Goal: Transaction & Acquisition: Purchase product/service

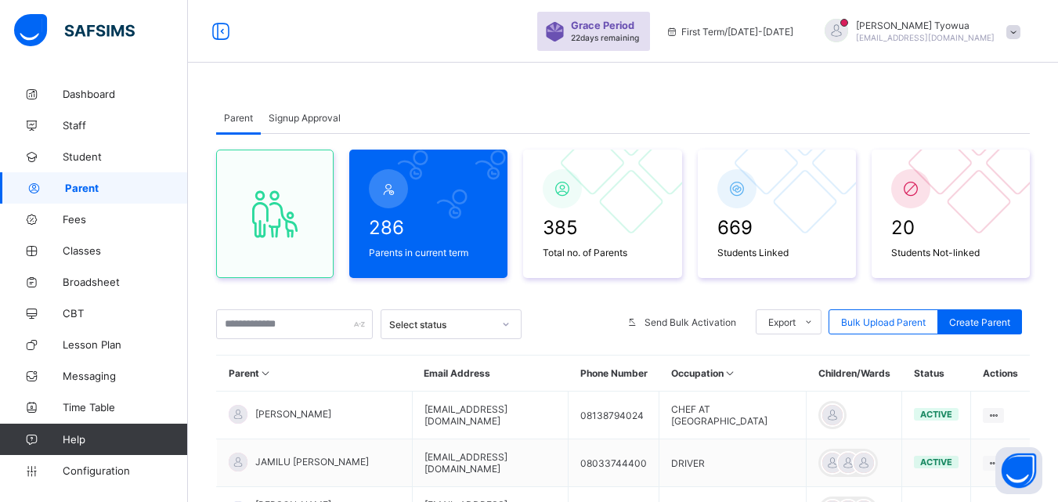
click at [848, 22] on div at bounding box center [836, 30] width 23 height 23
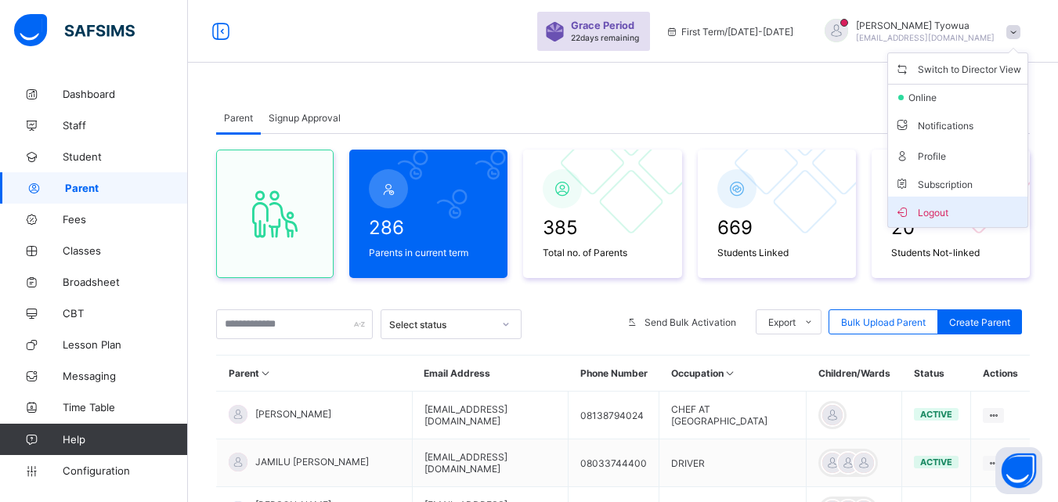
click at [967, 204] on span "Logout" at bounding box center [957, 212] width 127 height 18
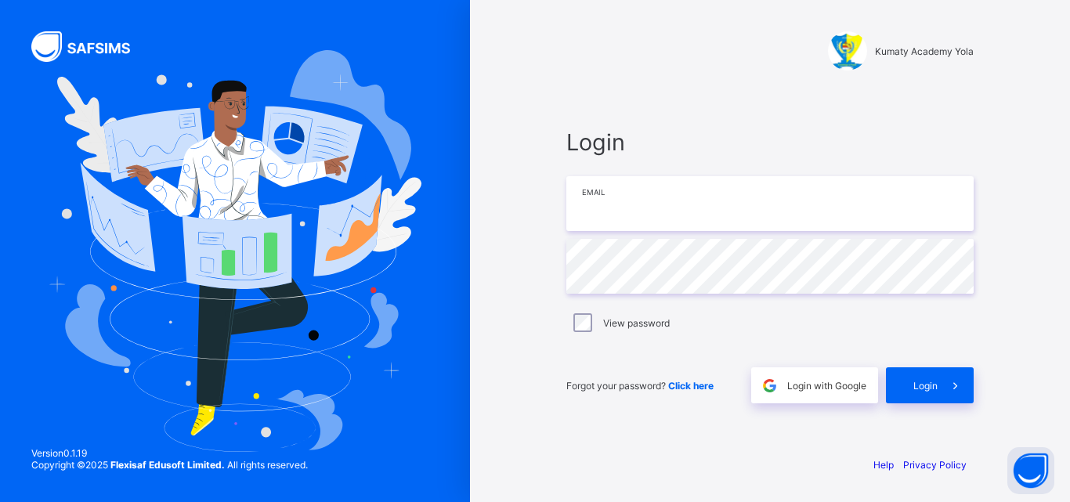
click at [641, 199] on input "email" at bounding box center [769, 203] width 407 height 55
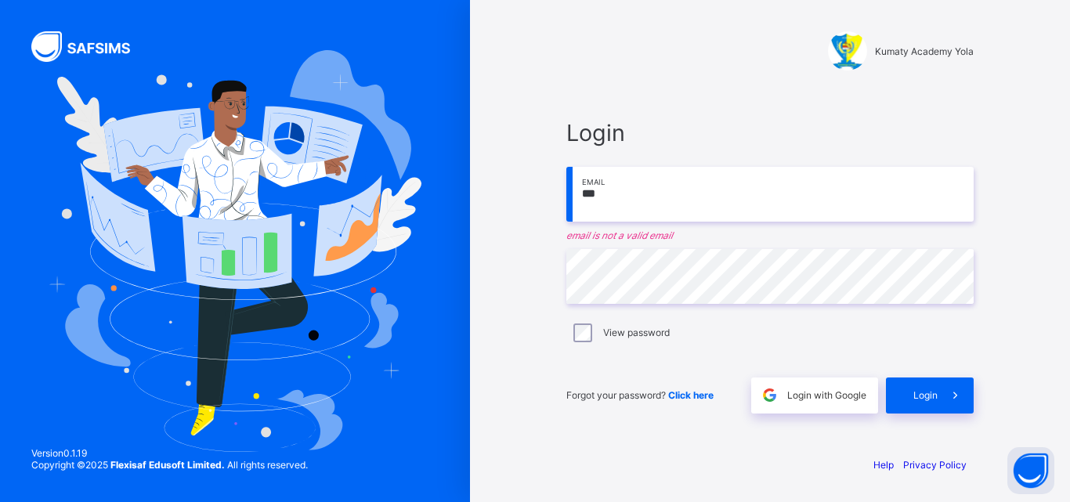
click at [632, 194] on input "***" at bounding box center [769, 194] width 407 height 55
type input "**********"
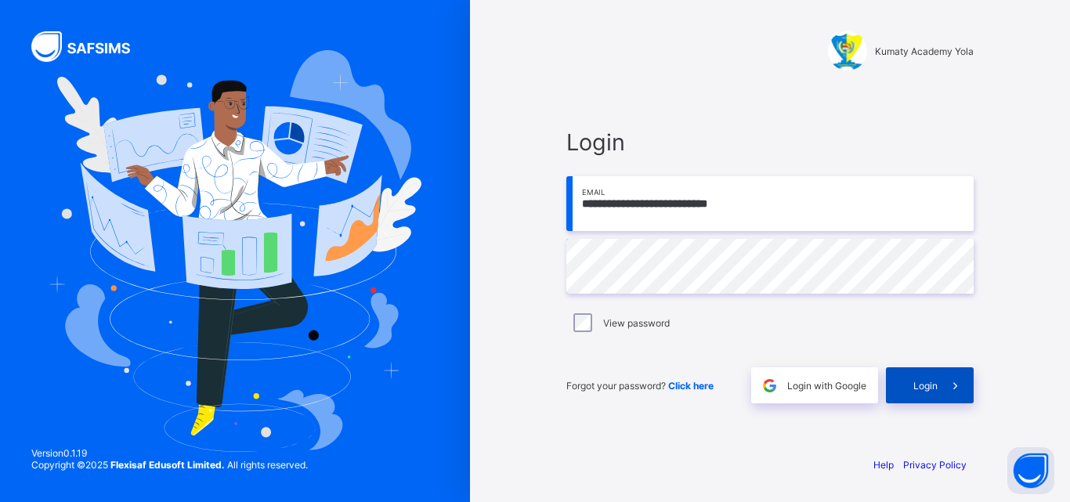
click at [944, 383] on span at bounding box center [955, 385] width 36 height 36
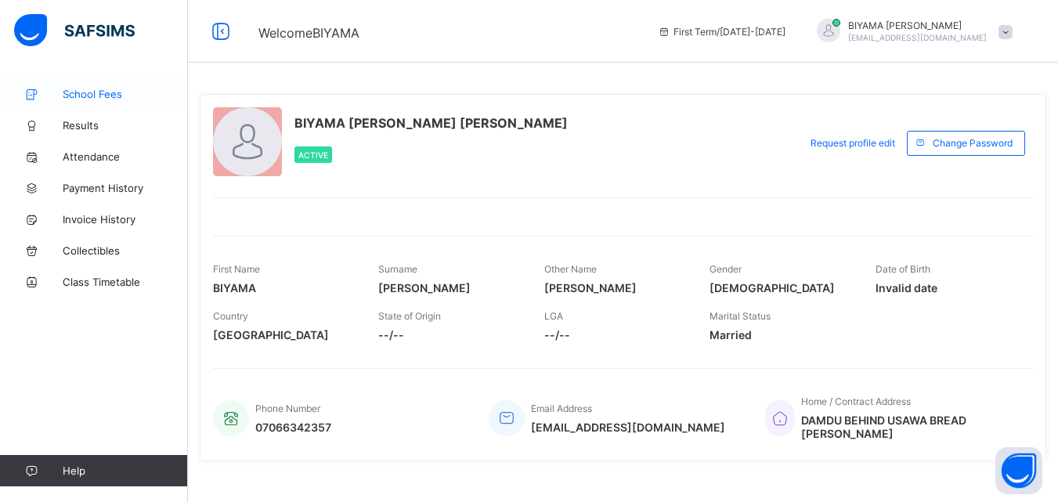
click at [74, 93] on span "School Fees" at bounding box center [125, 94] width 125 height 13
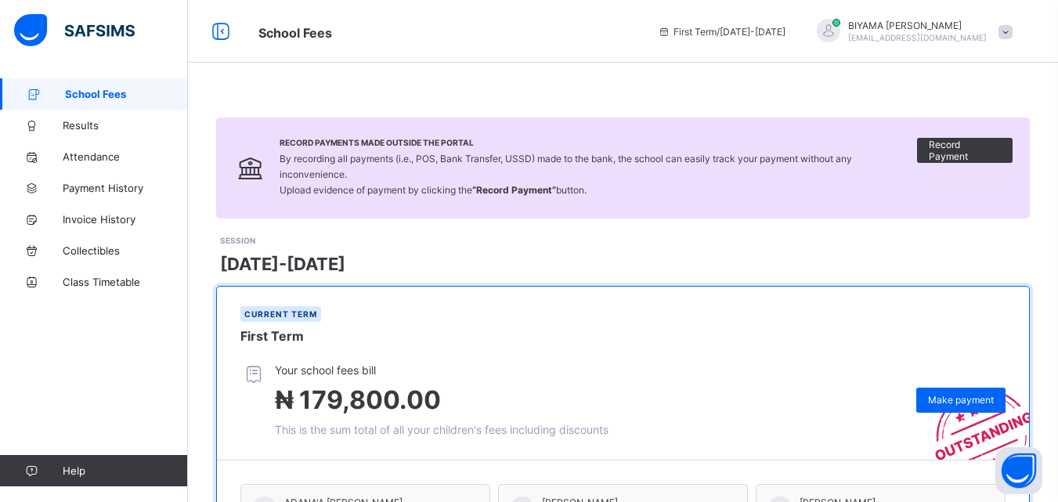
click at [840, 30] on div at bounding box center [828, 30] width 23 height 23
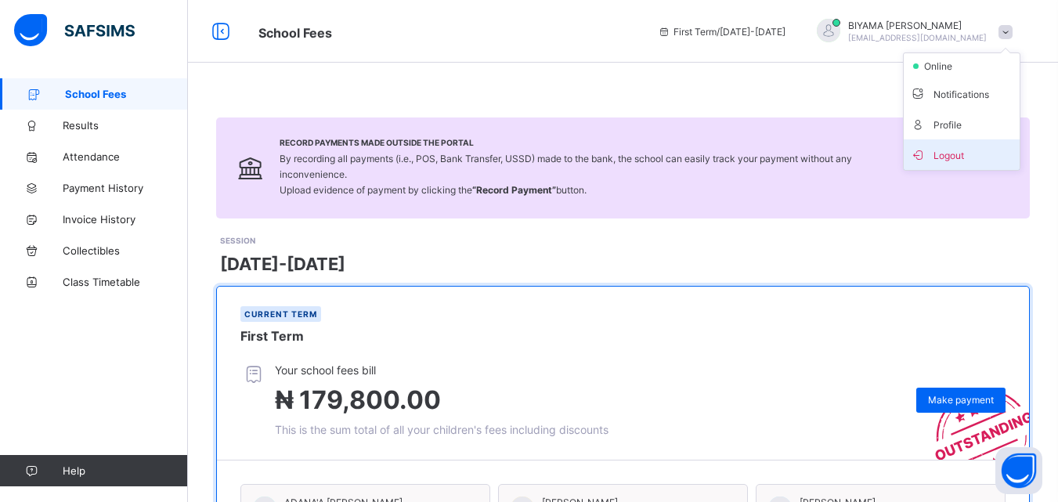
click at [961, 158] on span "Logout" at bounding box center [961, 155] width 103 height 18
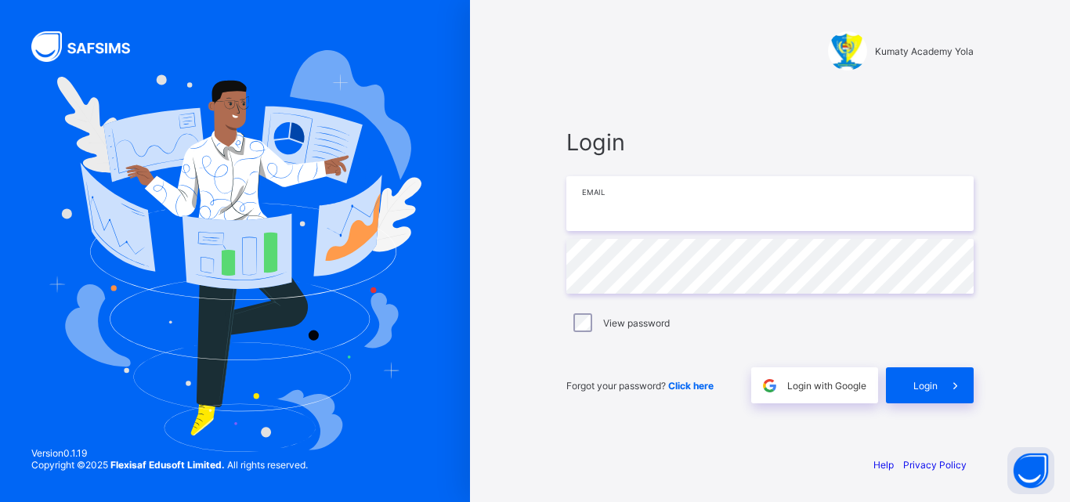
click at [710, 199] on input "email" at bounding box center [769, 203] width 407 height 55
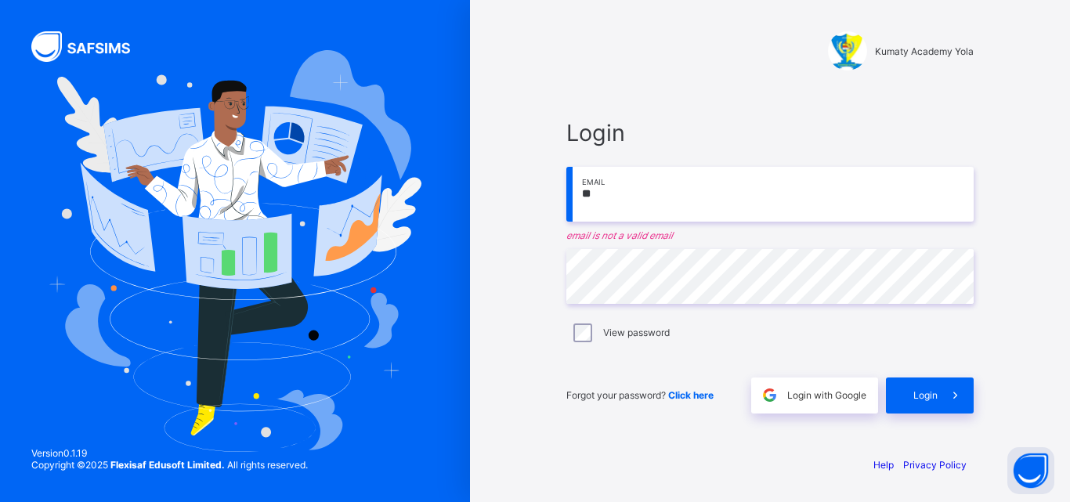
type input "**********"
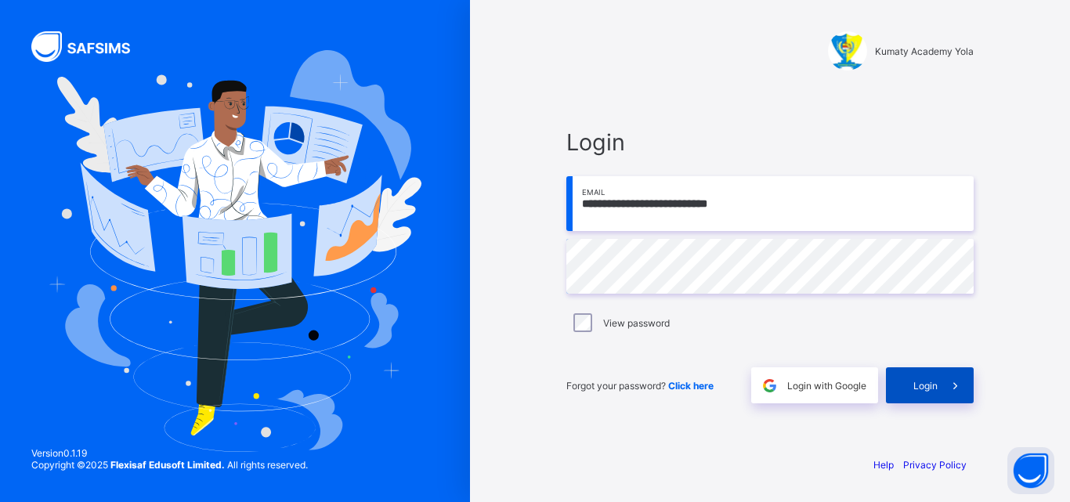
click at [941, 387] on span at bounding box center [955, 385] width 36 height 36
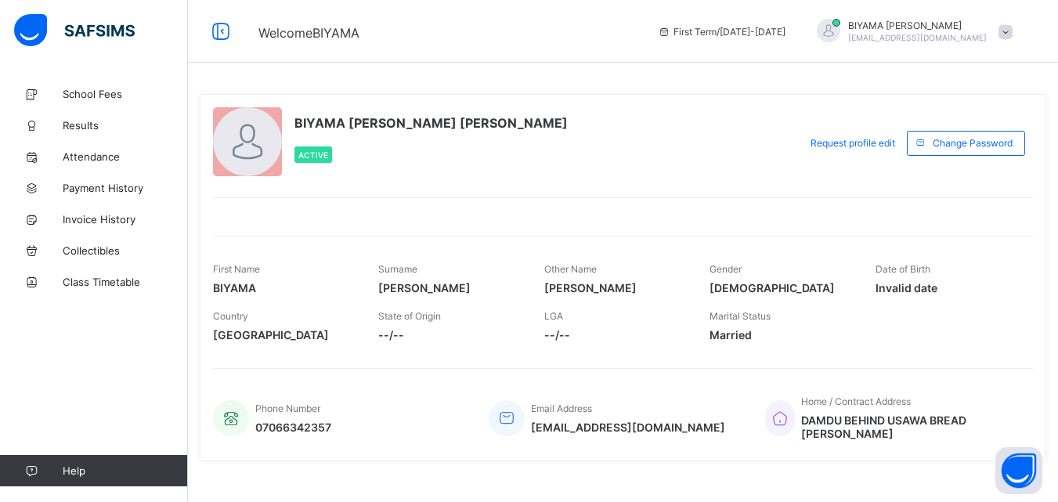
click at [840, 22] on div at bounding box center [828, 30] width 23 height 23
click at [969, 155] on span "Logout" at bounding box center [961, 155] width 103 height 18
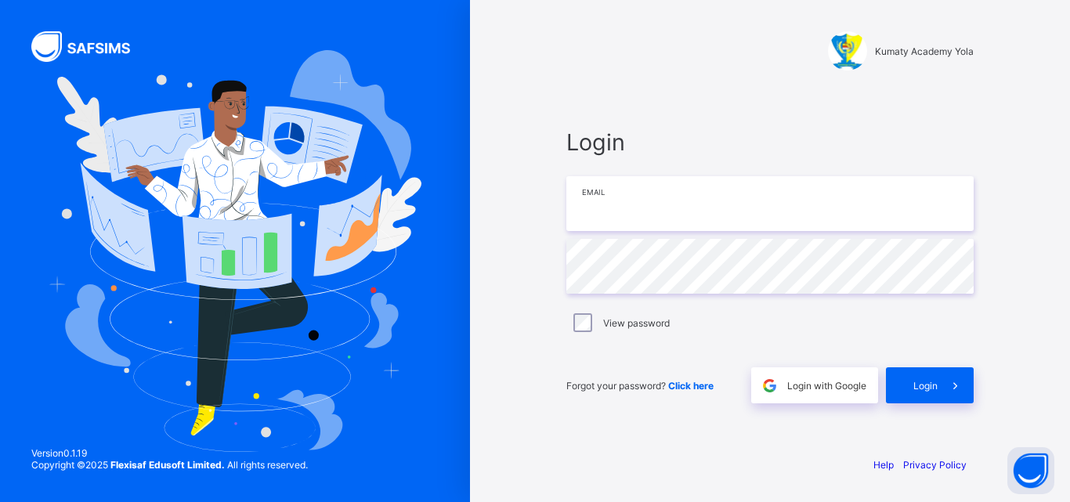
click at [757, 201] on input "email" at bounding box center [769, 203] width 407 height 55
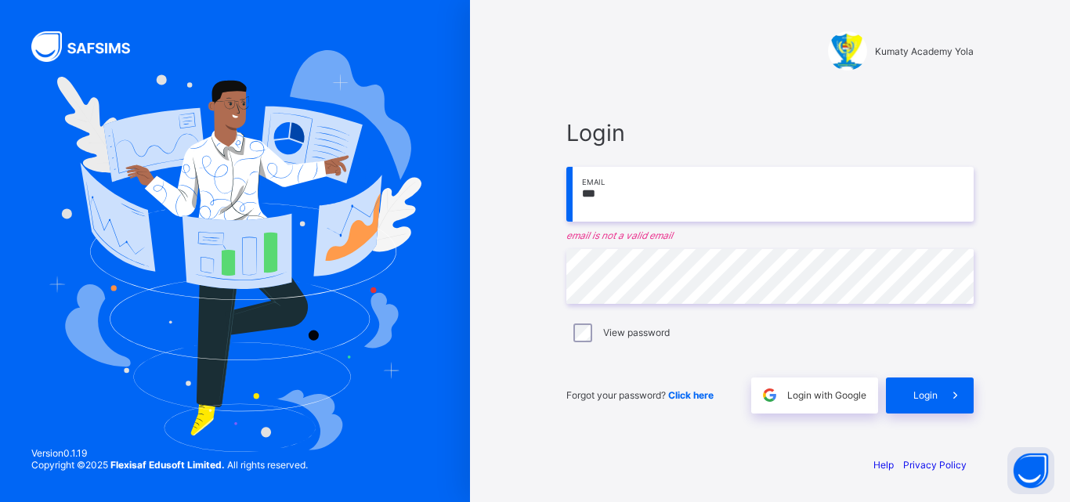
type input "**********"
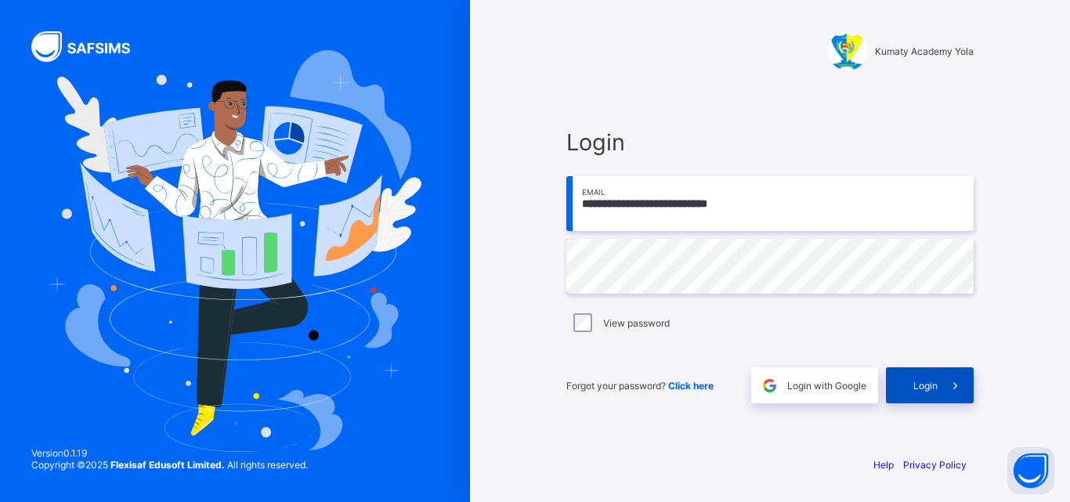
click at [940, 392] on span at bounding box center [955, 385] width 36 height 36
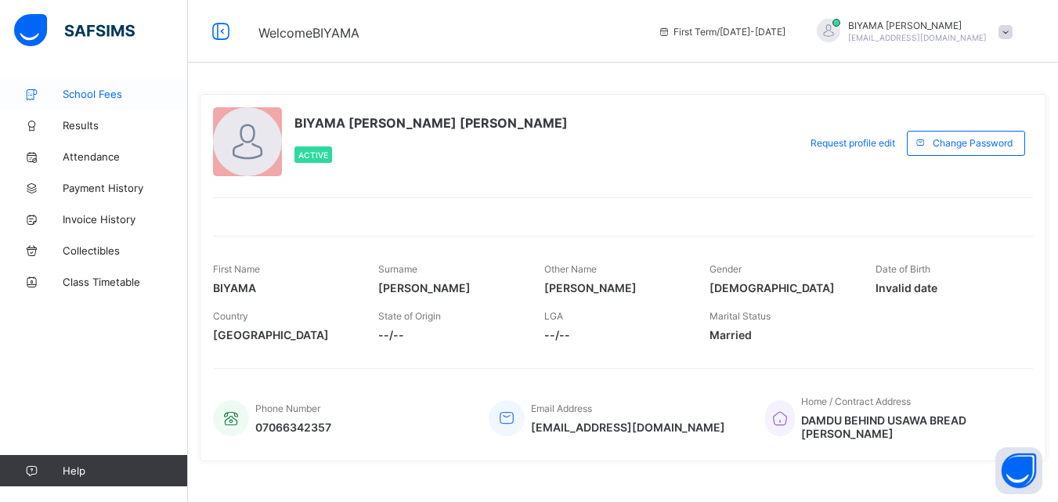
click at [74, 96] on span "School Fees" at bounding box center [125, 94] width 125 height 13
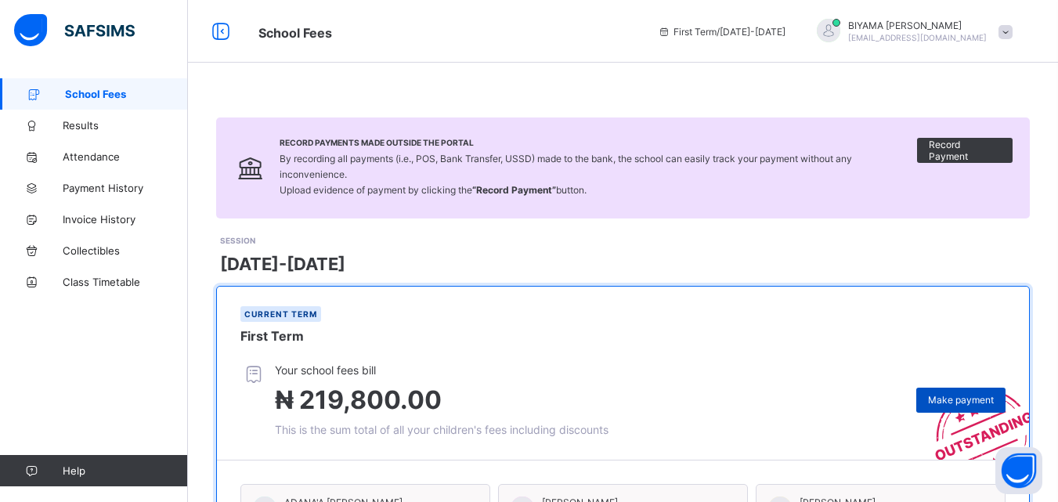
click at [963, 398] on span "Make payment" at bounding box center [961, 400] width 66 height 12
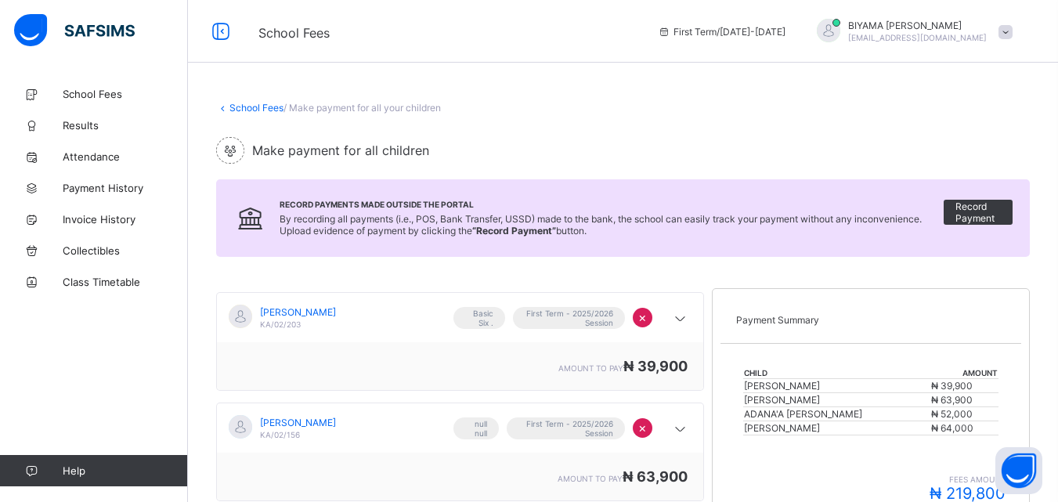
scroll to position [345, 0]
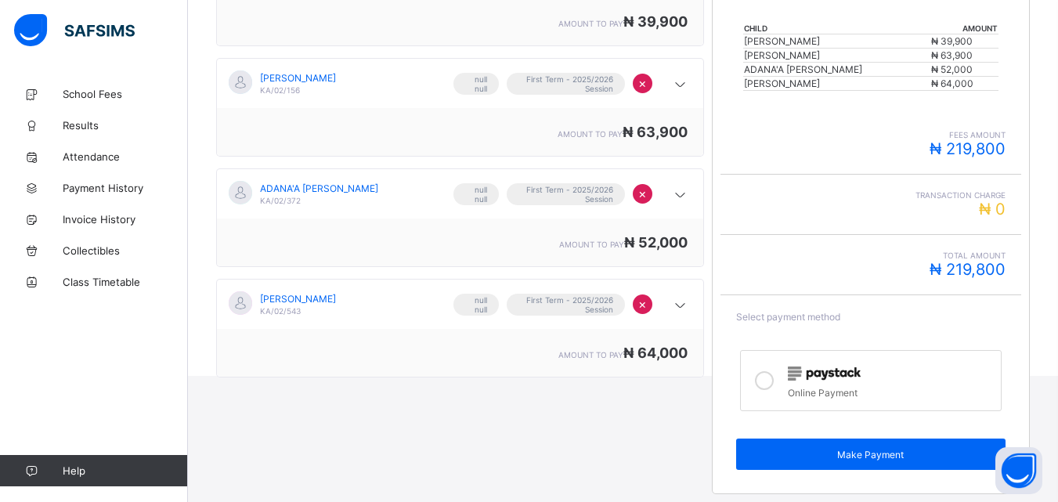
click at [843, 379] on img at bounding box center [824, 374] width 73 height 14
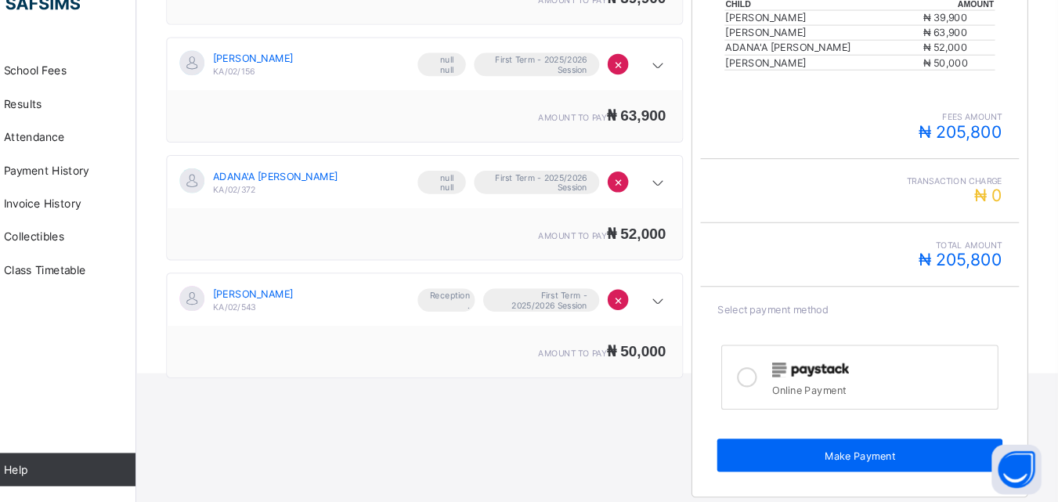
click at [860, 371] on img at bounding box center [824, 377] width 73 height 14
click at [850, 371] on img at bounding box center [824, 377] width 73 height 14
click at [873, 370] on div at bounding box center [890, 376] width 204 height 20
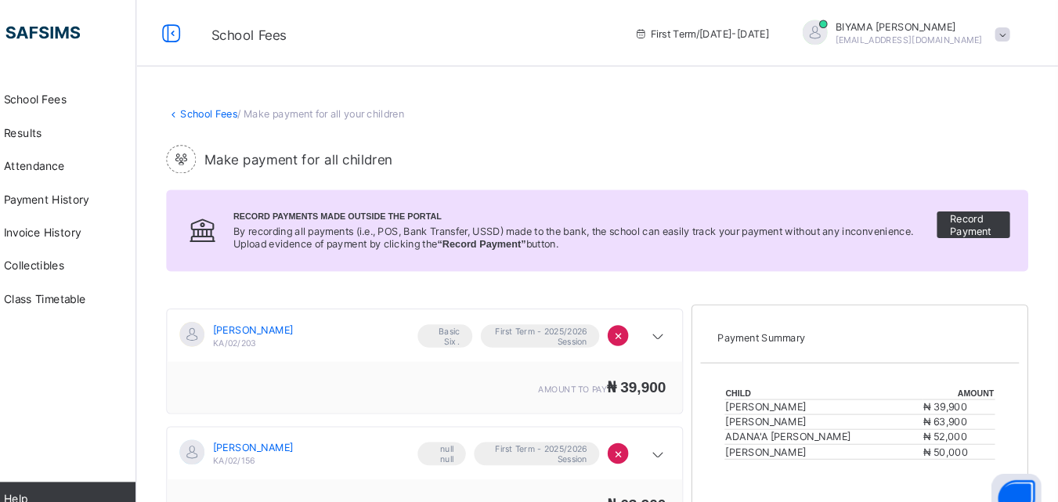
click at [840, 38] on div at bounding box center [828, 30] width 23 height 23
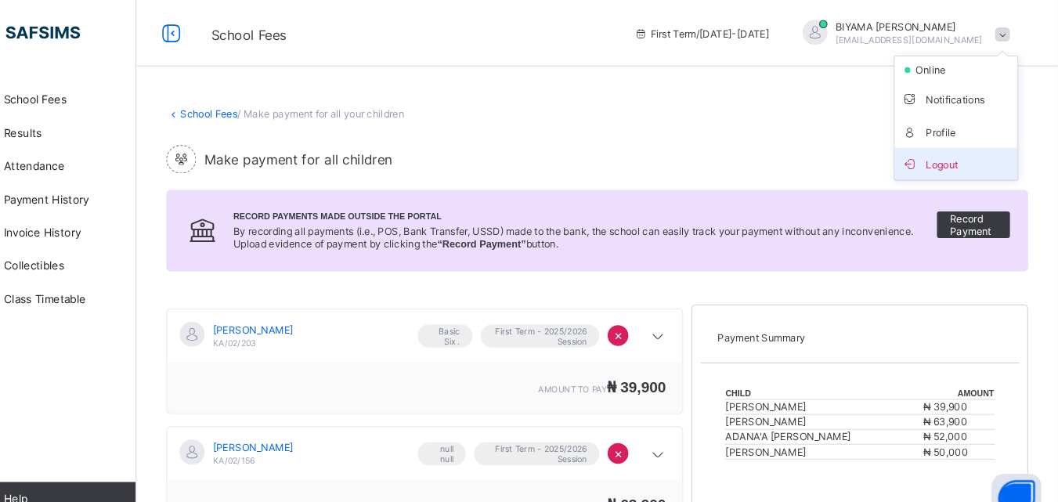
click at [958, 155] on span "Logout" at bounding box center [961, 155] width 103 height 18
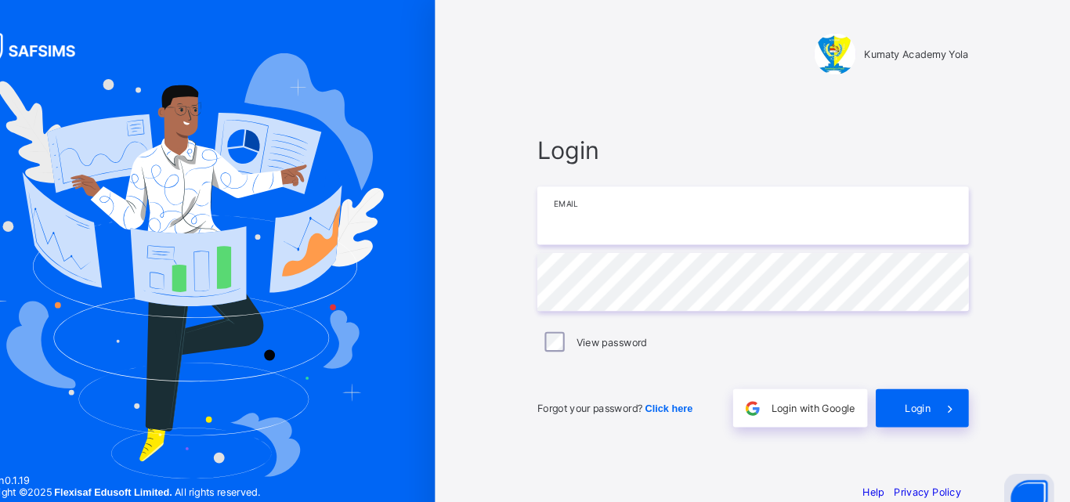
click at [662, 200] on input "email" at bounding box center [769, 203] width 407 height 55
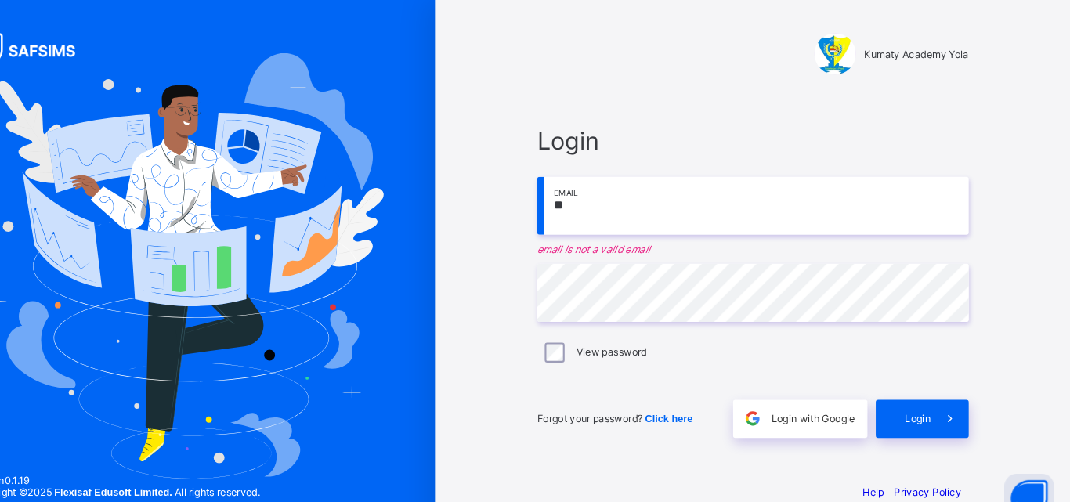
type input "**********"
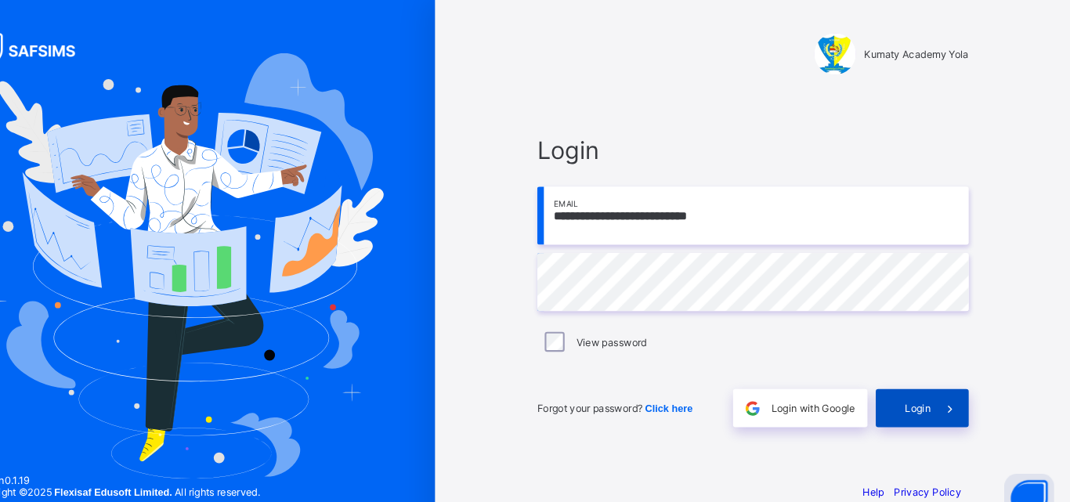
click at [940, 367] on span at bounding box center [955, 385] width 36 height 36
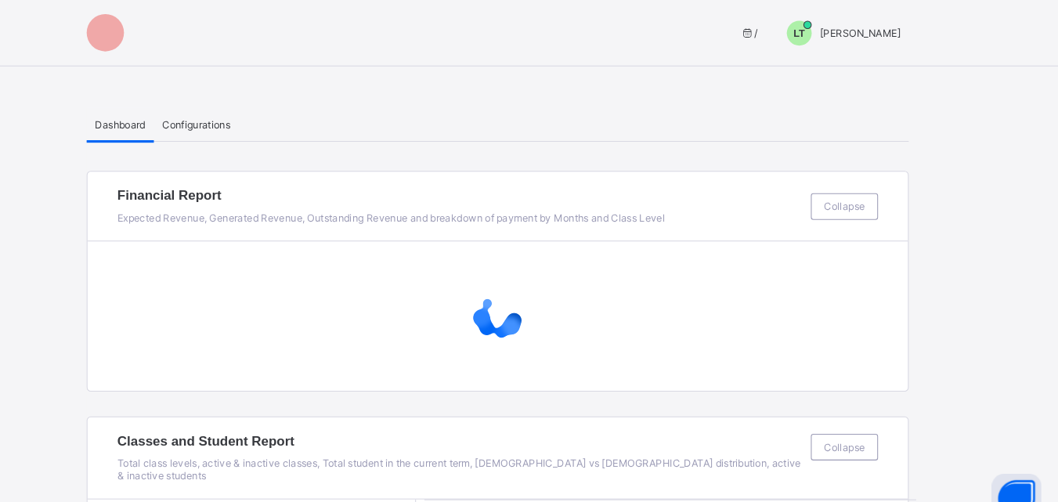
click at [819, 36] on span "LT" at bounding box center [813, 31] width 11 height 11
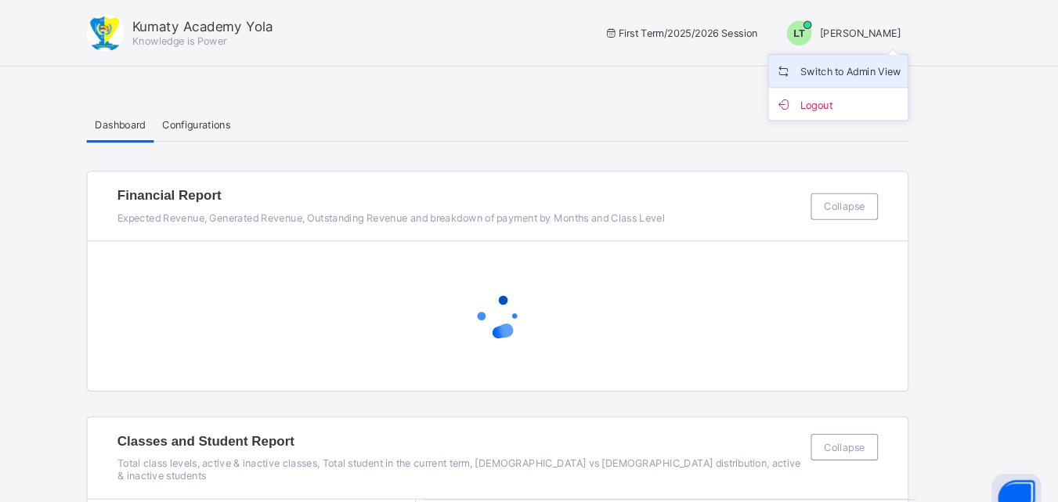
click at [890, 67] on span "Switch to Admin View" at bounding box center [850, 67] width 119 height 18
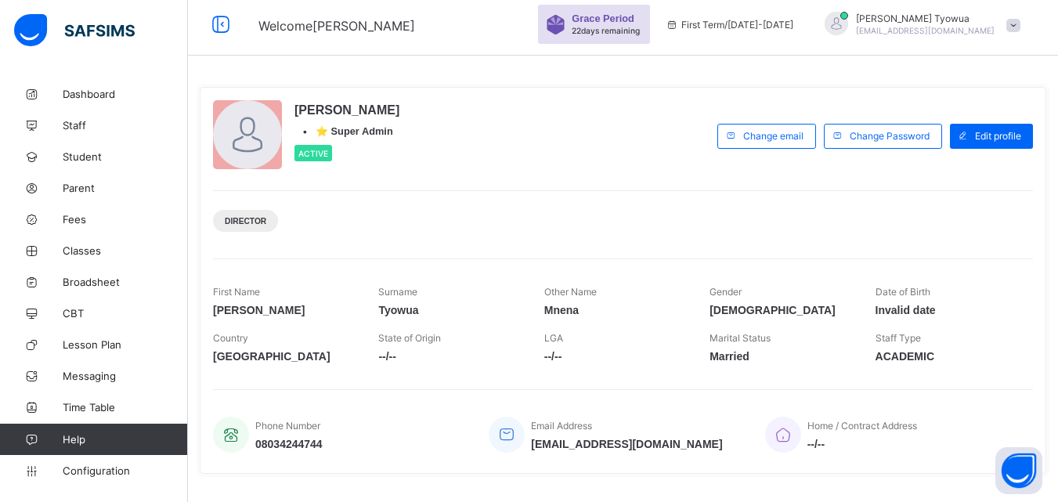
scroll to position [6, 0]
click at [74, 154] on span "Student" at bounding box center [125, 156] width 125 height 13
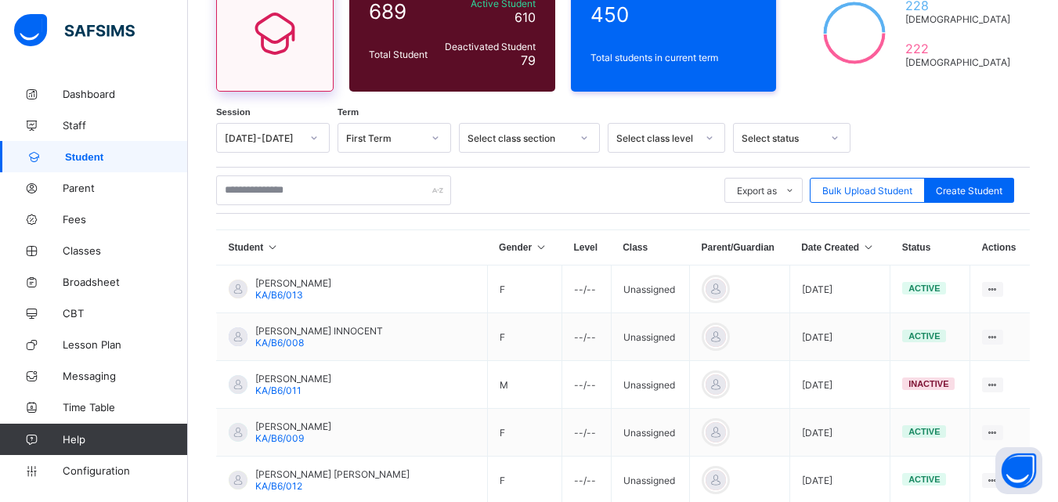
scroll to position [175, 0]
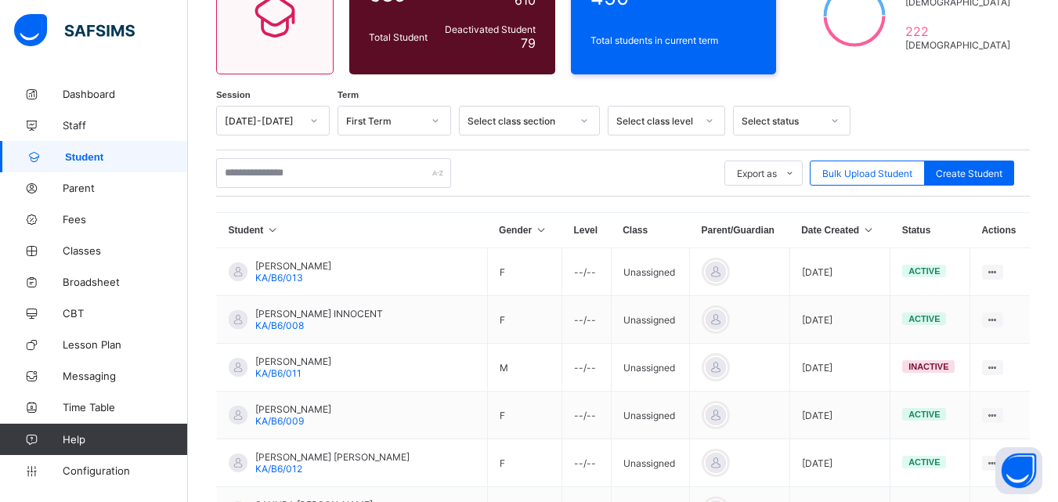
click at [862, 230] on icon at bounding box center [868, 230] width 13 height 11
click at [862, 233] on icon at bounding box center [868, 230] width 13 height 11
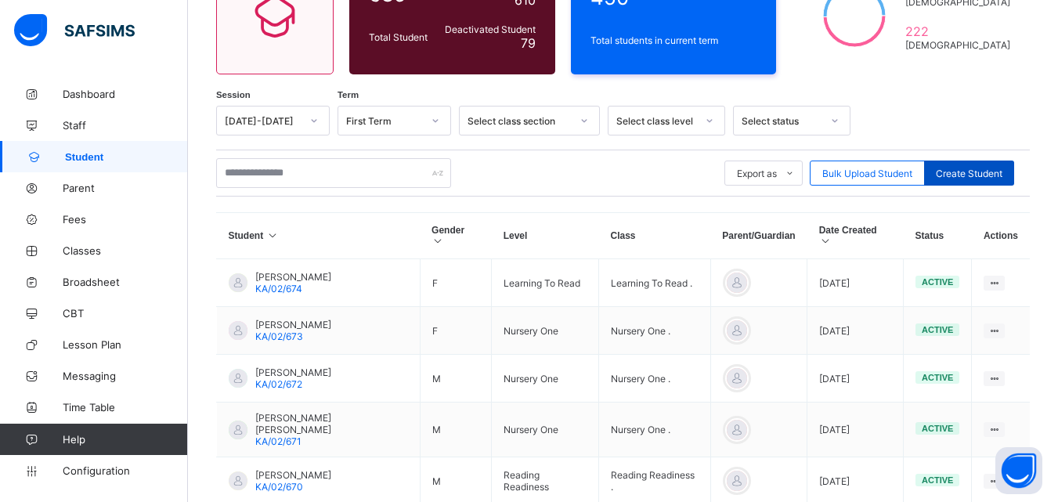
click at [992, 173] on span "Create Student" at bounding box center [969, 174] width 67 height 12
select select "**"
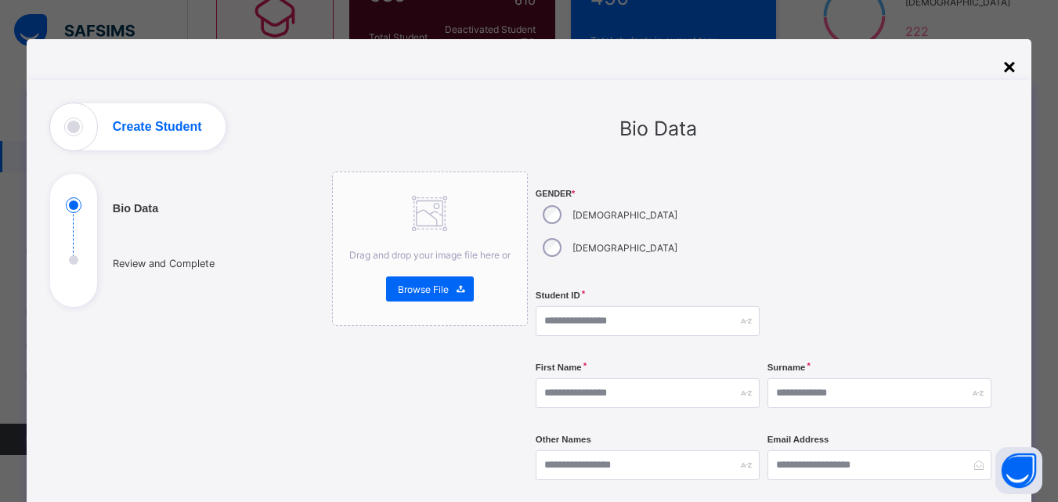
click at [1009, 67] on div "×" at bounding box center [1009, 67] width 13 height 25
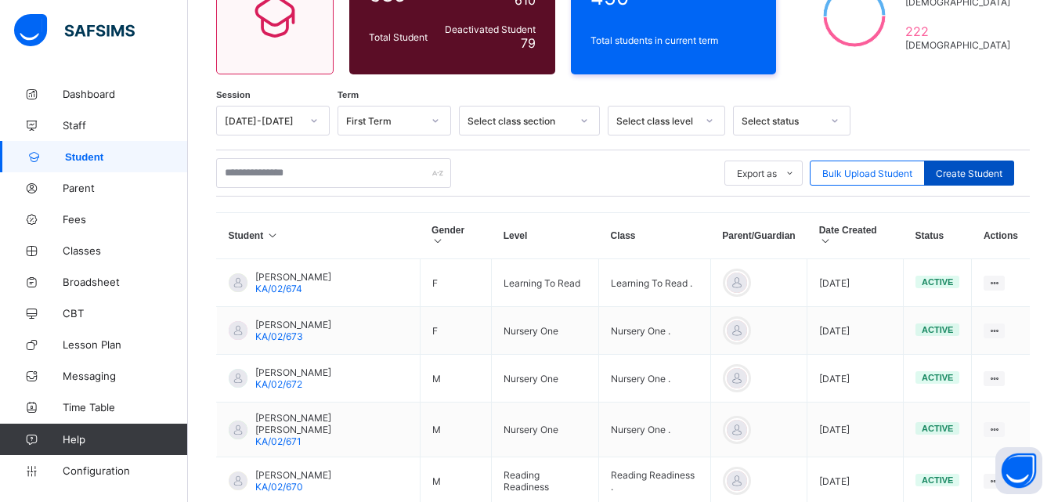
click at [983, 165] on div "Create Student" at bounding box center [969, 173] width 90 height 25
select select "**"
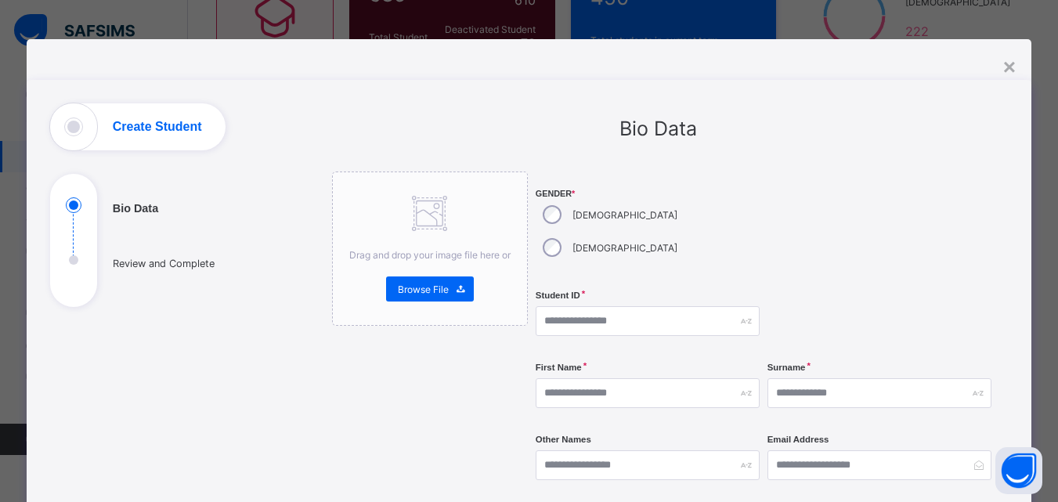
click at [597, 231] on div "[DEMOGRAPHIC_DATA]" at bounding box center [609, 247] width 146 height 33
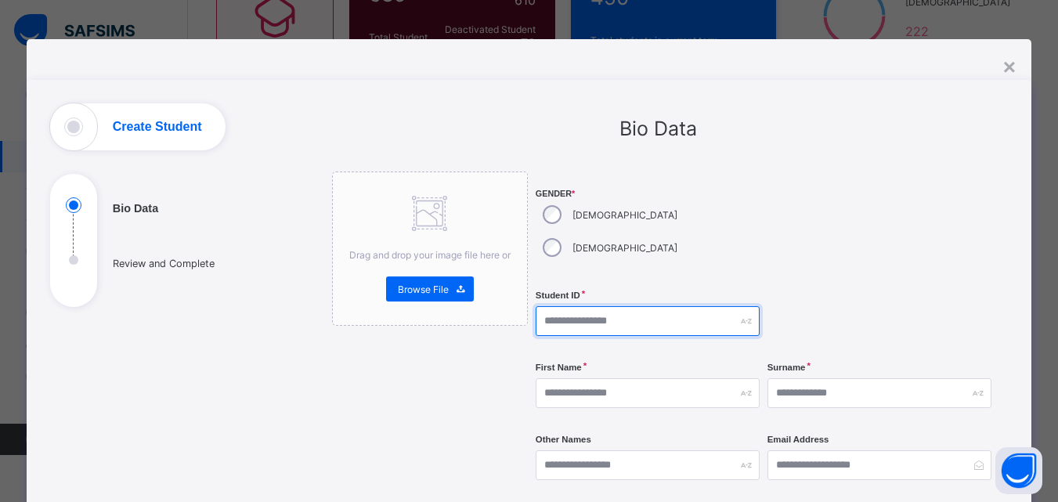
click at [602, 306] on input "text" at bounding box center [648, 321] width 224 height 30
type input "*"
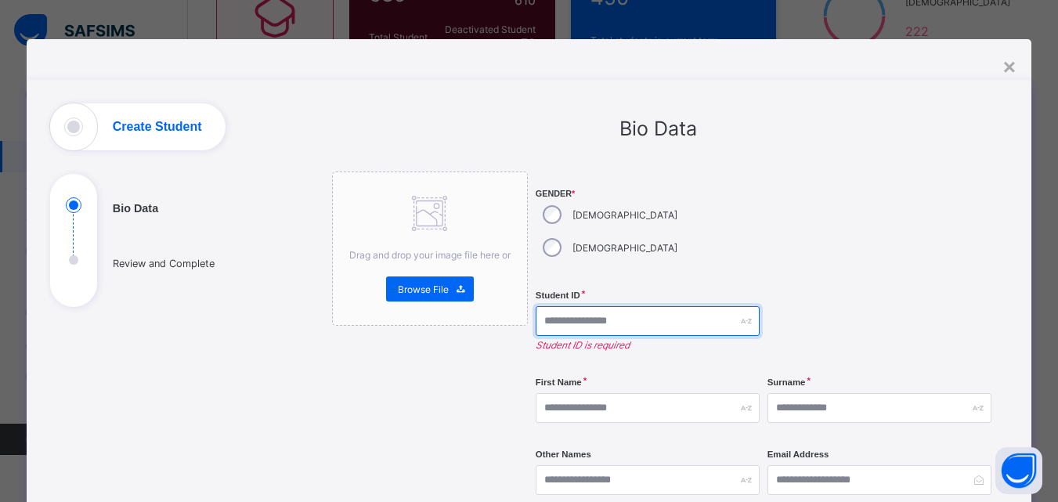
type input "*"
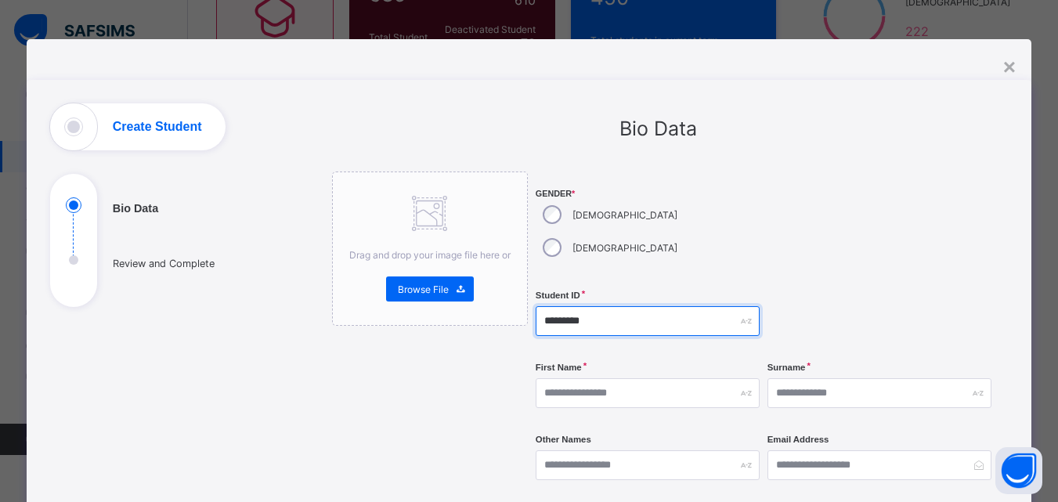
type input "*********"
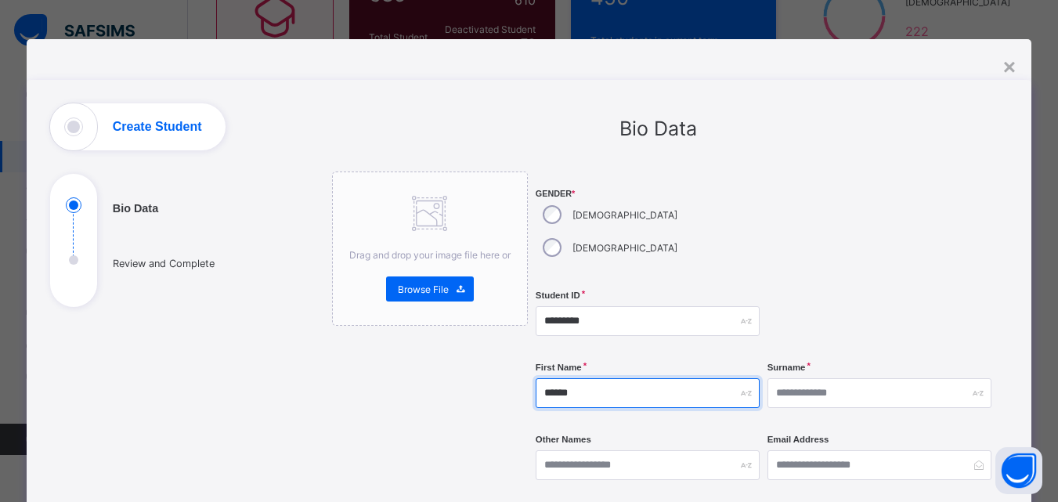
type input "******"
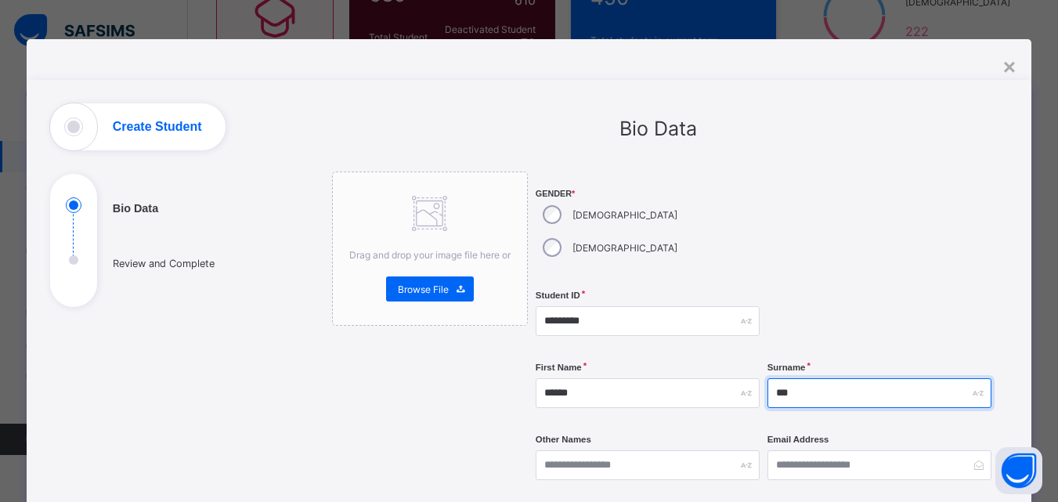
type input "*******"
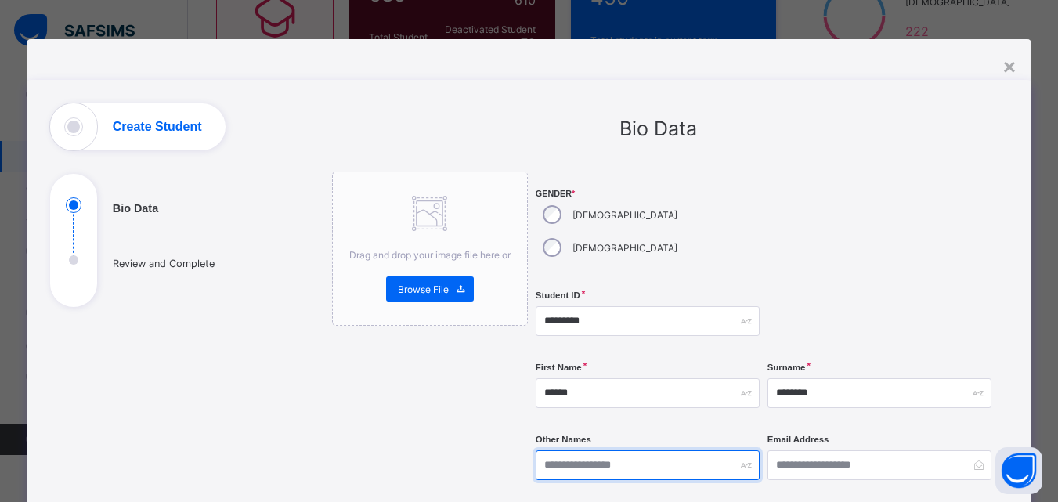
click at [652, 450] on input "text" at bounding box center [648, 465] width 224 height 30
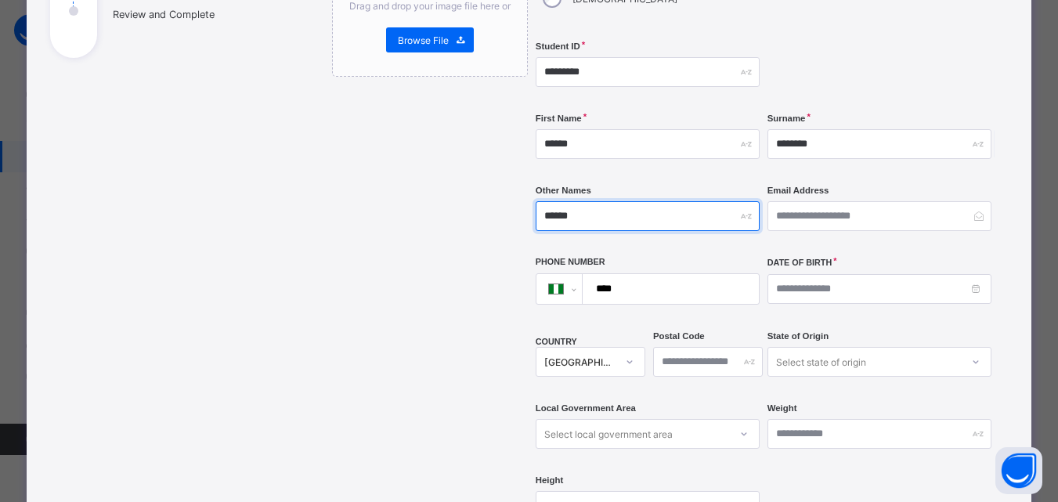
scroll to position [252, 0]
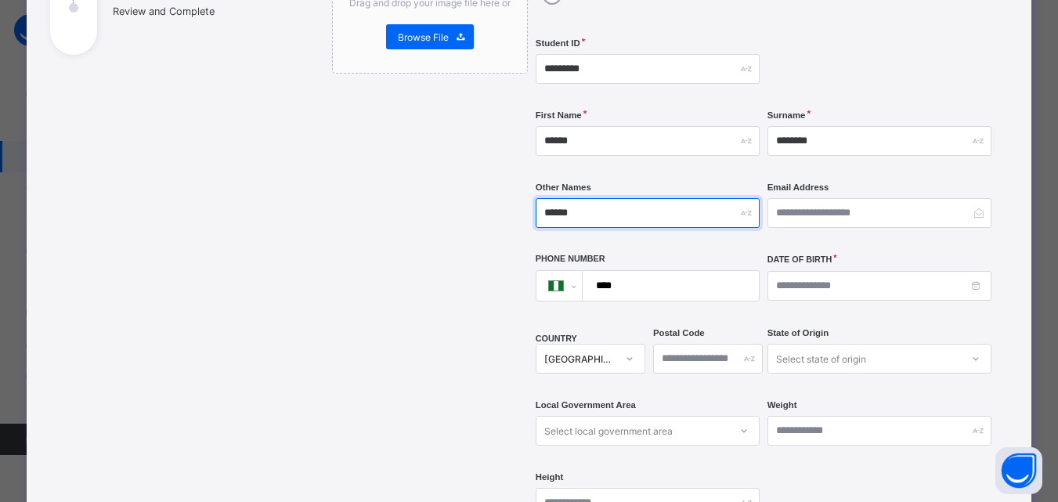
type input "******"
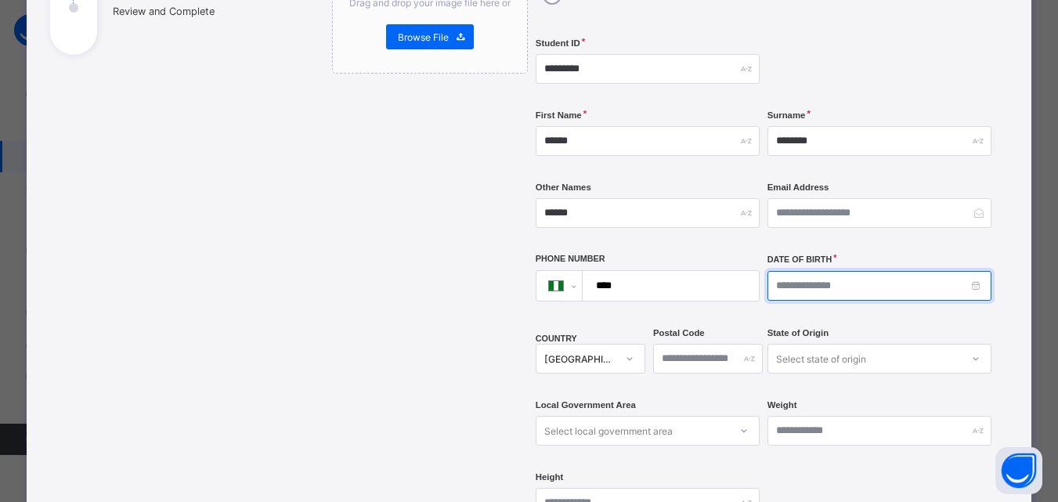
click at [812, 271] on input at bounding box center [880, 286] width 224 height 30
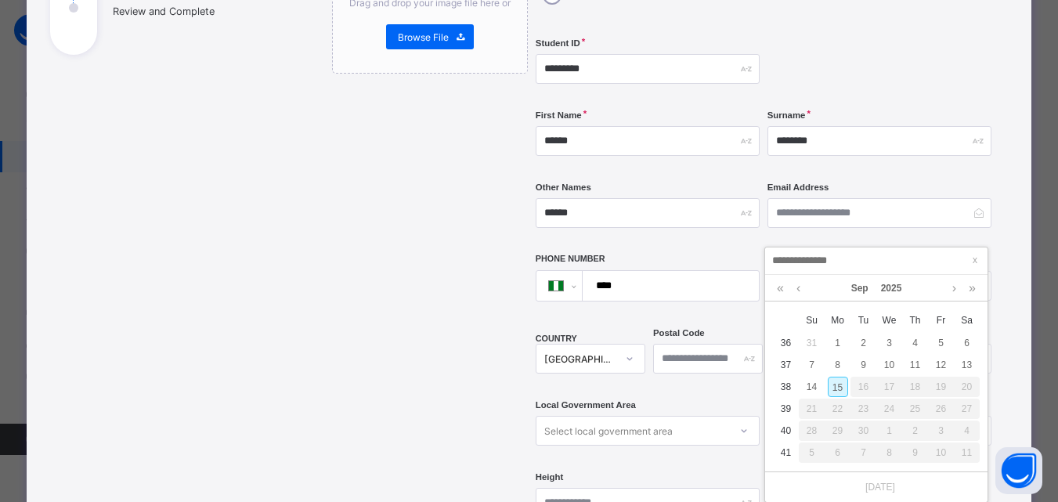
click at [890, 263] on input at bounding box center [876, 260] width 213 height 17
click at [888, 263] on input at bounding box center [876, 260] width 213 height 17
click at [891, 277] on link "2025" at bounding box center [892, 288] width 34 height 27
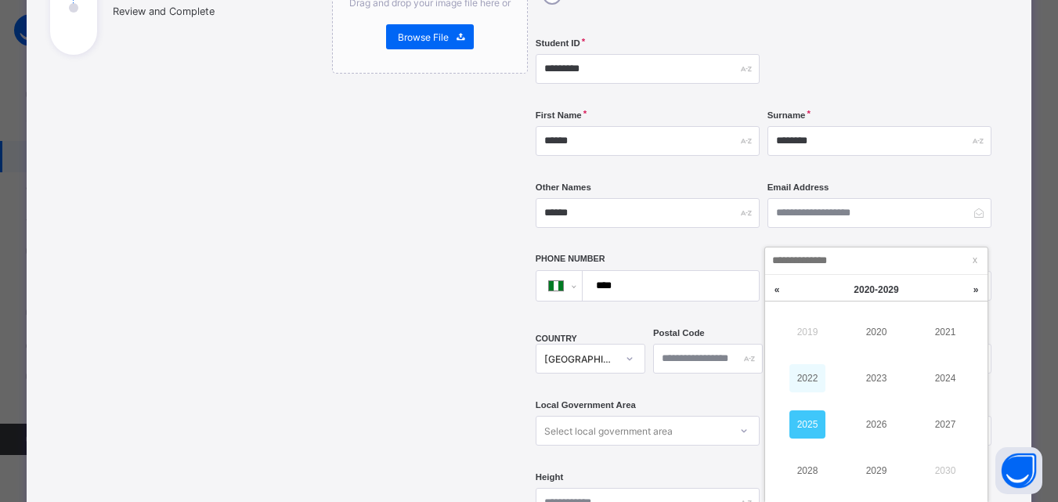
click at [814, 379] on link "2022" at bounding box center [807, 378] width 36 height 28
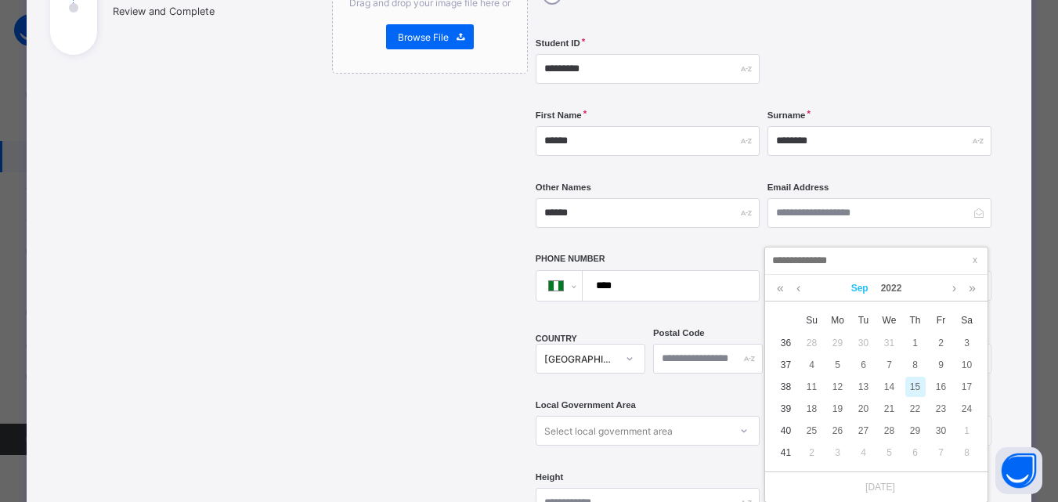
click at [857, 280] on link "Sep" at bounding box center [860, 288] width 30 height 27
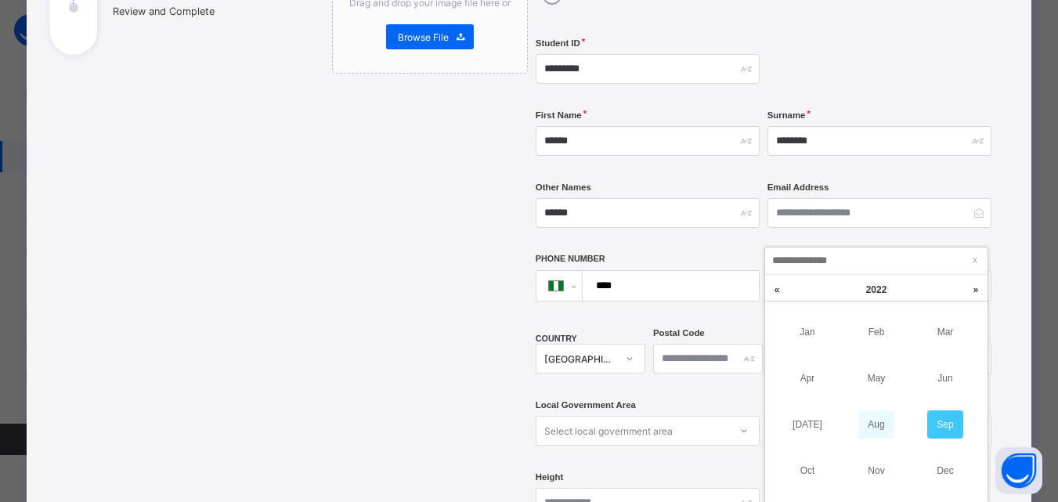
click at [882, 423] on link "Aug" at bounding box center [876, 424] width 36 height 28
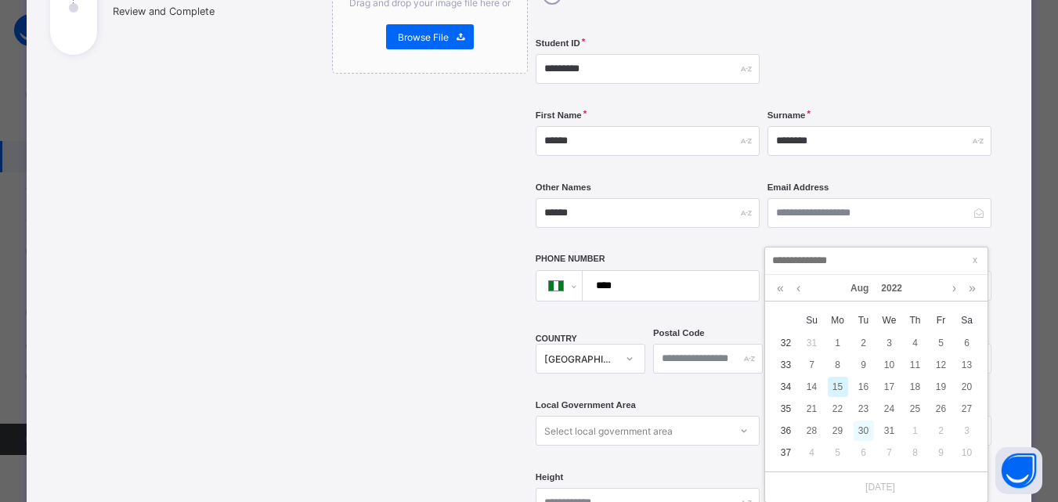
click at [863, 430] on div "30" at bounding box center [864, 431] width 20 height 20
type input "**********"
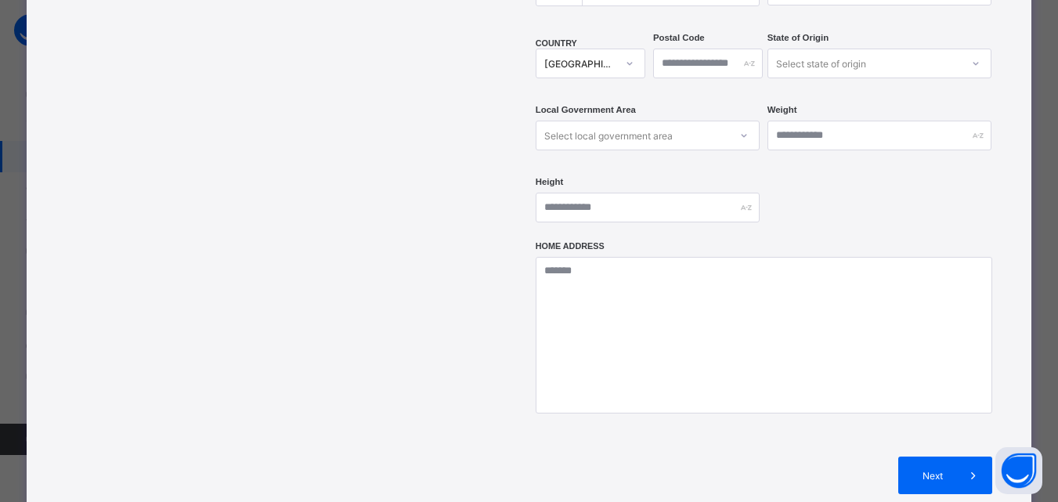
scroll to position [680, 0]
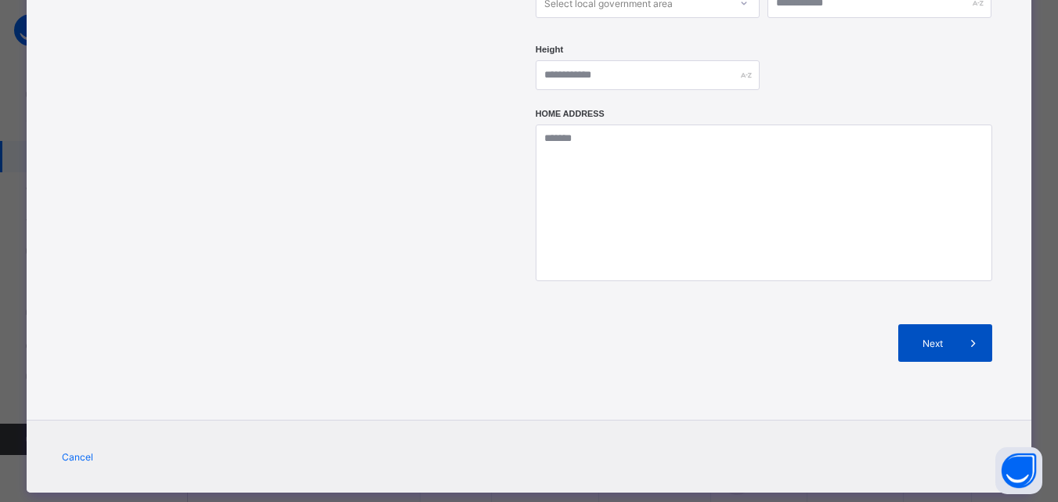
click at [953, 324] on div "Next" at bounding box center [945, 343] width 94 height 38
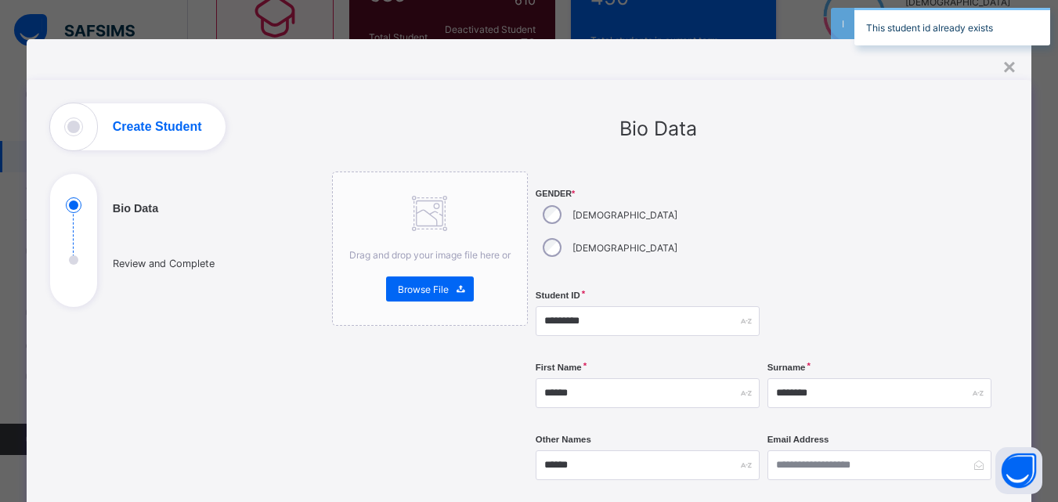
scroll to position [147, 0]
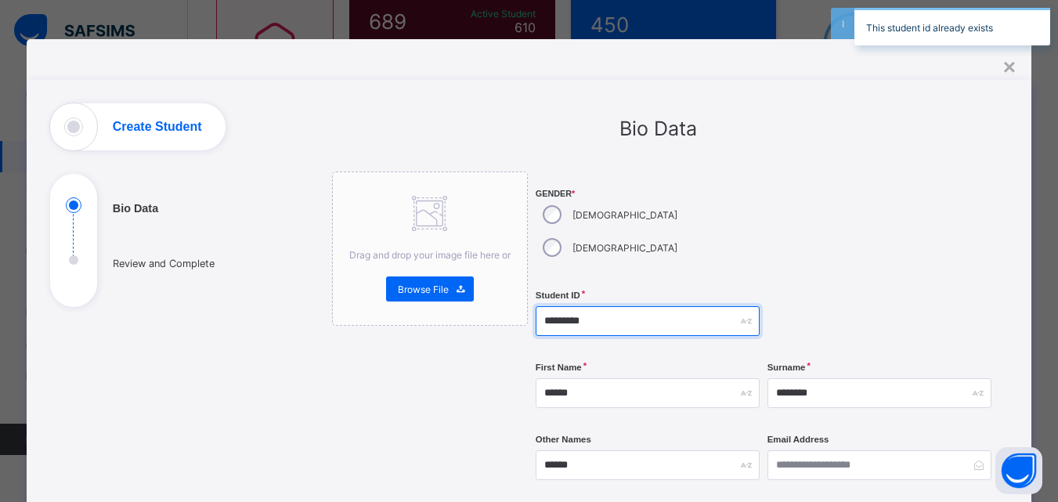
click at [654, 306] on input "*********" at bounding box center [648, 321] width 224 height 30
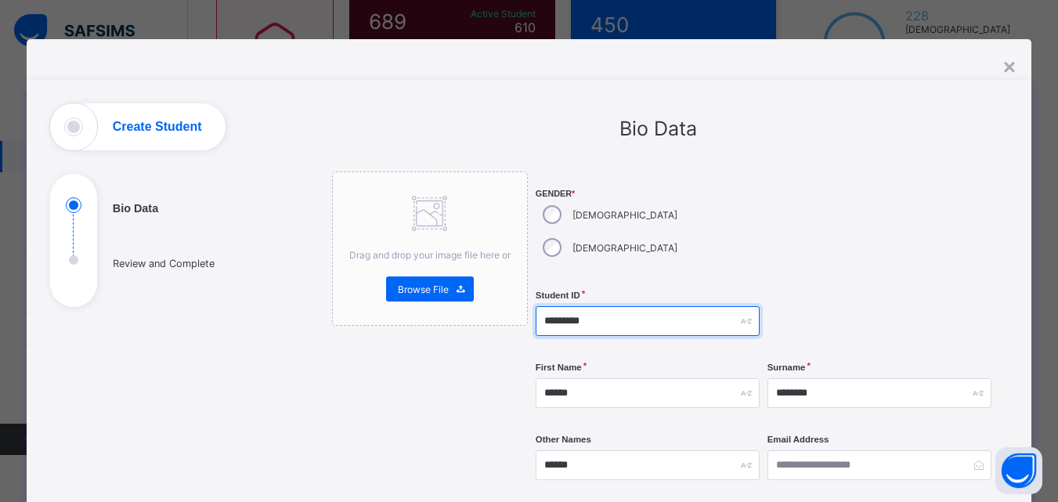
type input "*********"
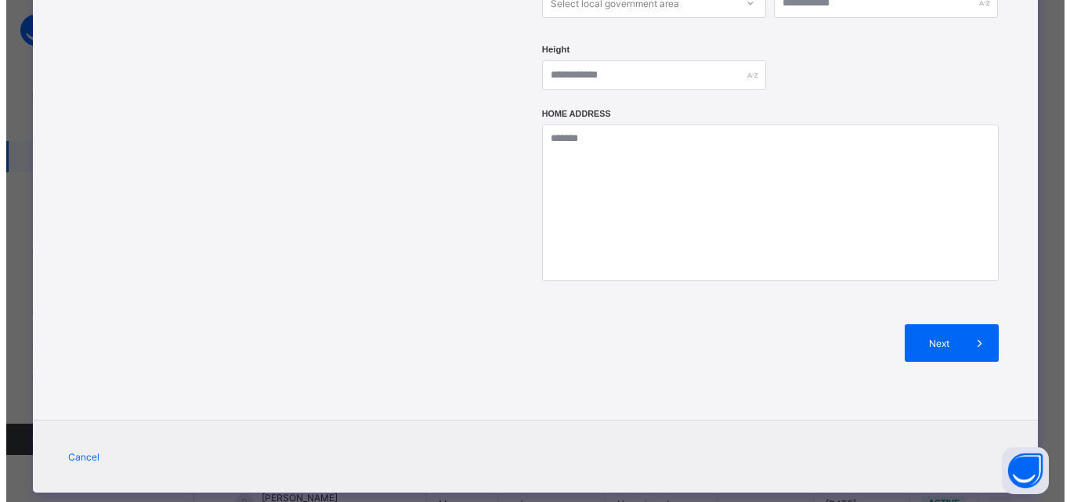
scroll to position [242, 0]
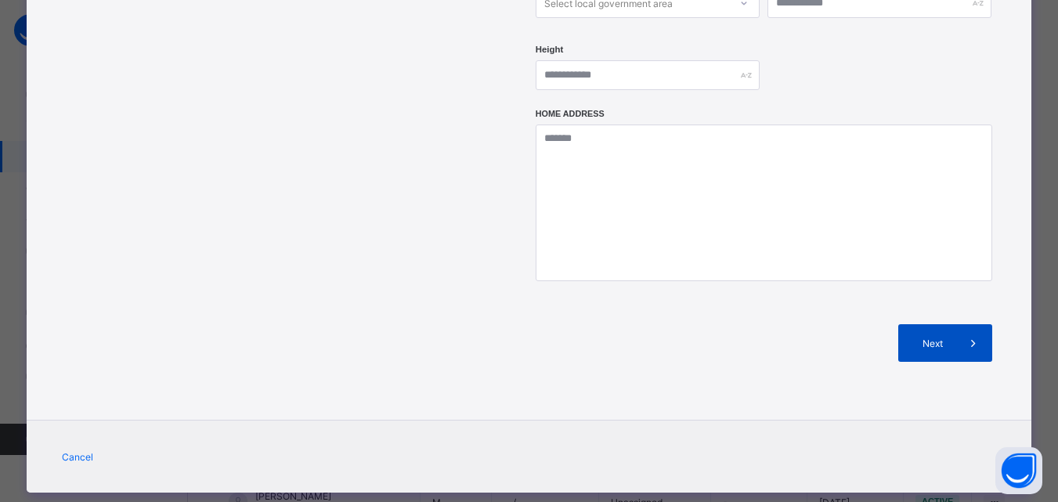
click at [954, 324] on div "Next" at bounding box center [945, 343] width 94 height 38
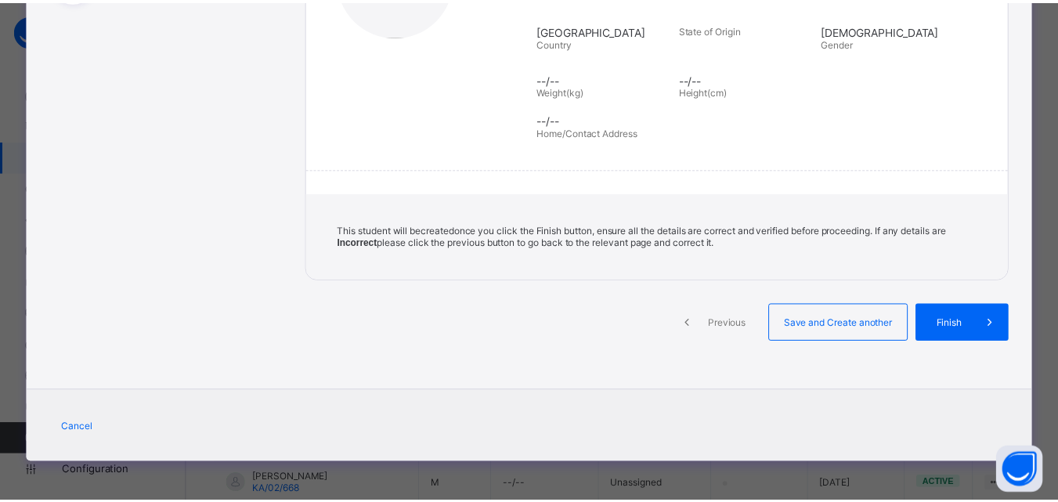
scroll to position [307, 0]
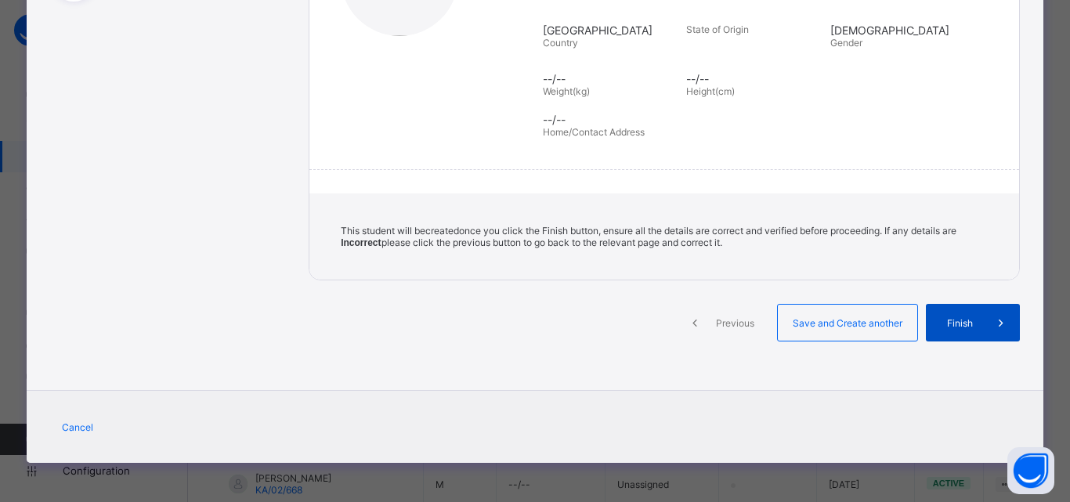
click at [965, 321] on span "Finish" at bounding box center [959, 323] width 45 height 12
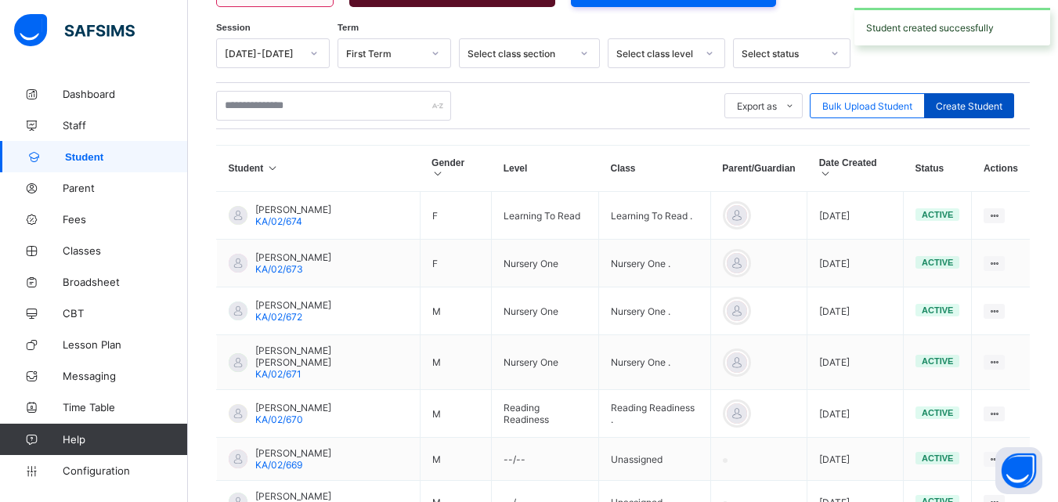
click at [985, 107] on span "Create Student" at bounding box center [969, 106] width 67 height 12
select select "**"
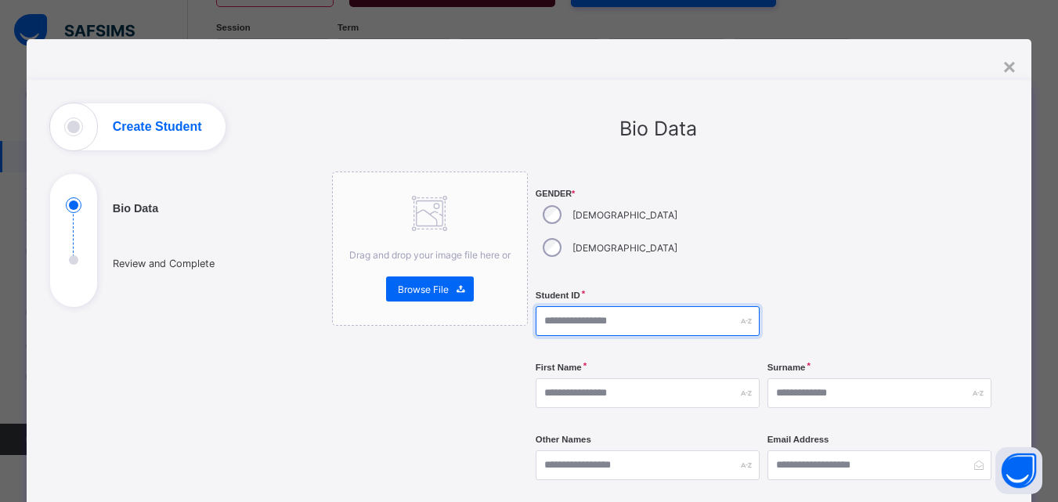
click at [648, 306] on input "text" at bounding box center [648, 321] width 224 height 30
type input "*********"
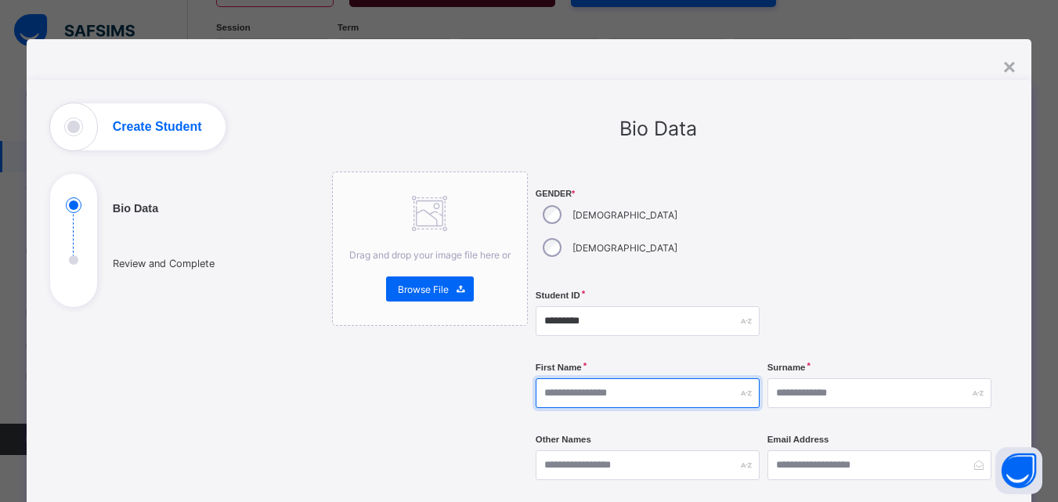
click at [672, 378] on input "text" at bounding box center [648, 393] width 224 height 30
type input "******"
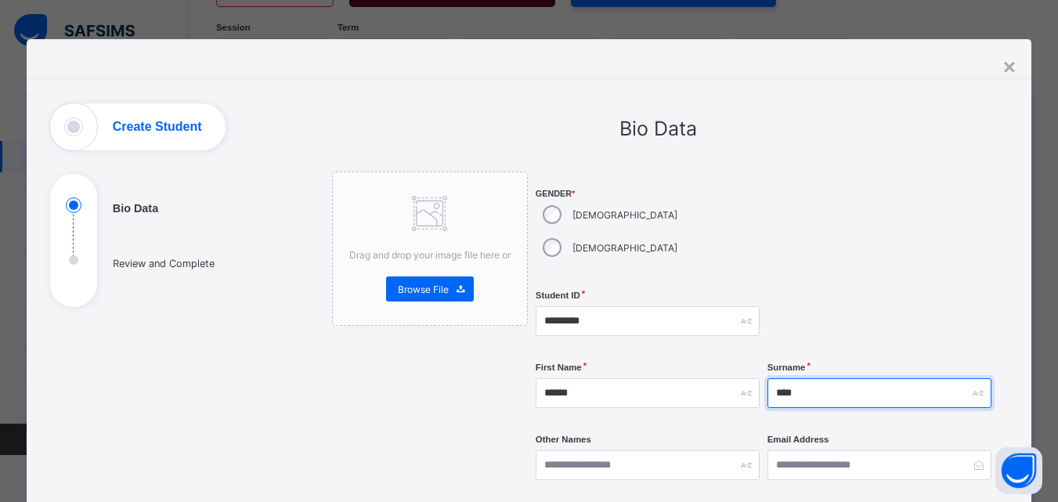
type input "*******"
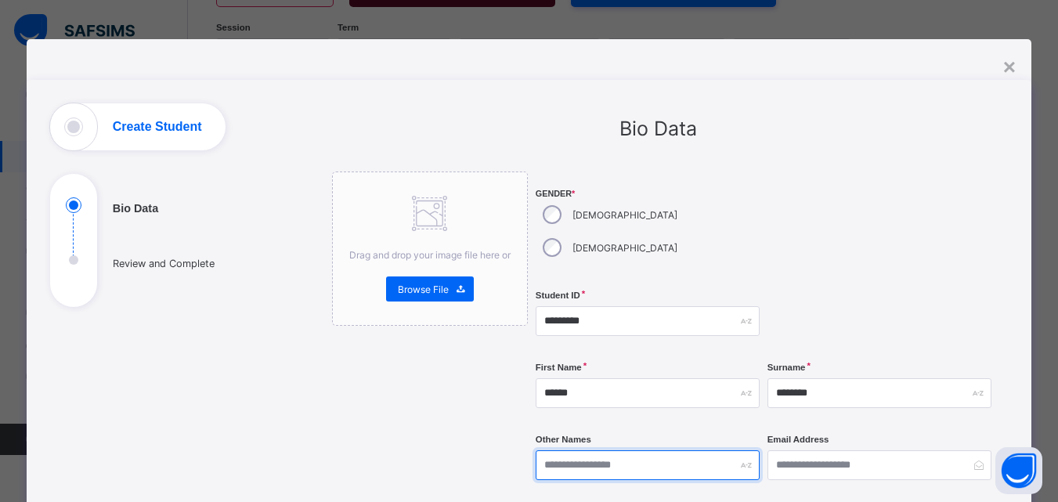
click at [652, 450] on input "text" at bounding box center [648, 465] width 224 height 30
type input "******"
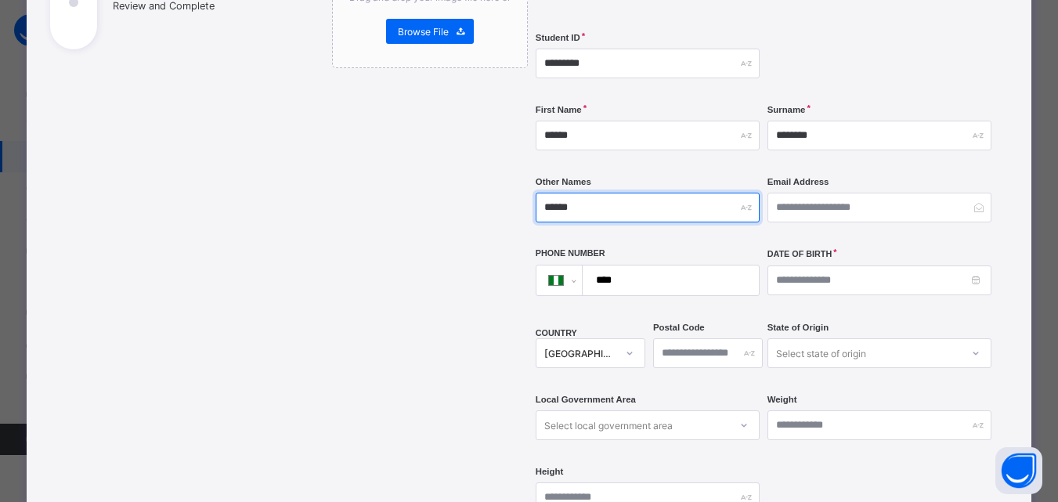
scroll to position [316, 0]
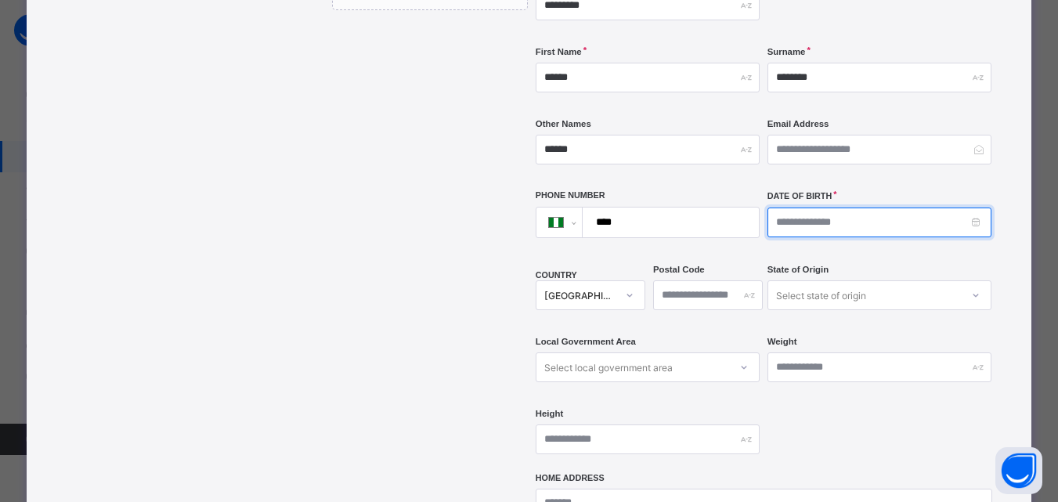
click at [820, 208] on input at bounding box center [880, 223] width 224 height 30
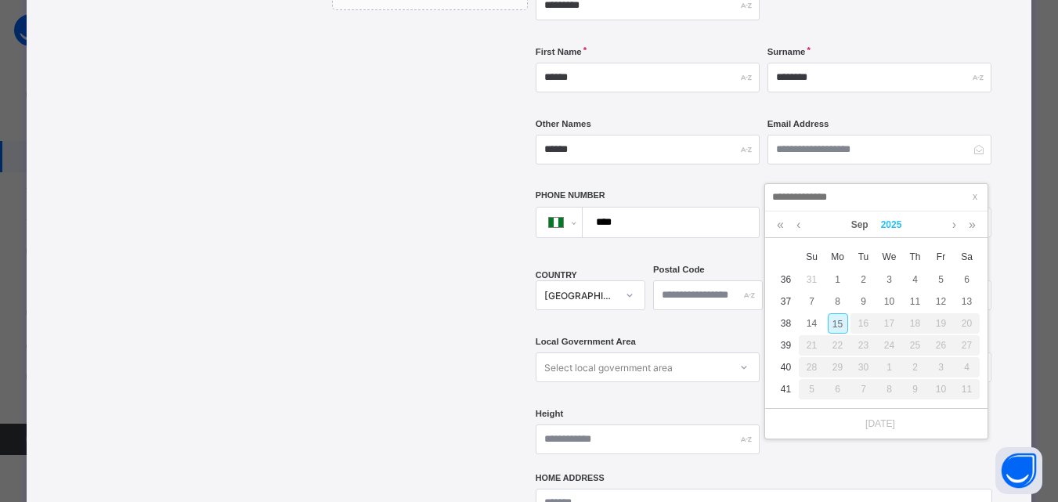
click at [905, 220] on link "2025" at bounding box center [892, 224] width 34 height 27
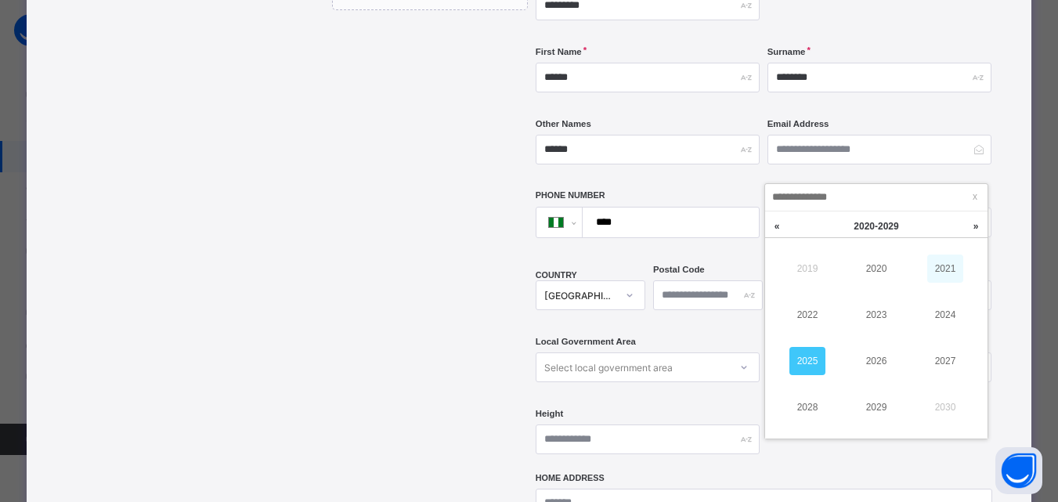
click at [949, 263] on link "2021" at bounding box center [945, 269] width 36 height 28
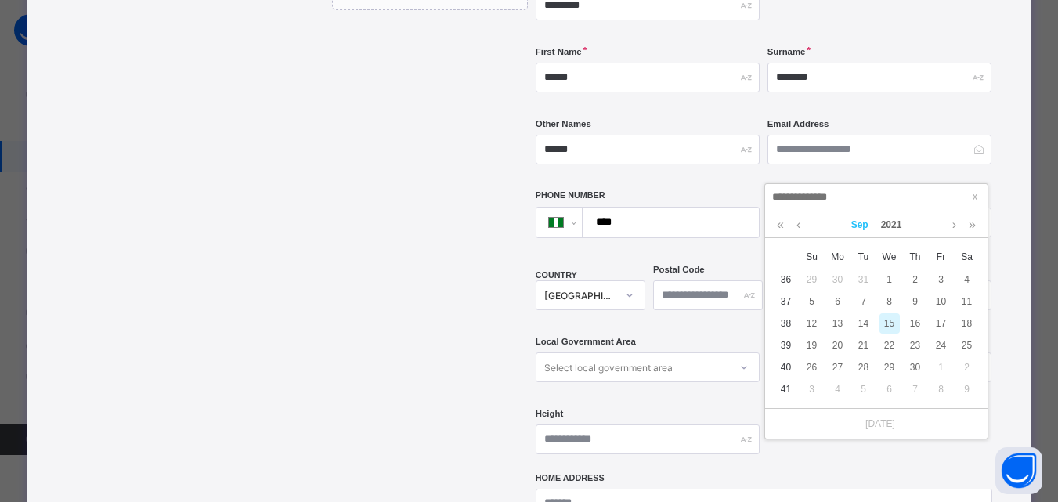
click at [858, 229] on link "Sep" at bounding box center [860, 224] width 30 height 27
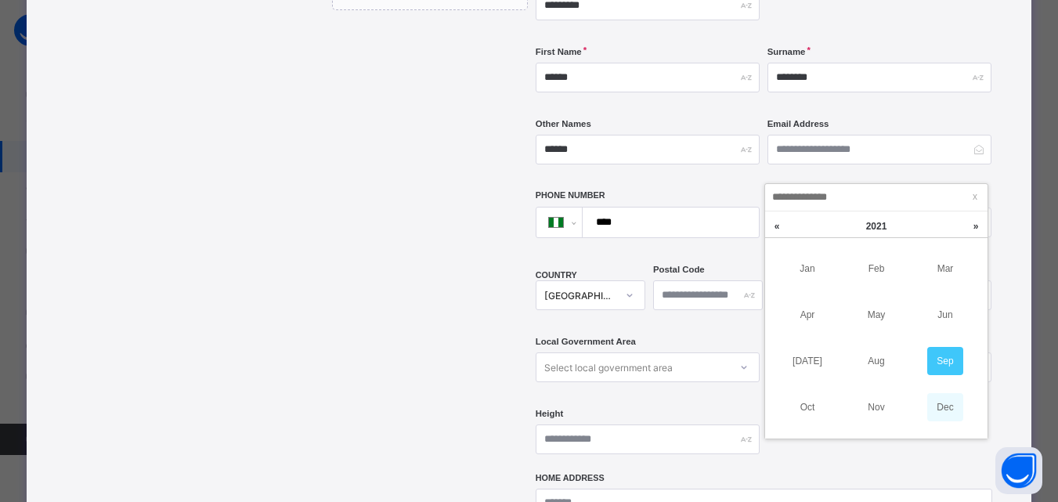
click at [952, 395] on link "Dec" at bounding box center [945, 407] width 36 height 28
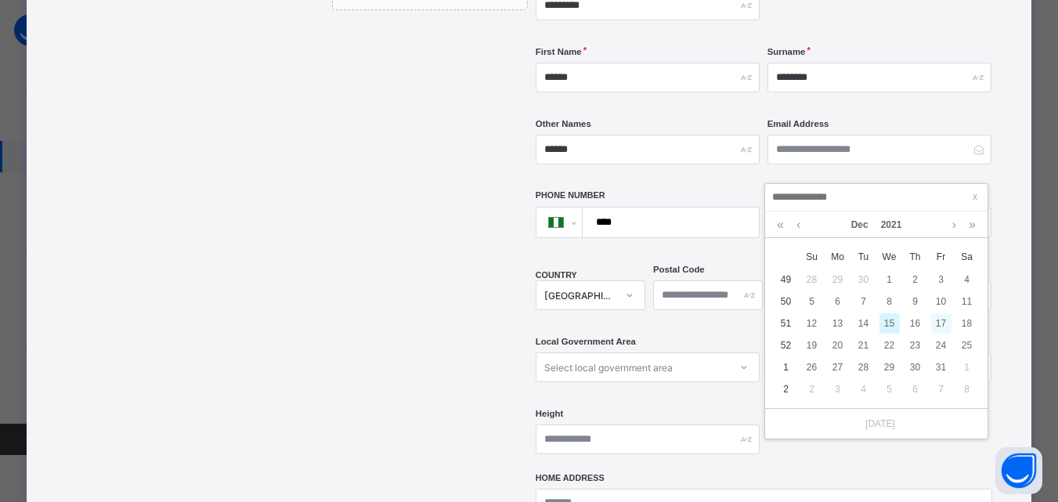
click at [941, 323] on div "17" at bounding box center [941, 323] width 20 height 20
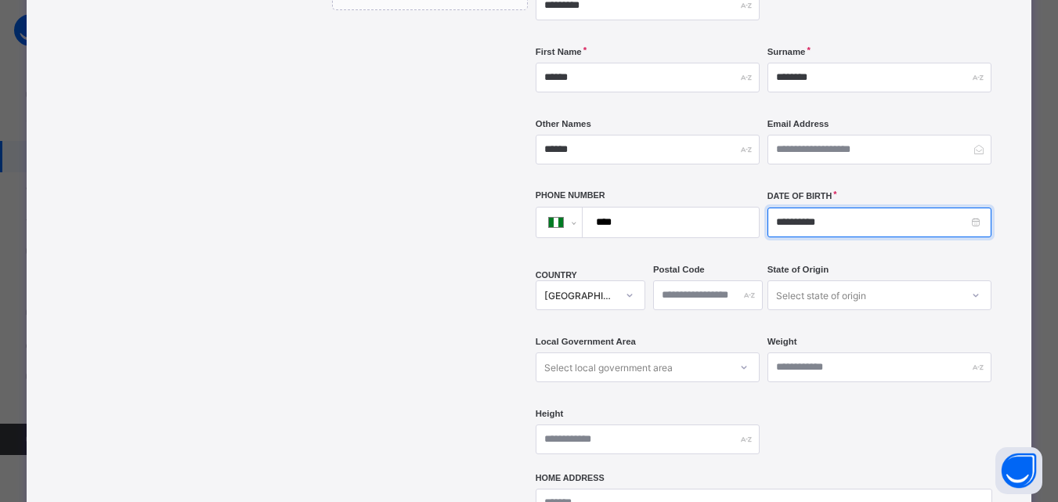
click at [807, 208] on input "**********" at bounding box center [880, 223] width 224 height 30
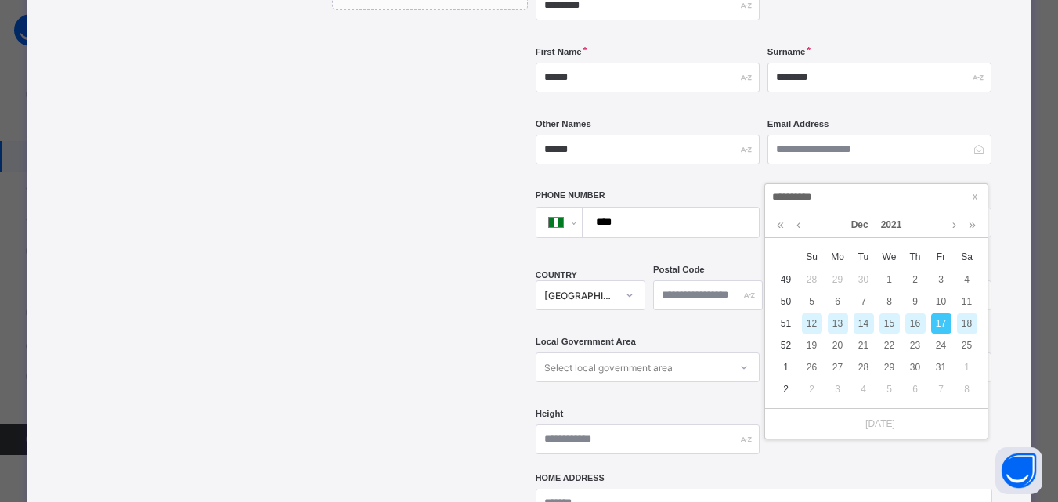
click at [969, 321] on div "18" at bounding box center [967, 323] width 20 height 20
type input "**********"
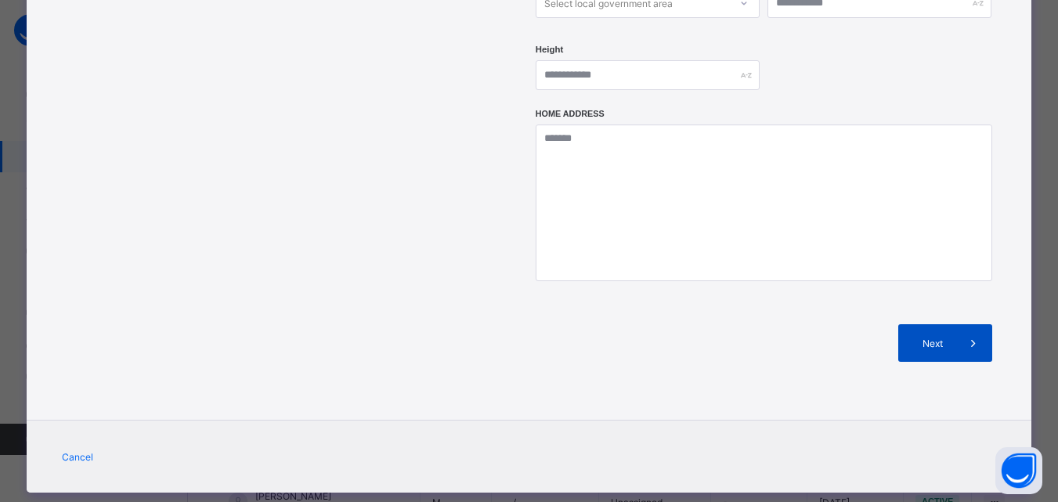
click at [958, 324] on span at bounding box center [974, 343] width 38 height 38
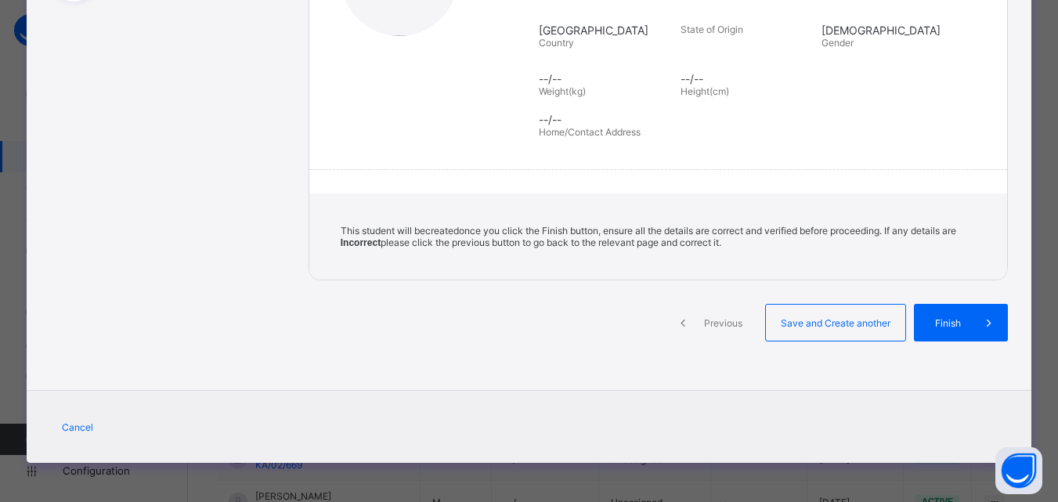
scroll to position [307, 0]
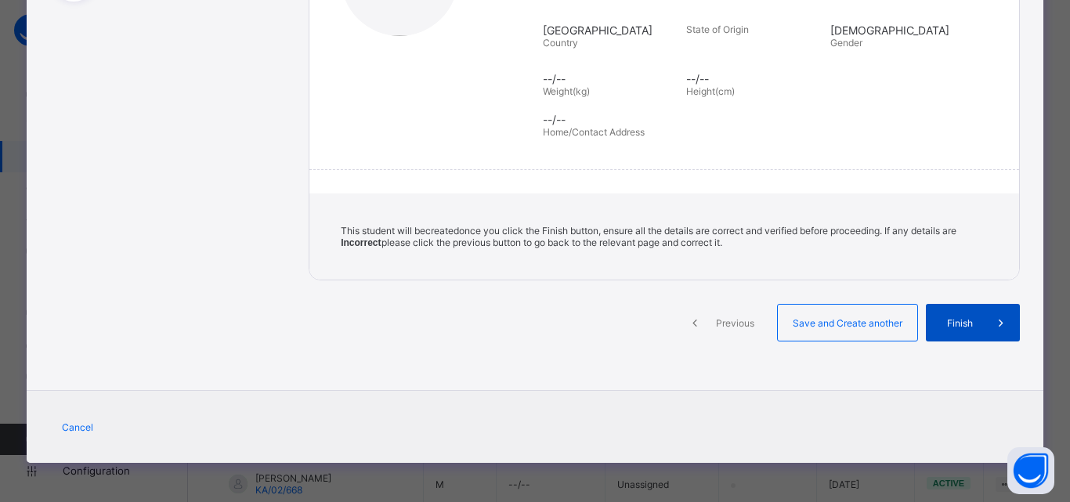
click at [969, 321] on span "Finish" at bounding box center [959, 323] width 45 height 12
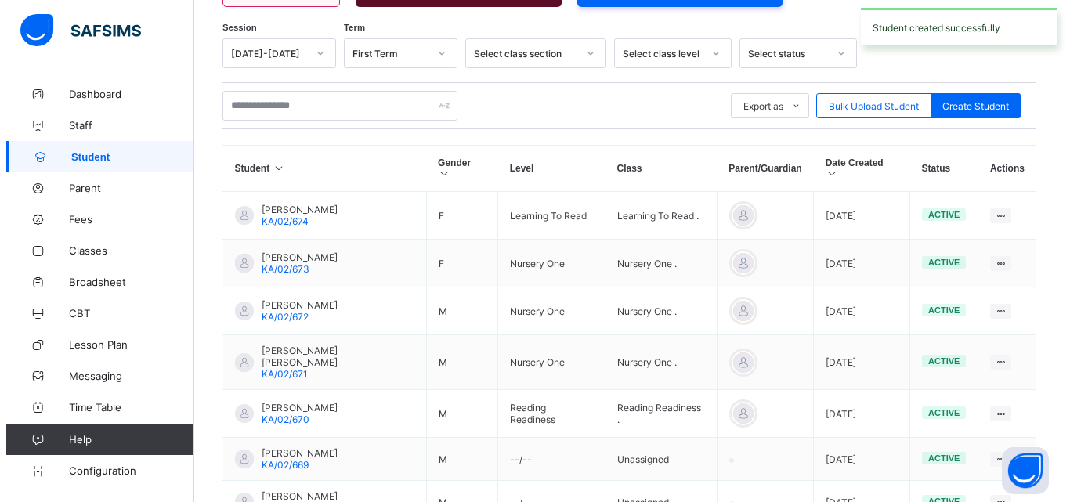
scroll to position [0, 0]
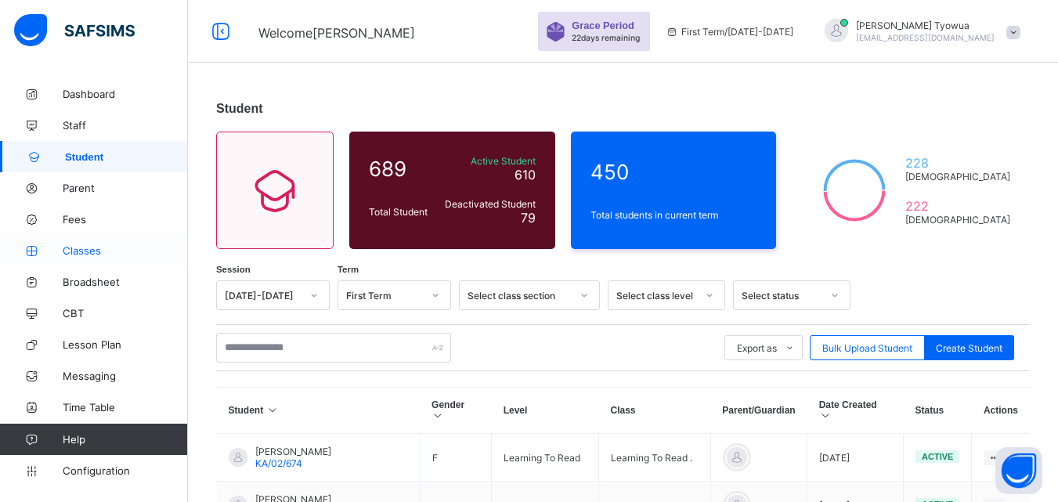
click at [84, 246] on span "Classes" at bounding box center [125, 250] width 125 height 13
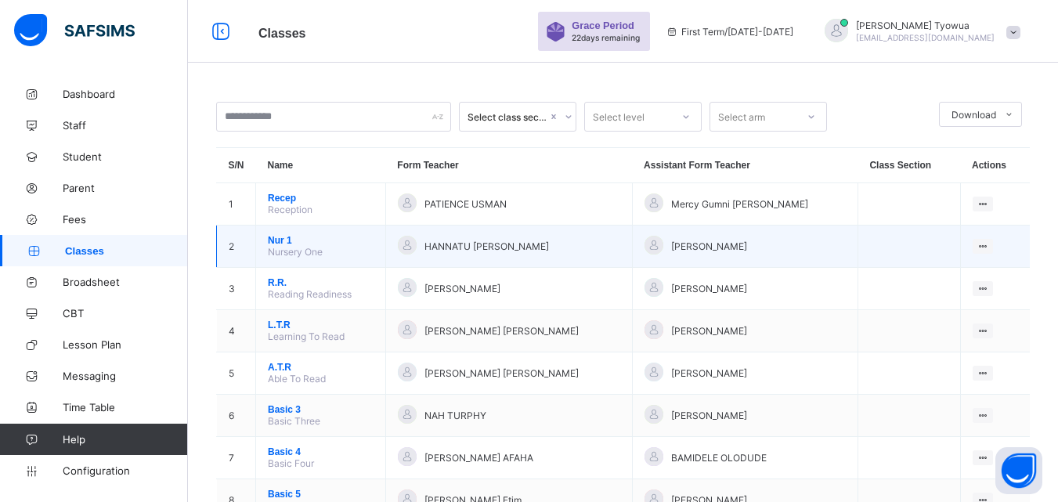
click at [284, 244] on span "Nur 1" at bounding box center [321, 240] width 106 height 11
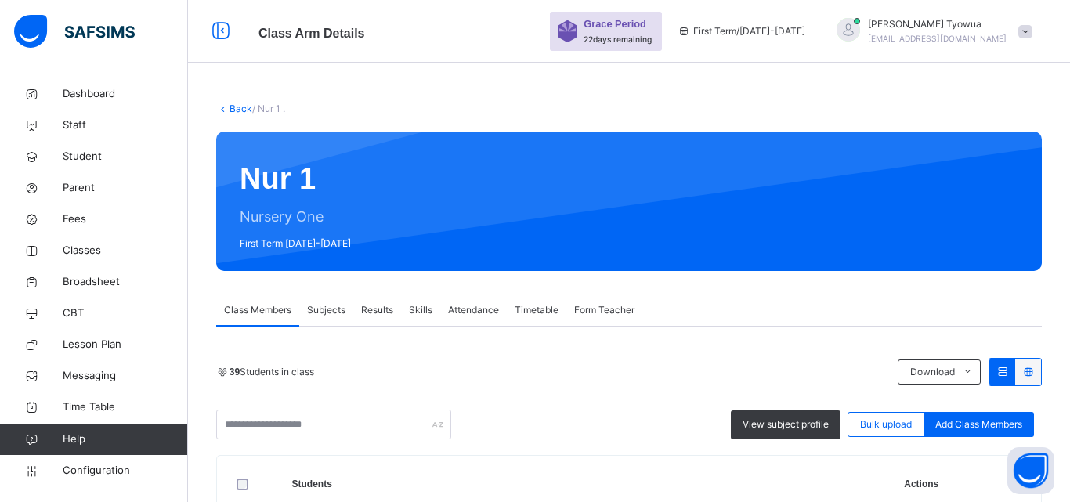
scroll to position [151, 0]
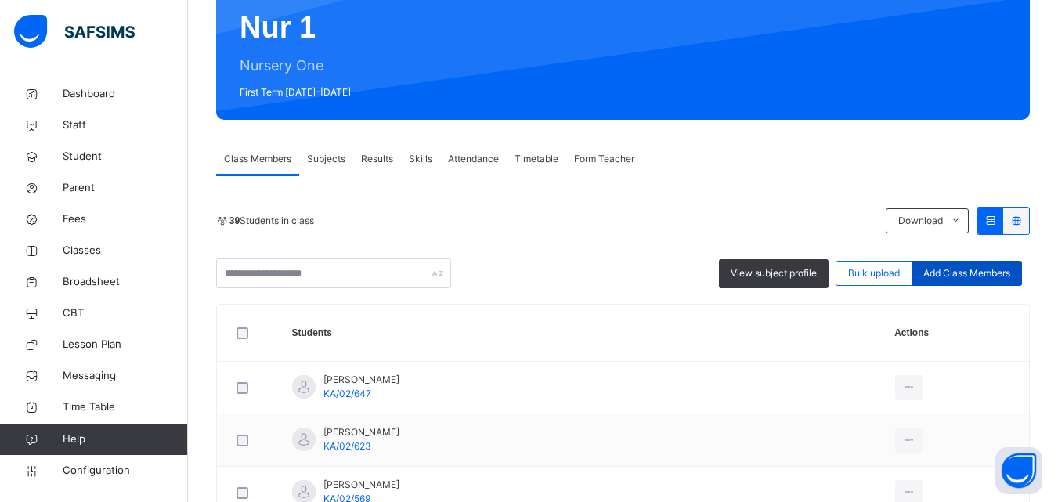
click at [989, 276] on span "Add Class Members" at bounding box center [966, 273] width 87 height 14
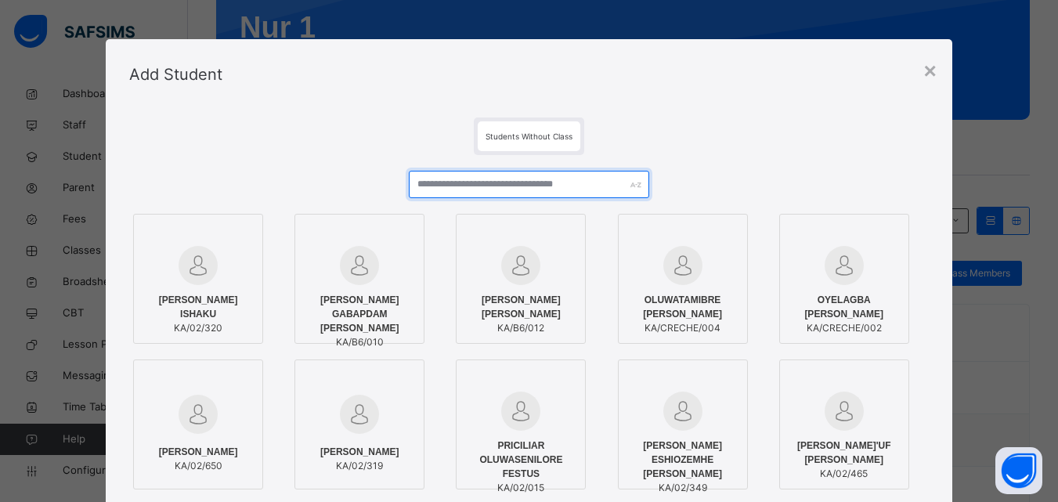
click at [528, 180] on input "text" at bounding box center [529, 184] width 240 height 27
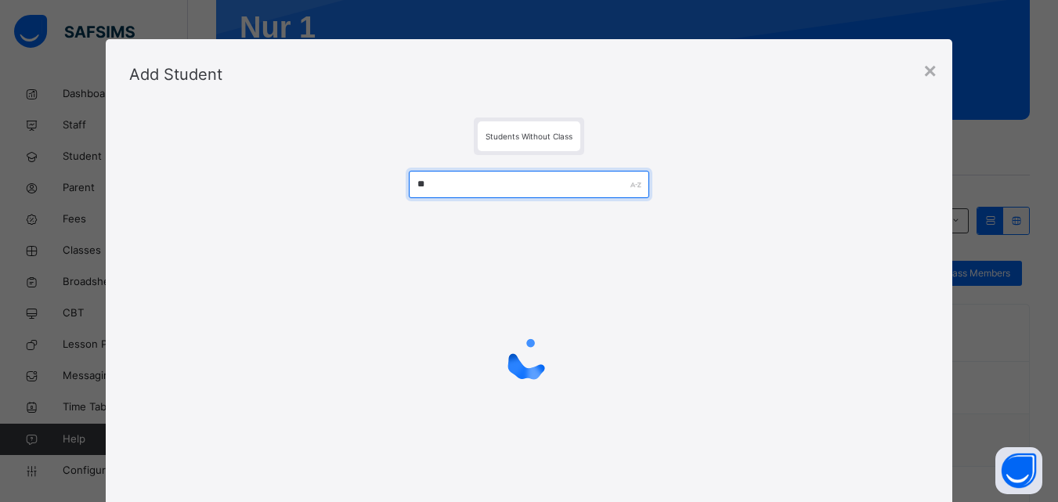
type input "*"
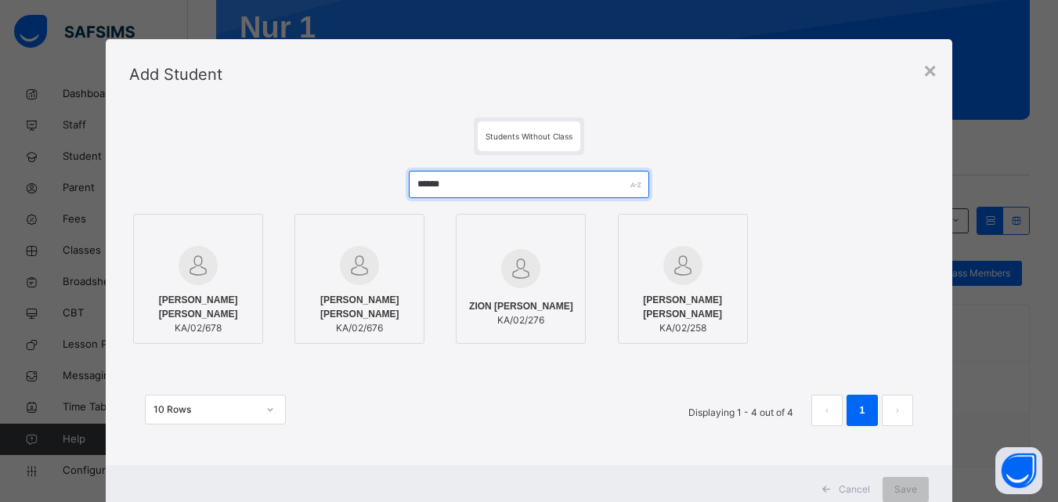
type input "******"
click at [332, 294] on span "[PERSON_NAME] [PERSON_NAME]" at bounding box center [359, 307] width 113 height 28
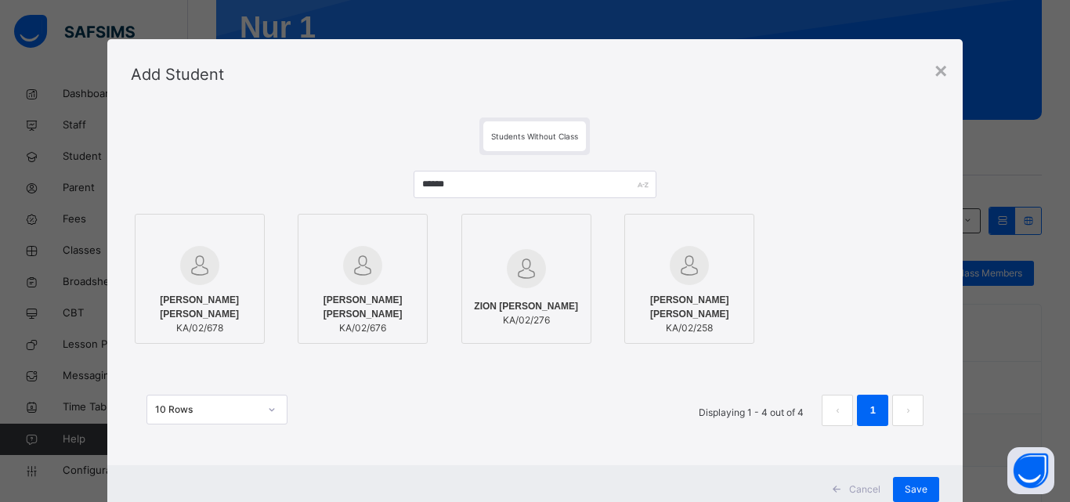
click at [181, 298] on span "HASSAN HASSAN IBRAHIM" at bounding box center [199, 307] width 113 height 28
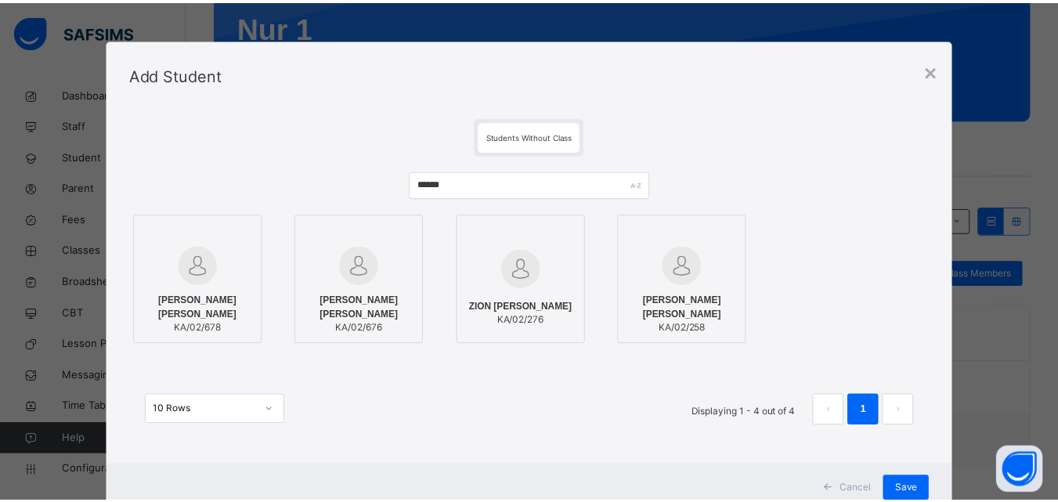
scroll to position [51, 0]
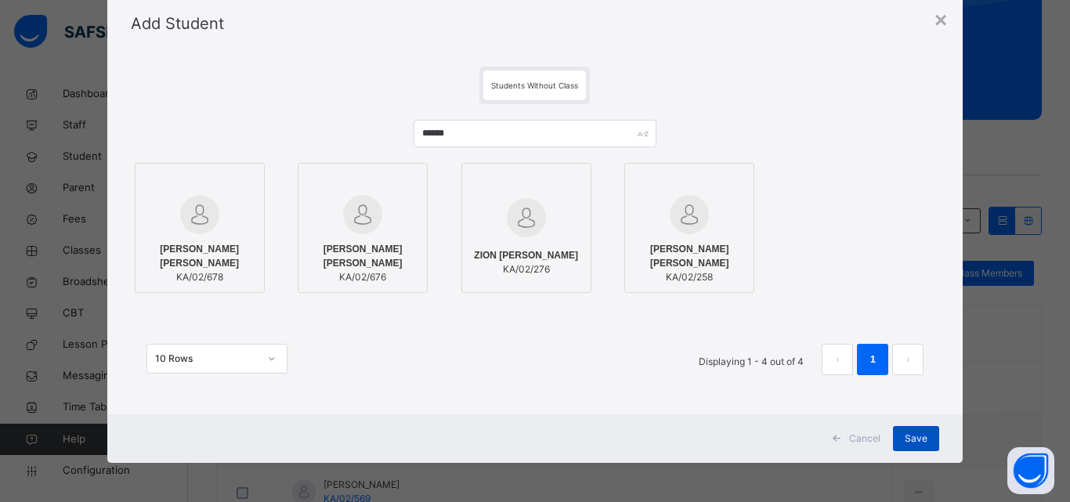
click at [916, 437] on span "Save" at bounding box center [916, 439] width 23 height 14
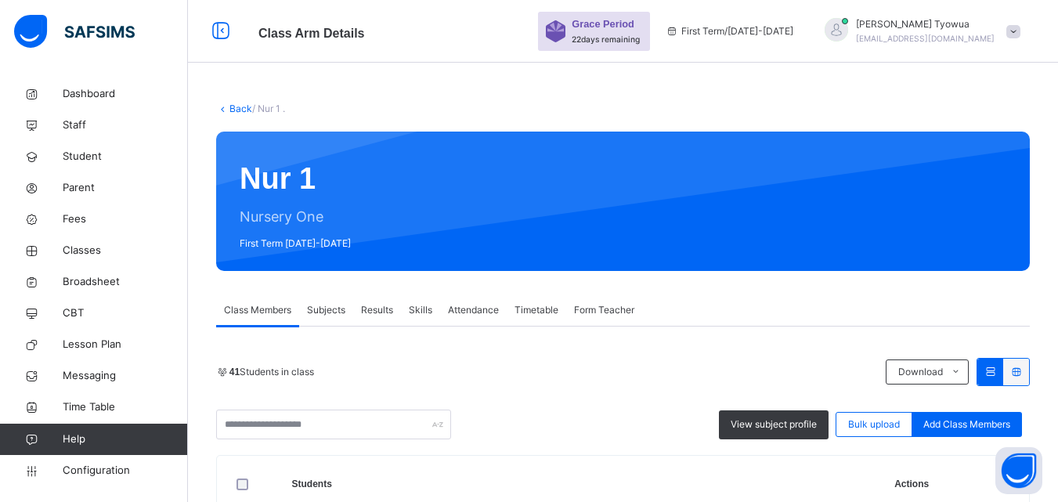
scroll to position [2, 0]
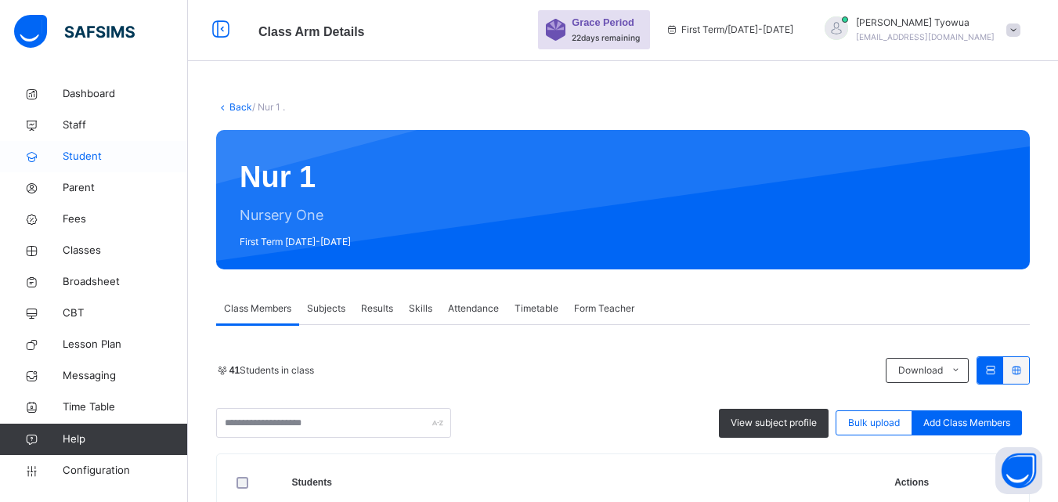
click at [79, 155] on span "Student" at bounding box center [125, 157] width 125 height 16
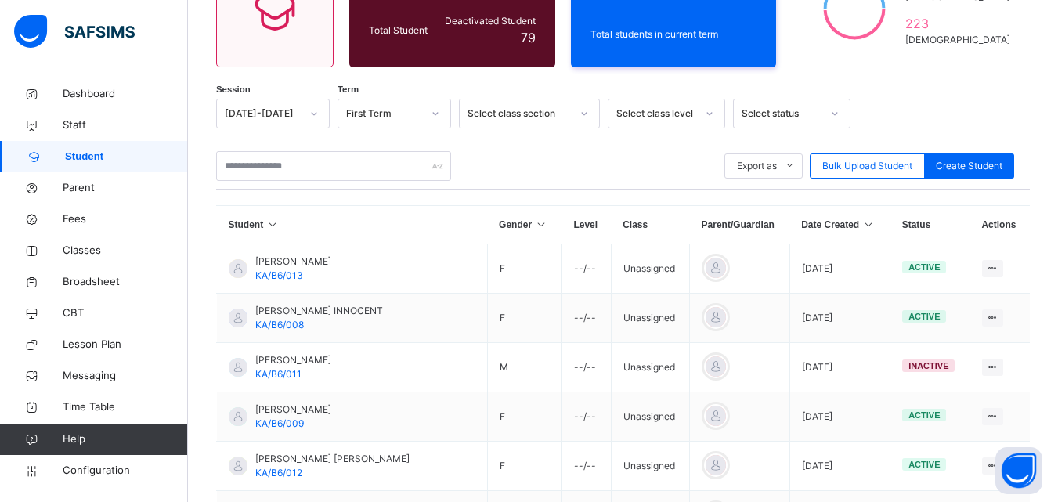
scroll to position [201, 0]
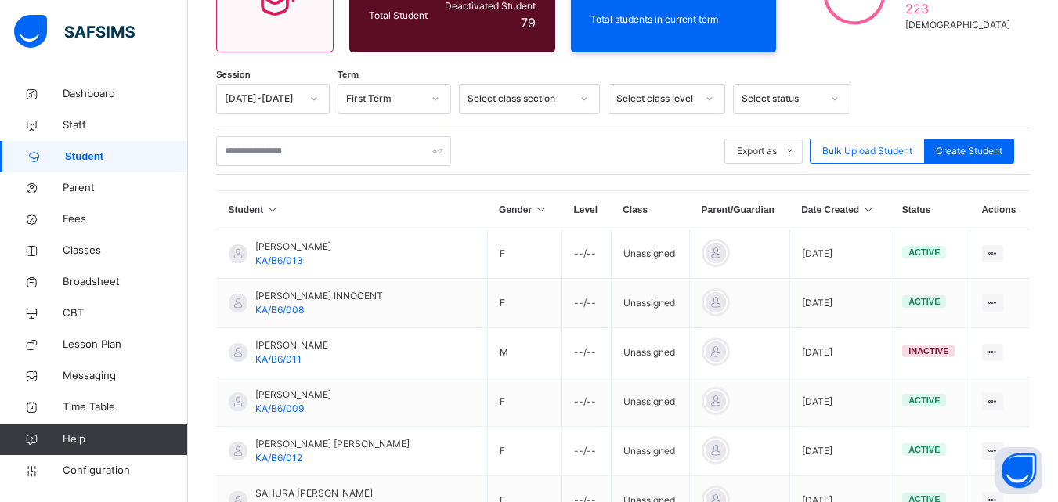
click at [862, 213] on icon at bounding box center [868, 209] width 13 height 11
click at [862, 210] on icon at bounding box center [868, 209] width 13 height 11
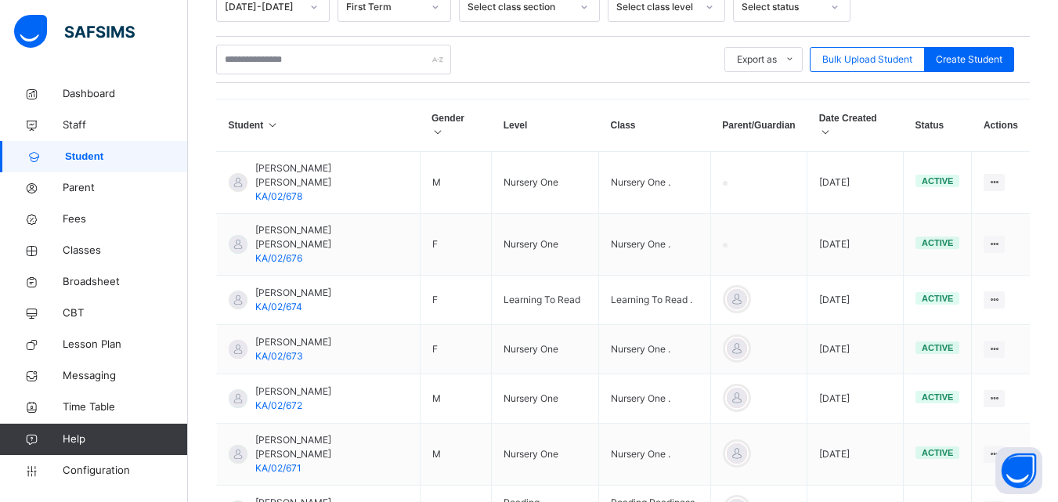
scroll to position [314, 0]
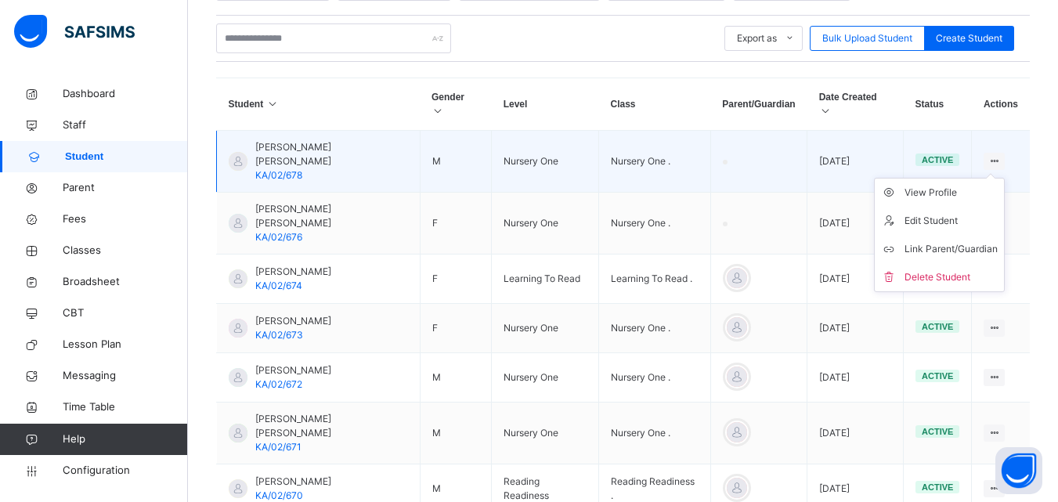
click at [1001, 155] on icon at bounding box center [994, 161] width 13 height 12
click at [957, 213] on div "Edit Student" at bounding box center [951, 221] width 93 height 16
select select "**"
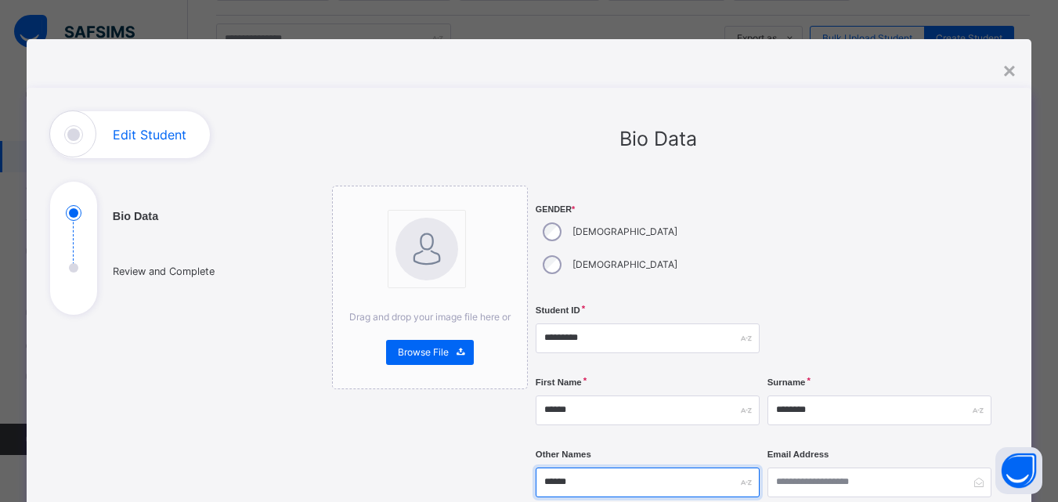
click at [635, 468] on input "******" at bounding box center [648, 483] width 224 height 30
type input "*"
type input "*******"
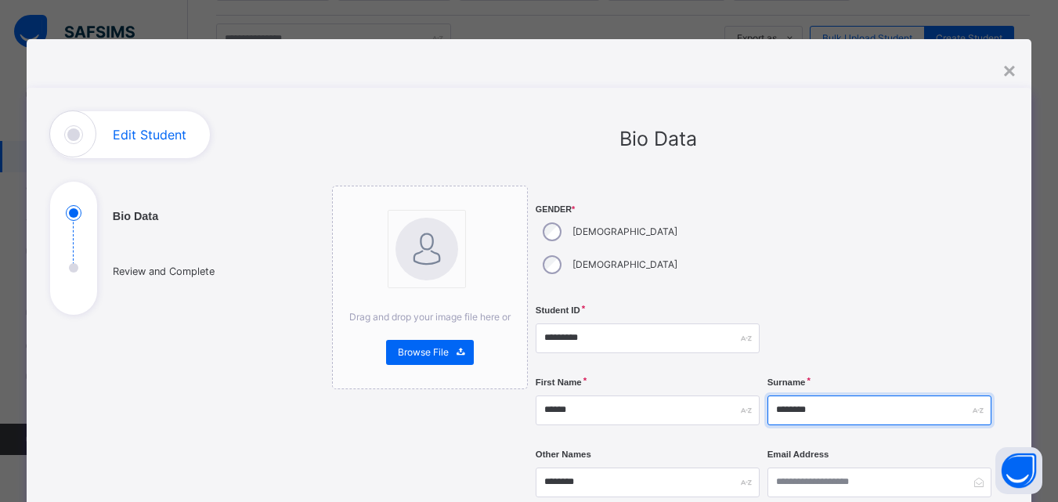
click at [852, 396] on input "*******" at bounding box center [880, 411] width 224 height 30
type input "*"
type input "******"
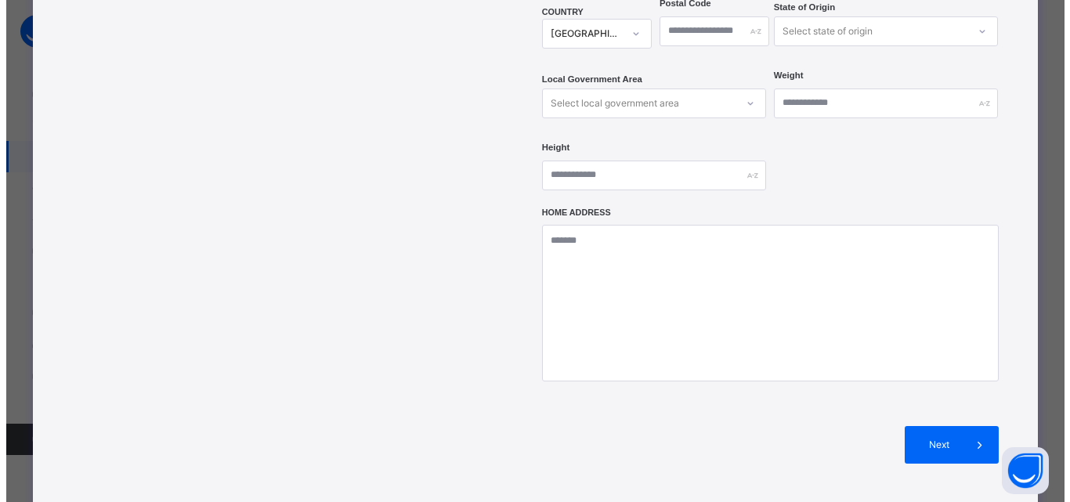
scroll to position [699, 0]
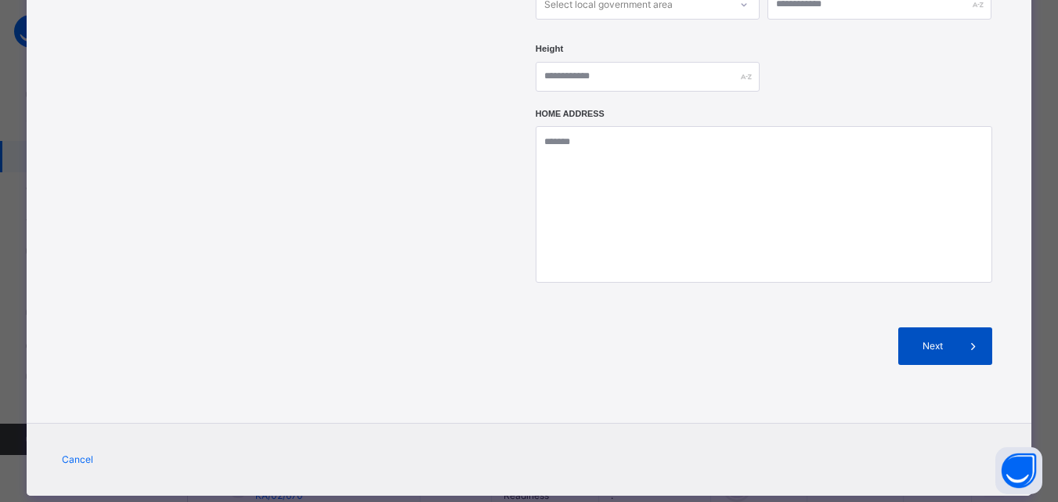
click at [961, 327] on span at bounding box center [974, 346] width 38 height 38
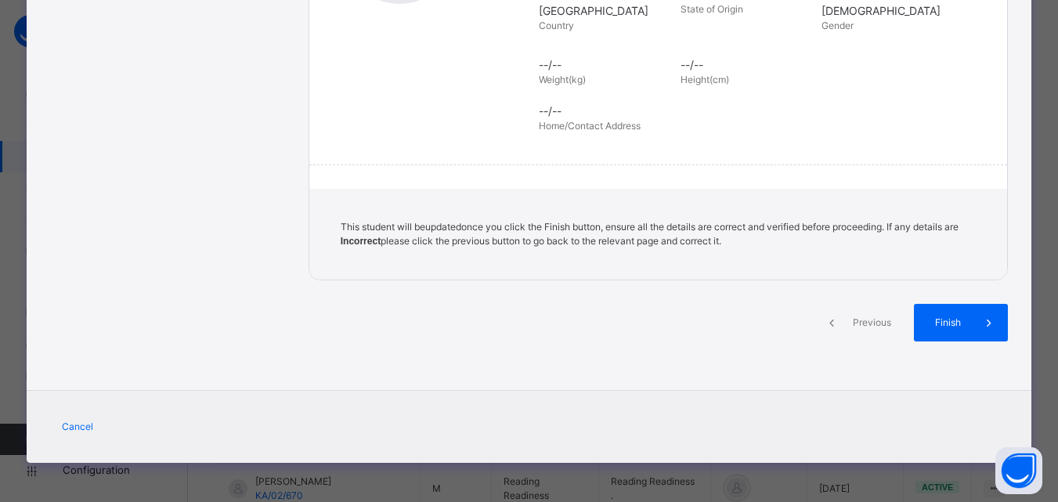
scroll to position [359, 0]
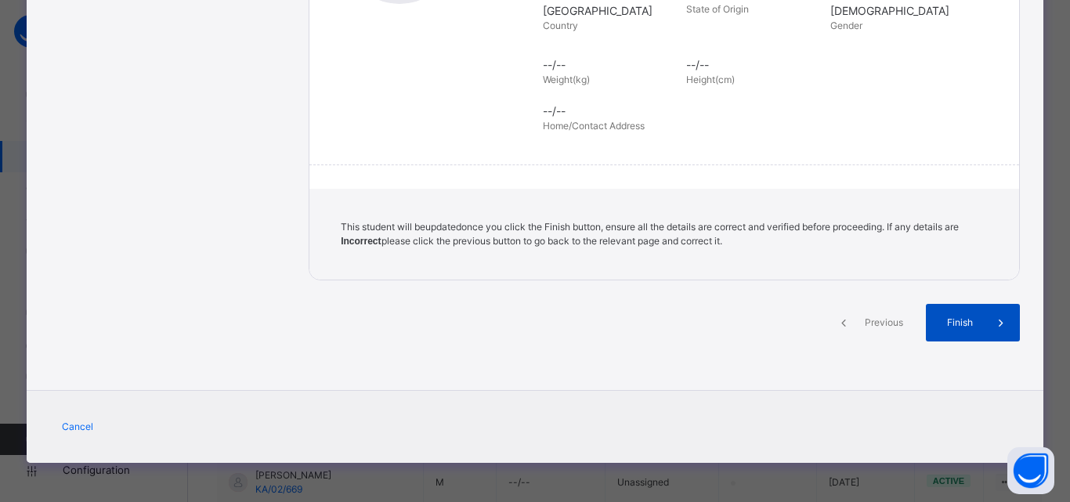
click at [973, 328] on span "Finish" at bounding box center [959, 323] width 45 height 14
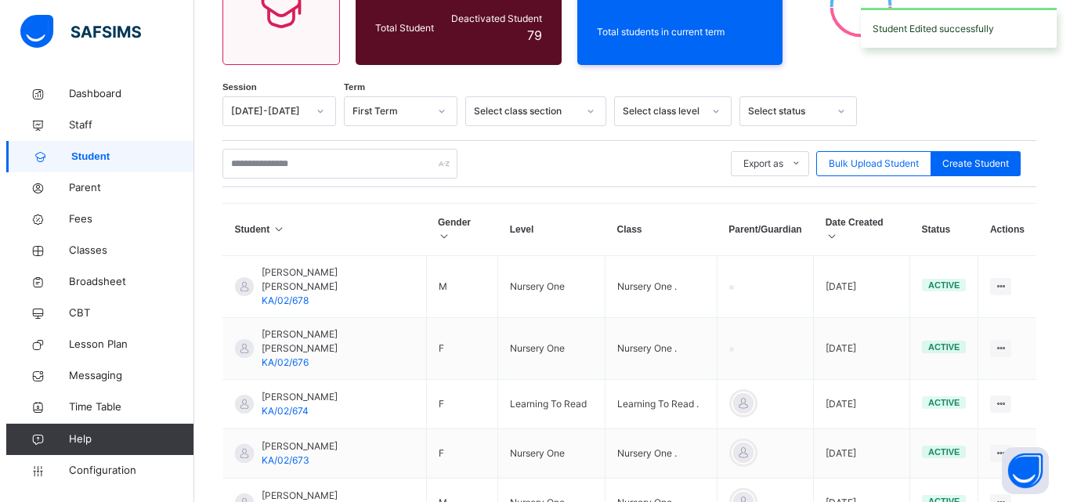
scroll to position [0, 0]
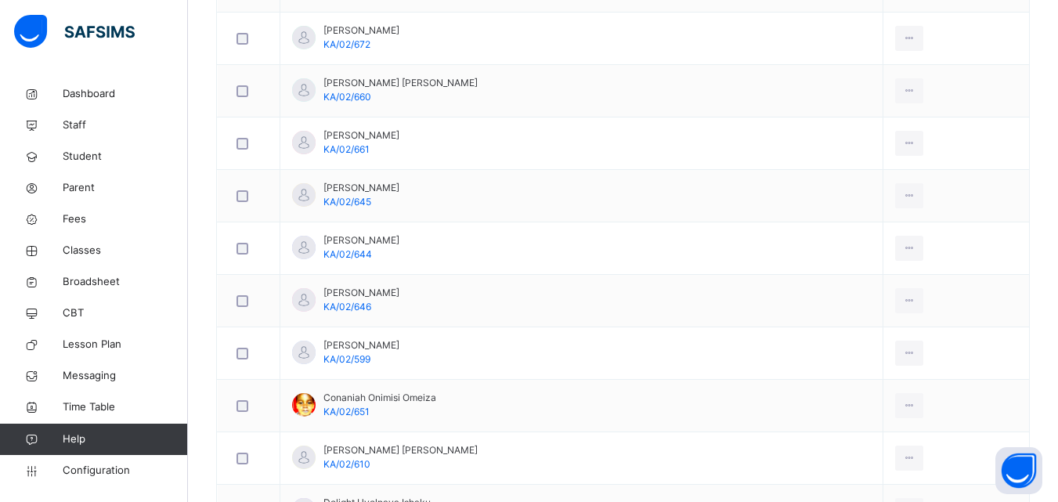
scroll to position [872, 0]
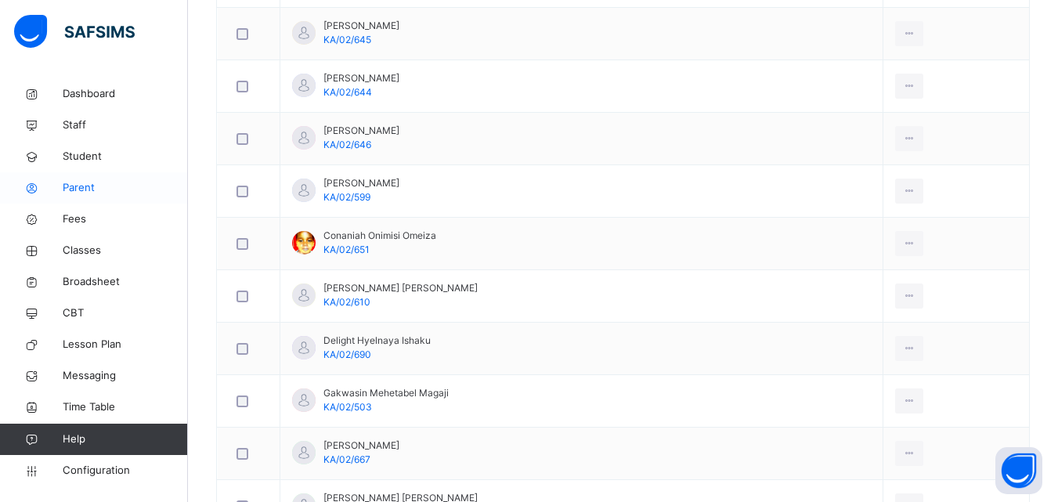
click at [71, 182] on span "Parent" at bounding box center [125, 188] width 125 height 16
click at [82, 190] on span "Parent" at bounding box center [125, 188] width 125 height 16
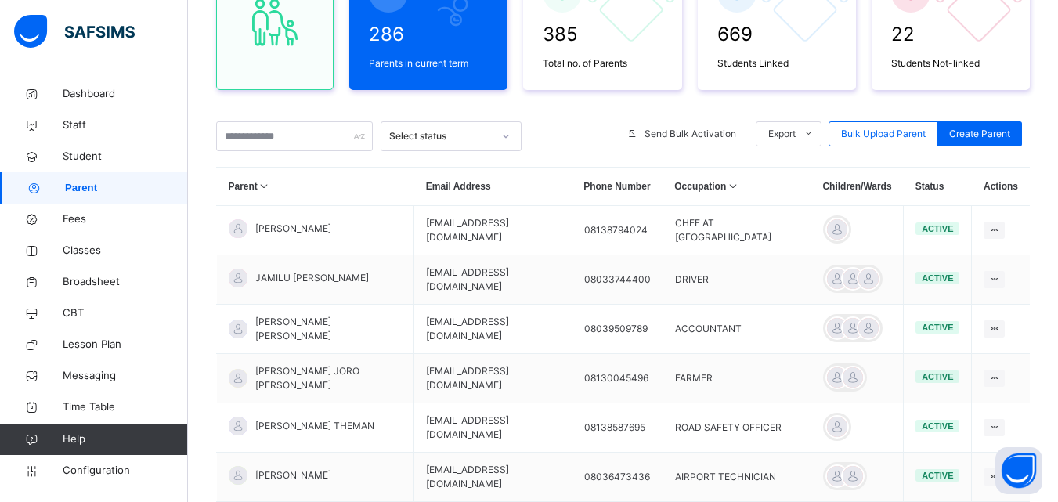
scroll to position [206, 0]
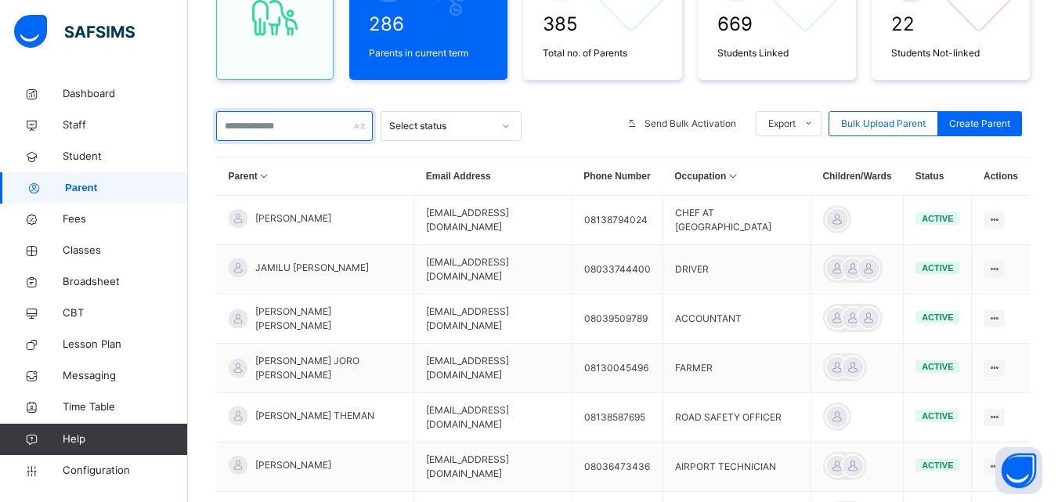
click at [258, 130] on input "text" at bounding box center [294, 126] width 157 height 30
type input "*"
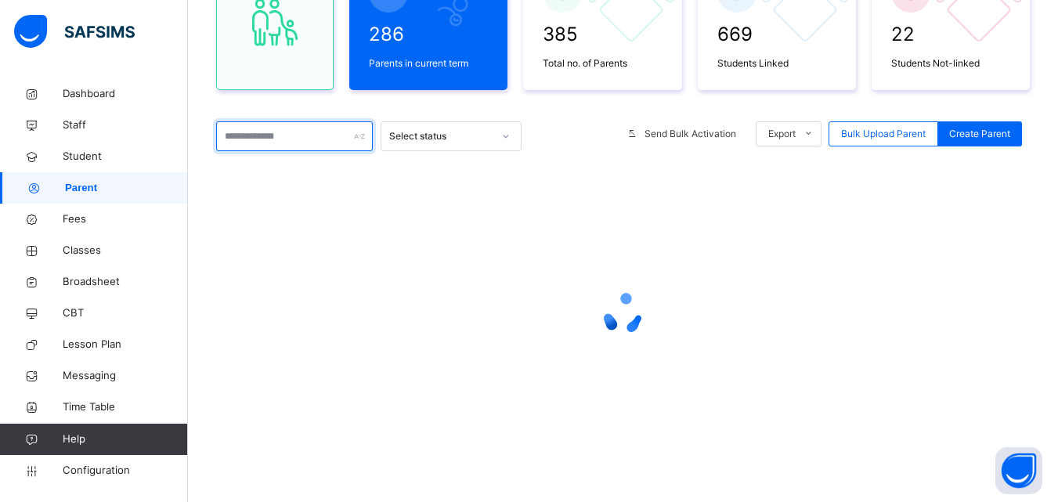
scroll to position [196, 0]
type input "*"
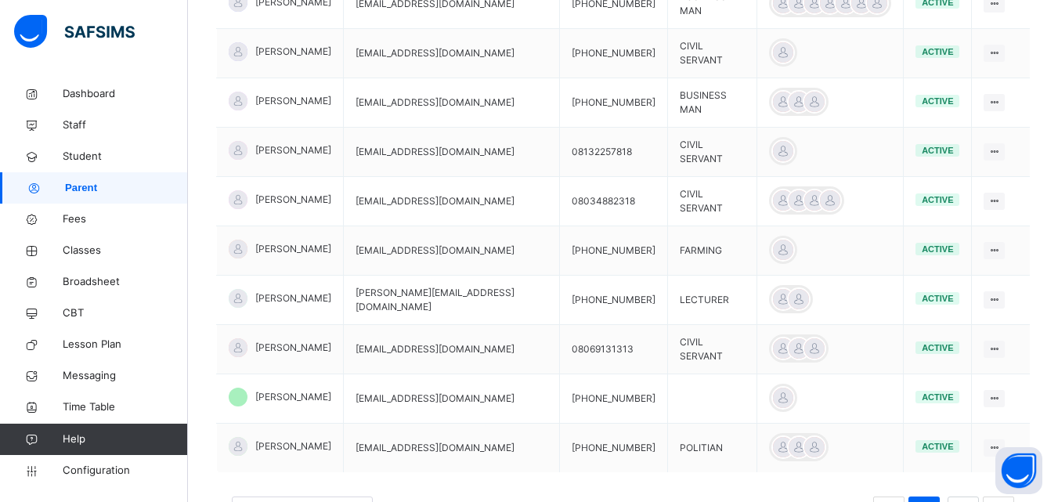
scroll to position [421, 0]
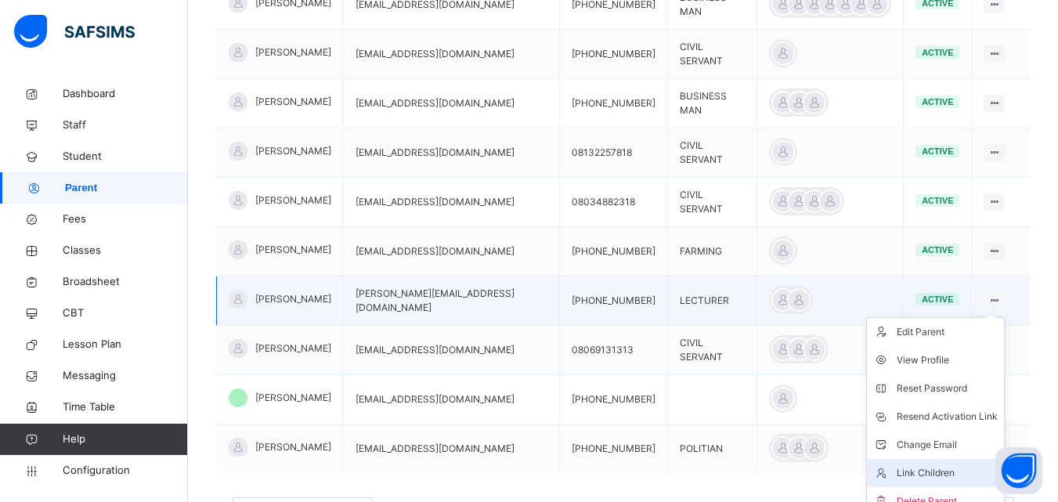
type input "******"
click at [934, 475] on div "Link Children" at bounding box center [947, 473] width 101 height 16
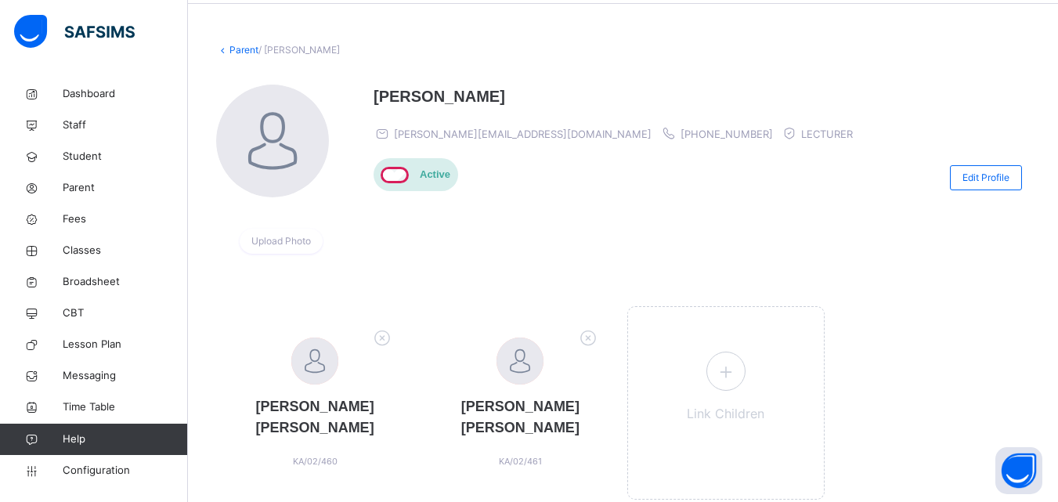
scroll to position [119, 0]
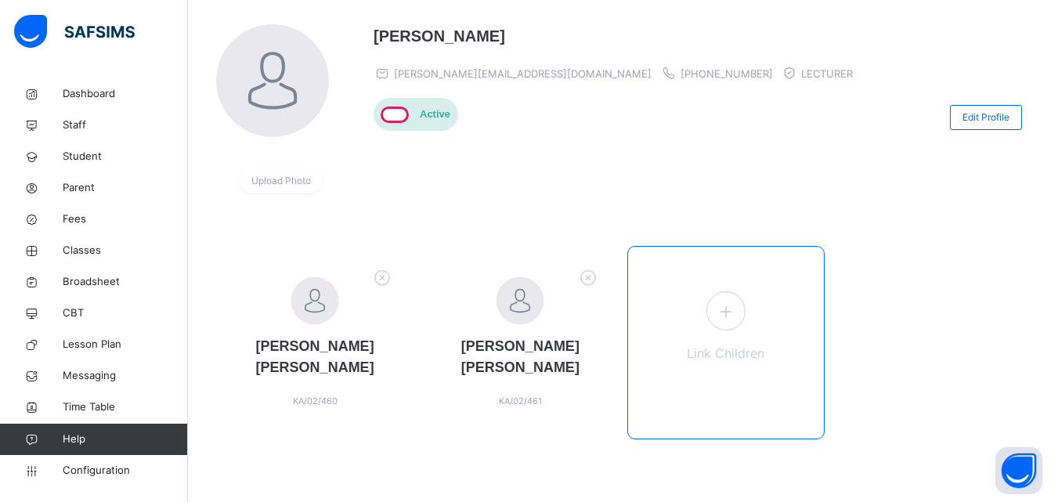
click at [739, 312] on icon at bounding box center [725, 311] width 28 height 31
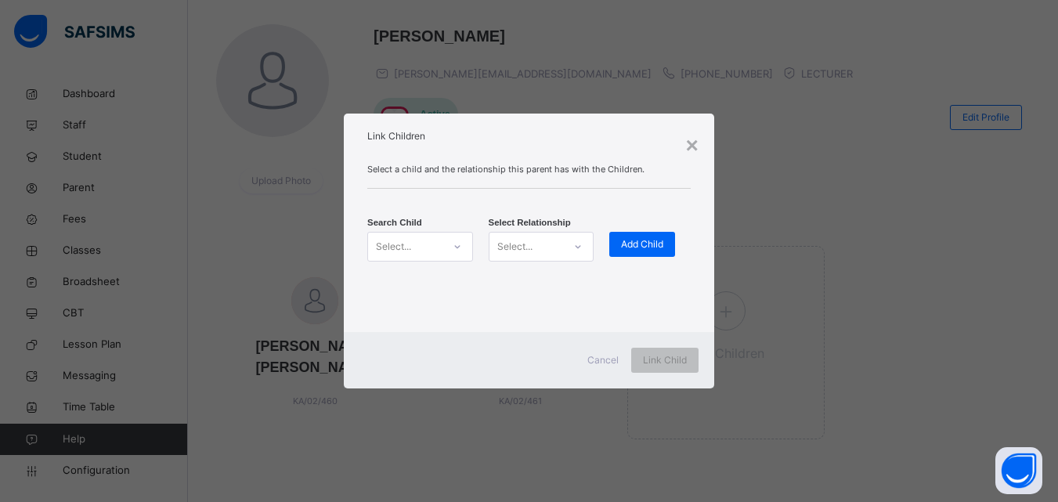
click at [450, 250] on div at bounding box center [457, 246] width 27 height 25
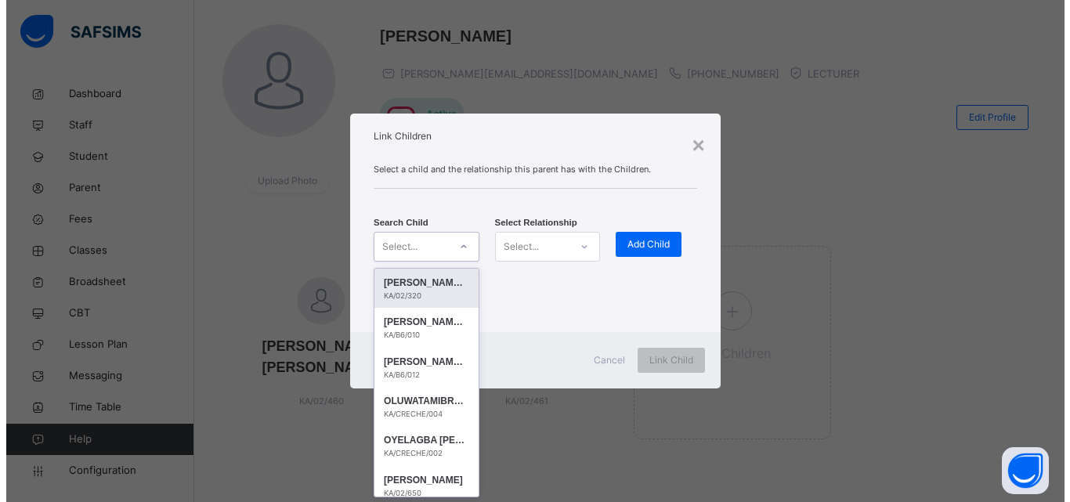
scroll to position [0, 0]
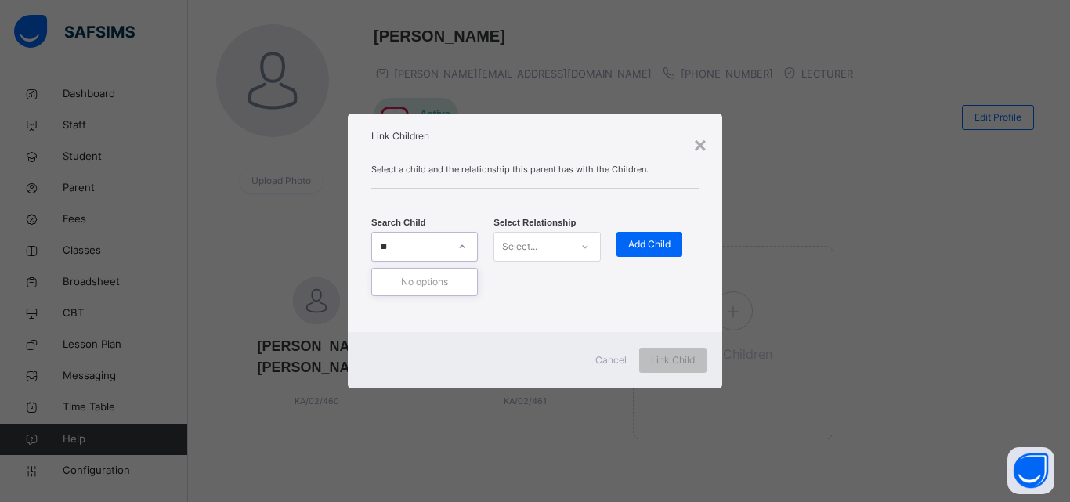
type input "*"
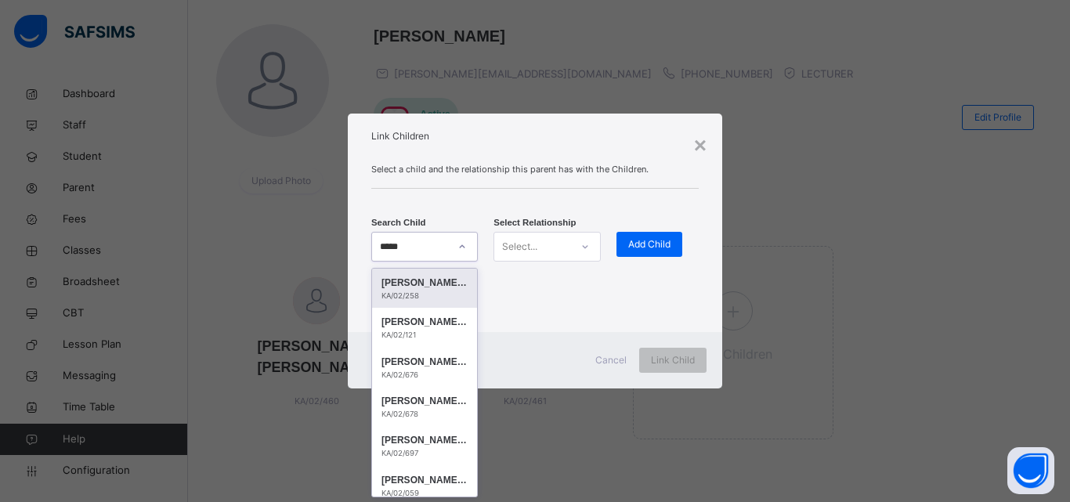
type input "******"
click at [387, 360] on div "[PERSON_NAME] [PERSON_NAME]" at bounding box center [424, 362] width 86 height 16
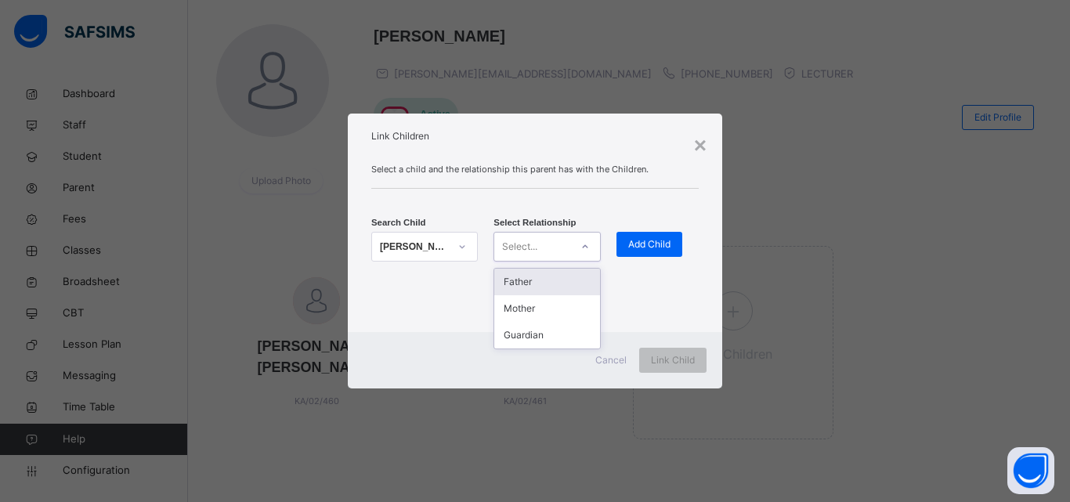
click at [560, 280] on div "Father" at bounding box center [546, 282] width 105 height 27
click at [648, 246] on span "Add Child" at bounding box center [649, 244] width 42 height 14
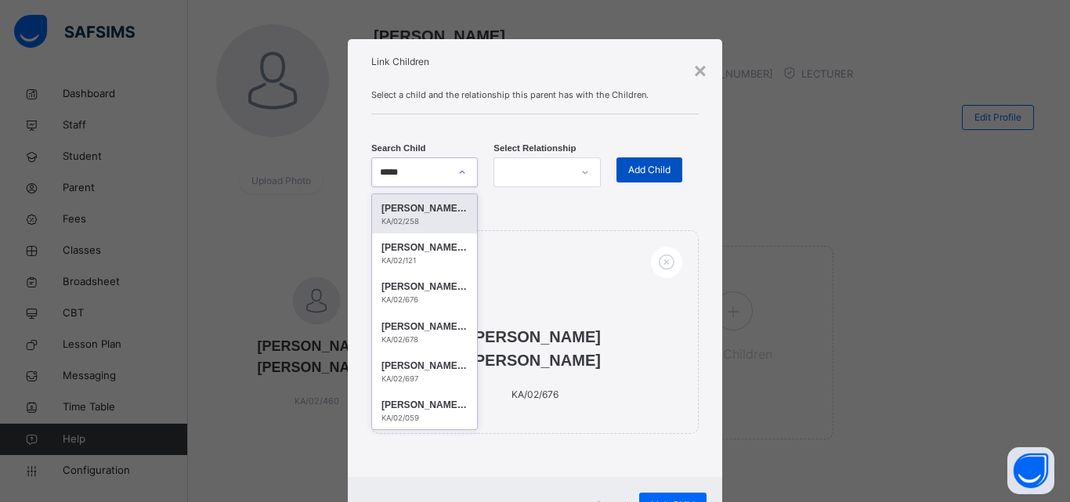
type input "******"
click at [440, 330] on div "[PERSON_NAME] [PERSON_NAME]" at bounding box center [424, 327] width 86 height 16
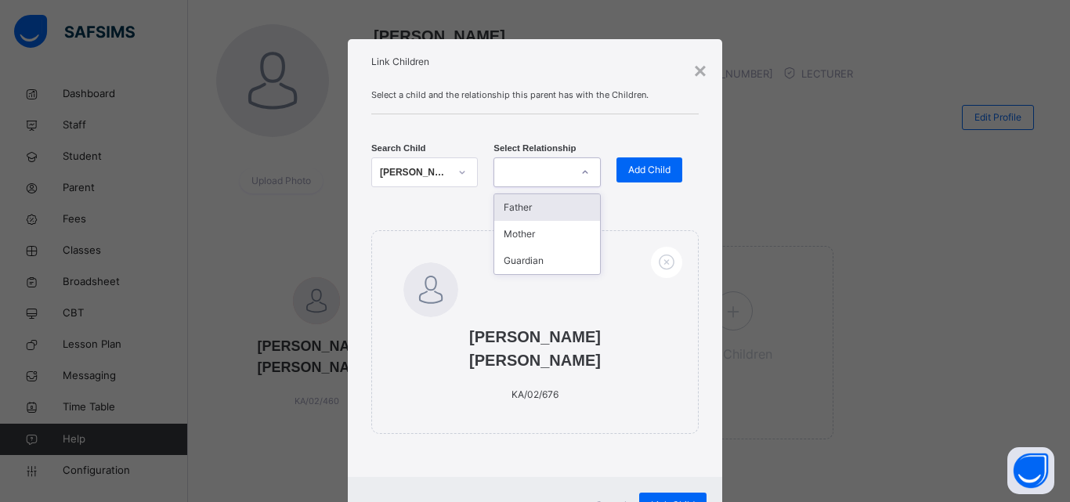
click at [555, 208] on div "Father" at bounding box center [546, 207] width 105 height 27
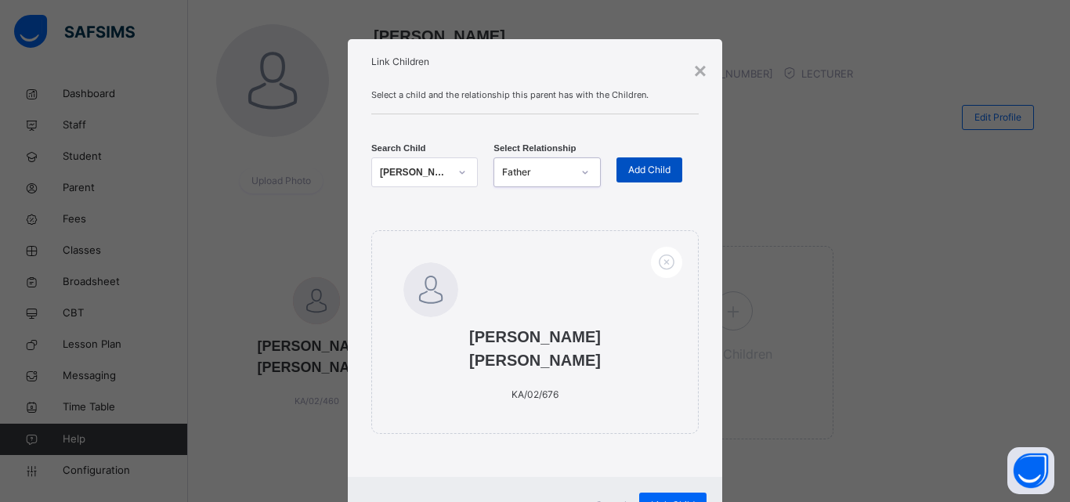
click at [644, 166] on span "Add Child" at bounding box center [649, 170] width 42 height 14
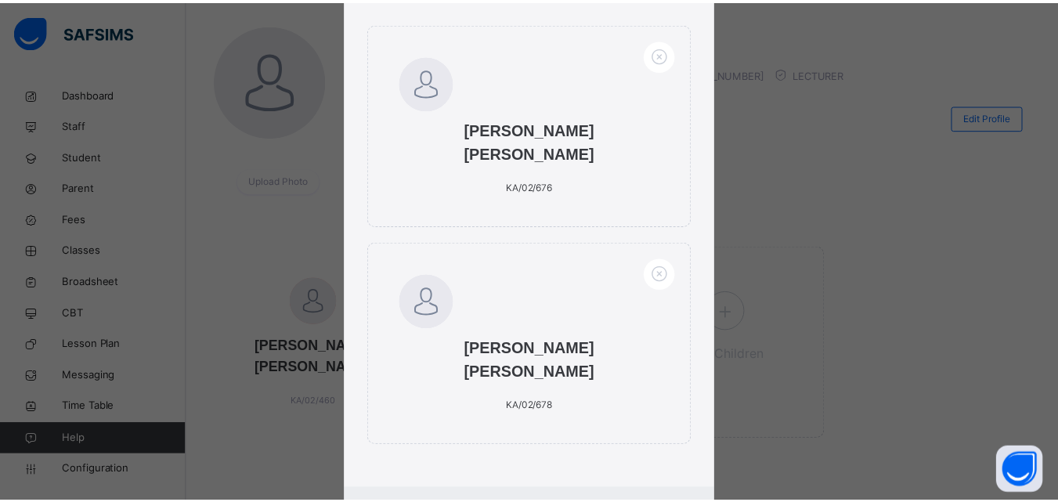
scroll to position [243, 0]
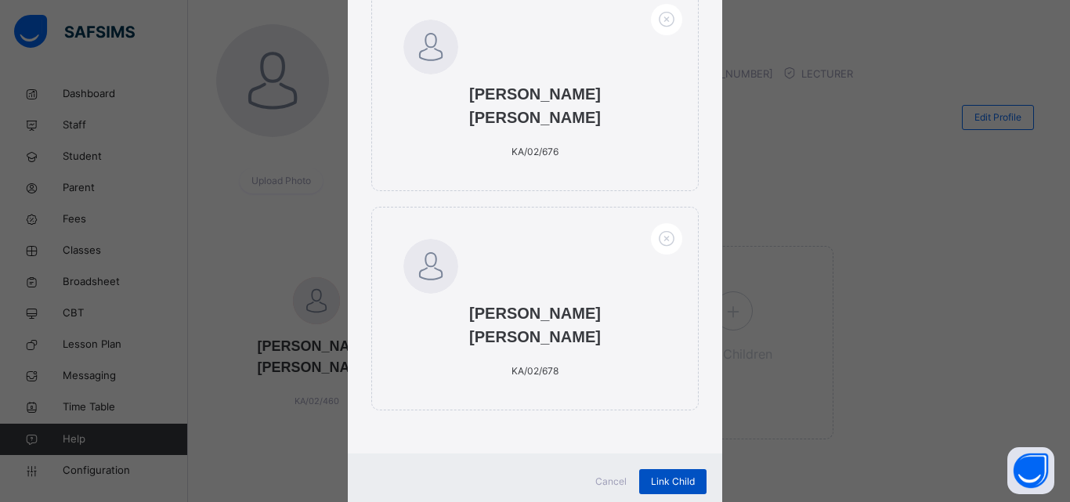
click at [683, 469] on div "Link Child" at bounding box center [672, 481] width 67 height 25
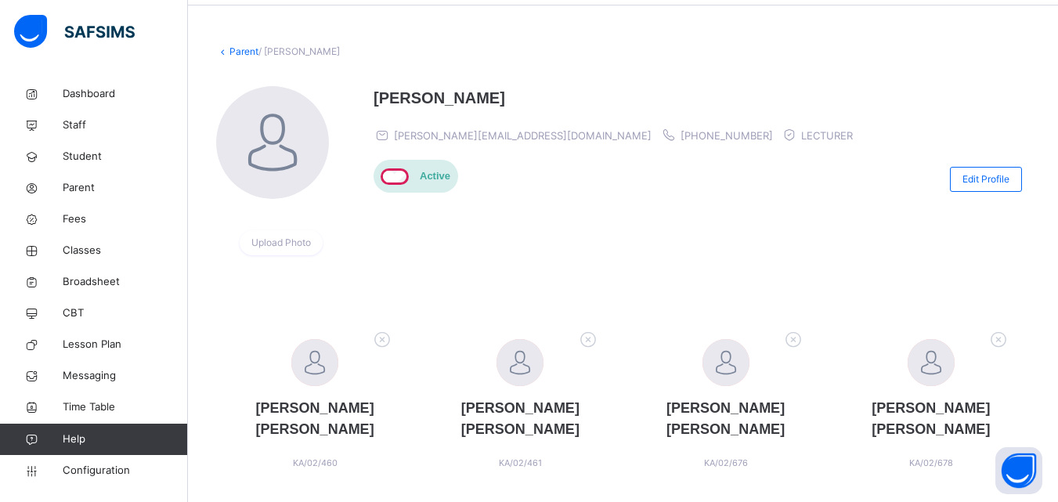
scroll to position [79, 0]
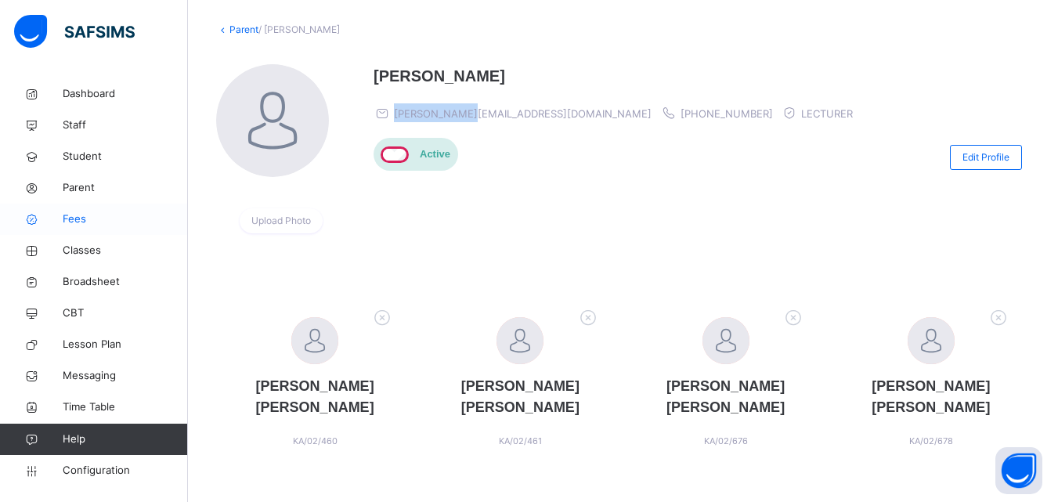
click at [67, 215] on span "Fees" at bounding box center [125, 219] width 125 height 16
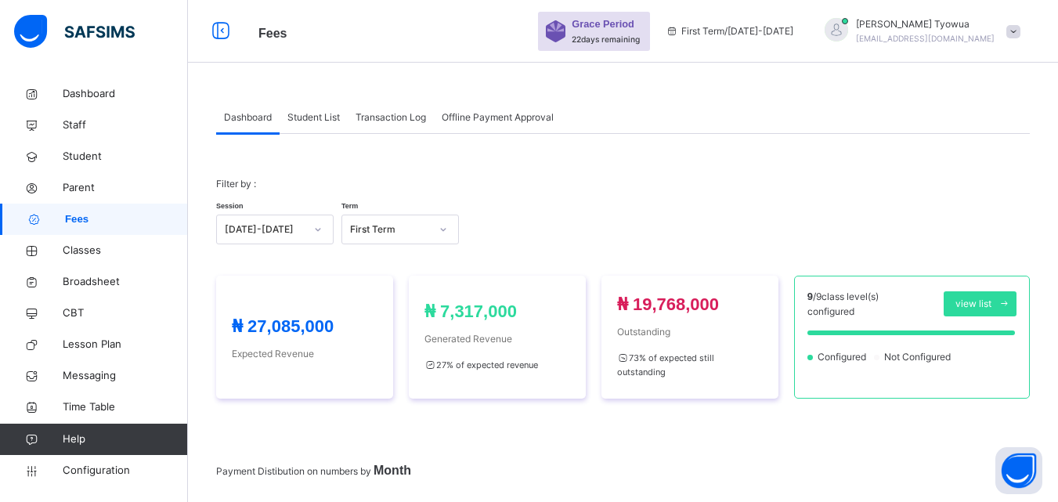
click at [314, 122] on span "Student List" at bounding box center [313, 117] width 52 height 14
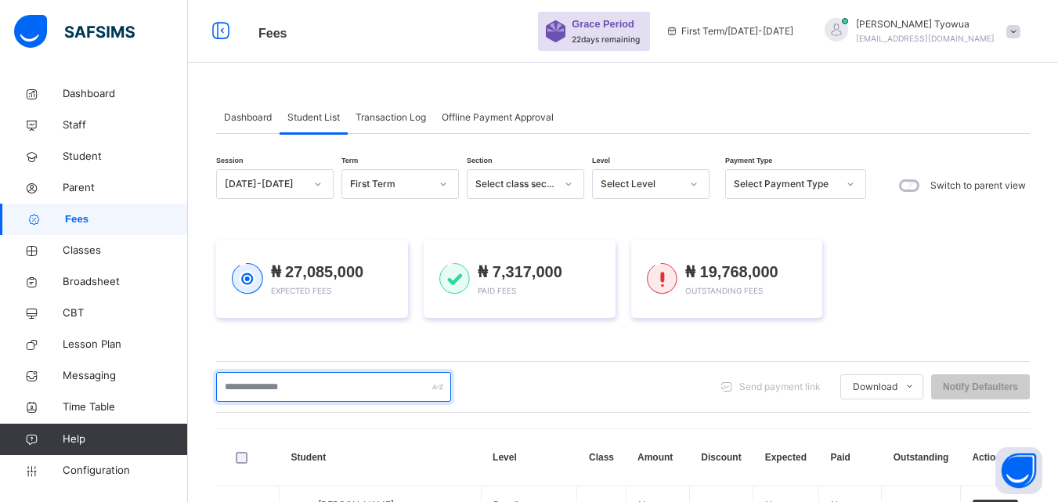
click at [269, 386] on input "text" at bounding box center [333, 387] width 235 height 30
type input "***"
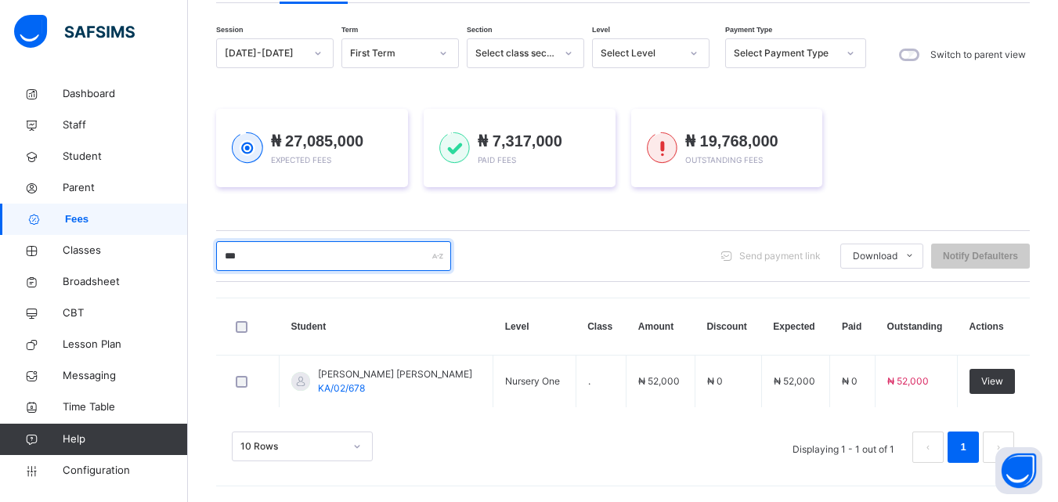
scroll to position [131, 0]
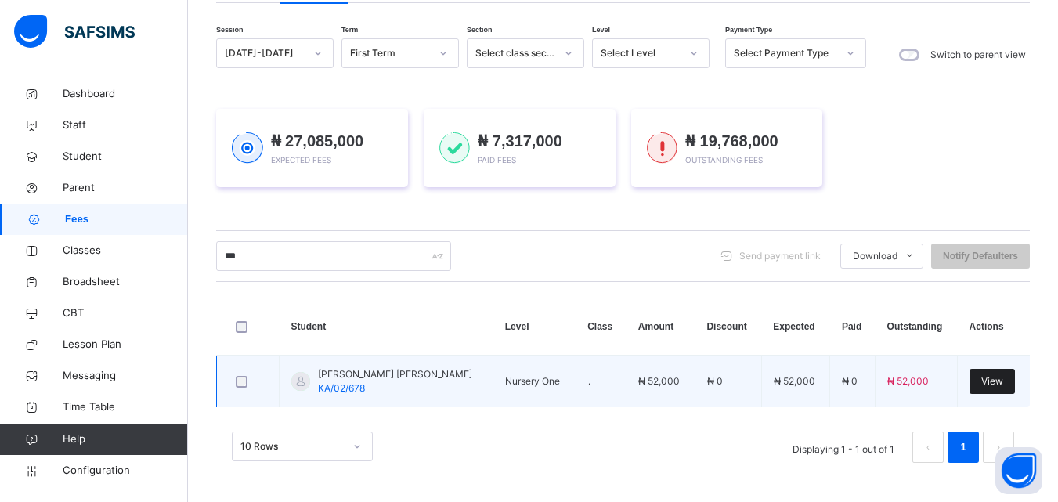
click at [996, 385] on span "View" at bounding box center [992, 381] width 22 height 14
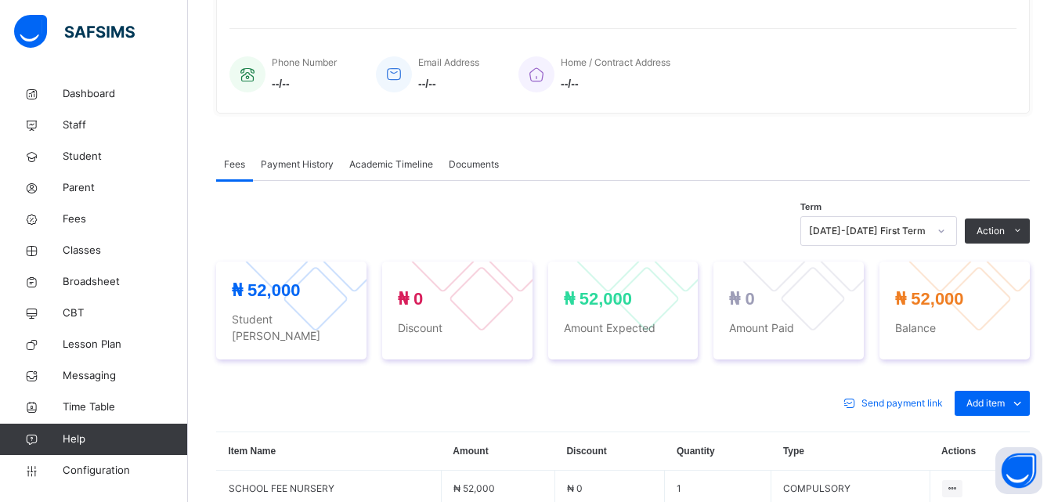
scroll to position [415, 0]
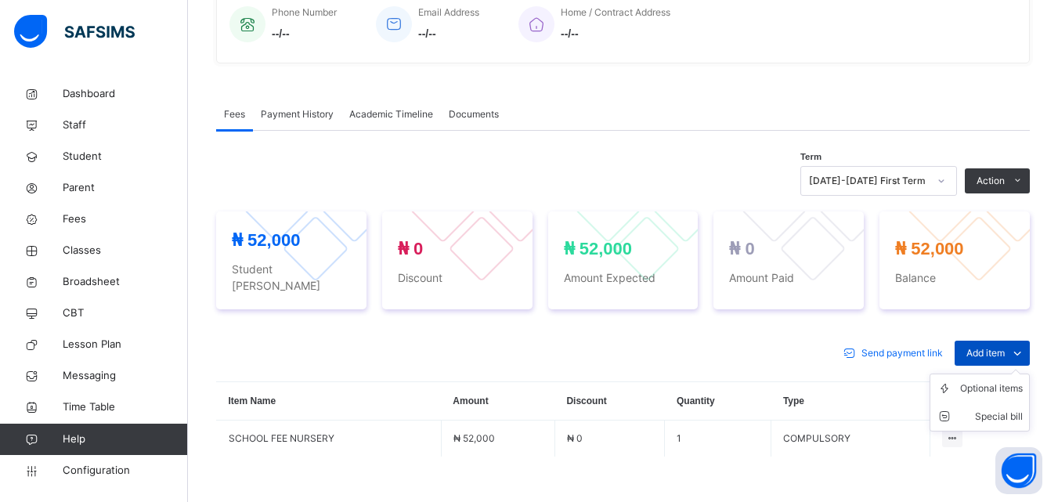
click at [1005, 346] on span "Add item" at bounding box center [985, 353] width 38 height 14
click at [992, 381] on div "Optional items" at bounding box center [991, 389] width 63 height 16
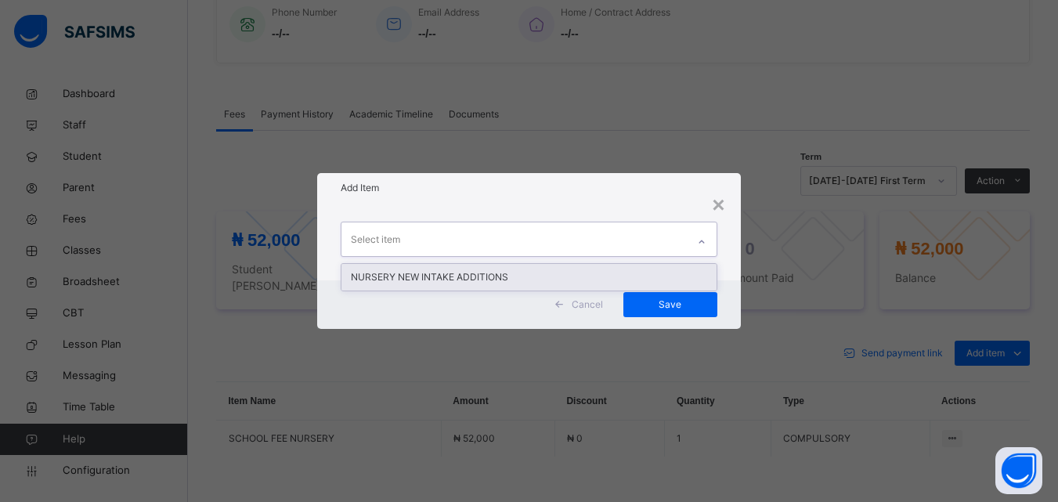
click at [500, 276] on div "NURSERY NEW INTAKE ADDITIONS" at bounding box center [528, 277] width 374 height 27
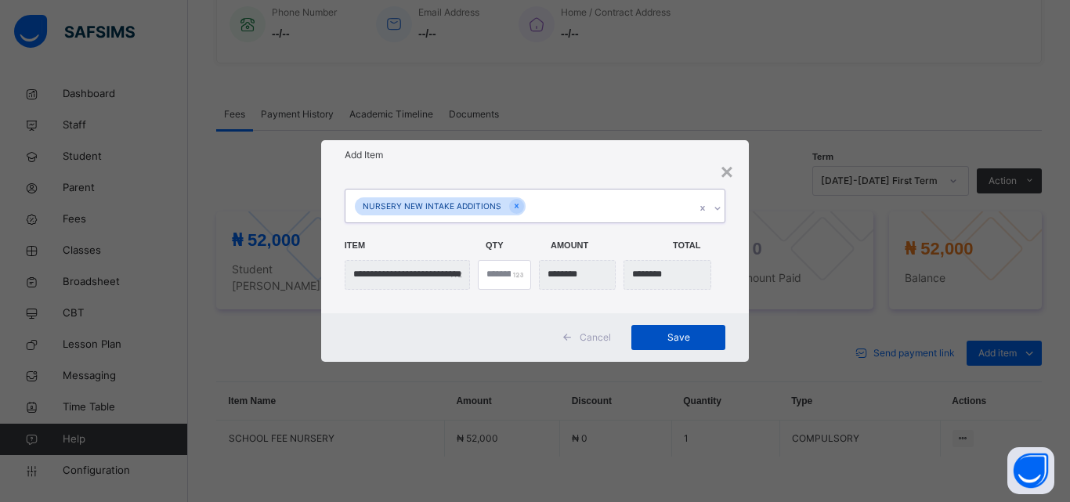
click at [681, 338] on span "Save" at bounding box center [678, 338] width 70 height 14
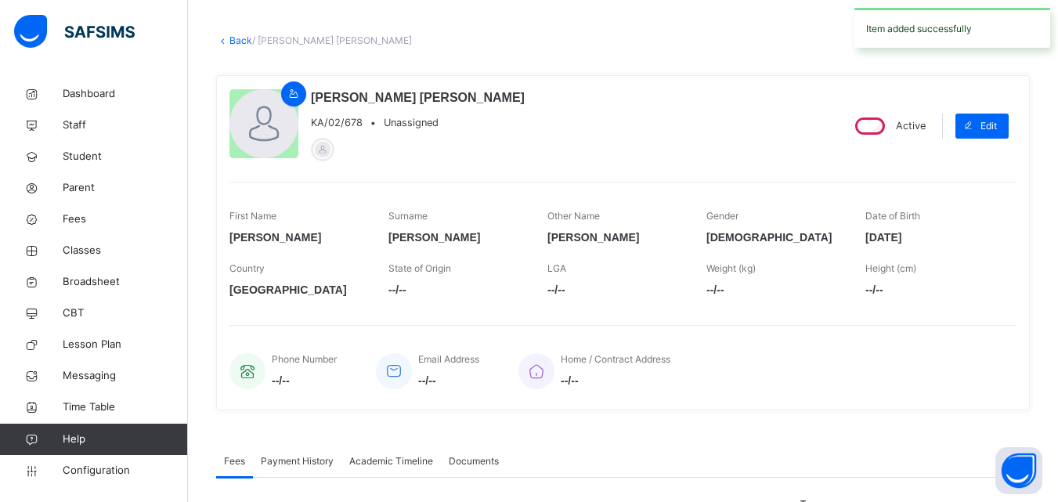
scroll to position [0, 0]
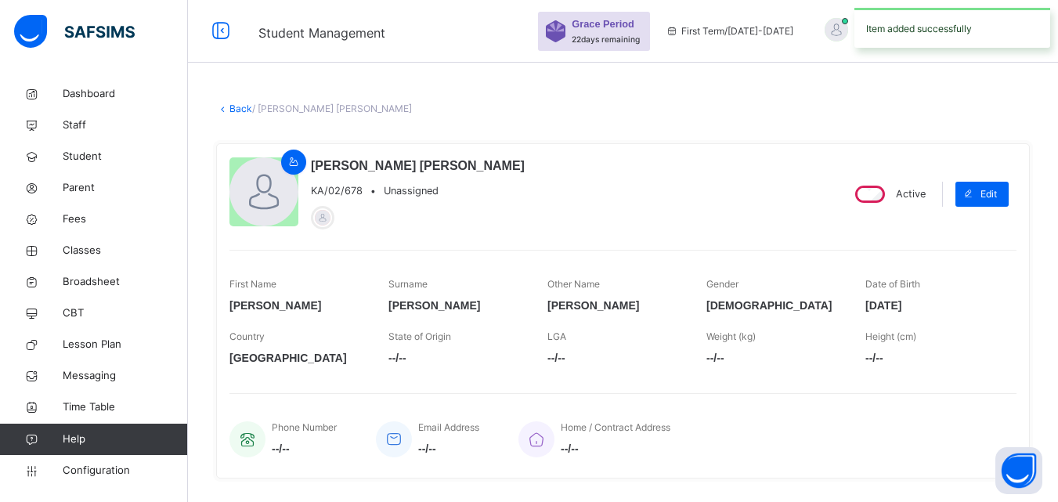
click at [234, 108] on link "Back" at bounding box center [240, 109] width 23 height 12
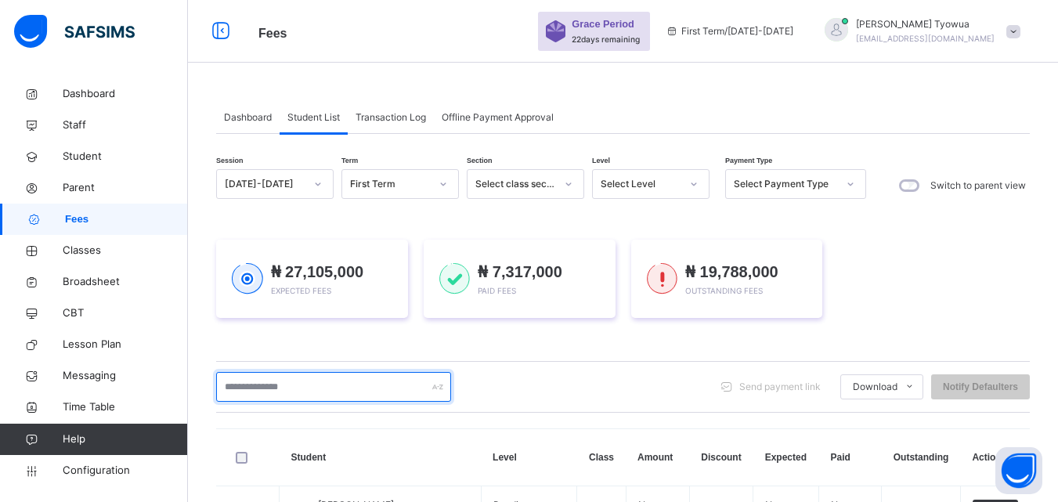
click at [247, 384] on input "text" at bounding box center [333, 387] width 235 height 30
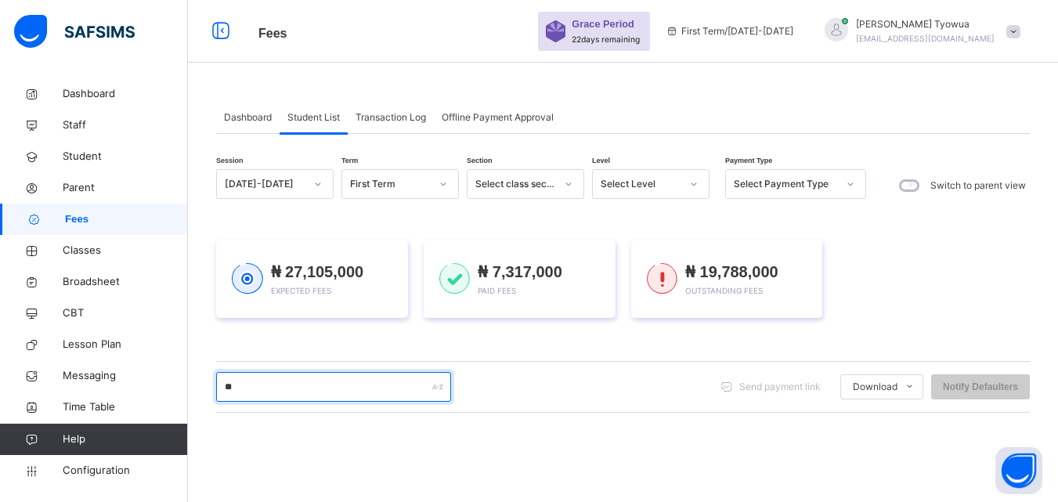
scroll to position [143, 0]
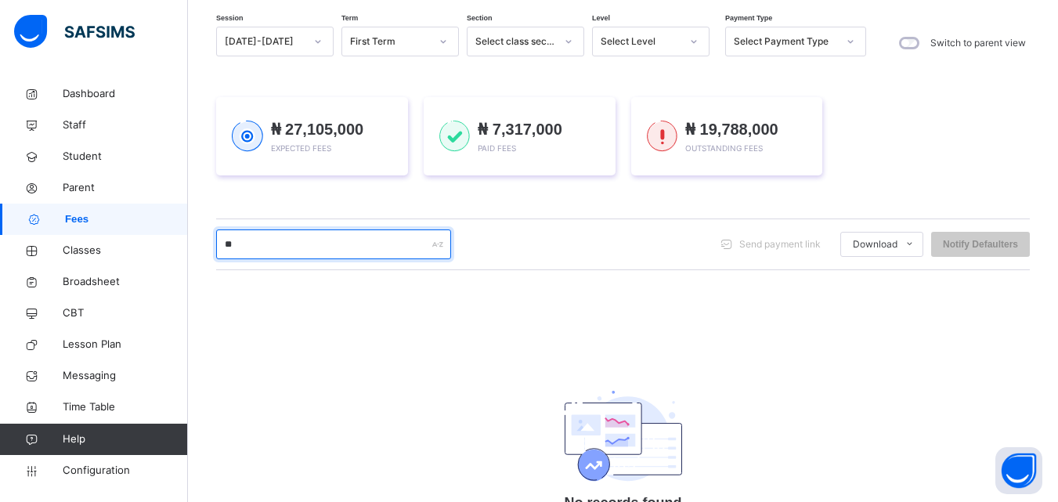
type input "*"
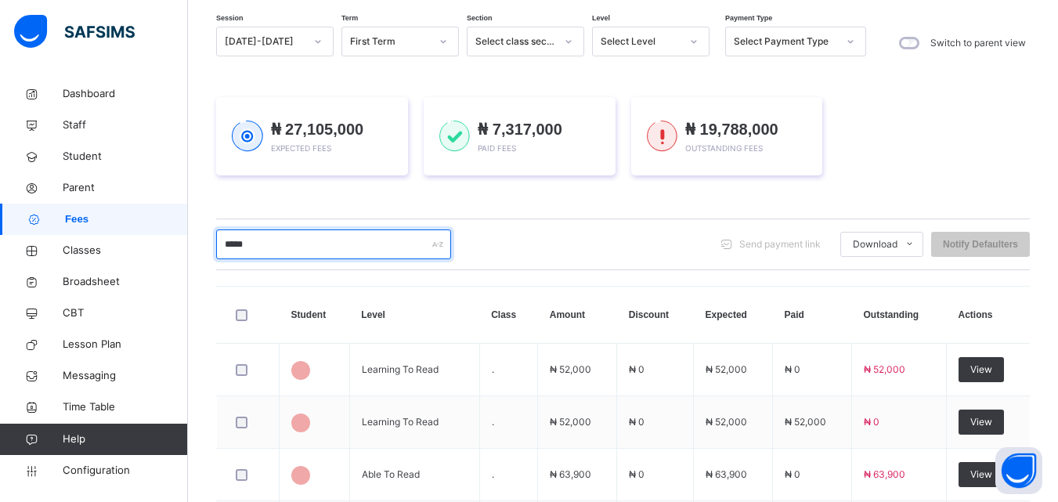
type input "******"
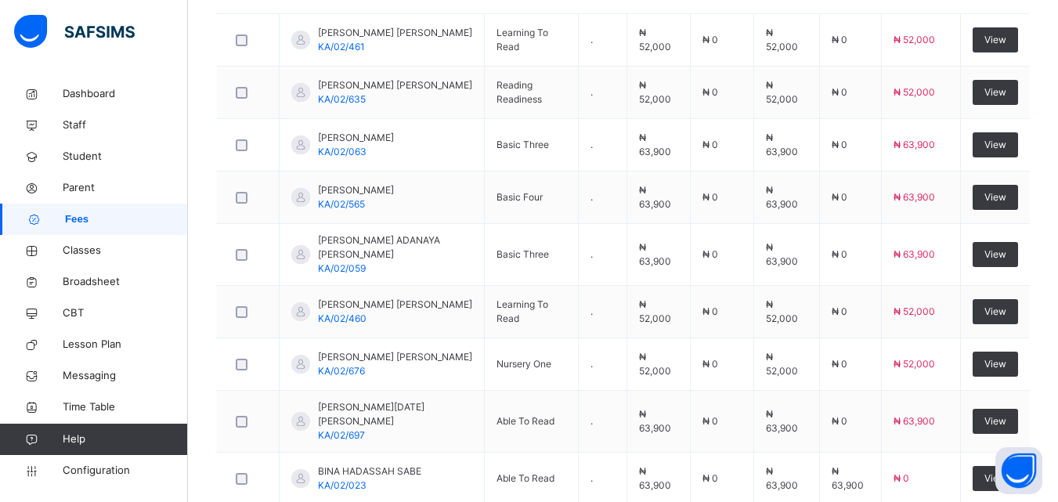
scroll to position [497, 0]
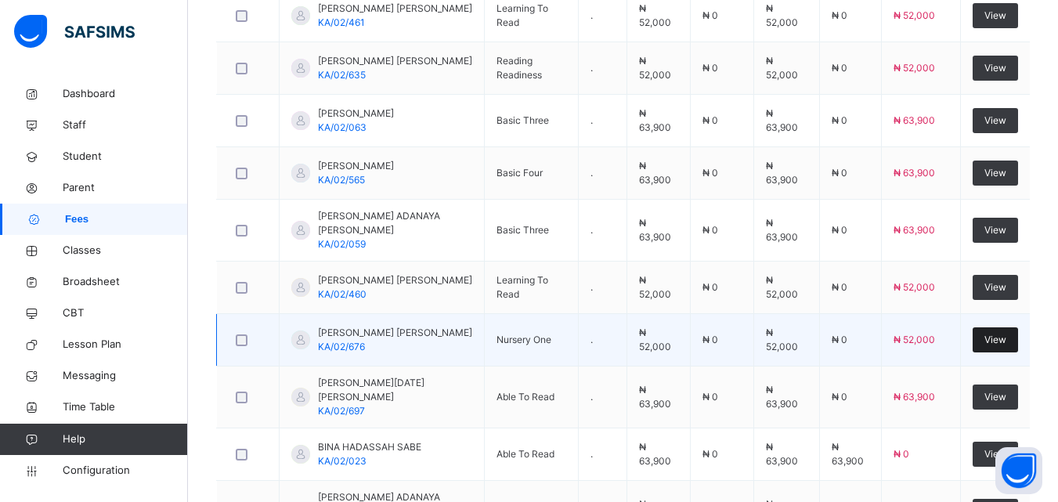
click at [1006, 337] on span "View" at bounding box center [995, 340] width 22 height 14
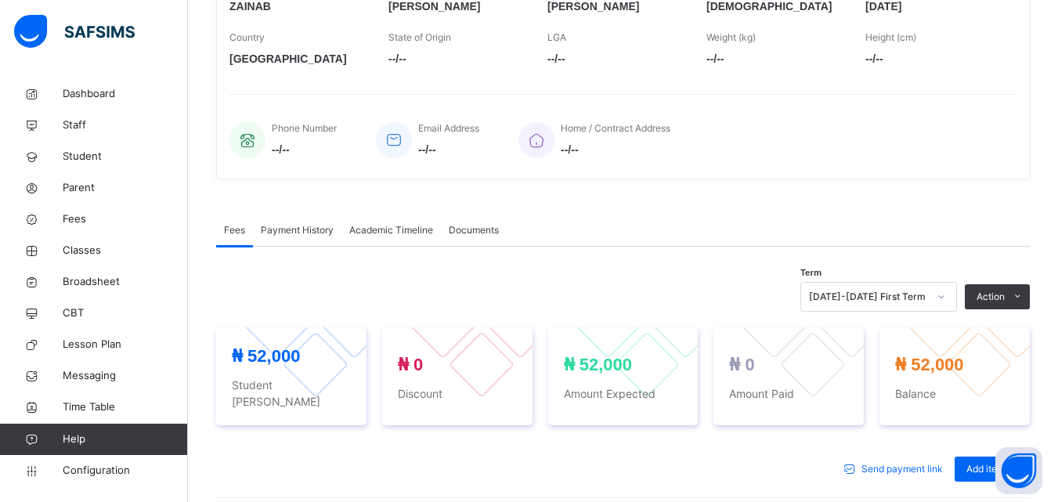
scroll to position [509, 0]
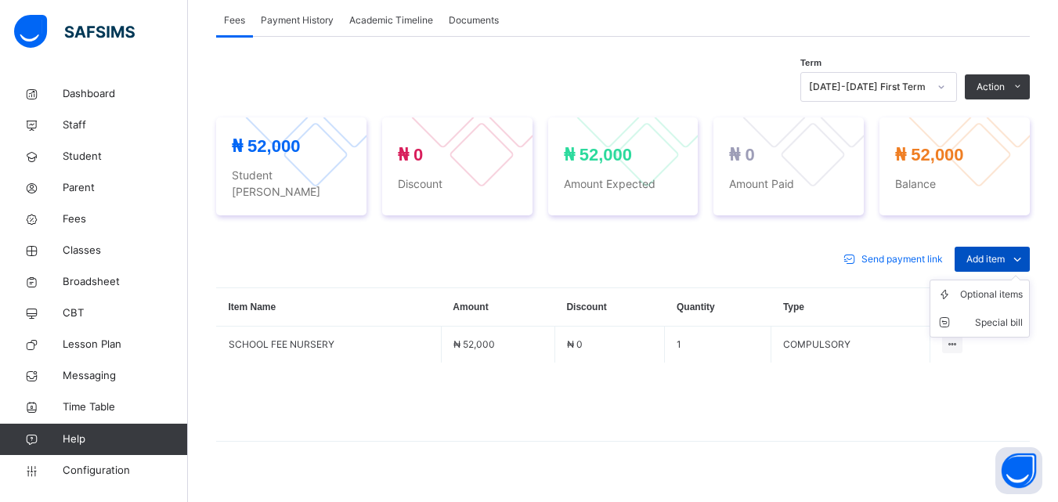
click at [1021, 250] on icon at bounding box center [1017, 259] width 17 height 19
click at [1002, 287] on div "Optional items" at bounding box center [991, 295] width 63 height 16
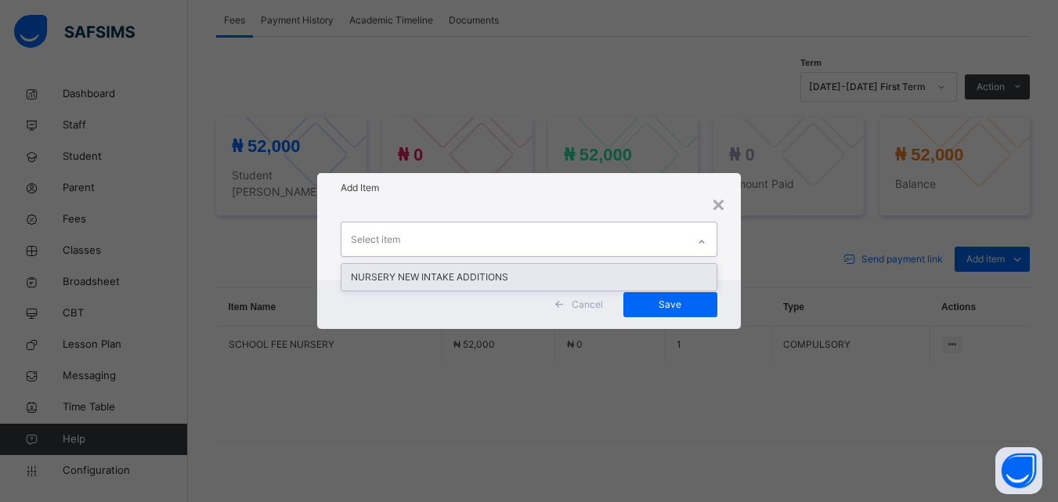
click at [436, 276] on div "NURSERY NEW INTAKE ADDITIONS" at bounding box center [528, 277] width 374 height 27
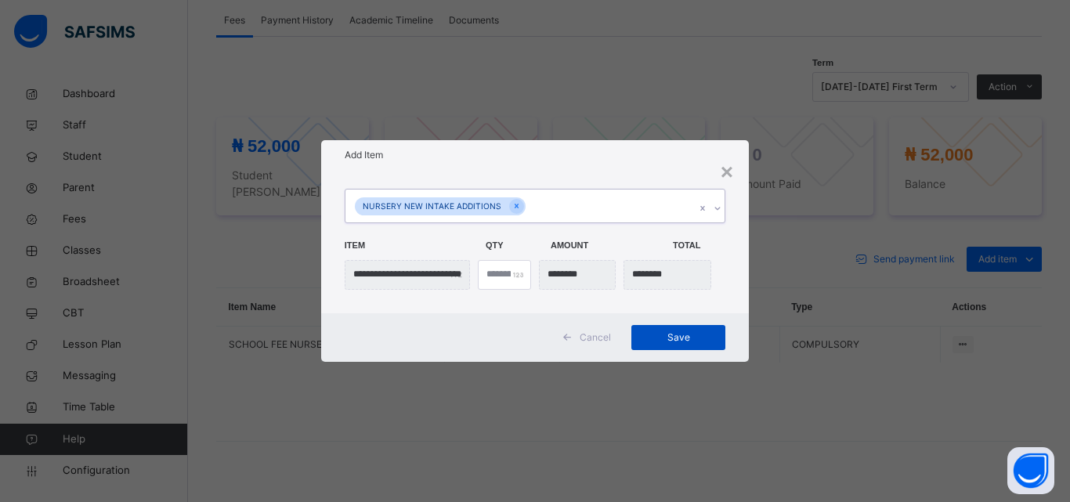
click at [699, 345] on div "Save" at bounding box center [678, 337] width 94 height 25
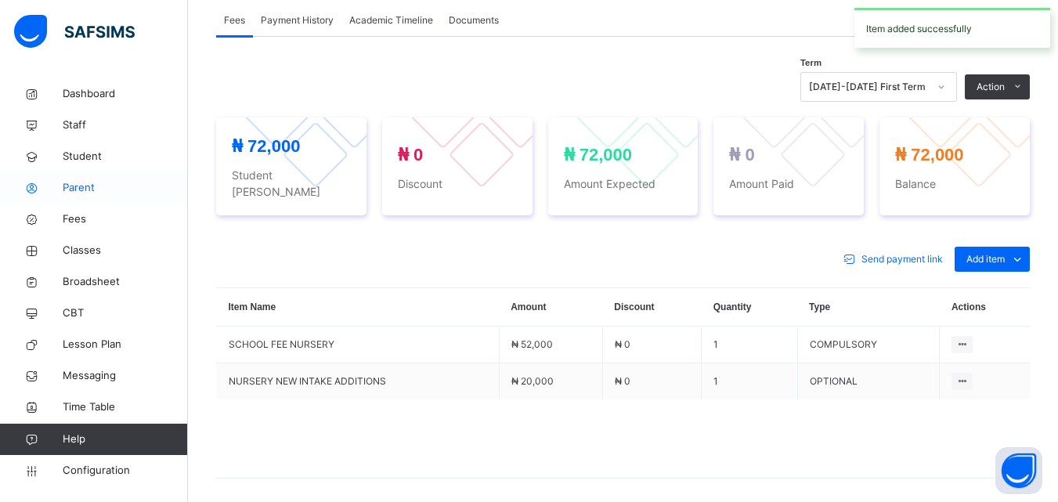
click at [78, 188] on span "Parent" at bounding box center [125, 188] width 125 height 16
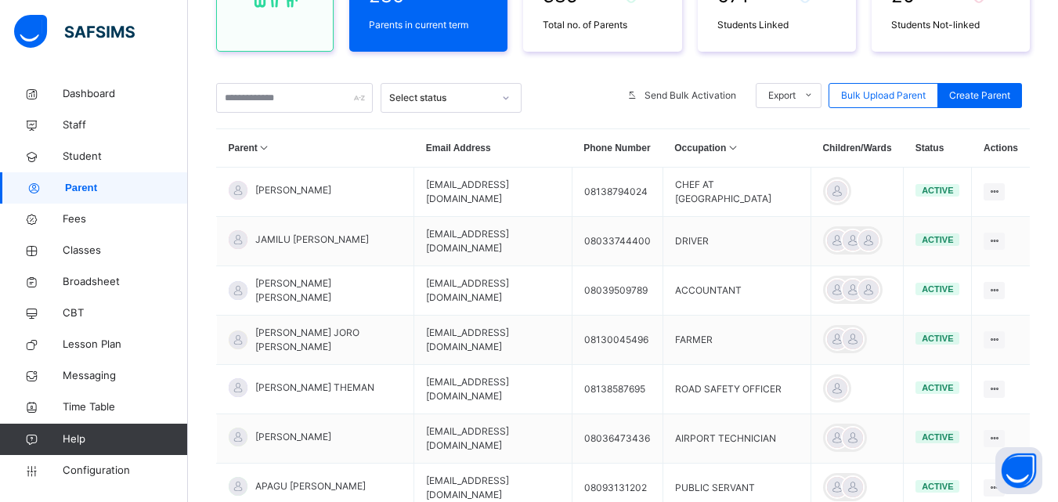
scroll to position [224, 0]
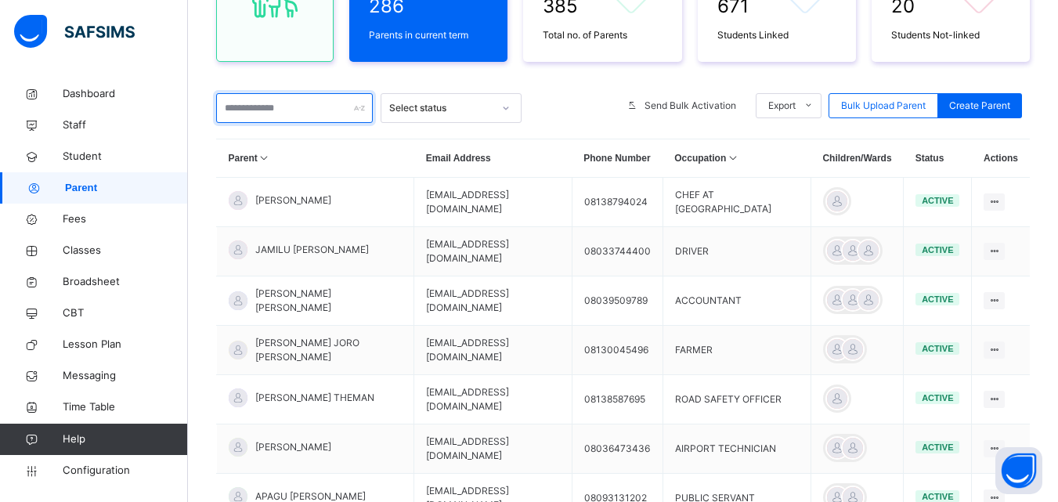
click at [268, 105] on input "text" at bounding box center [294, 108] width 157 height 30
type input "*"
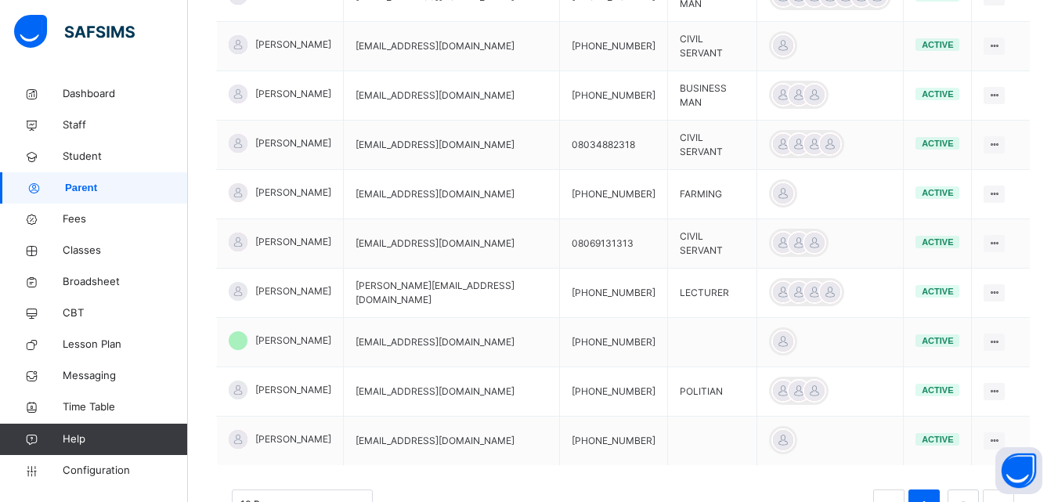
scroll to position [432, 0]
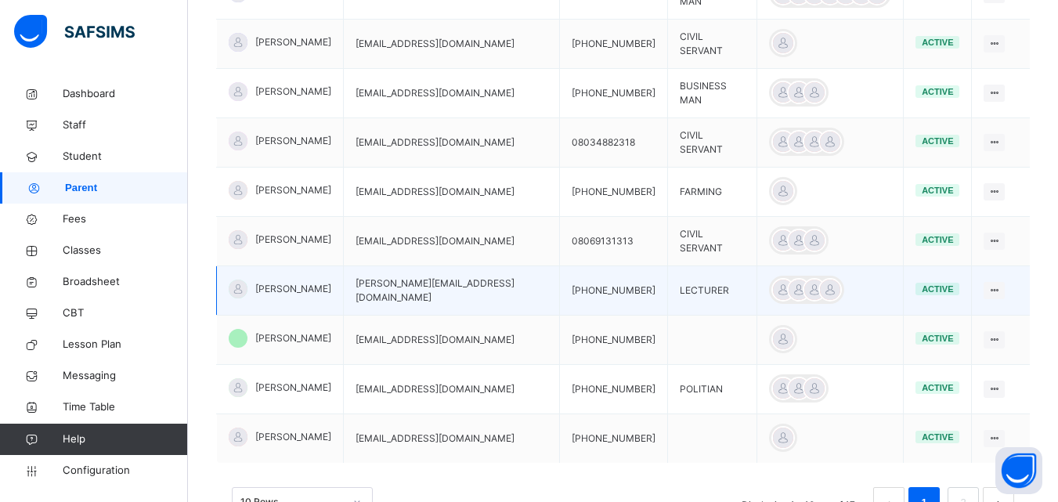
type input "*******"
drag, startPoint x: 396, startPoint y: 291, endPoint x: 529, endPoint y: 288, distance: 133.2
click at [529, 288] on td "ibrahimbakari@mau.edu.ng" at bounding box center [452, 290] width 216 height 49
copy td "ibrahimbakari@mau.edu.ng"
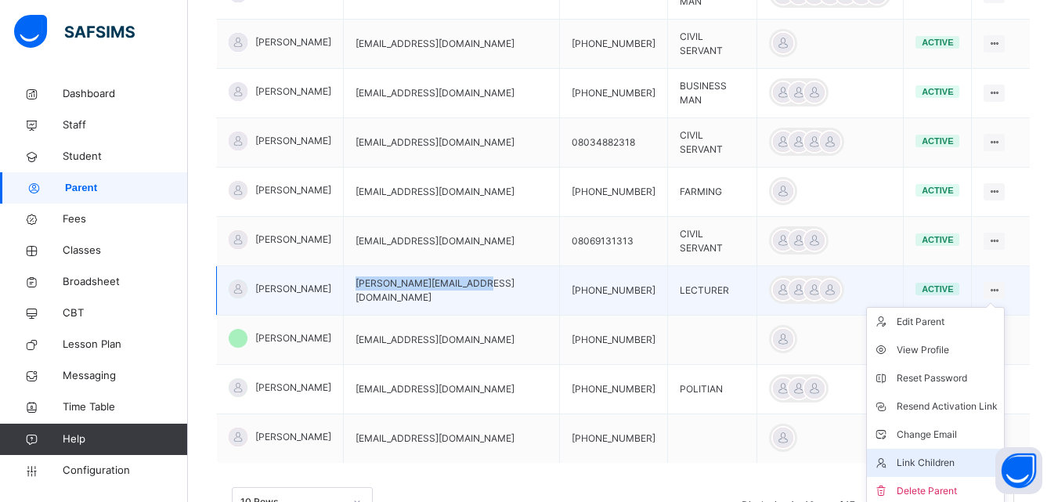
click at [919, 457] on div "Link Children" at bounding box center [947, 463] width 101 height 16
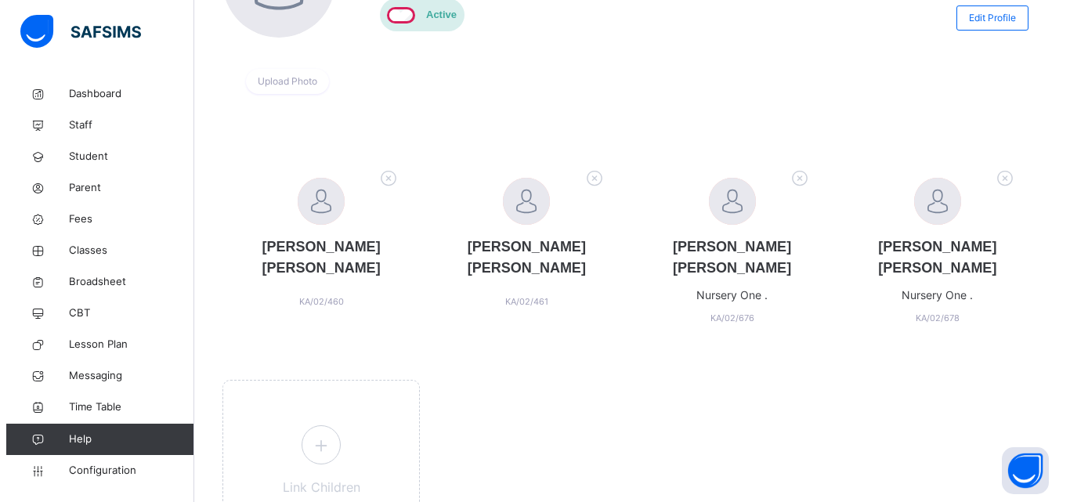
scroll to position [228, 0]
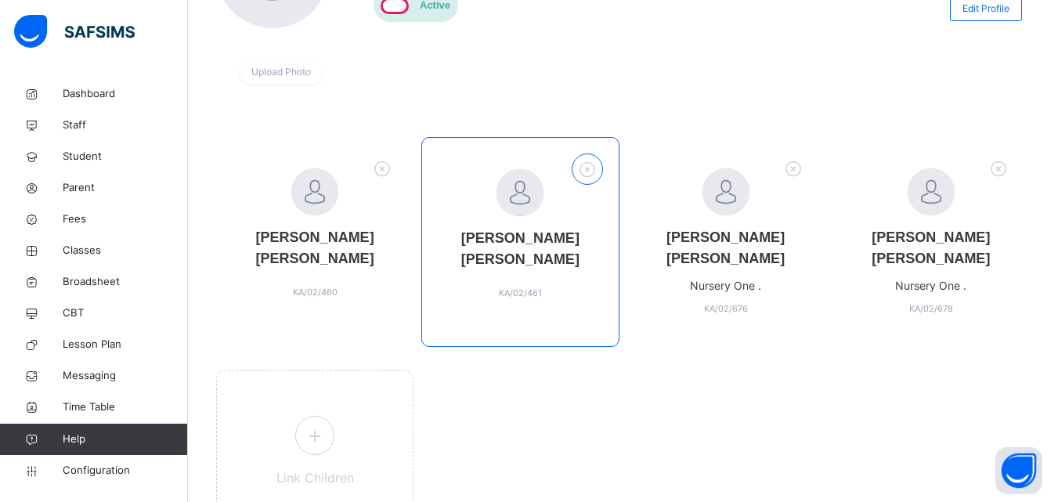
click at [595, 162] on icon at bounding box center [587, 170] width 24 height 26
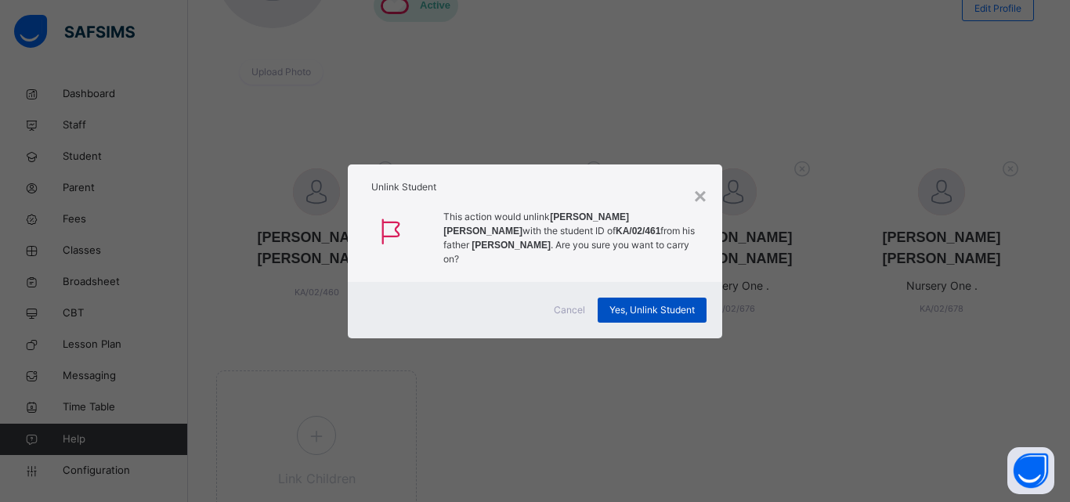
click at [635, 303] on span "Yes, Unlink Student" at bounding box center [651, 310] width 85 height 14
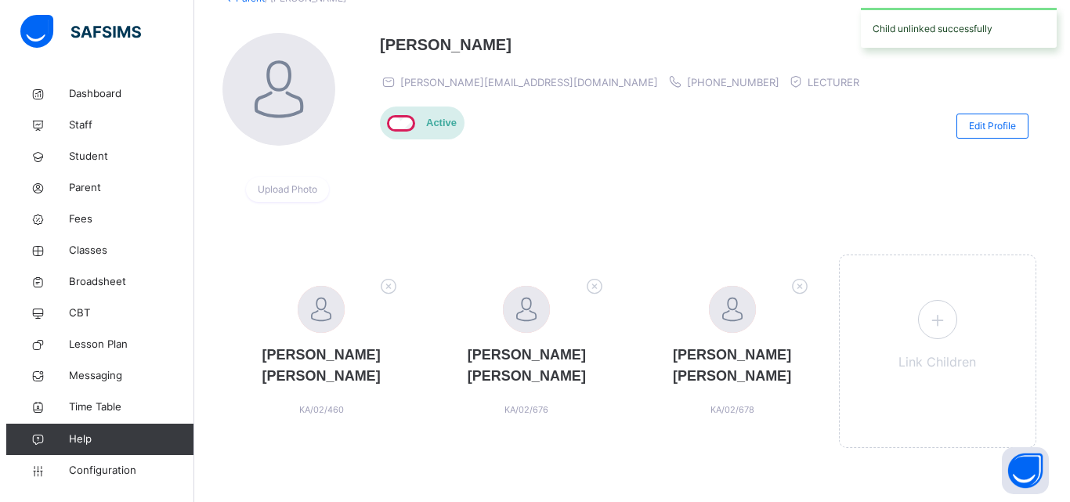
scroll to position [119, 0]
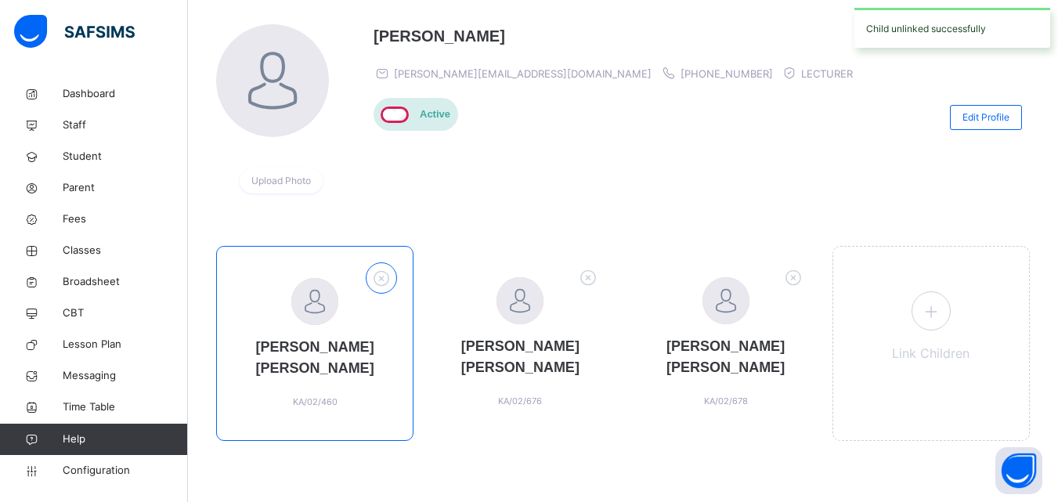
click at [389, 267] on icon at bounding box center [382, 279] width 24 height 26
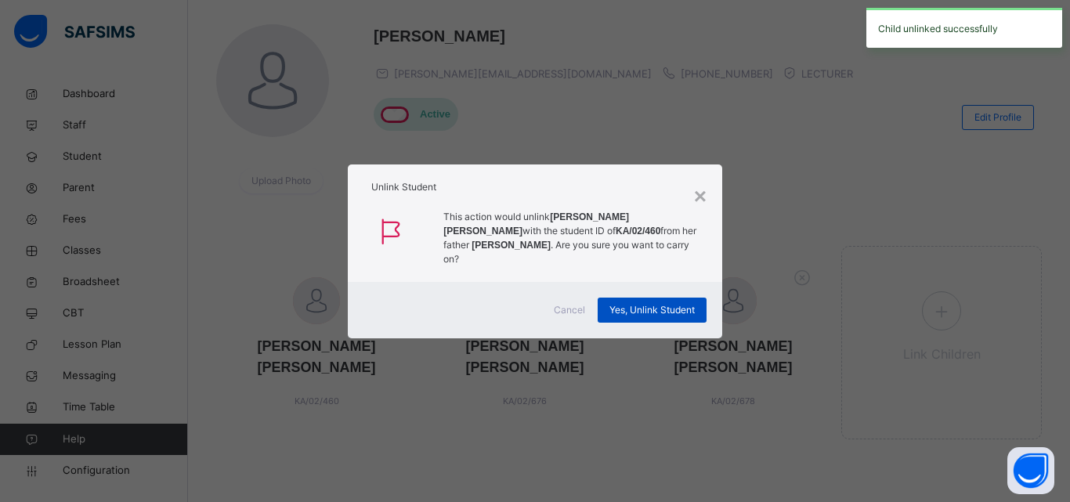
click at [678, 303] on span "Yes, Unlink Student" at bounding box center [651, 310] width 85 height 14
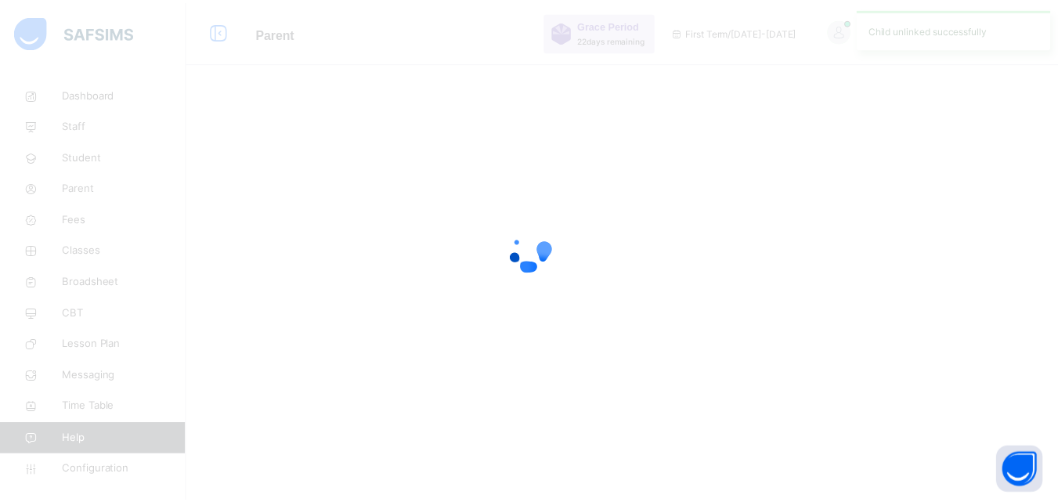
scroll to position [0, 0]
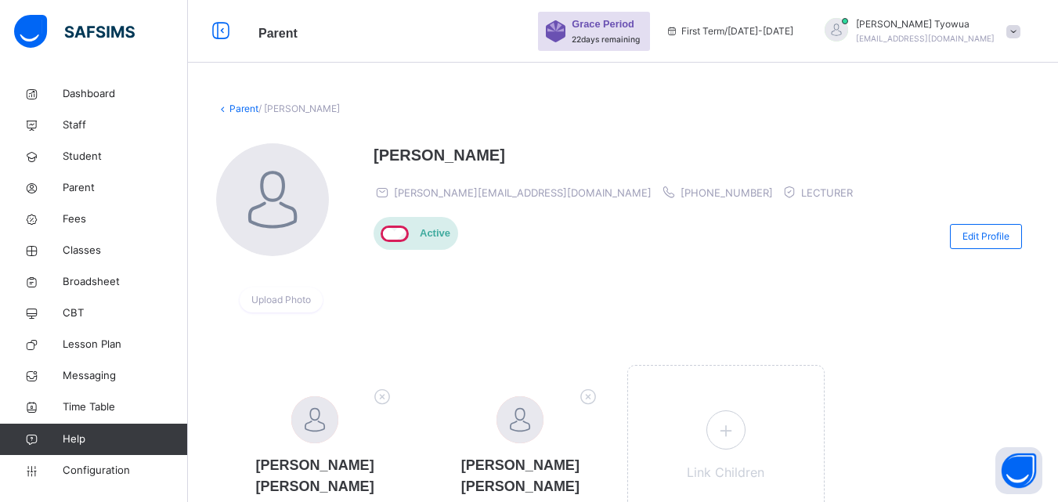
click at [848, 20] on div at bounding box center [836, 29] width 23 height 23
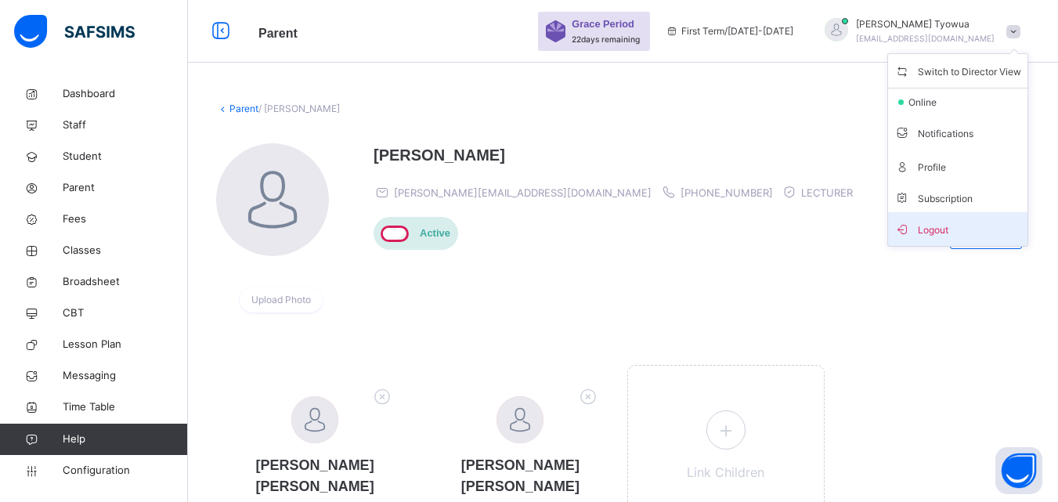
click at [953, 222] on span "Logout" at bounding box center [957, 229] width 127 height 21
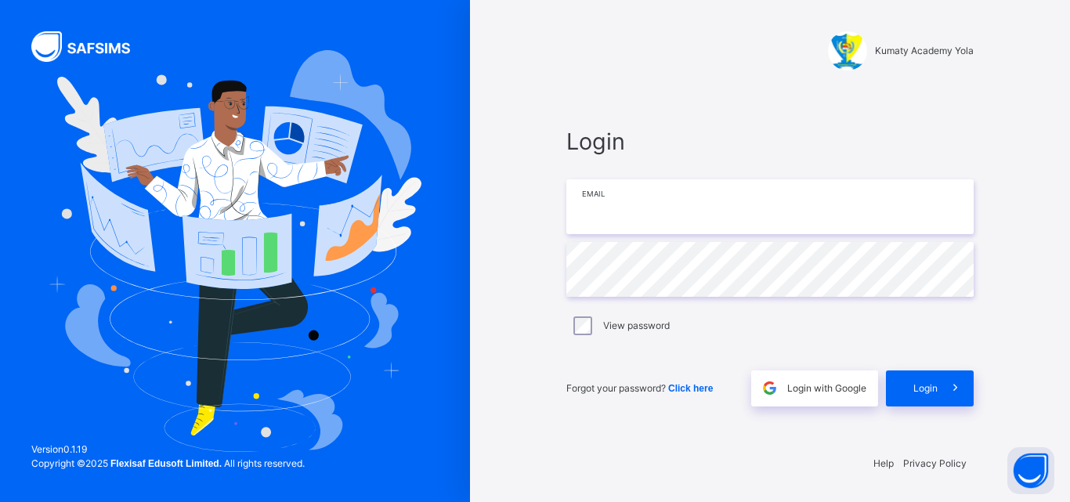
click at [645, 201] on input "email" at bounding box center [769, 206] width 407 height 55
paste input "**********"
type input "**********"
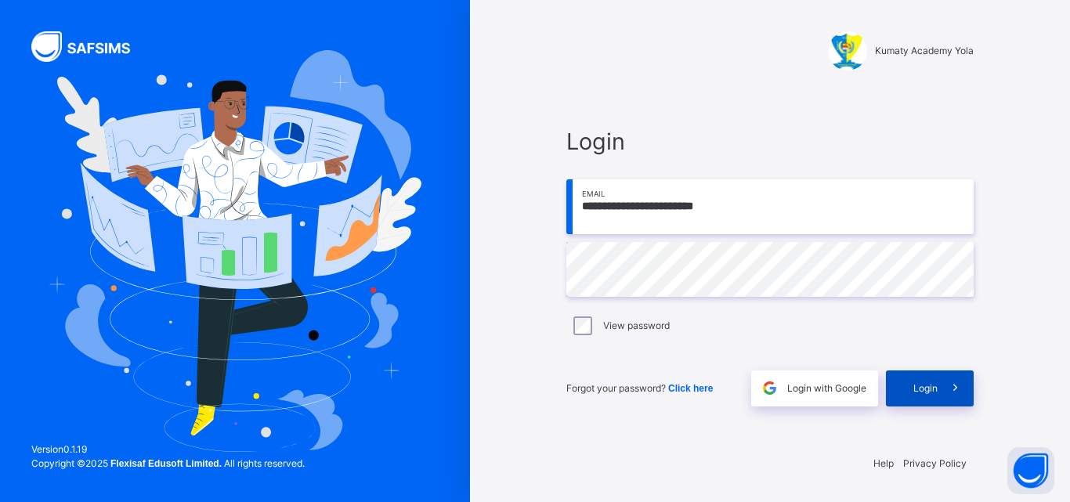
click at [948, 387] on icon at bounding box center [955, 388] width 16 height 18
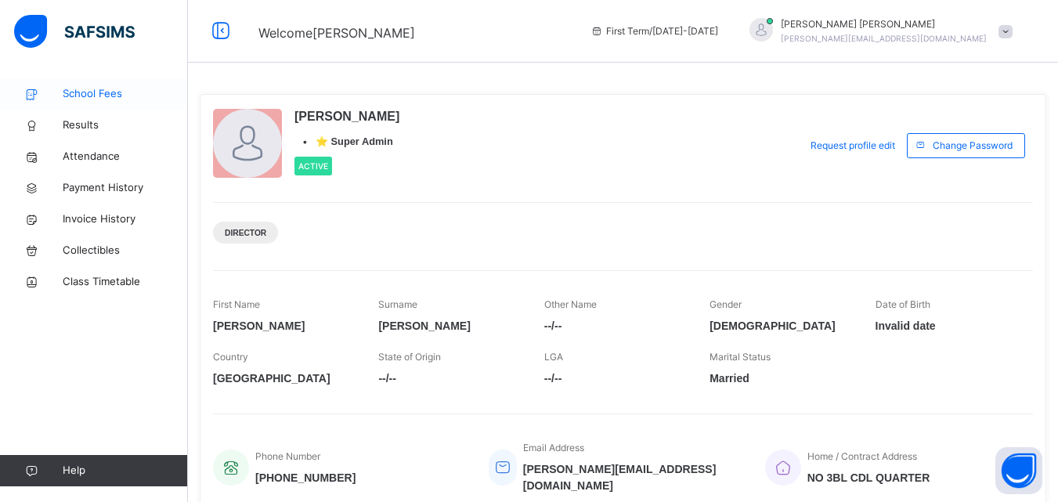
click at [71, 95] on span "School Fees" at bounding box center [125, 94] width 125 height 16
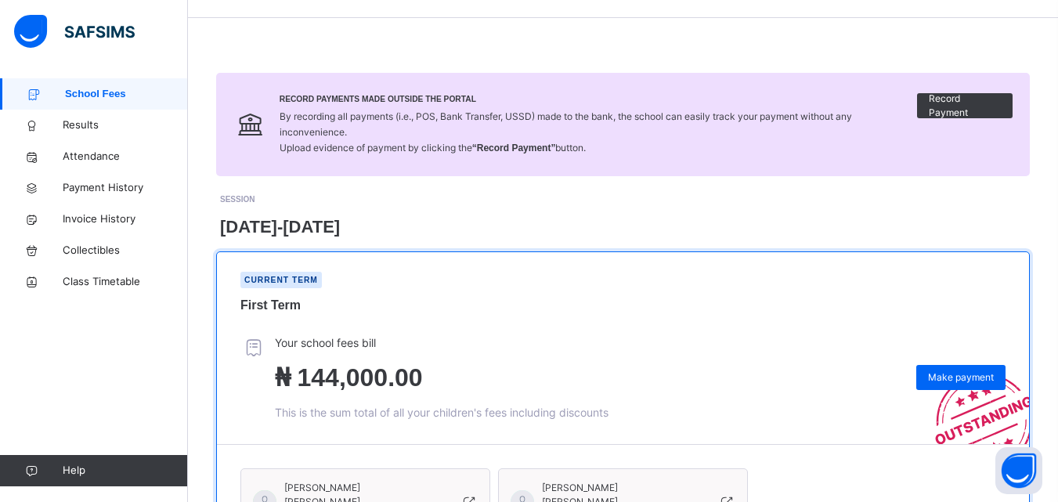
scroll to position [169, 0]
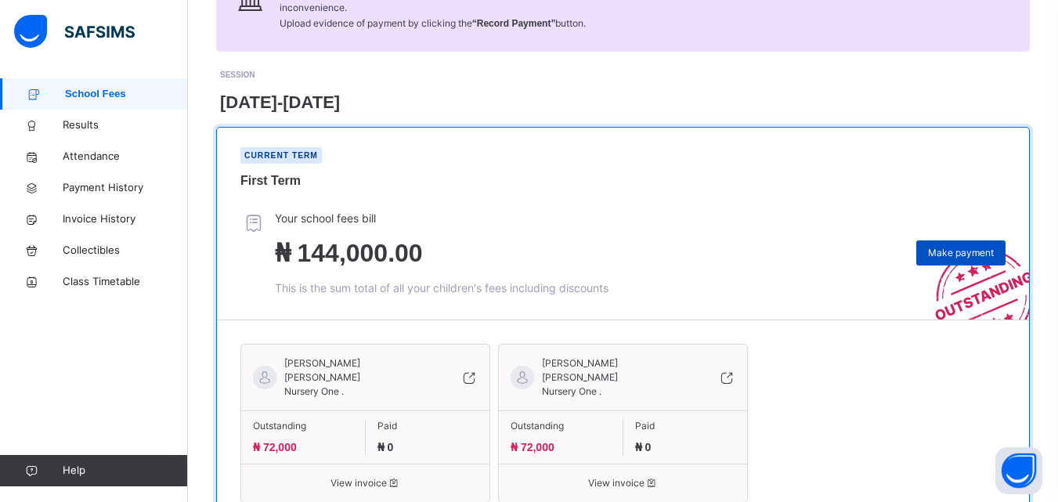
click at [978, 241] on div "Make payment" at bounding box center [960, 252] width 89 height 25
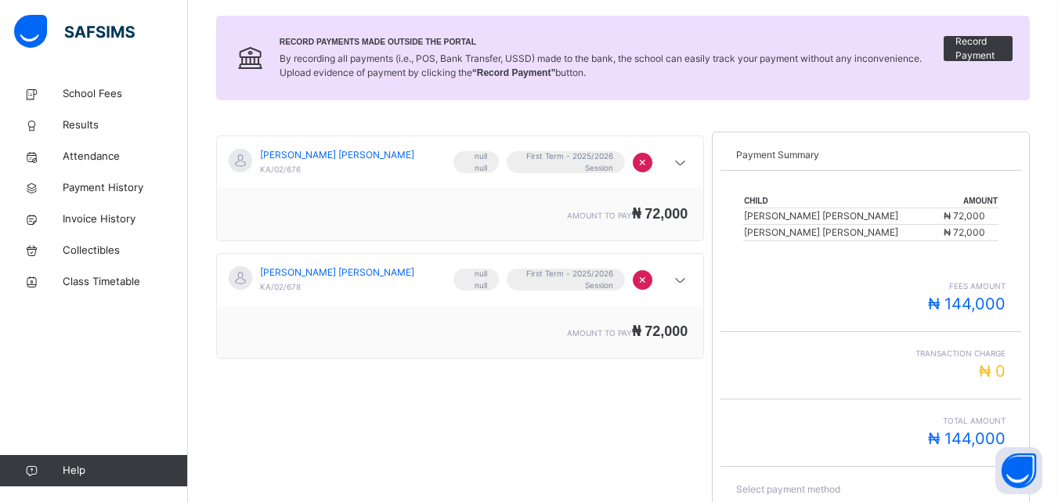
scroll to position [343, 0]
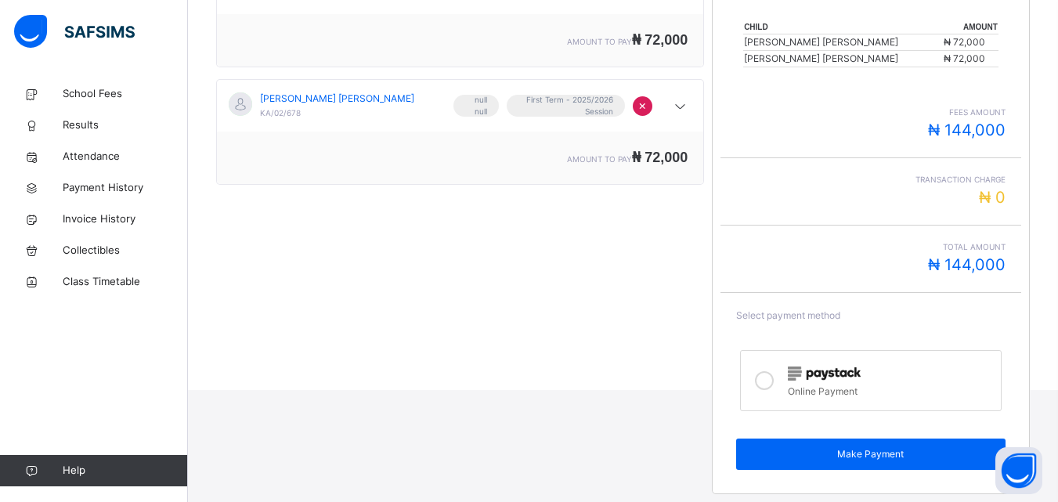
click at [891, 377] on div at bounding box center [890, 372] width 204 height 18
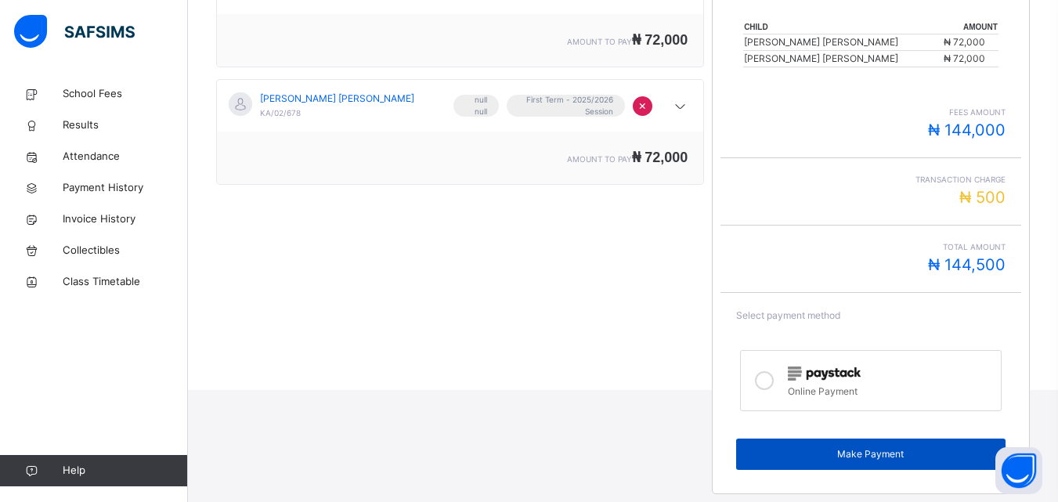
click at [916, 450] on span "Make Payment" at bounding box center [870, 454] width 245 height 14
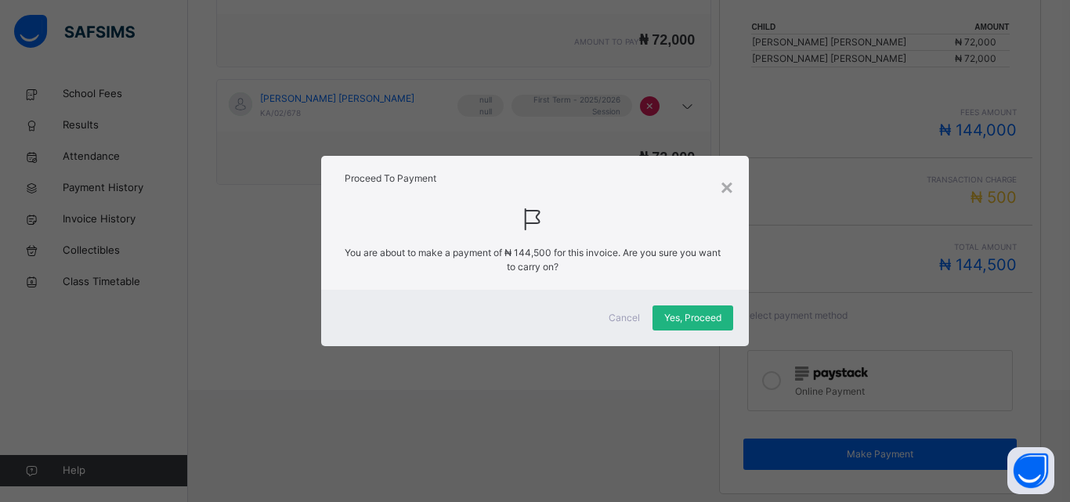
click at [703, 316] on span "Yes, Proceed" at bounding box center [692, 318] width 57 height 14
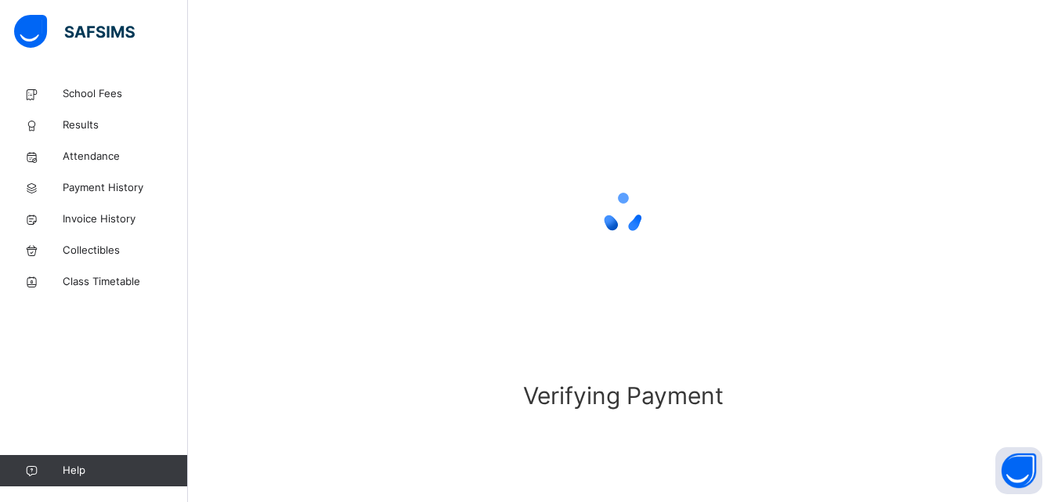
scroll to position [104, 0]
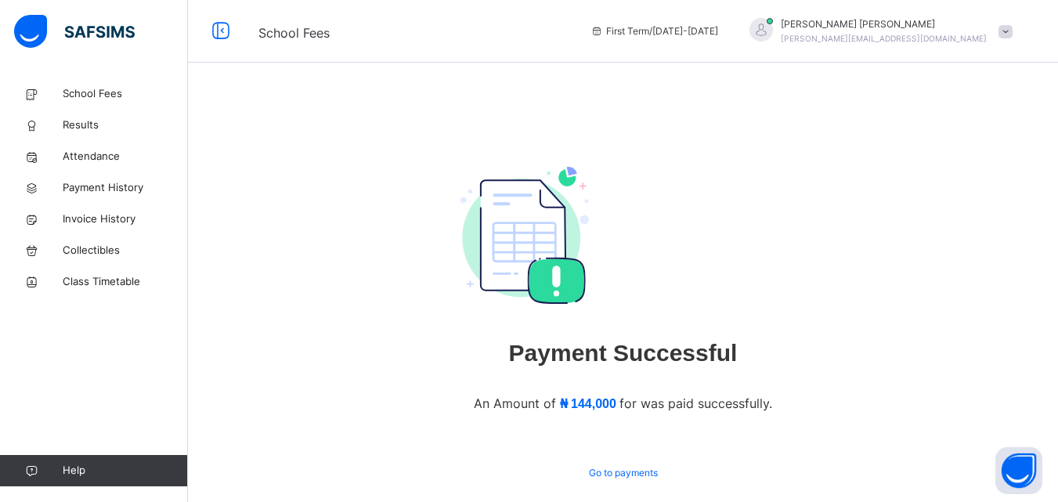
click at [773, 35] on div at bounding box center [761, 29] width 23 height 23
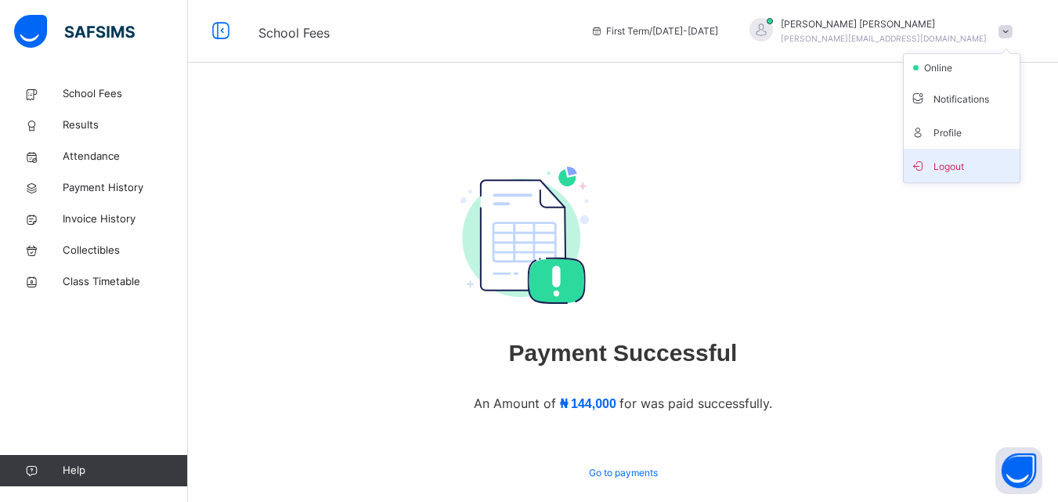
click at [955, 161] on span "Logout" at bounding box center [961, 165] width 103 height 21
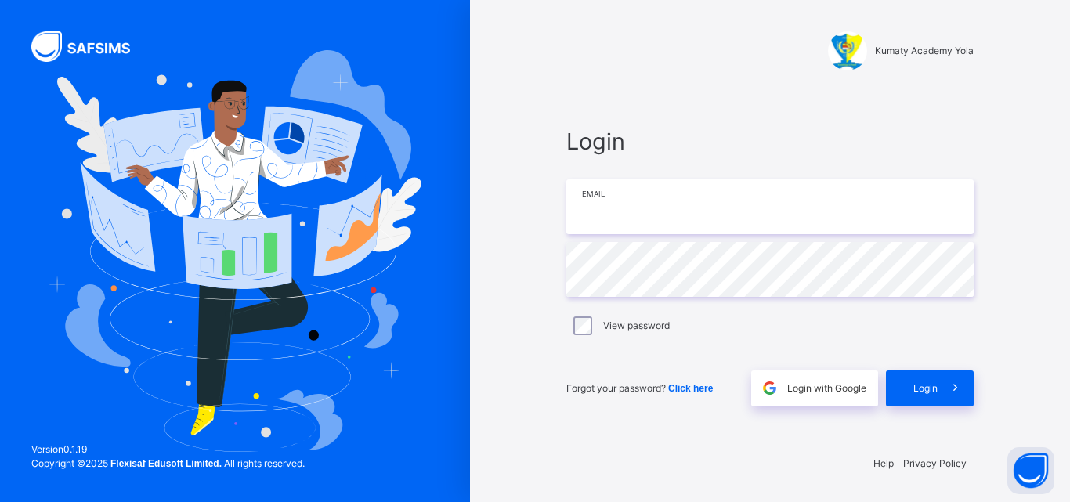
click at [742, 210] on input "email" at bounding box center [769, 206] width 407 height 55
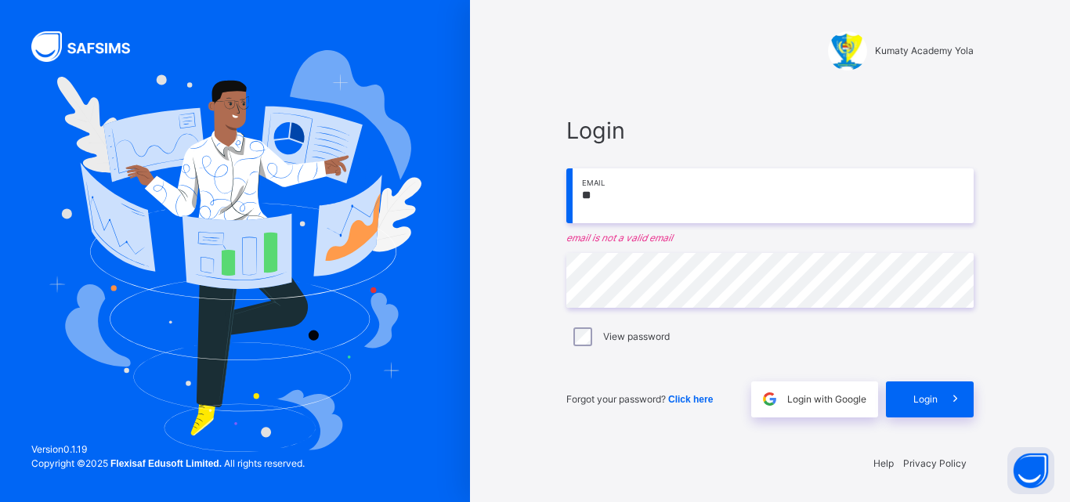
type input "**********"
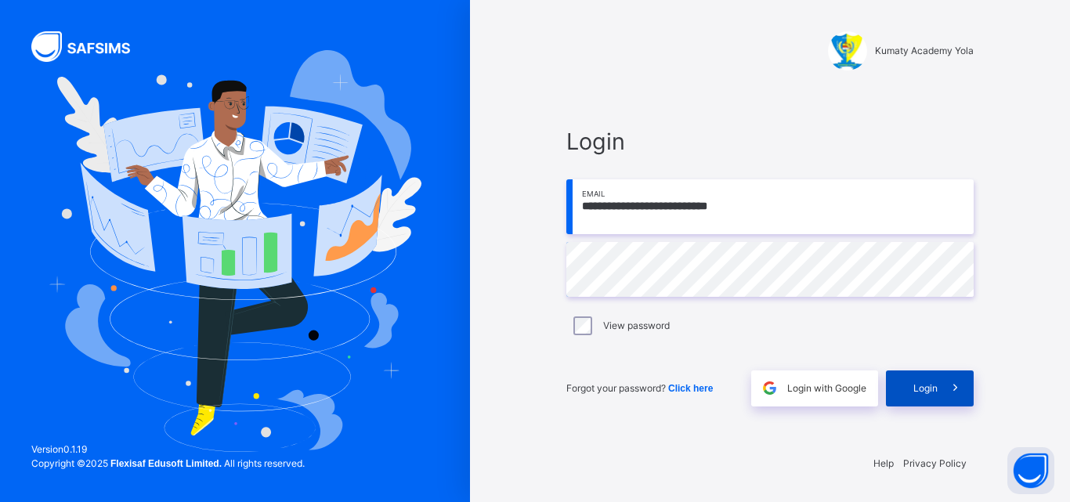
click at [947, 388] on icon at bounding box center [955, 388] width 16 height 18
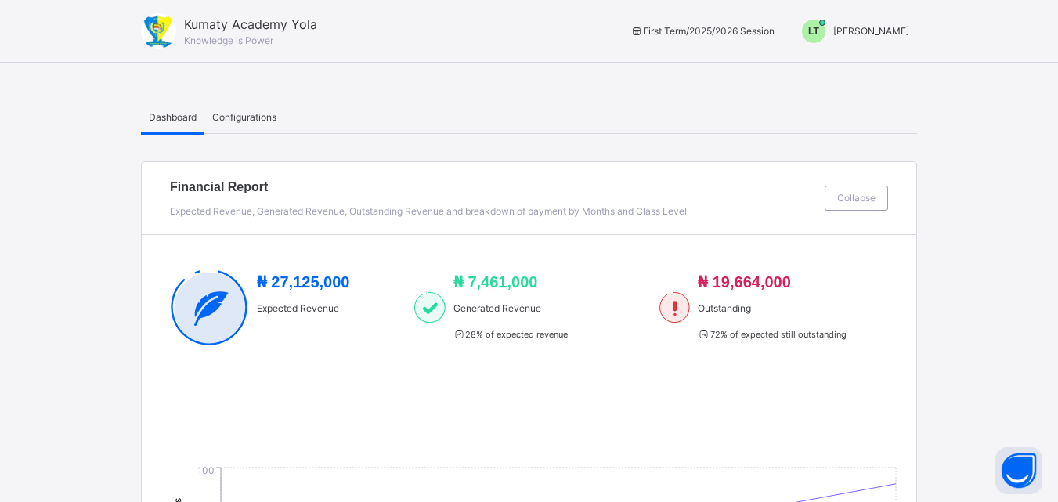
click at [833, 40] on div "LT" at bounding box center [813, 31] width 39 height 23
click at [883, 66] on span "Switch to Admin View" at bounding box center [850, 68] width 119 height 21
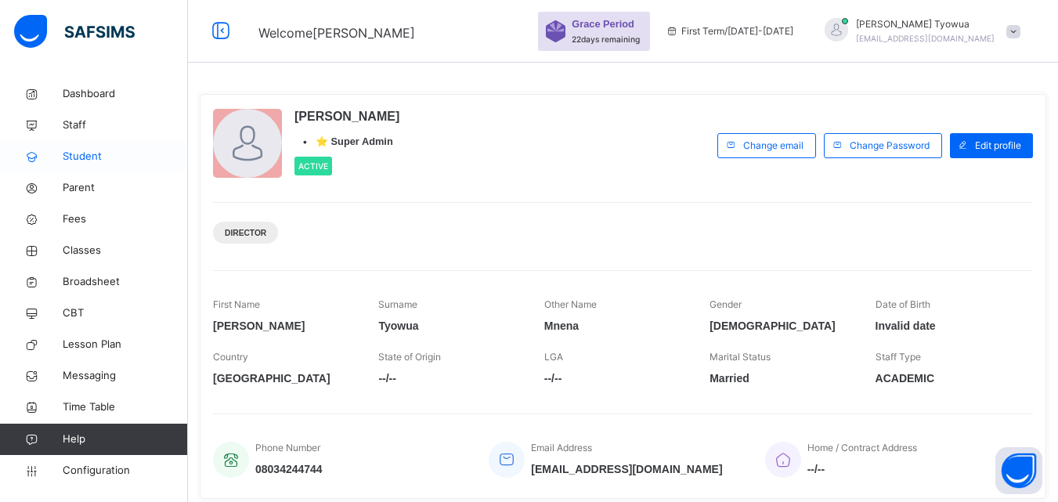
click at [67, 154] on span "Student" at bounding box center [125, 157] width 125 height 16
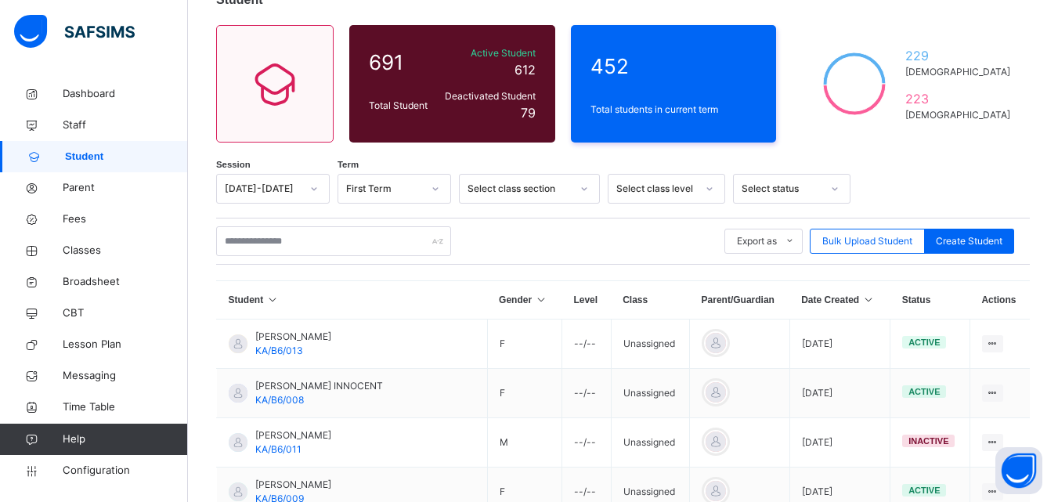
scroll to position [125, 0]
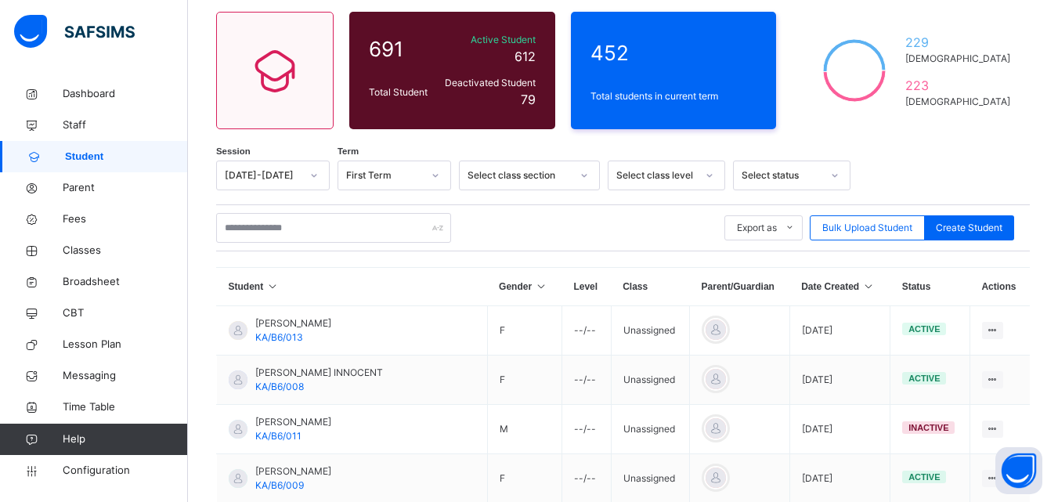
click at [862, 287] on icon at bounding box center [868, 286] width 13 height 11
click at [862, 286] on icon at bounding box center [868, 286] width 13 height 11
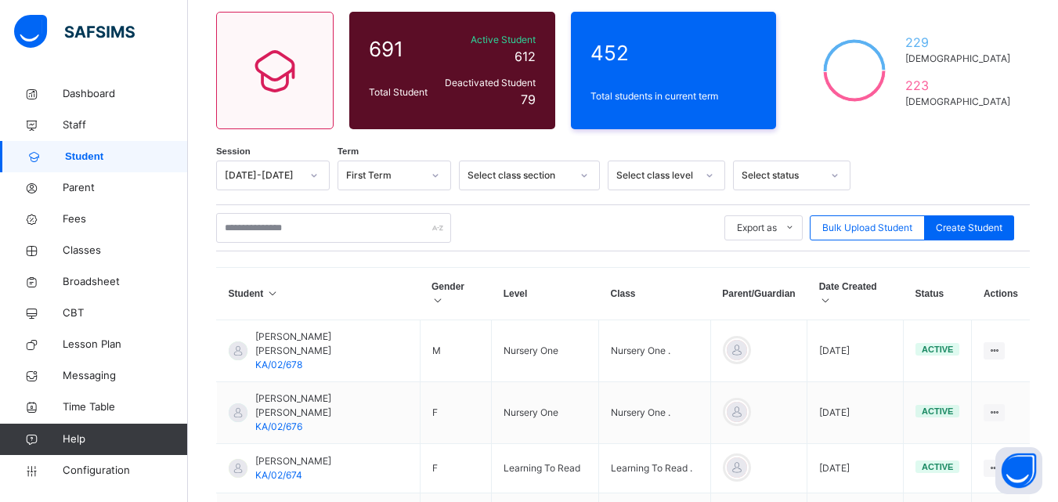
scroll to position [191, 0]
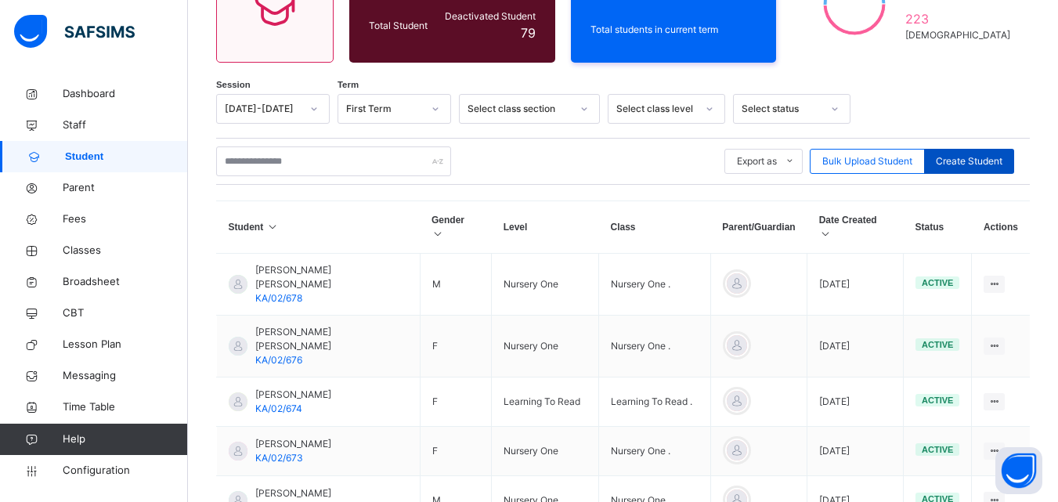
click at [984, 162] on span "Create Student" at bounding box center [969, 161] width 67 height 14
select select "**"
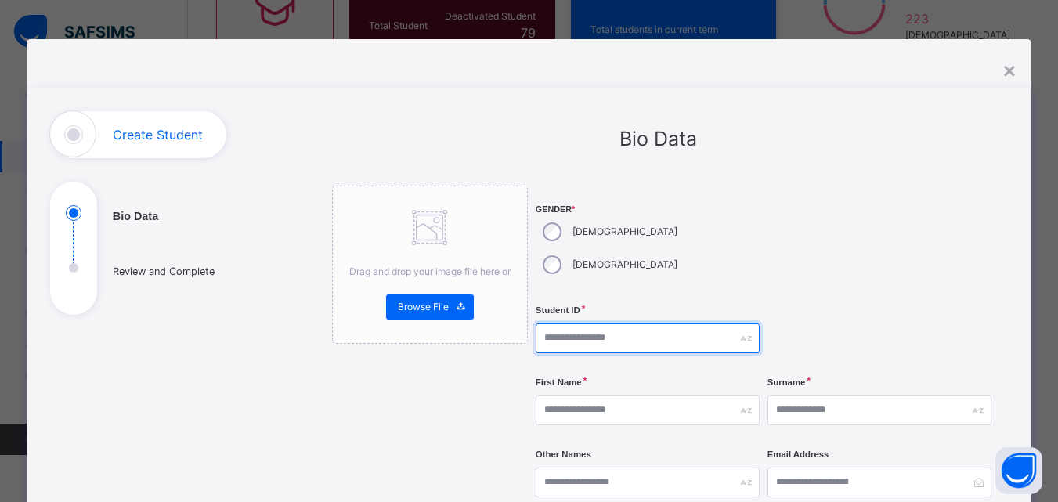
click at [659, 323] on input "text" at bounding box center [648, 338] width 224 height 30
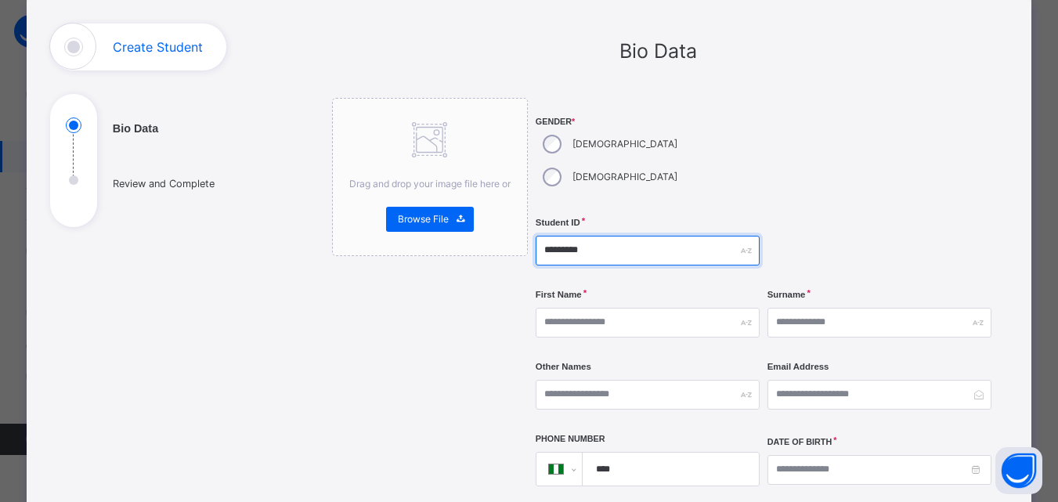
type input "*********"
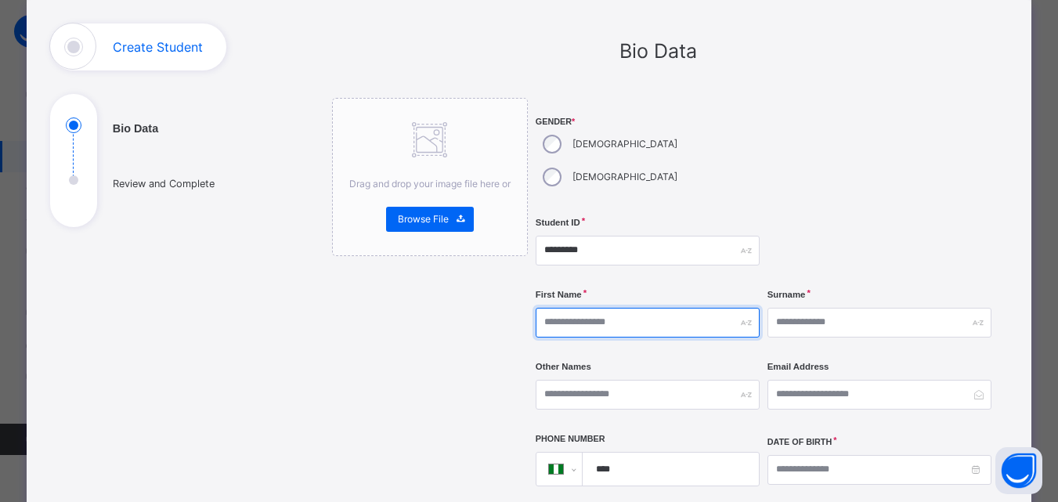
click at [614, 308] on input "text" at bounding box center [648, 323] width 224 height 30
type input "********"
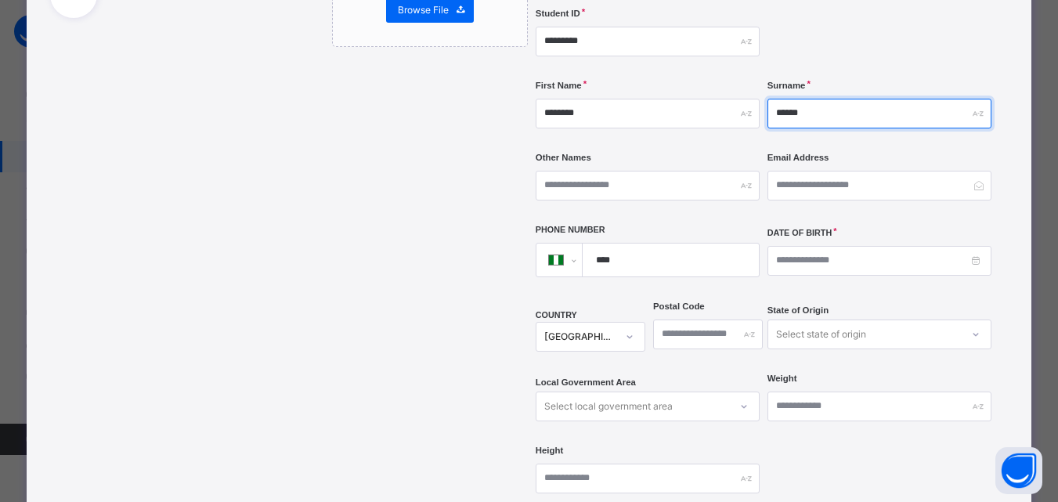
scroll to position [302, 0]
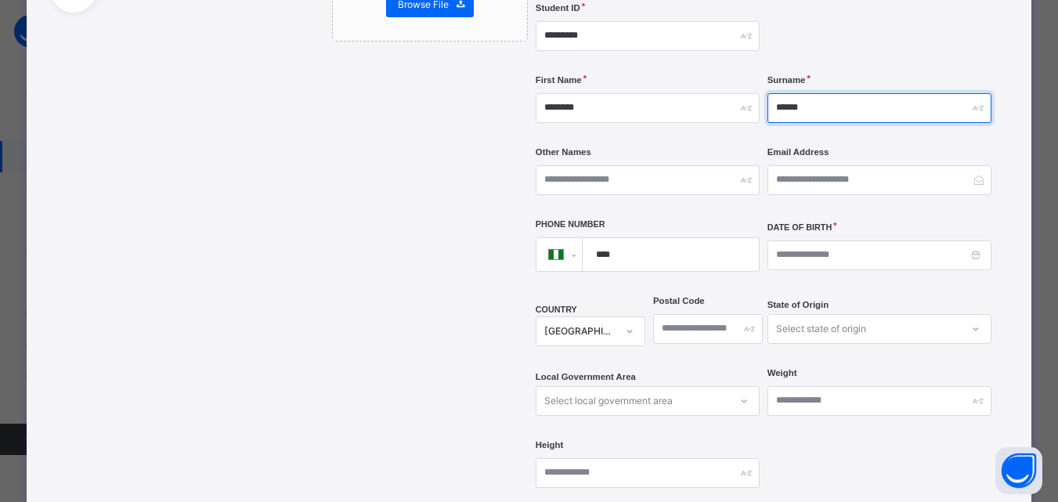
type input "******"
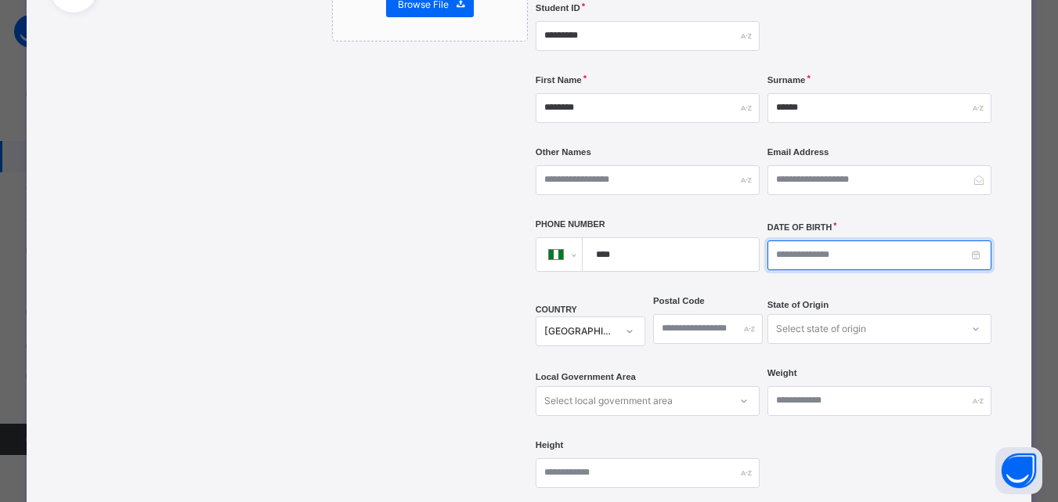
click at [822, 240] on input at bounding box center [880, 255] width 224 height 30
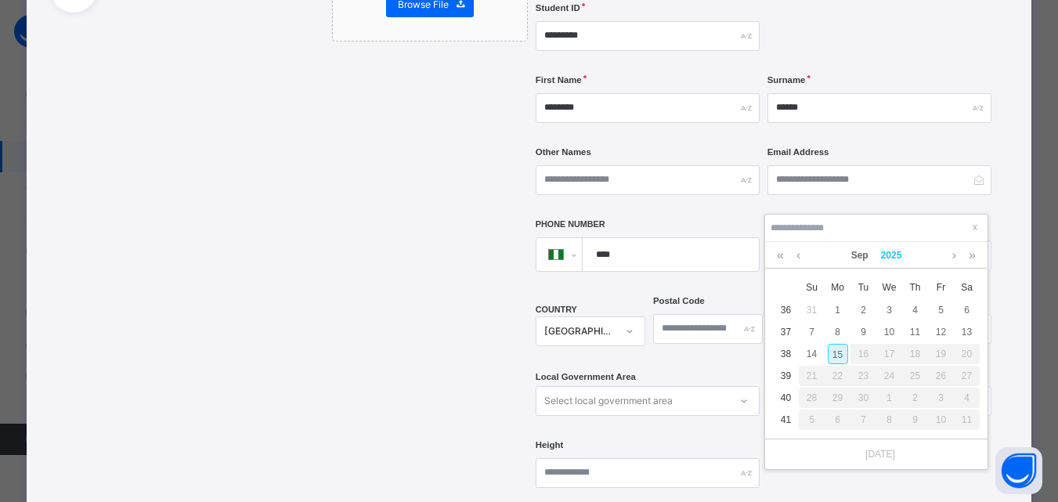
click at [896, 260] on link "2025" at bounding box center [892, 255] width 34 height 27
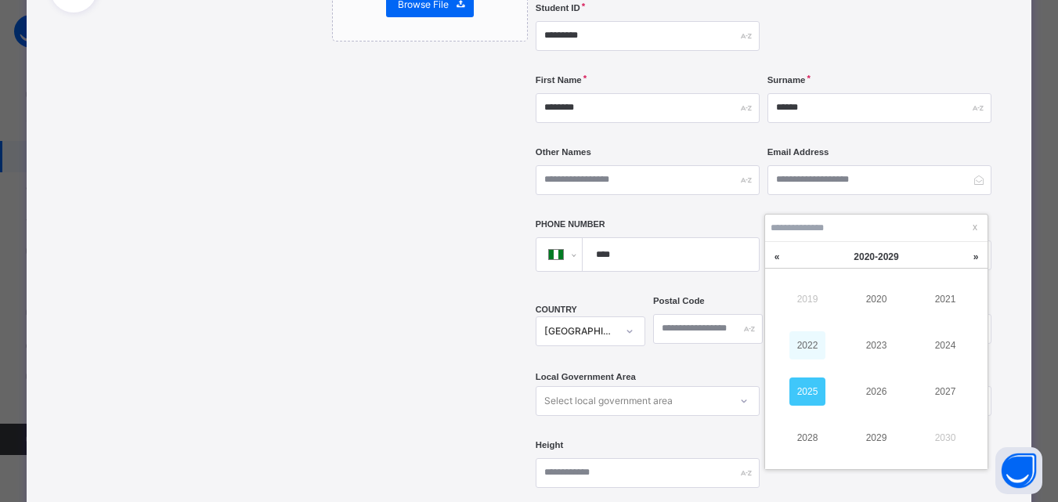
click at [815, 335] on link "2022" at bounding box center [807, 345] width 36 height 28
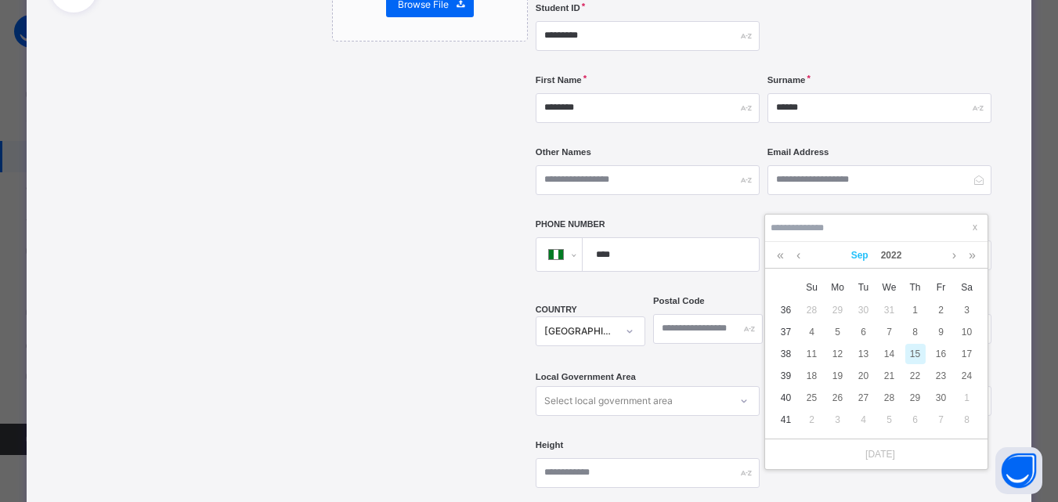
click at [860, 255] on link "Sep" at bounding box center [860, 255] width 30 height 27
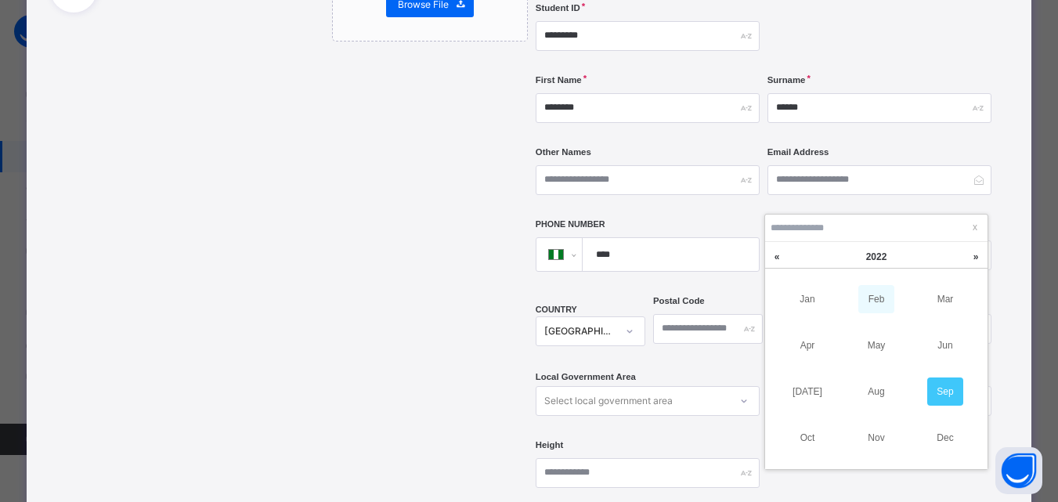
click at [876, 298] on link "Feb" at bounding box center [876, 299] width 36 height 28
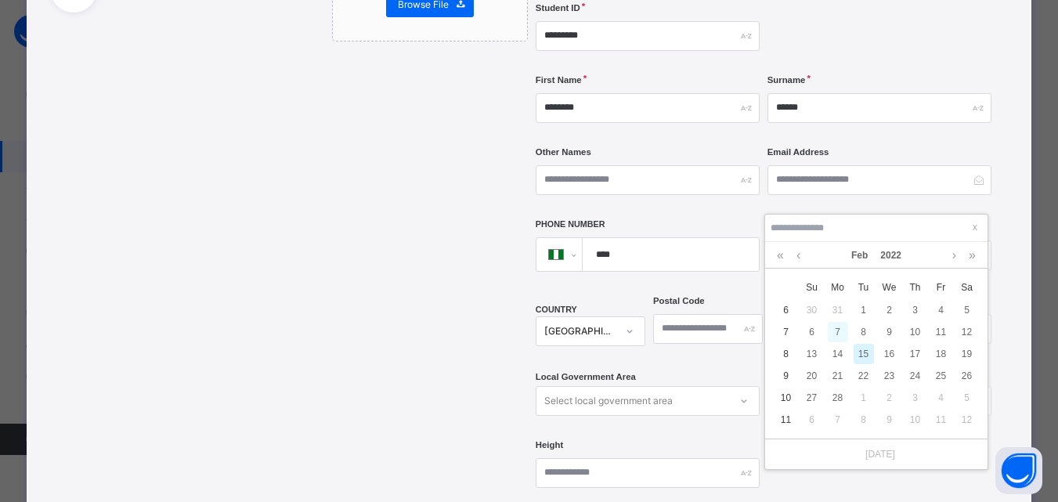
click at [837, 332] on div "7" at bounding box center [838, 332] width 20 height 20
type input "**********"
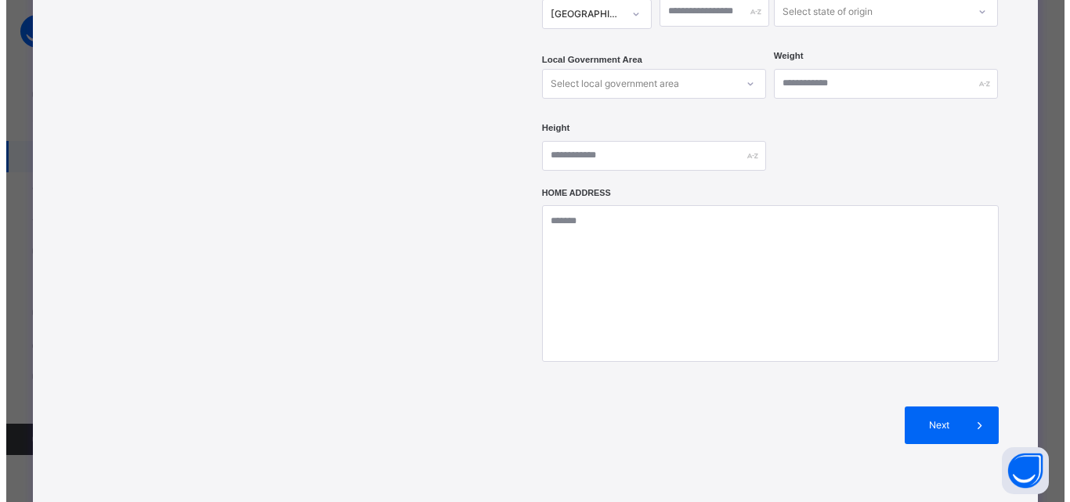
scroll to position [699, 0]
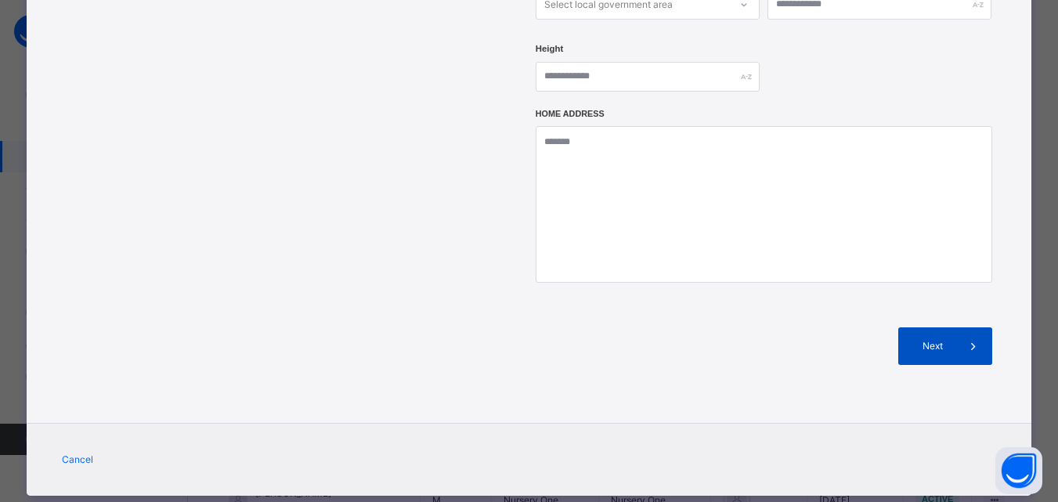
click at [952, 327] on div "Next" at bounding box center [945, 346] width 94 height 38
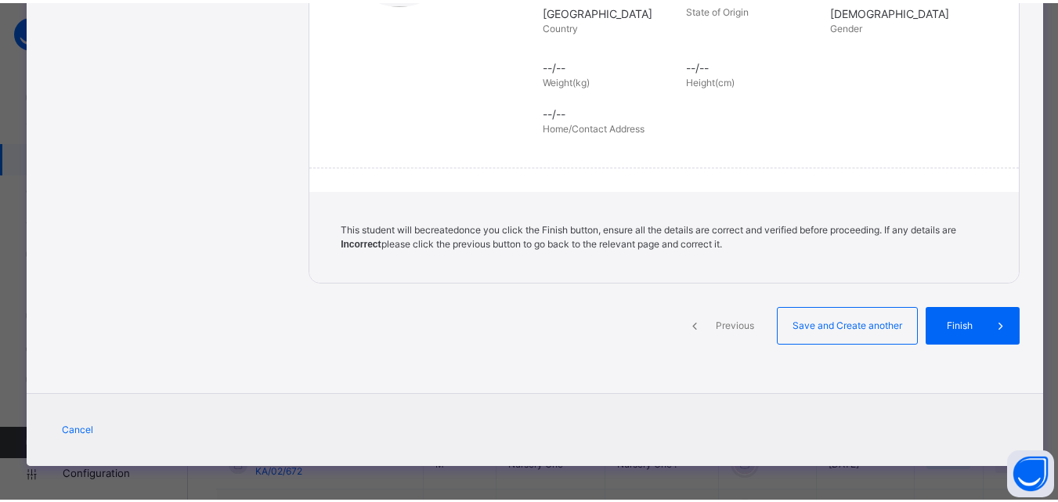
scroll to position [359, 0]
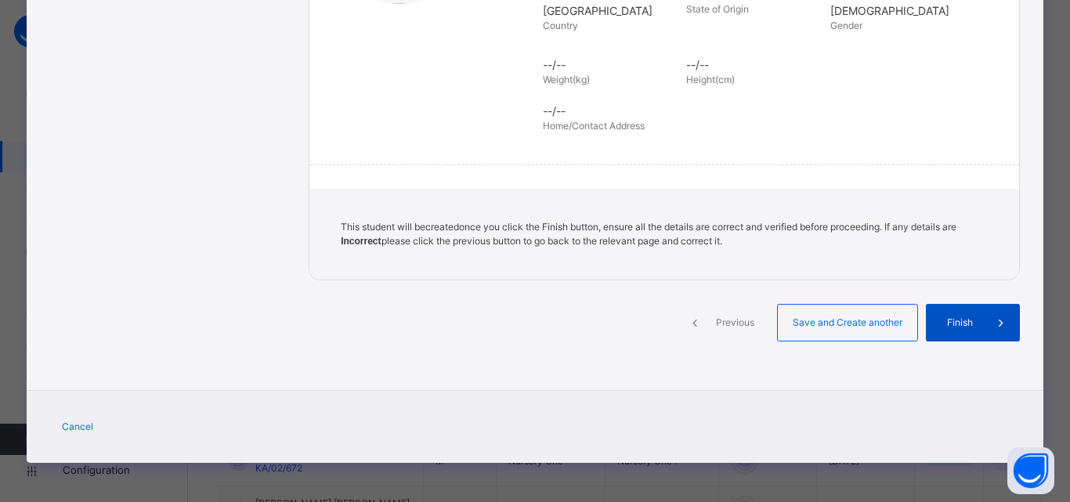
click at [966, 323] on span "Finish" at bounding box center [959, 323] width 45 height 14
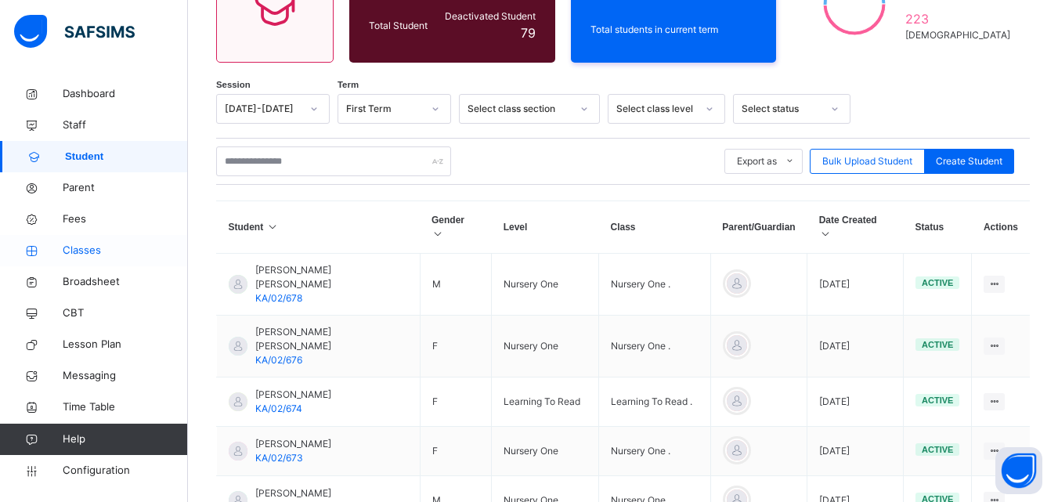
click at [72, 245] on span "Classes" at bounding box center [125, 251] width 125 height 16
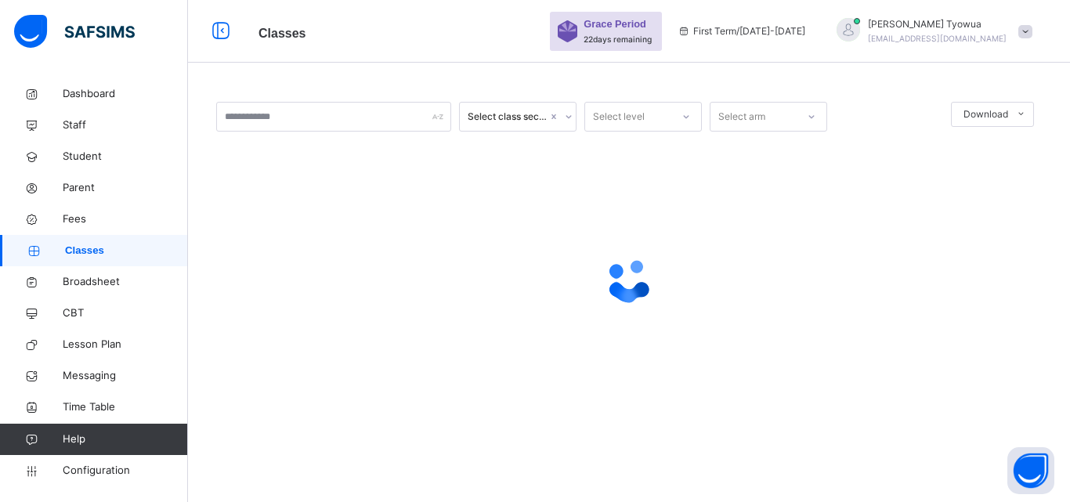
click at [277, 250] on div at bounding box center [628, 280] width 825 height 63
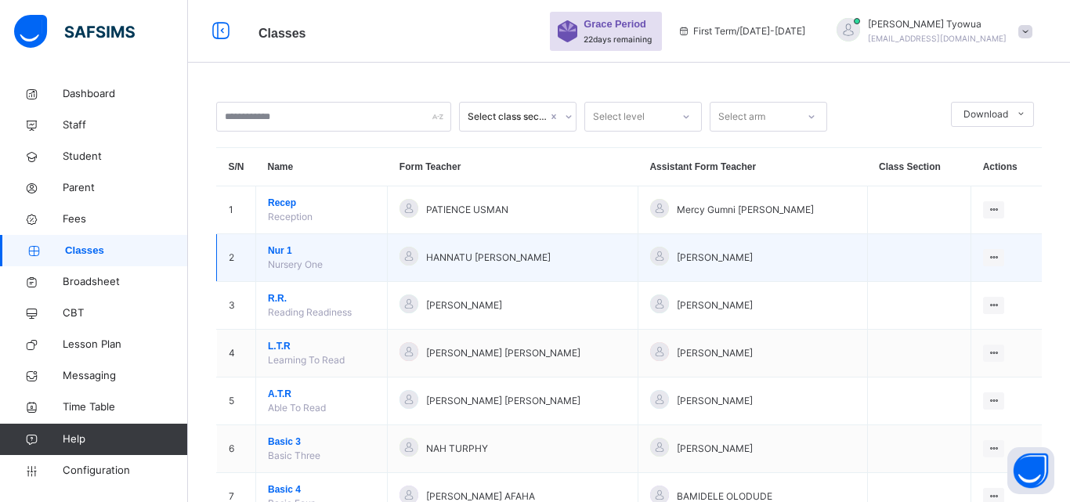
click at [275, 250] on span "Nur 1" at bounding box center [321, 251] width 107 height 14
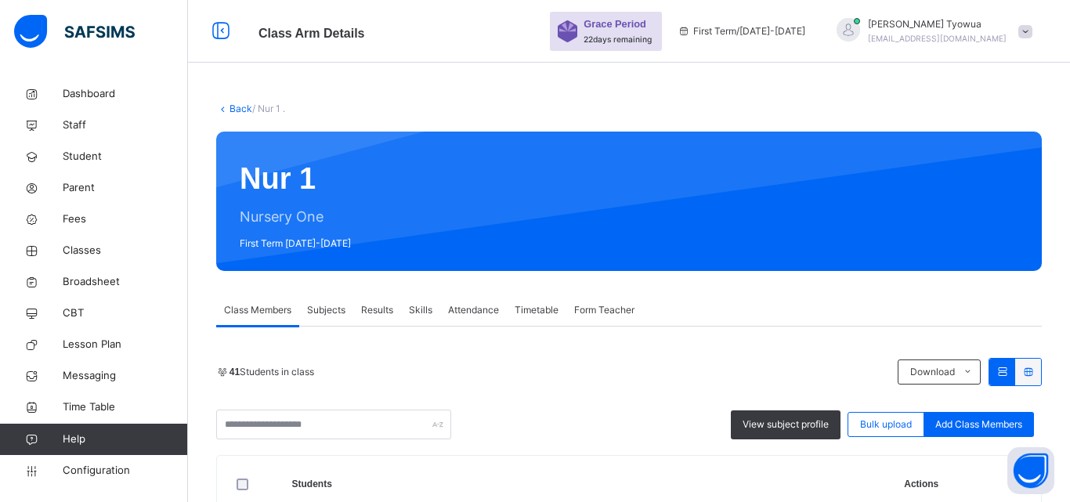
scroll to position [241, 0]
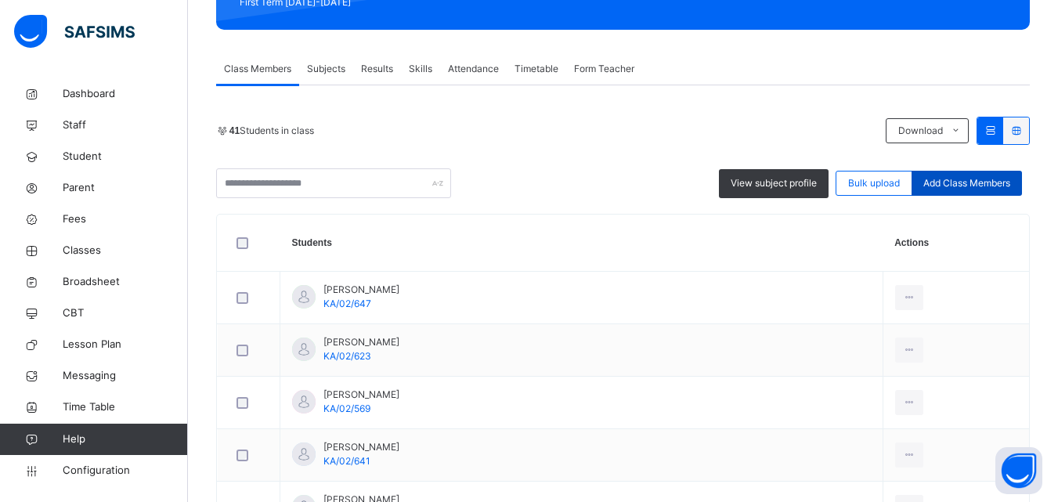
click at [981, 180] on span "Add Class Members" at bounding box center [966, 183] width 87 height 14
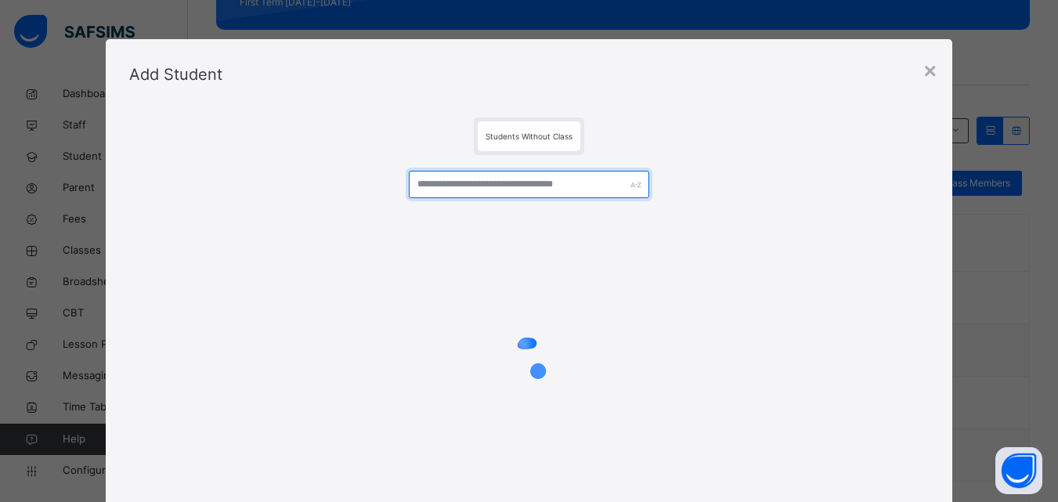
click at [567, 184] on input "text" at bounding box center [529, 184] width 240 height 27
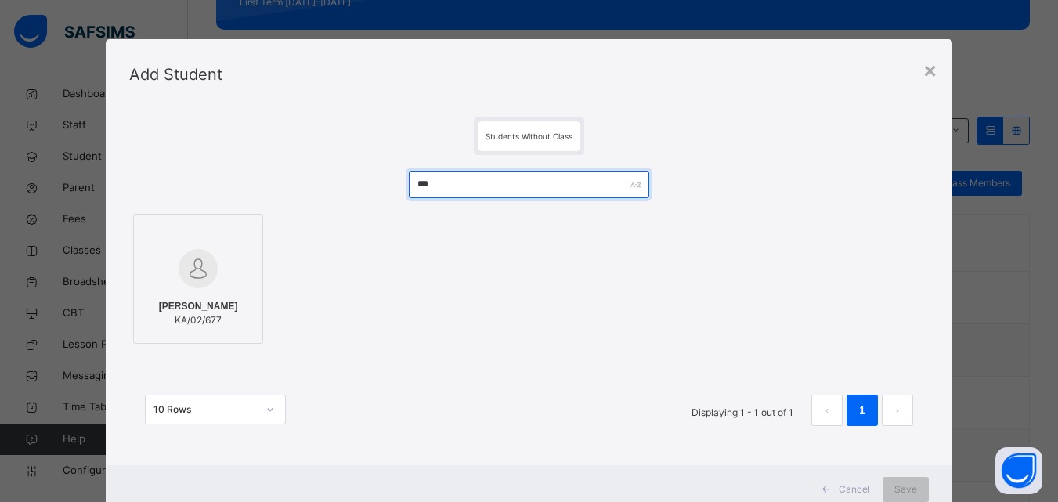
type input "***"
click at [171, 288] on div at bounding box center [198, 268] width 113 height 45
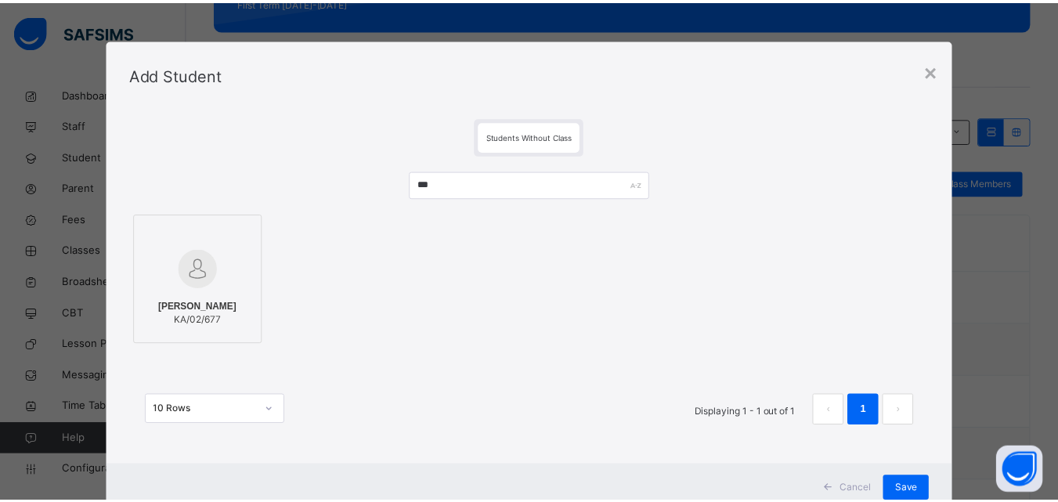
scroll to position [51, 0]
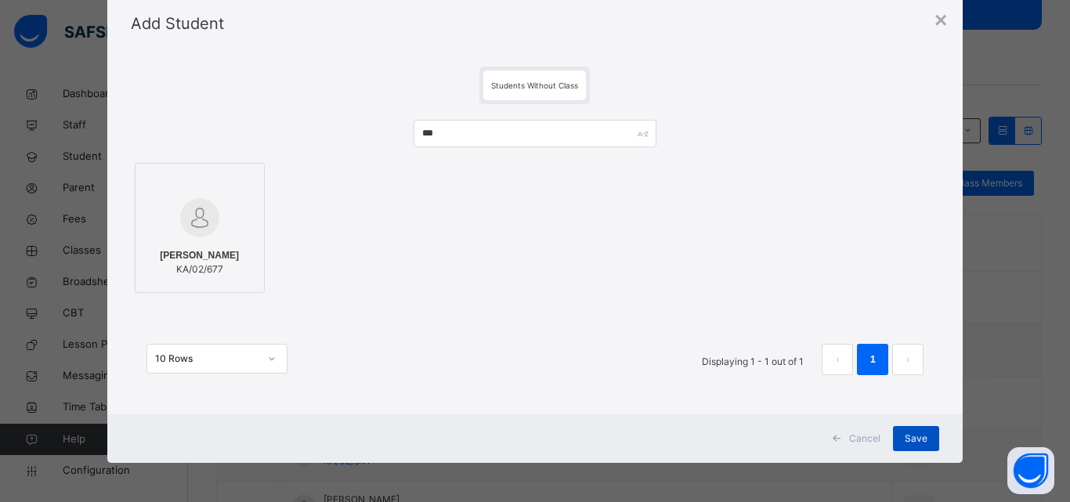
click at [905, 439] on span "Save" at bounding box center [916, 439] width 23 height 14
click at [911, 439] on span "Save" at bounding box center [916, 439] width 23 height 14
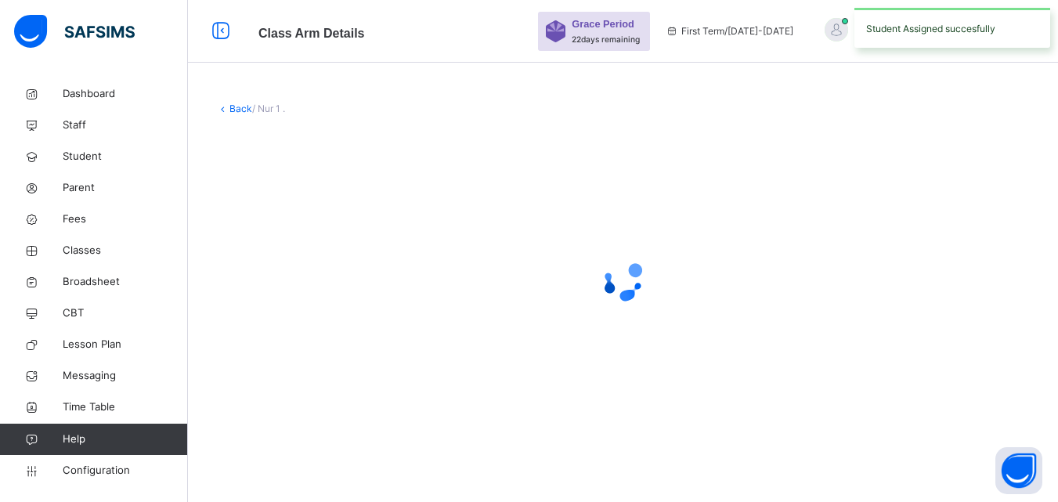
scroll to position [0, 0]
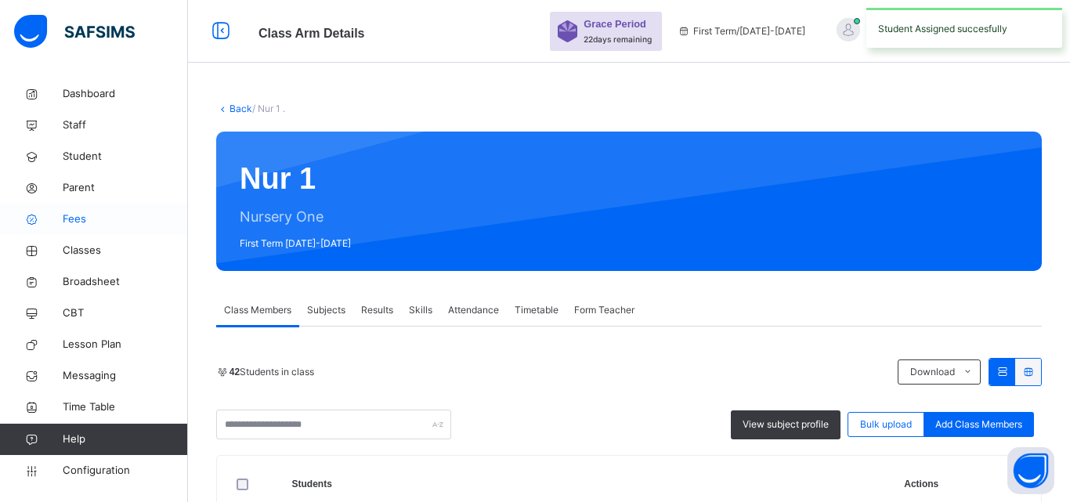
click at [72, 216] on span "Fees" at bounding box center [125, 219] width 125 height 16
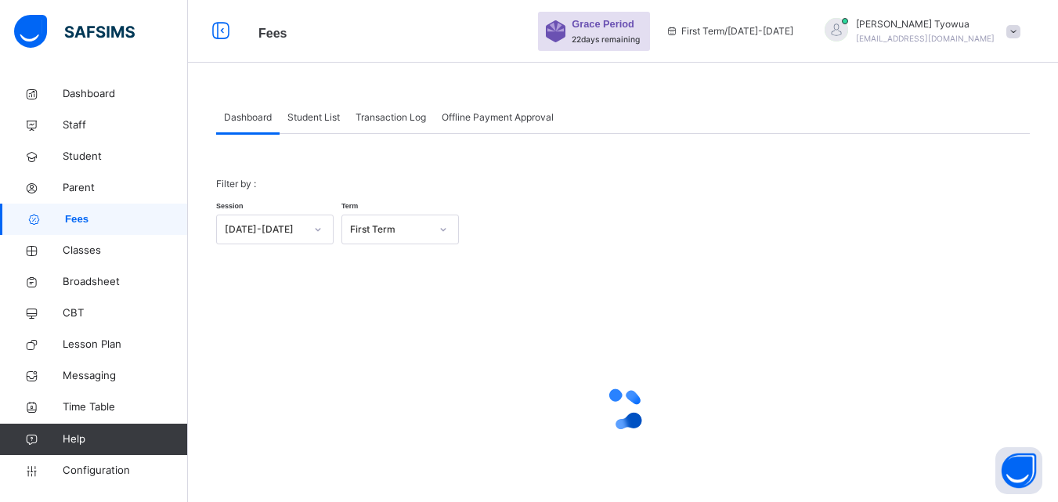
click at [315, 107] on div "Student List" at bounding box center [314, 117] width 68 height 31
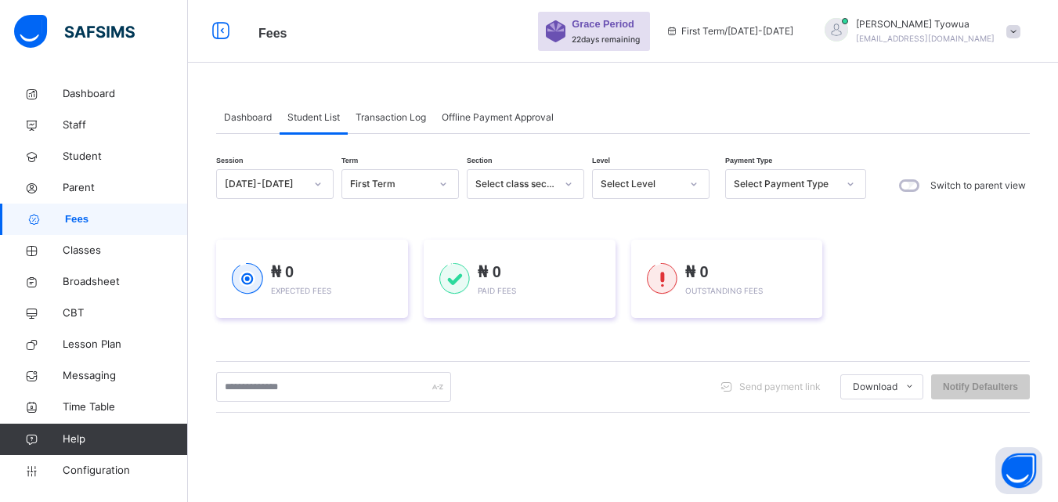
click at [255, 126] on div "Dashboard" at bounding box center [247, 117] width 63 height 31
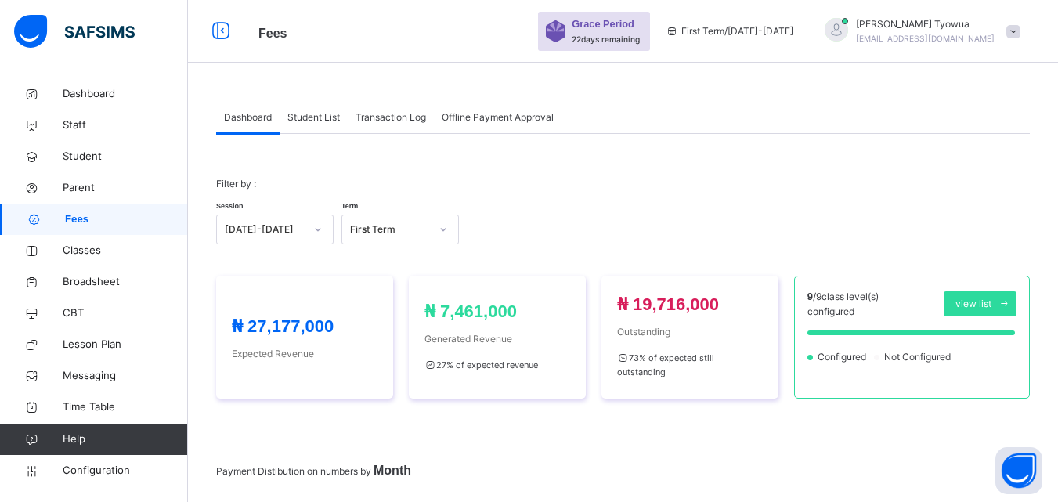
click at [302, 117] on span "Student List" at bounding box center [313, 117] width 52 height 14
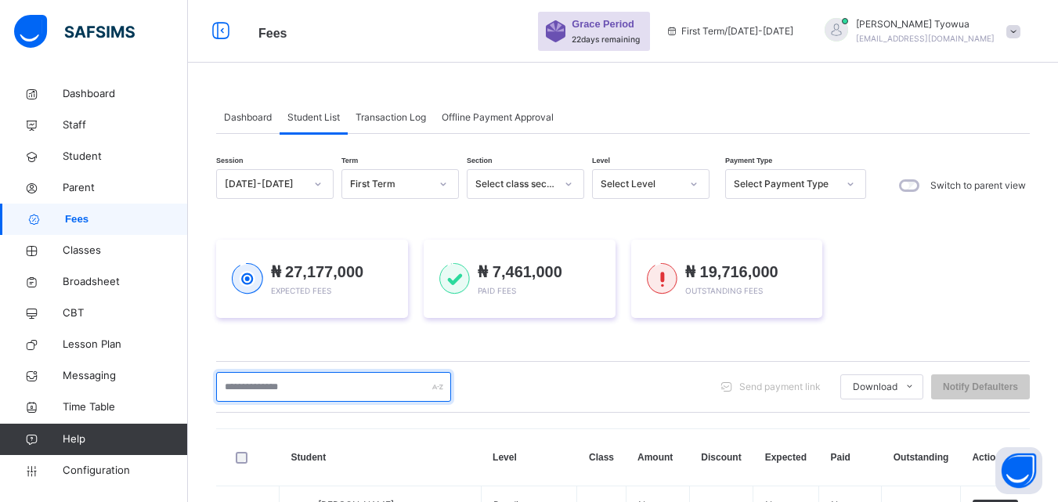
click at [255, 383] on input "text" at bounding box center [333, 387] width 235 height 30
type input "***"
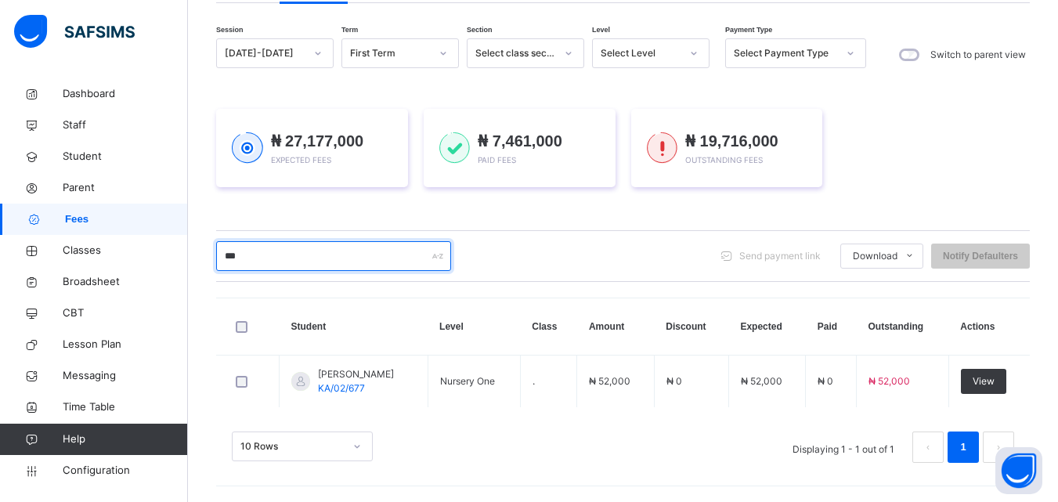
scroll to position [131, 0]
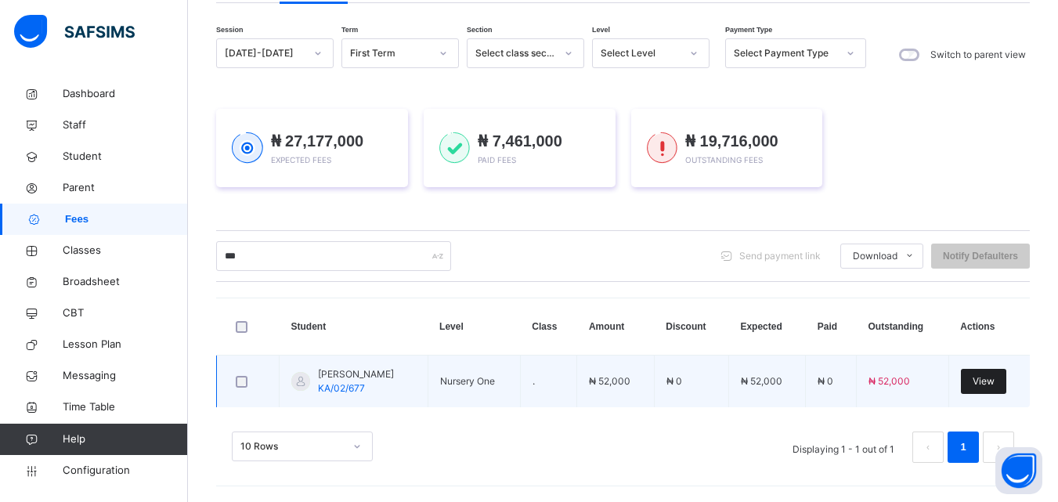
click at [995, 385] on span "View" at bounding box center [984, 381] width 22 height 14
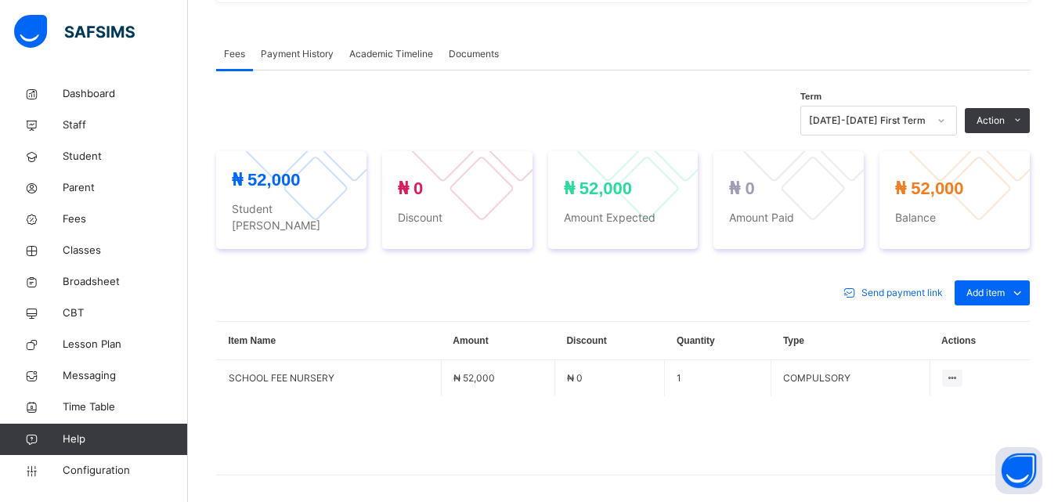
scroll to position [507, 0]
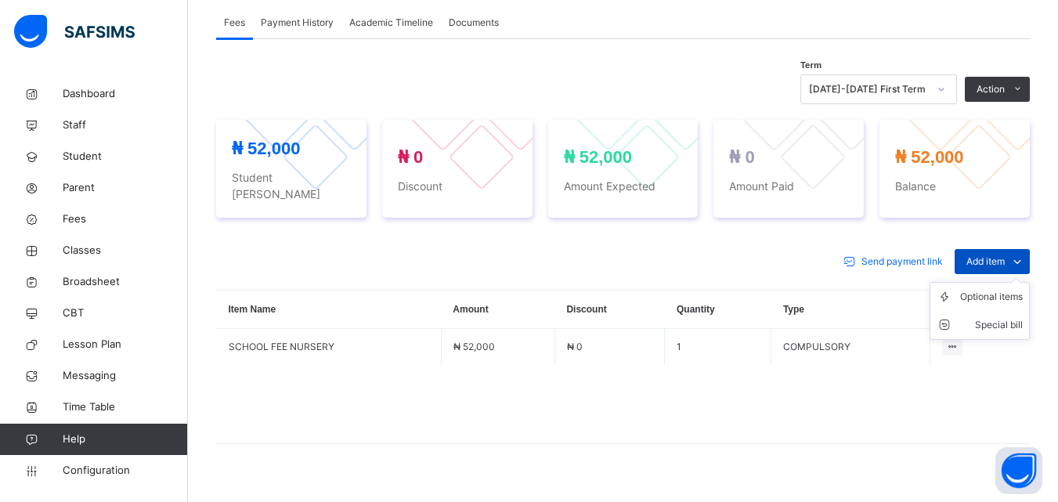
click at [1005, 255] on span "Add item" at bounding box center [985, 262] width 38 height 14
click at [984, 289] on div "Optional items" at bounding box center [991, 297] width 63 height 16
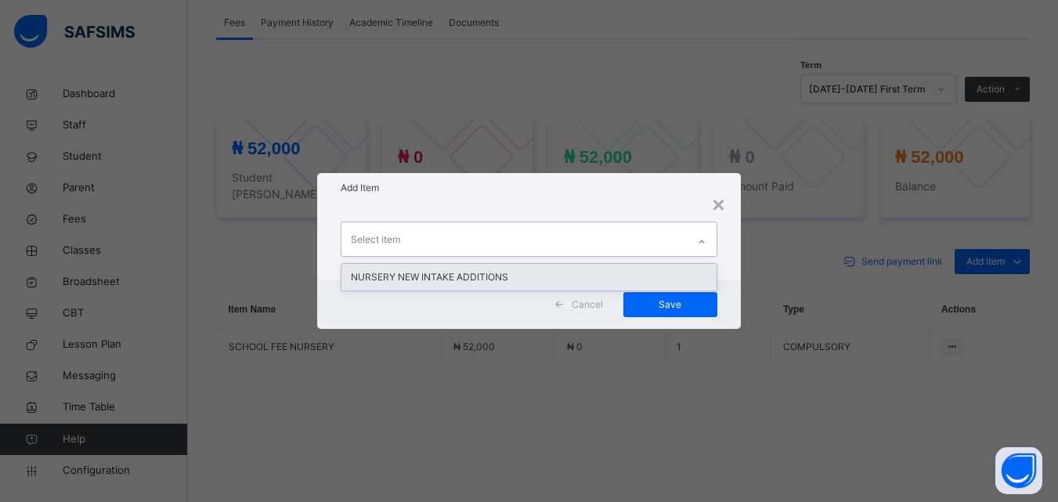
click at [506, 280] on div "NURSERY NEW INTAKE ADDITIONS" at bounding box center [528, 277] width 374 height 27
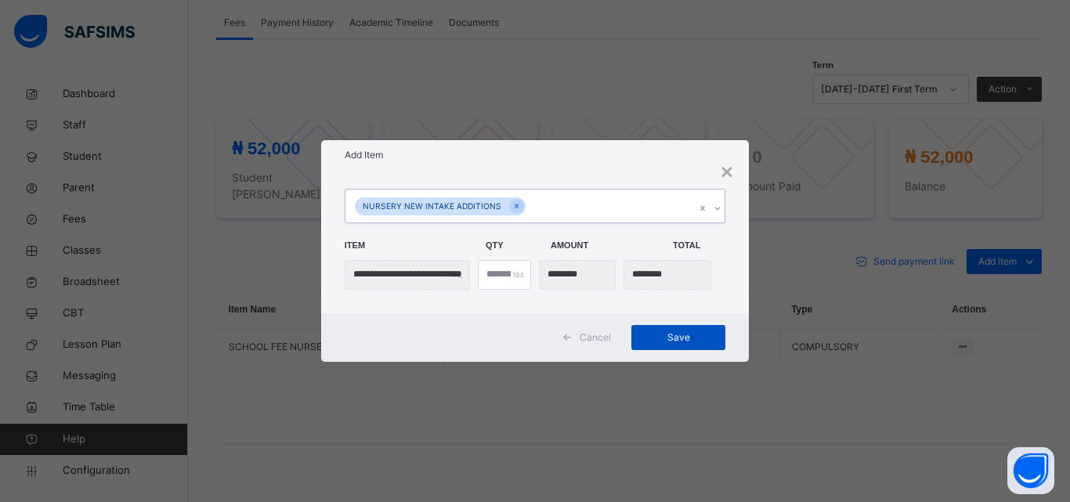
click at [695, 334] on span "Save" at bounding box center [678, 338] width 70 height 14
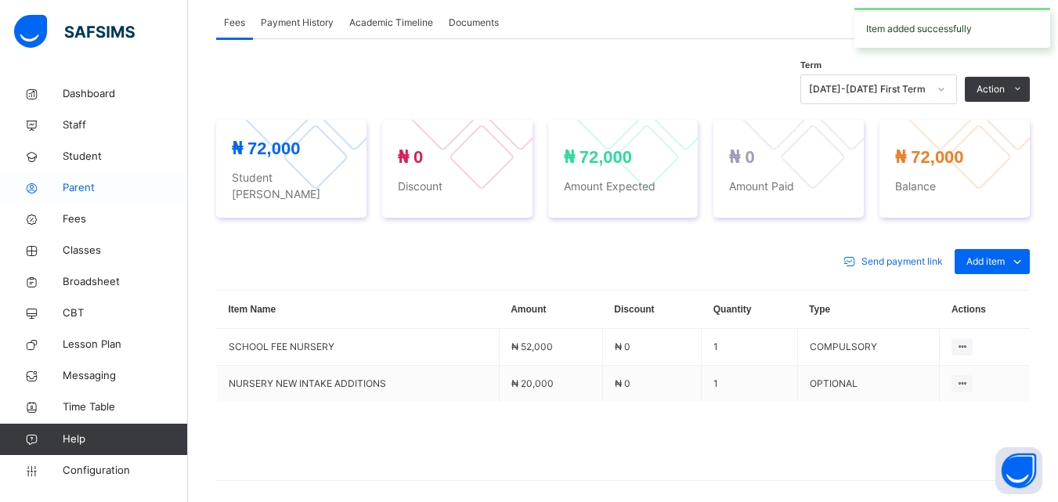
click at [68, 186] on span "Parent" at bounding box center [125, 188] width 125 height 16
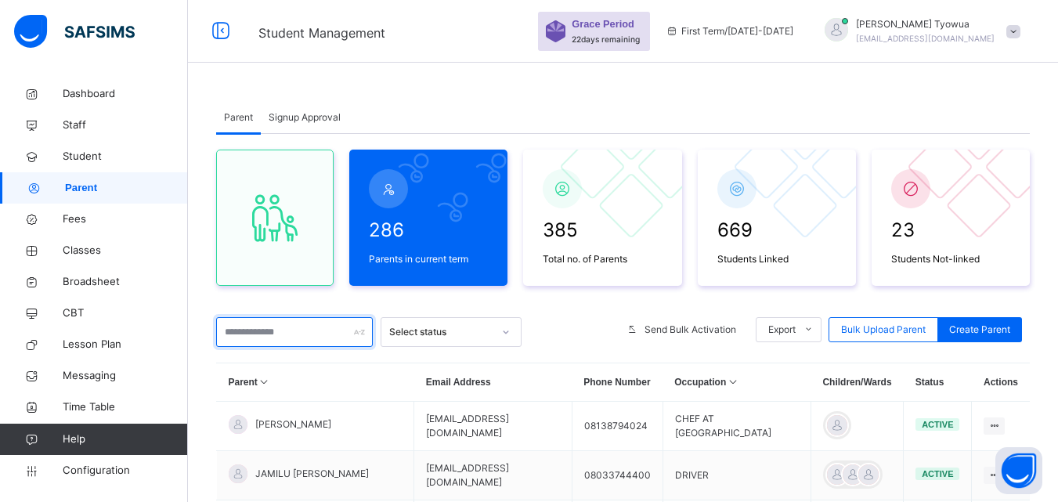
click at [243, 334] on input "text" at bounding box center [294, 332] width 157 height 30
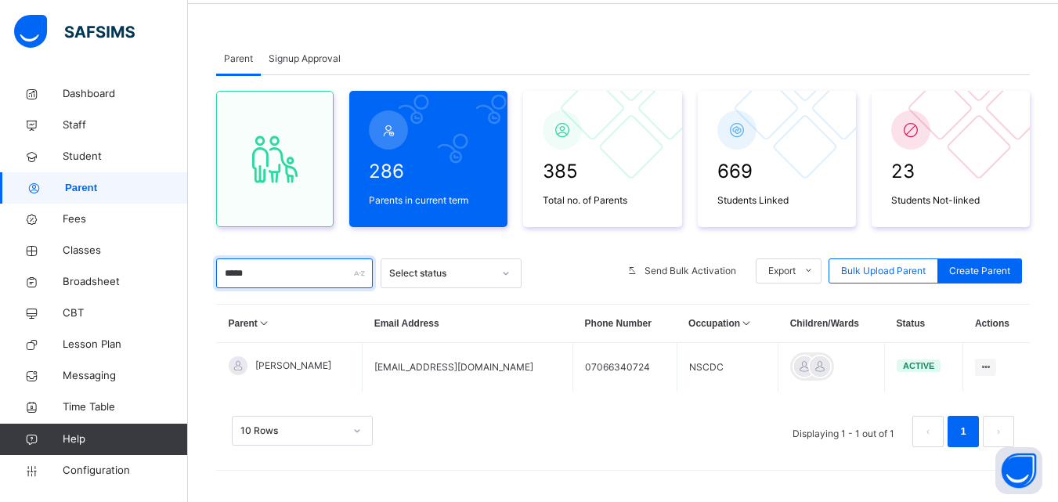
scroll to position [59, 0]
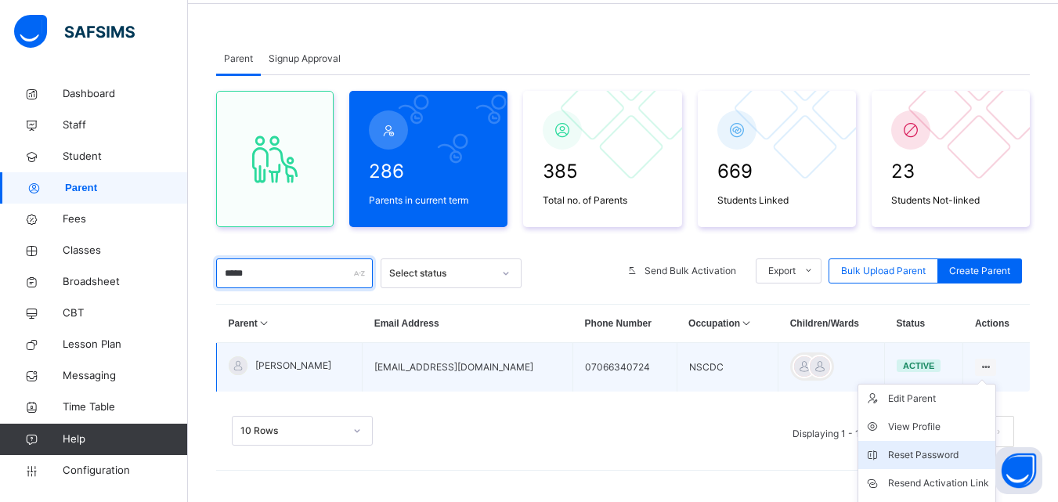
type input "*****"
click at [989, 447] on div "Reset Password" at bounding box center [938, 455] width 101 height 16
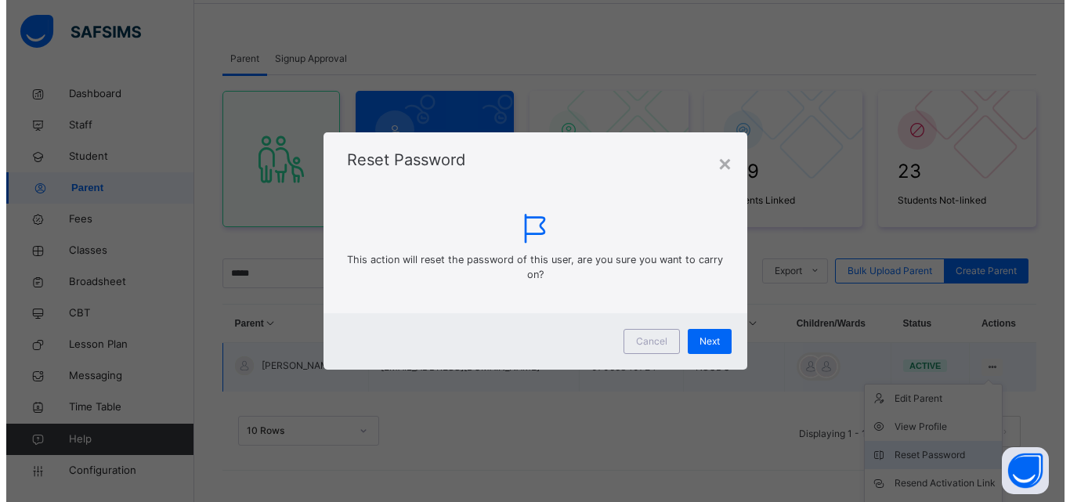
scroll to position [139, 0]
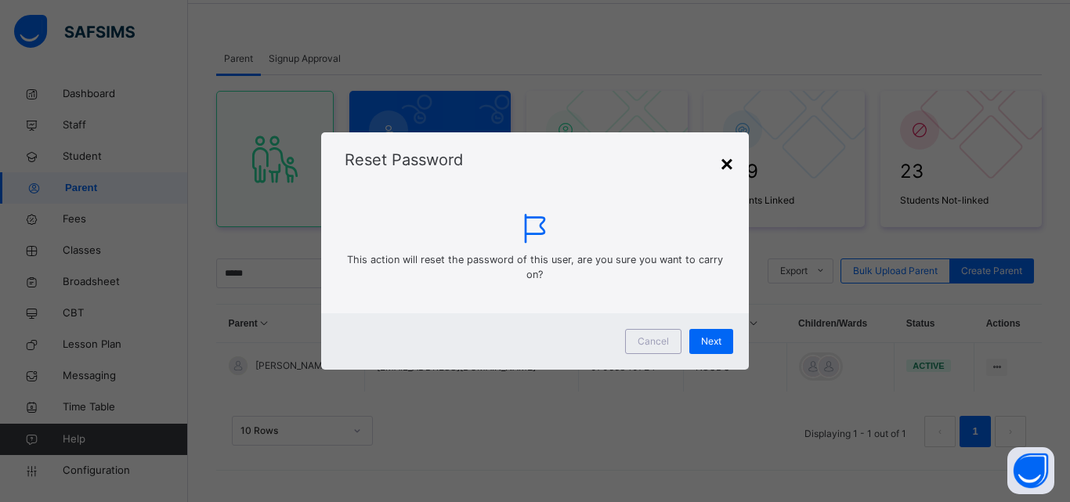
click at [721, 159] on div "×" at bounding box center [727, 164] width 13 height 33
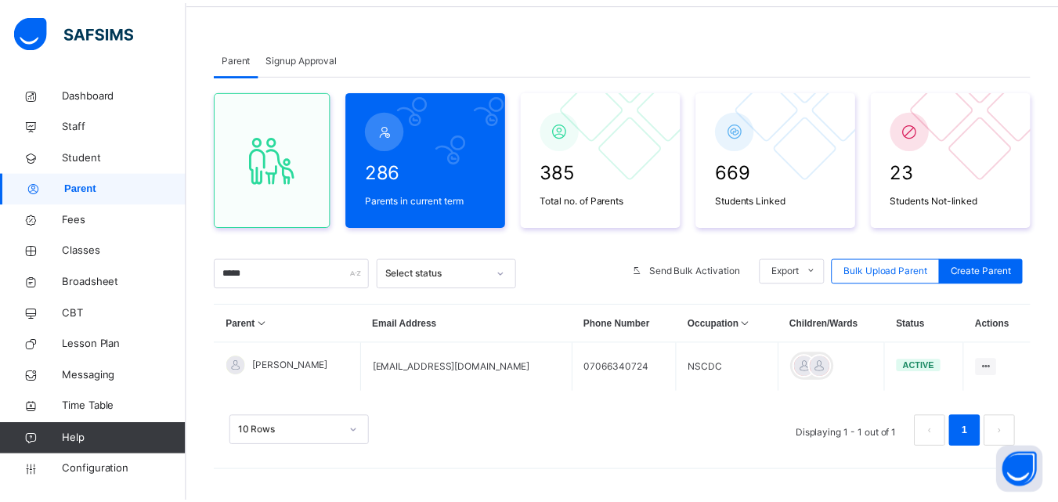
scroll to position [59, 0]
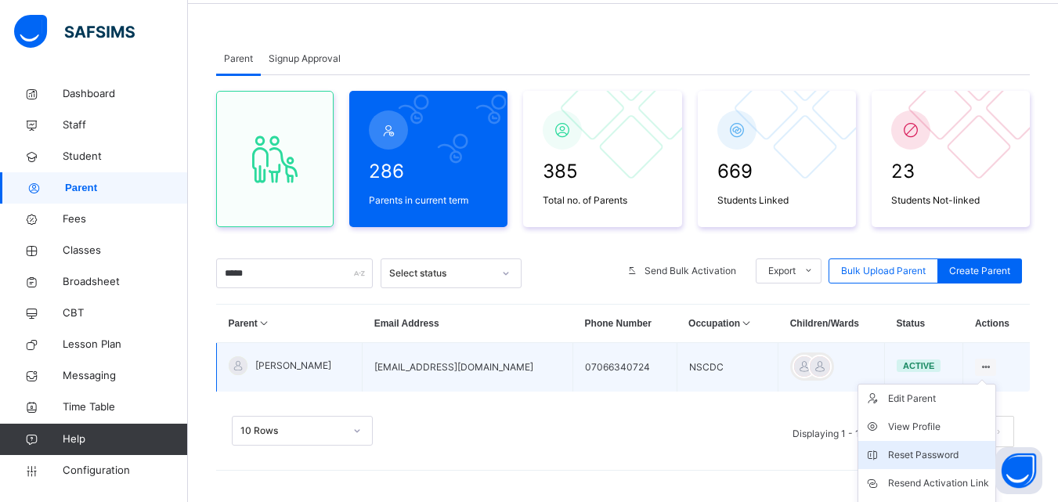
click at [988, 447] on div "Reset Password" at bounding box center [938, 455] width 101 height 16
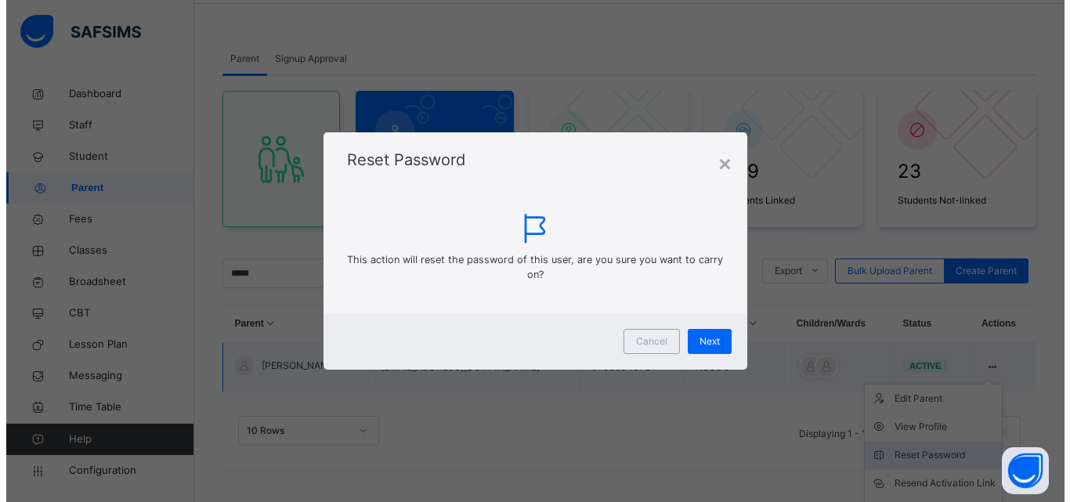
scroll to position [139, 0]
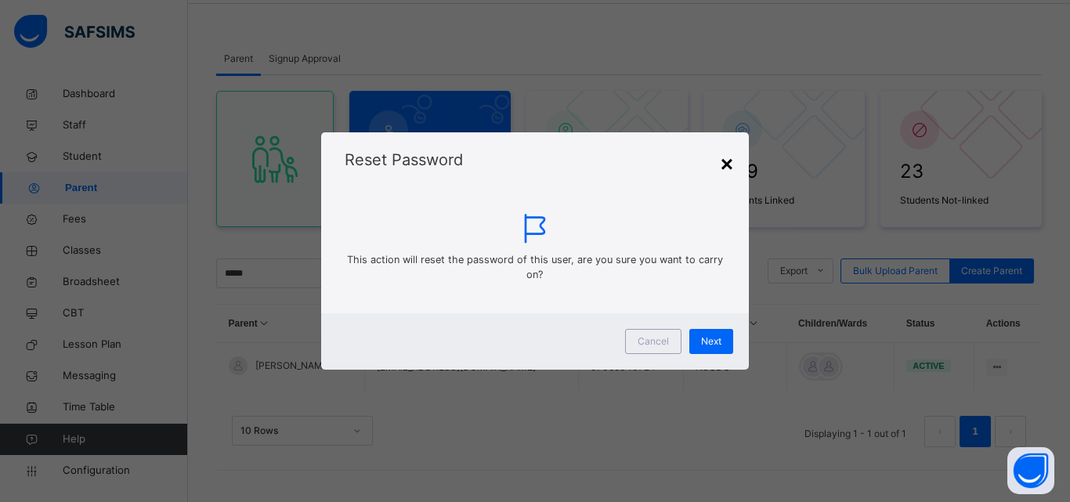
click at [721, 161] on div "×" at bounding box center [727, 164] width 13 height 33
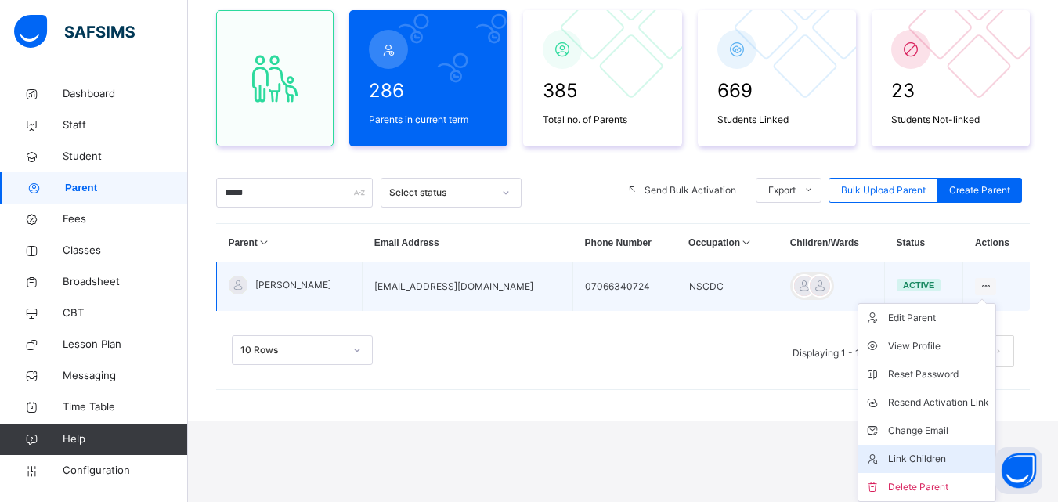
click at [909, 453] on div "Link Children" at bounding box center [938, 459] width 101 height 16
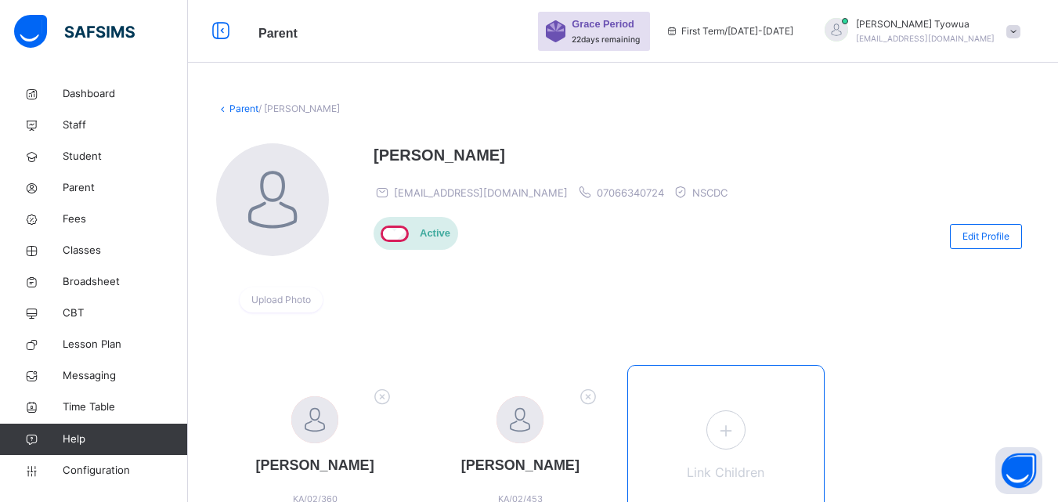
click at [735, 435] on icon at bounding box center [725, 430] width 28 height 31
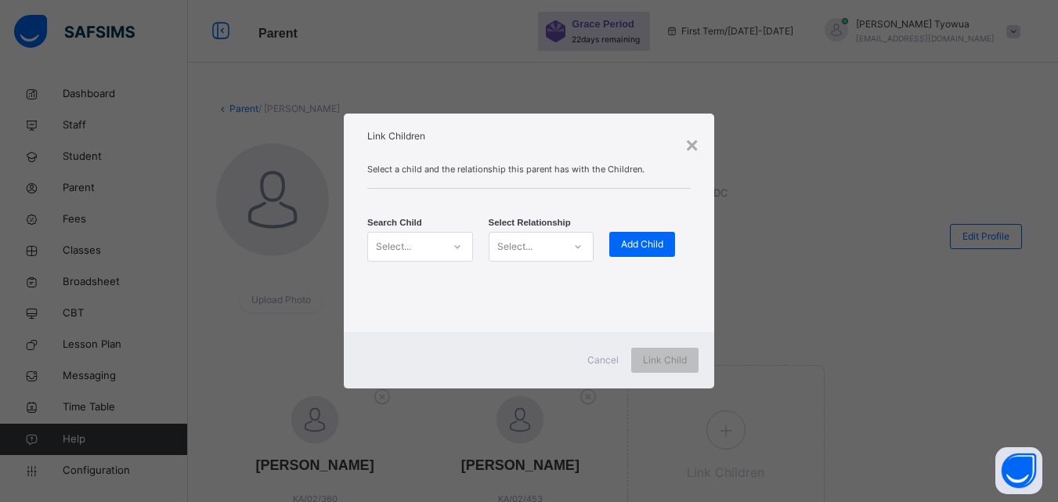
click at [428, 253] on div "Select..." at bounding box center [405, 246] width 74 height 24
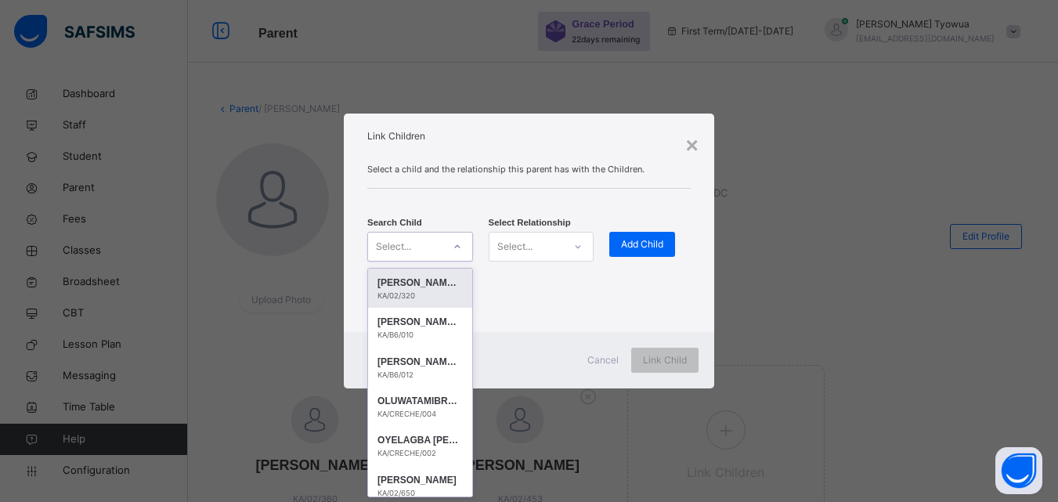
type input "*"
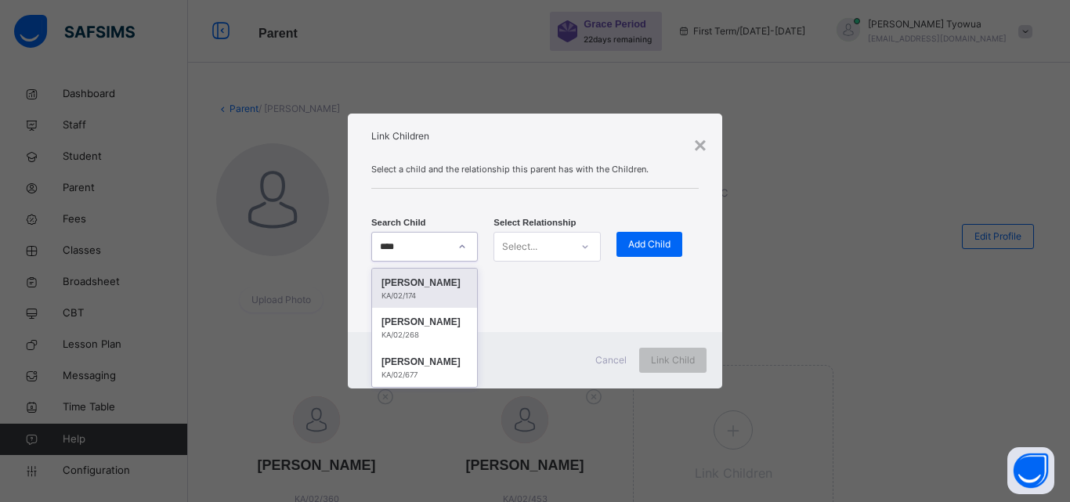
type input "*****"
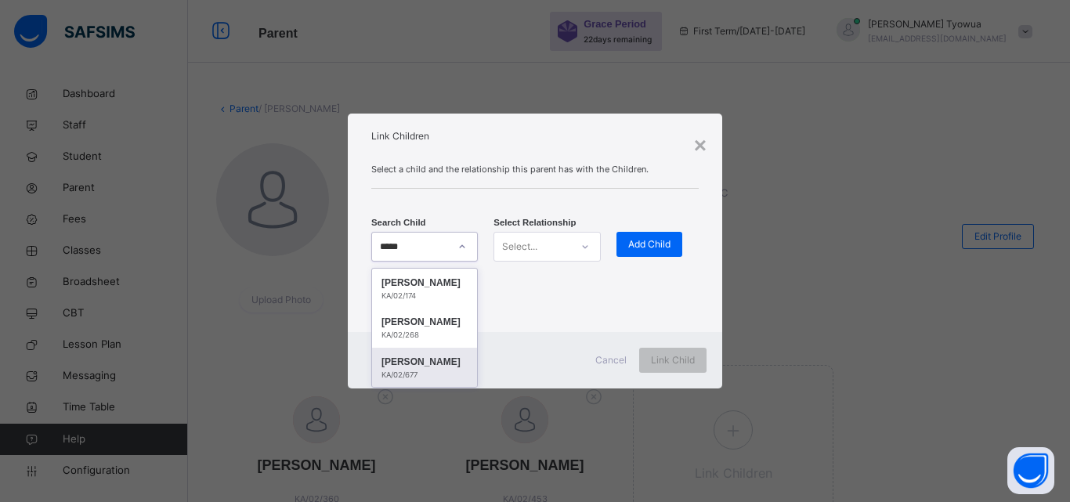
click at [422, 363] on div "[PERSON_NAME]" at bounding box center [424, 362] width 86 height 16
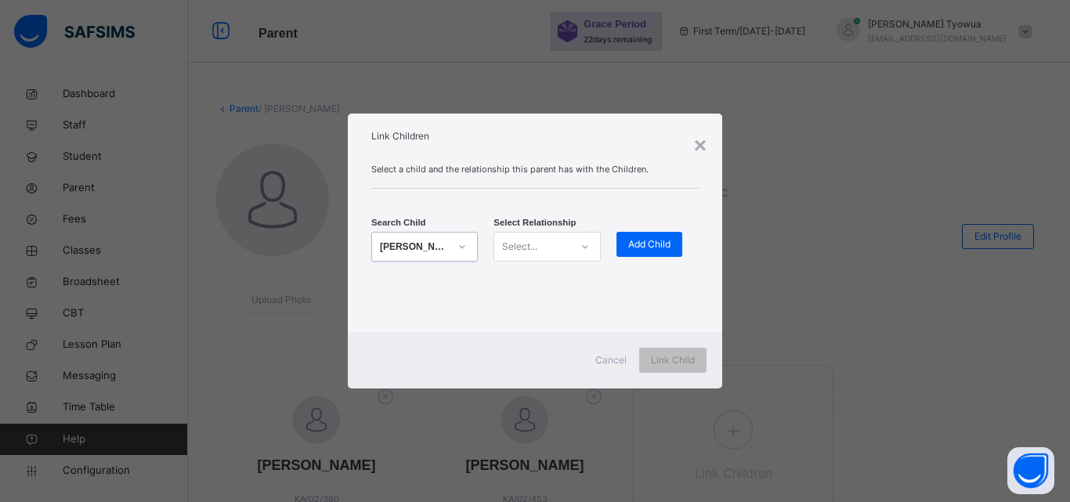
click at [575, 241] on div at bounding box center [585, 246] width 27 height 25
click at [526, 281] on div "Father" at bounding box center [546, 282] width 105 height 27
click at [628, 243] on span "Add Child" at bounding box center [649, 244] width 42 height 14
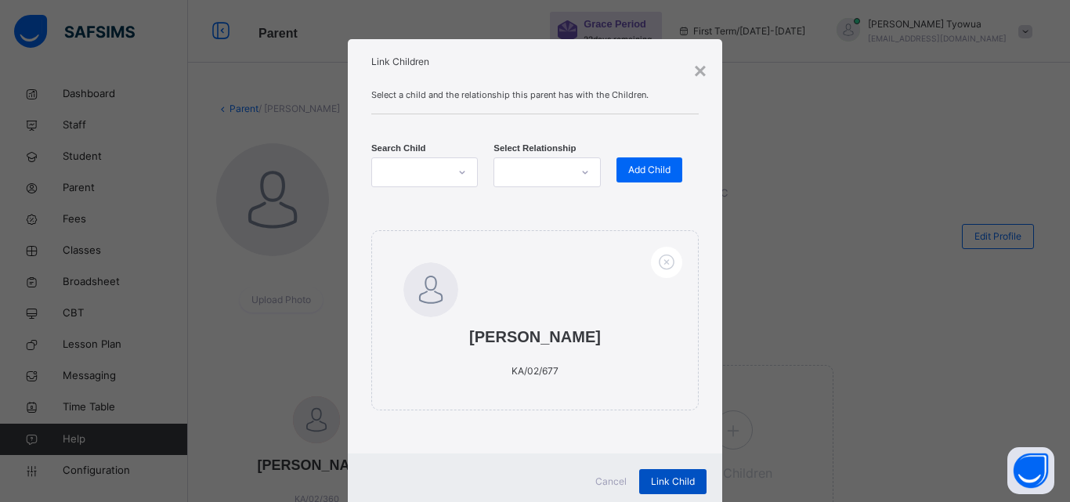
click at [658, 492] on div "Link Child" at bounding box center [672, 481] width 67 height 25
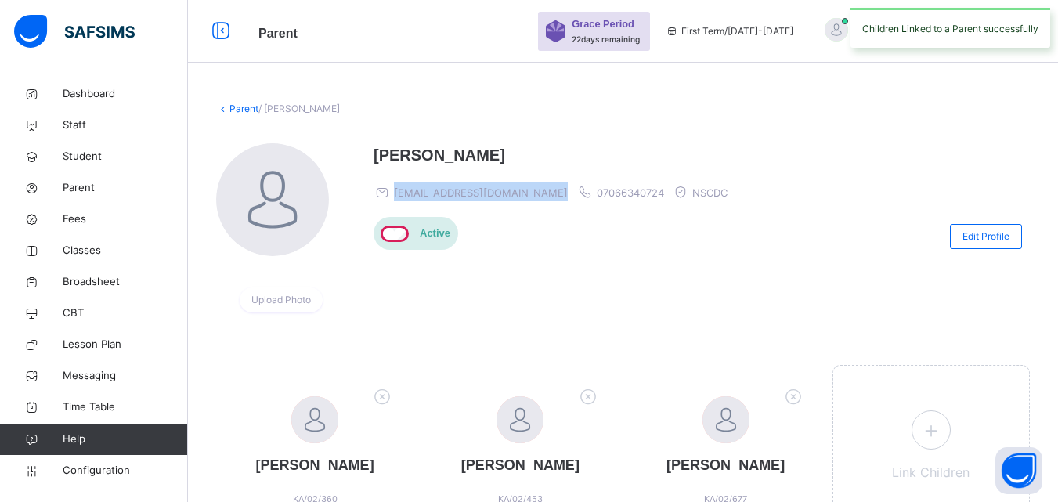
drag, startPoint x: 395, startPoint y: 193, endPoint x: 530, endPoint y: 190, distance: 135.6
click at [530, 190] on div "kabiruidris724@gmail.com 07066340724 NSCDC" at bounding box center [555, 191] width 362 height 19
copy span "kabiruidris724@gmail.com"
click at [856, 20] on div at bounding box center [836, 31] width 39 height 27
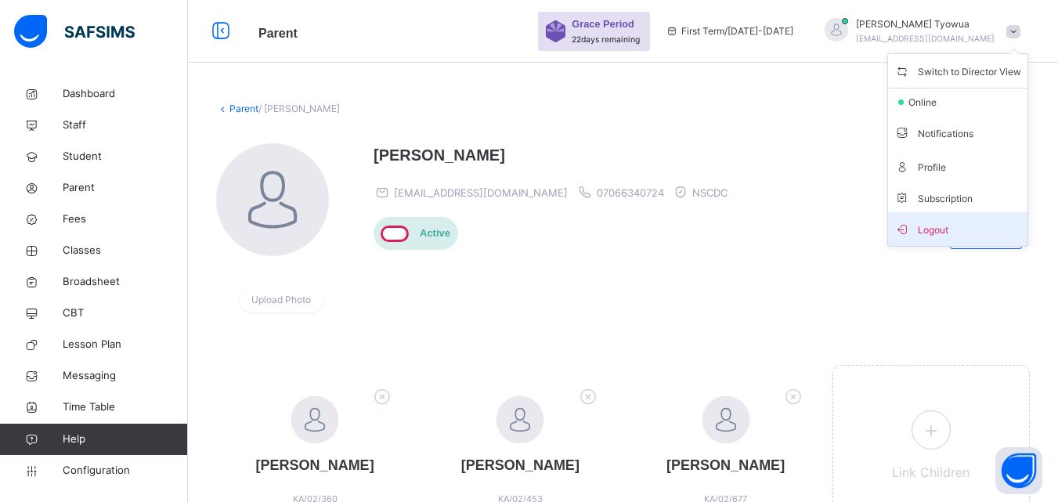
click at [946, 231] on span "Logout" at bounding box center [957, 229] width 127 height 21
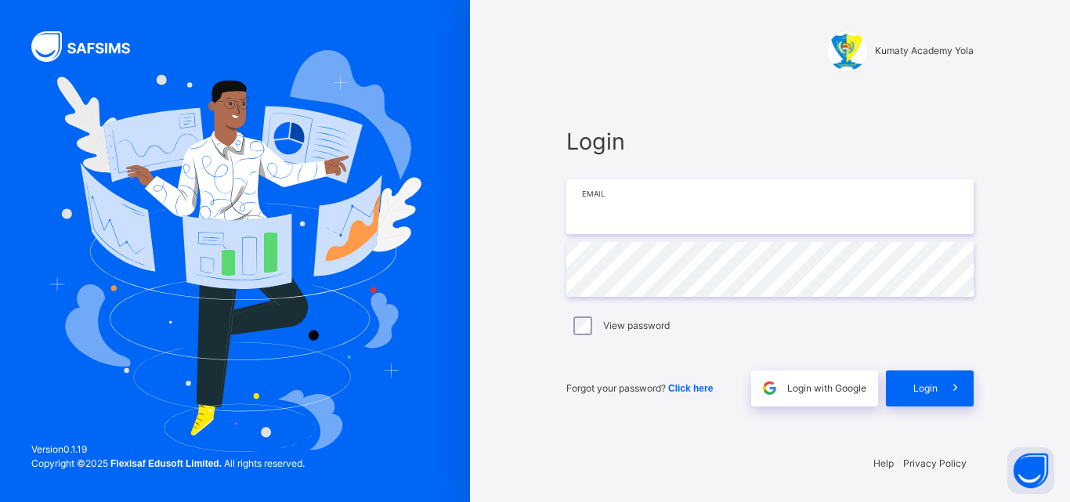
click at [648, 210] on input "email" at bounding box center [769, 206] width 407 height 55
paste input "**********"
type input "**********"
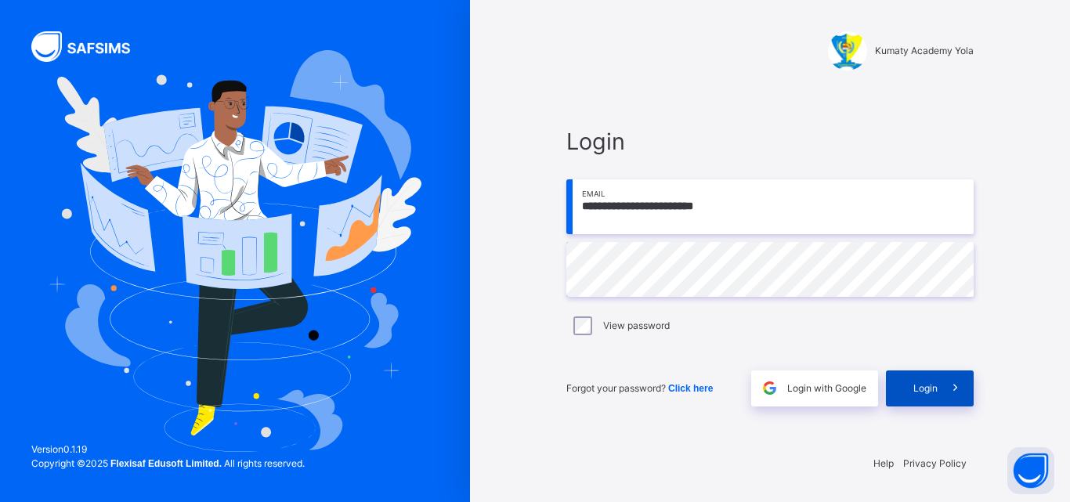
click at [937, 392] on span at bounding box center [955, 388] width 36 height 36
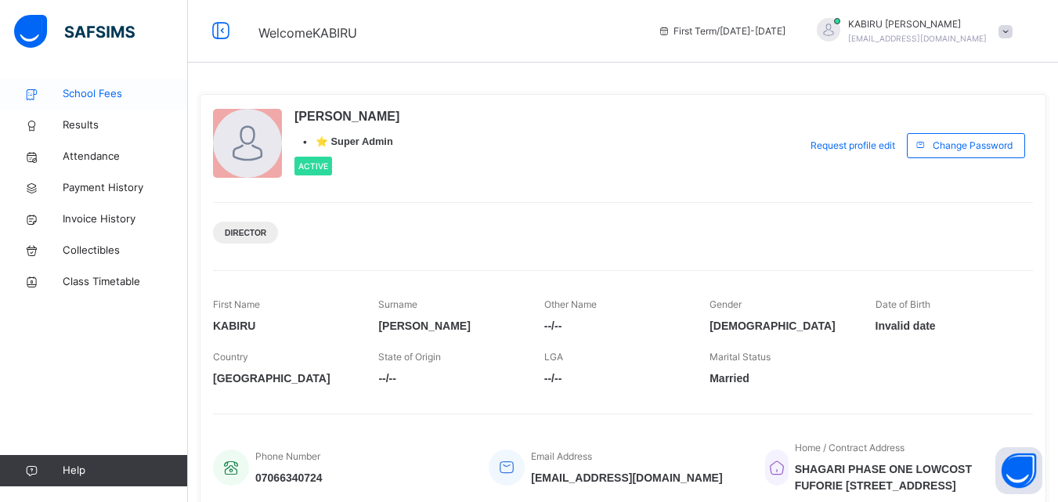
click at [107, 89] on span "School Fees" at bounding box center [125, 94] width 125 height 16
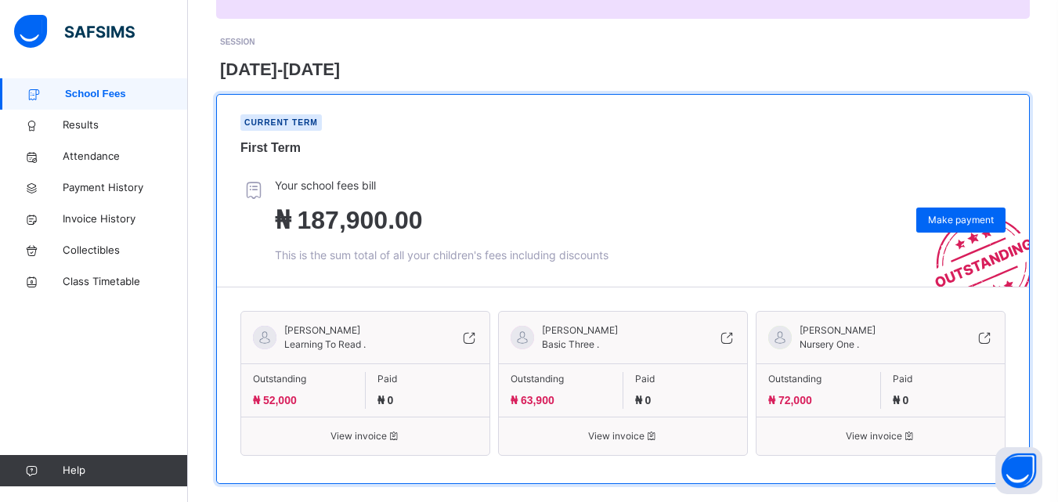
scroll to position [222, 0]
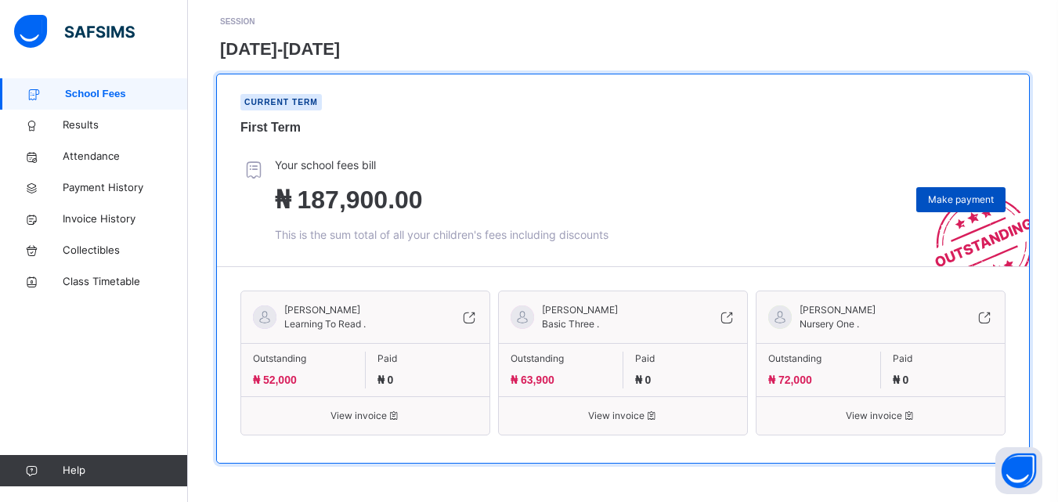
click at [958, 210] on div "Make payment" at bounding box center [960, 199] width 89 height 25
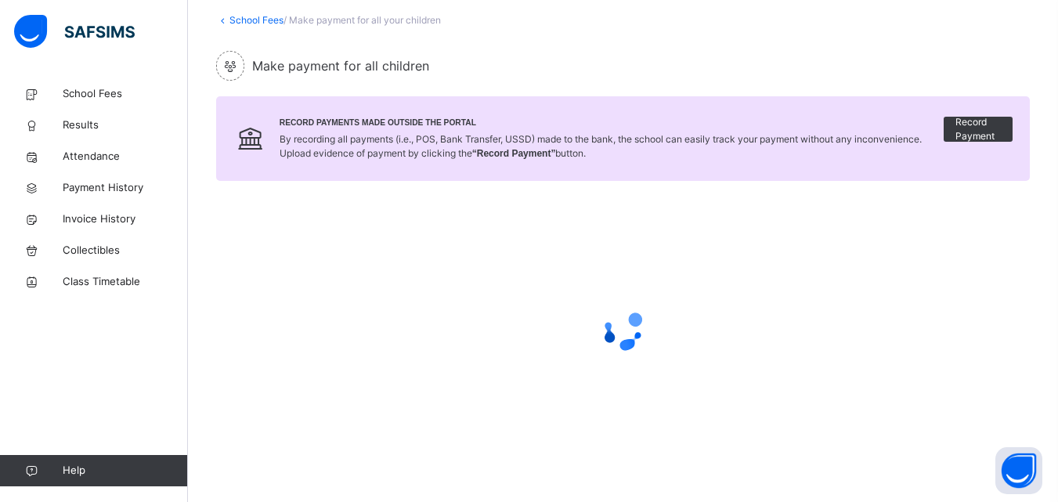
scroll to position [89, 0]
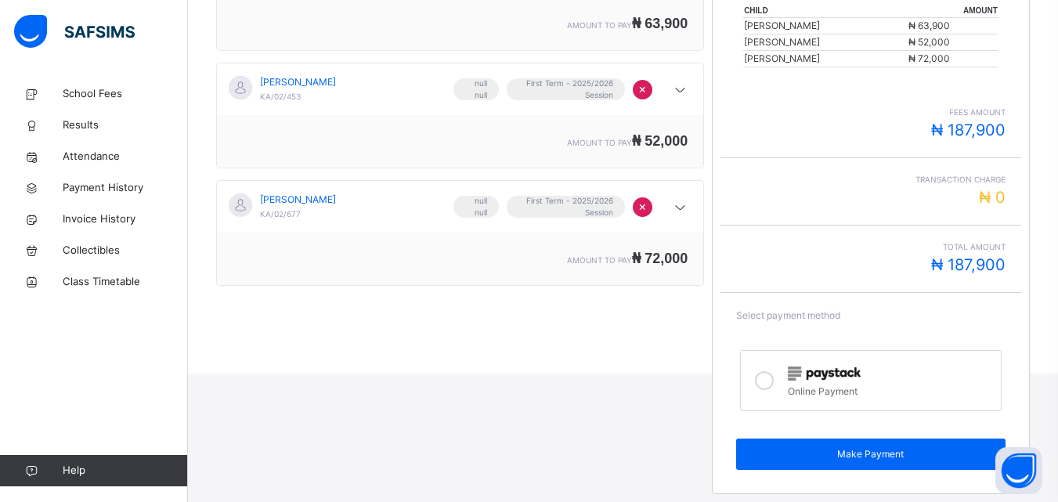
click at [780, 391] on div at bounding box center [764, 381] width 31 height 36
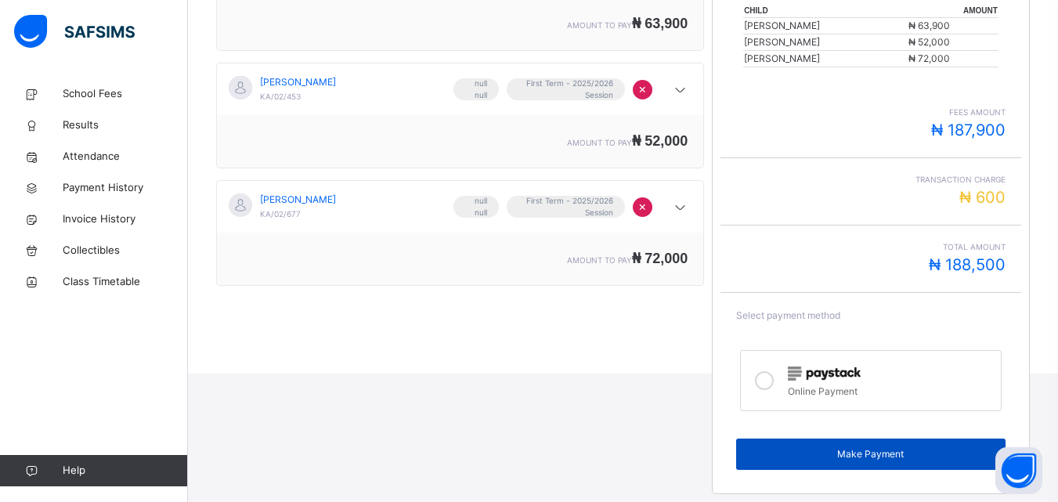
click at [833, 449] on span "Make Payment" at bounding box center [870, 454] width 245 height 14
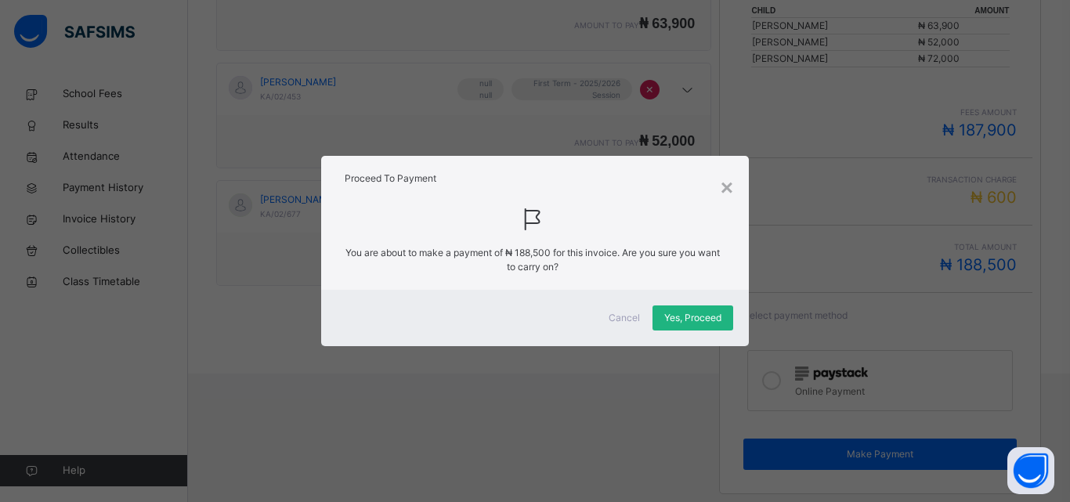
click at [667, 309] on div "Yes, Proceed" at bounding box center [692, 317] width 81 height 25
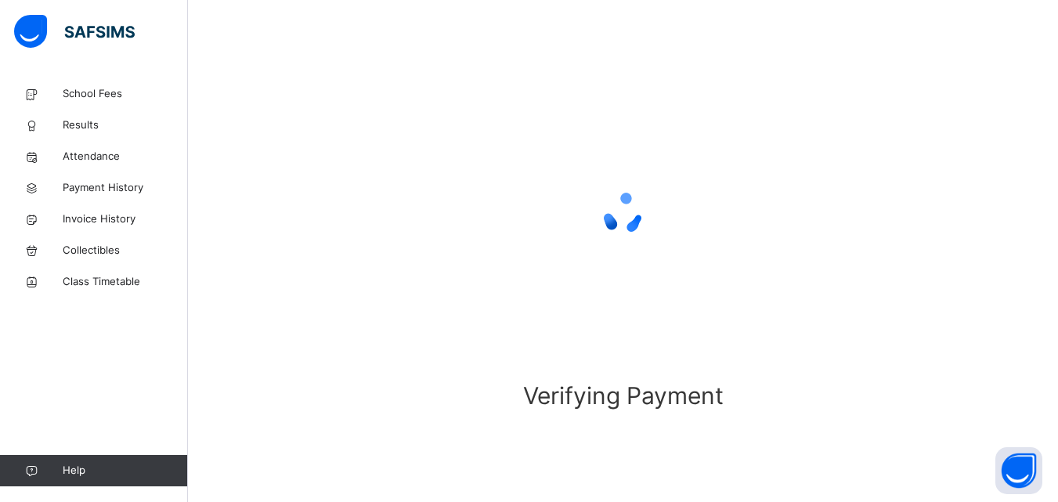
scroll to position [104, 0]
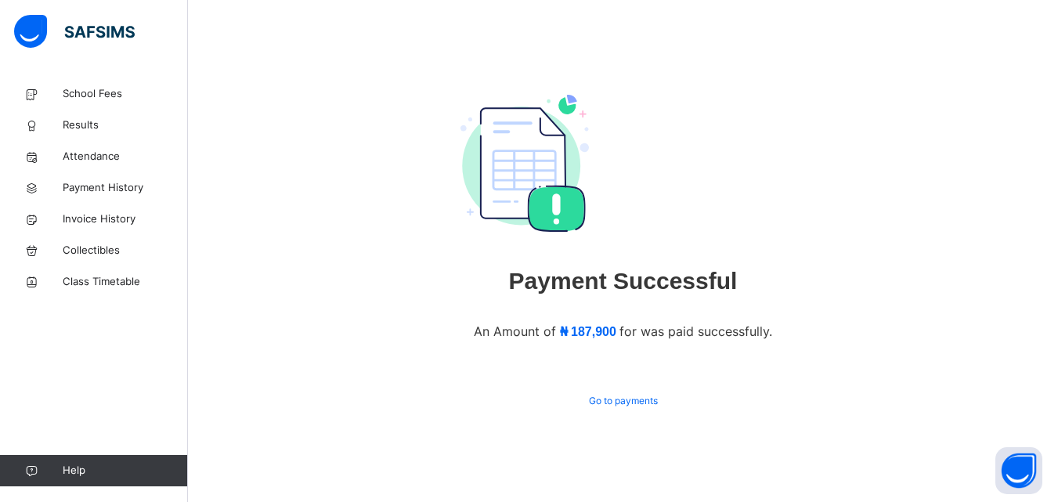
scroll to position [74, 0]
click at [650, 397] on span "Go to payments" at bounding box center [623, 401] width 69 height 14
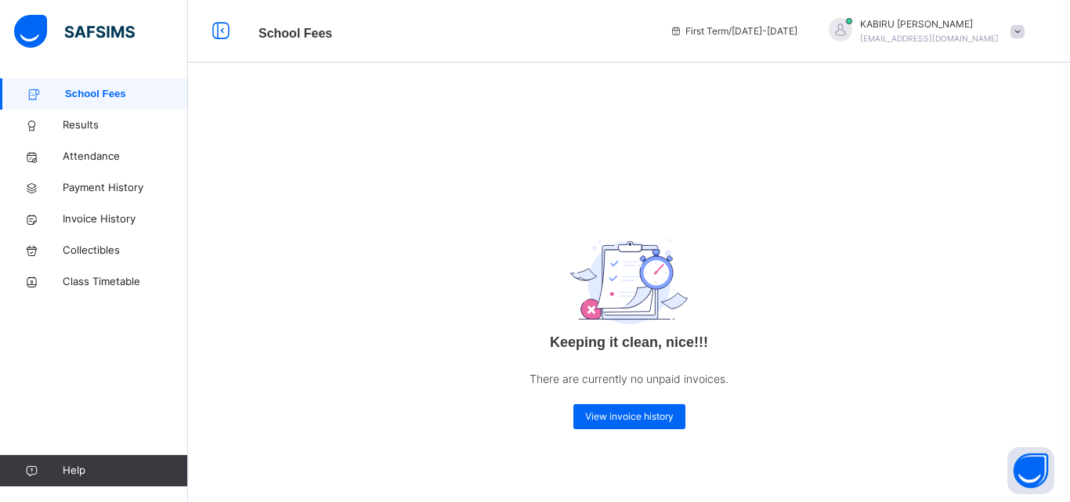
click at [852, 21] on div at bounding box center [840, 29] width 23 height 23
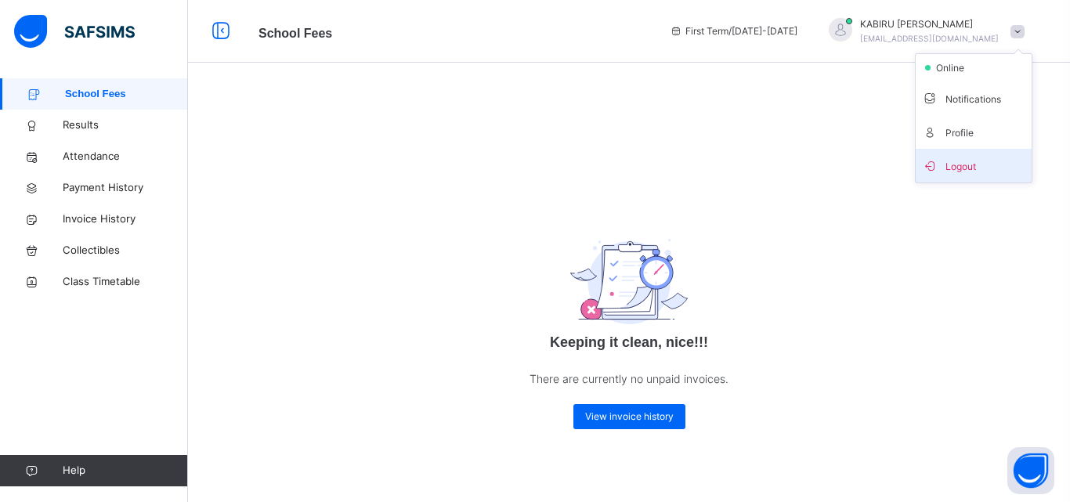
click at [978, 166] on span "Logout" at bounding box center [973, 165] width 103 height 21
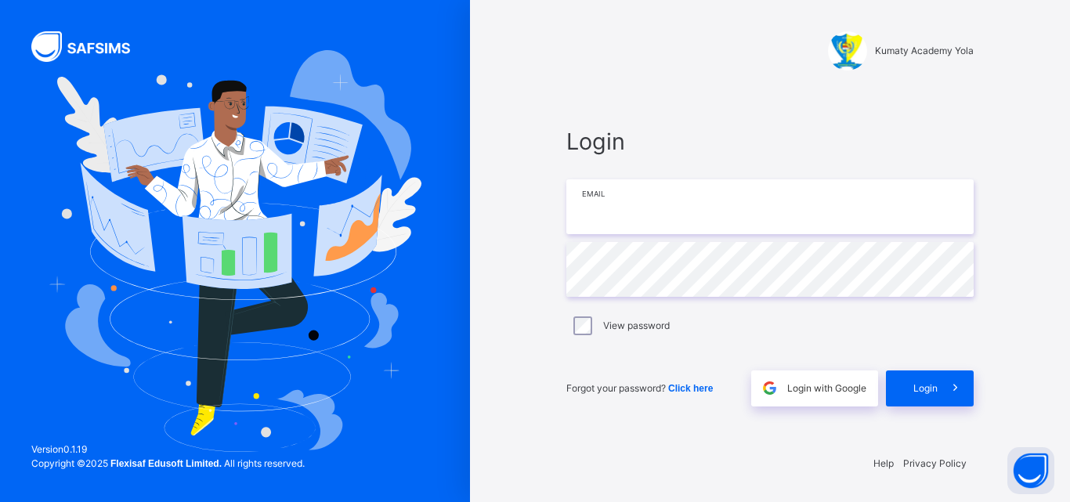
click at [743, 204] on input "email" at bounding box center [769, 206] width 407 height 55
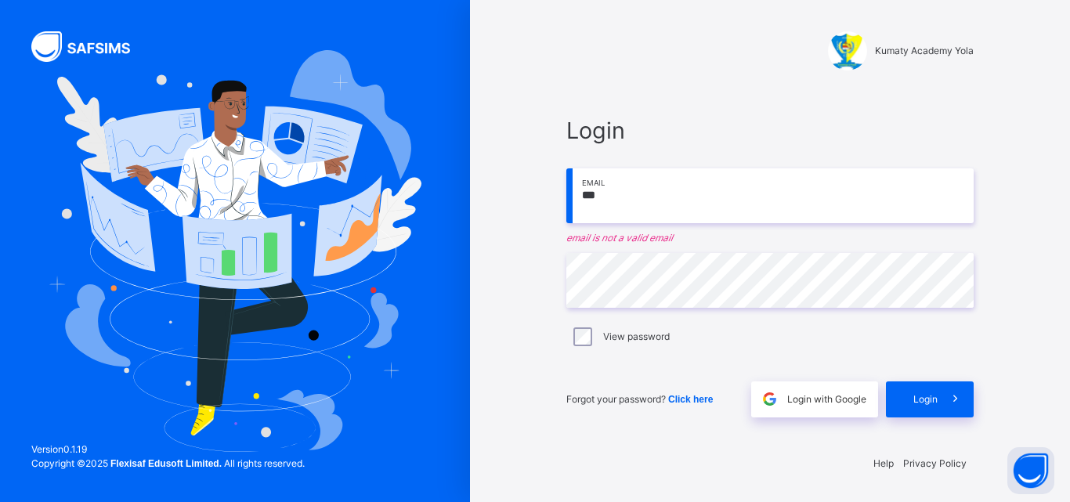
type input "**********"
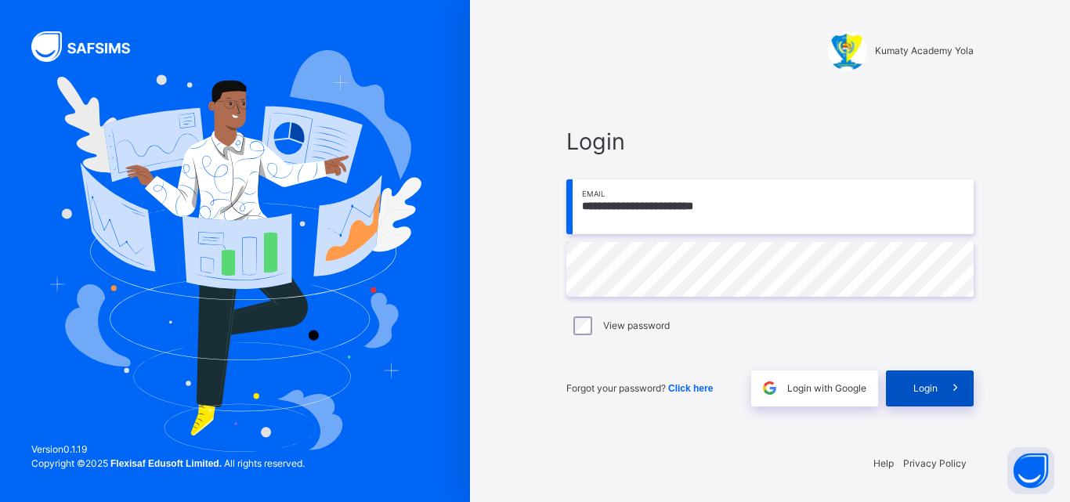
click at [947, 393] on icon at bounding box center [955, 388] width 16 height 18
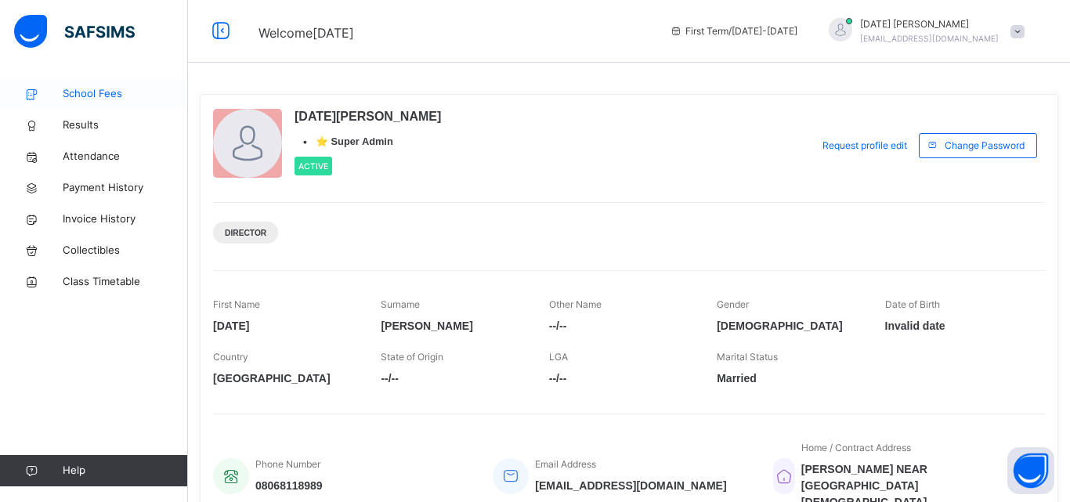
click at [84, 97] on span "School Fees" at bounding box center [125, 94] width 125 height 16
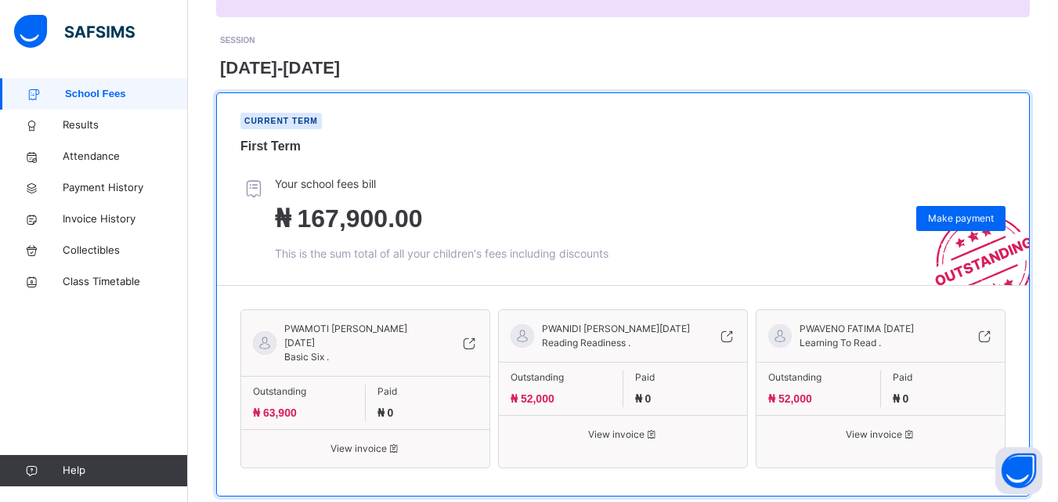
scroll to position [222, 0]
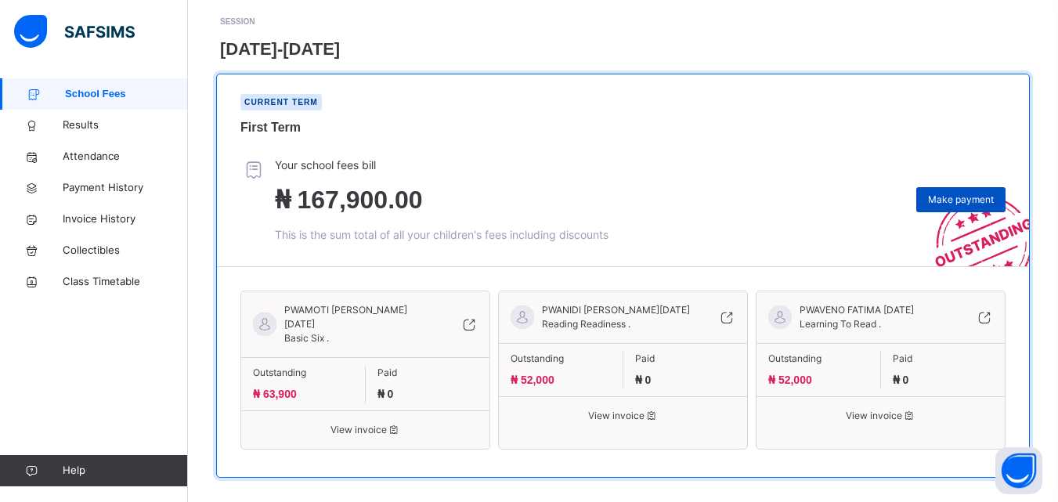
click at [979, 193] on span "Make payment" at bounding box center [961, 200] width 66 height 14
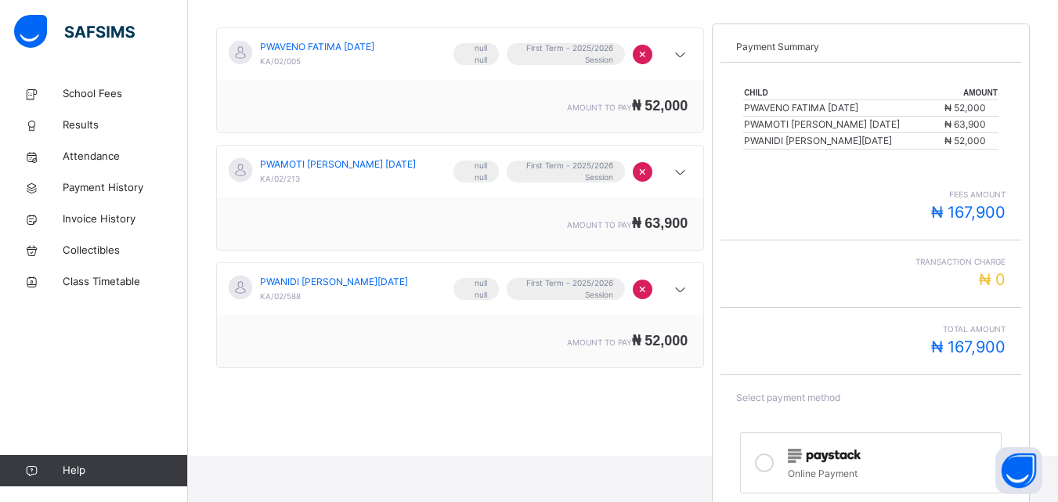
scroll to position [359, 0]
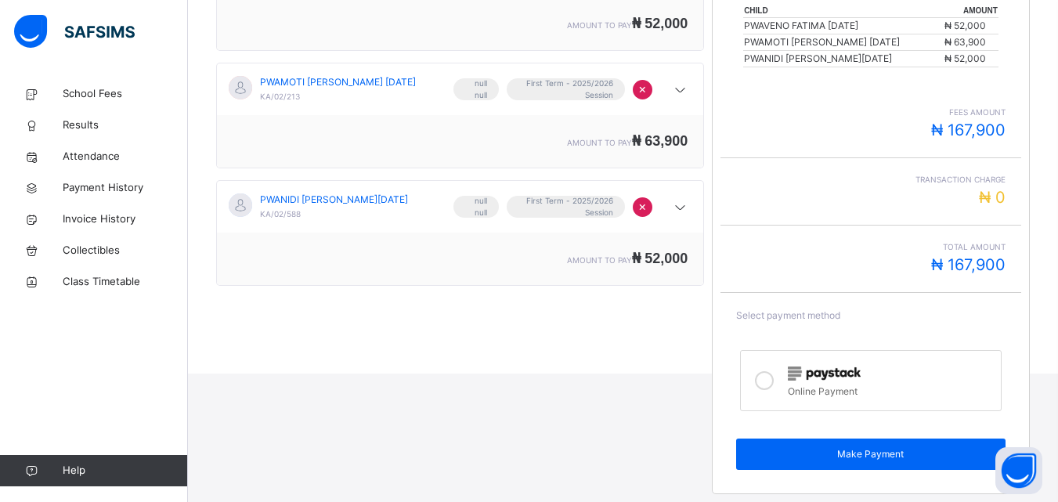
click at [872, 383] on div "Online Payment" at bounding box center [890, 390] width 204 height 18
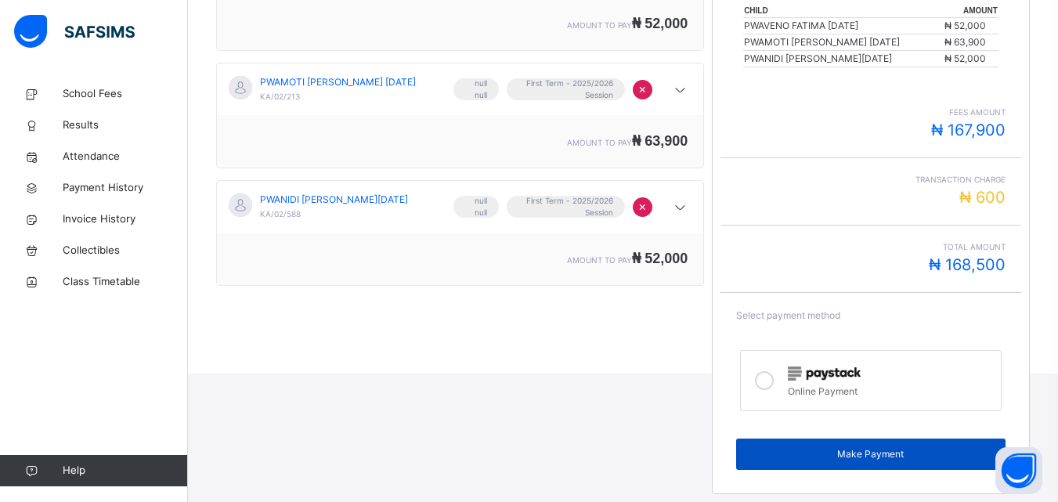
click at [883, 449] on span "Make Payment" at bounding box center [870, 454] width 245 height 14
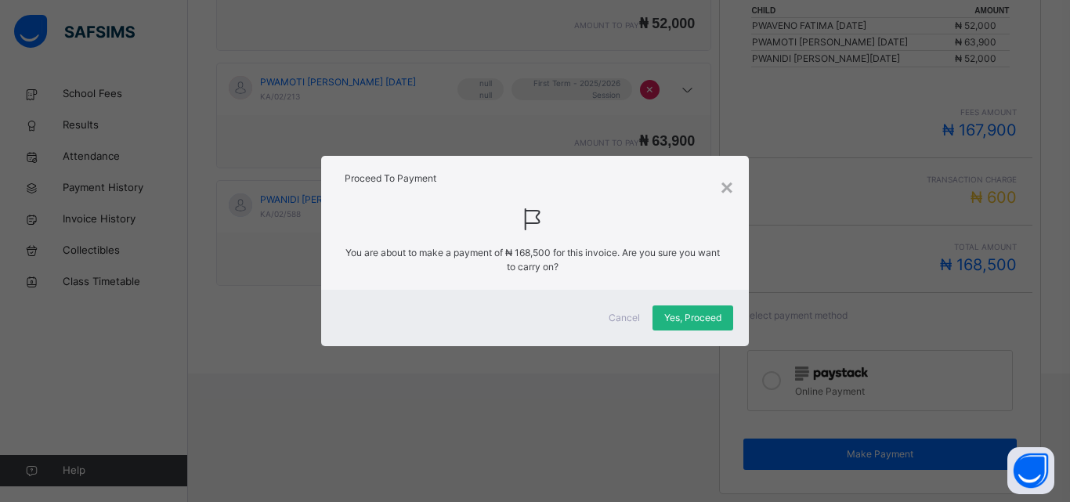
click at [685, 309] on div "Yes, Proceed" at bounding box center [692, 317] width 81 height 25
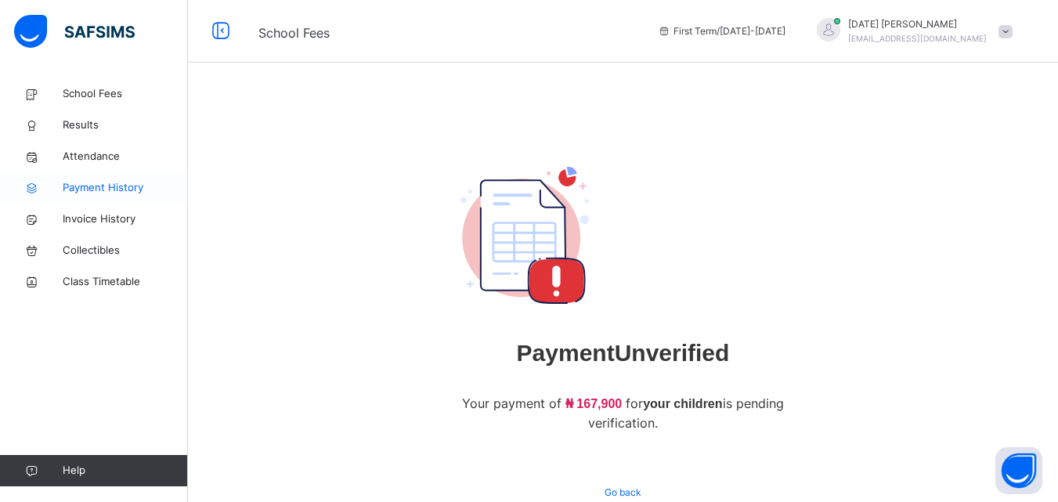
click at [128, 186] on span "Payment History" at bounding box center [125, 188] width 125 height 16
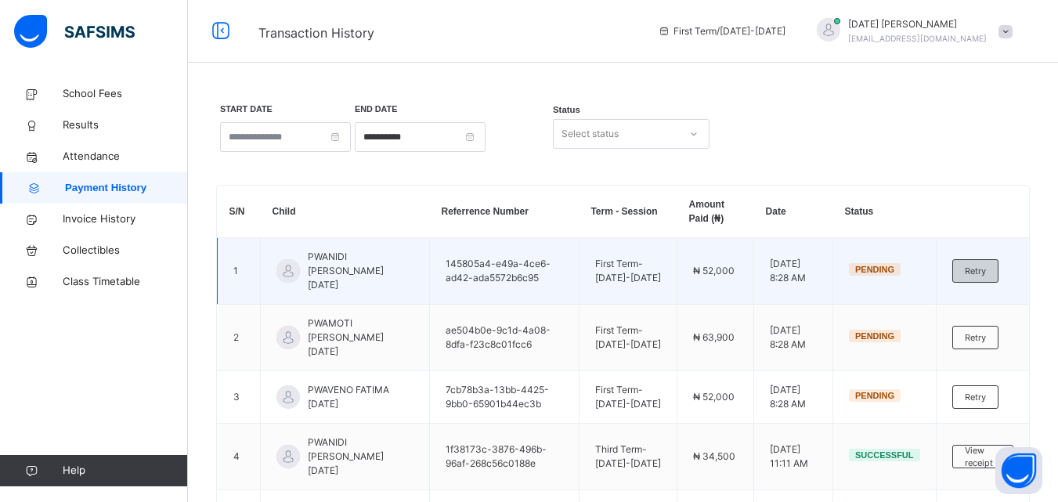
click at [981, 265] on span "Retry" at bounding box center [975, 271] width 21 height 13
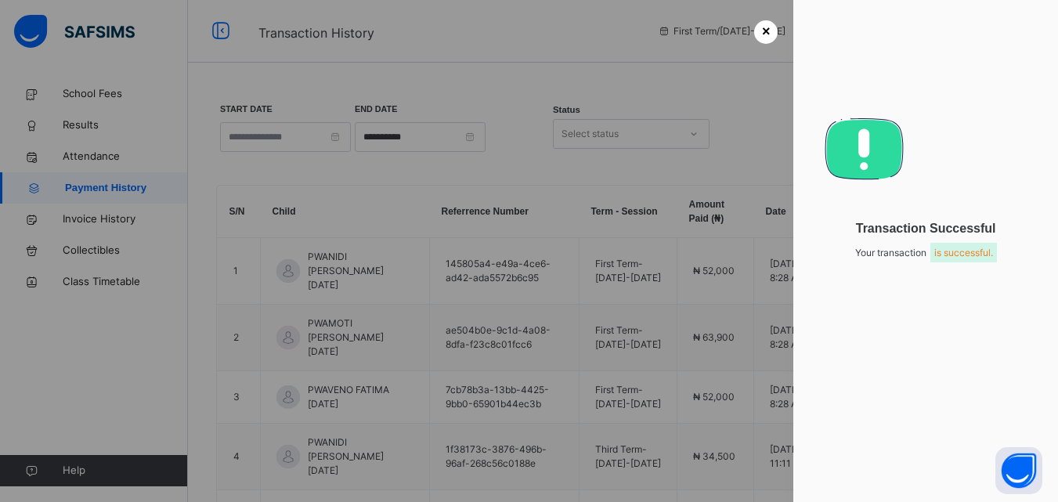
click at [769, 37] on div "×" at bounding box center [765, 31] width 23 height 23
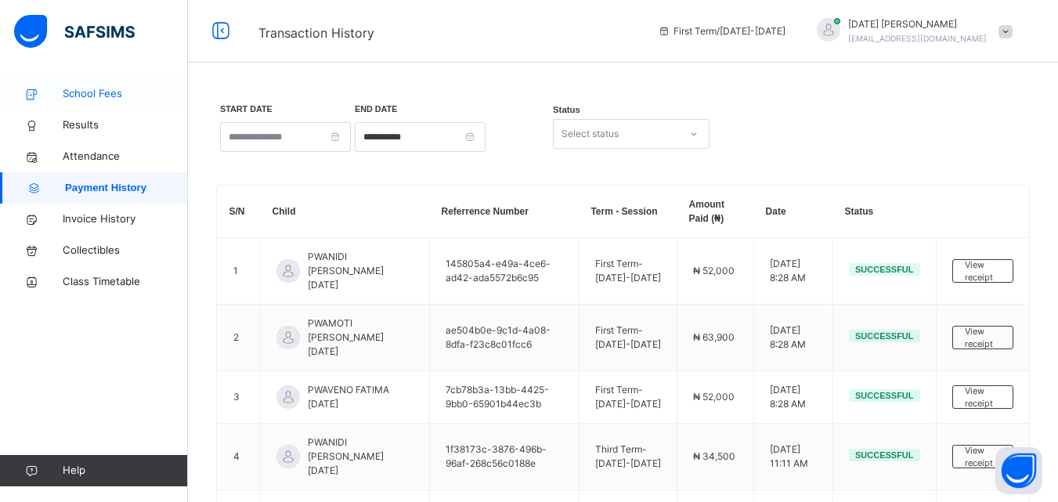
click at [114, 89] on span "School Fees" at bounding box center [125, 94] width 125 height 16
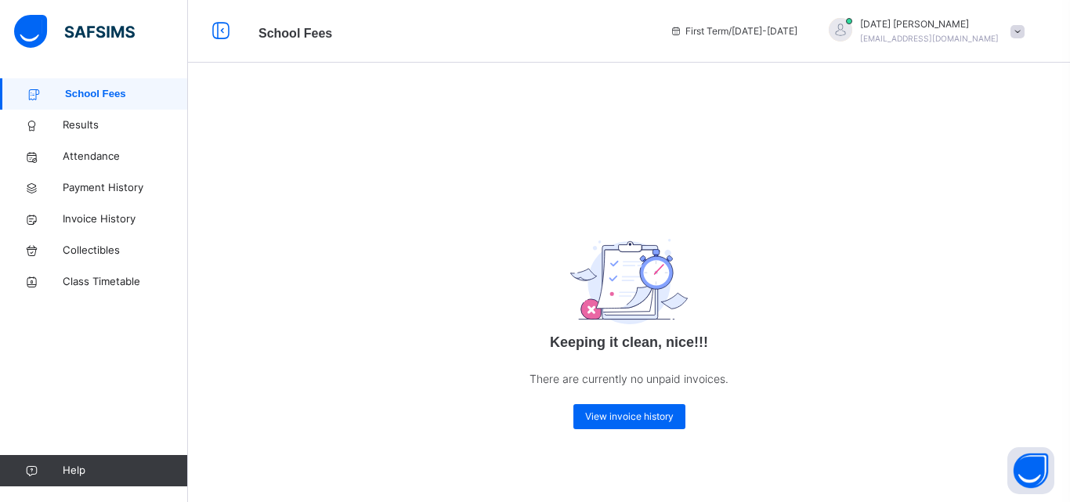
click at [852, 20] on div at bounding box center [840, 29] width 23 height 23
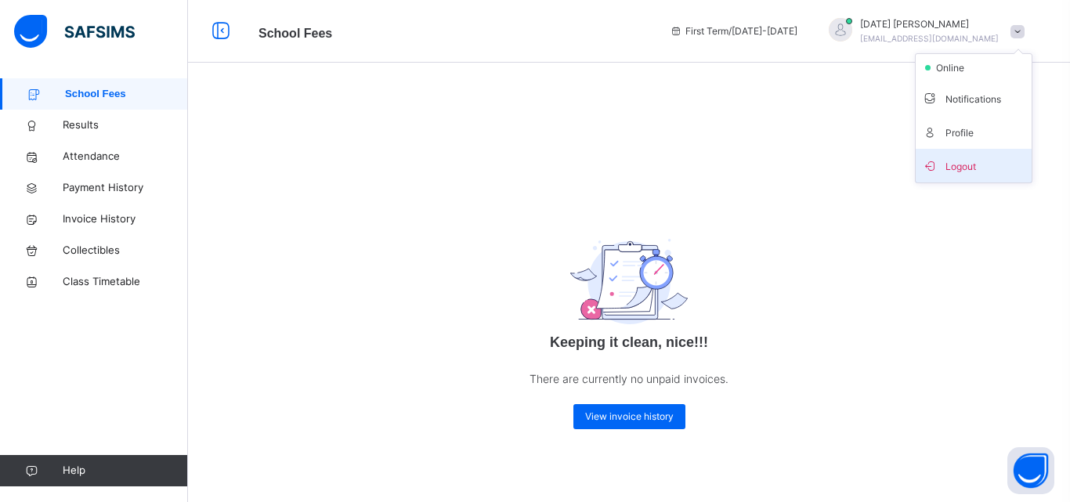
click at [974, 165] on span "Logout" at bounding box center [973, 165] width 103 height 21
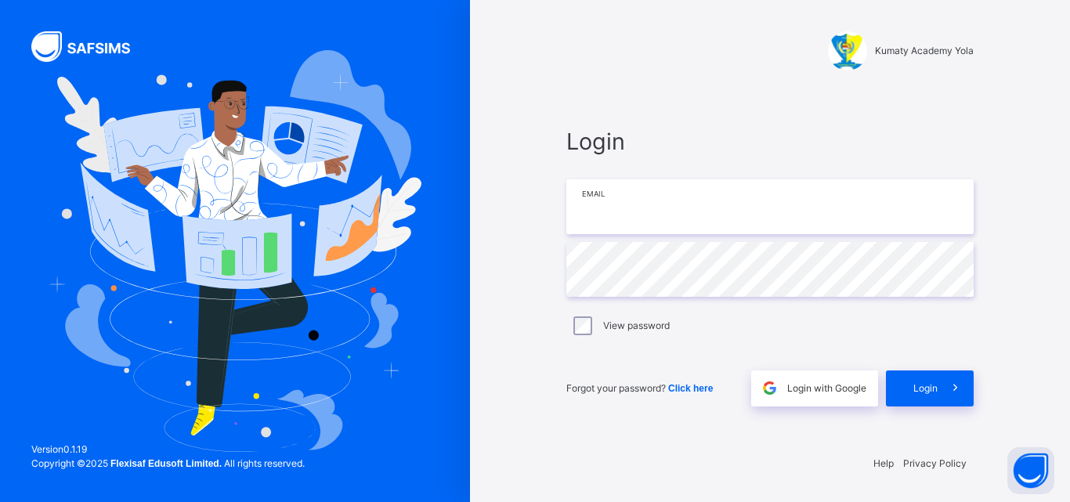
click at [742, 200] on input "email" at bounding box center [769, 206] width 407 height 55
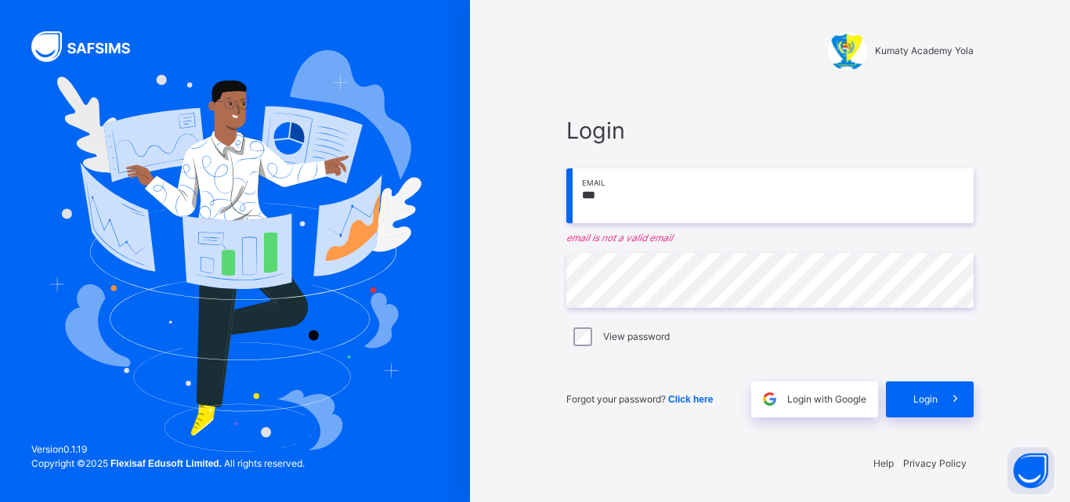
type input "**********"
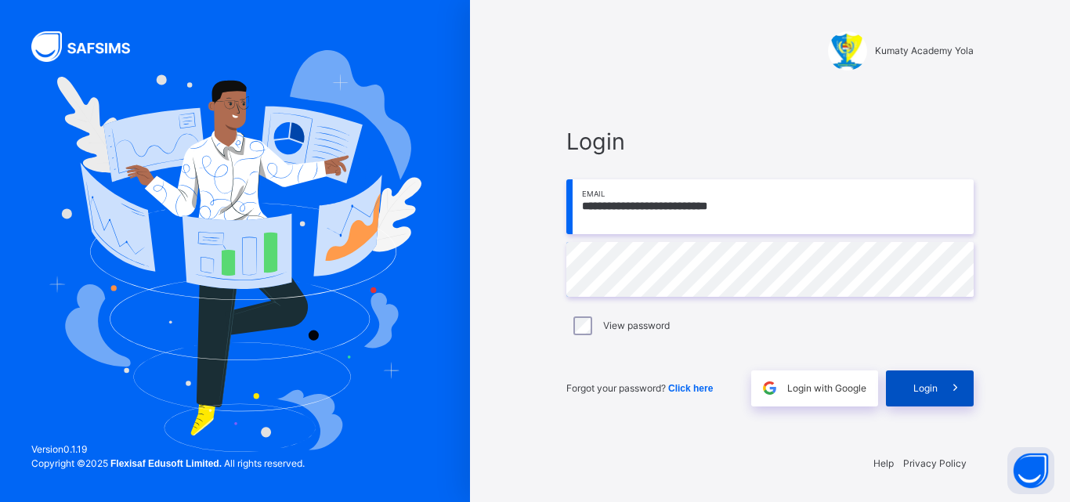
click at [952, 389] on icon at bounding box center [955, 388] width 16 height 18
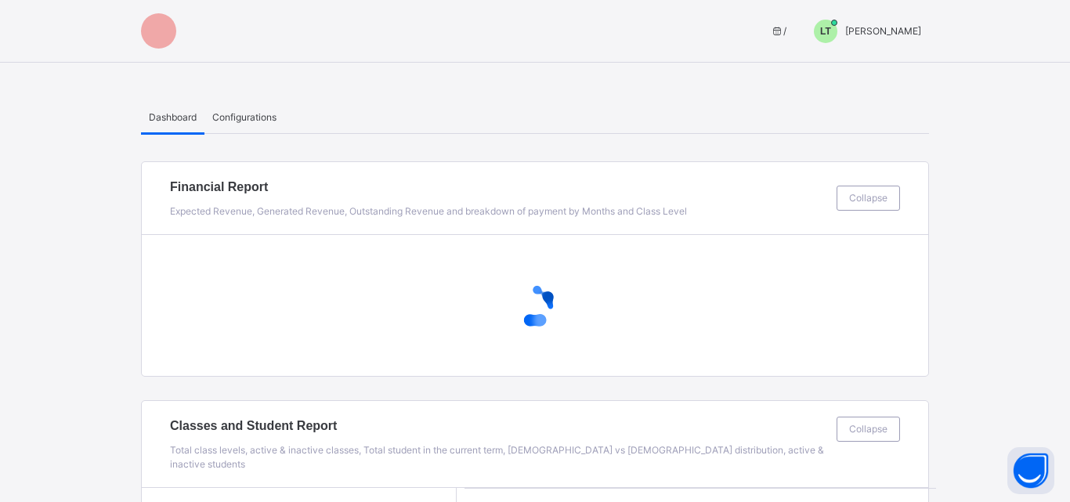
click at [831, 28] on span "LT" at bounding box center [825, 31] width 11 height 14
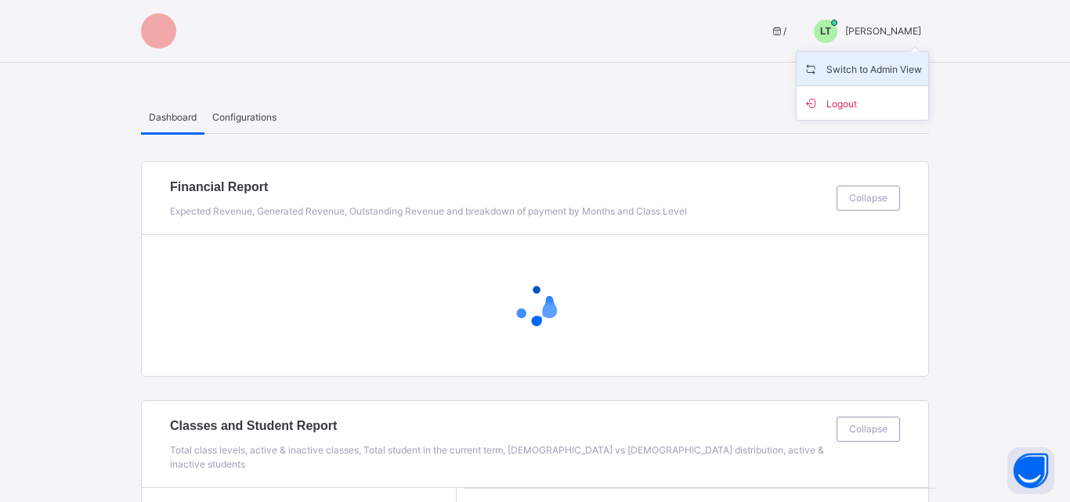
click at [862, 79] on li "Switch to Admin View" at bounding box center [863, 69] width 132 height 34
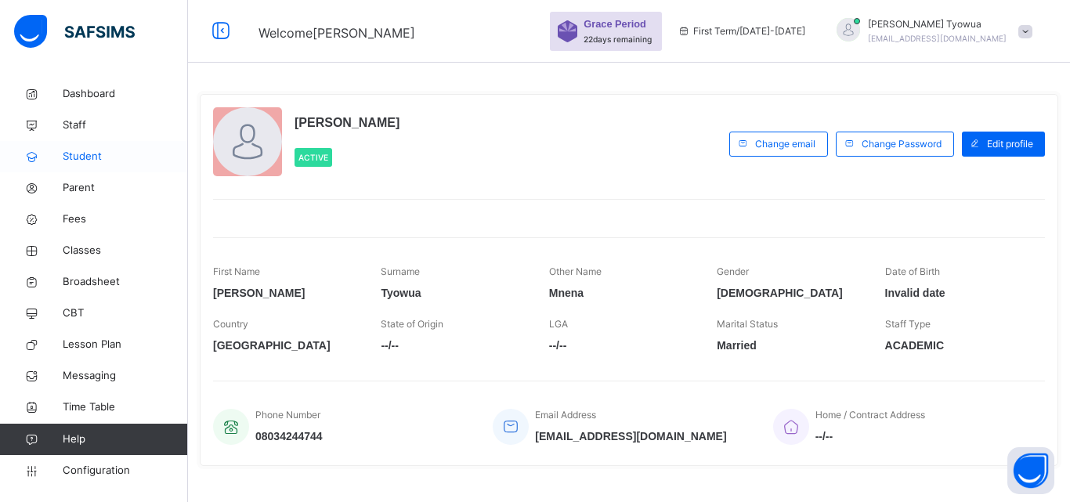
click at [67, 155] on span "Student" at bounding box center [125, 157] width 125 height 16
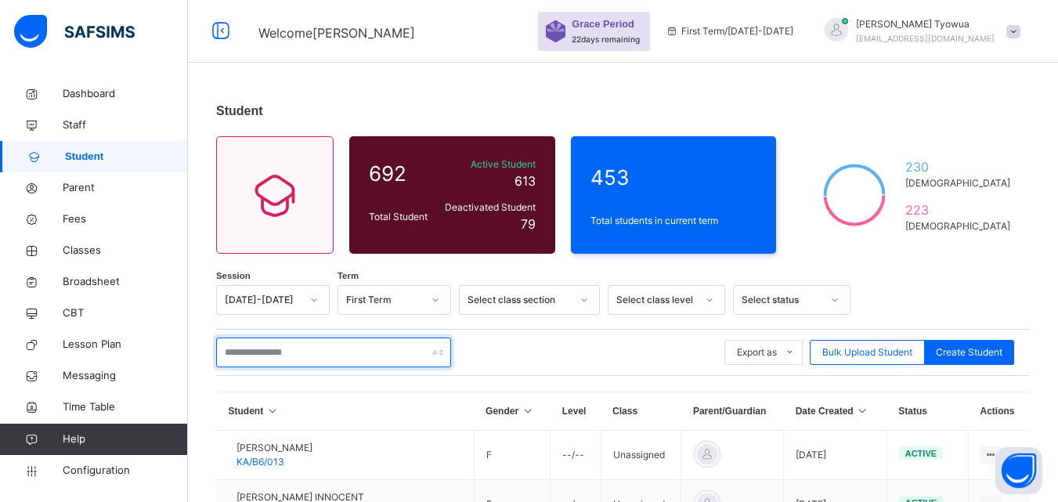
click at [271, 357] on input "text" at bounding box center [333, 353] width 235 height 30
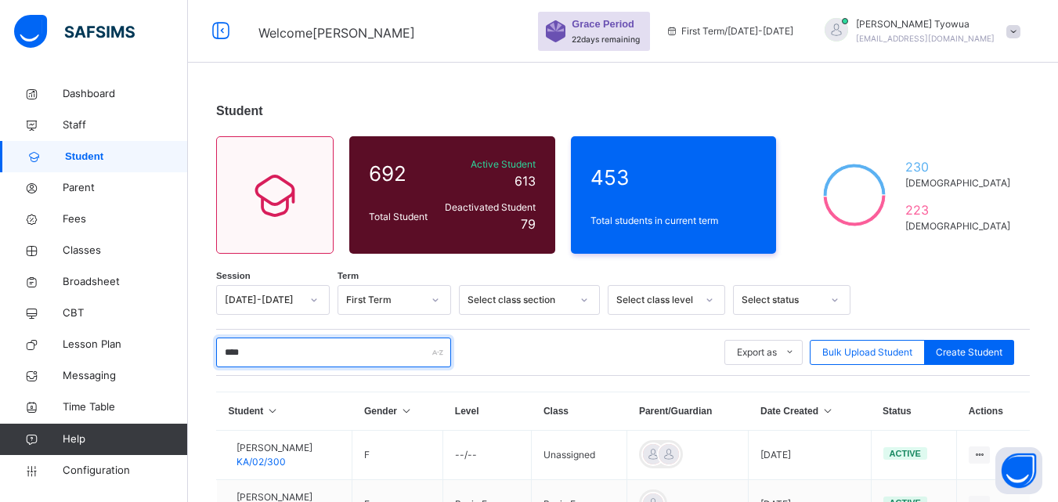
scroll to position [121, 0]
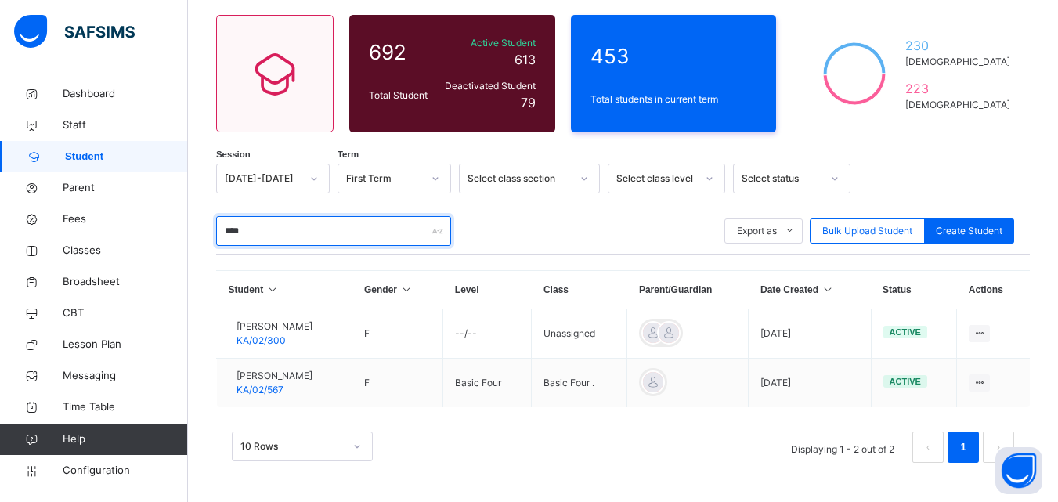
type input "****"
click at [834, 288] on icon at bounding box center [827, 289] width 13 height 11
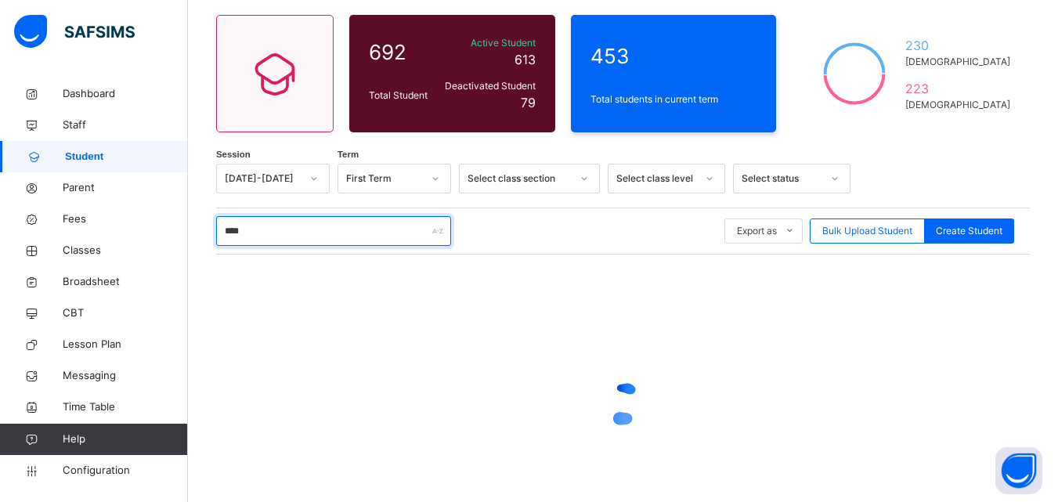
click at [276, 237] on input "****" at bounding box center [333, 231] width 235 height 30
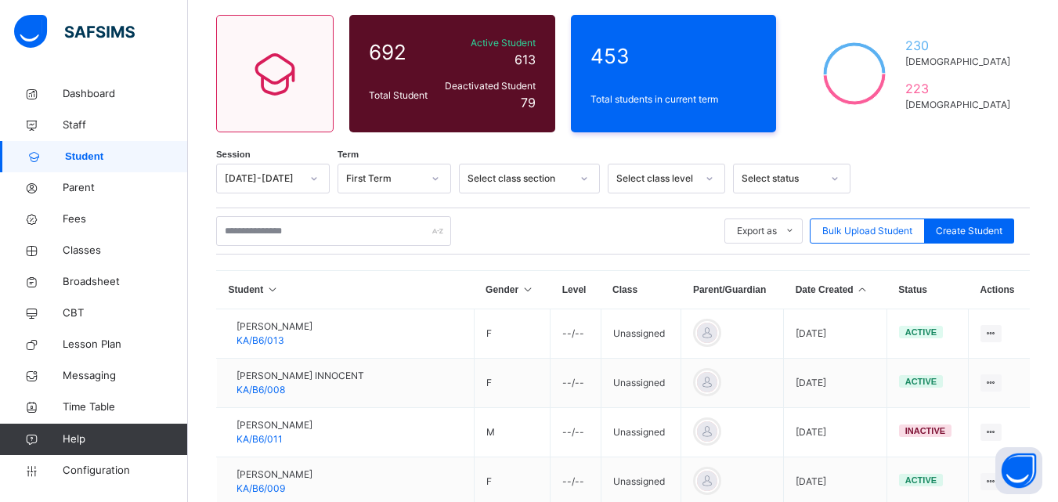
click at [856, 290] on icon at bounding box center [862, 289] width 13 height 11
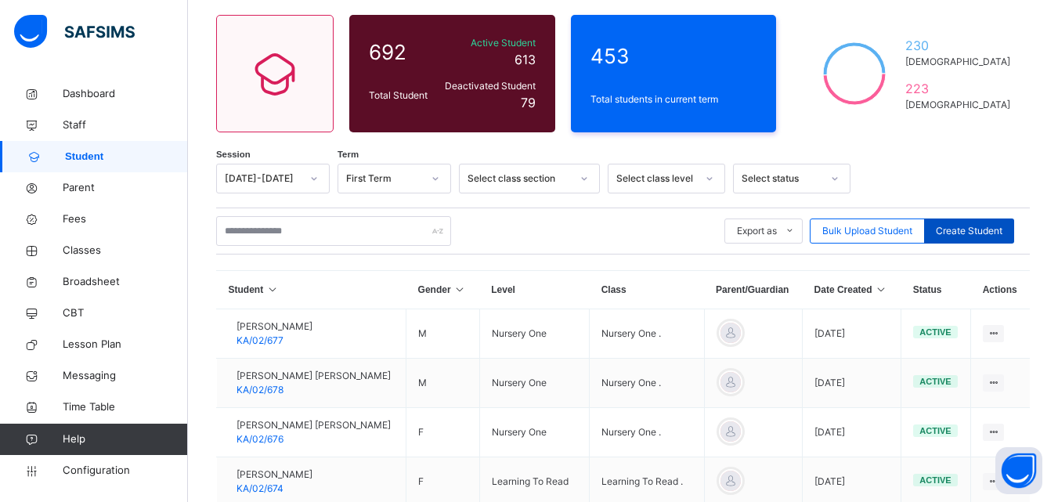
click at [957, 237] on span "Create Student" at bounding box center [969, 231] width 67 height 14
select select "**"
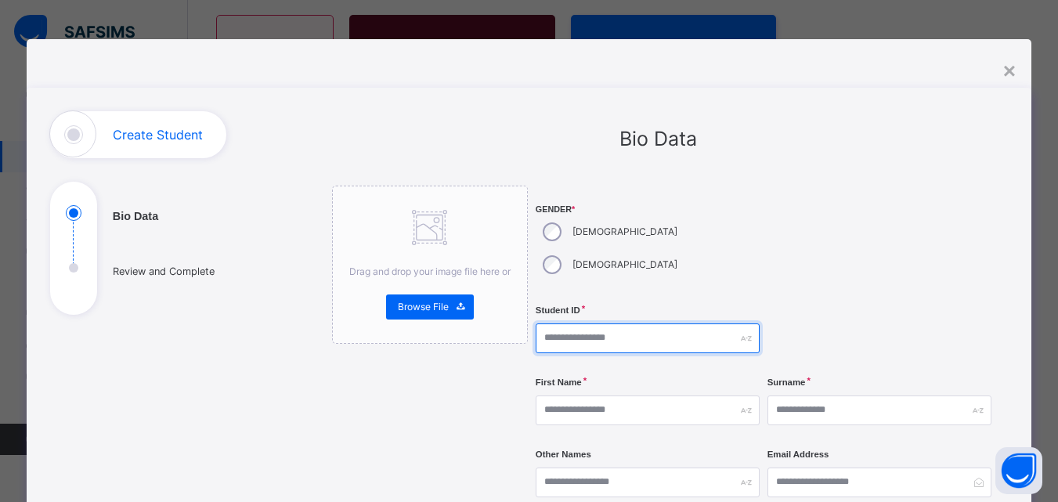
click at [594, 323] on input "text" at bounding box center [648, 338] width 224 height 30
type input "*********"
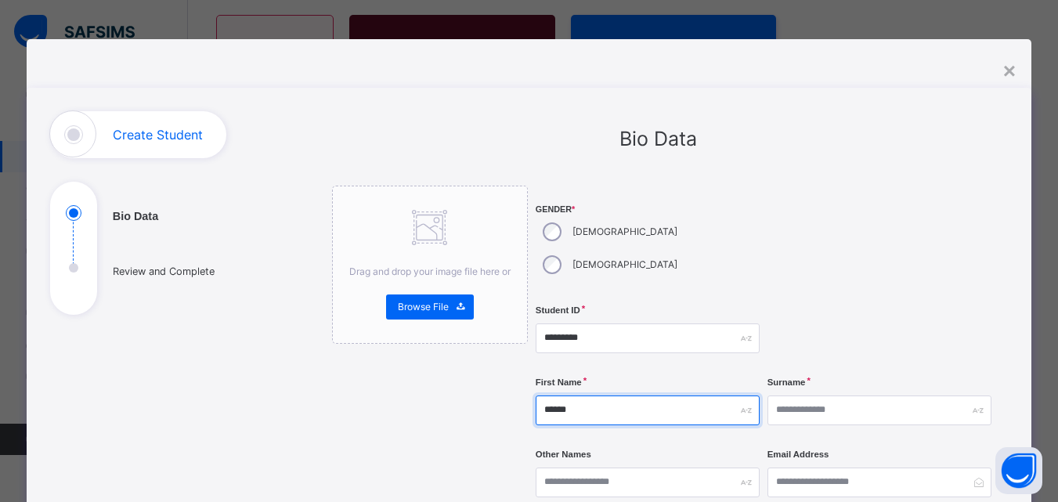
type input "******"
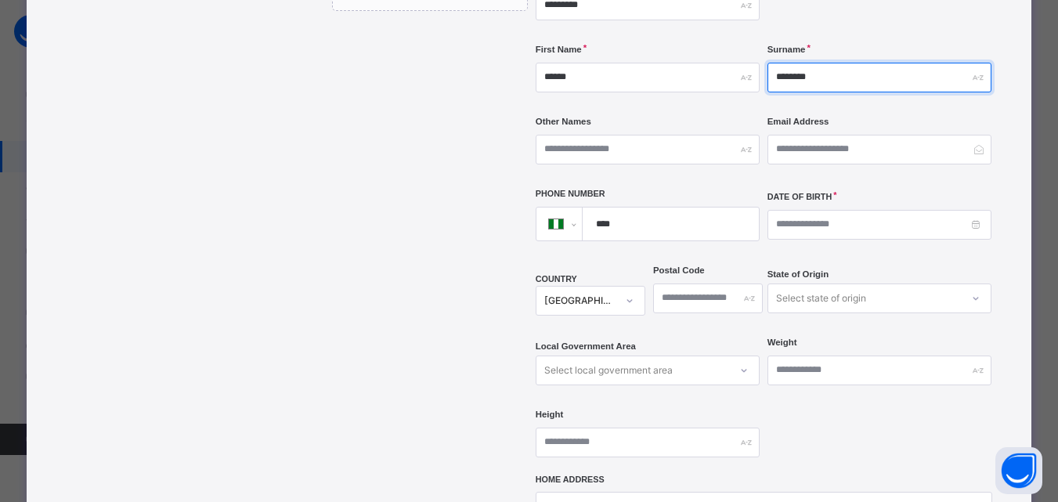
scroll to position [412, 0]
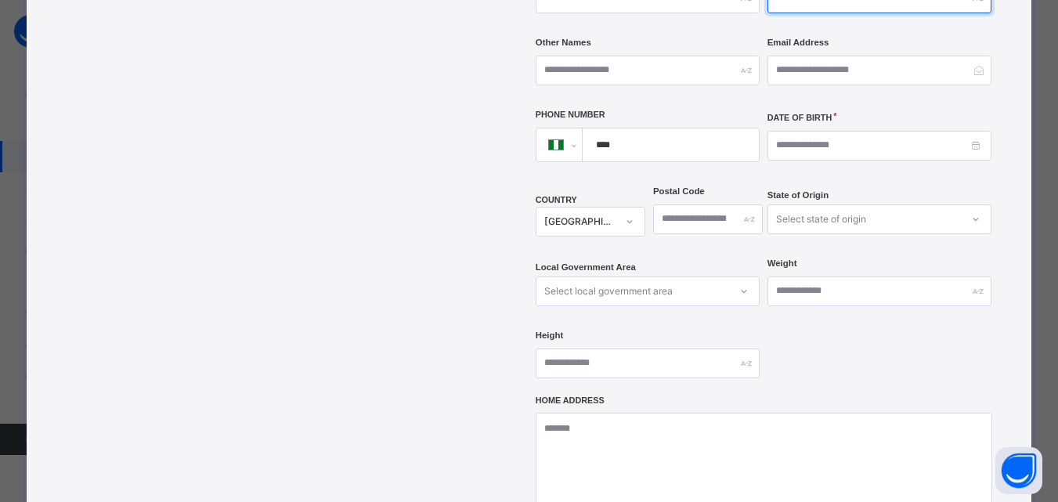
type input "********"
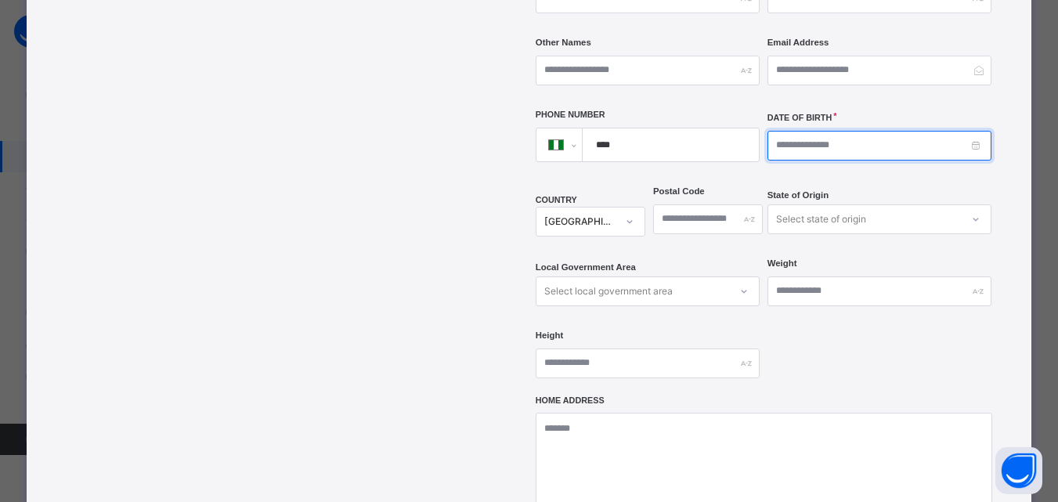
click at [780, 131] on input at bounding box center [880, 146] width 224 height 30
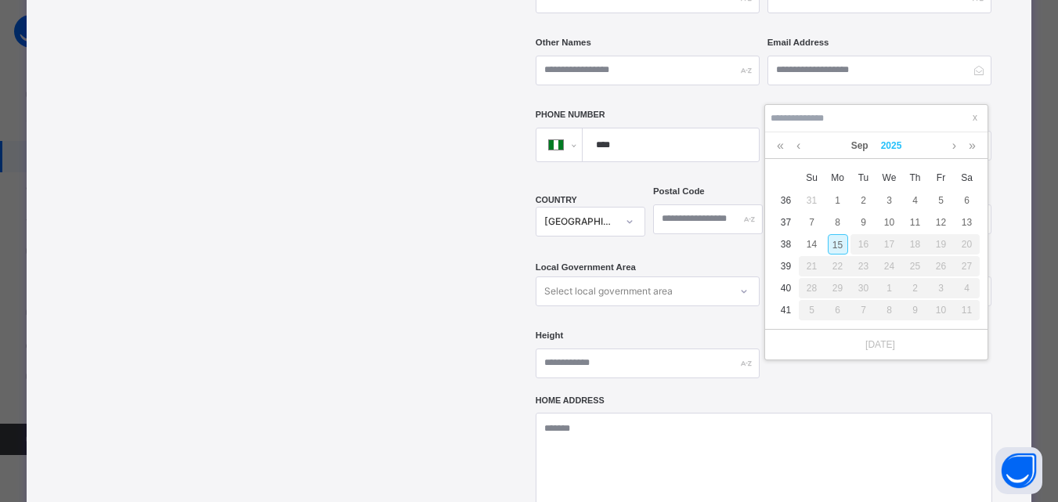
click at [890, 146] on link "2025" at bounding box center [892, 145] width 34 height 27
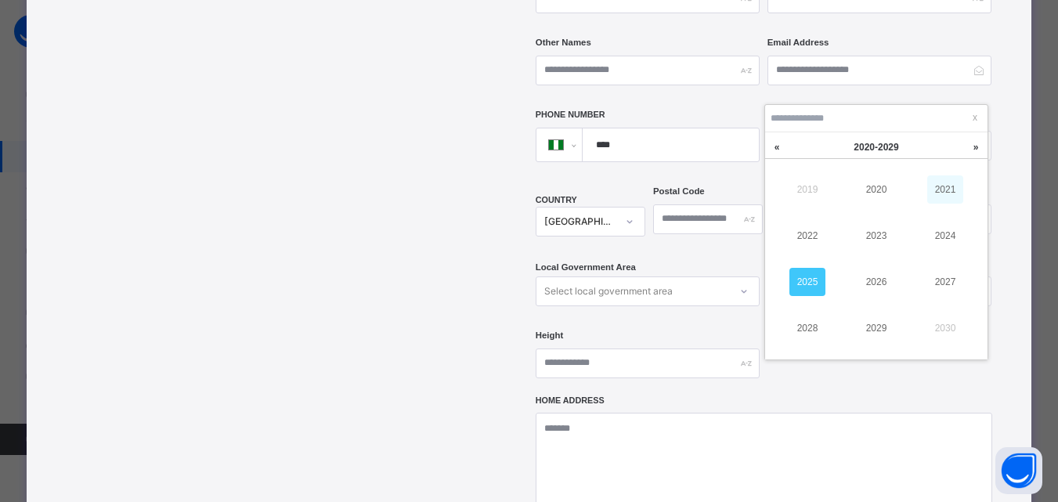
click at [937, 179] on link "2021" at bounding box center [945, 189] width 36 height 28
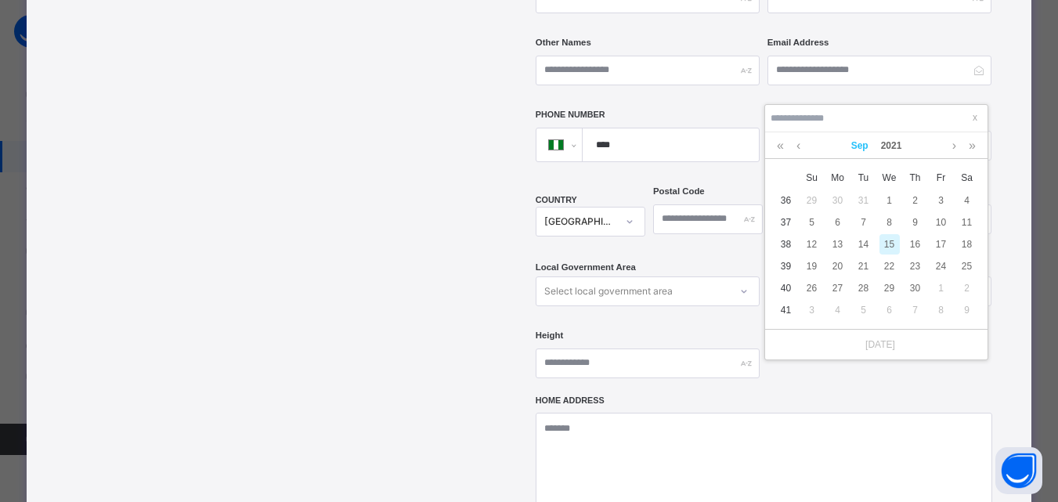
click at [859, 150] on link "Sep" at bounding box center [860, 145] width 30 height 27
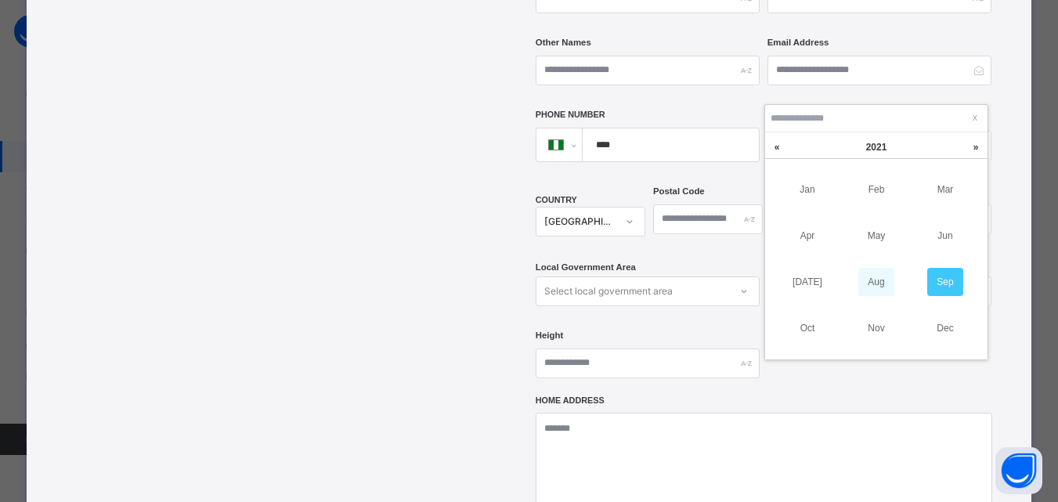
click at [867, 278] on link "Aug" at bounding box center [876, 282] width 36 height 28
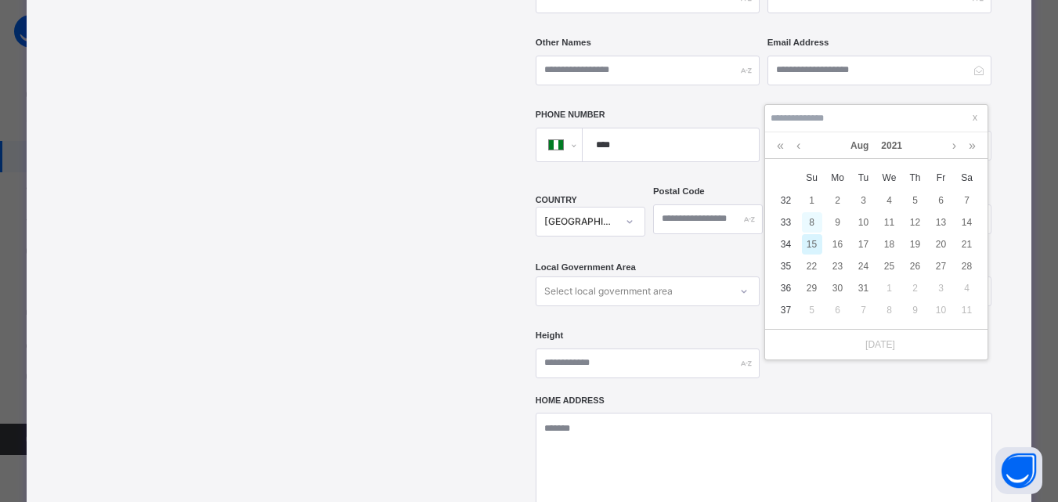
click at [814, 226] on div "8" at bounding box center [812, 222] width 20 height 20
type input "**********"
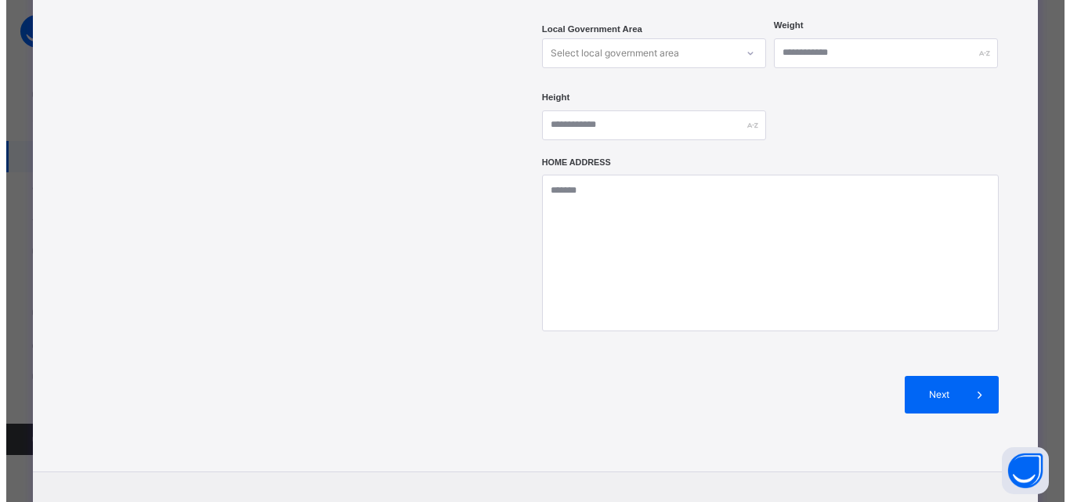
scroll to position [699, 0]
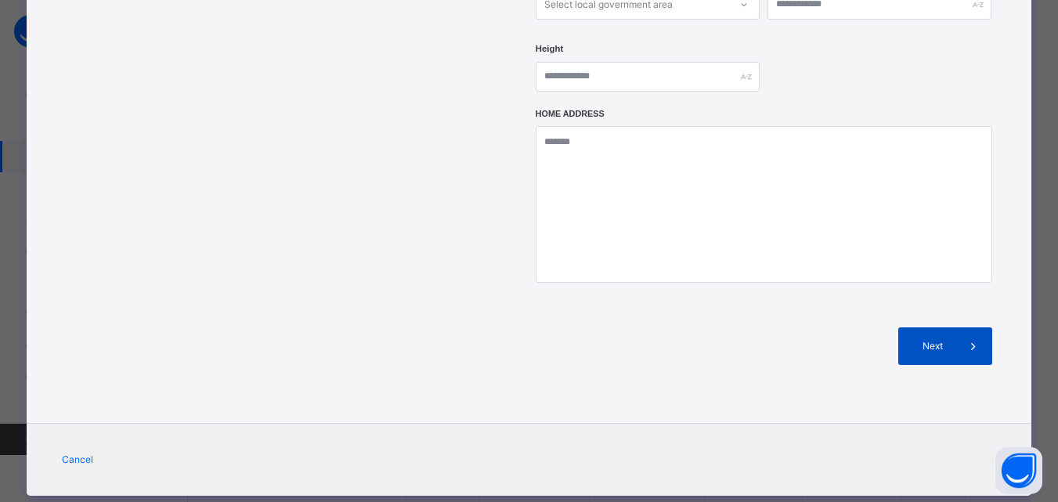
click at [928, 339] on span "Next" at bounding box center [932, 346] width 45 height 14
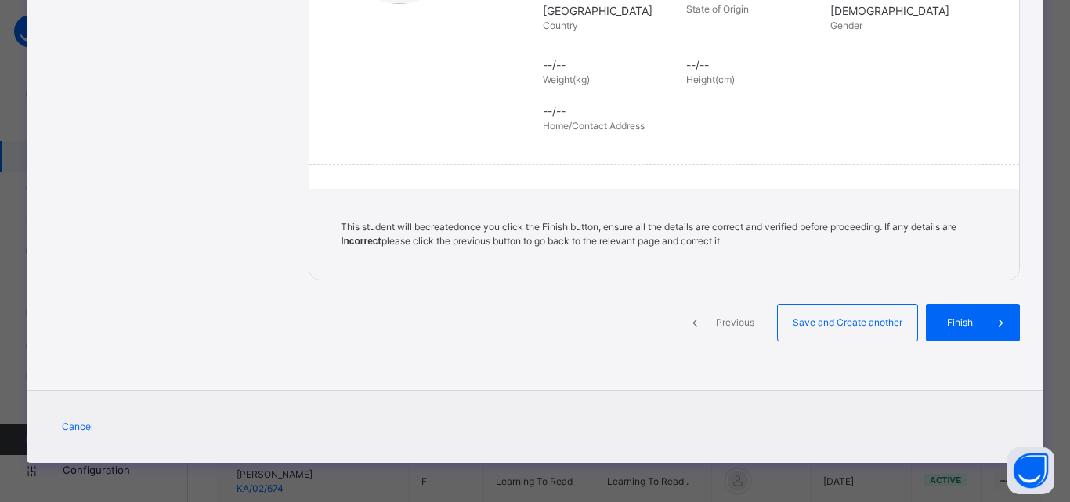
scroll to position [359, 0]
click at [827, 334] on div "Save and Create another" at bounding box center [847, 323] width 141 height 38
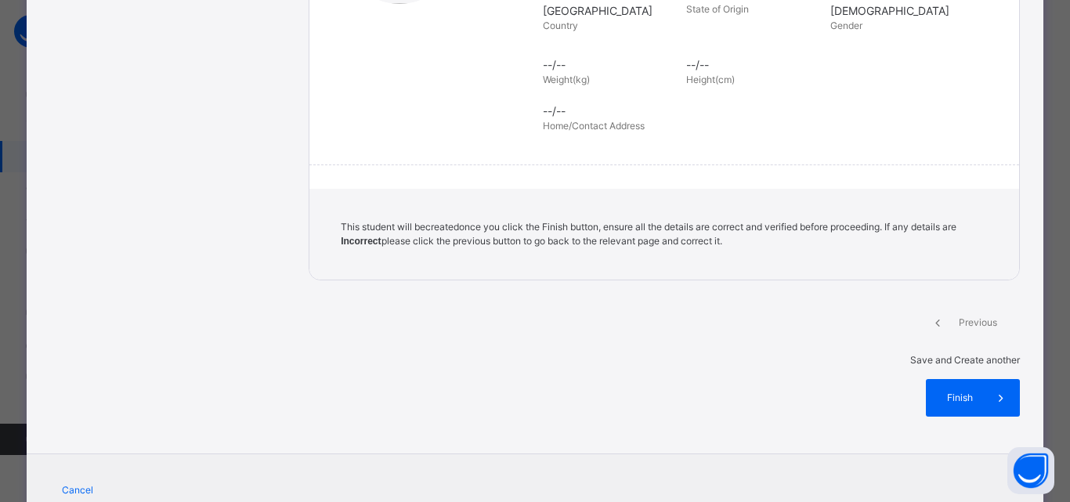
select select "**"
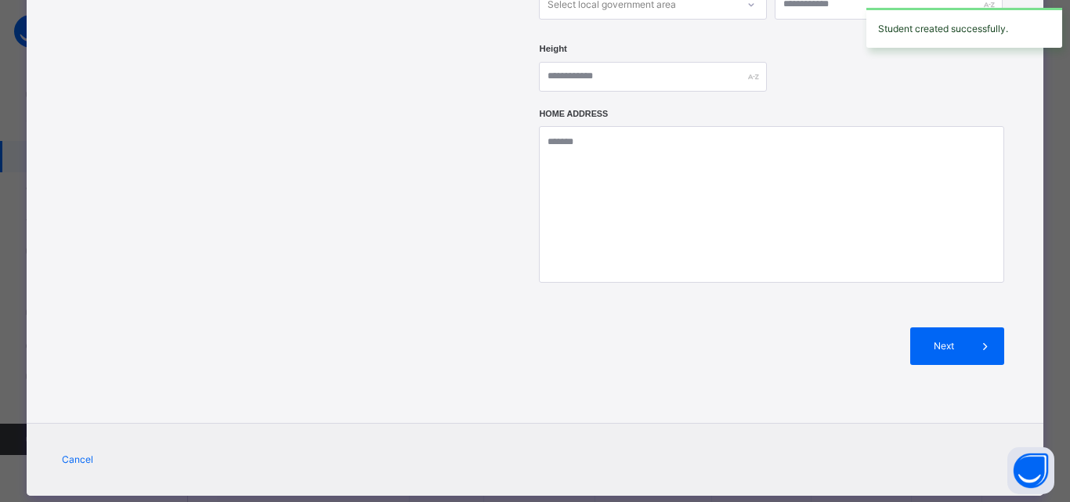
scroll to position [0, 0]
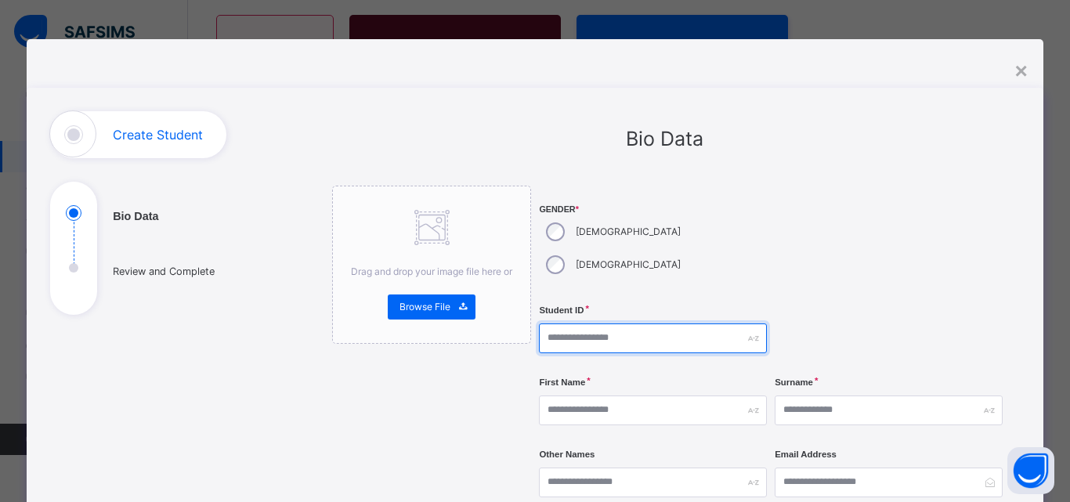
click at [616, 323] on input "text" at bounding box center [653, 338] width 228 height 30
type input "*********"
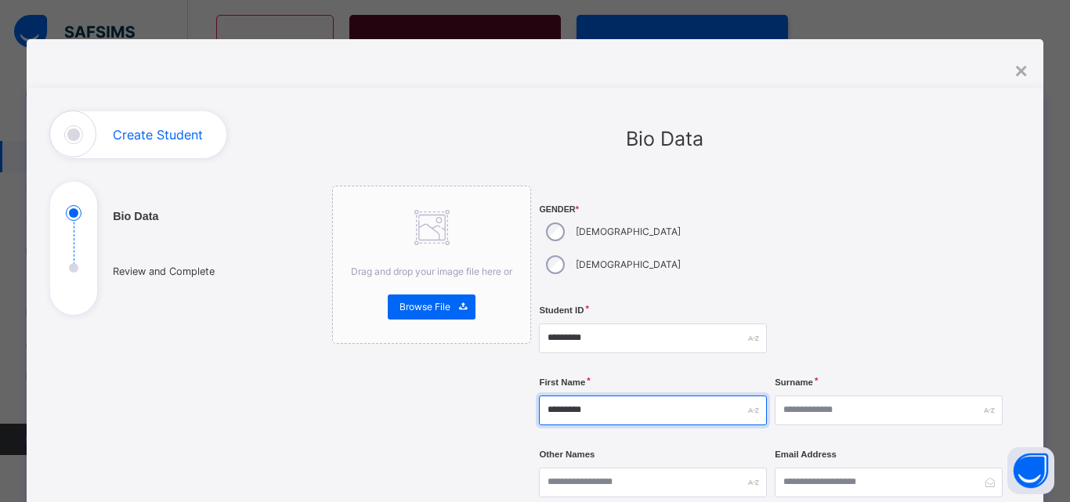
type input "*********"
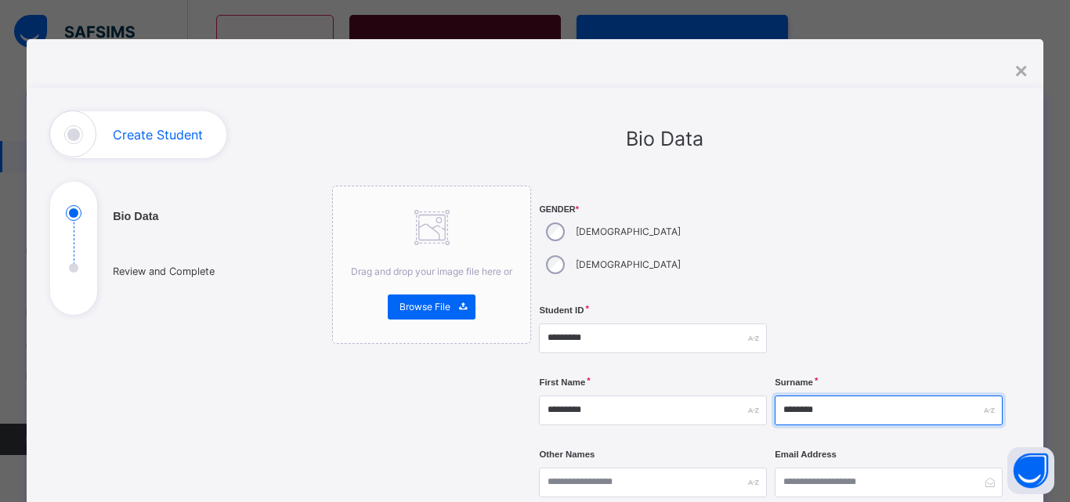
type input "********"
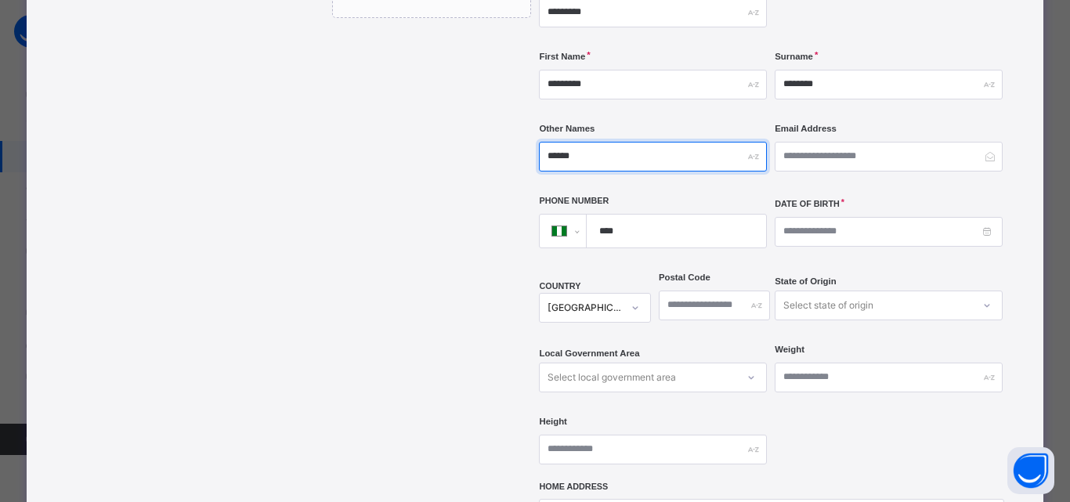
scroll to position [341, 0]
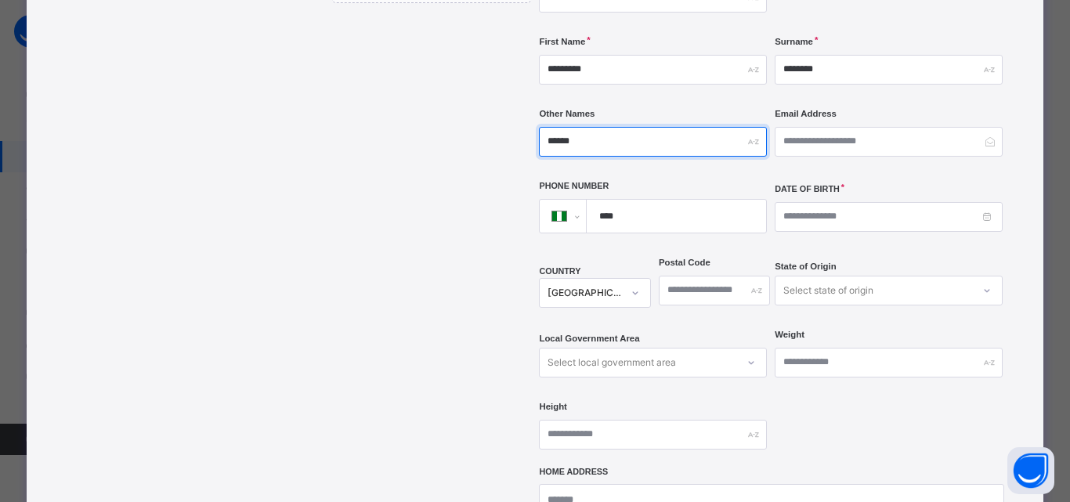
type input "******"
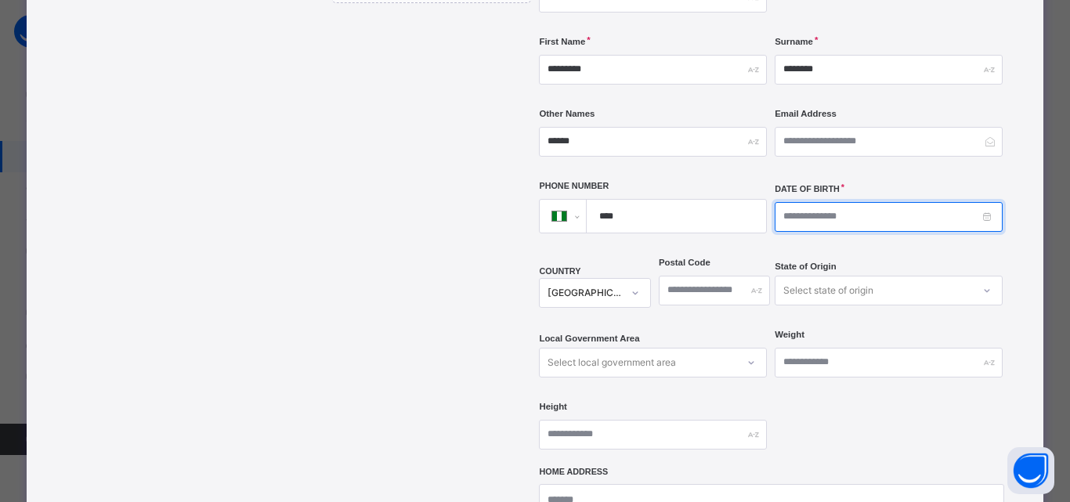
click at [811, 202] on input at bounding box center [889, 217] width 228 height 30
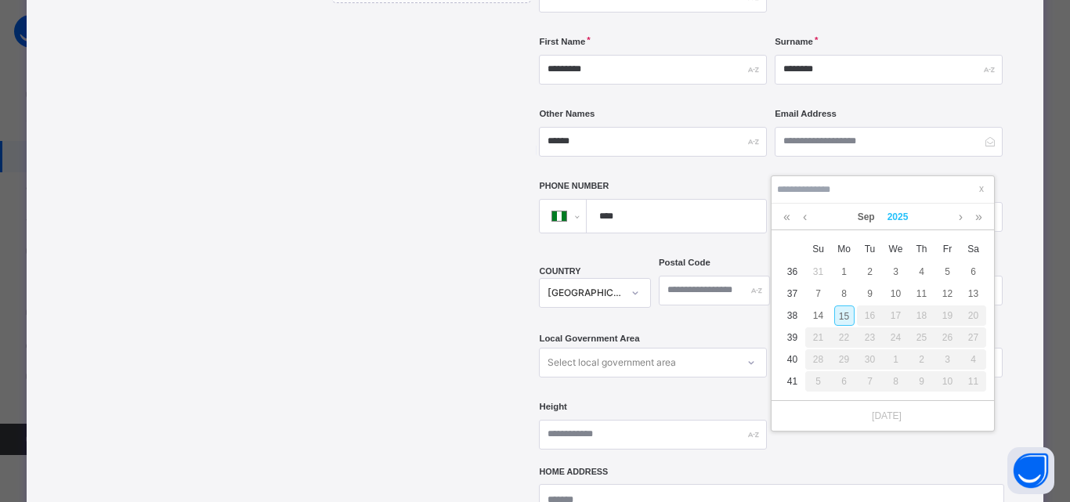
click at [894, 215] on link "2025" at bounding box center [898, 217] width 34 height 27
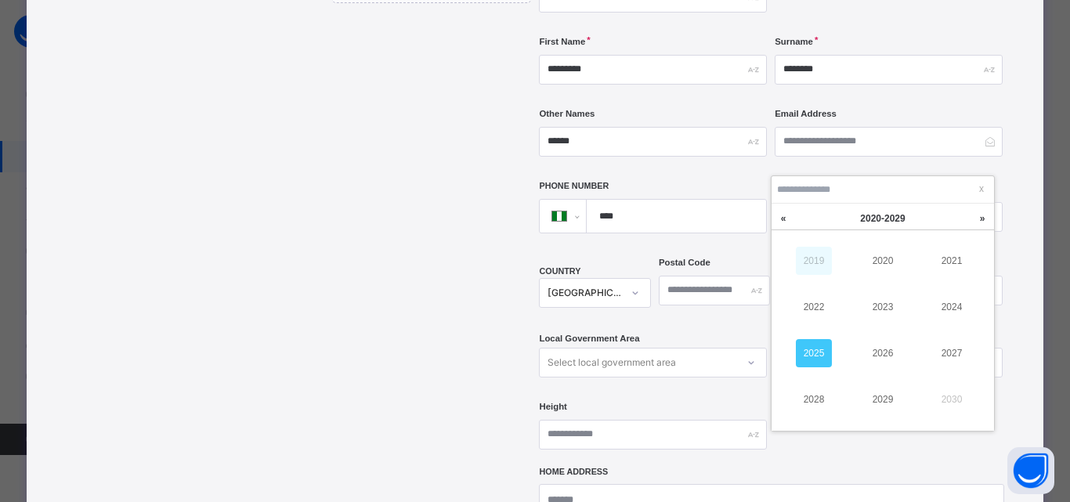
click at [817, 262] on link "2019" at bounding box center [814, 261] width 36 height 28
click at [887, 395] on link "2019" at bounding box center [883, 399] width 36 height 28
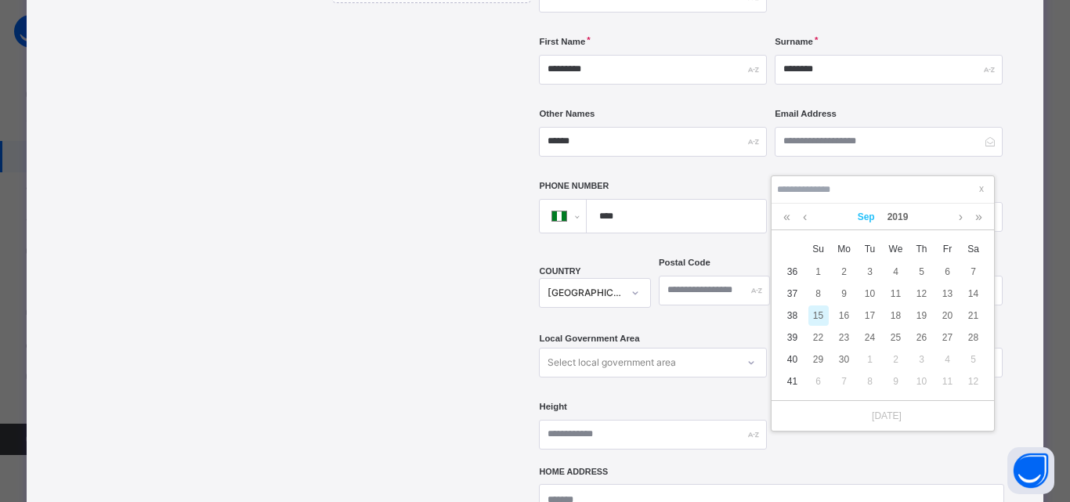
click at [861, 215] on link "Sep" at bounding box center [866, 217] width 30 height 27
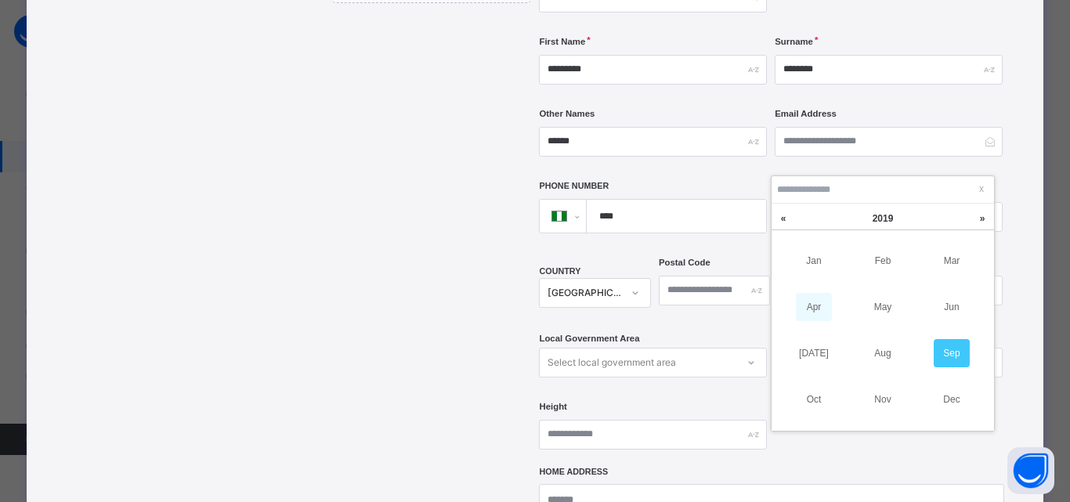
click at [809, 308] on link "Apr" at bounding box center [814, 307] width 36 height 28
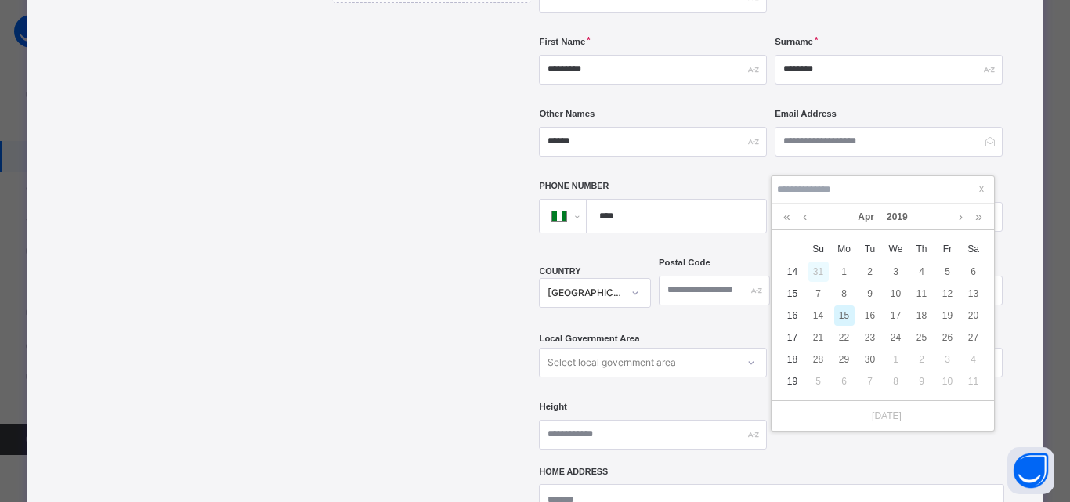
click at [818, 273] on div "31" at bounding box center [818, 272] width 20 height 20
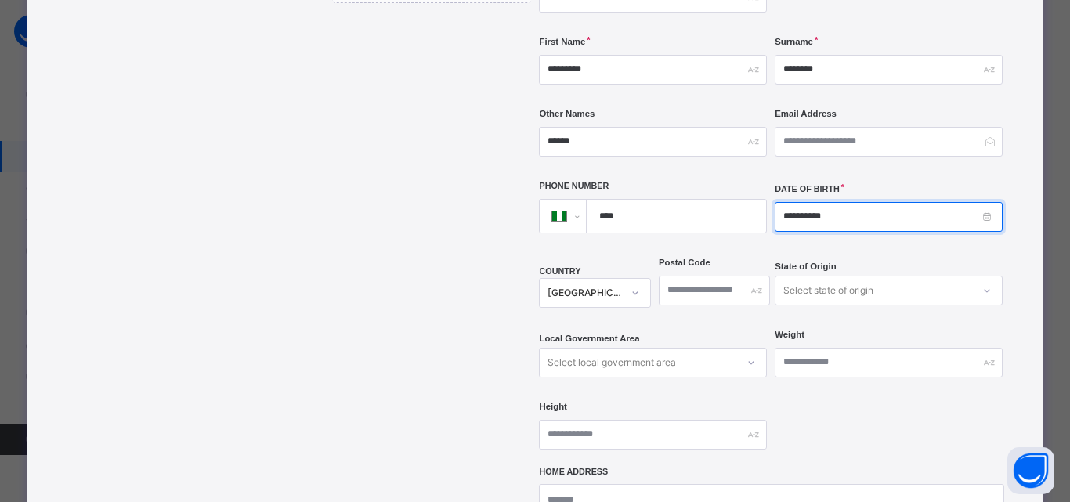
click at [791, 202] on input "**********" at bounding box center [889, 217] width 228 height 30
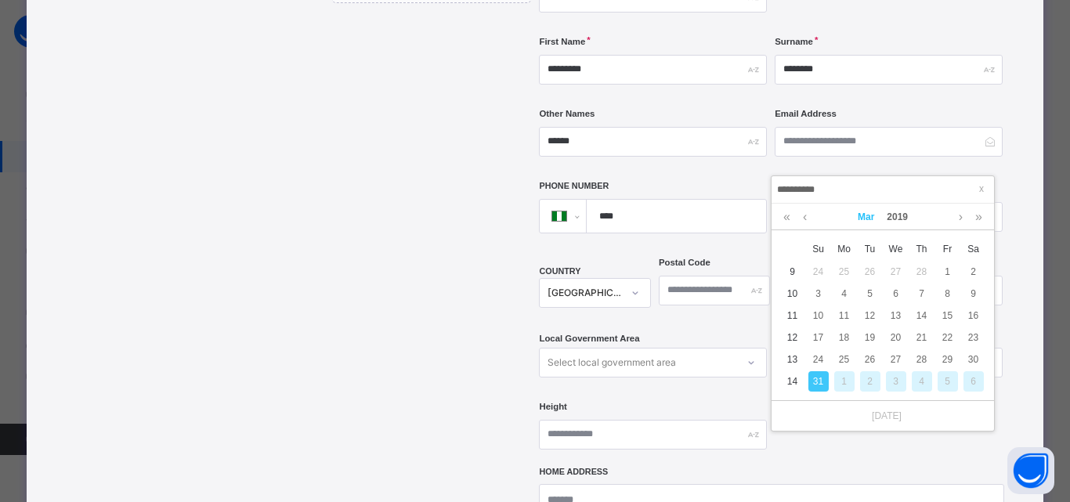
click at [870, 219] on link "Mar" at bounding box center [865, 217] width 29 height 27
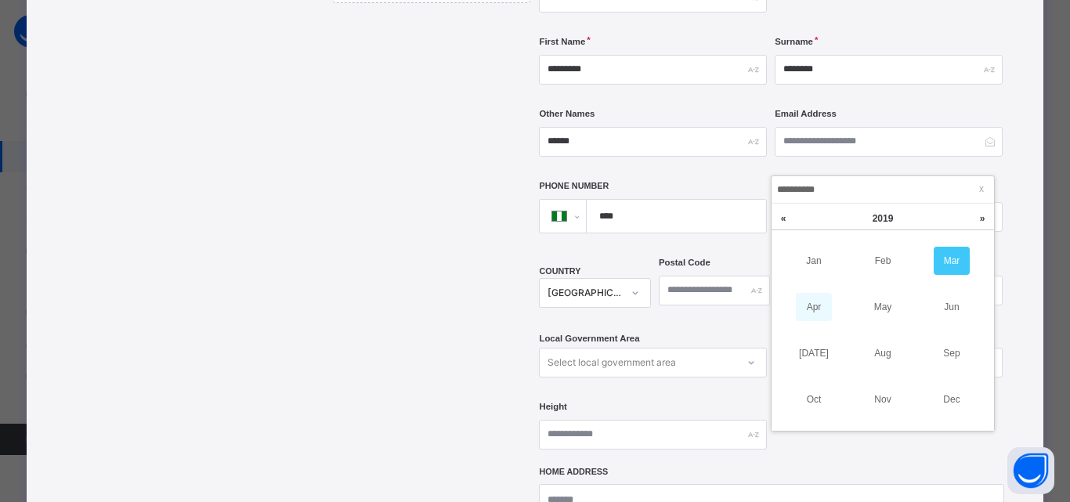
click at [815, 306] on link "Apr" at bounding box center [814, 307] width 36 height 28
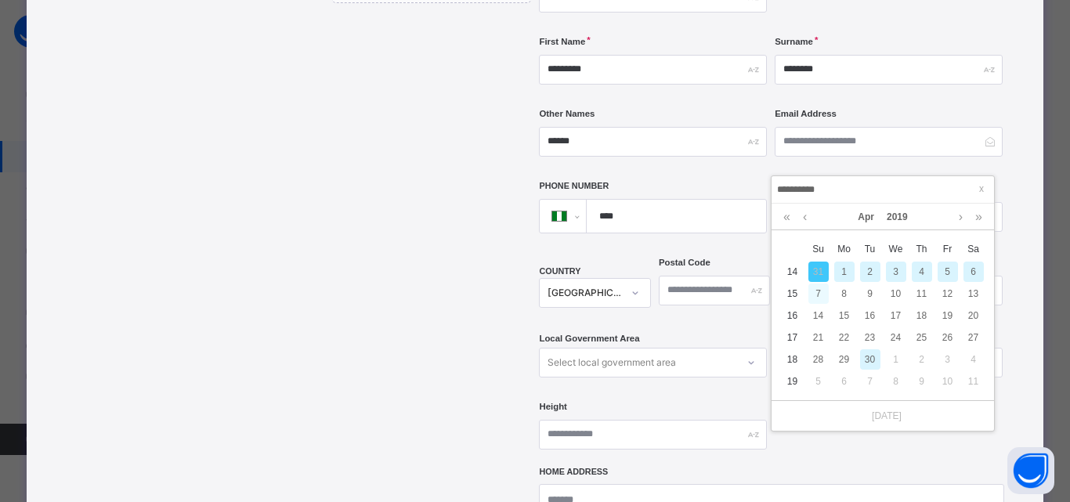
click at [819, 292] on div "7" at bounding box center [818, 294] width 20 height 20
type input "**********"
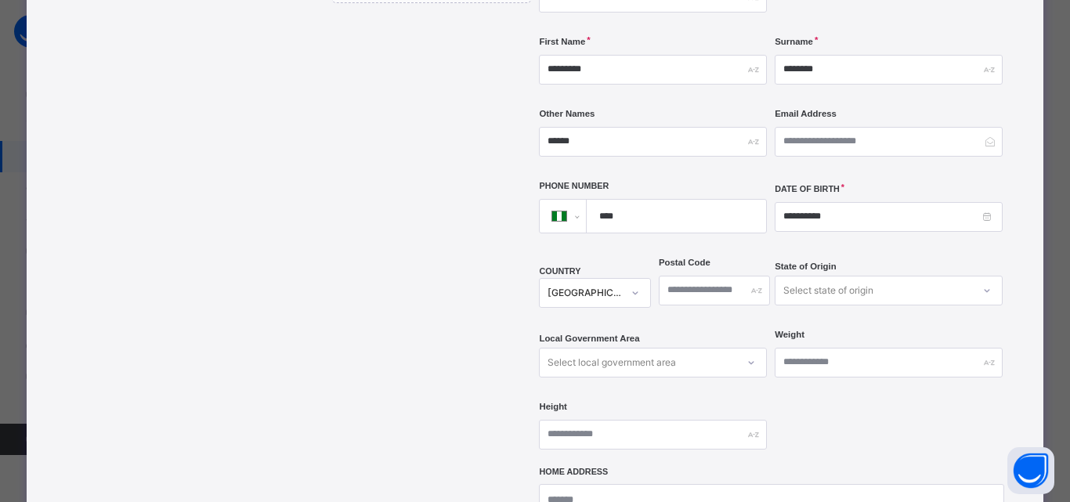
click at [349, 280] on div "Drag and drop your image file here or Browse File" at bounding box center [431, 295] width 199 height 901
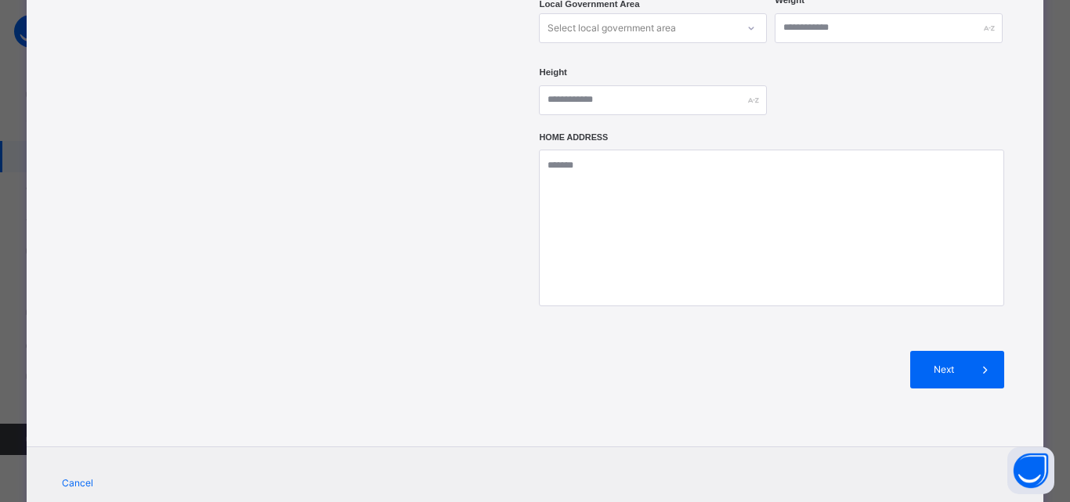
scroll to position [699, 0]
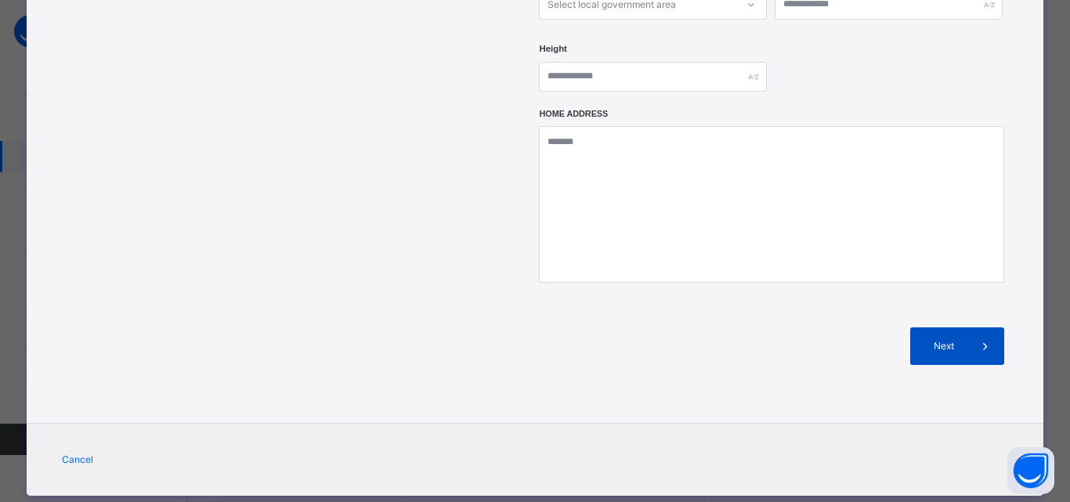
click at [970, 327] on span at bounding box center [985, 346] width 38 height 38
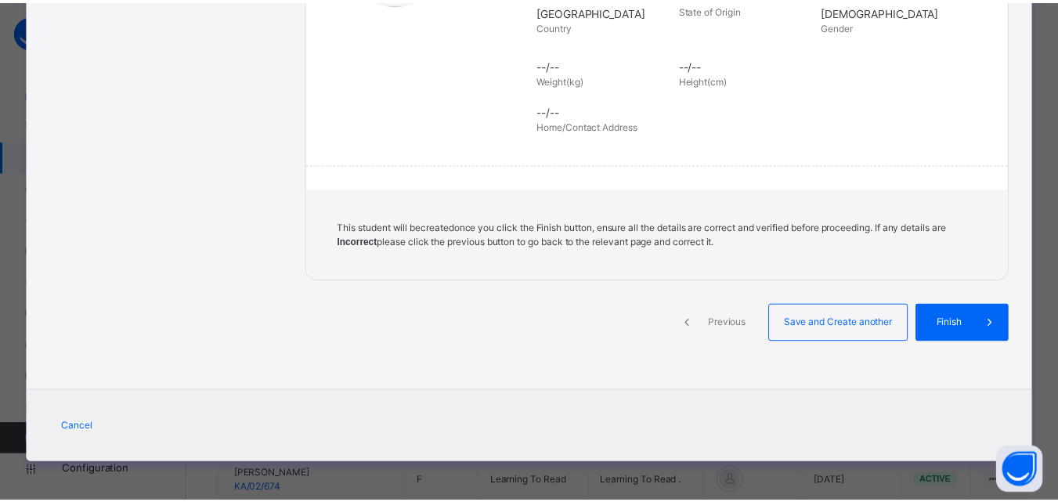
scroll to position [359, 0]
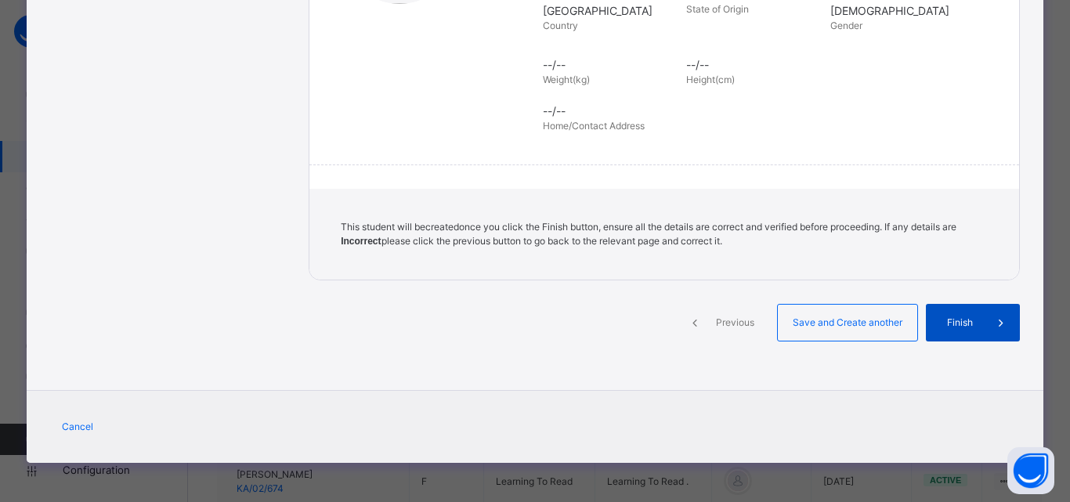
click at [982, 323] on span at bounding box center [1001, 323] width 38 height 38
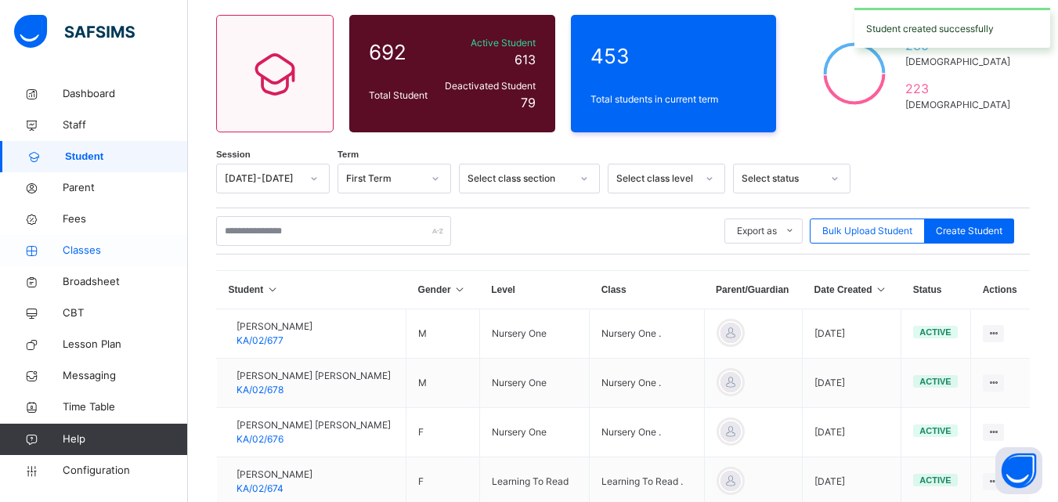
click at [96, 246] on span "Classes" at bounding box center [125, 251] width 125 height 16
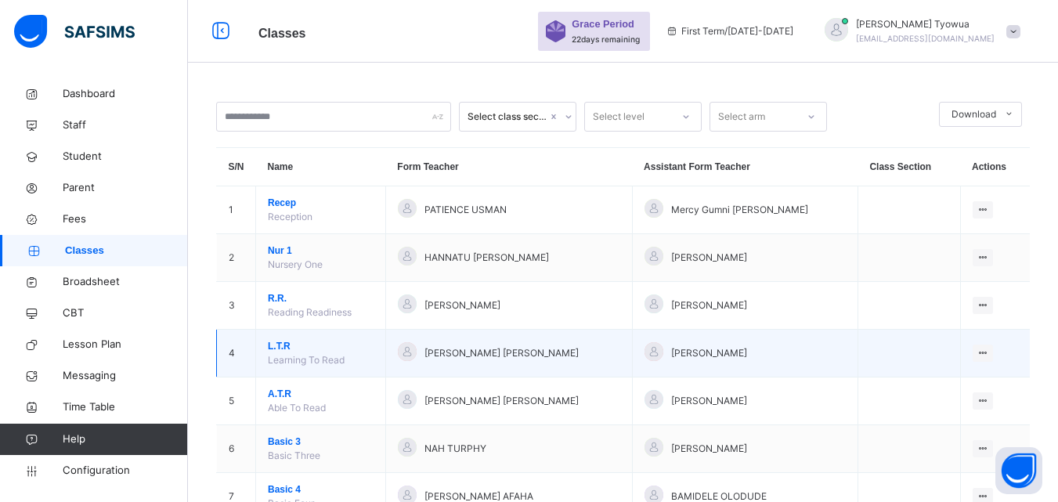
click at [287, 351] on span "L.T.R" at bounding box center [321, 346] width 106 height 14
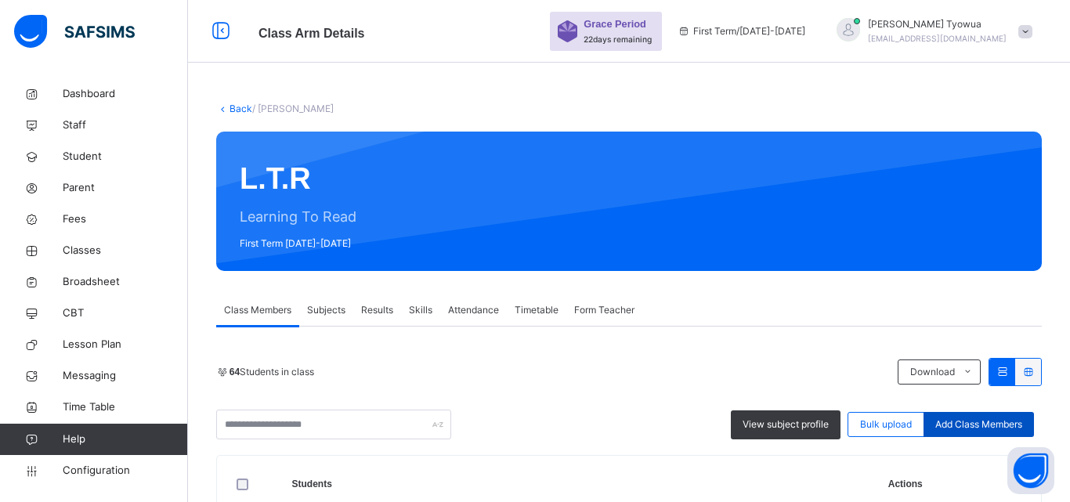
click at [958, 423] on span "Add Class Members" at bounding box center [978, 424] width 87 height 14
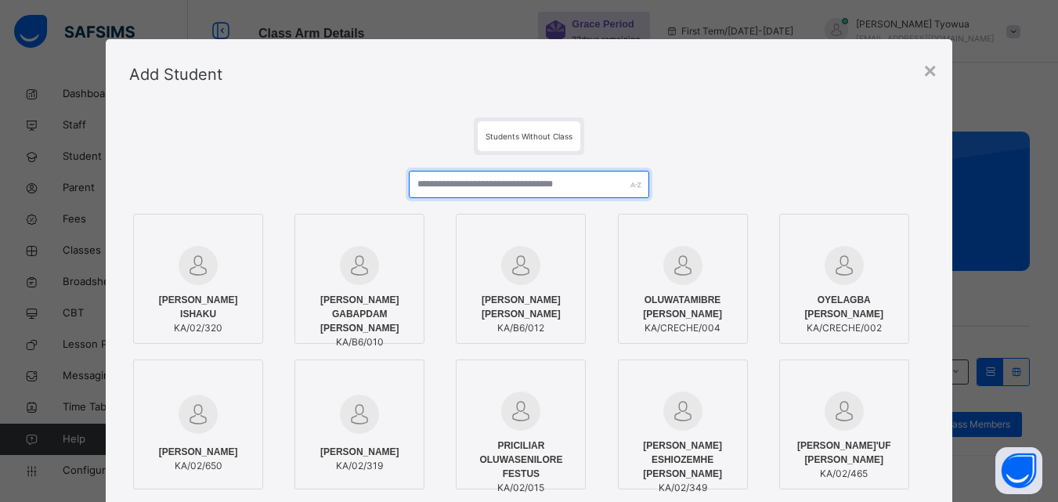
click at [493, 184] on input "text" at bounding box center [529, 184] width 240 height 27
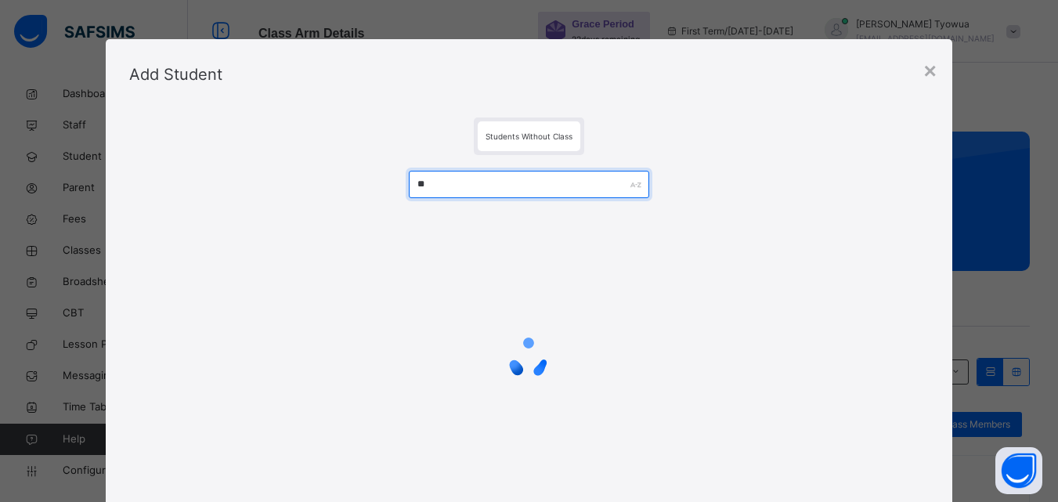
type input "*"
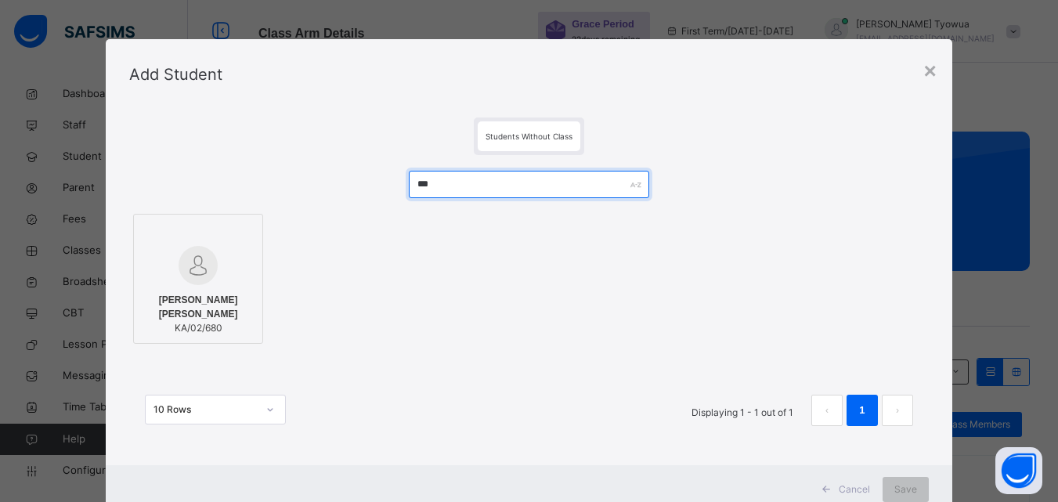
type input "***"
click at [172, 285] on div "MUHAMMADU BUHARI MOHAMMAD KA/02/680" at bounding box center [198, 314] width 113 height 58
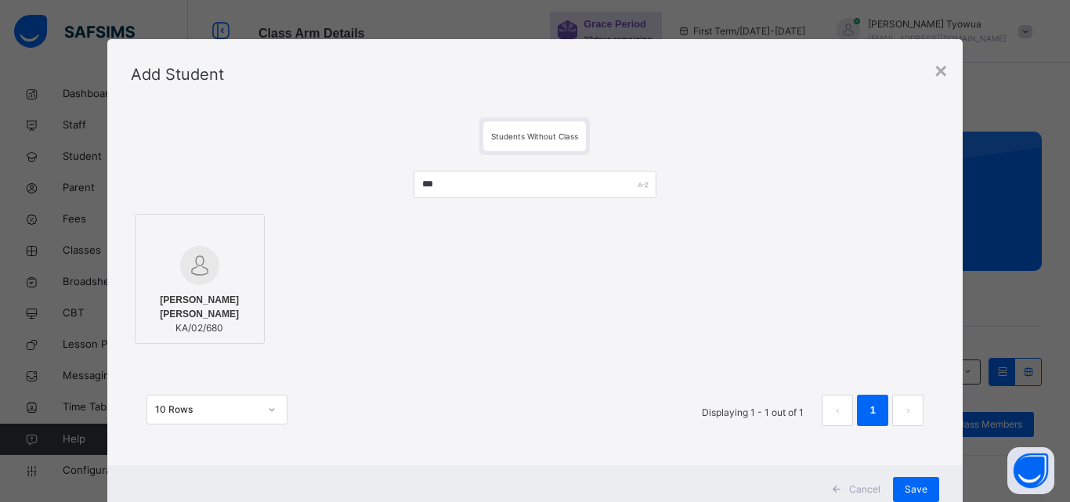
scroll to position [51, 0]
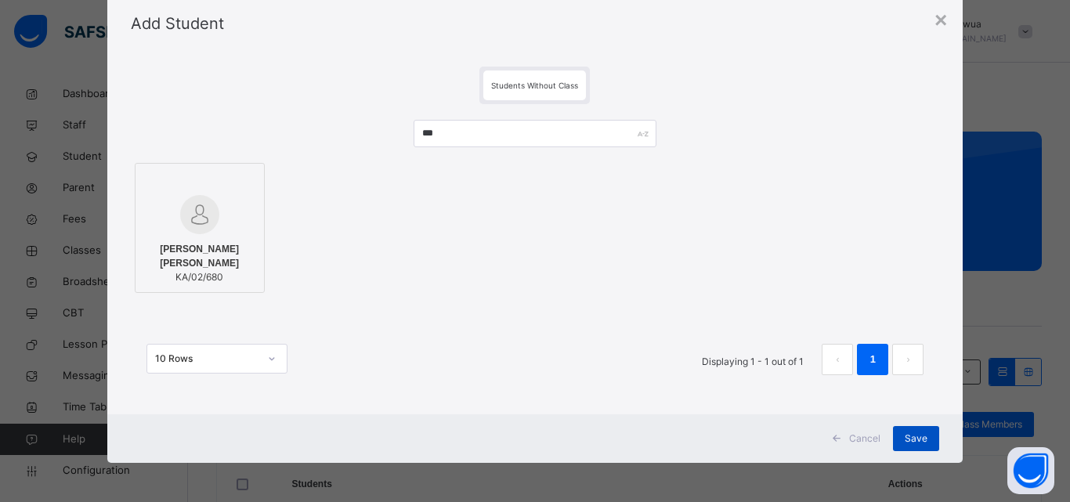
click at [910, 441] on span "Save" at bounding box center [916, 439] width 23 height 14
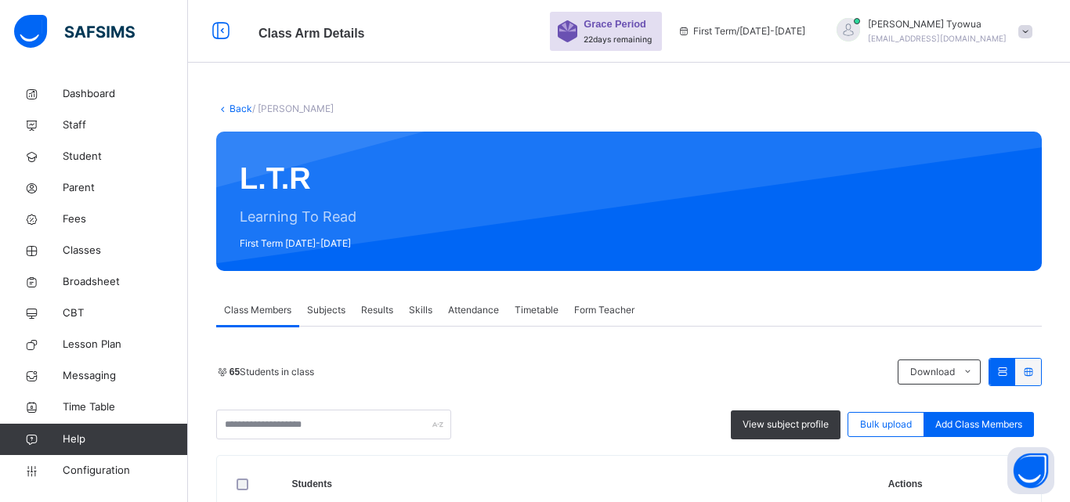
click at [233, 108] on link "Back" at bounding box center [240, 109] width 23 height 12
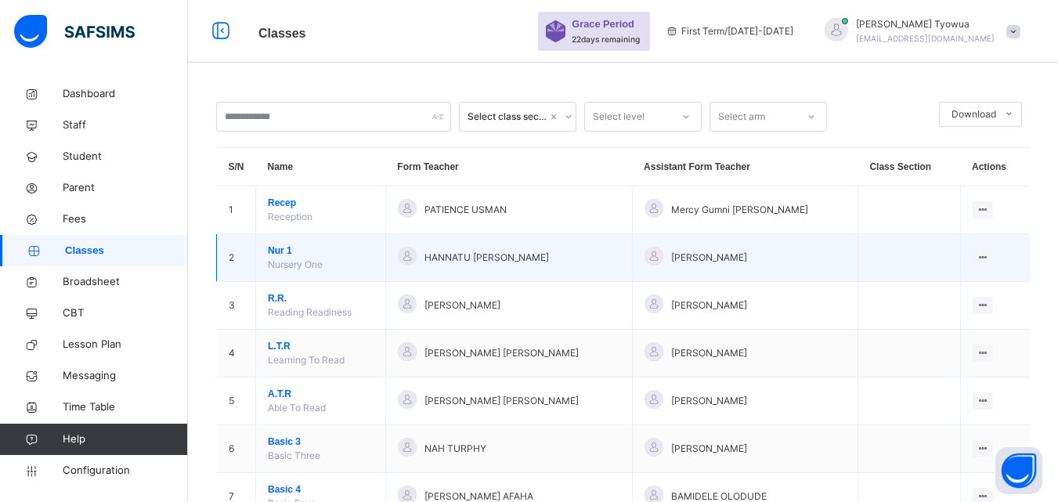
click at [284, 249] on span "Nur 1" at bounding box center [321, 251] width 106 height 14
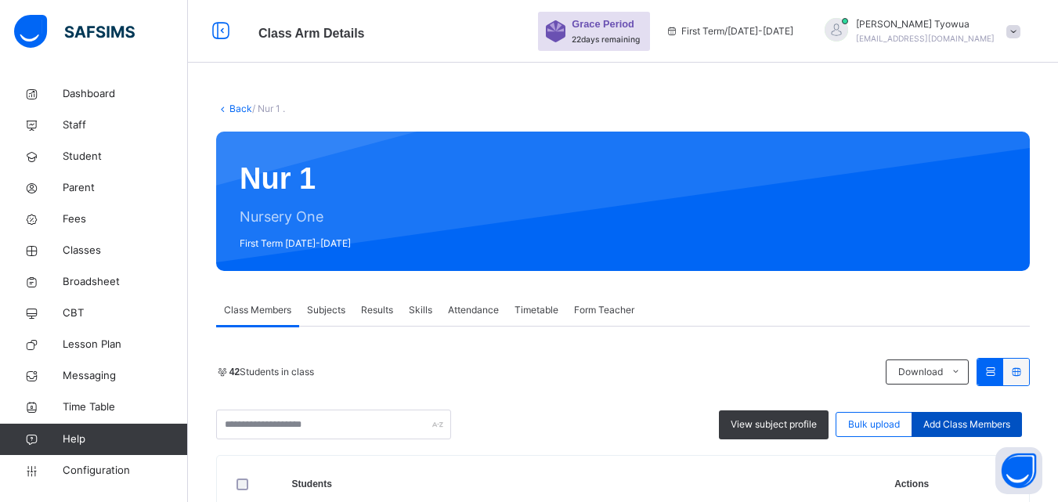
click at [964, 422] on span "Add Class Members" at bounding box center [966, 424] width 87 height 14
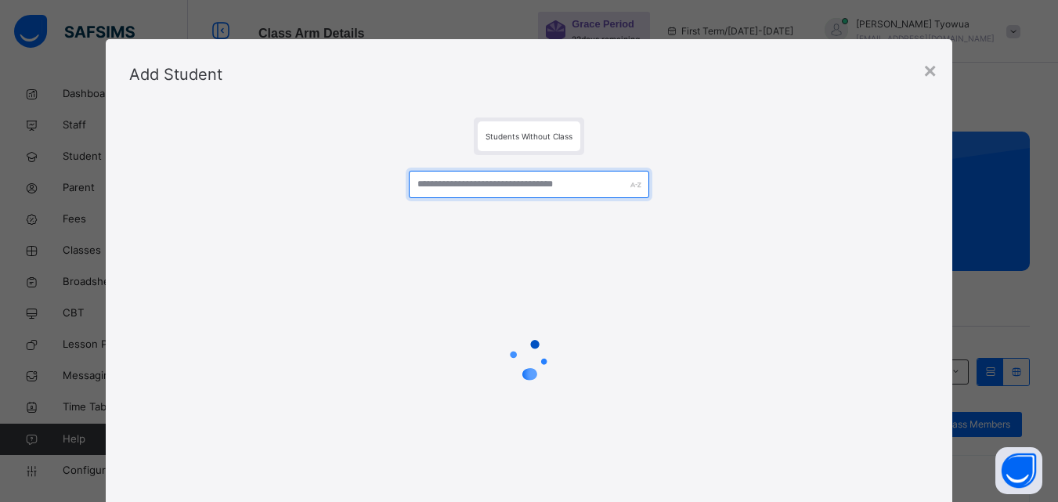
click at [481, 184] on input "text" at bounding box center [529, 184] width 240 height 27
type input "*"
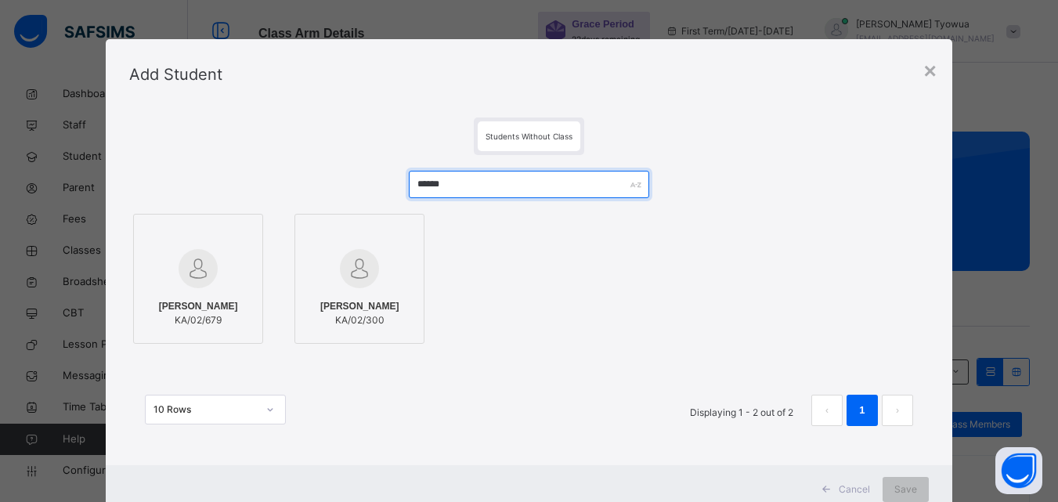
type input "******"
click at [153, 264] on div at bounding box center [198, 268] width 113 height 45
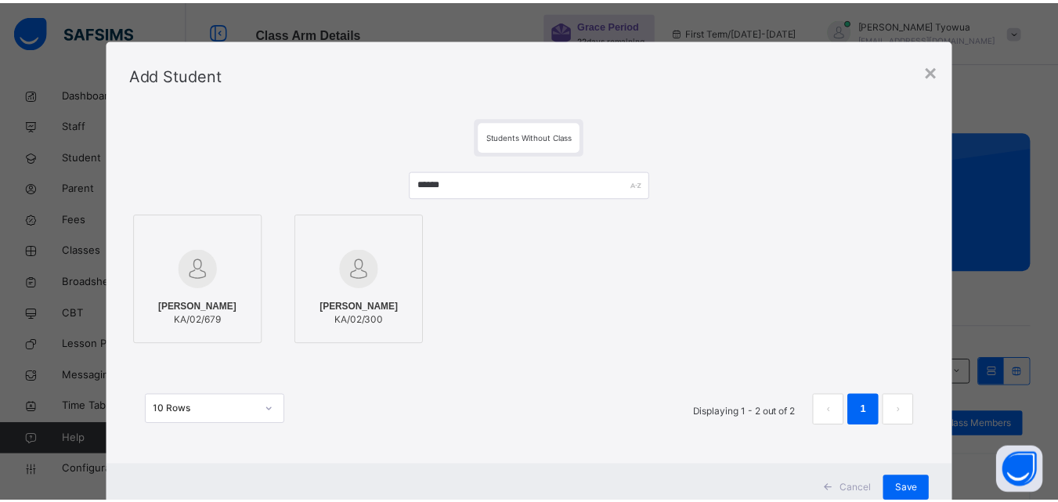
scroll to position [51, 0]
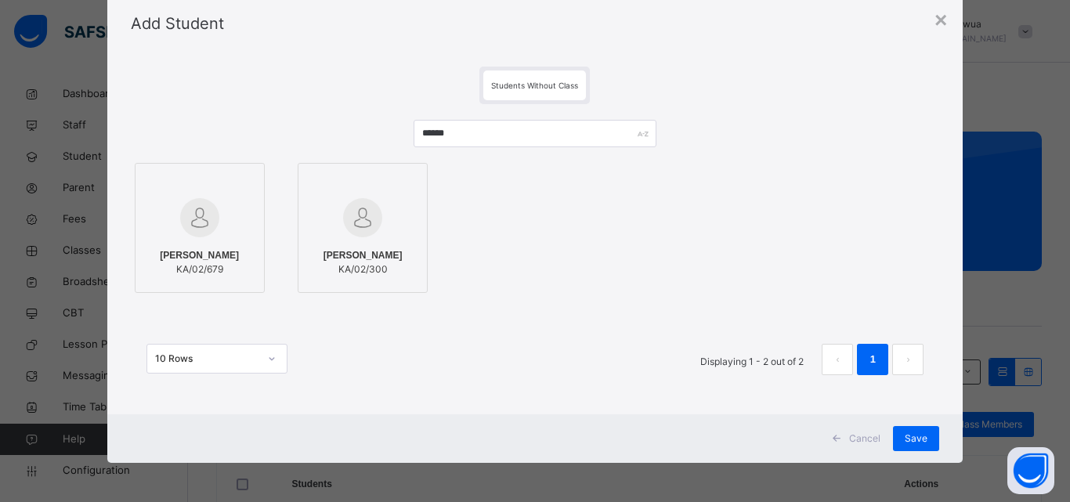
click at [913, 441] on span "Save" at bounding box center [916, 439] width 23 height 14
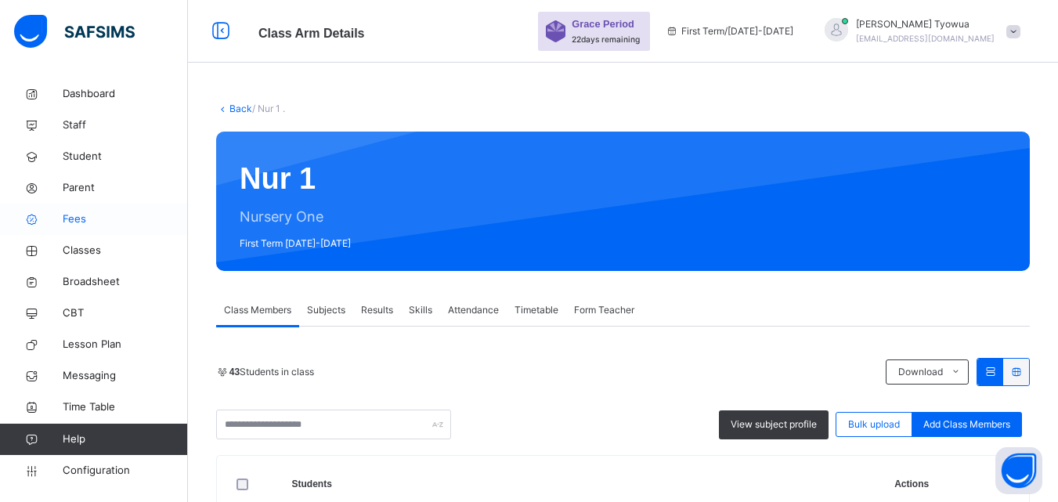
click at [75, 215] on span "Fees" at bounding box center [125, 219] width 125 height 16
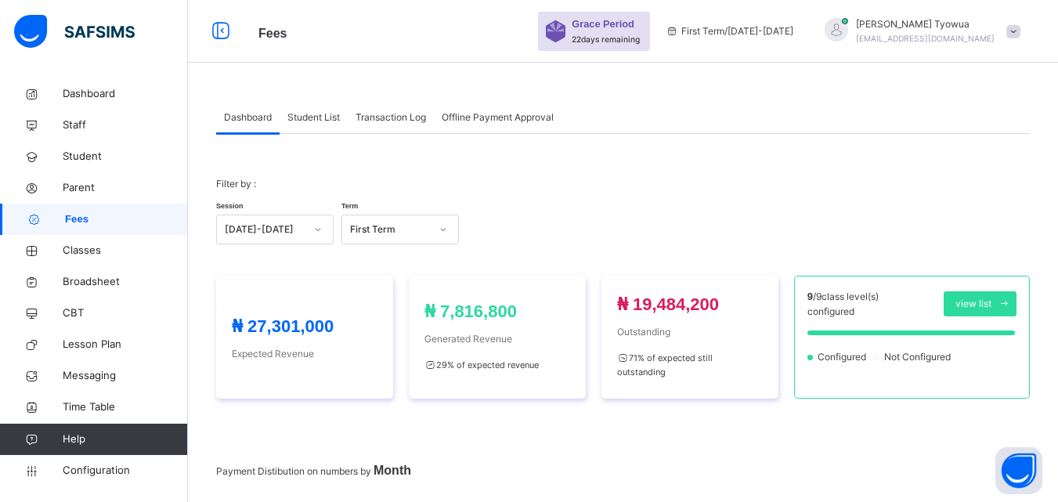
click at [310, 130] on div "Student List" at bounding box center [314, 117] width 68 height 31
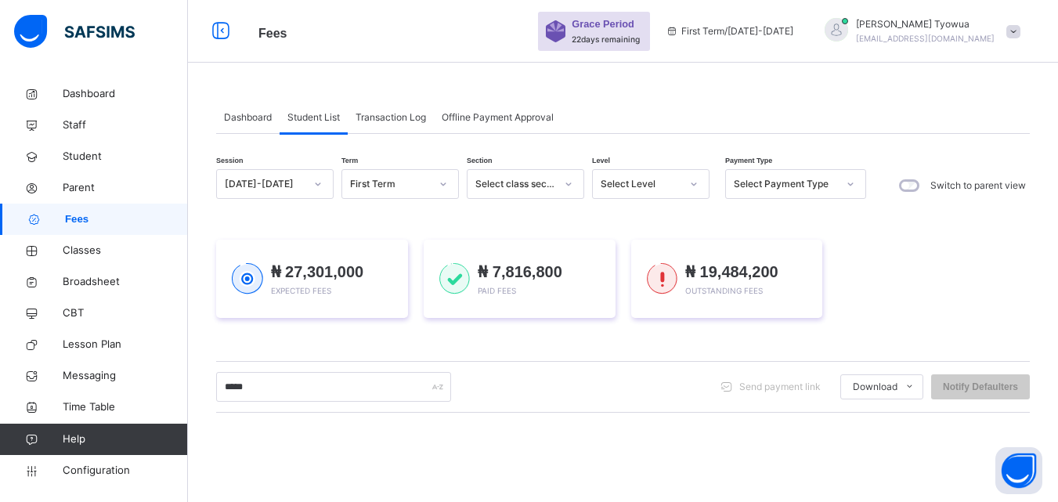
type input "******"
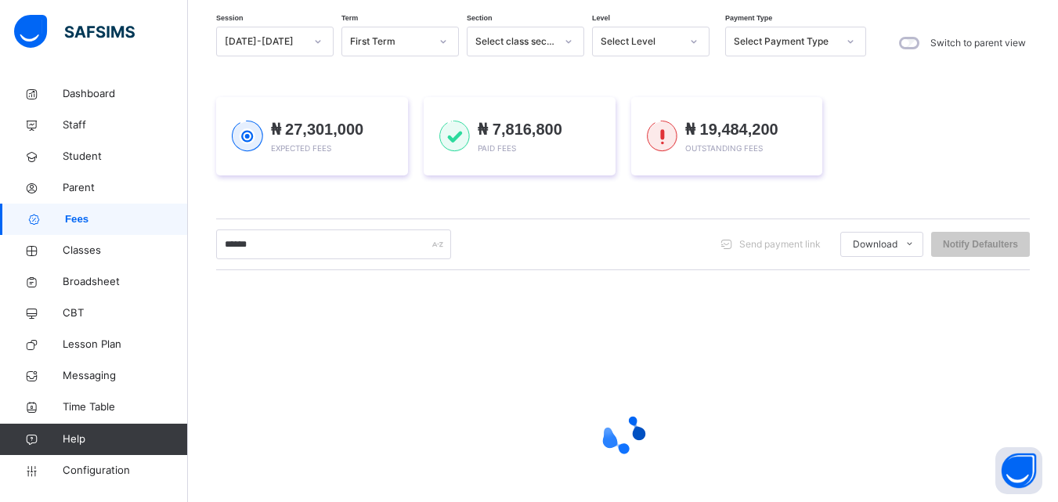
scroll to position [152, 0]
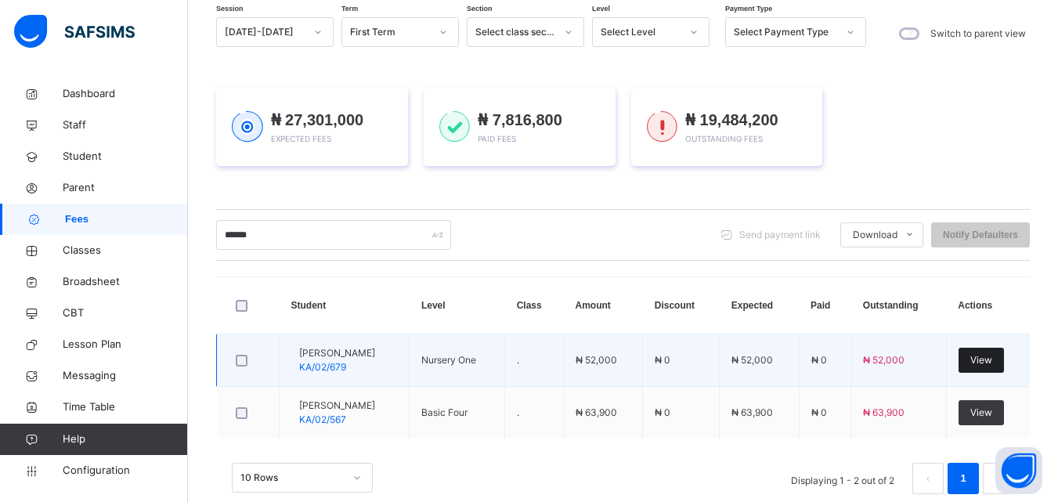
click at [992, 358] on span "View" at bounding box center [981, 360] width 22 height 14
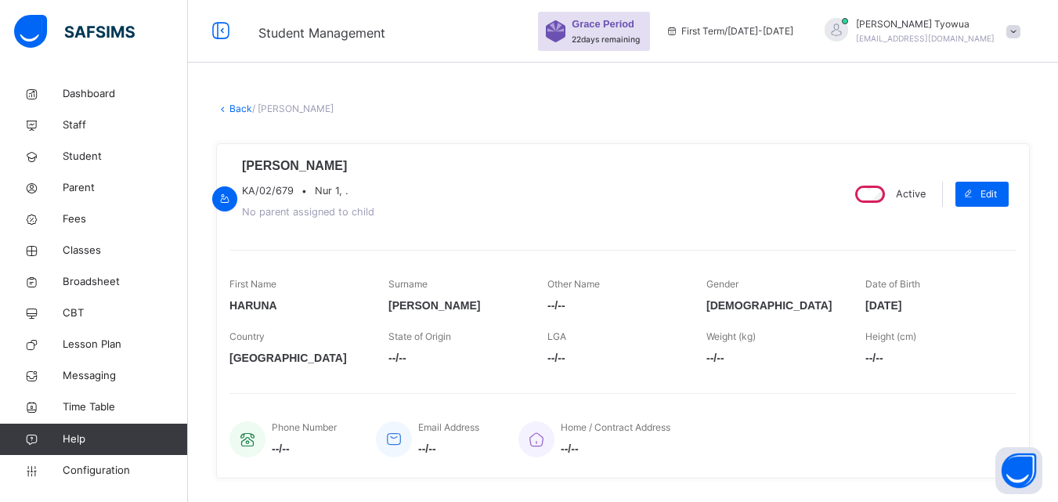
scroll to position [357, 0]
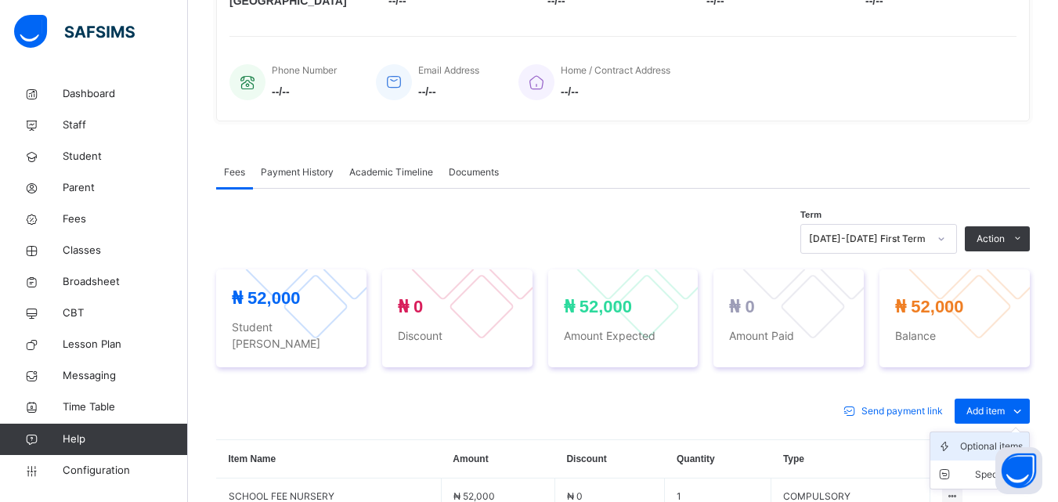
click at [960, 439] on icon at bounding box center [948, 447] width 23 height 16
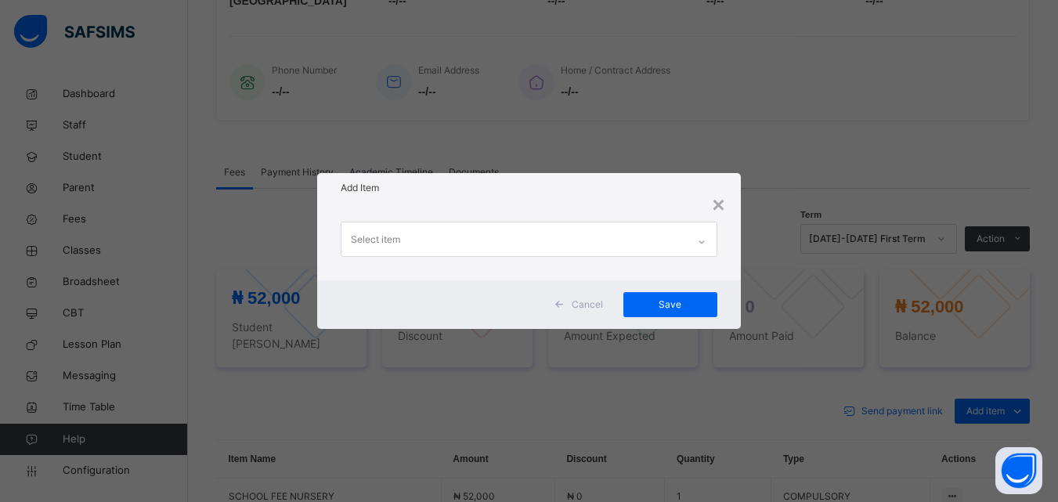
click at [506, 241] on div "Select item" at bounding box center [513, 238] width 345 height 33
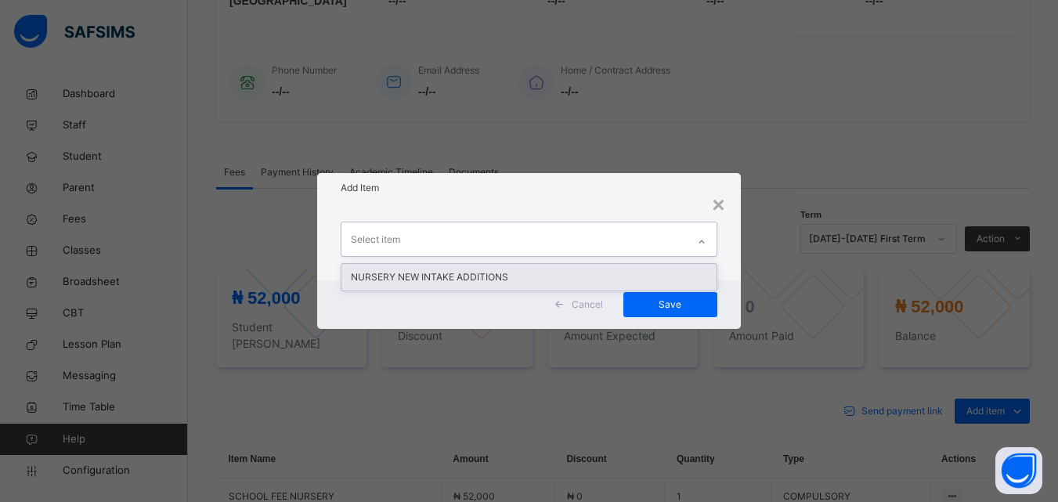
click at [461, 277] on div "NURSERY NEW INTAKE ADDITIONS" at bounding box center [528, 277] width 374 height 27
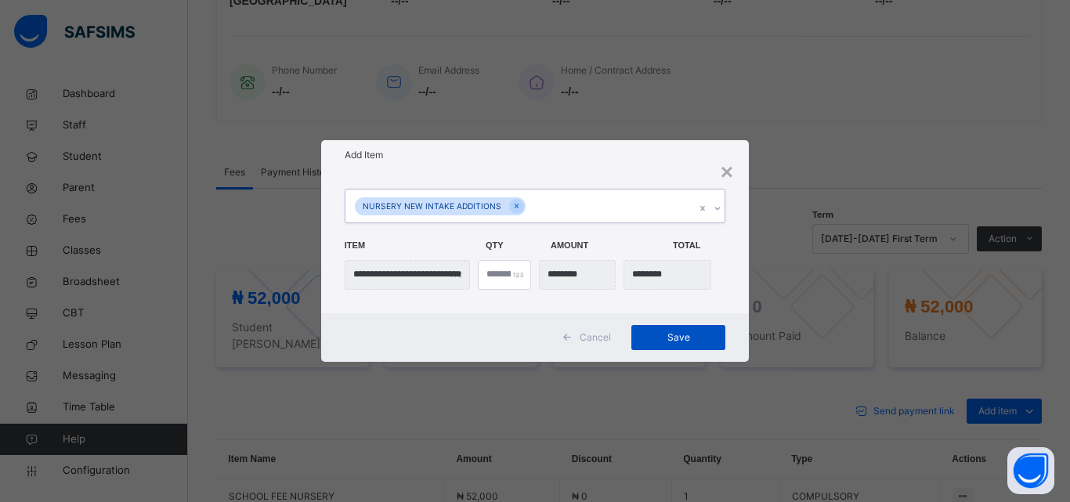
click at [676, 346] on div "Save" at bounding box center [678, 337] width 94 height 25
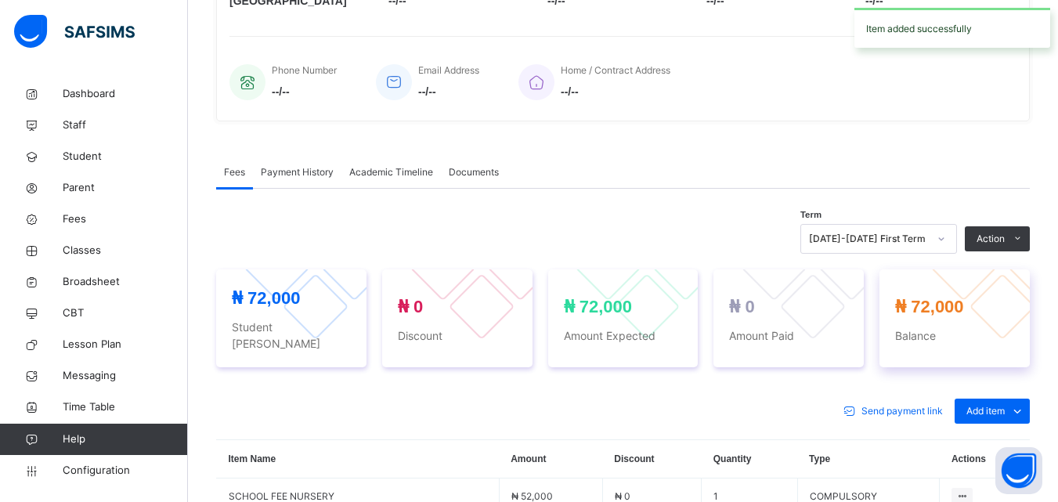
scroll to position [0, 0]
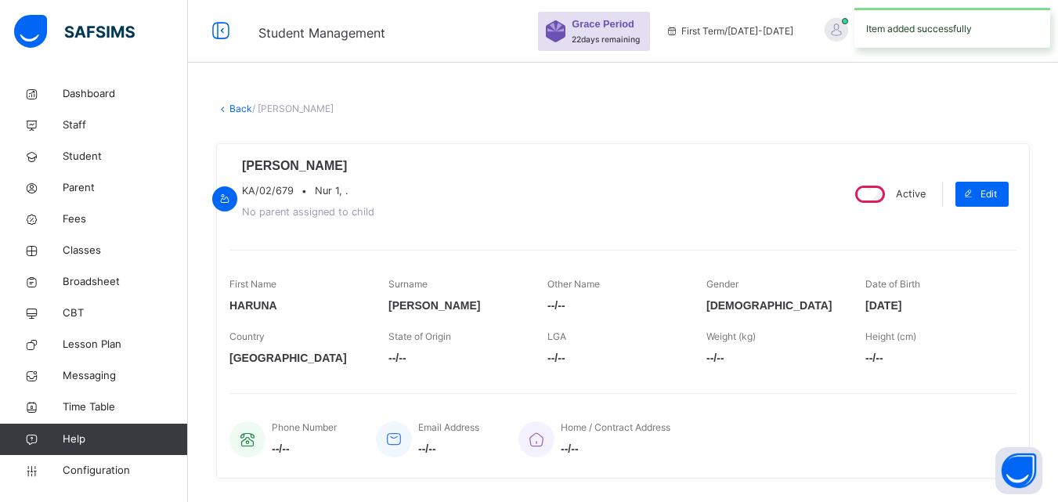
click at [233, 107] on link "Back" at bounding box center [240, 109] width 23 height 12
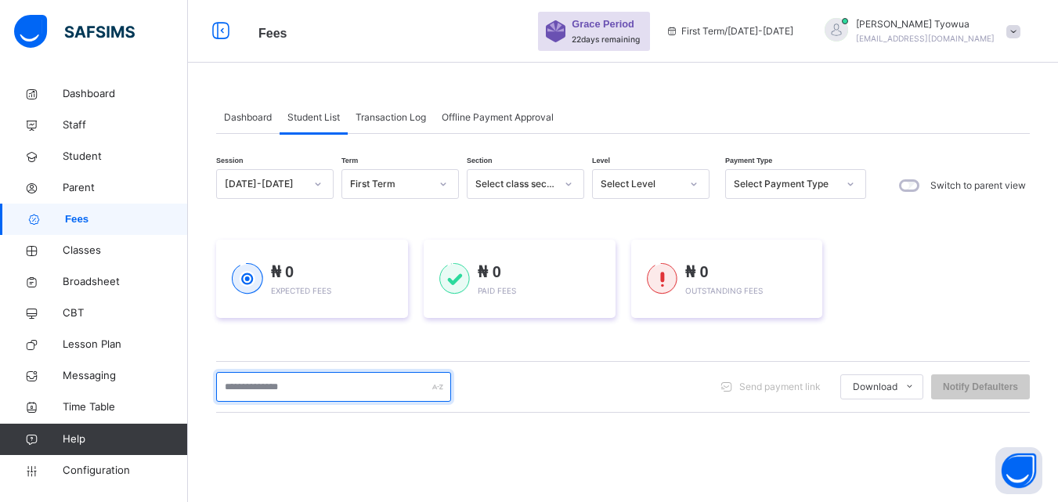
click at [365, 393] on input "text" at bounding box center [333, 387] width 235 height 30
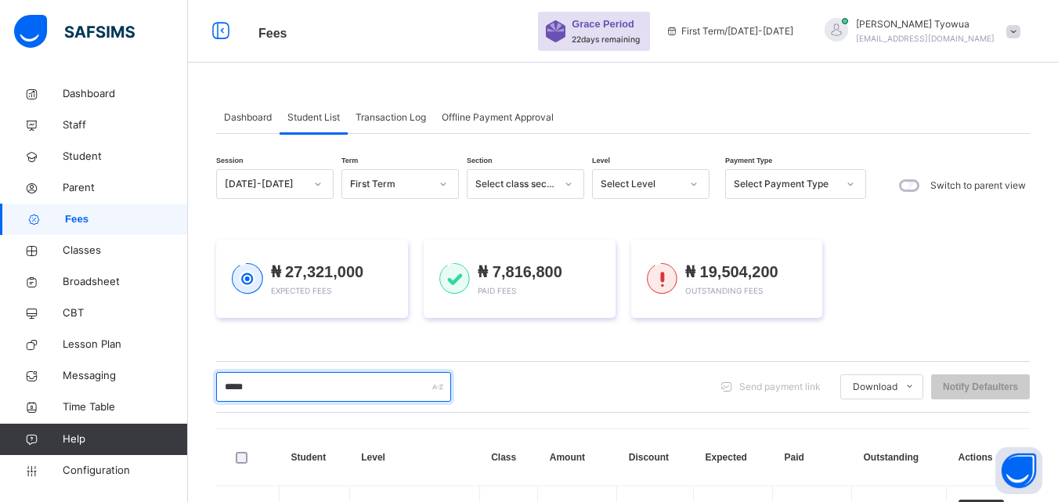
type input "******"
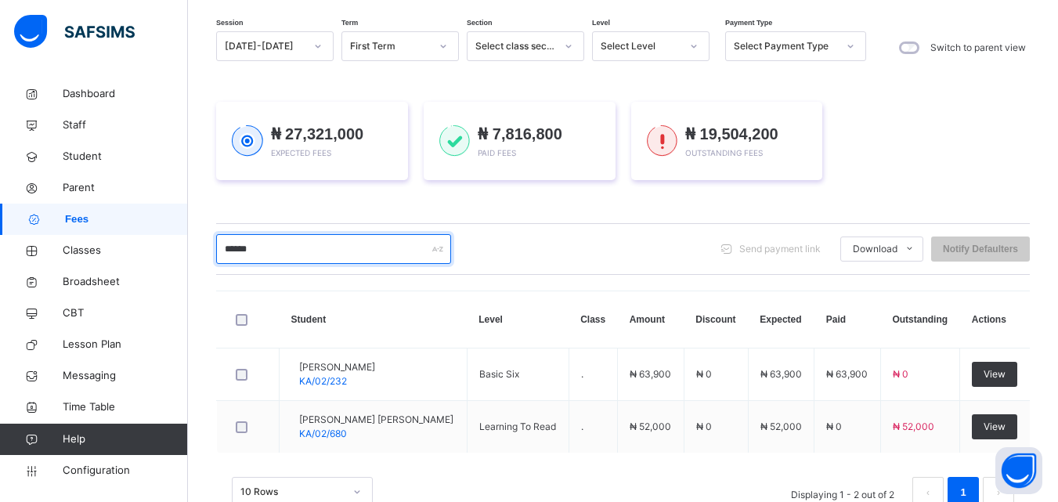
scroll to position [193, 0]
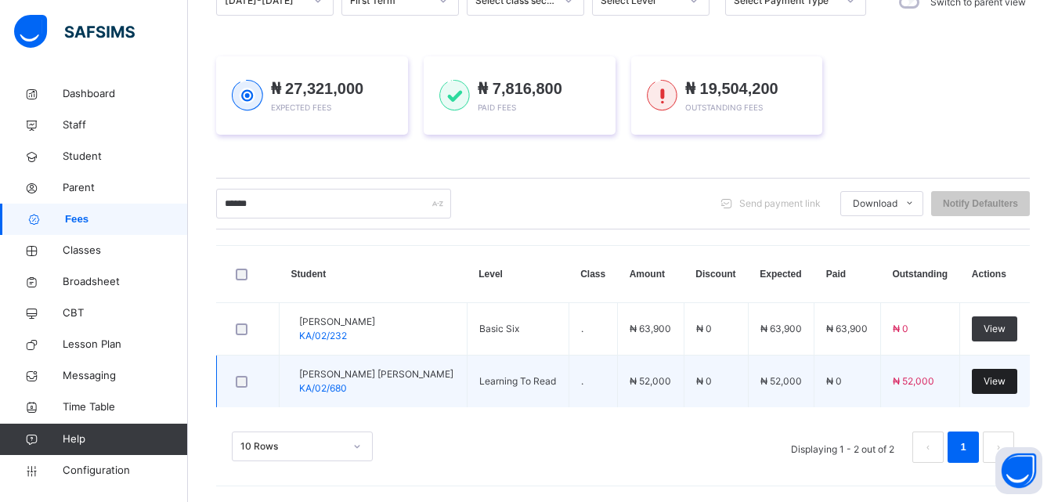
click at [1003, 381] on span "View" at bounding box center [995, 381] width 22 height 14
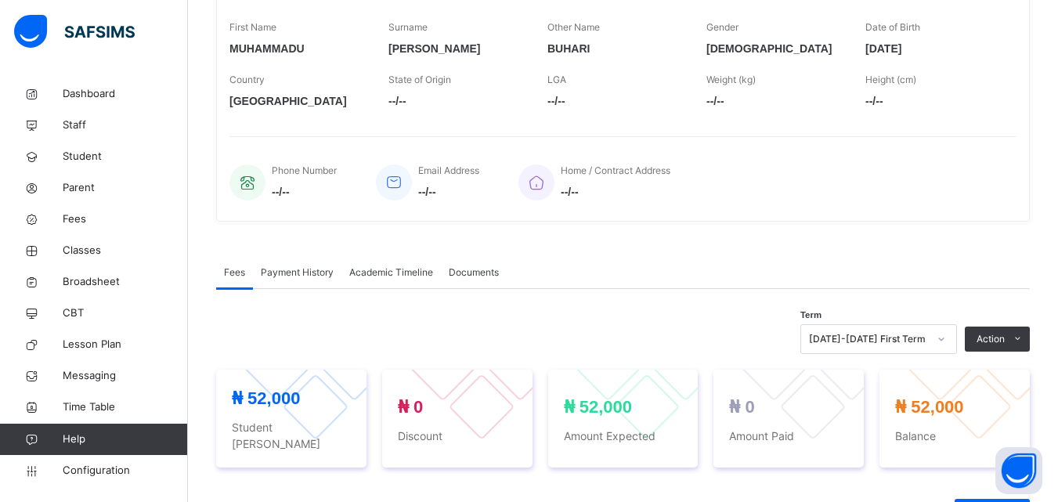
scroll to position [462, 0]
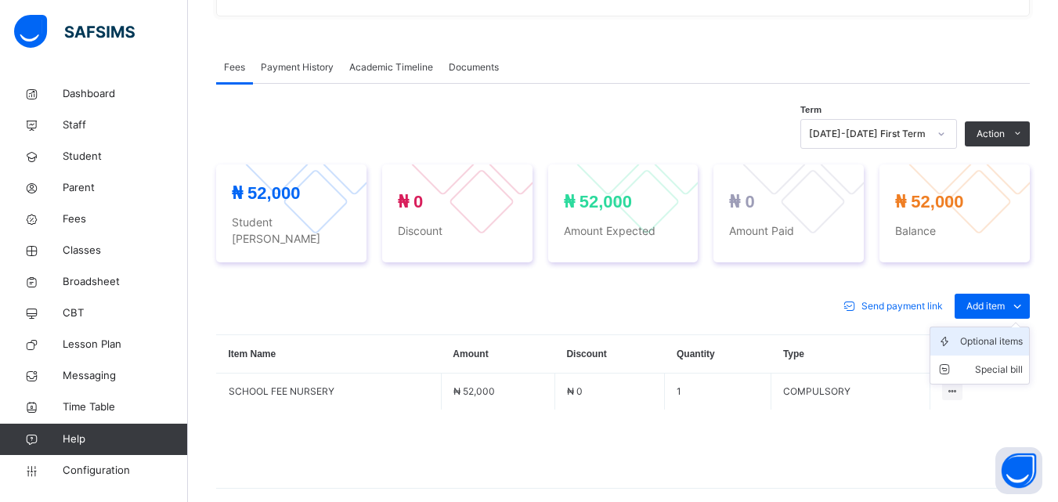
click at [973, 334] on div "Optional items" at bounding box center [991, 342] width 63 height 16
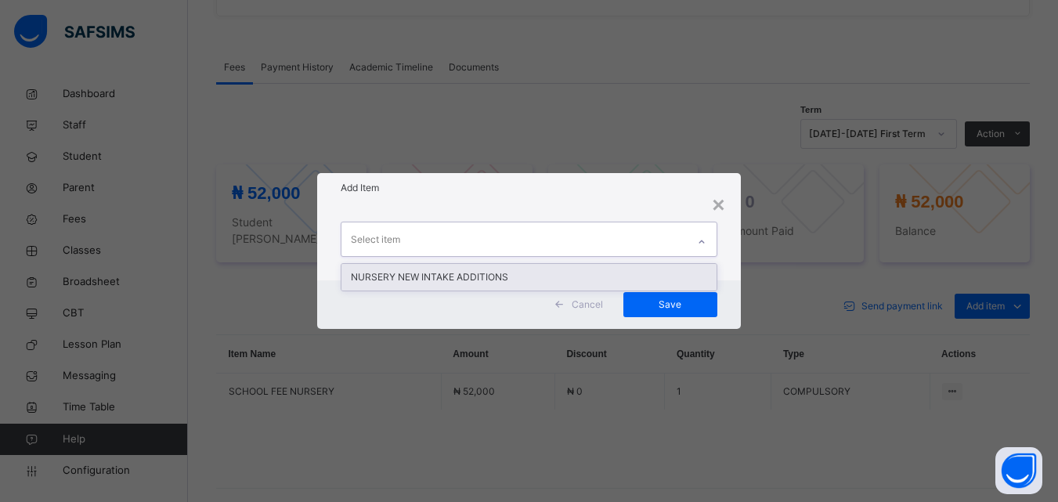
click at [577, 239] on div "Select item" at bounding box center [513, 238] width 345 height 33
click at [436, 276] on div "NURSERY NEW INTAKE ADDITIONS" at bounding box center [528, 277] width 374 height 27
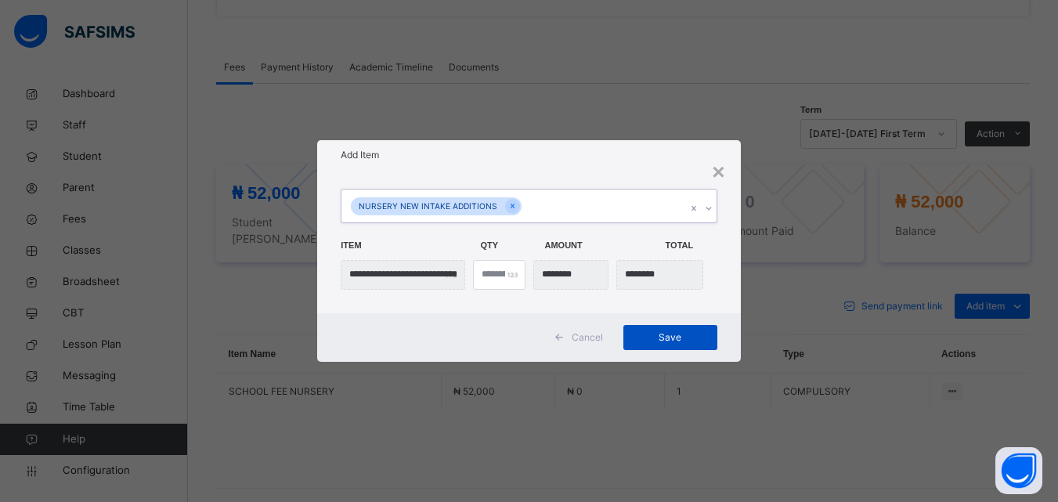
click at [704, 332] on span "Save" at bounding box center [670, 338] width 70 height 14
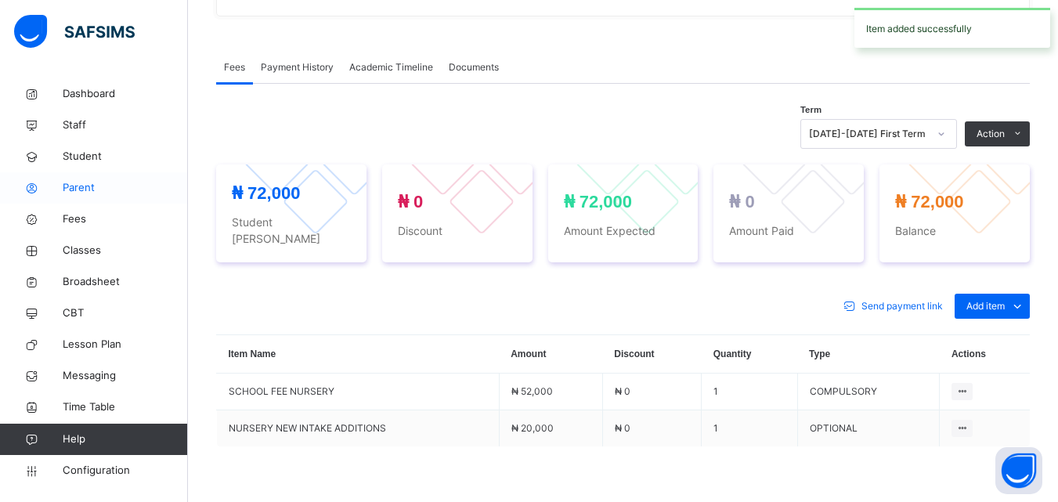
click at [77, 190] on span "Parent" at bounding box center [125, 188] width 125 height 16
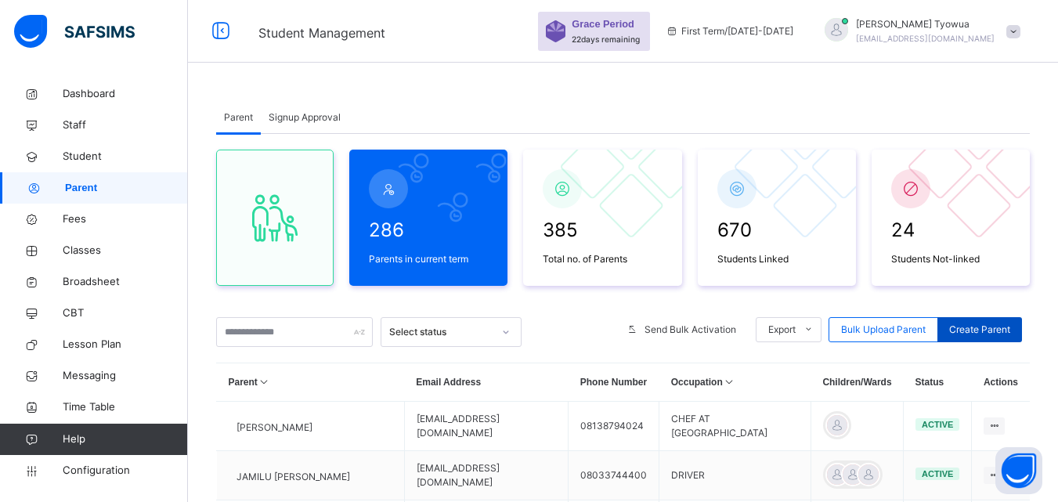
click at [981, 326] on span "Create Parent" at bounding box center [979, 330] width 61 height 14
select select "**"
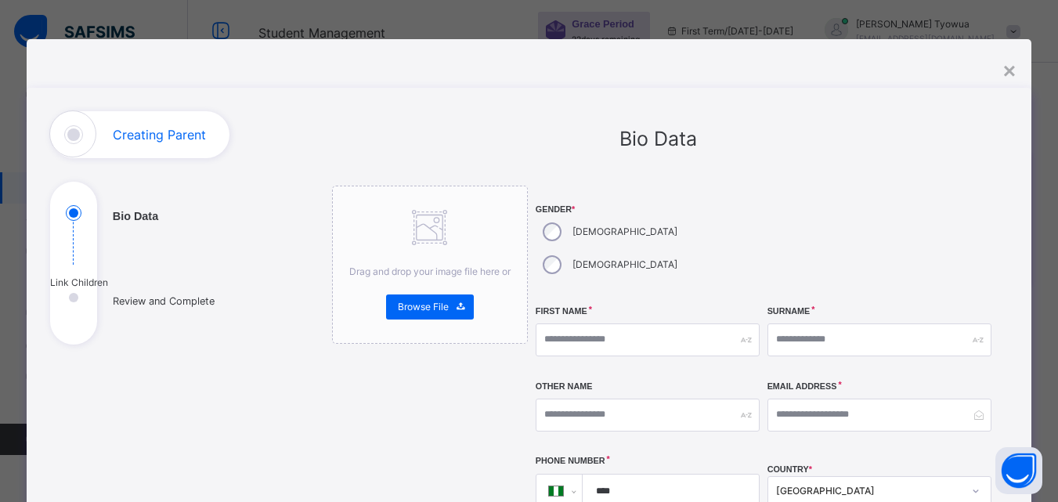
click at [536, 233] on div "[DEMOGRAPHIC_DATA]" at bounding box center [609, 231] width 146 height 33
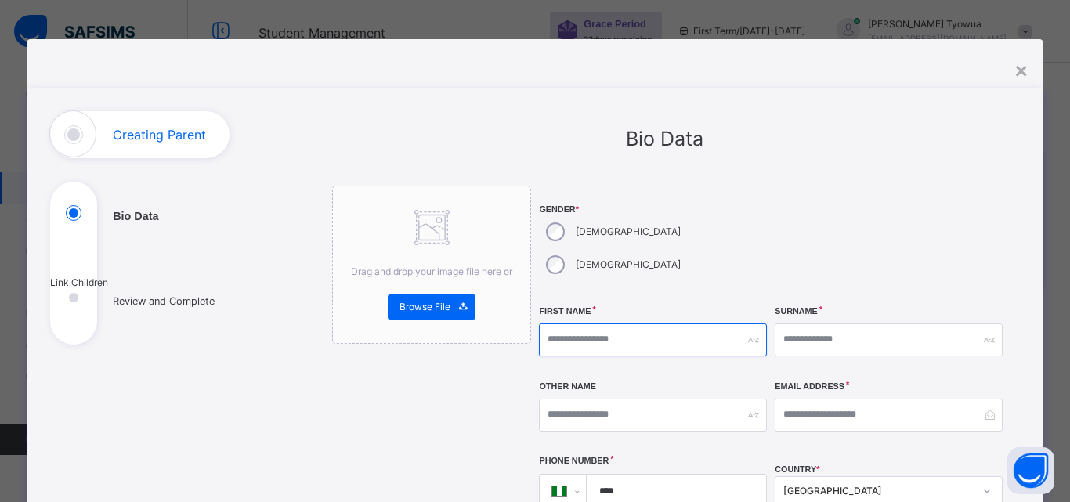
click at [593, 323] on input "text" at bounding box center [653, 339] width 228 height 33
click at [562, 323] on input "********" at bounding box center [653, 339] width 228 height 33
type input "********"
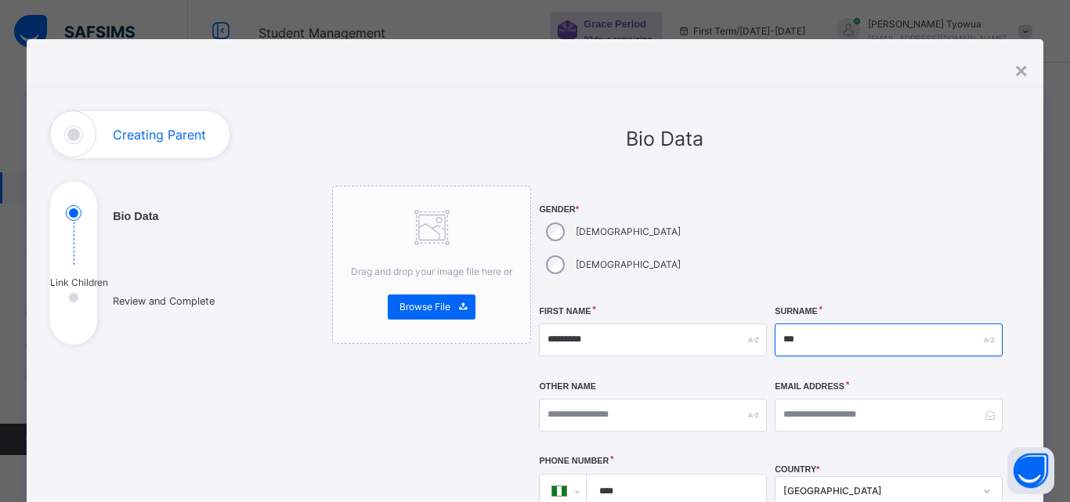
scroll to position [139, 0]
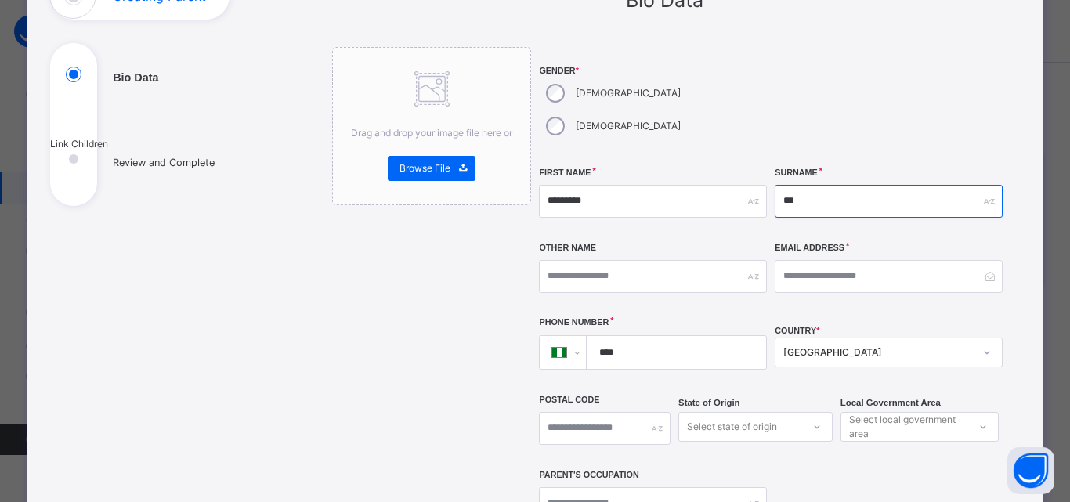
type input "***"
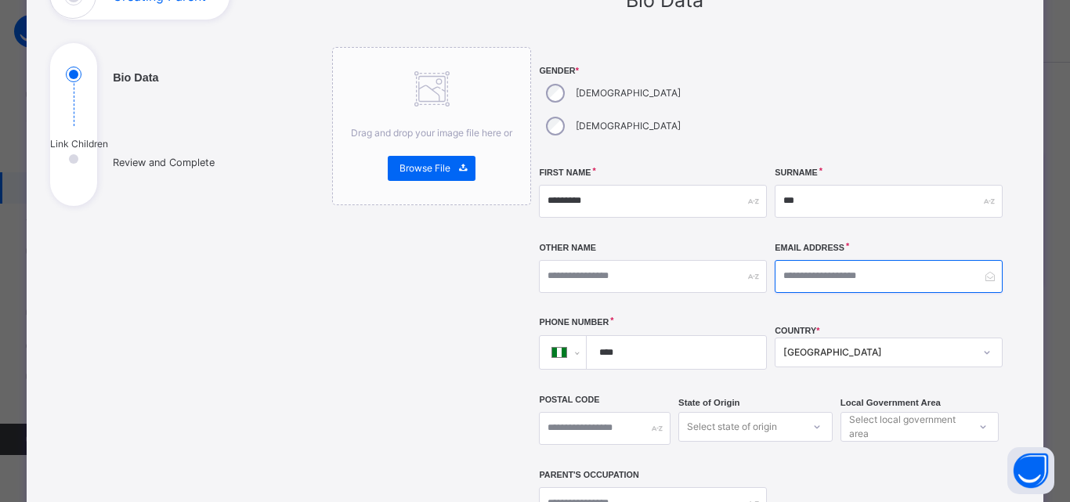
click at [880, 260] on input "email" at bounding box center [889, 276] width 228 height 33
type input "**********"
click at [686, 336] on input "****" at bounding box center [673, 352] width 167 height 33
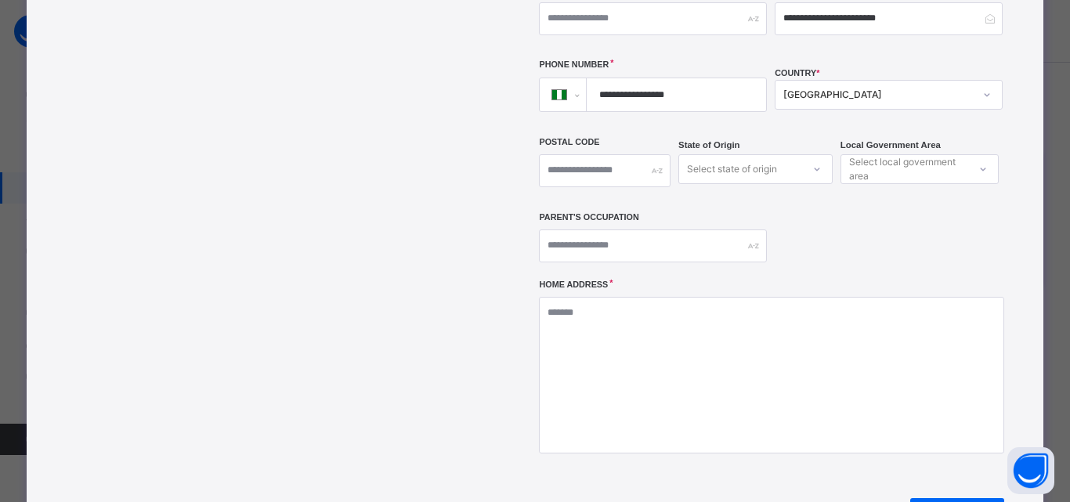
scroll to position [399, 0]
type input "**********"
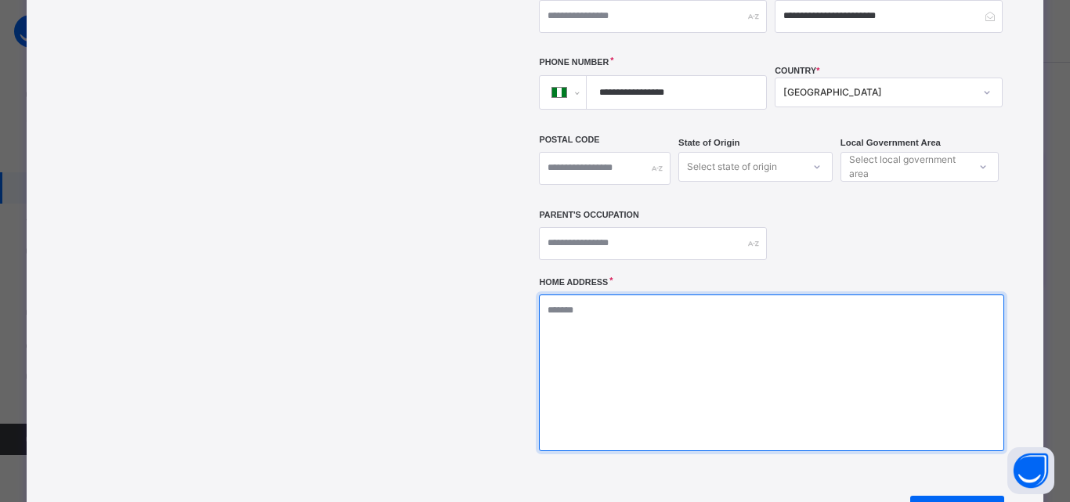
click at [693, 327] on textarea at bounding box center [771, 372] width 464 height 157
type textarea "**********"
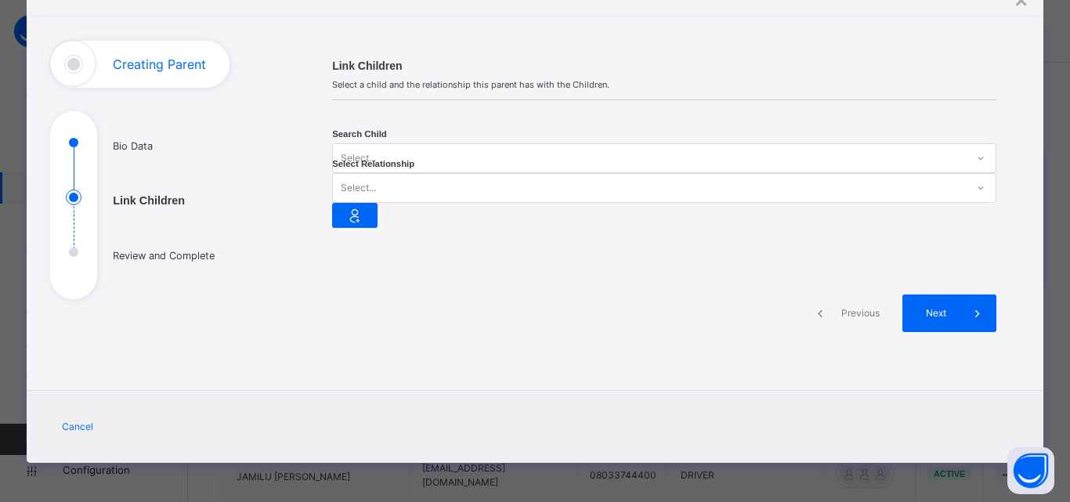
scroll to position [97, 0]
click at [967, 146] on div at bounding box center [980, 158] width 27 height 25
click at [403, 150] on div "Select..." at bounding box center [649, 158] width 633 height 24
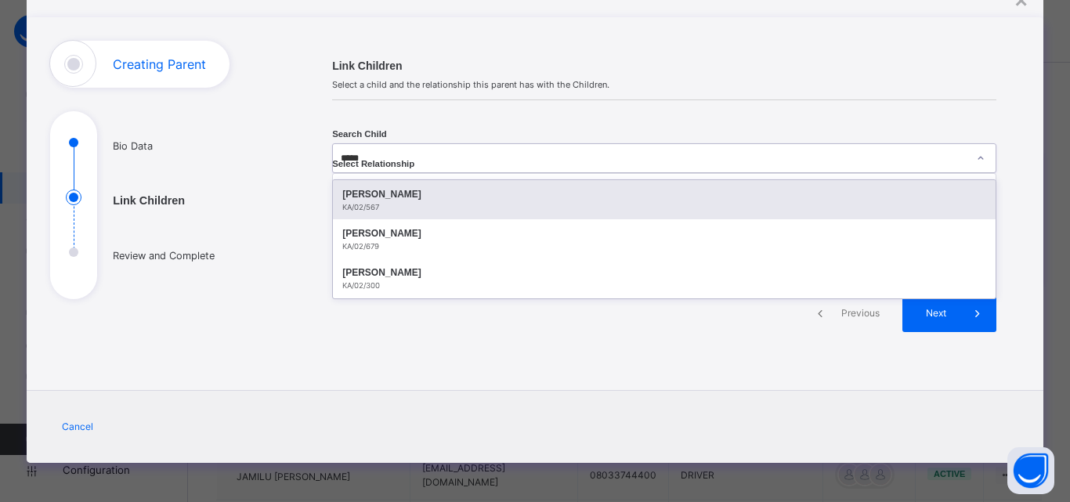
type input "******"
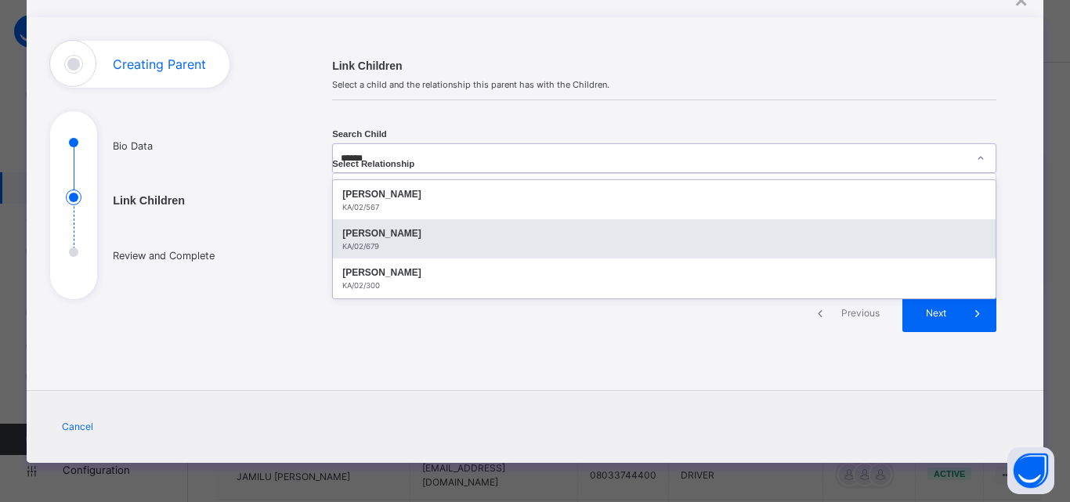
click at [400, 241] on div "KA/02/679" at bounding box center [664, 246] width 644 height 11
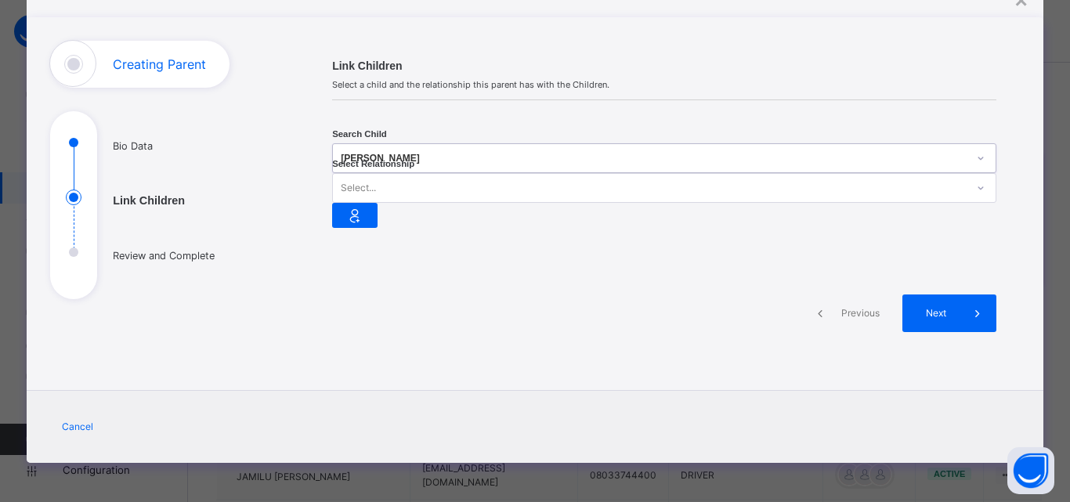
click at [967, 175] on div at bounding box center [980, 187] width 27 height 25
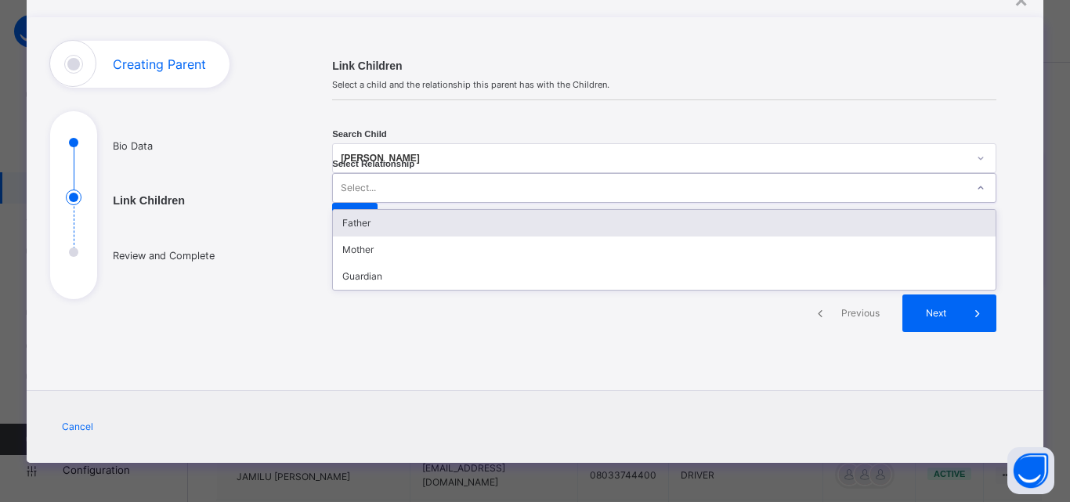
click at [579, 210] on div "Father" at bounding box center [664, 223] width 663 height 27
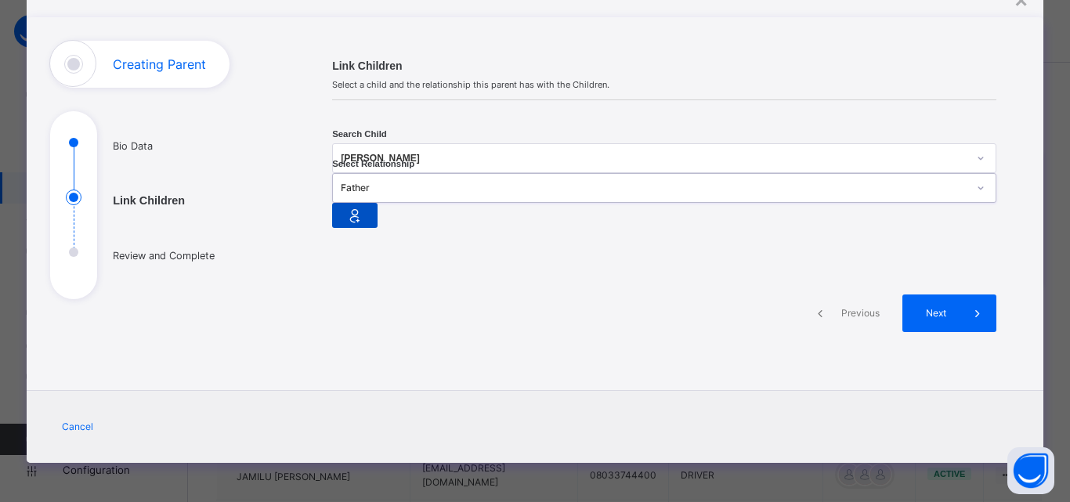
click at [378, 203] on div at bounding box center [354, 215] width 45 height 25
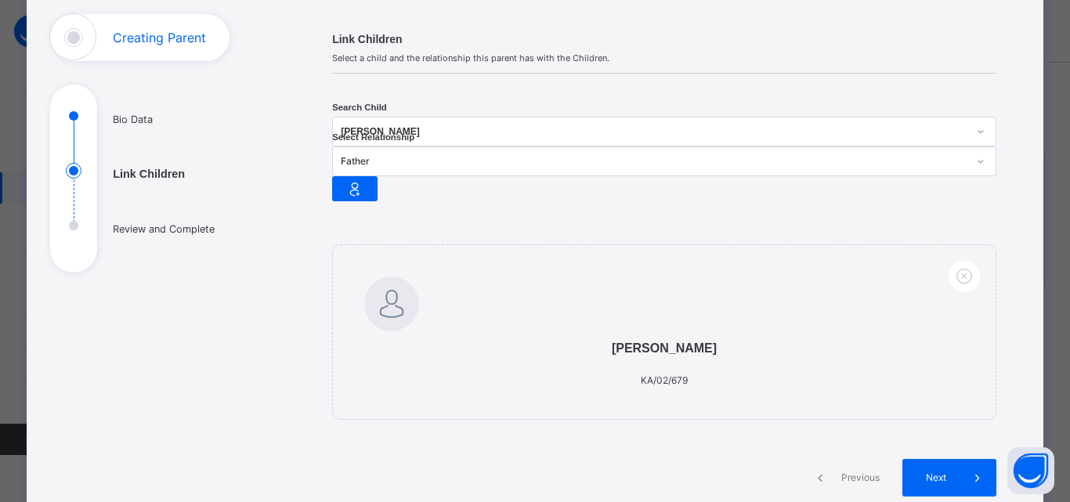
click at [405, 135] on div "[PERSON_NAME]" at bounding box center [654, 132] width 627 height 16
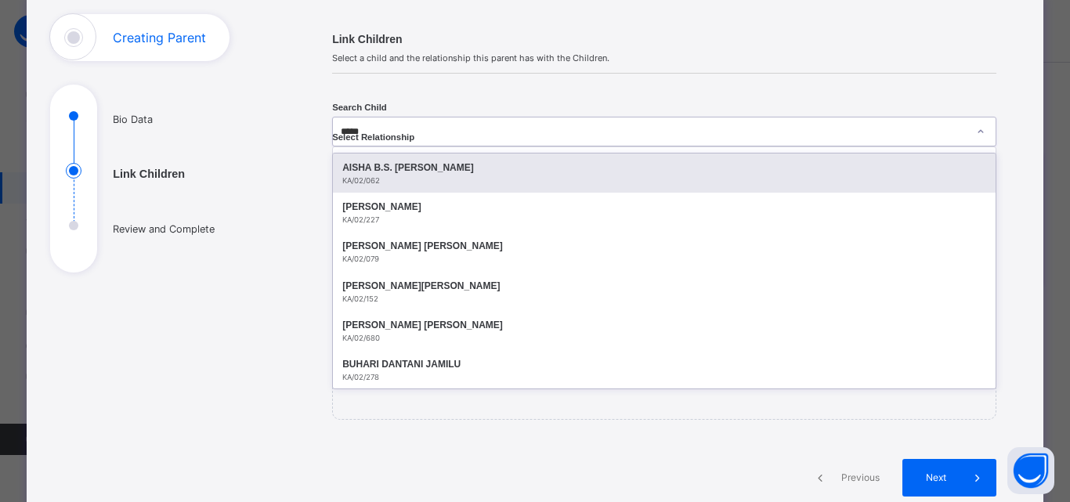
type input "******"
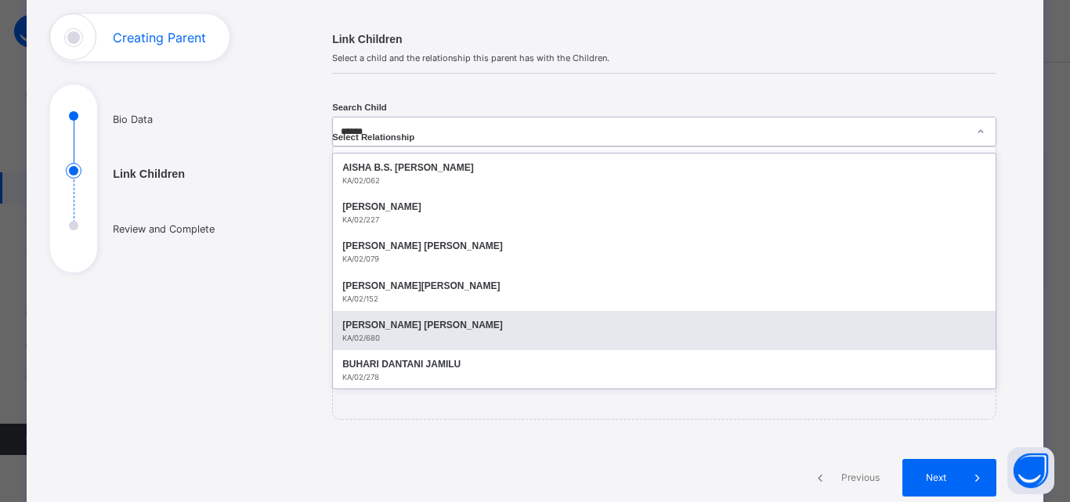
click at [438, 327] on div "[PERSON_NAME] [PERSON_NAME]" at bounding box center [664, 325] width 644 height 16
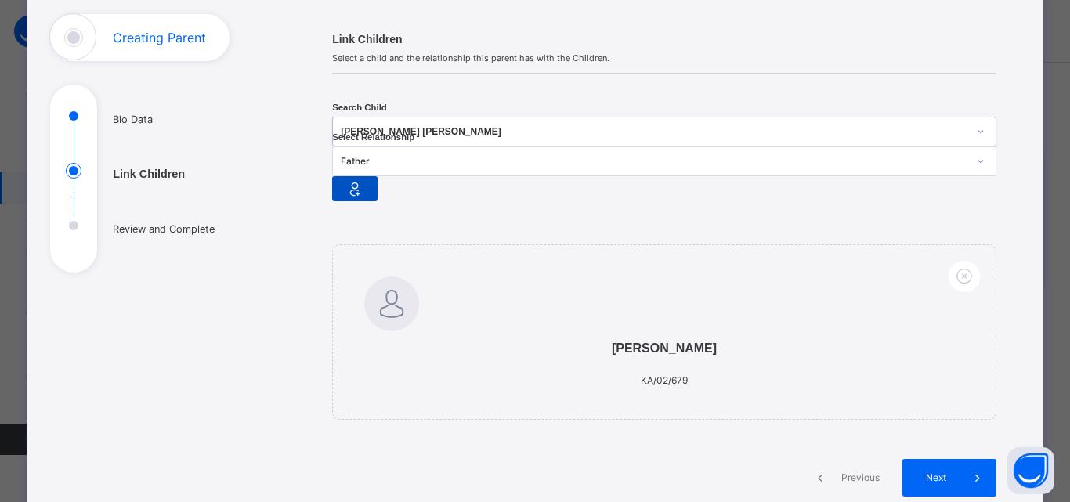
click at [366, 177] on icon at bounding box center [355, 188] width 22 height 23
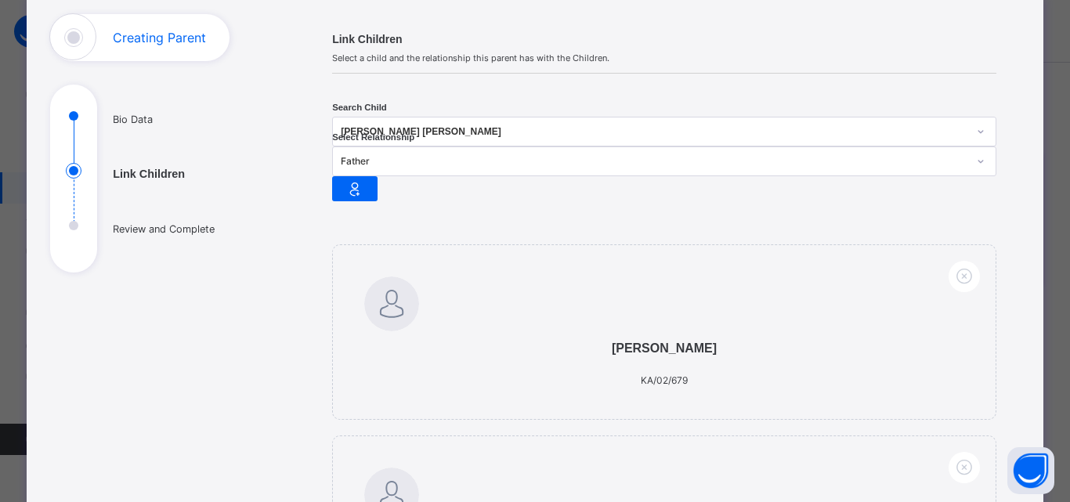
drag, startPoint x: 966, startPoint y: 384, endPoint x: 887, endPoint y: 471, distance: 118.6
click at [887, 471] on div "Link Children Select a child and the relationship this parent has with the Chil…" at bounding box center [664, 369] width 711 height 710
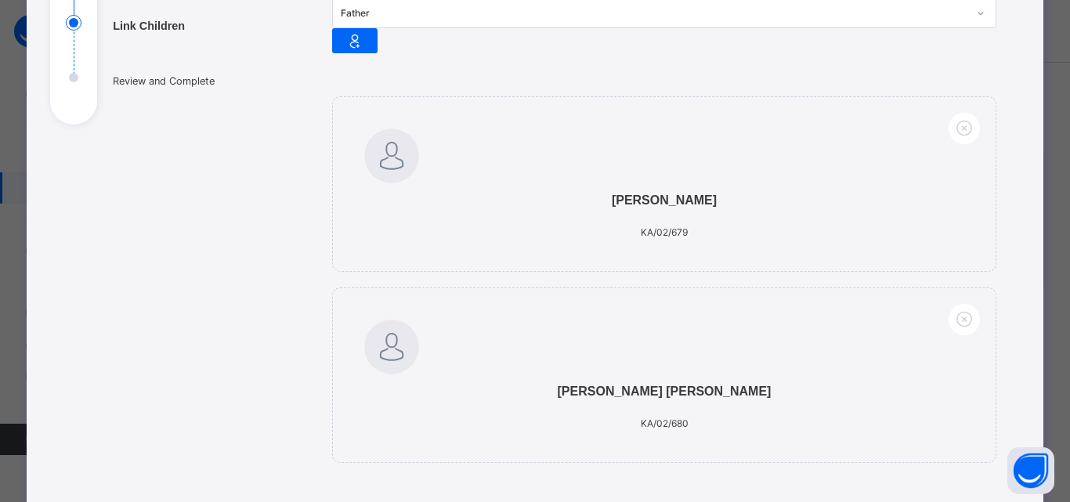
scroll to position [265, 0]
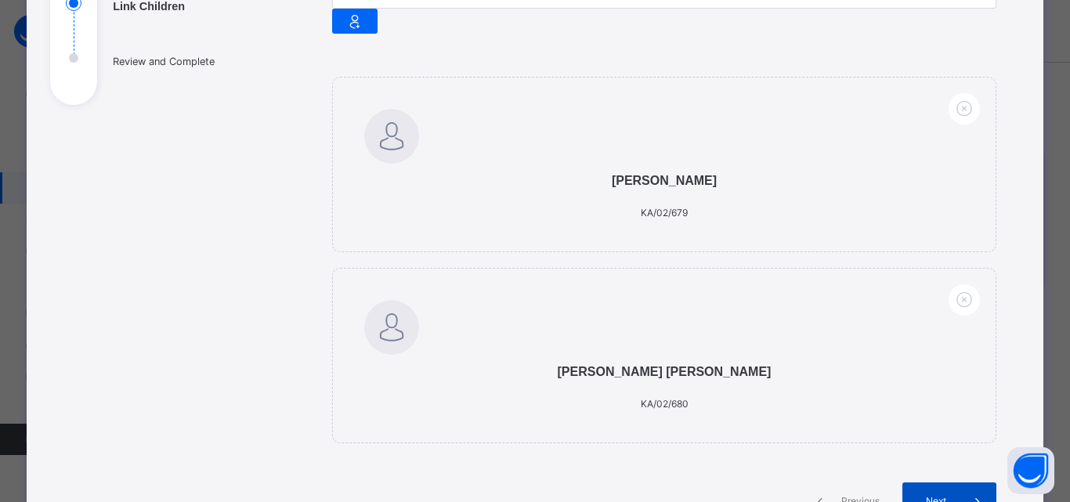
click at [945, 482] on div "Next" at bounding box center [949, 501] width 94 height 38
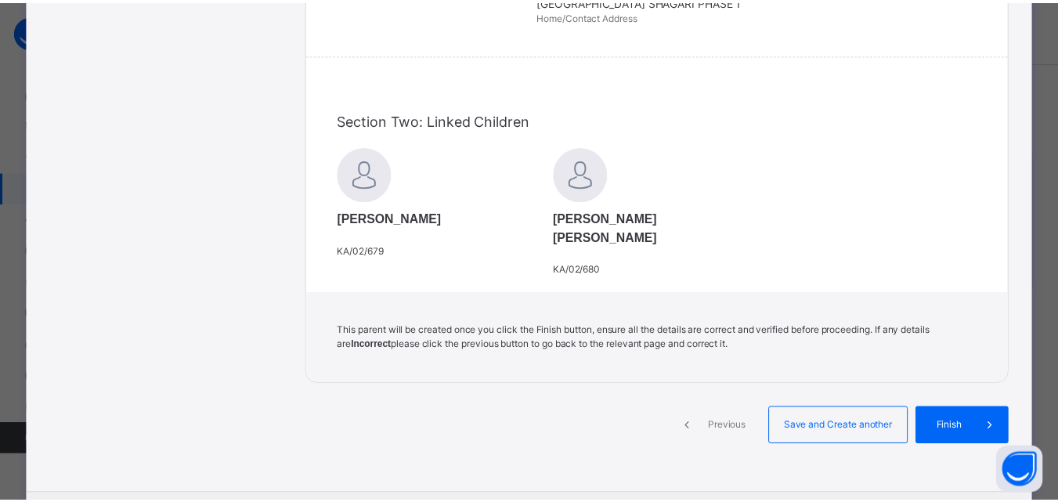
scroll to position [599, 0]
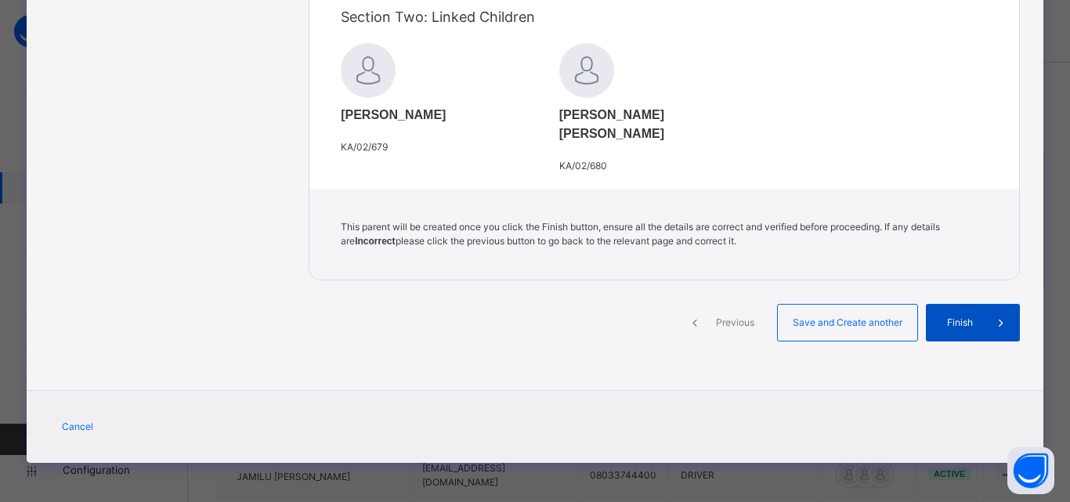
click at [969, 326] on span "Finish" at bounding box center [959, 323] width 45 height 14
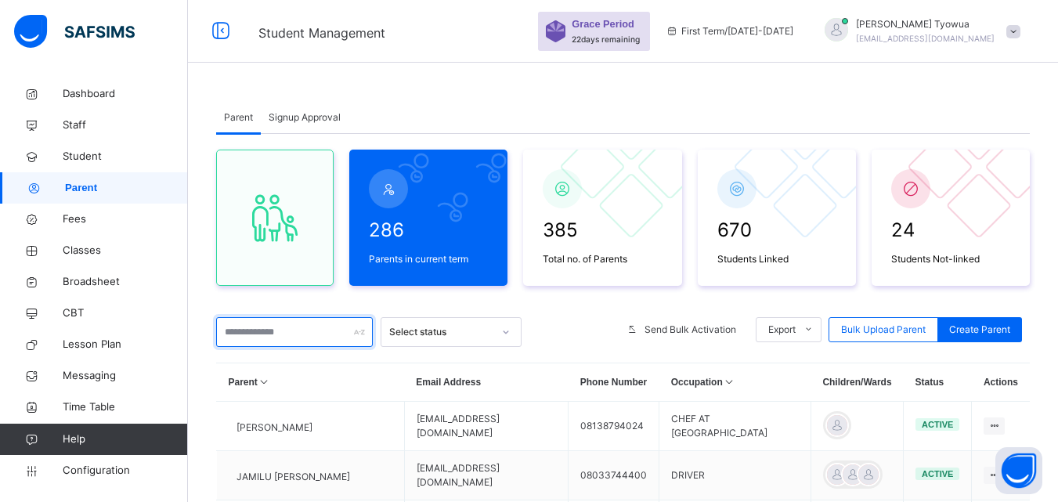
click at [251, 336] on input "text" at bounding box center [294, 332] width 157 height 30
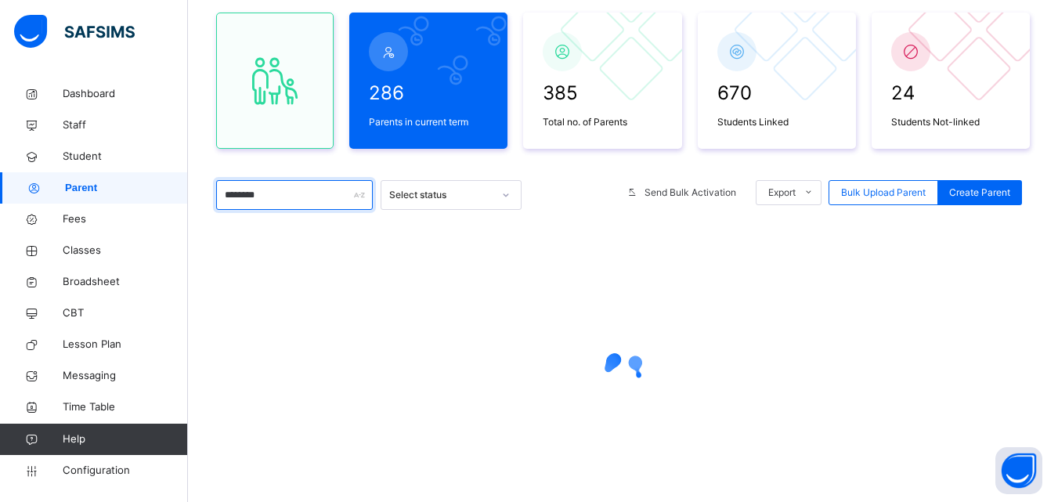
scroll to position [196, 0]
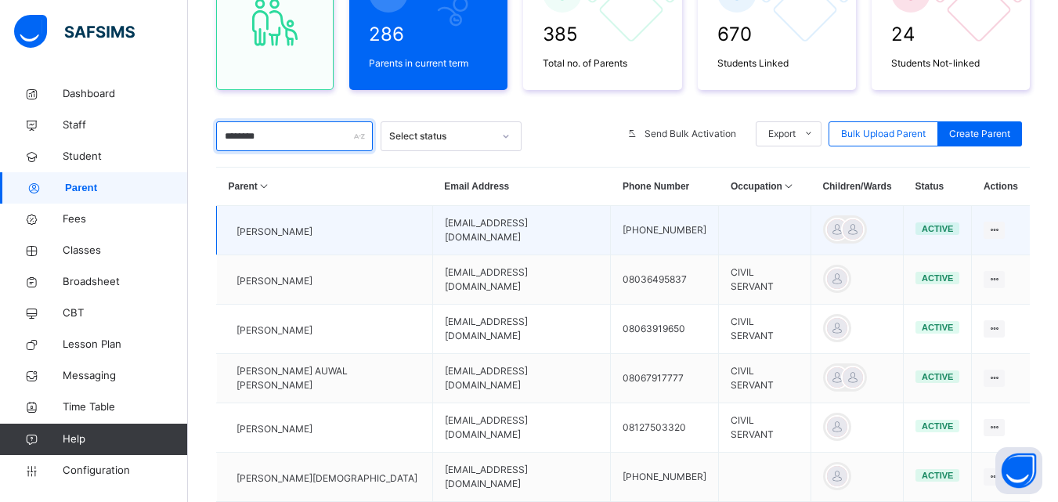
type input "********"
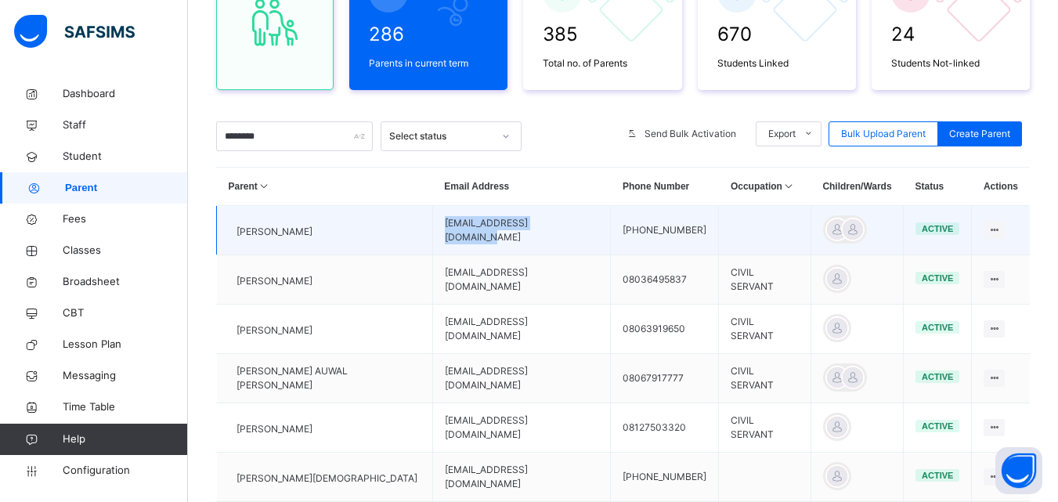
drag, startPoint x: 411, startPoint y: 239, endPoint x: 558, endPoint y: 240, distance: 147.3
click at [558, 240] on td "kamalisamarafa@gmail.com" at bounding box center [521, 230] width 179 height 49
copy td "kamalisamarafa@gmail.com"
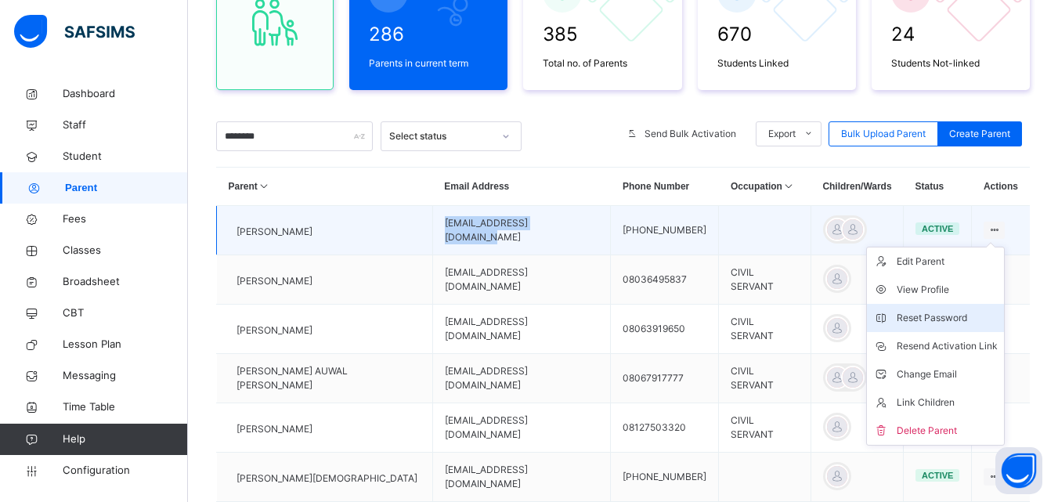
click at [950, 326] on div "Reset Password" at bounding box center [947, 318] width 101 height 16
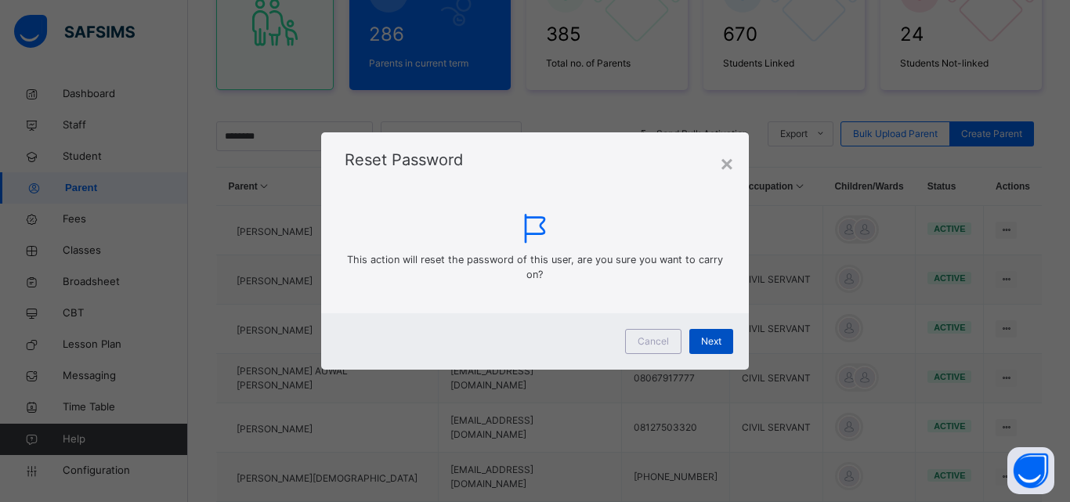
click at [704, 334] on div "Next" at bounding box center [711, 341] width 44 height 25
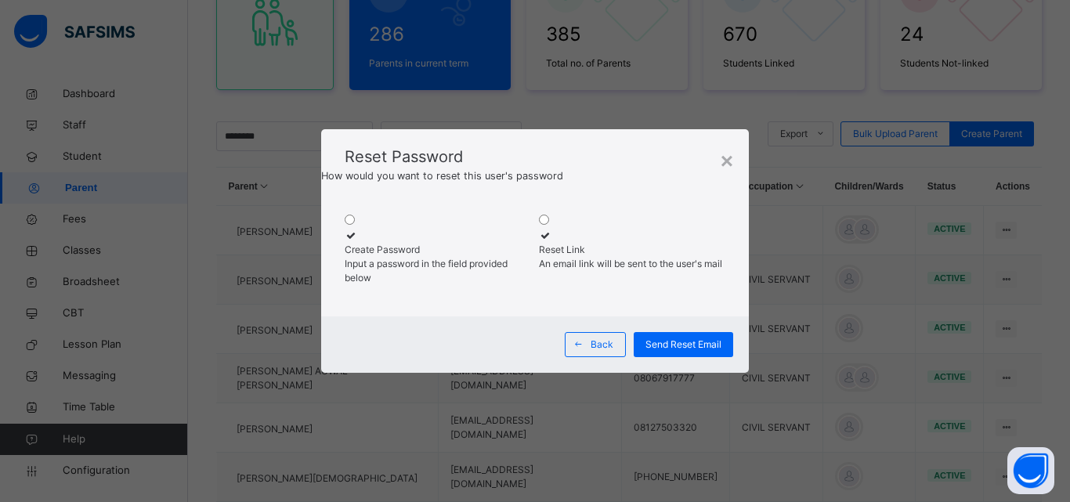
click at [394, 243] on div "Create Password" at bounding box center [438, 250] width 186 height 14
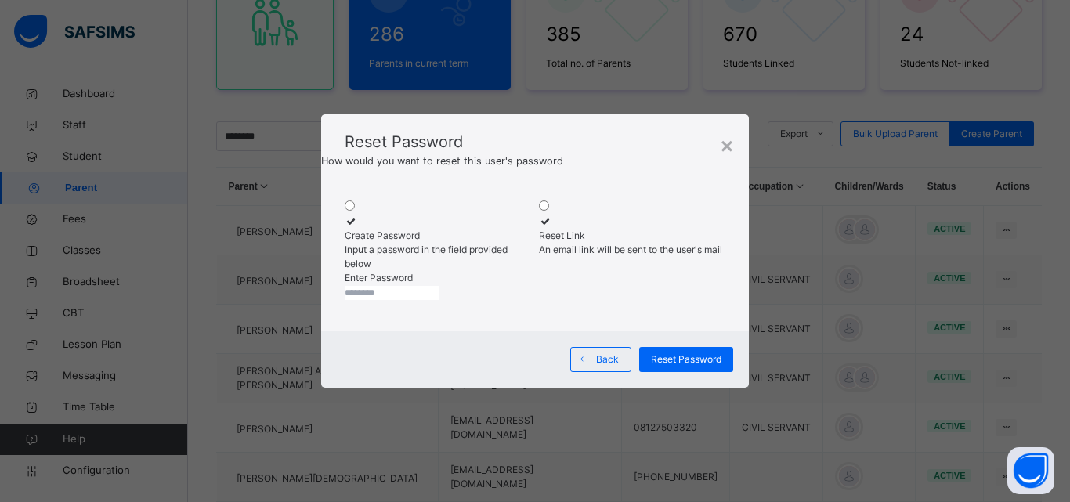
click at [439, 300] on input "text" at bounding box center [392, 293] width 94 height 14
type input "**********"
click at [706, 367] on span "Reset Password" at bounding box center [686, 359] width 70 height 14
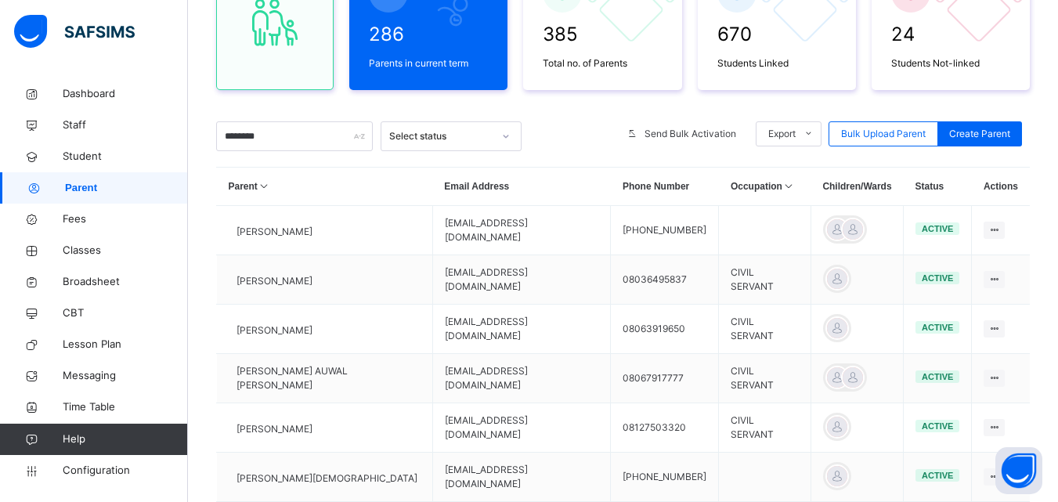
scroll to position [0, 0]
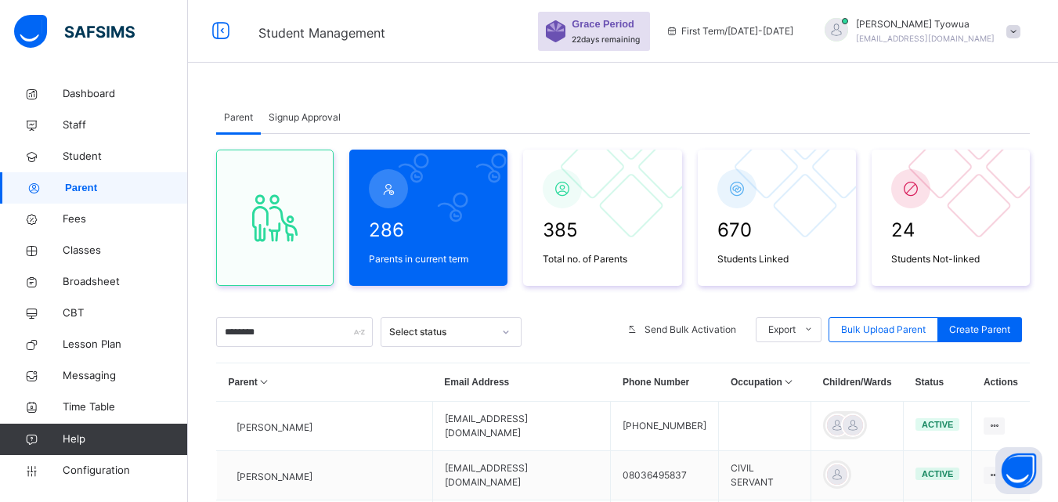
click at [848, 27] on div at bounding box center [836, 29] width 23 height 23
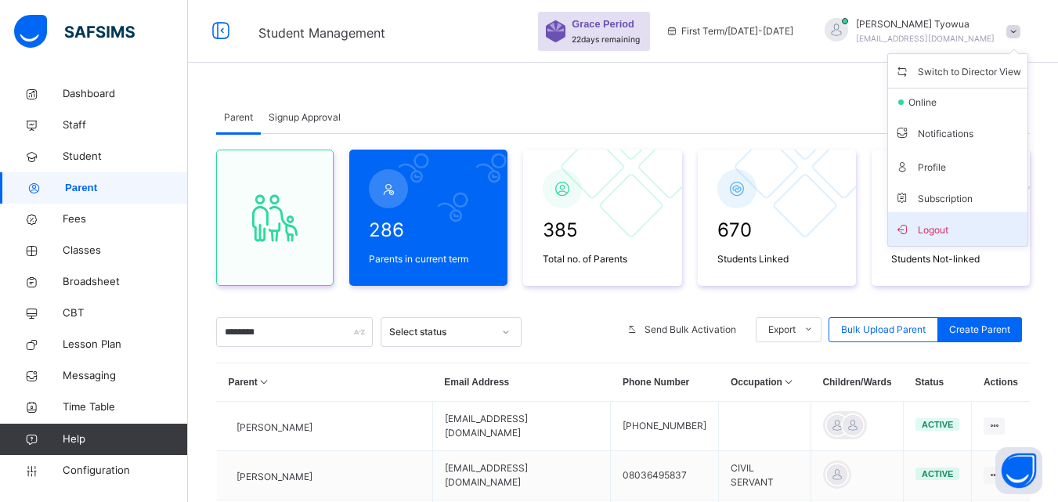
click at [958, 232] on span "Logout" at bounding box center [957, 229] width 127 height 21
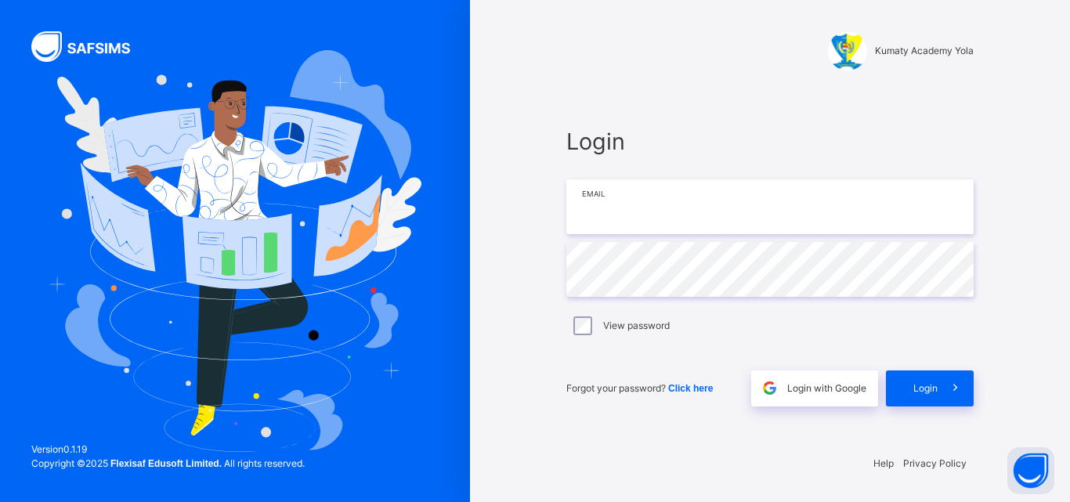
click at [779, 222] on input "email" at bounding box center [769, 206] width 407 height 55
paste input "**********"
type input "**********"
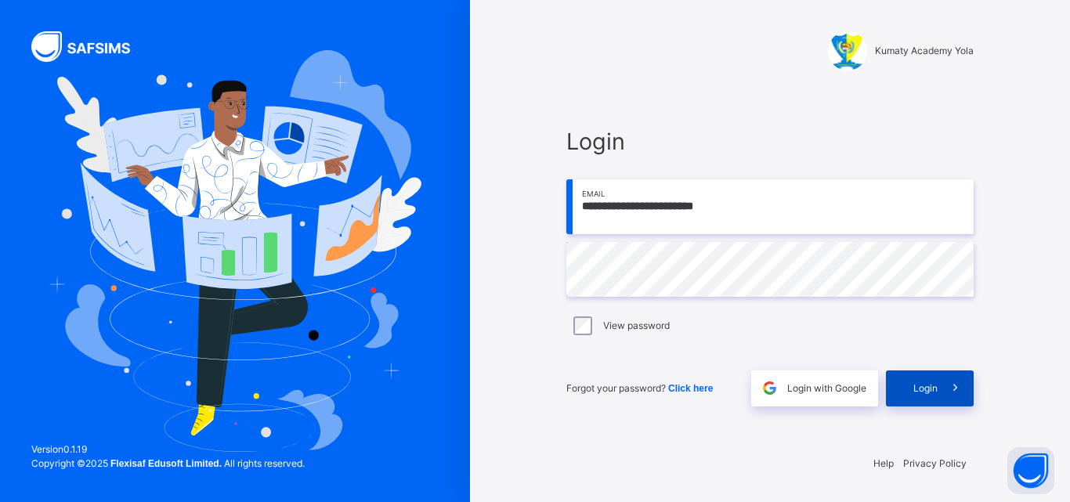
click at [948, 385] on icon at bounding box center [955, 388] width 16 height 18
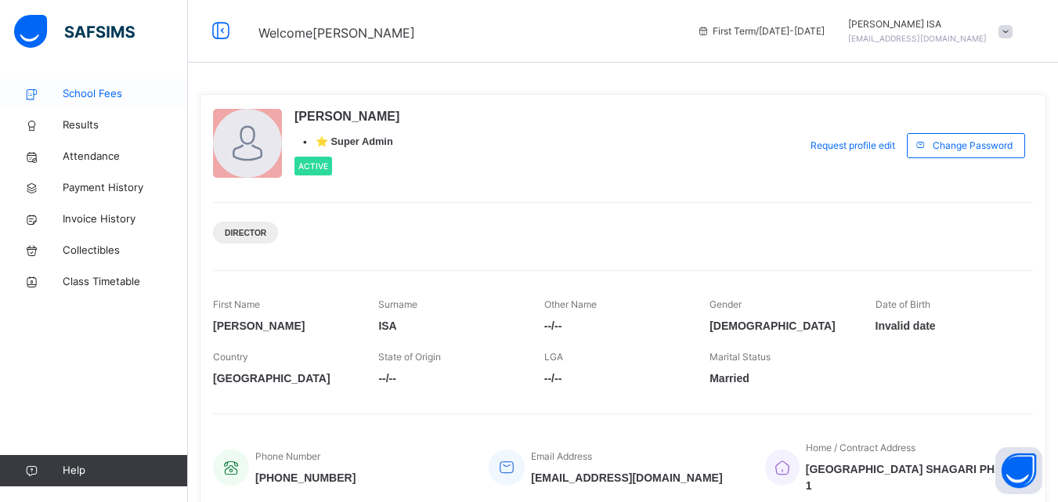
click at [107, 97] on span "School Fees" at bounding box center [125, 94] width 125 height 16
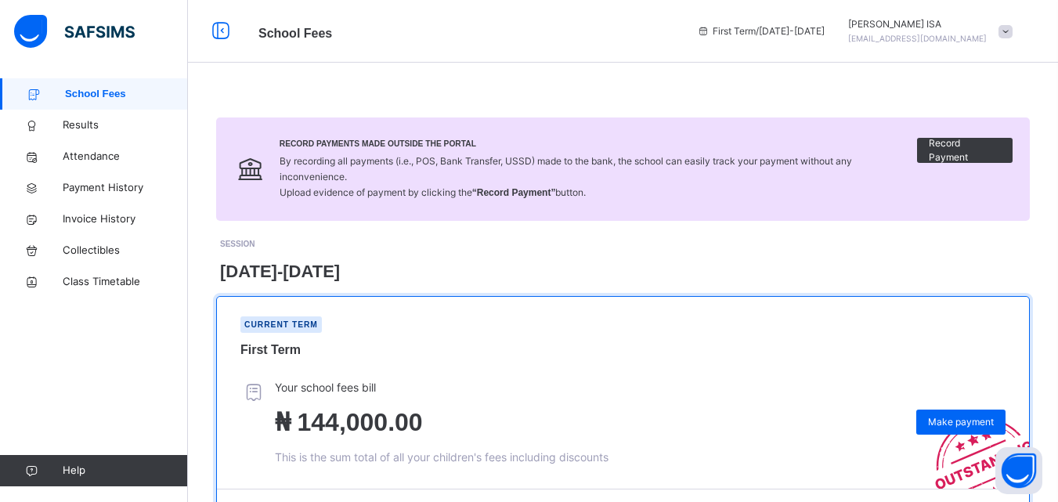
scroll to position [237, 0]
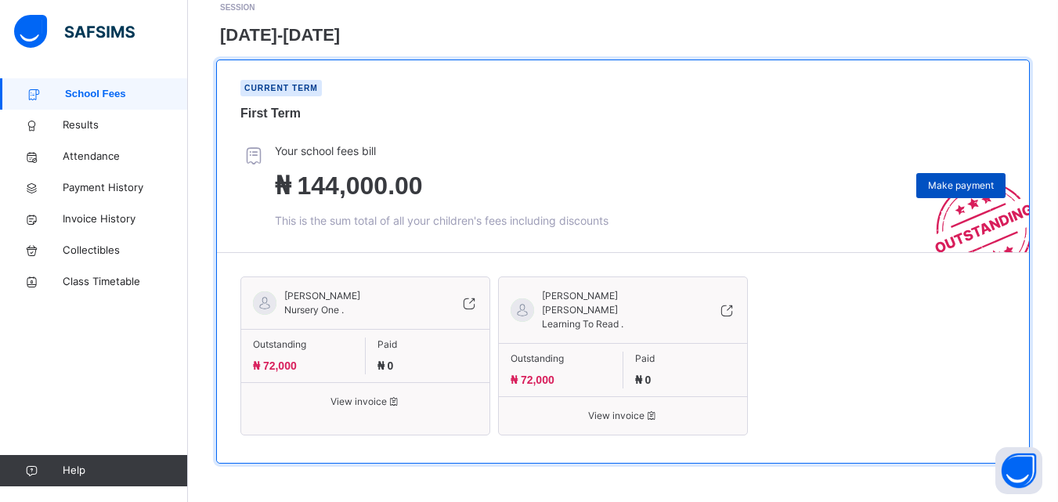
click at [930, 179] on div "Make payment" at bounding box center [960, 185] width 89 height 25
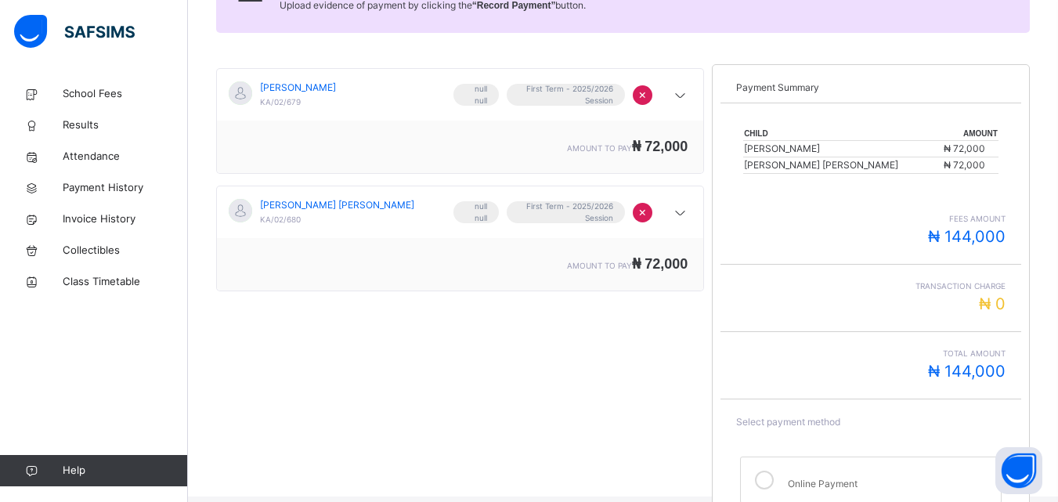
scroll to position [343, 0]
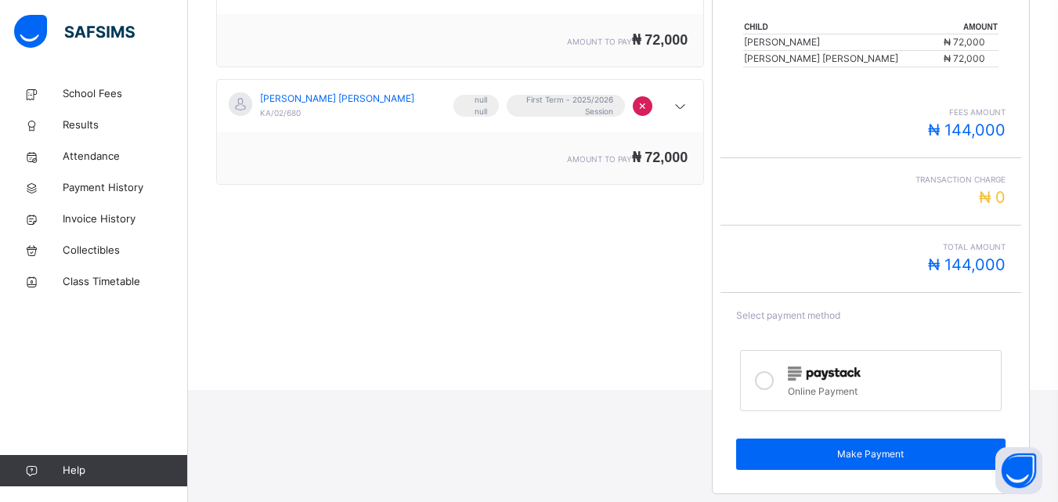
click at [902, 366] on div at bounding box center [890, 372] width 204 height 18
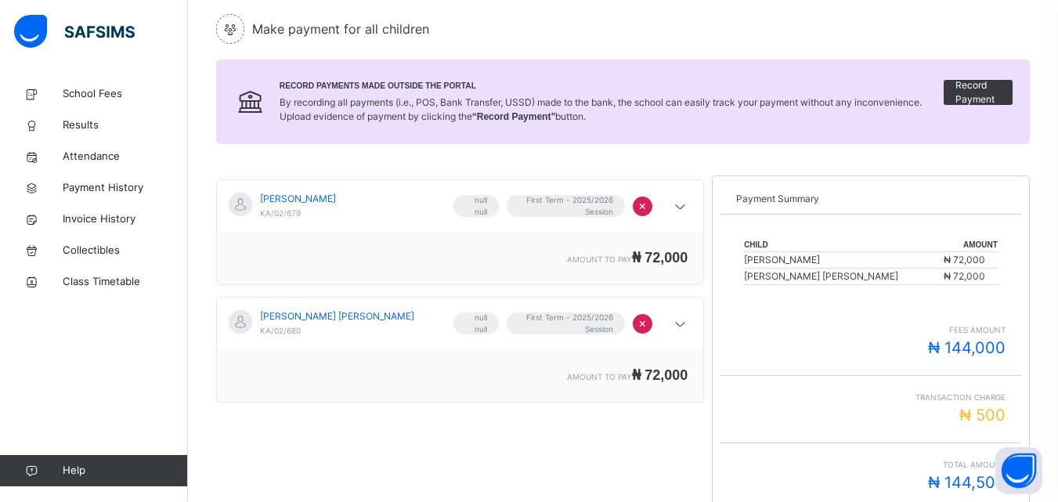
scroll to position [0, 0]
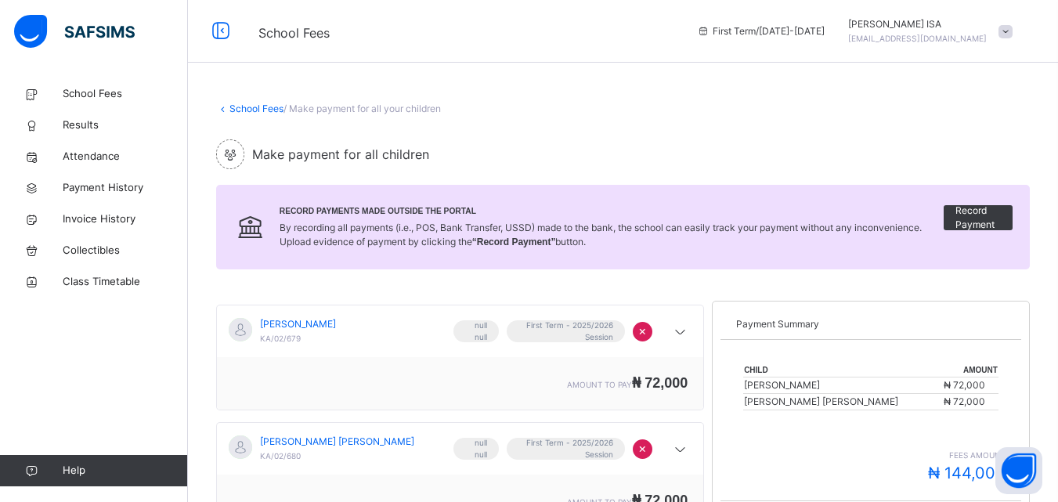
click at [848, 31] on div at bounding box center [848, 31] width 0 height 0
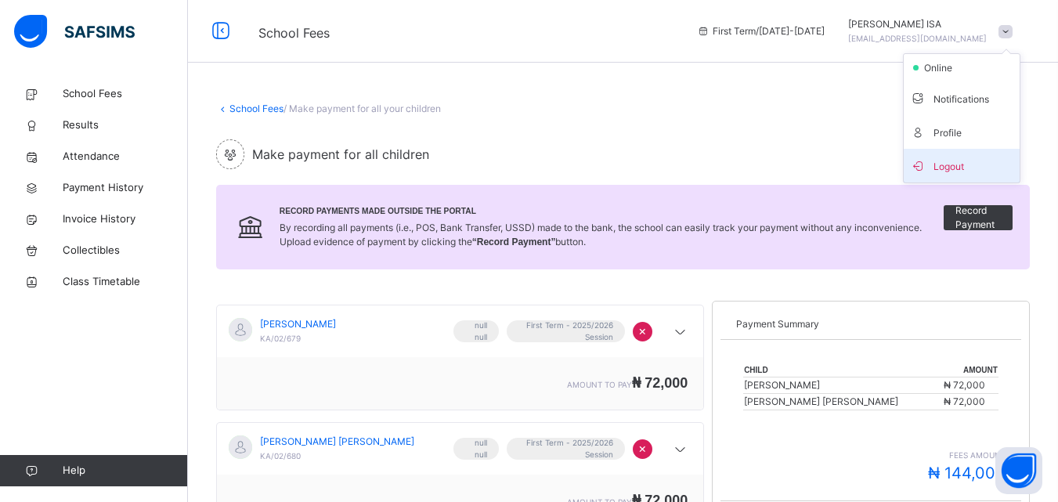
click at [966, 170] on span "Logout" at bounding box center [961, 165] width 103 height 21
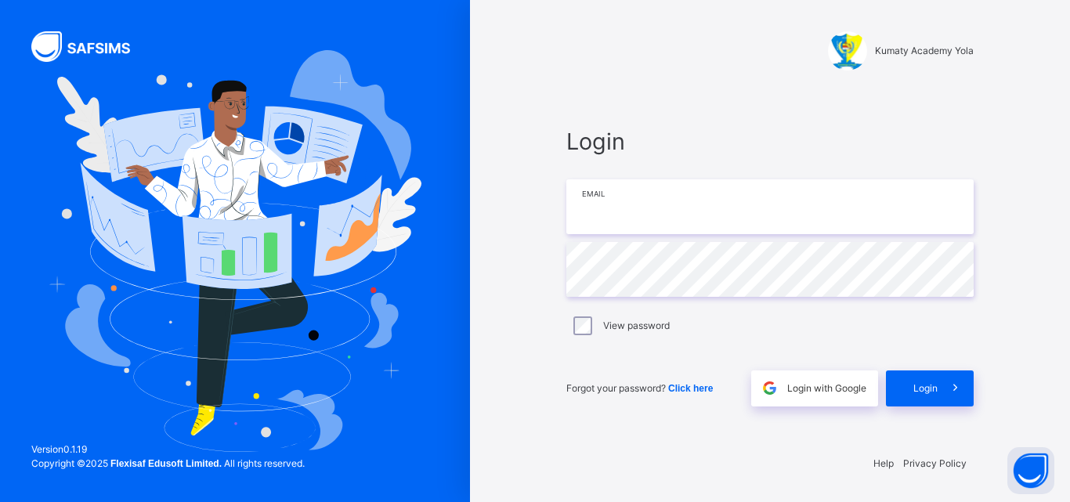
click at [813, 211] on input "email" at bounding box center [769, 206] width 407 height 55
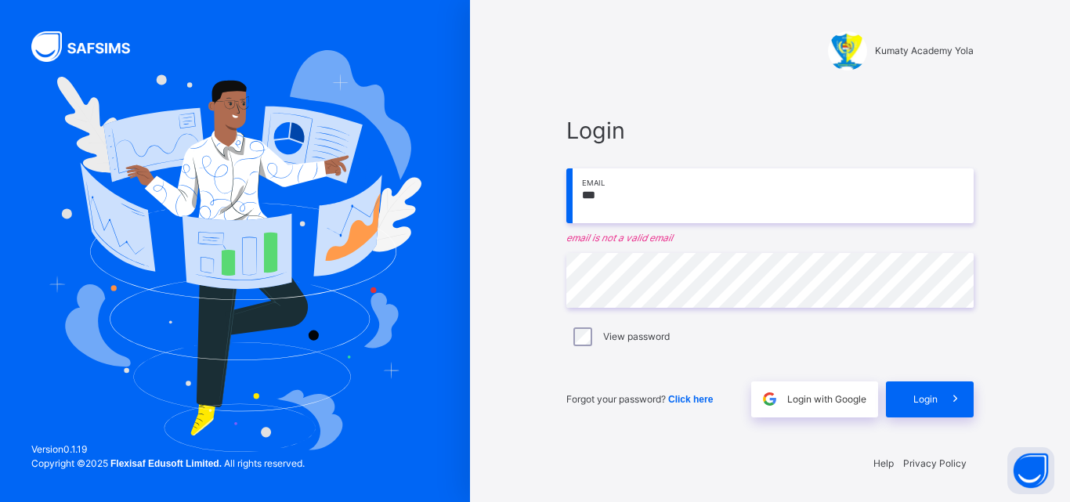
type input "**********"
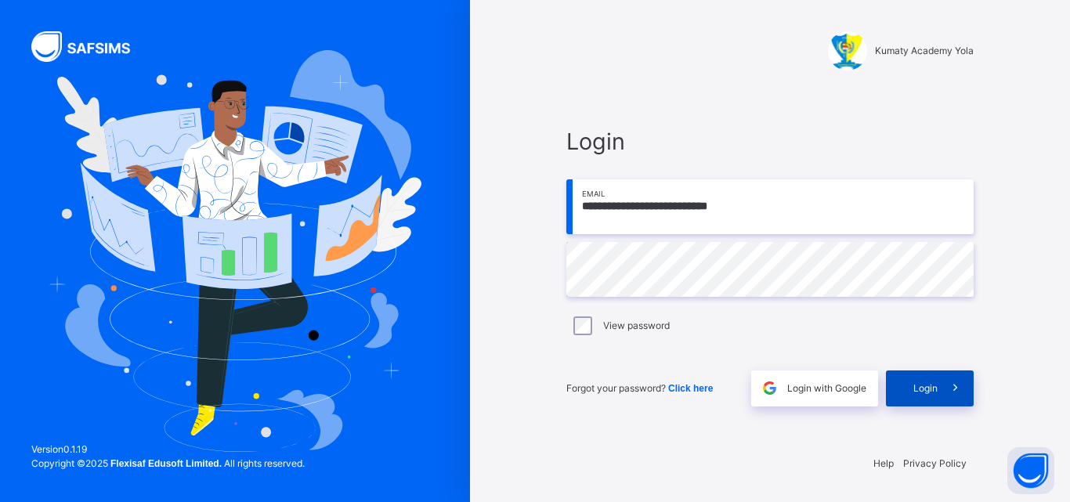
click at [940, 387] on span at bounding box center [955, 388] width 36 height 36
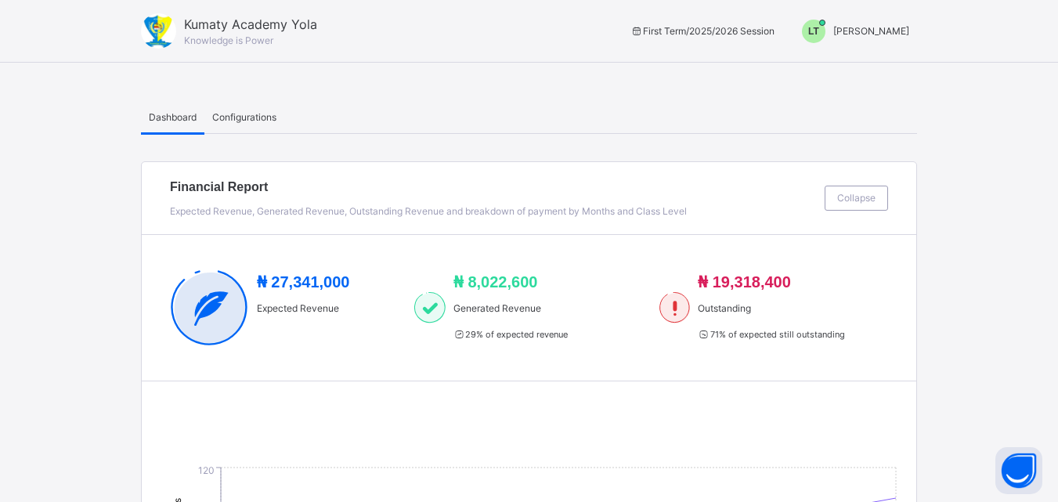
click at [819, 35] on span "LT" at bounding box center [813, 31] width 11 height 14
click at [902, 73] on span "Switch to Admin View" at bounding box center [850, 68] width 119 height 21
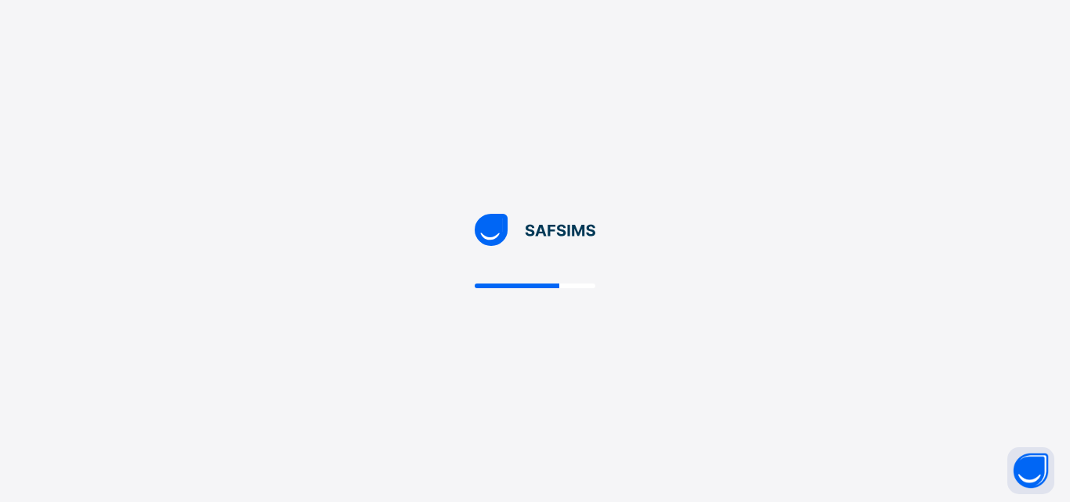
select select "**"
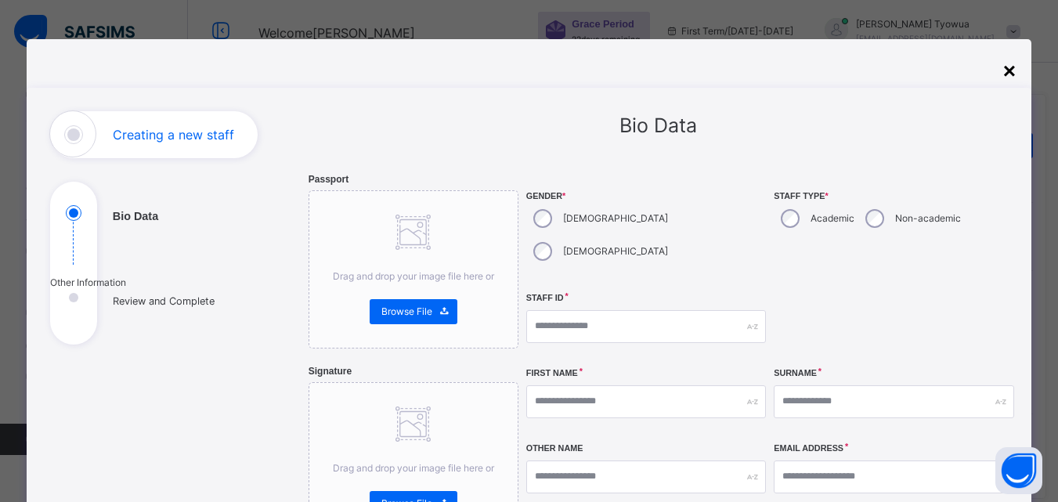
click at [1003, 72] on div "×" at bounding box center [1009, 71] width 13 height 33
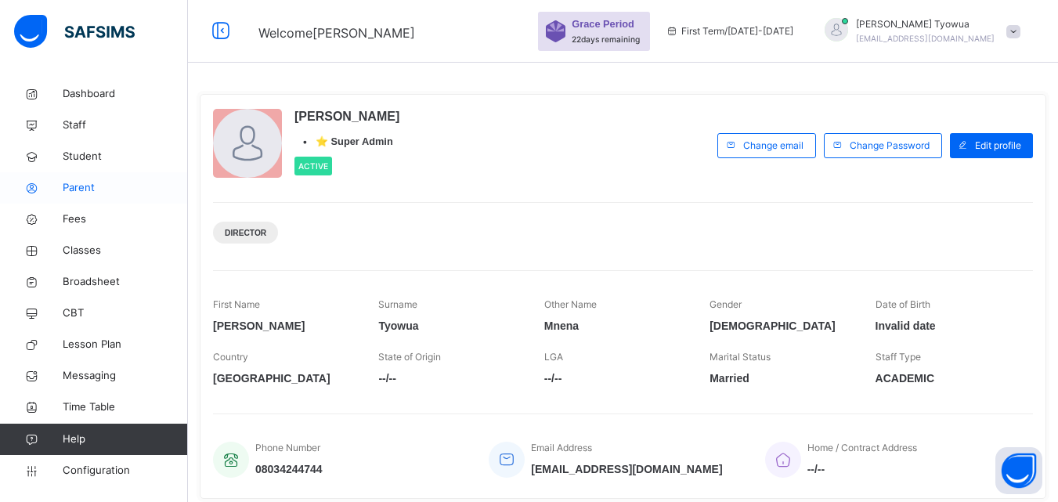
click at [59, 191] on icon at bounding box center [31, 188] width 63 height 12
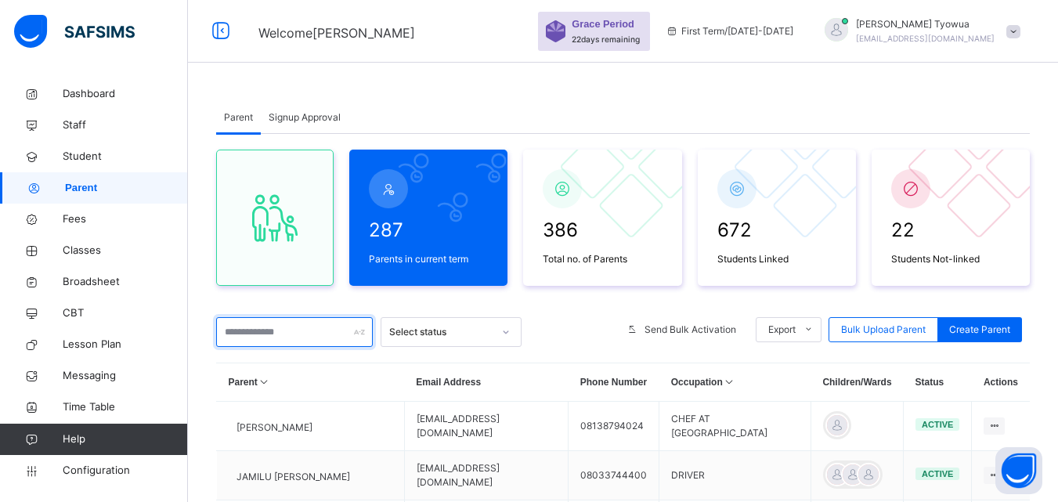
click at [284, 341] on input "text" at bounding box center [294, 332] width 157 height 30
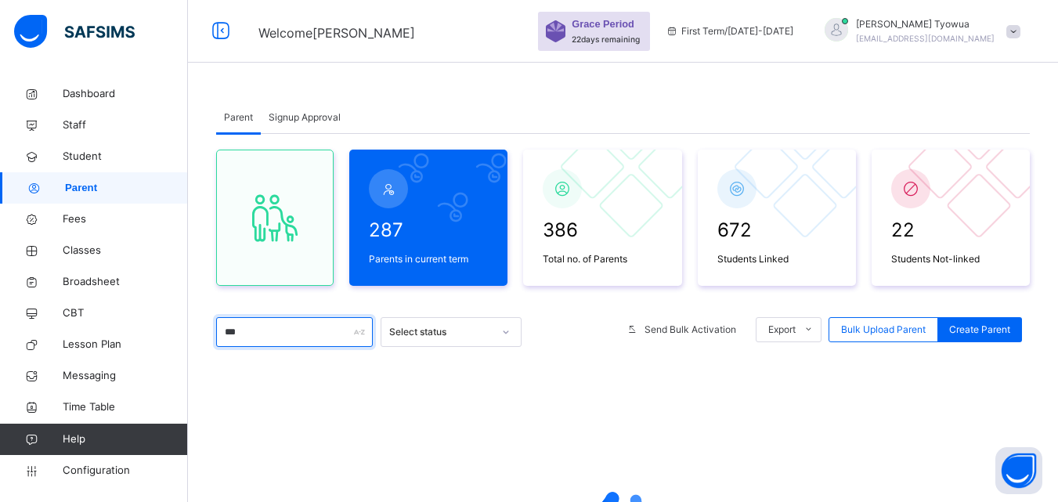
type input "****"
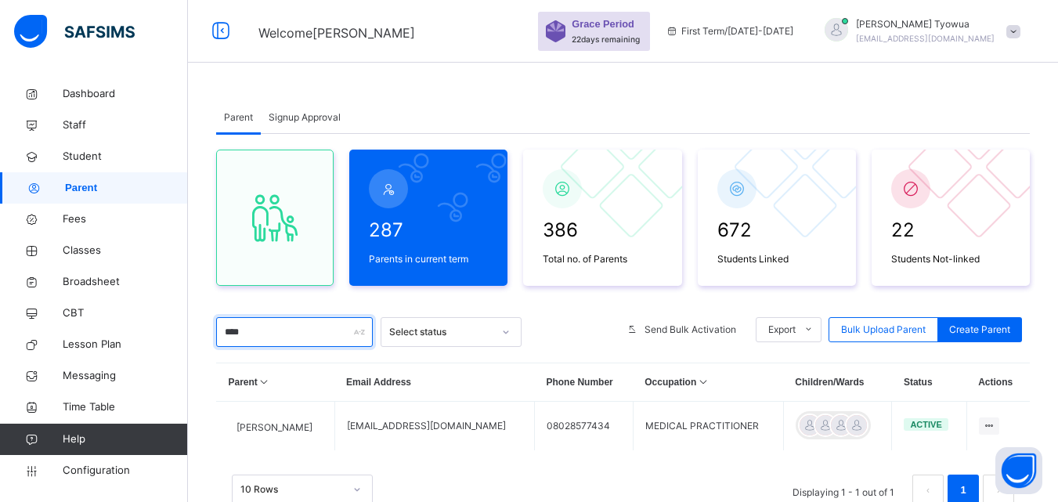
scroll to position [59, 0]
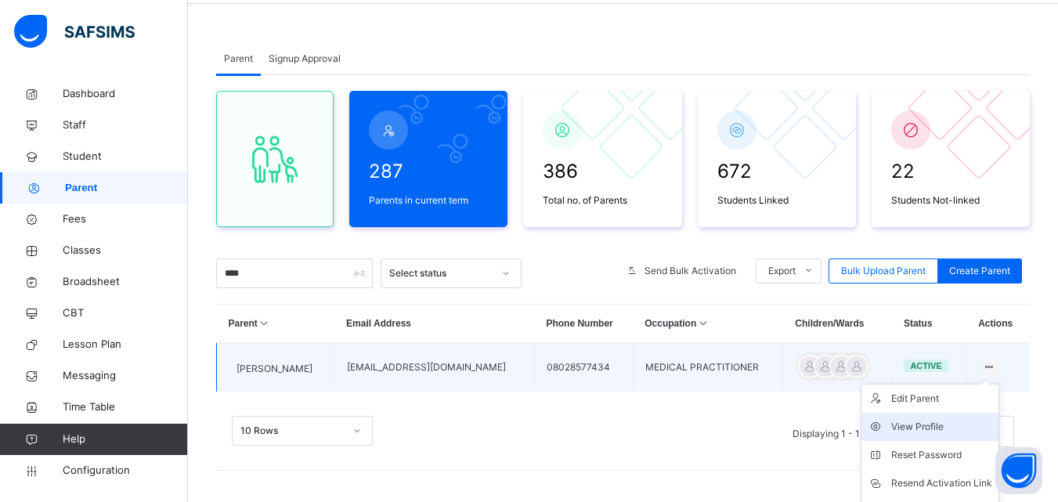
click at [905, 421] on div "View Profile" at bounding box center [941, 427] width 101 height 16
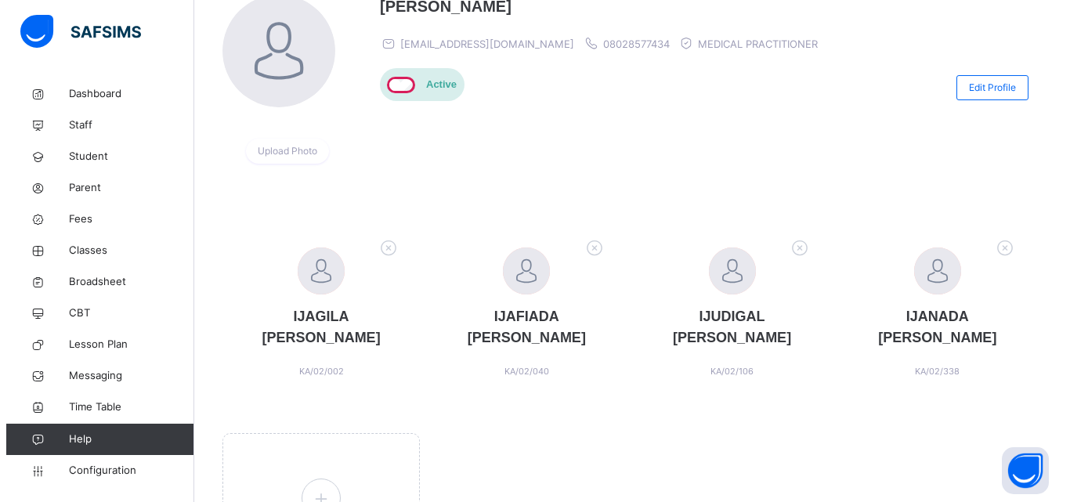
scroll to position [238, 0]
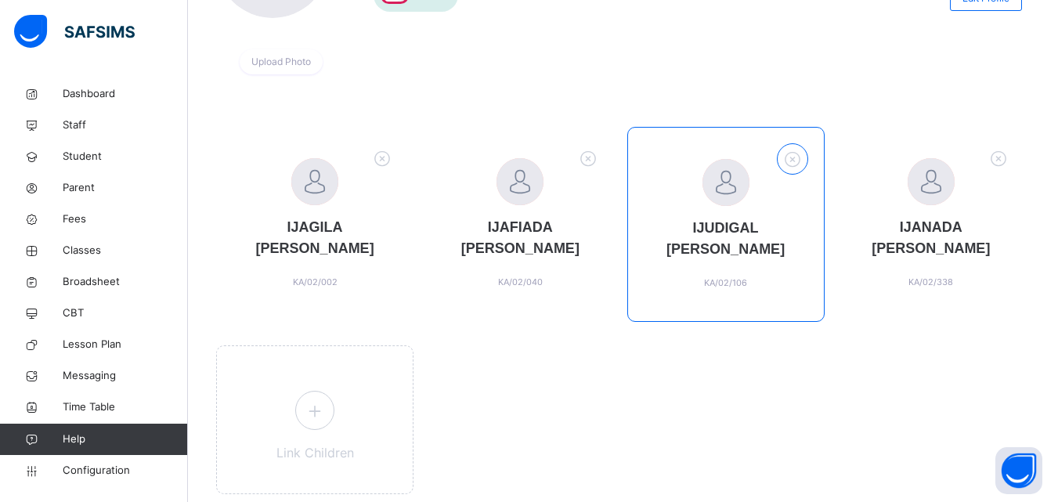
click at [800, 163] on icon at bounding box center [792, 159] width 24 height 26
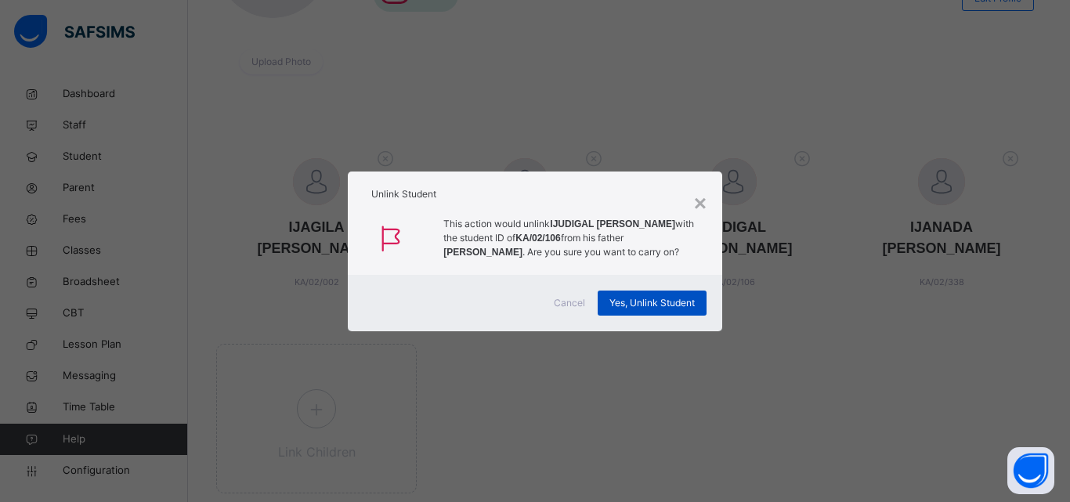
click at [656, 305] on span "Yes, Unlink Student" at bounding box center [651, 303] width 85 height 14
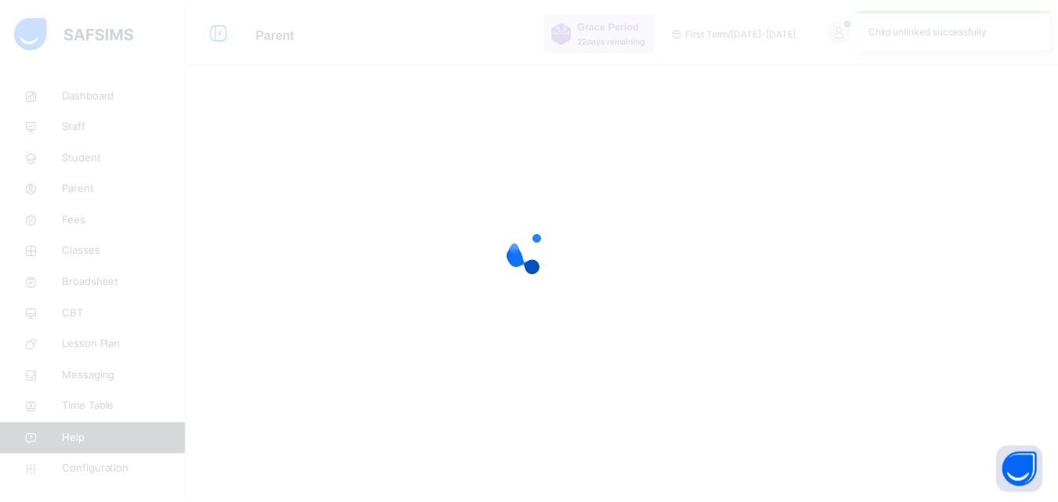
scroll to position [0, 0]
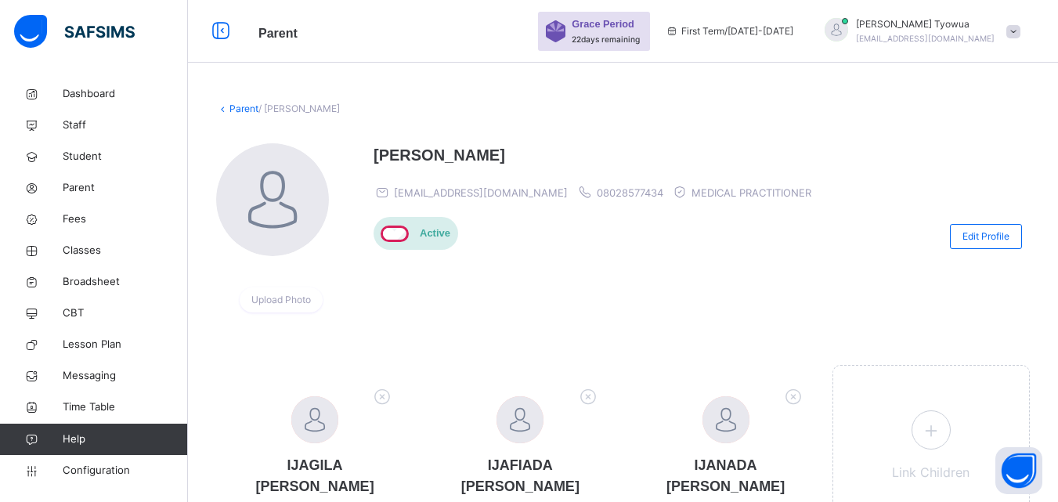
click at [848, 38] on div at bounding box center [836, 29] width 23 height 23
click at [724, 189] on span "MEDICAL PRACTITIONER" at bounding box center [752, 192] width 120 height 13
click at [848, 37] on div at bounding box center [836, 29] width 23 height 23
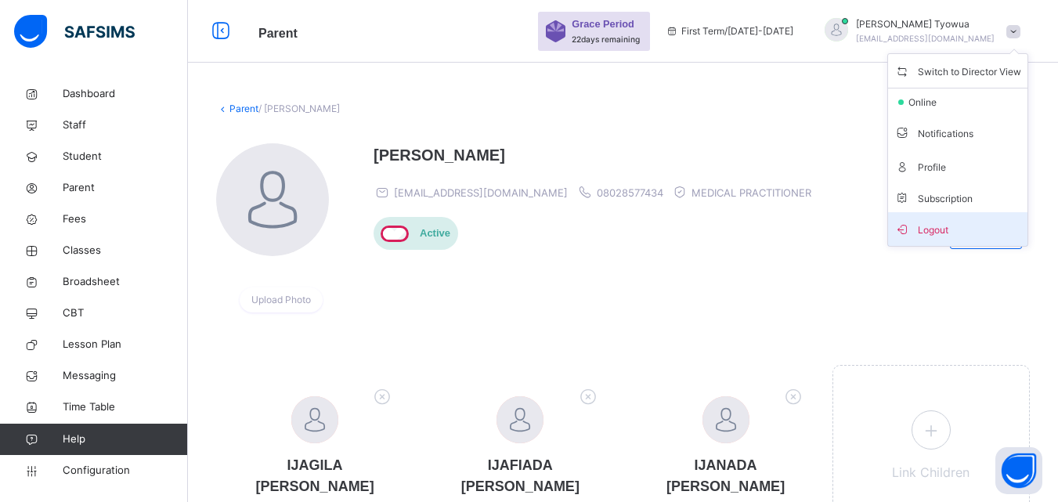
click at [959, 222] on span "Logout" at bounding box center [957, 229] width 127 height 21
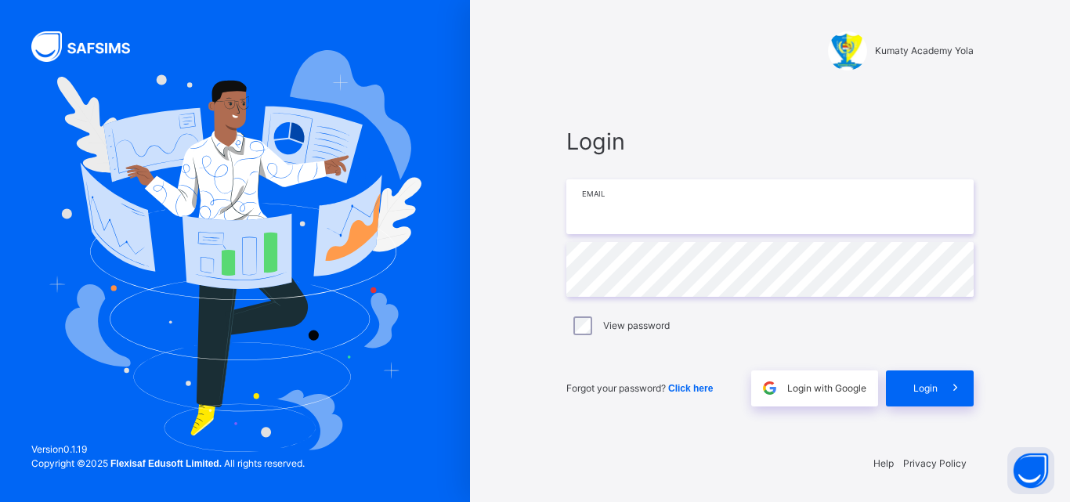
click at [809, 213] on input "email" at bounding box center [769, 206] width 407 height 55
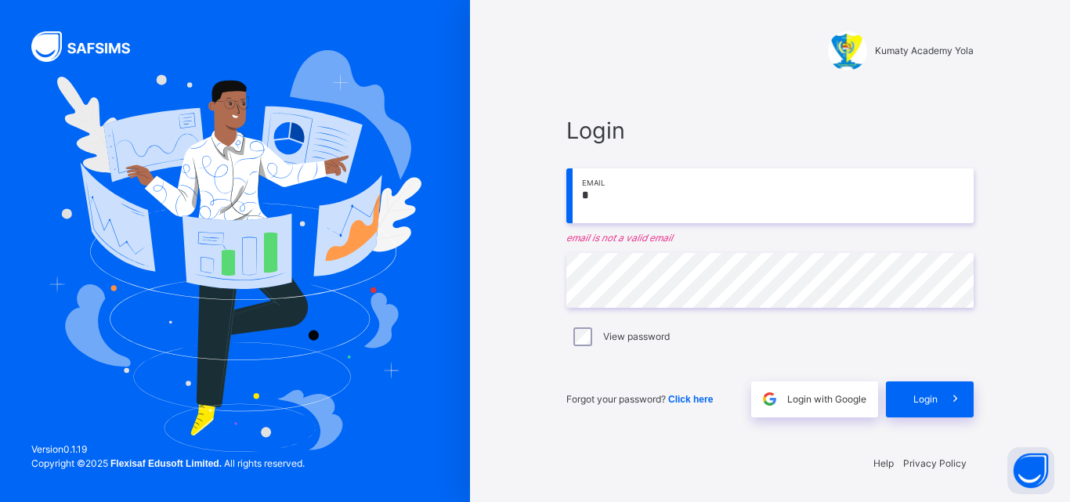
type input "**********"
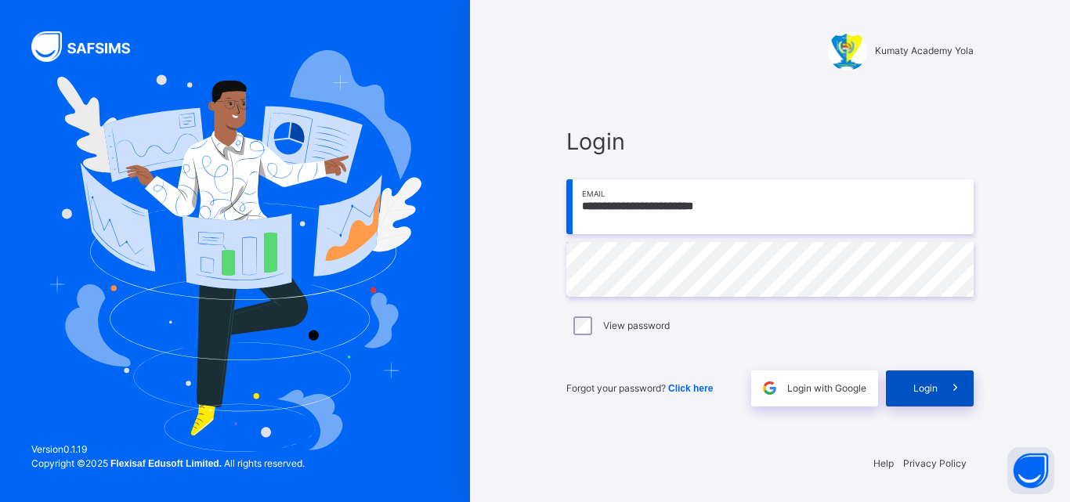
click at [939, 405] on span at bounding box center [955, 388] width 36 height 36
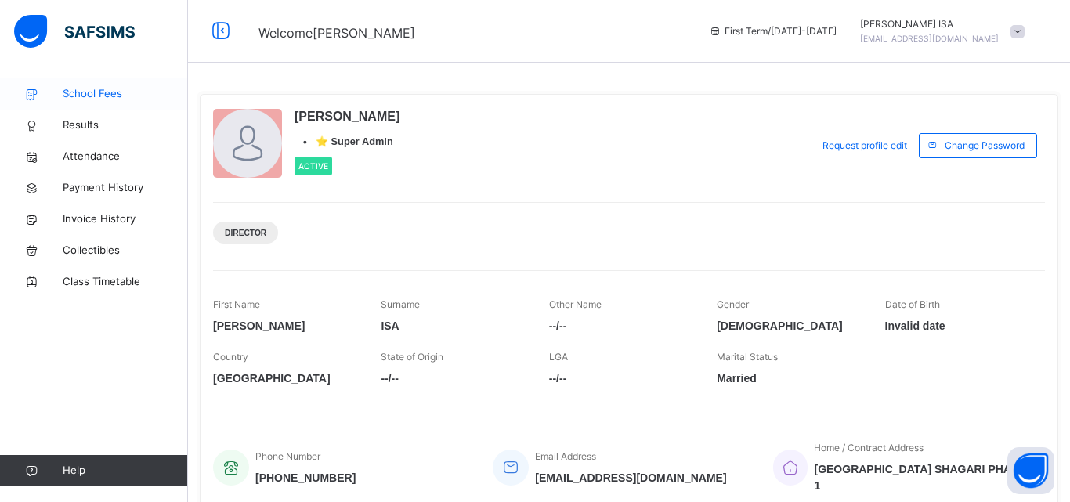
click at [125, 92] on span "School Fees" at bounding box center [125, 94] width 125 height 16
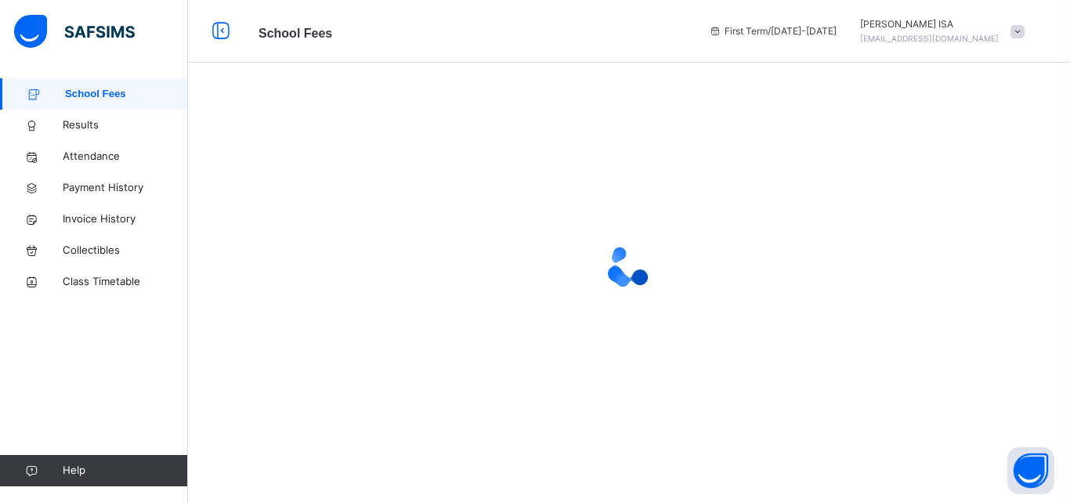
click at [107, 92] on span "School Fees" at bounding box center [126, 94] width 123 height 16
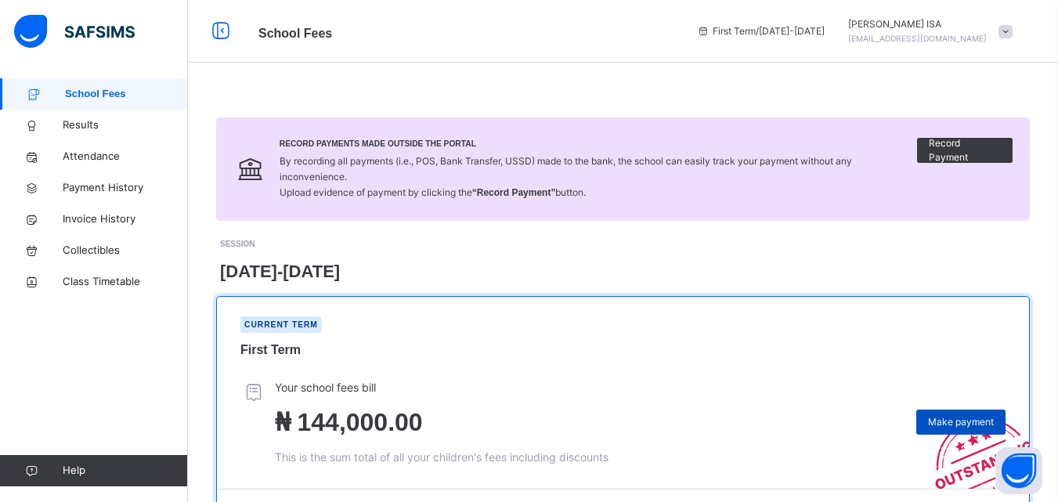
click at [966, 415] on span "Make payment" at bounding box center [961, 422] width 66 height 14
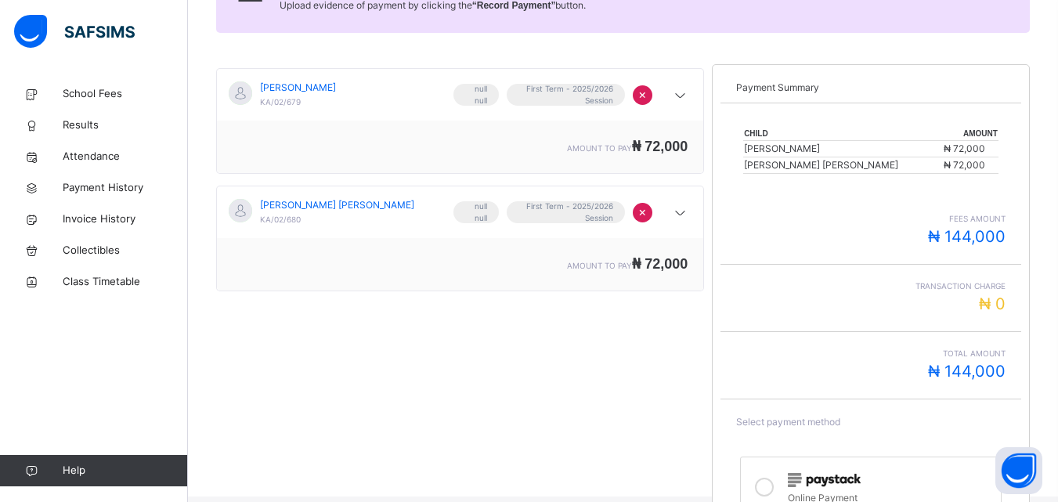
scroll to position [343, 0]
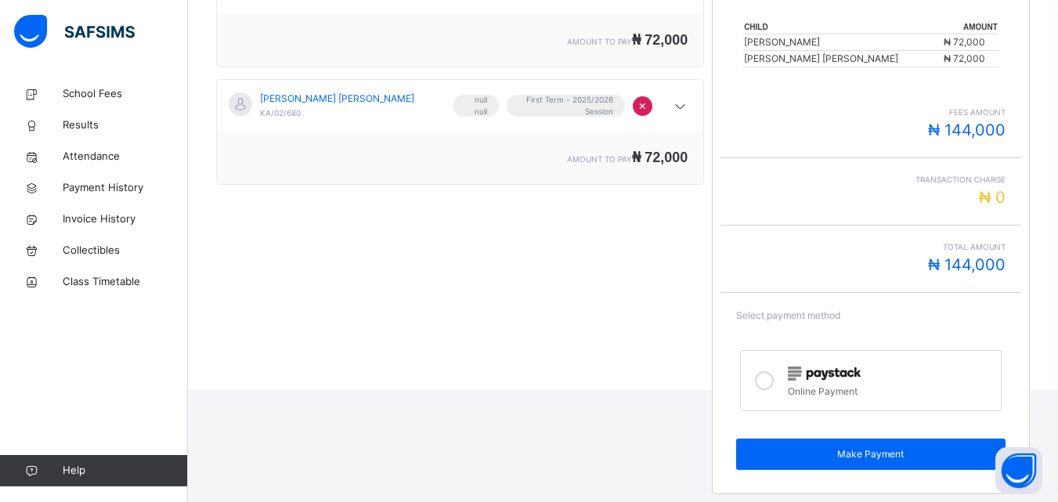
click at [820, 383] on div "Online Payment" at bounding box center [890, 390] width 204 height 18
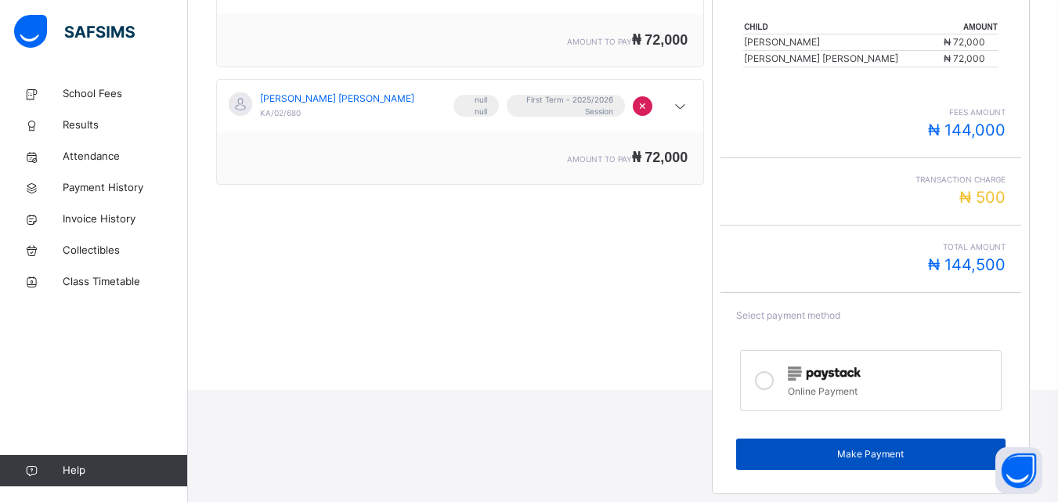
click at [840, 448] on span "Make Payment" at bounding box center [870, 454] width 245 height 14
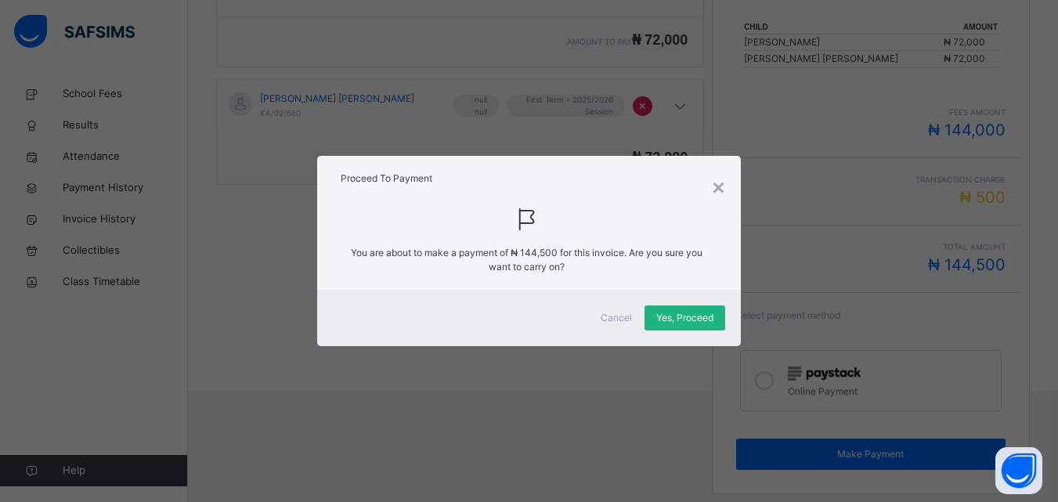
click at [686, 316] on span "Yes, Proceed" at bounding box center [684, 318] width 57 height 14
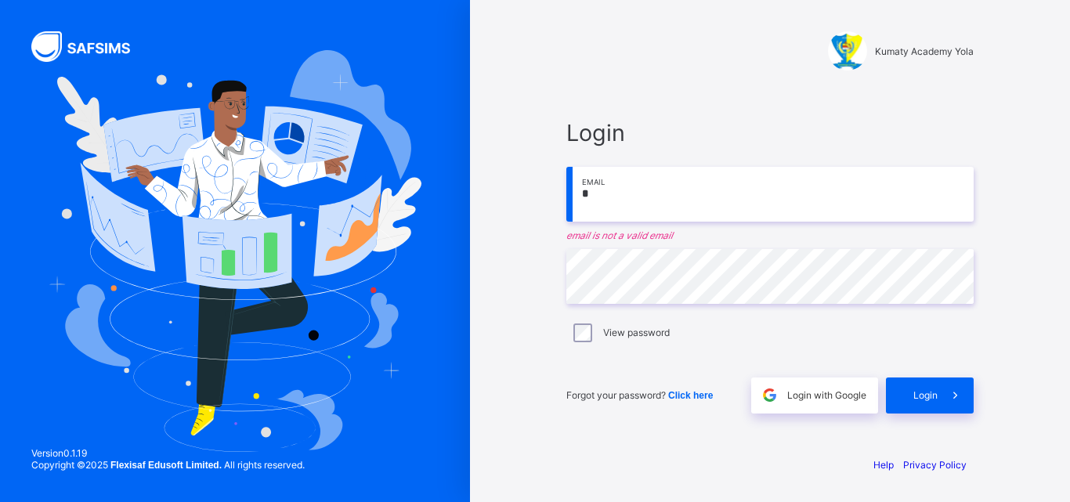
type input "**********"
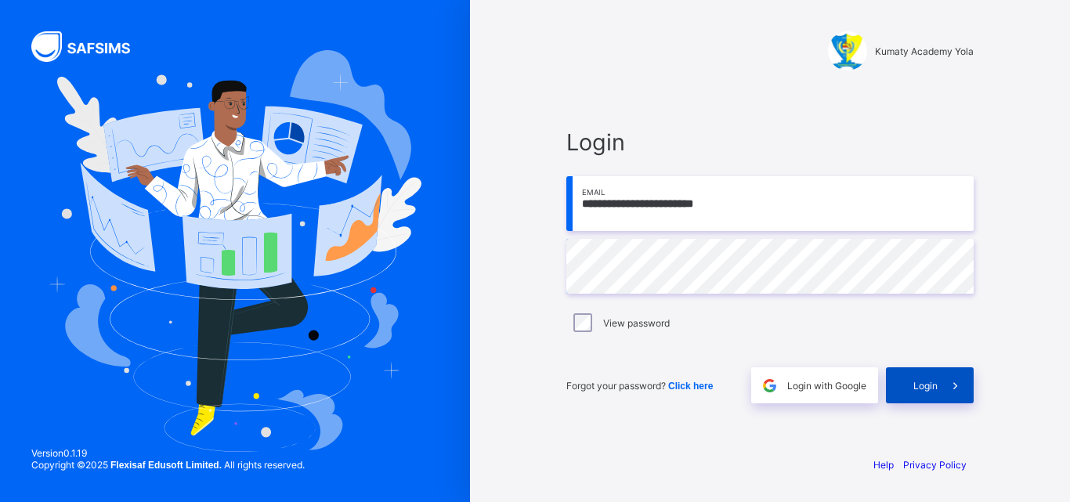
click at [942, 379] on span at bounding box center [955, 385] width 36 height 36
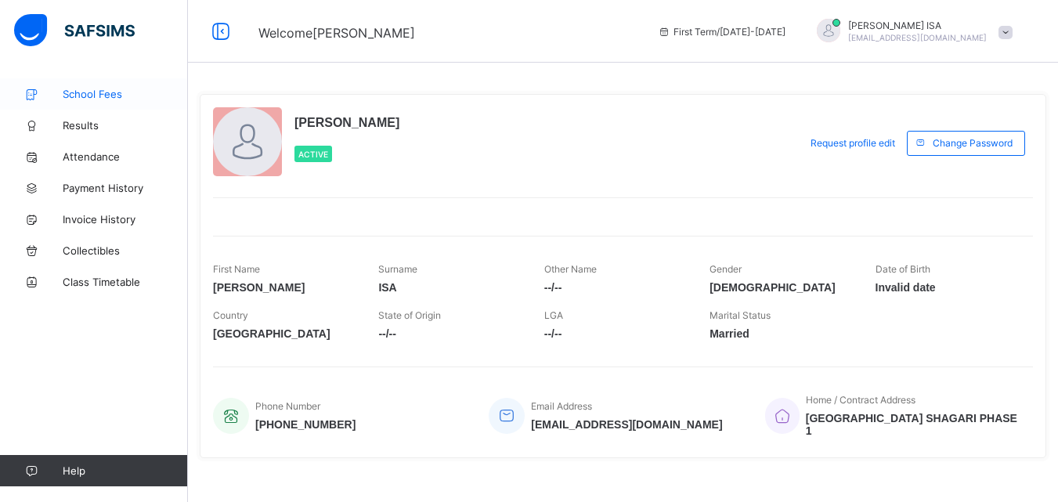
click at [88, 103] on link "School Fees" at bounding box center [94, 93] width 188 height 31
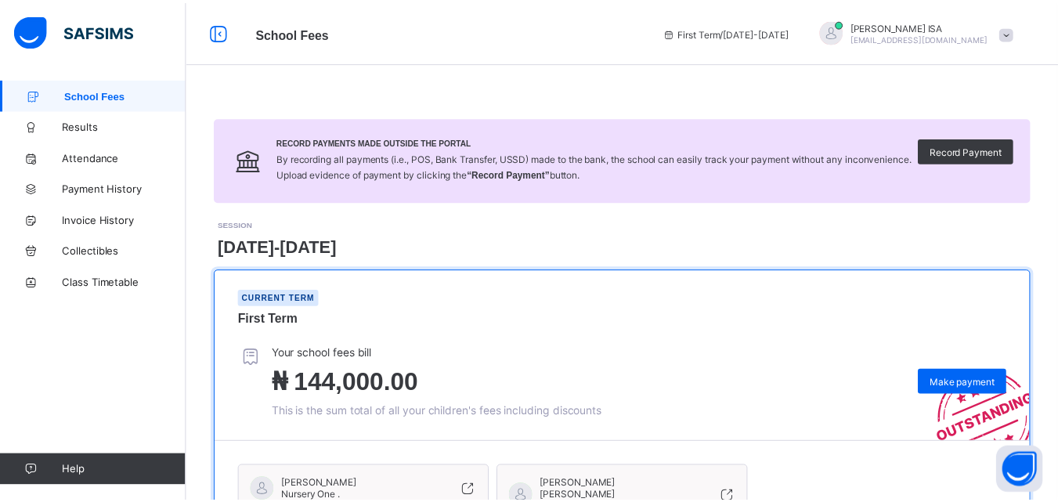
scroll to position [193, 0]
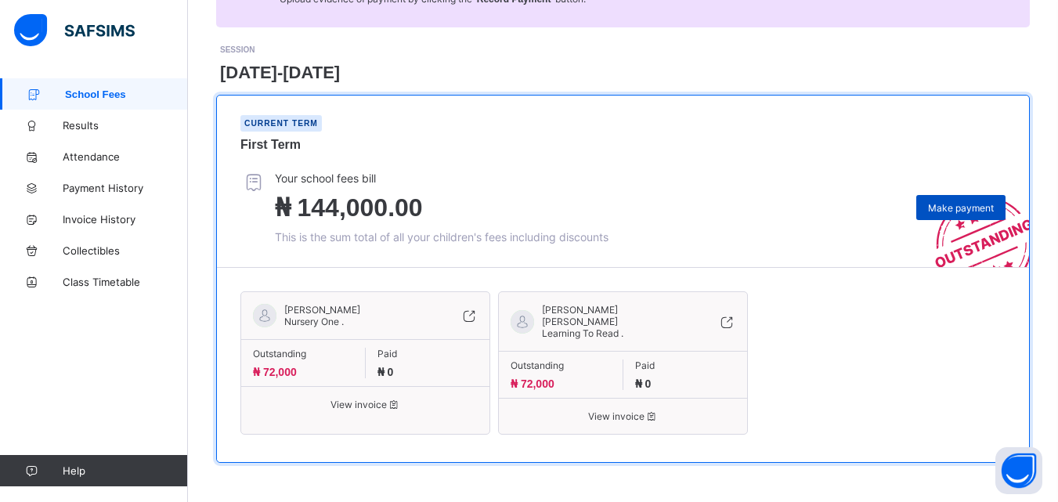
click at [966, 205] on span "Make payment" at bounding box center [961, 208] width 66 height 12
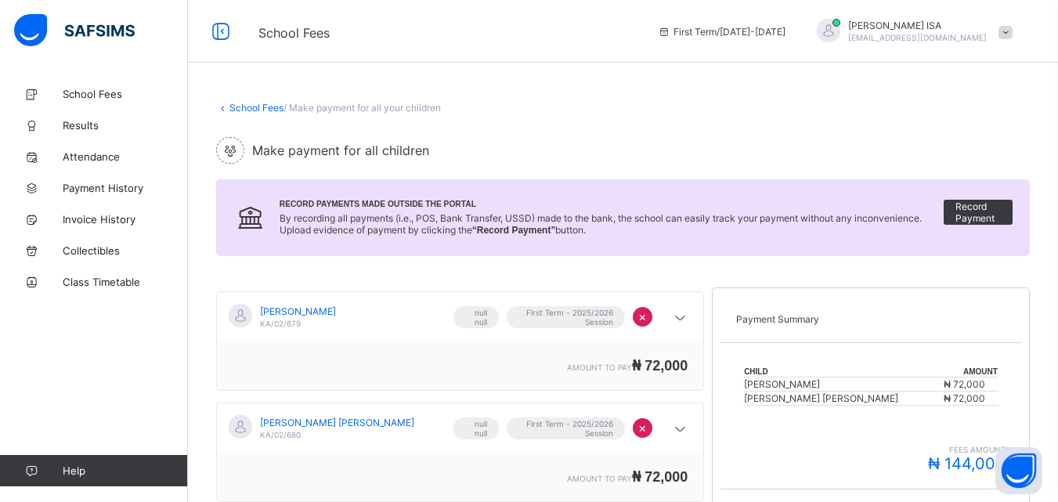
scroll to position [316, 0]
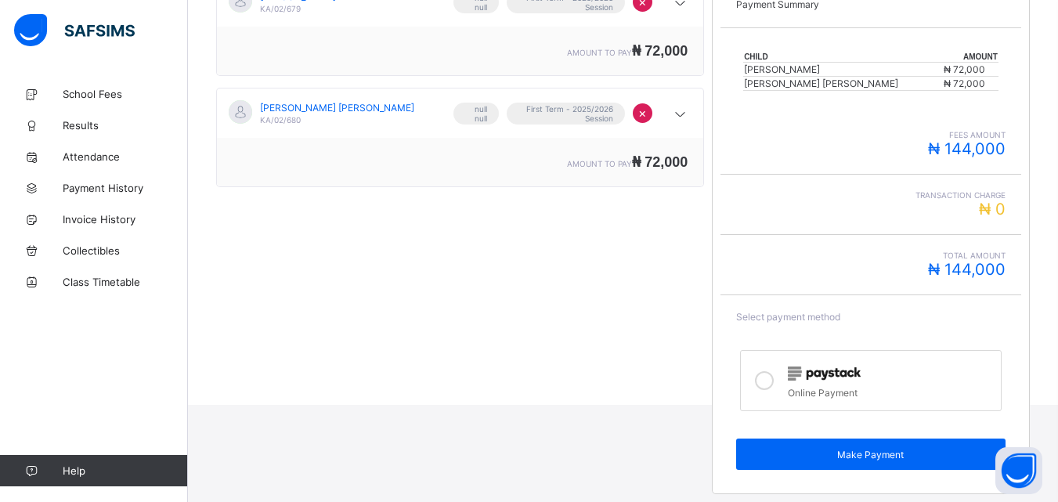
click at [802, 364] on div at bounding box center [890, 373] width 204 height 20
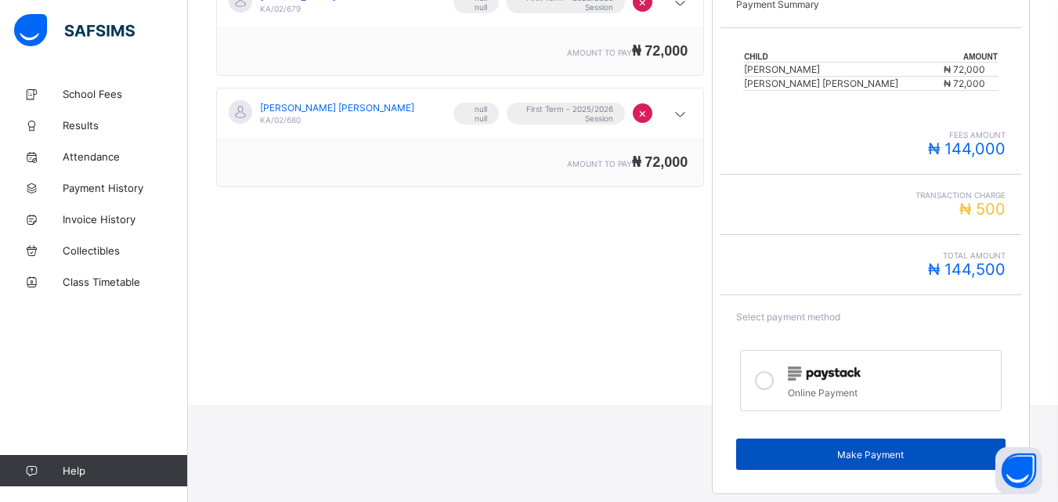
click at [872, 443] on div "Make Payment" at bounding box center [870, 454] width 269 height 31
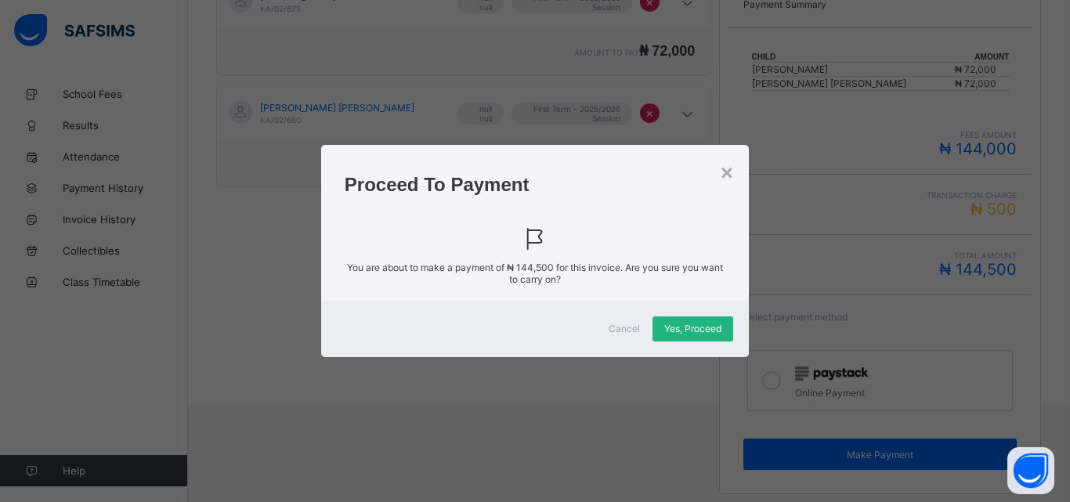
click at [677, 323] on span "Yes, Proceed" at bounding box center [692, 329] width 57 height 12
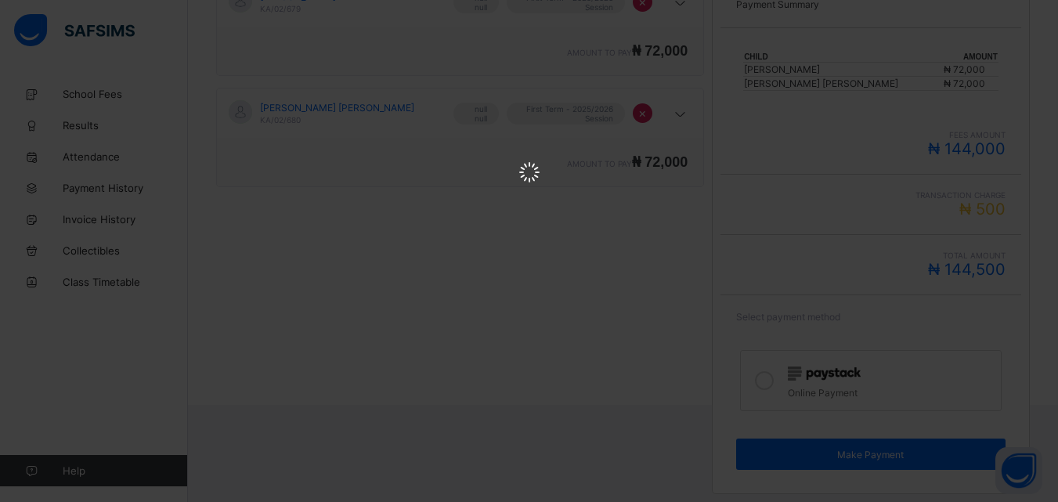
scroll to position [0, 0]
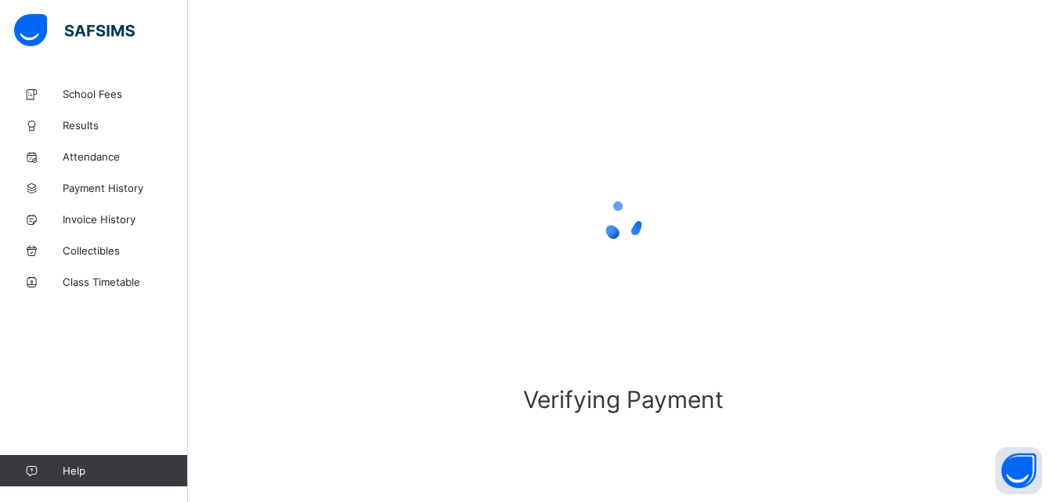
scroll to position [97, 0]
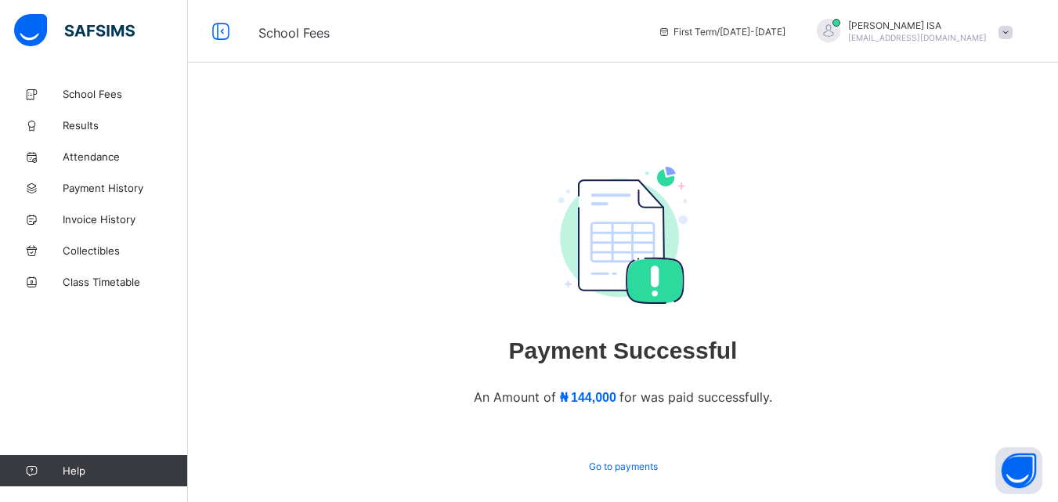
click at [840, 41] on div at bounding box center [828, 30] width 23 height 23
click at [966, 154] on span "Logout" at bounding box center [961, 155] width 103 height 18
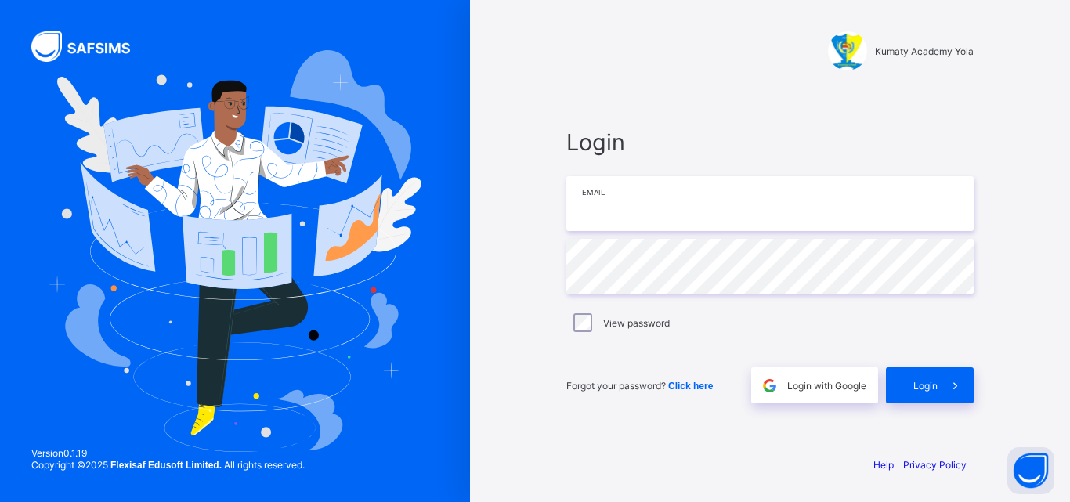
click at [772, 200] on input "email" at bounding box center [769, 203] width 407 height 55
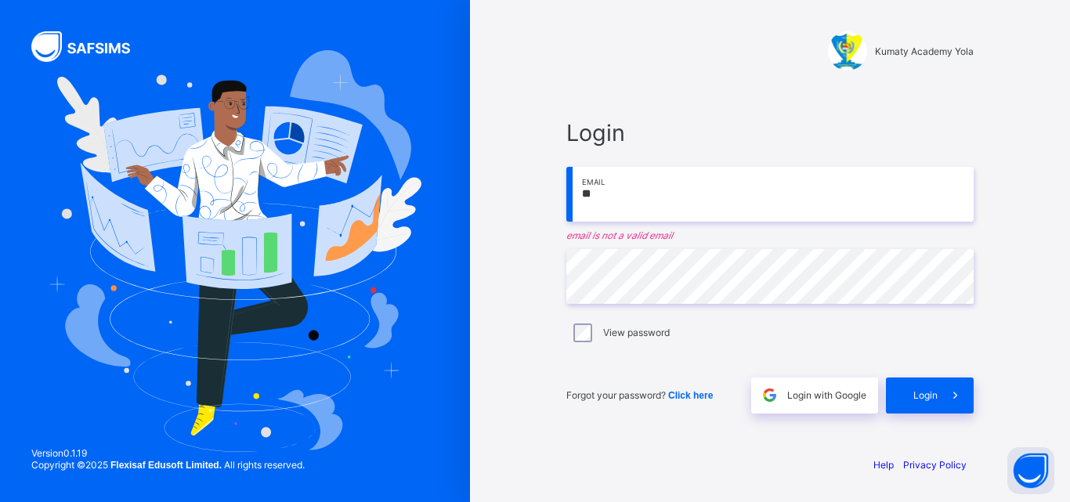
type input "**********"
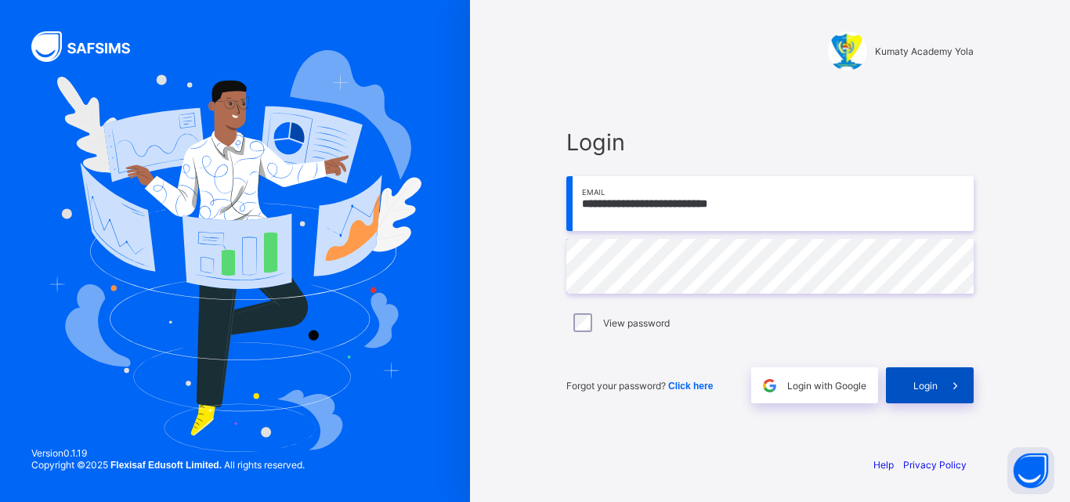
click at [941, 383] on span at bounding box center [955, 385] width 36 height 36
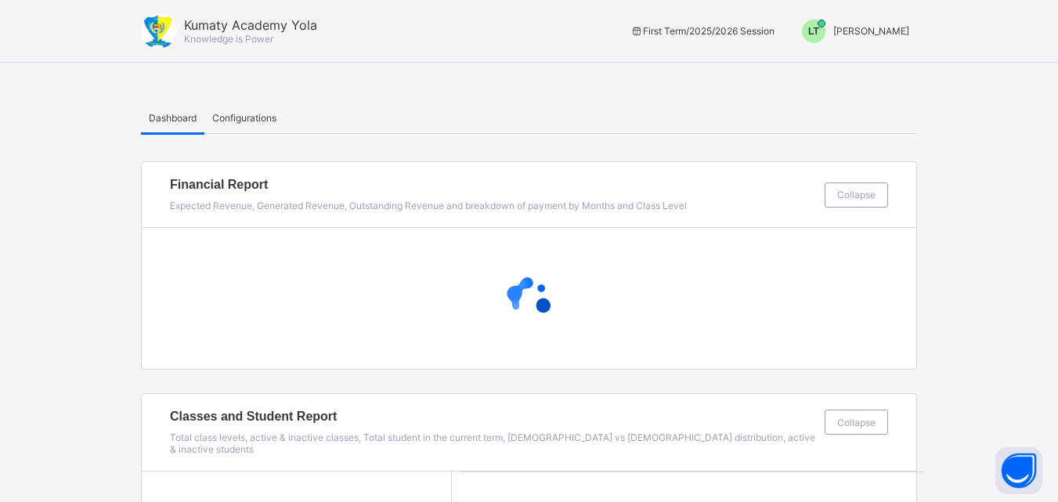
click at [819, 31] on span "LT" at bounding box center [813, 31] width 11 height 11
click at [887, 67] on span "Switch to Admin View" at bounding box center [850, 67] width 119 height 18
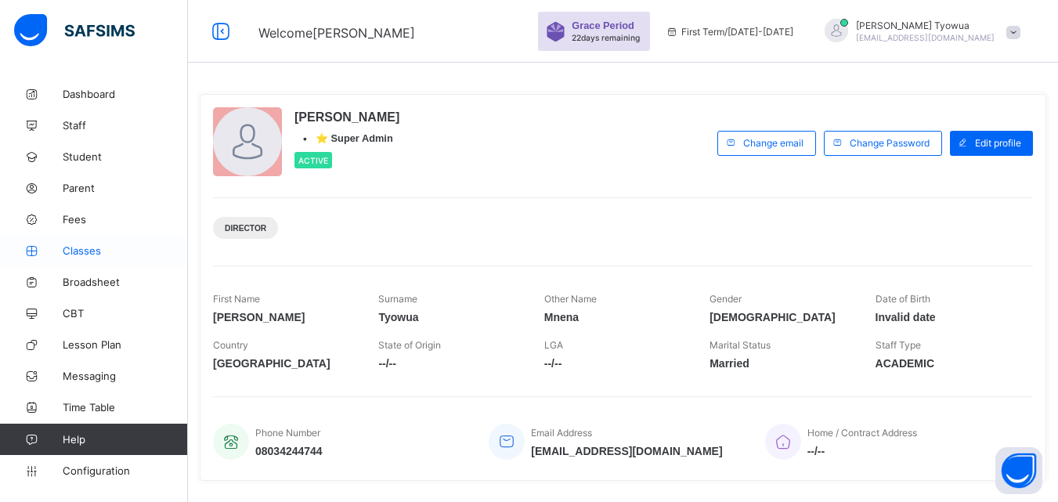
click at [74, 250] on span "Classes" at bounding box center [125, 250] width 125 height 13
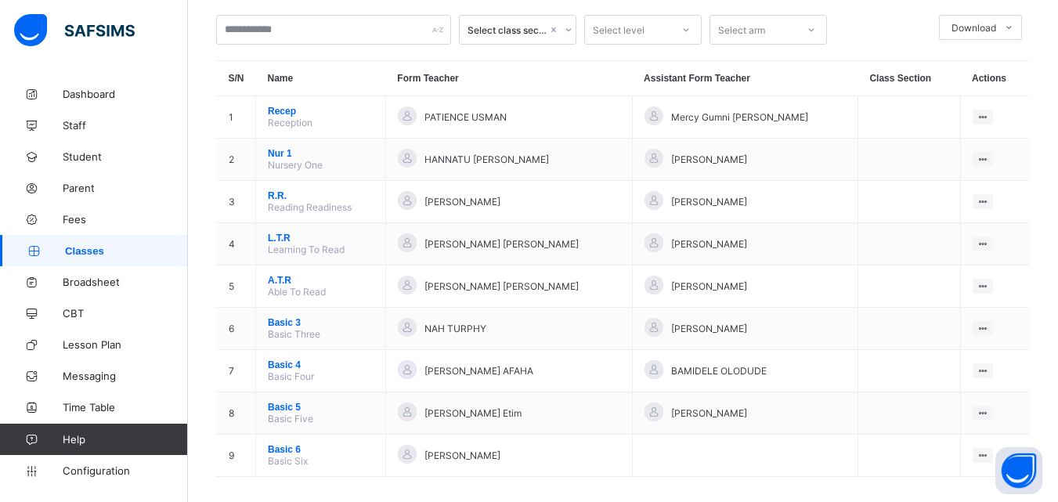
scroll to position [109, 0]
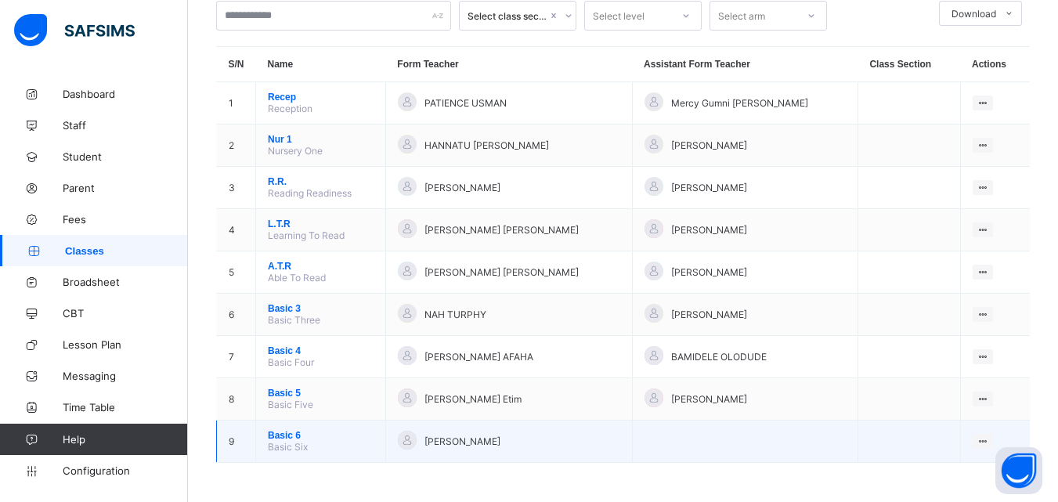
click at [294, 439] on span "Basic 6" at bounding box center [321, 435] width 106 height 11
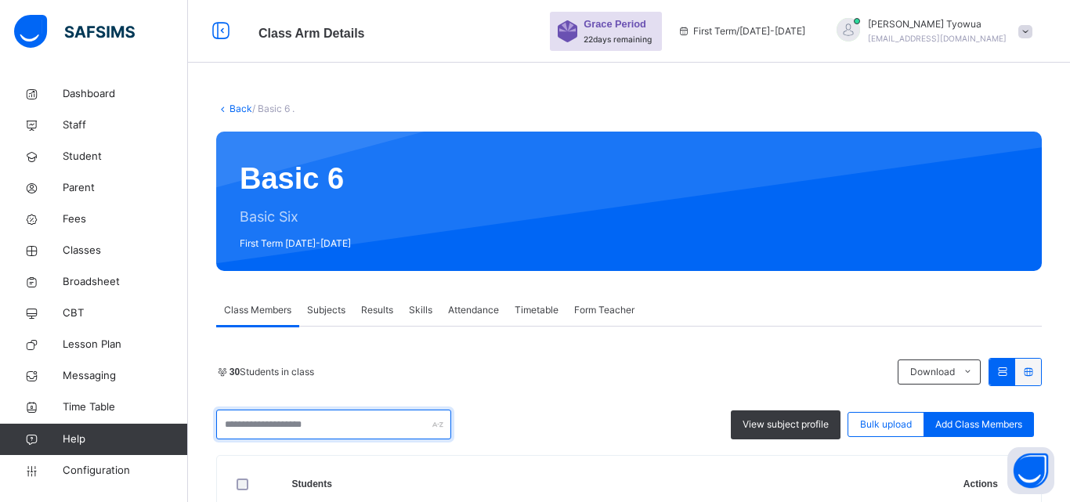
click at [299, 427] on input "text" at bounding box center [333, 425] width 235 height 30
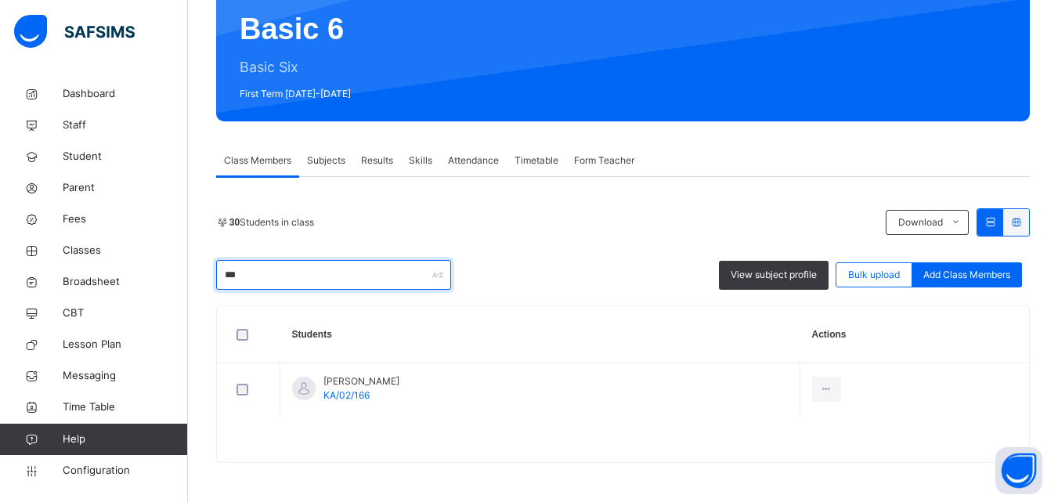
scroll to position [150, 0]
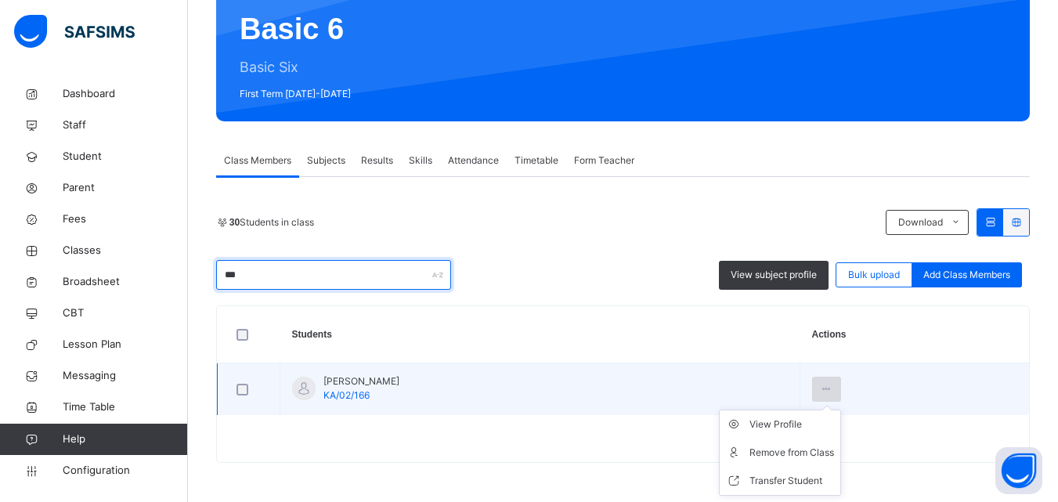
type input "***"
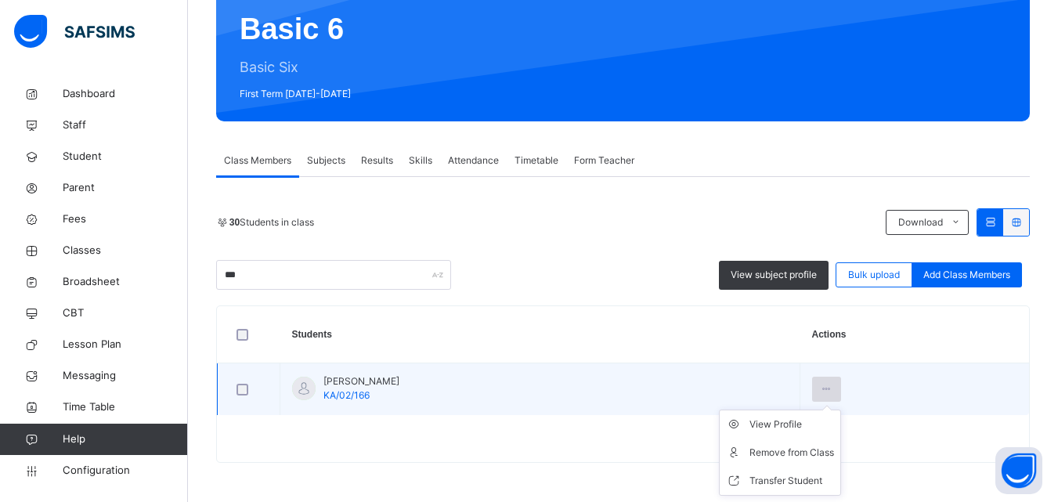
click at [833, 384] on icon at bounding box center [826, 389] width 13 height 14
click at [834, 476] on div "Transfer Student" at bounding box center [792, 481] width 85 height 16
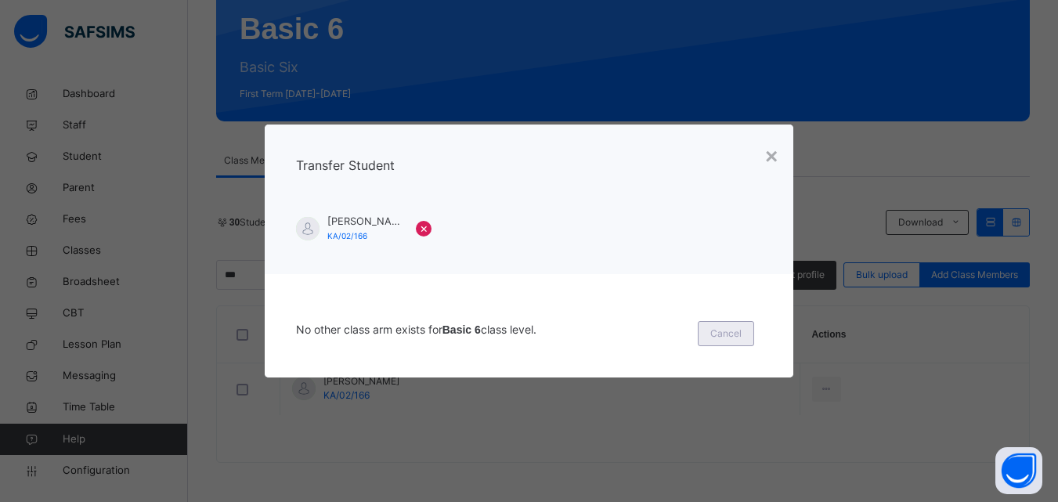
click at [734, 327] on span "Cancel" at bounding box center [725, 334] width 31 height 14
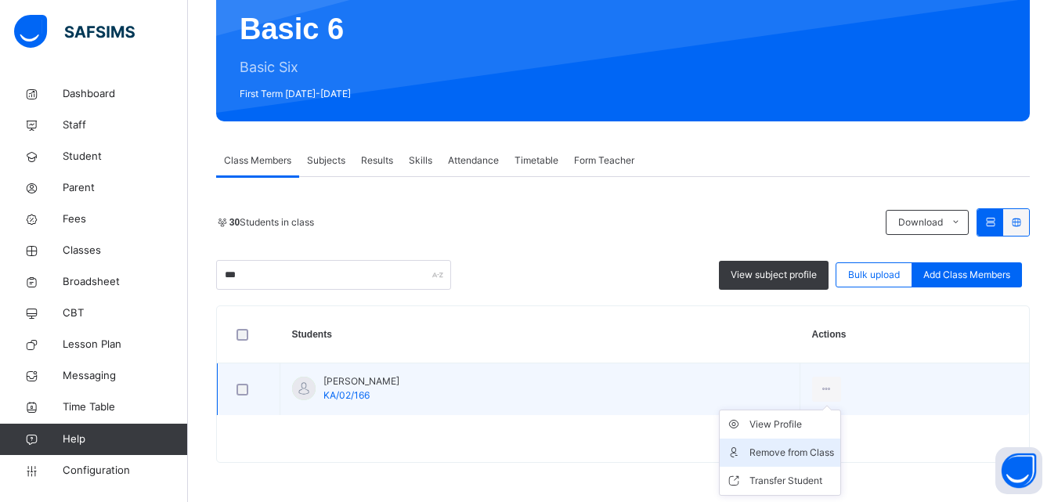
click at [834, 446] on div "Remove from Class" at bounding box center [792, 453] width 85 height 16
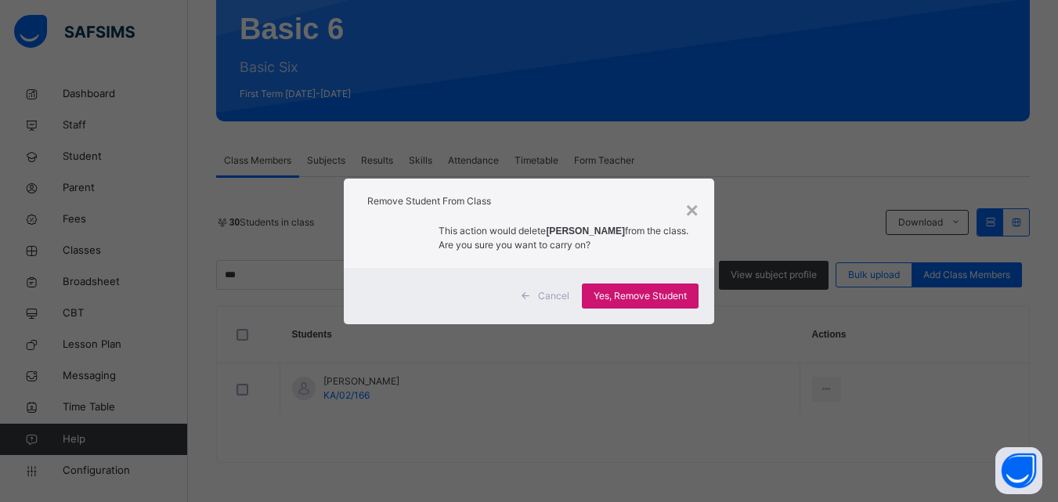
click at [659, 302] on span "Yes, Remove Student" at bounding box center [640, 296] width 93 height 14
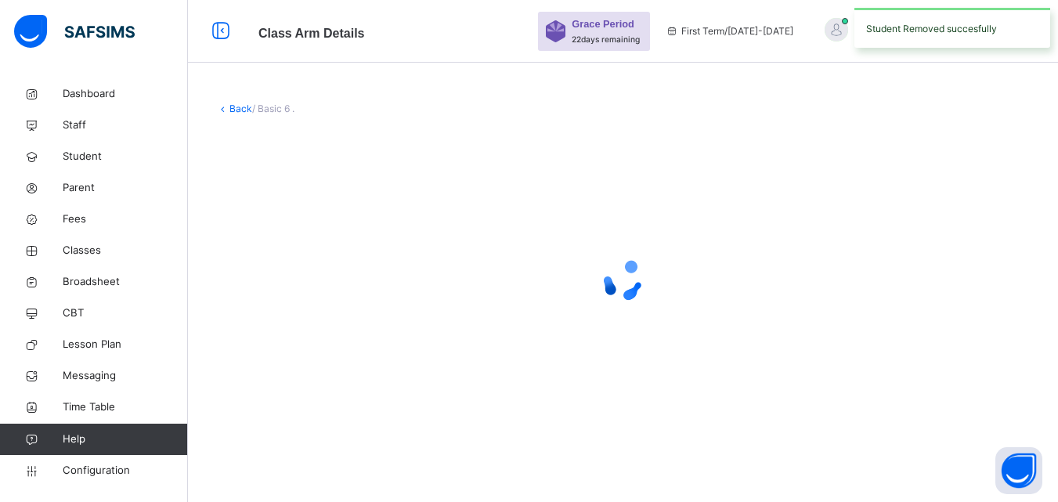
scroll to position [0, 0]
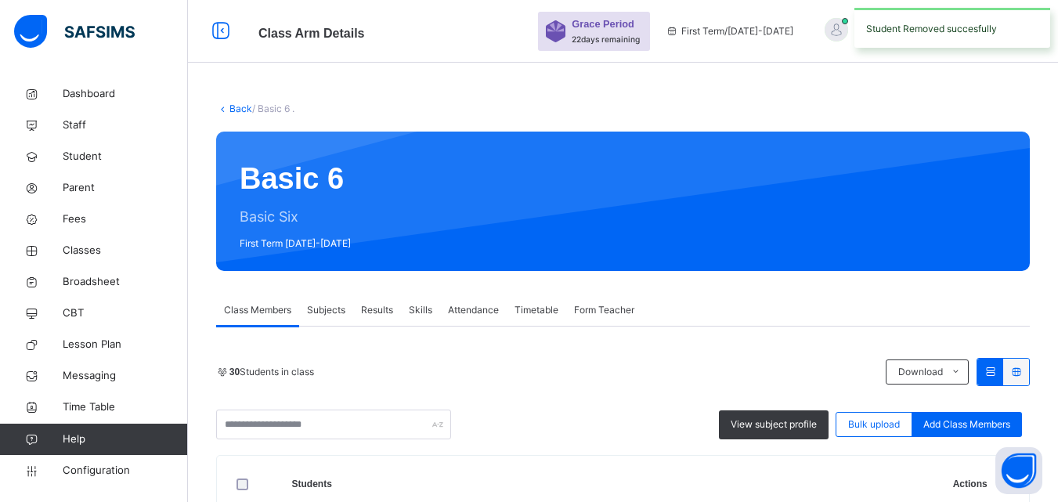
click at [237, 107] on link "Back" at bounding box center [240, 109] width 23 height 12
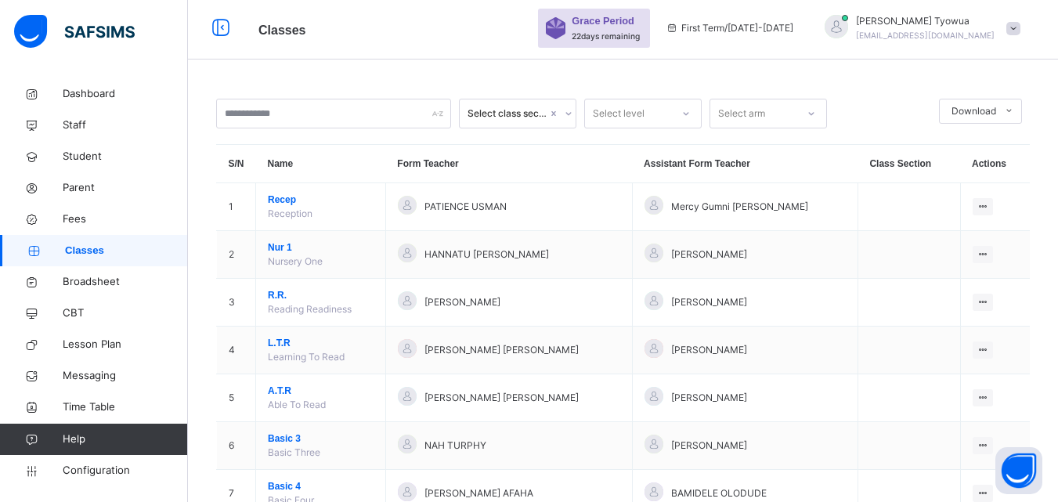
scroll to position [154, 0]
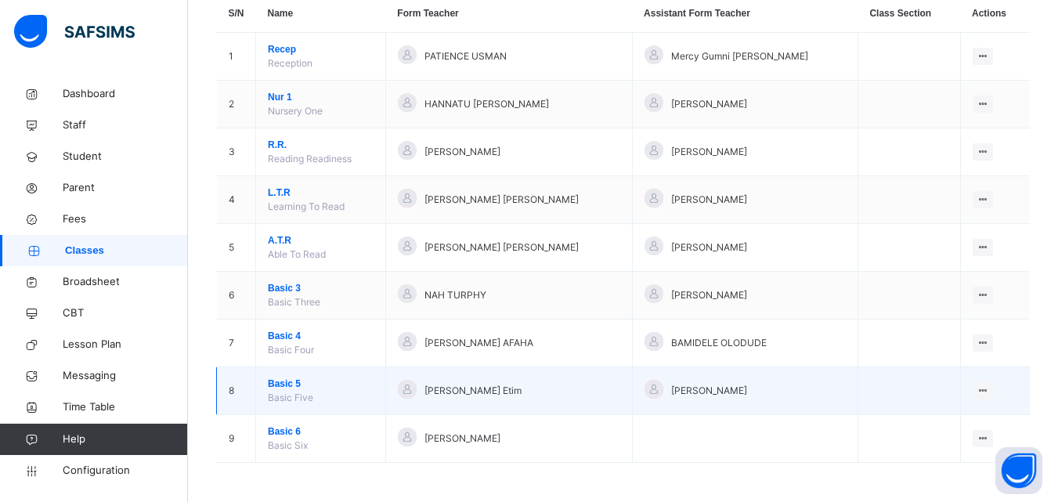
click at [281, 386] on span "Basic 5" at bounding box center [321, 384] width 106 height 14
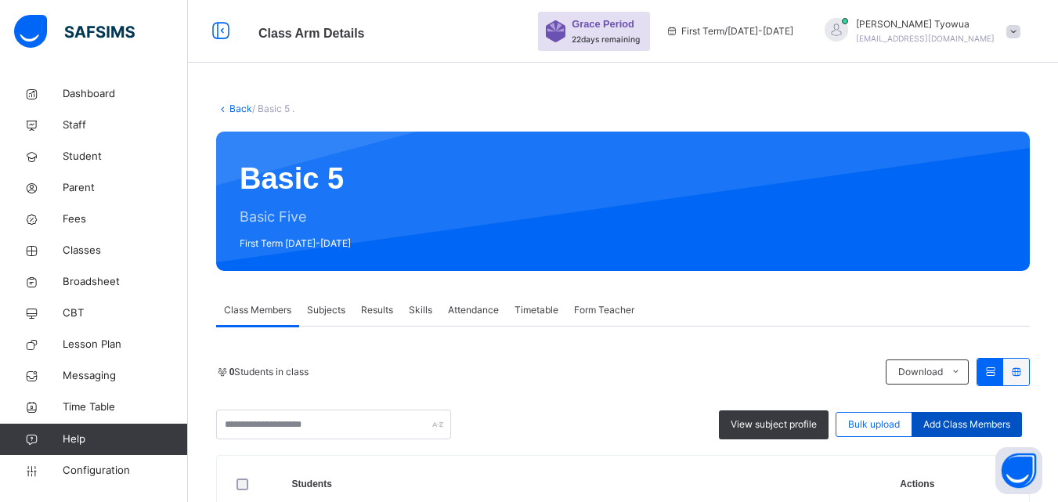
click at [971, 430] on span "Add Class Members" at bounding box center [966, 424] width 87 height 14
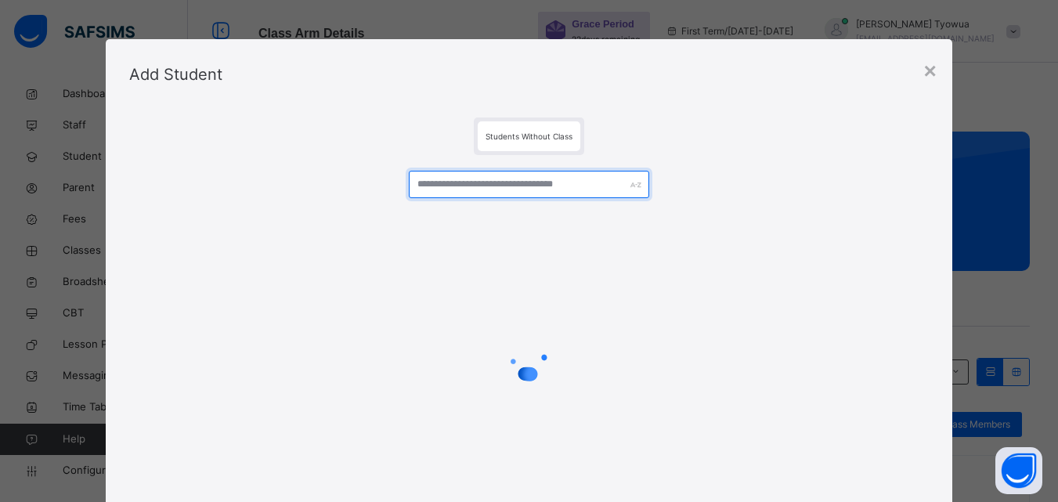
click at [501, 187] on input "text" at bounding box center [529, 184] width 240 height 27
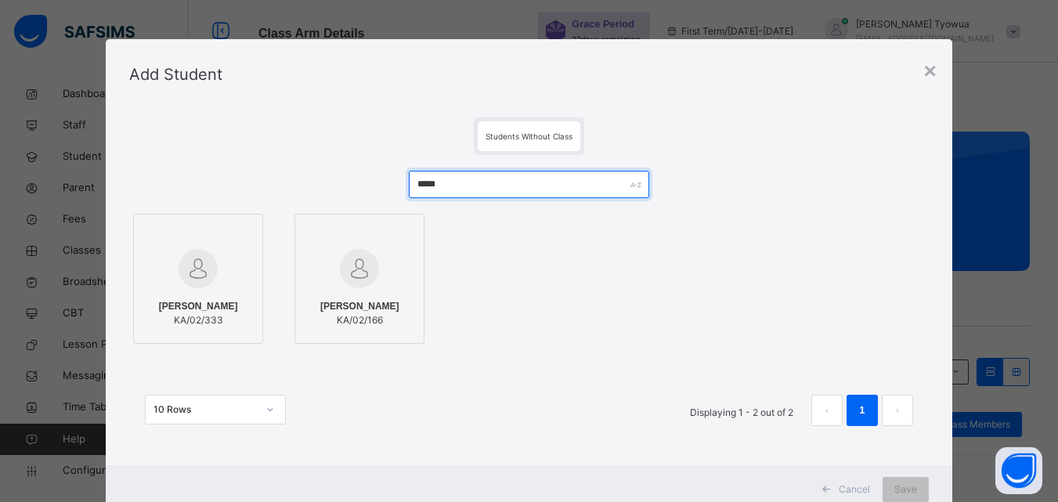
type input "*****"
click at [351, 262] on img at bounding box center [359, 268] width 39 height 39
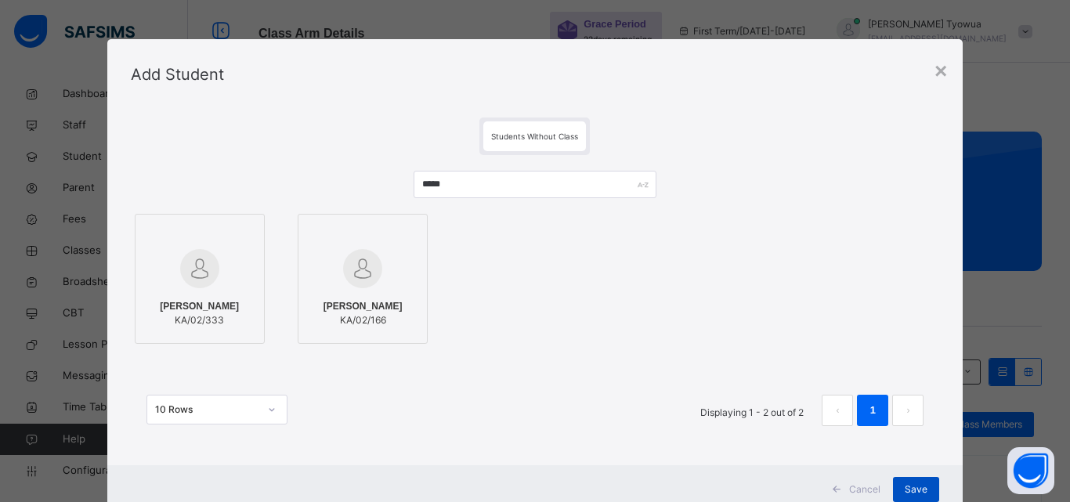
click at [905, 479] on div "Save" at bounding box center [916, 489] width 46 height 25
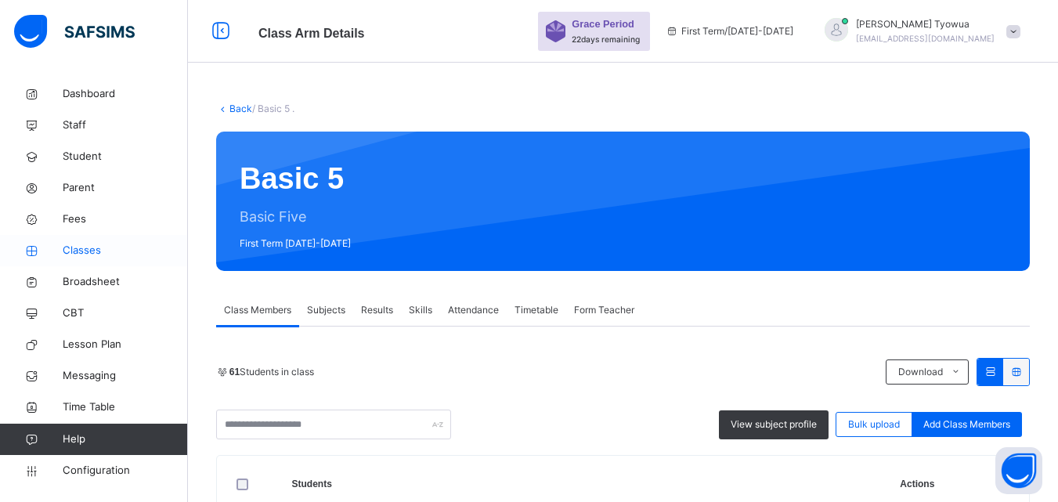
click at [89, 253] on span "Classes" at bounding box center [125, 251] width 125 height 16
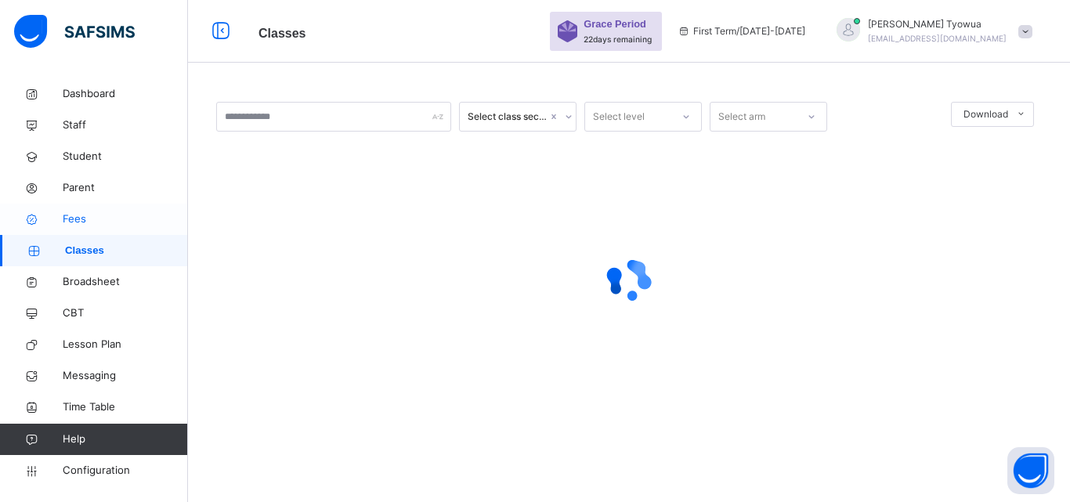
click at [68, 214] on span "Fees" at bounding box center [125, 219] width 125 height 16
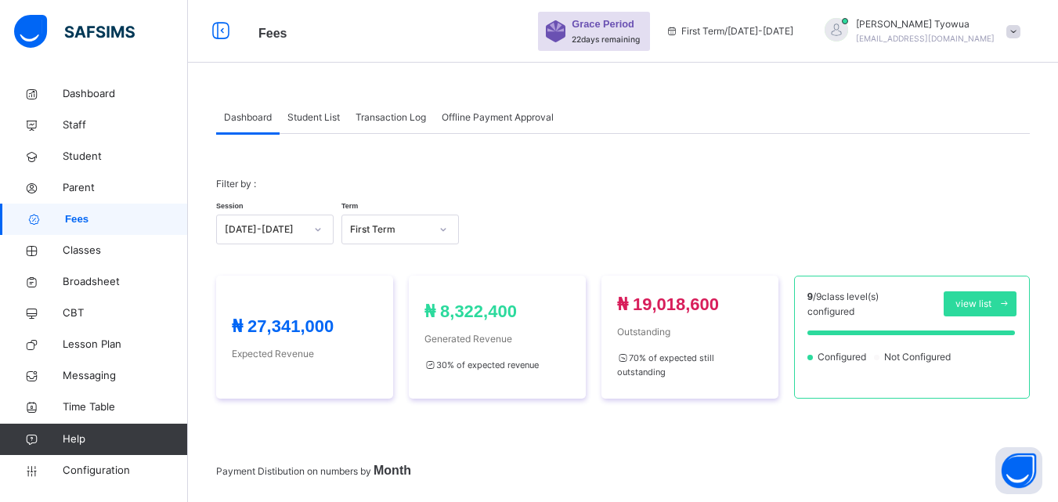
click at [301, 121] on span "Student List" at bounding box center [313, 117] width 52 height 14
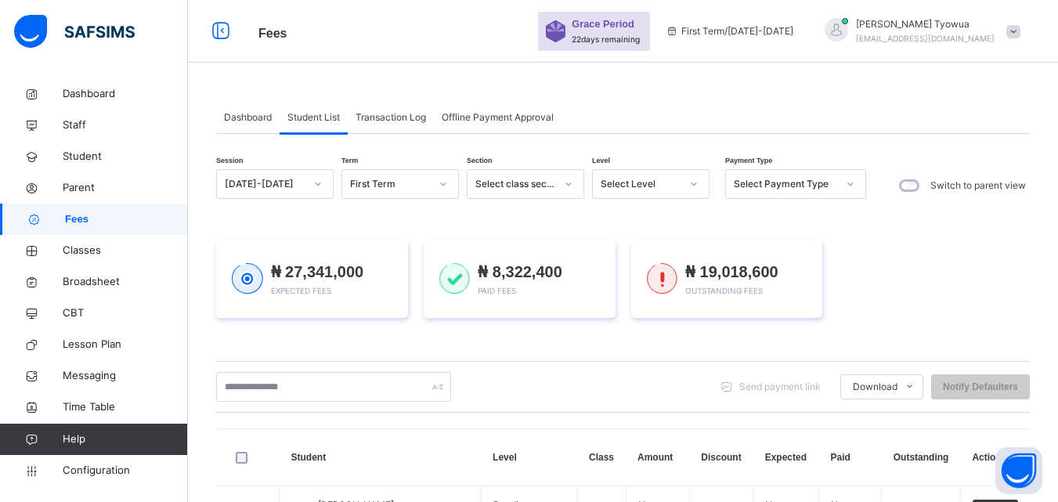
click at [656, 193] on div "Select Level" at bounding box center [636, 184] width 86 height 24
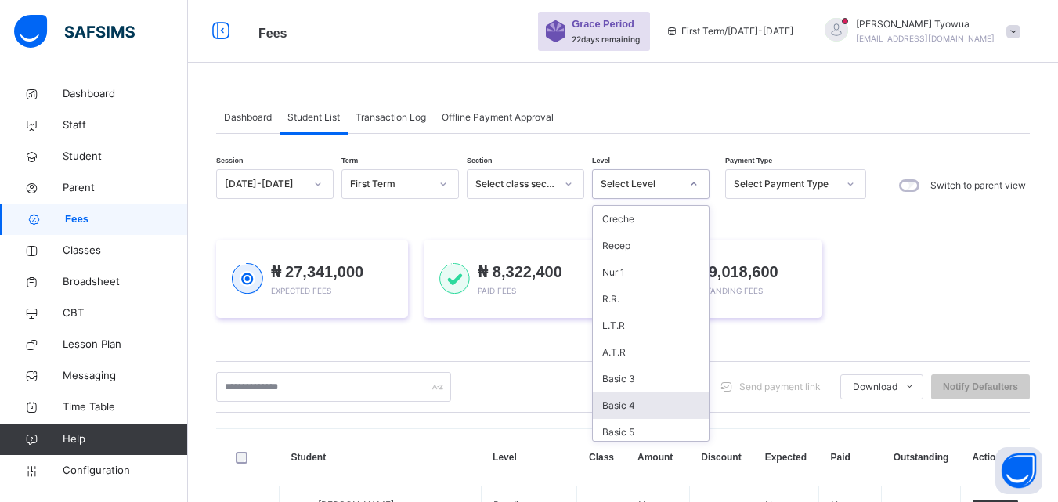
scroll to position [31, 0]
click at [636, 428] on div "Basic 6" at bounding box center [651, 427] width 116 height 27
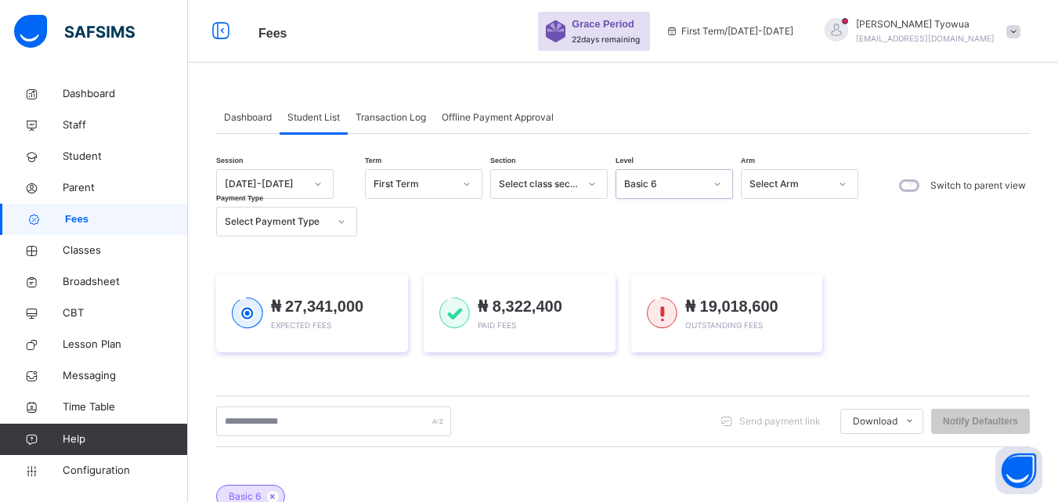
click at [313, 226] on div "Select Payment Type" at bounding box center [276, 222] width 103 height 14
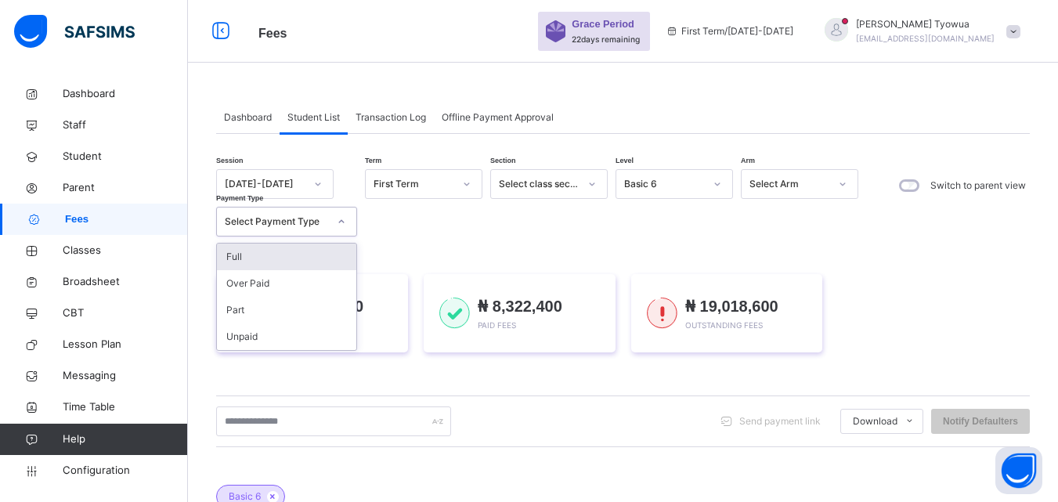
click at [283, 263] on div "Full" at bounding box center [286, 257] width 139 height 27
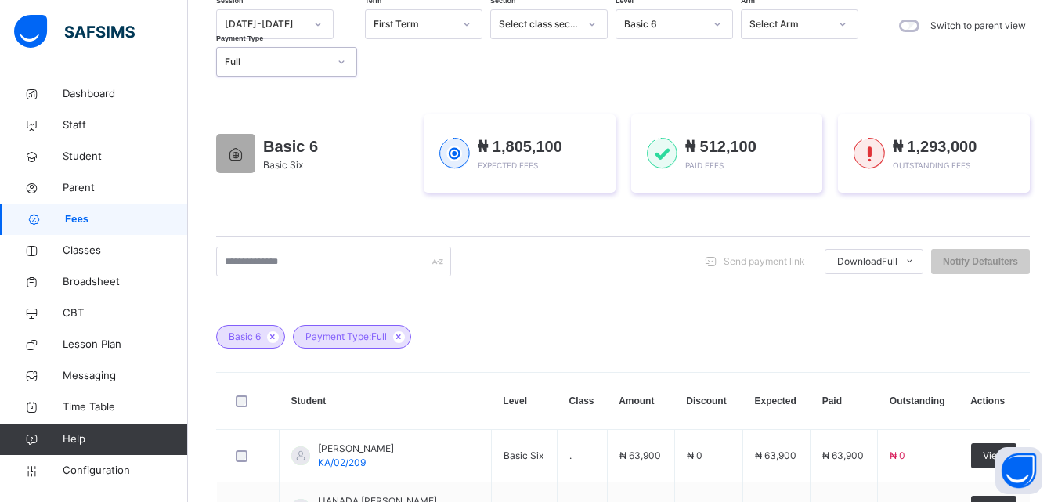
scroll to position [193, 0]
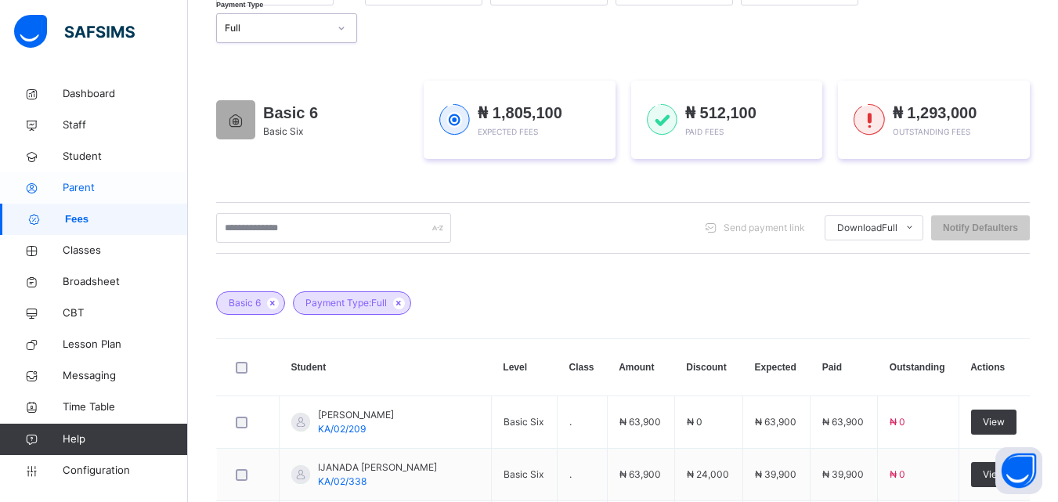
click at [86, 185] on span "Parent" at bounding box center [125, 188] width 125 height 16
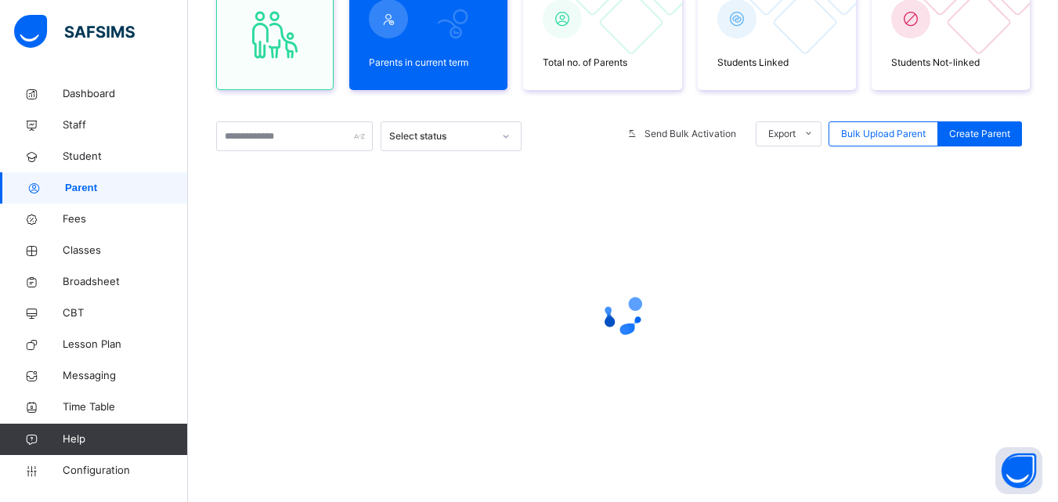
scroll to position [171, 0]
click at [92, 155] on span "Student" at bounding box center [125, 157] width 125 height 16
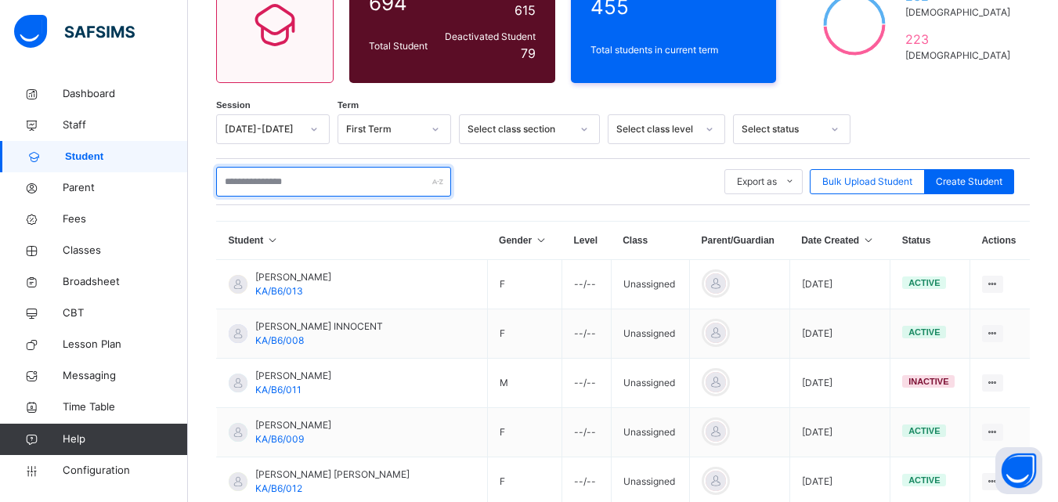
click at [336, 186] on input "text" at bounding box center [333, 182] width 235 height 30
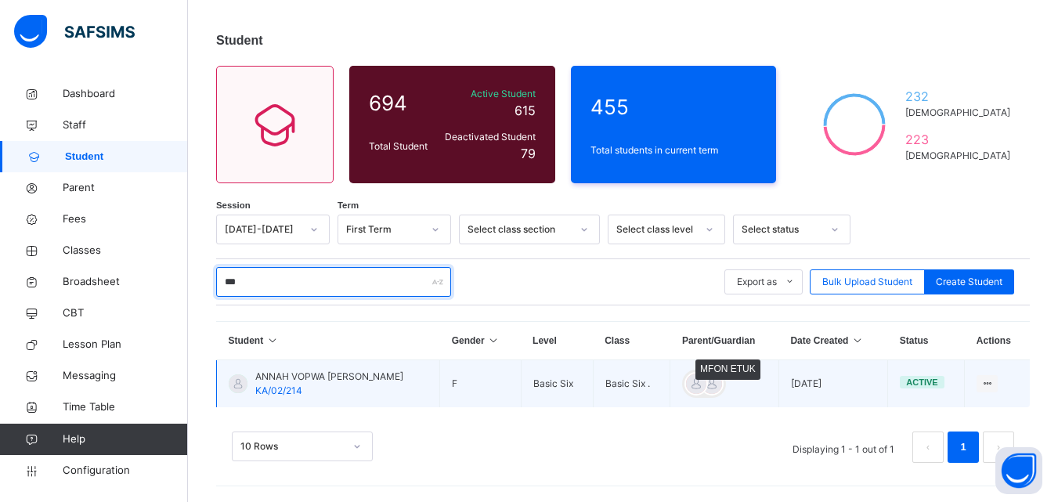
scroll to position [70, 0]
type input "***"
click at [686, 383] on div at bounding box center [696, 383] width 23 height 23
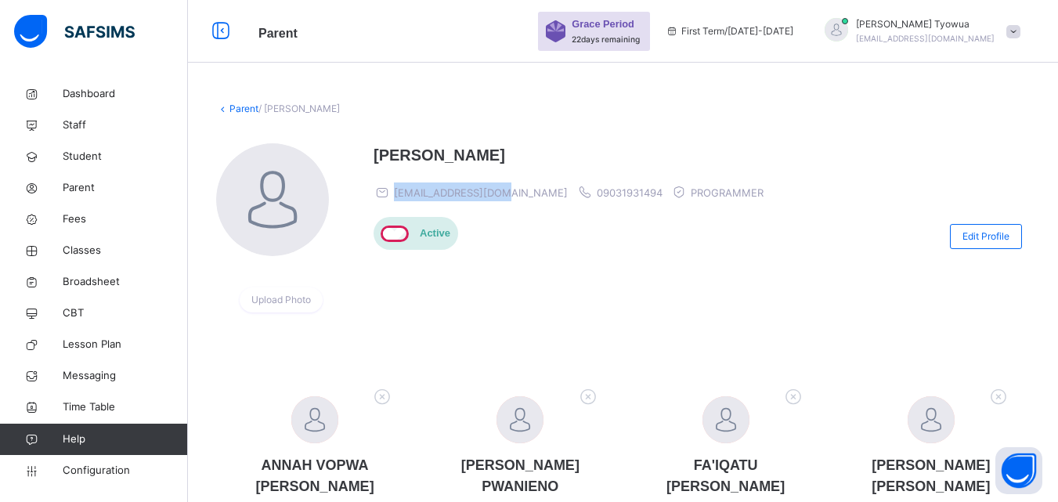
drag, startPoint x: 394, startPoint y: 190, endPoint x: 508, endPoint y: 173, distance: 114.9
click at [508, 173] on div "MFON ETUK mfonetuk2@gmail.com 09031931494 PROGRAMMER" at bounding box center [573, 172] width 398 height 58
copy span "mfonetuk2@gmail.com"
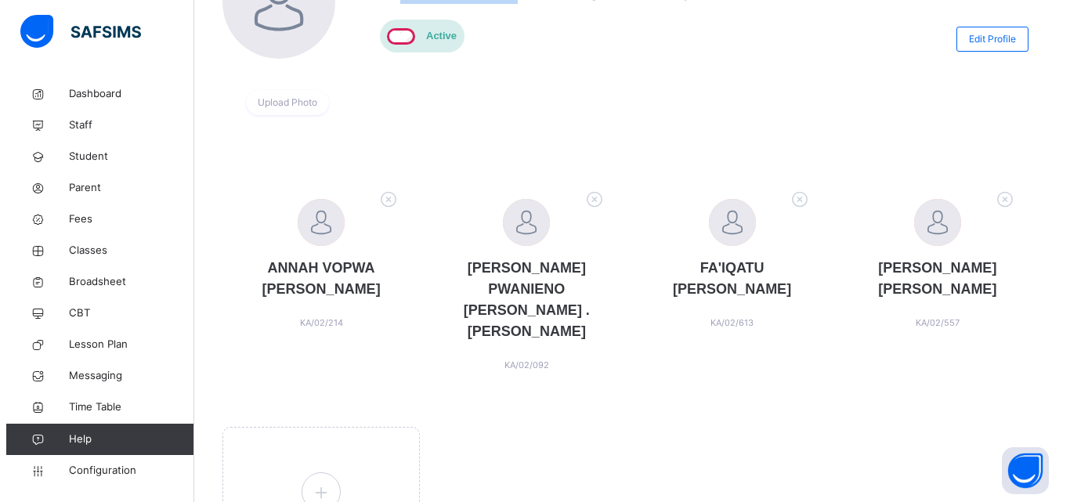
scroll to position [199, 0]
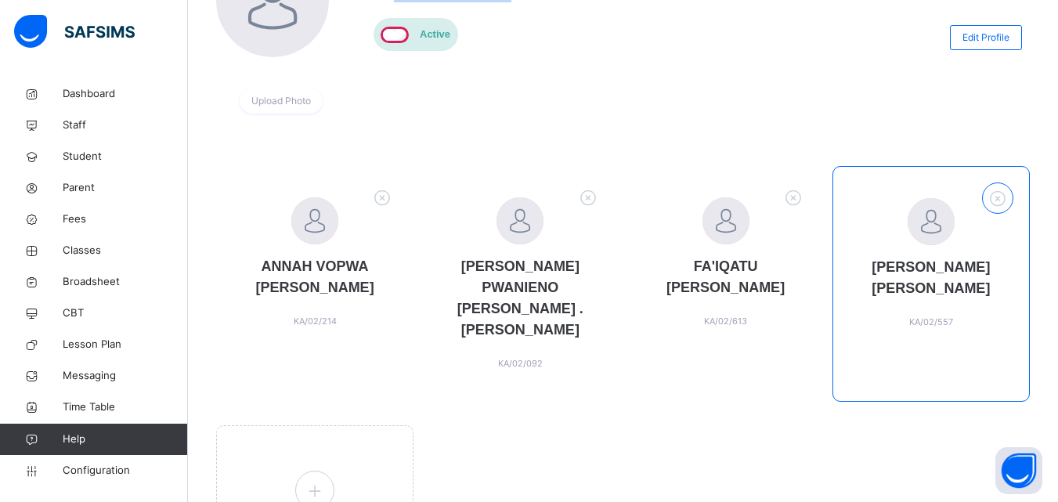
click at [1009, 188] on icon at bounding box center [998, 199] width 24 height 26
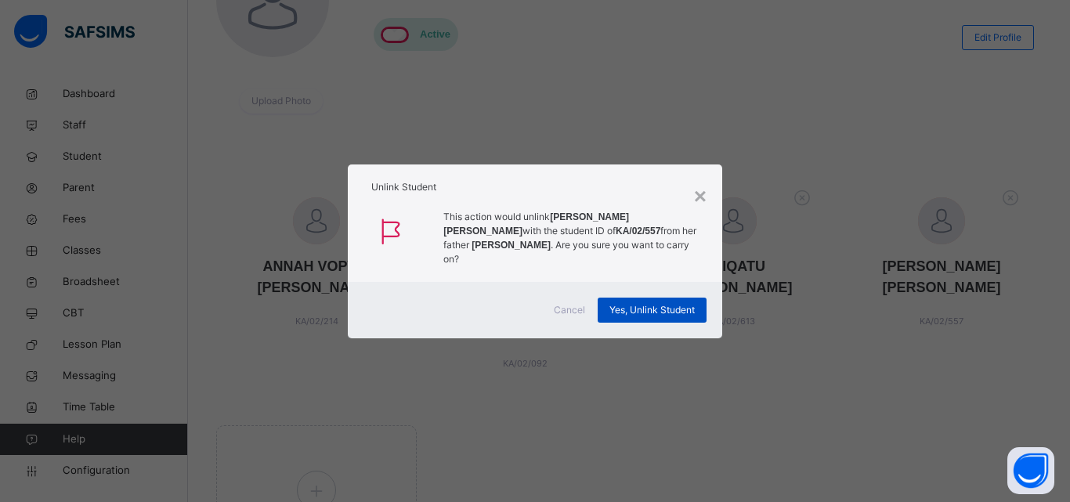
click at [670, 303] on span "Yes, Unlink Student" at bounding box center [651, 310] width 85 height 14
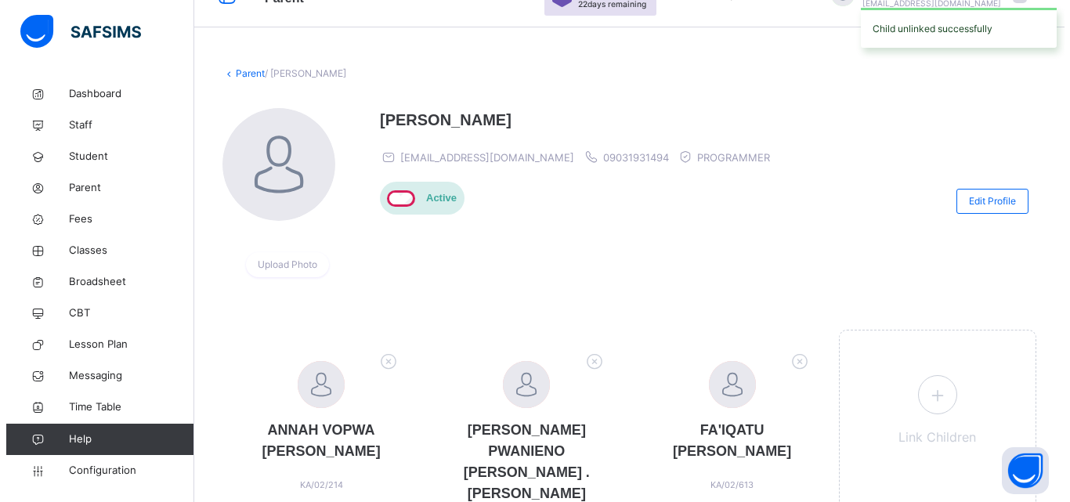
scroll to position [119, 0]
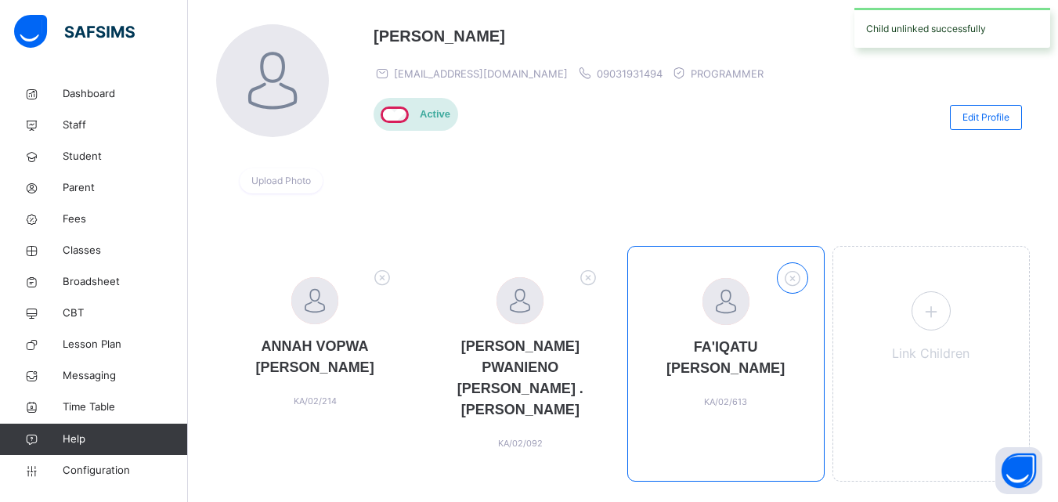
click at [802, 278] on icon at bounding box center [792, 279] width 24 height 26
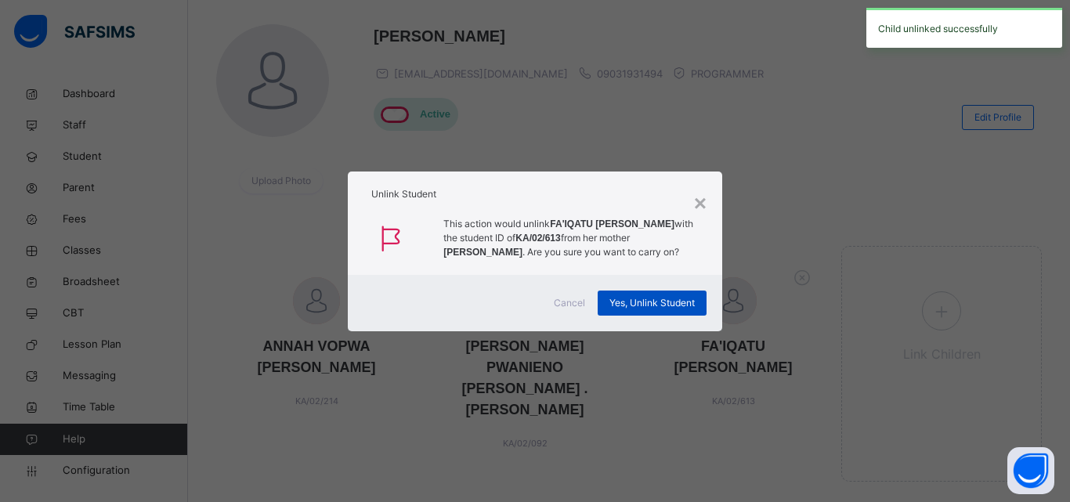
click at [671, 302] on span "Yes, Unlink Student" at bounding box center [651, 303] width 85 height 14
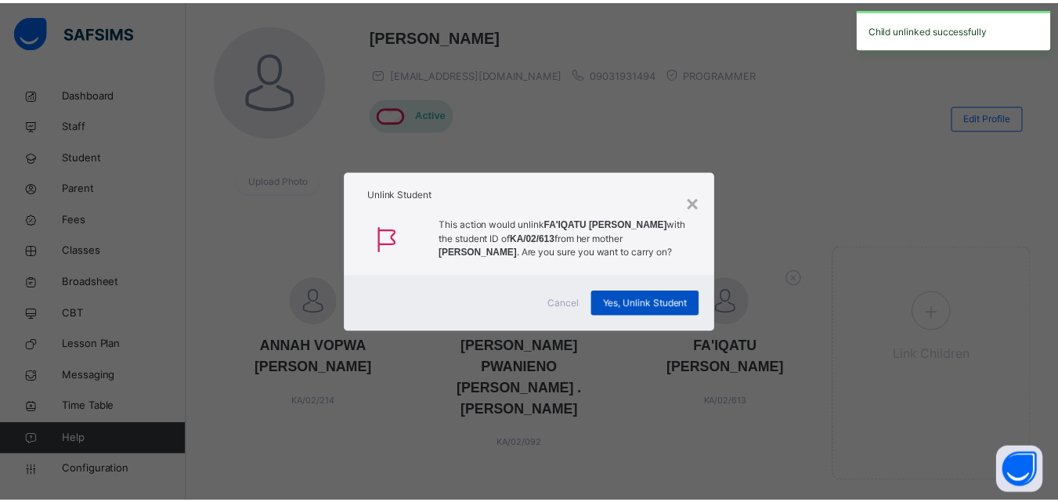
scroll to position [0, 0]
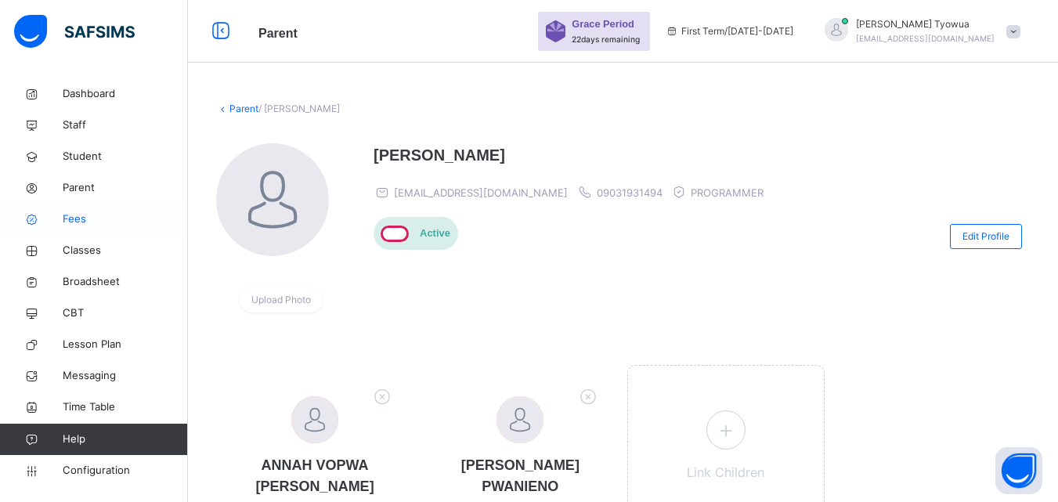
click at [90, 217] on span "Fees" at bounding box center [125, 219] width 125 height 16
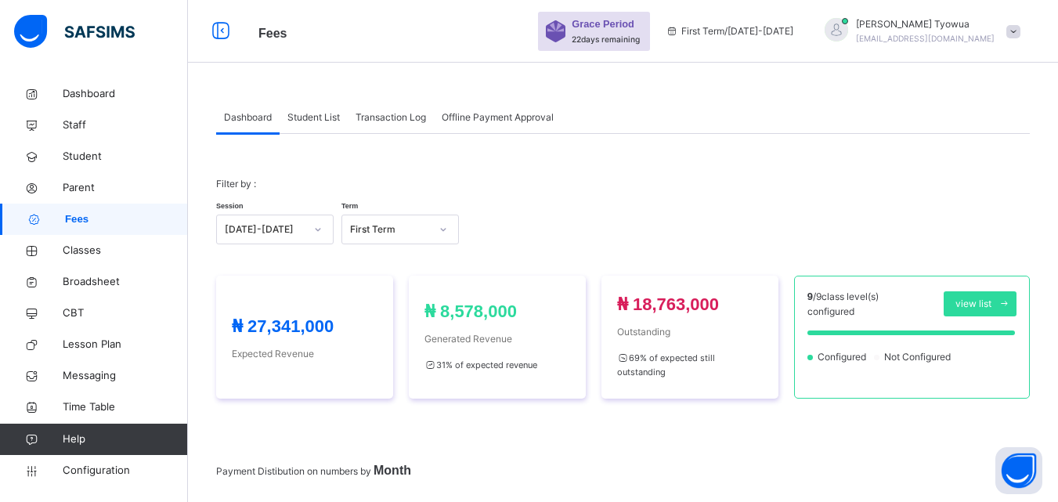
click at [309, 123] on span "Student List" at bounding box center [313, 117] width 52 height 14
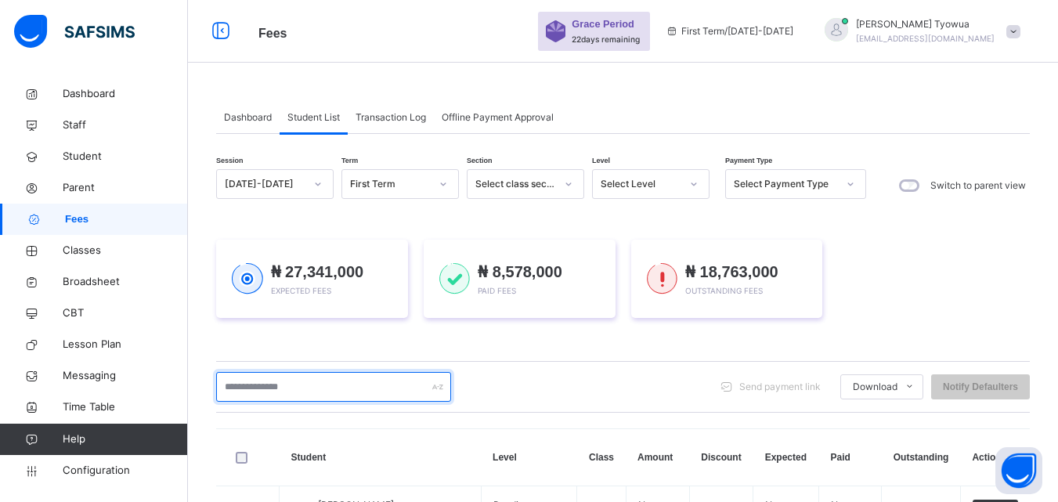
click at [360, 385] on input "text" at bounding box center [333, 387] width 235 height 30
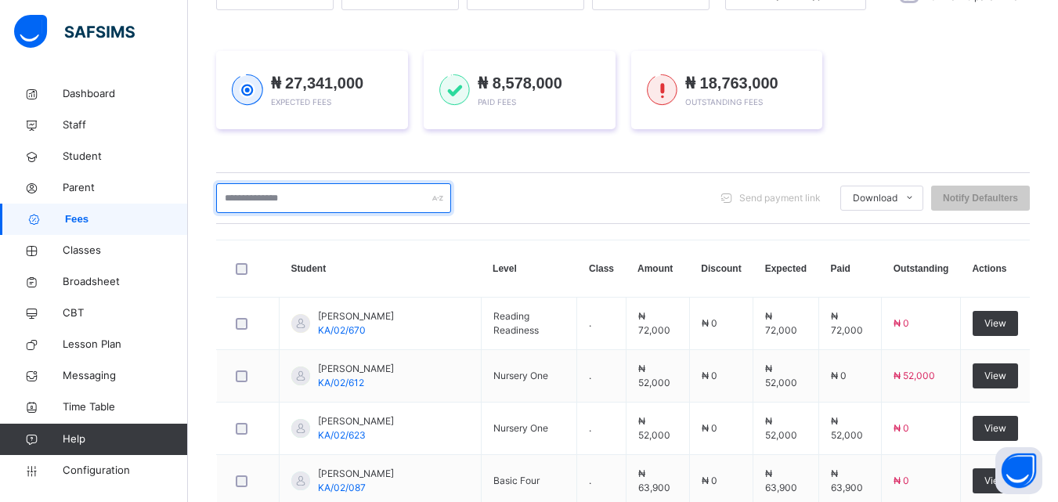
scroll to position [190, 0]
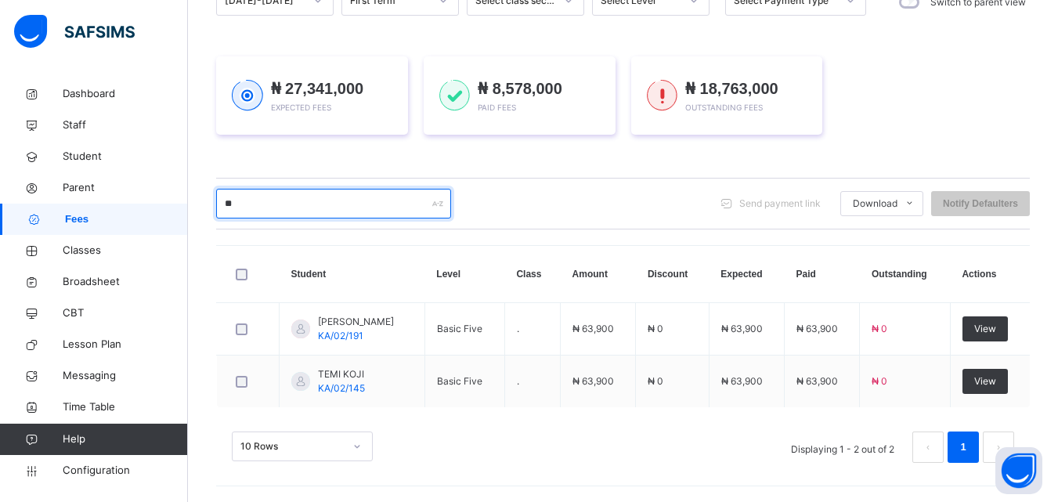
type input "*"
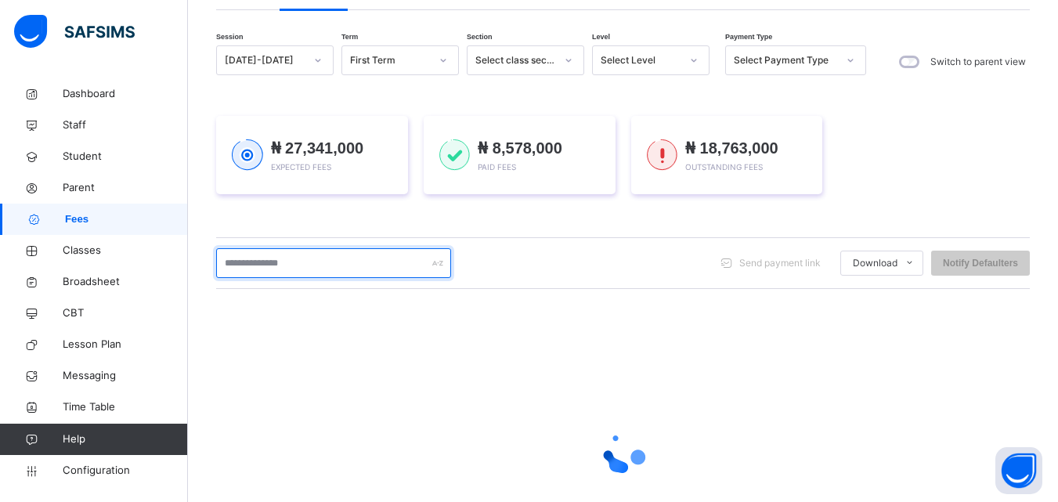
scroll to position [0, 0]
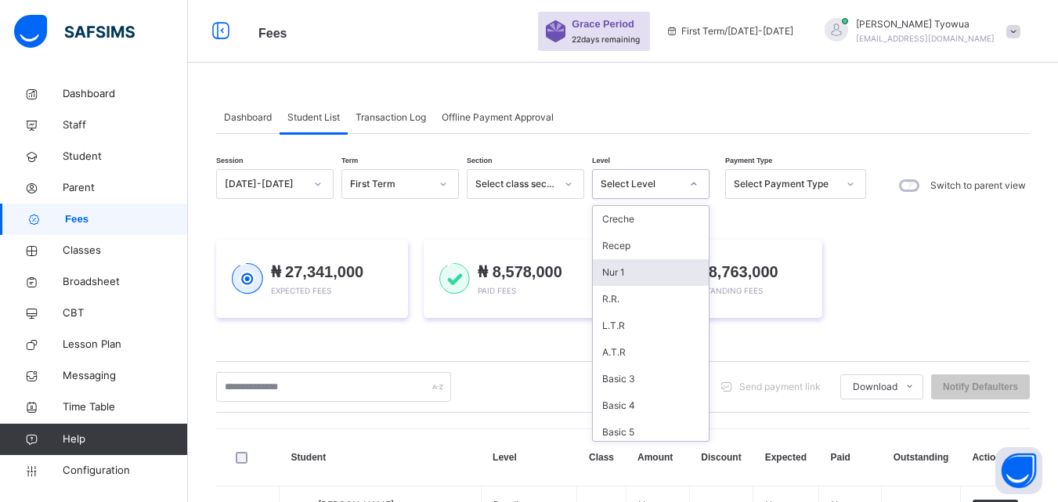
click at [627, 266] on div "Nur 1" at bounding box center [651, 272] width 116 height 27
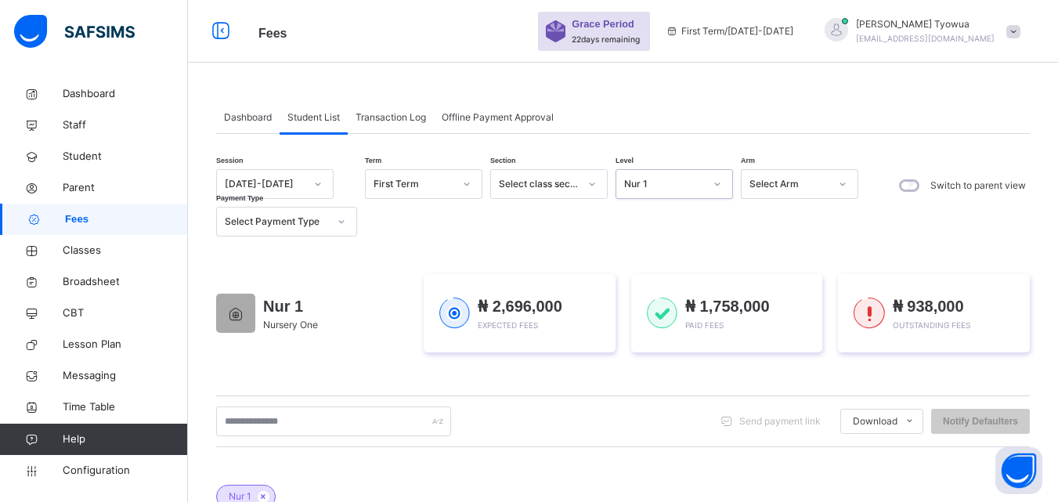
click at [326, 219] on div "Select Payment Type" at bounding box center [276, 222] width 103 height 14
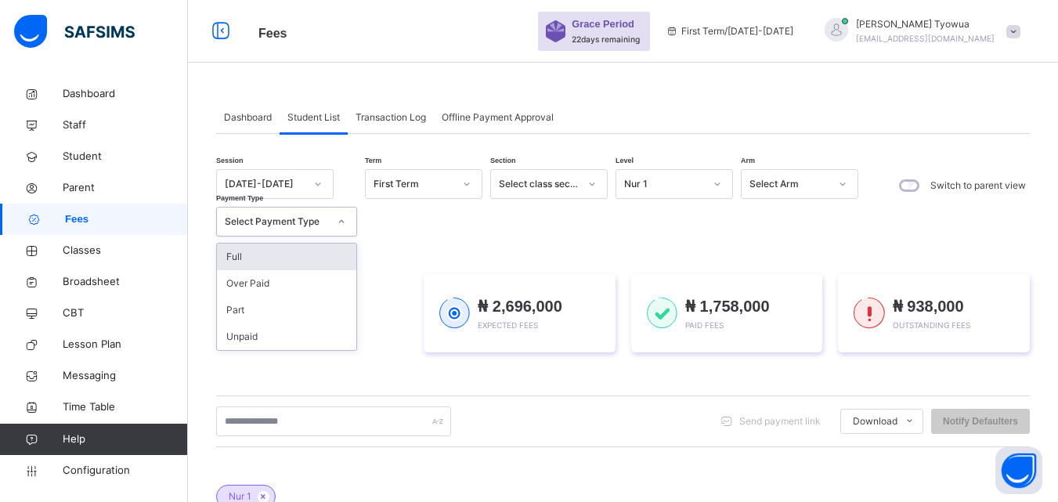
click at [254, 250] on div "Full" at bounding box center [286, 257] width 139 height 27
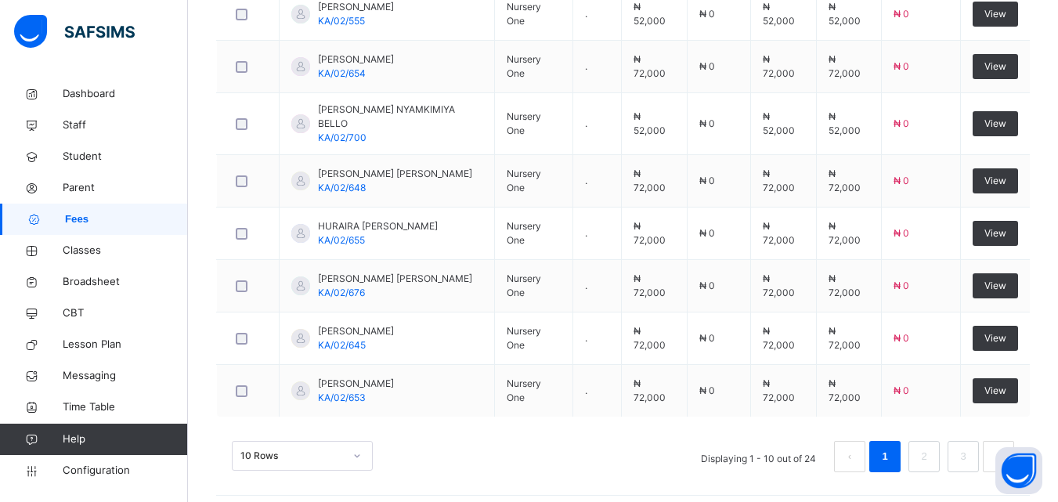
scroll to position [753, 0]
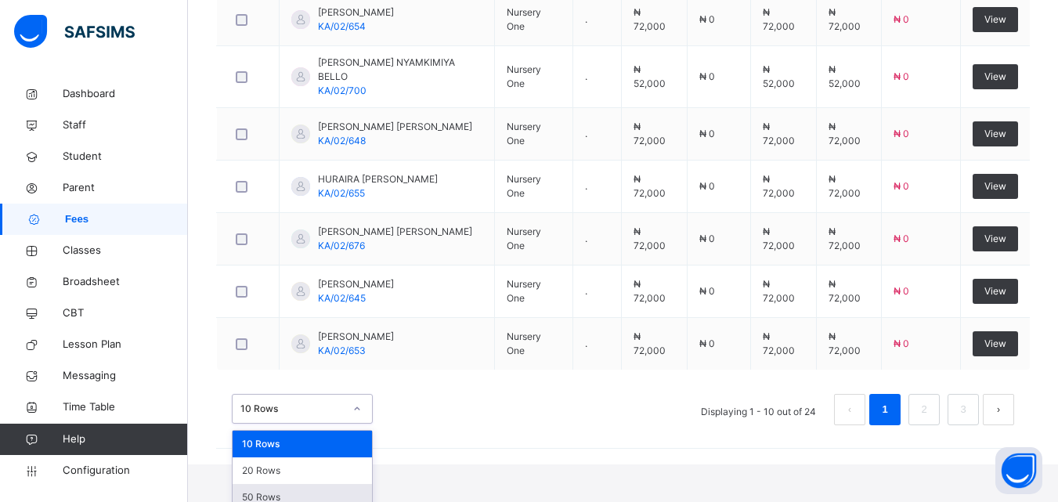
click at [313, 492] on div "50 Rows" at bounding box center [302, 497] width 139 height 27
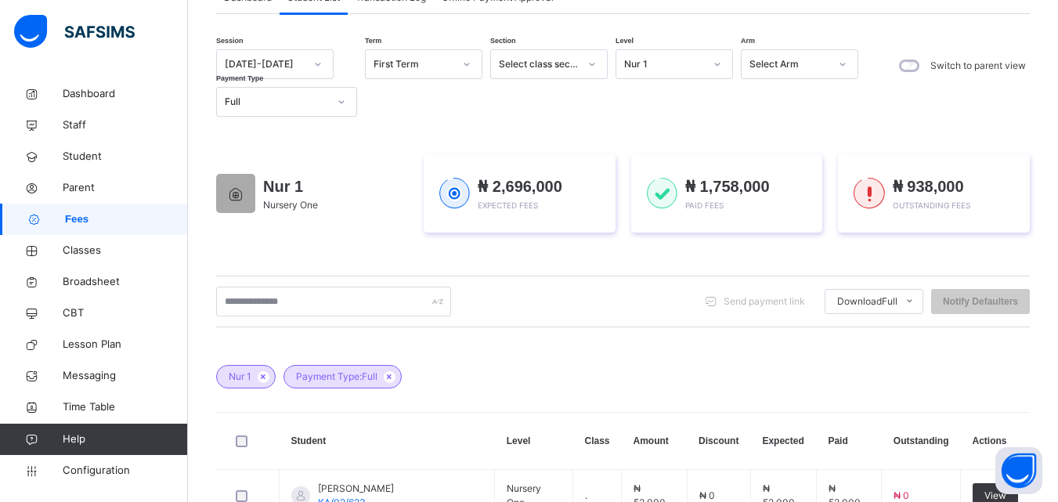
scroll to position [121, 0]
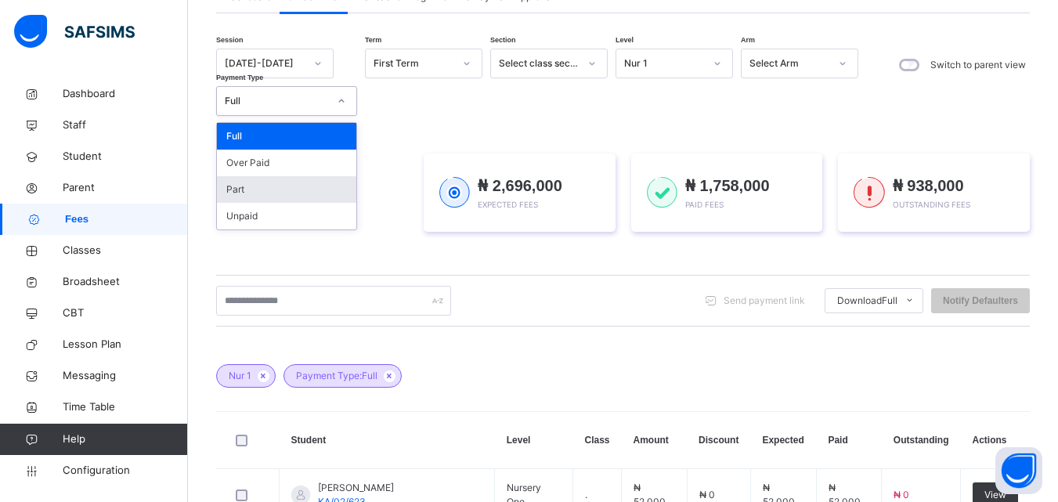
click at [276, 186] on div "Part" at bounding box center [286, 189] width 139 height 27
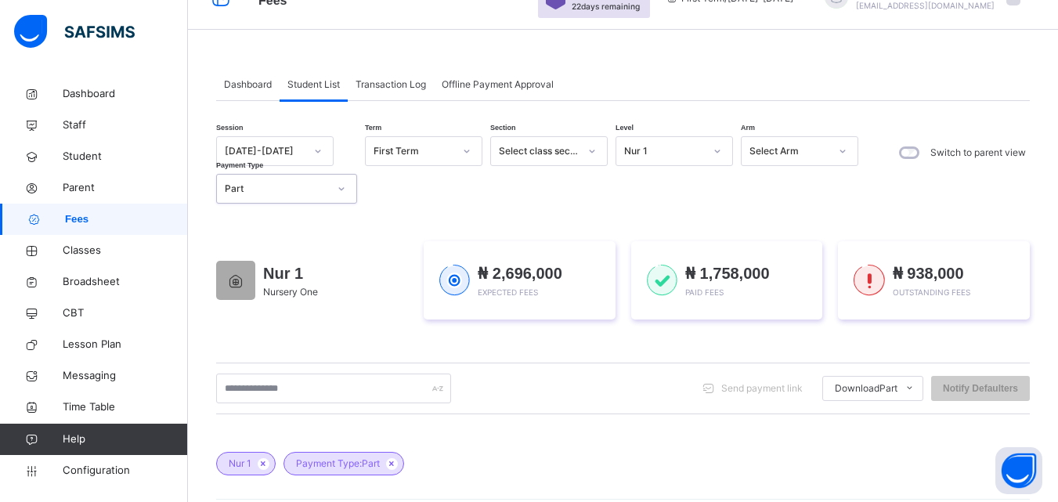
scroll to position [0, 0]
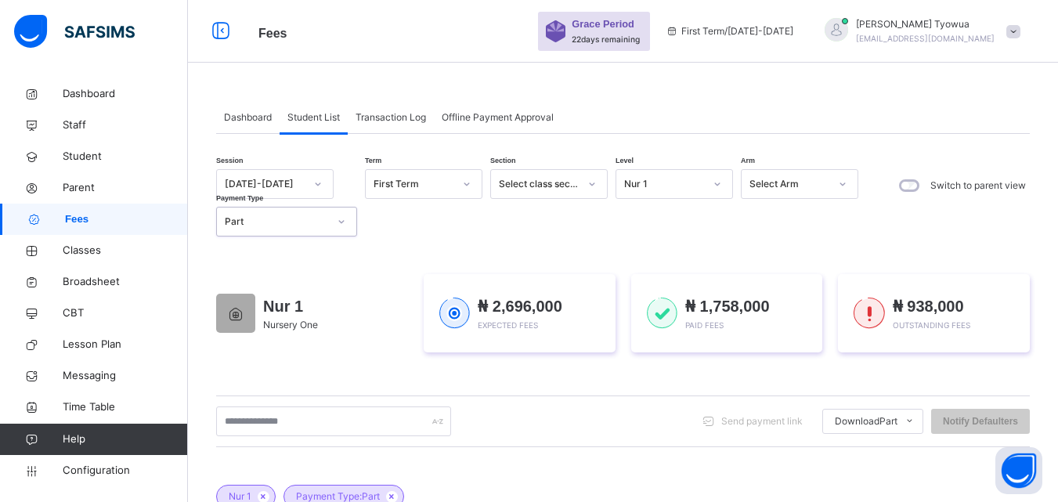
click at [312, 122] on span "Student List" at bounding box center [313, 117] width 52 height 14
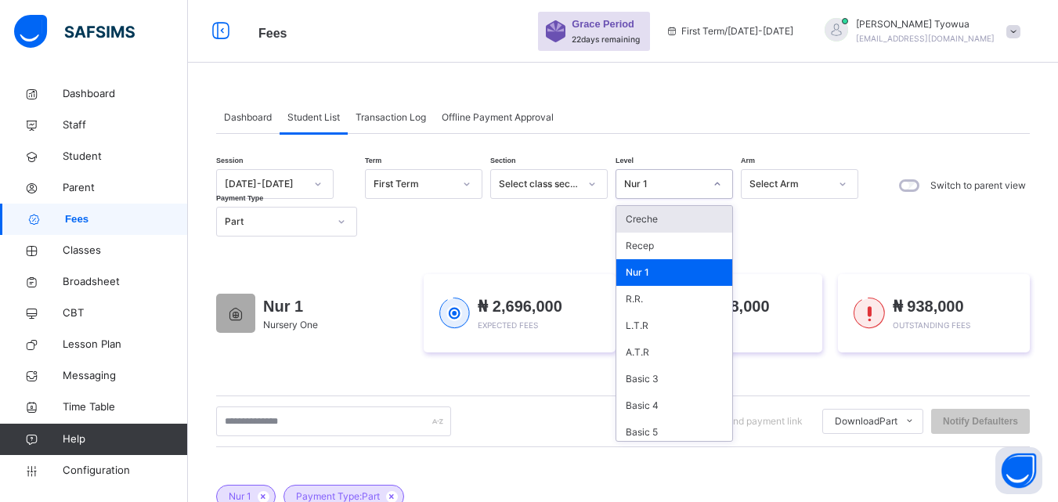
scroll to position [31, 0]
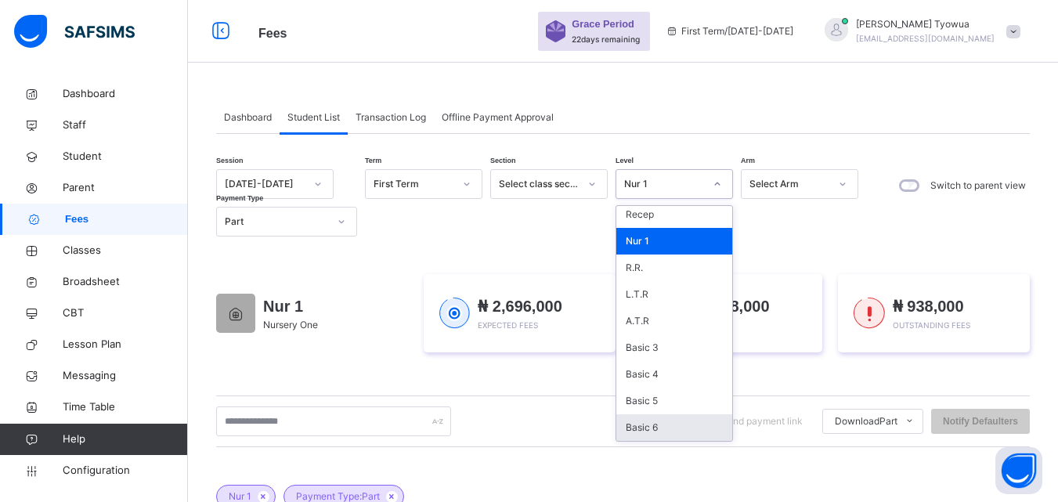
click at [677, 421] on div "Basic 6" at bounding box center [674, 427] width 116 height 27
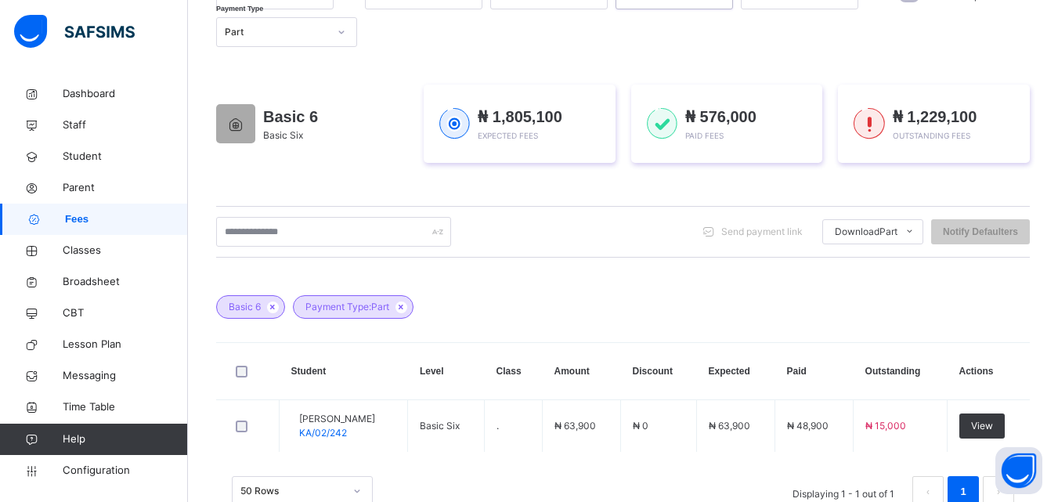
scroll to position [190, 0]
click at [408, 301] on div "Payment Type: Part" at bounding box center [353, 305] width 121 height 23
click at [408, 306] on icon at bounding box center [401, 306] width 13 height 9
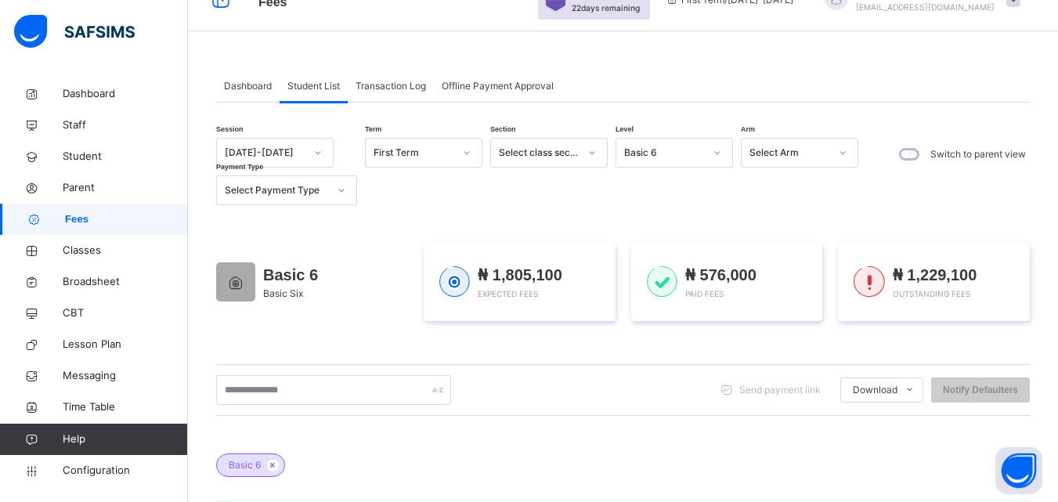
scroll to position [0, 0]
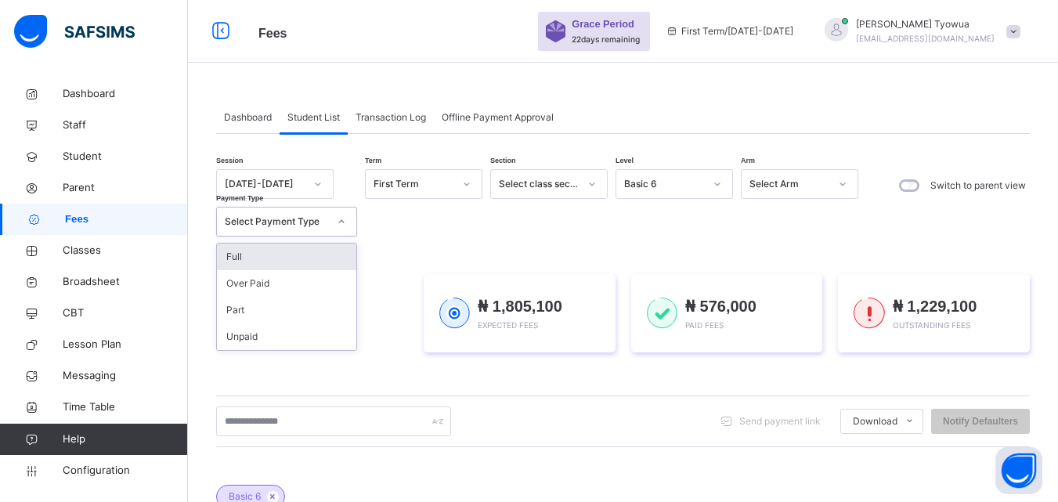
click at [279, 247] on div "Full" at bounding box center [286, 257] width 139 height 27
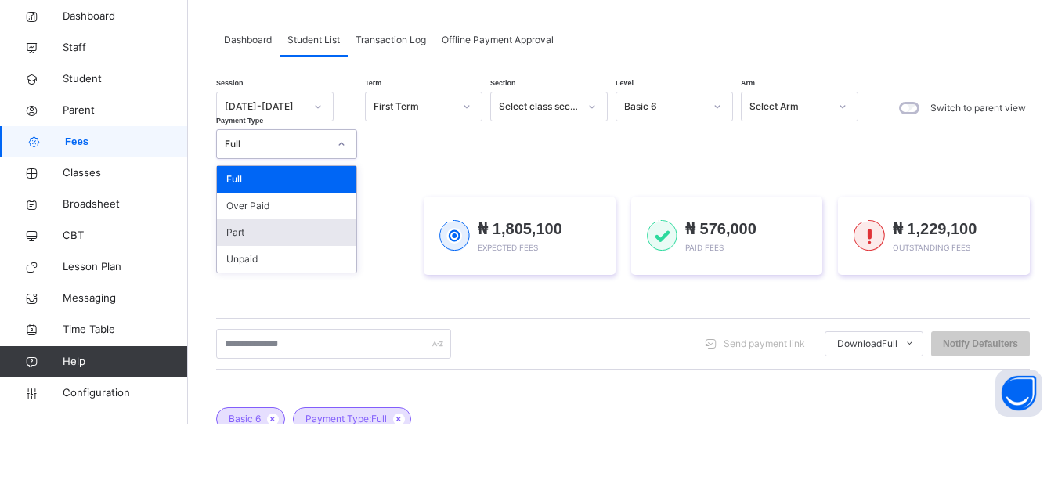
click at [260, 313] on div "Part" at bounding box center [286, 310] width 139 height 27
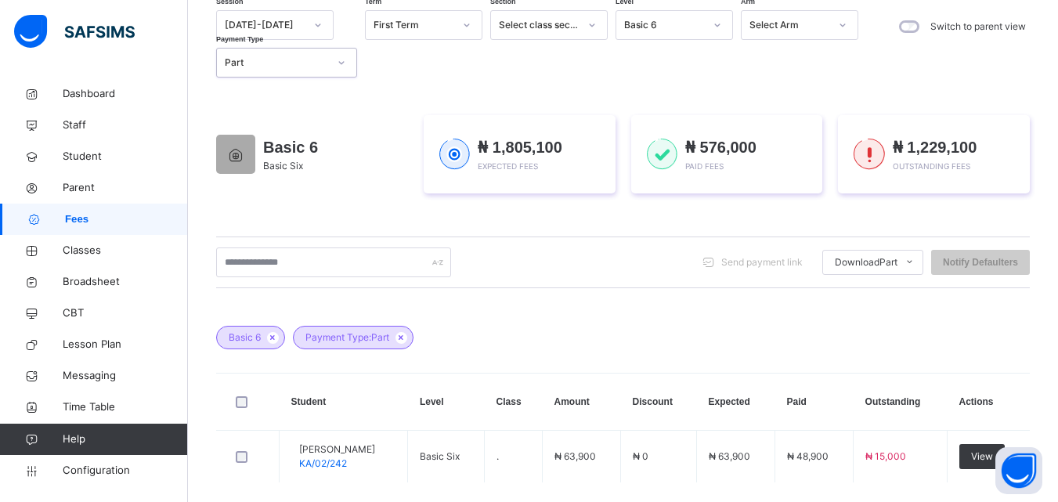
scroll to position [144, 0]
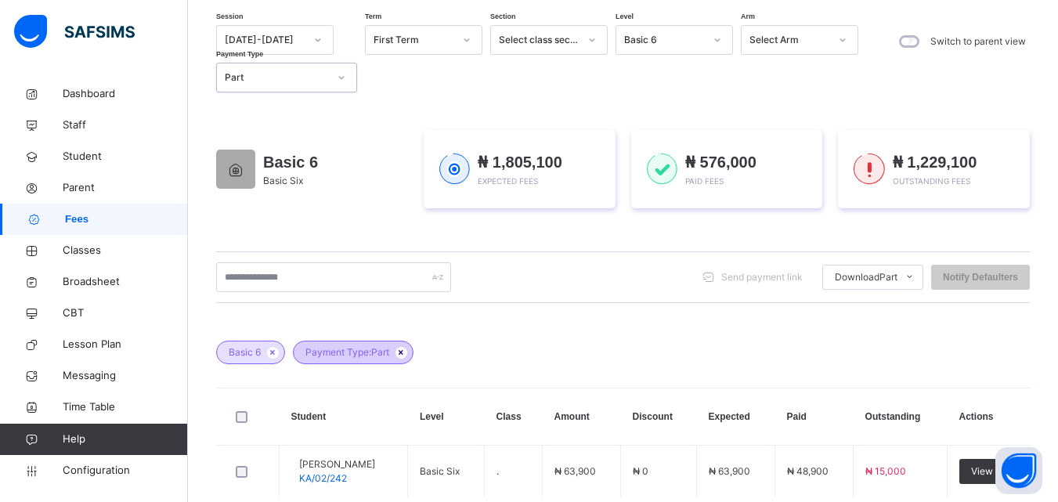
click at [403, 352] on icon at bounding box center [401, 352] width 13 height 9
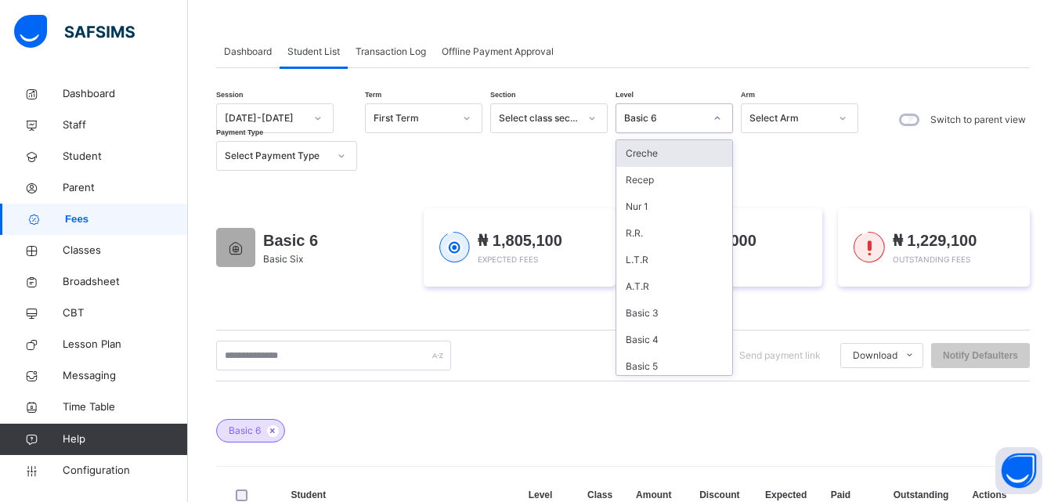
scroll to position [31, 0]
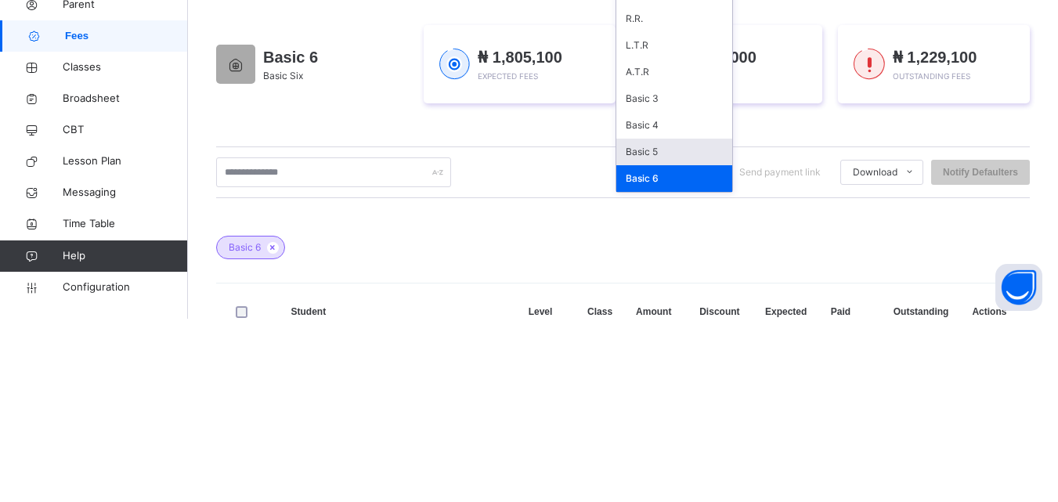
click at [679, 337] on div "Basic 5" at bounding box center [674, 335] width 116 height 27
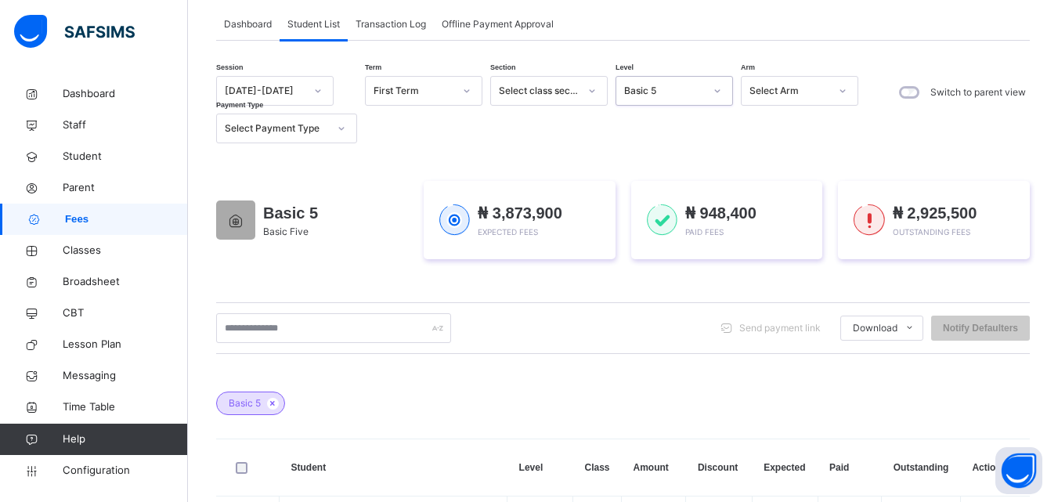
scroll to position [0, 0]
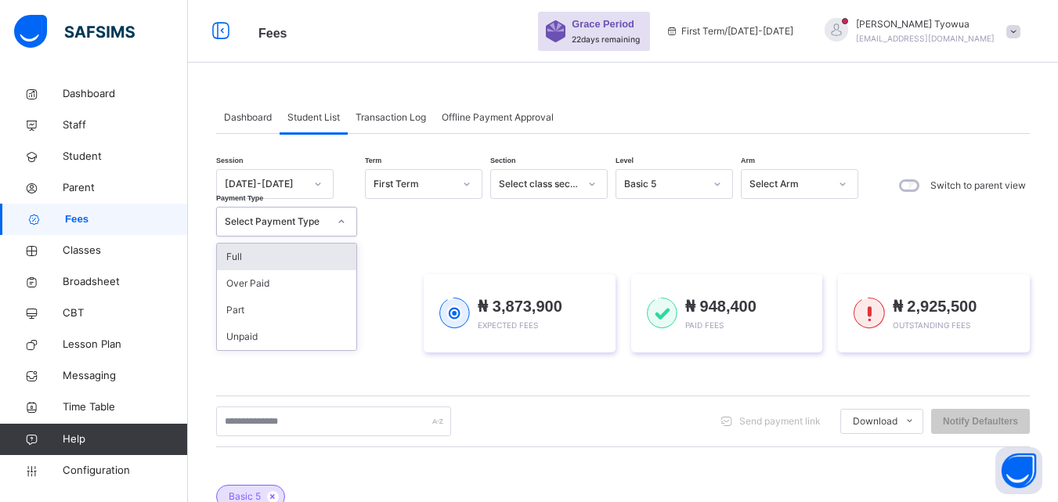
click at [302, 251] on div "Full" at bounding box center [286, 257] width 139 height 27
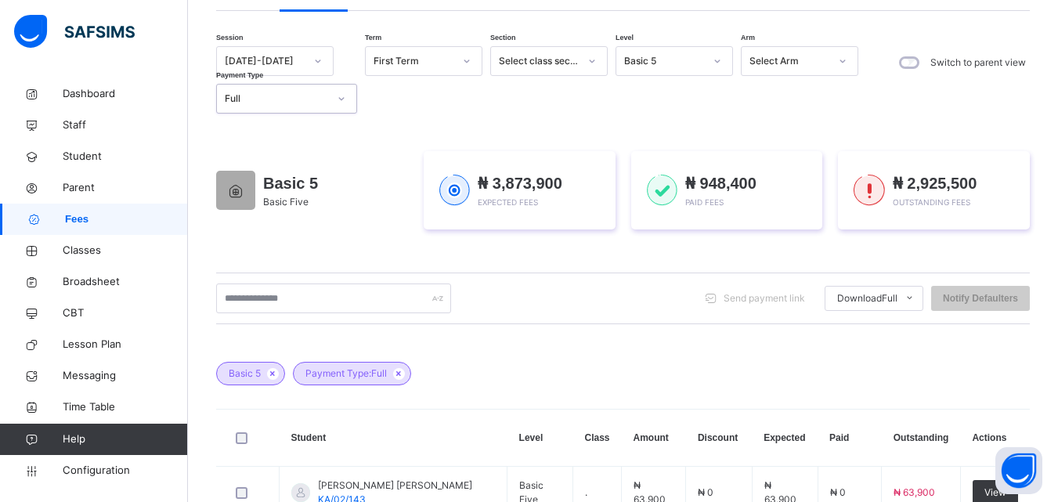
scroll to position [146, 0]
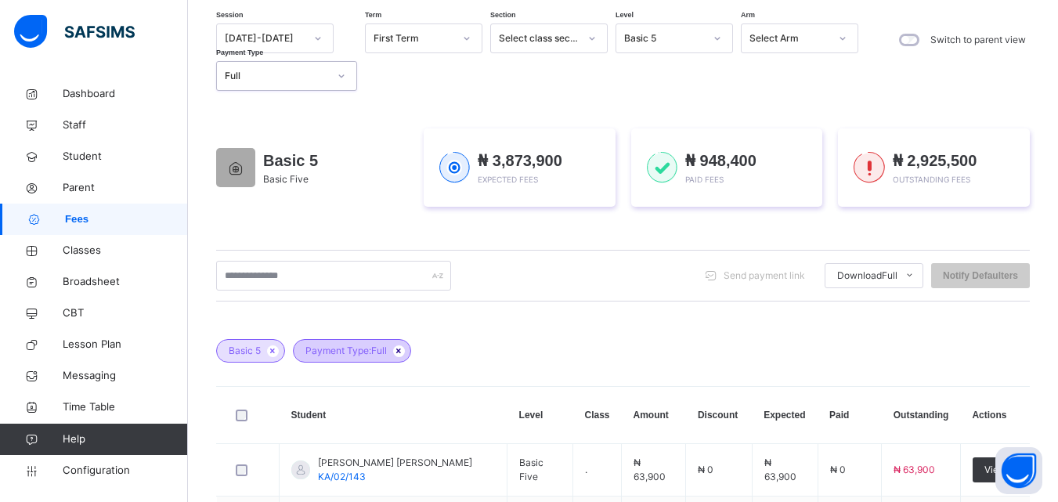
click at [395, 353] on icon at bounding box center [398, 350] width 13 height 9
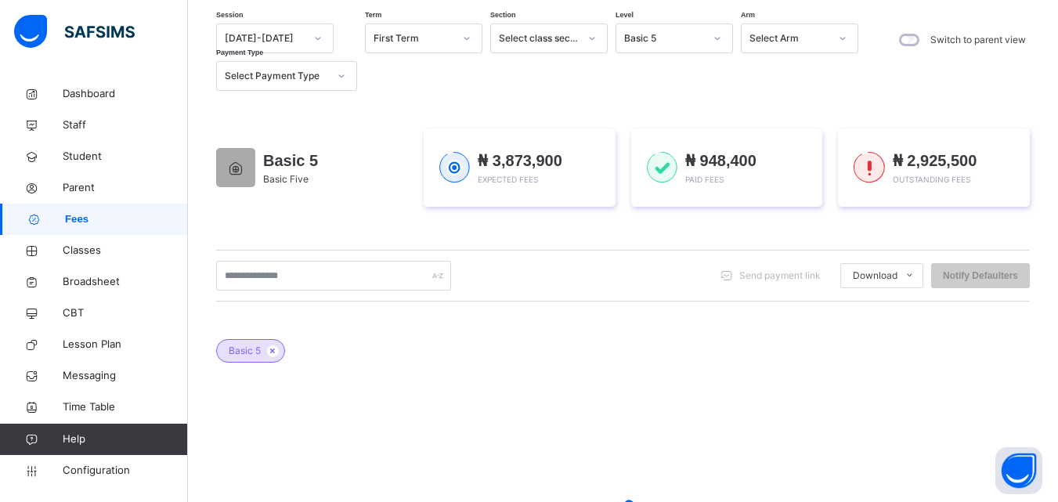
click at [405, 356] on div "Basic 5" at bounding box center [623, 343] width 814 height 55
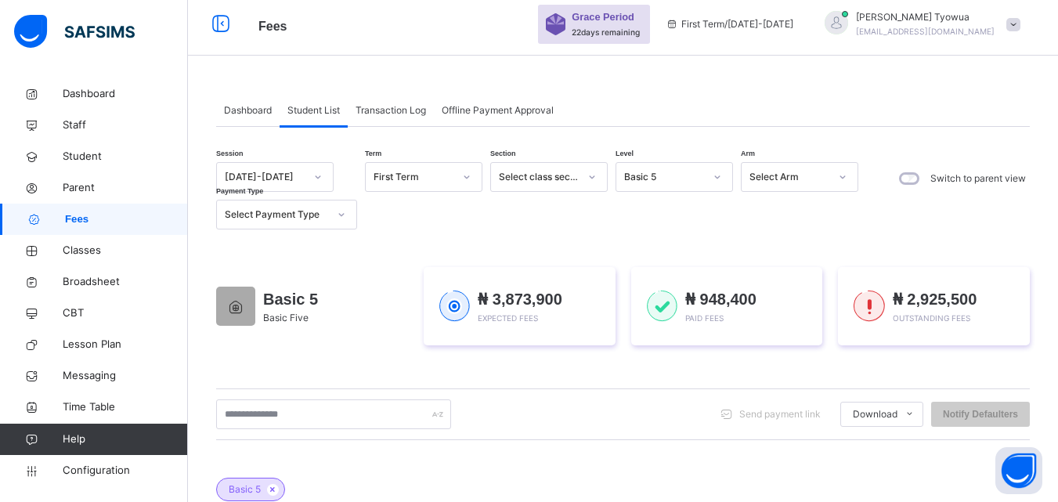
scroll to position [5, 0]
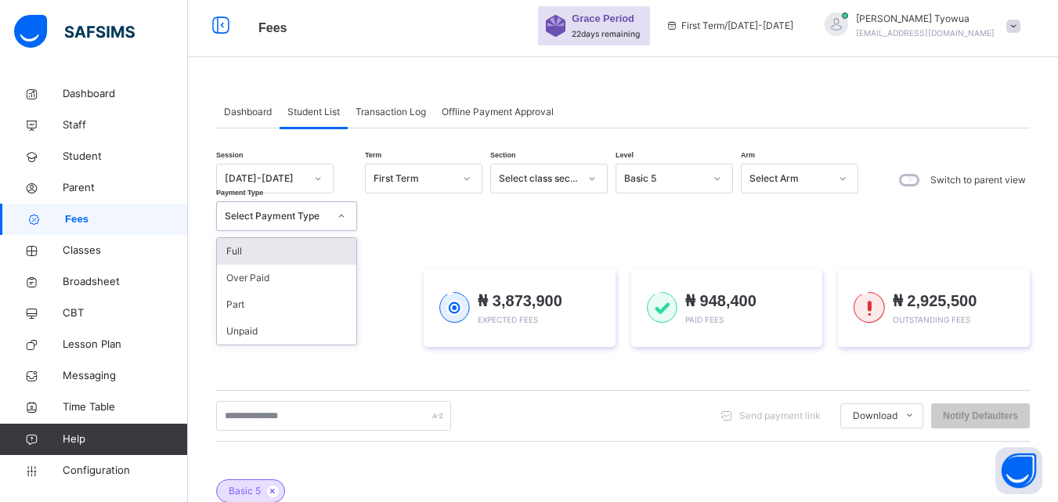
click at [232, 251] on div "Full" at bounding box center [286, 251] width 139 height 27
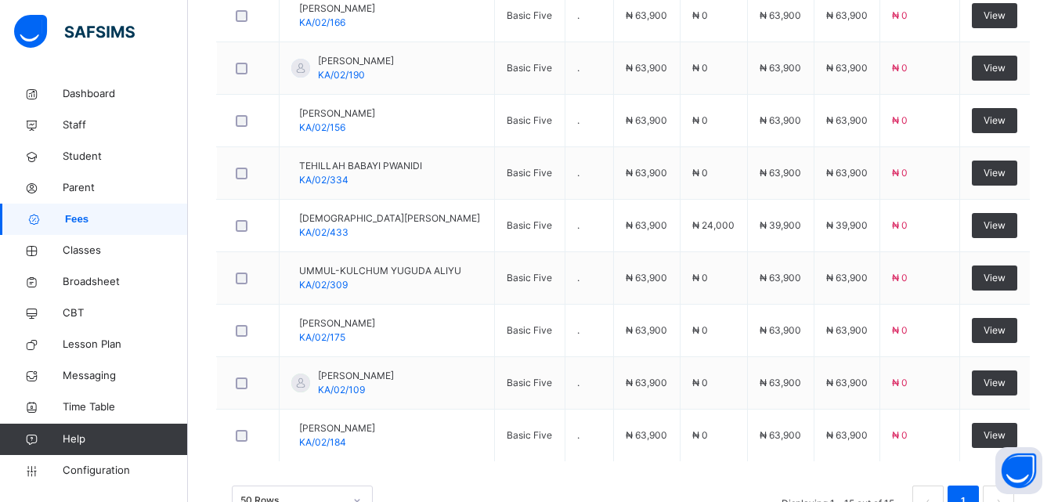
scroll to position [978, 0]
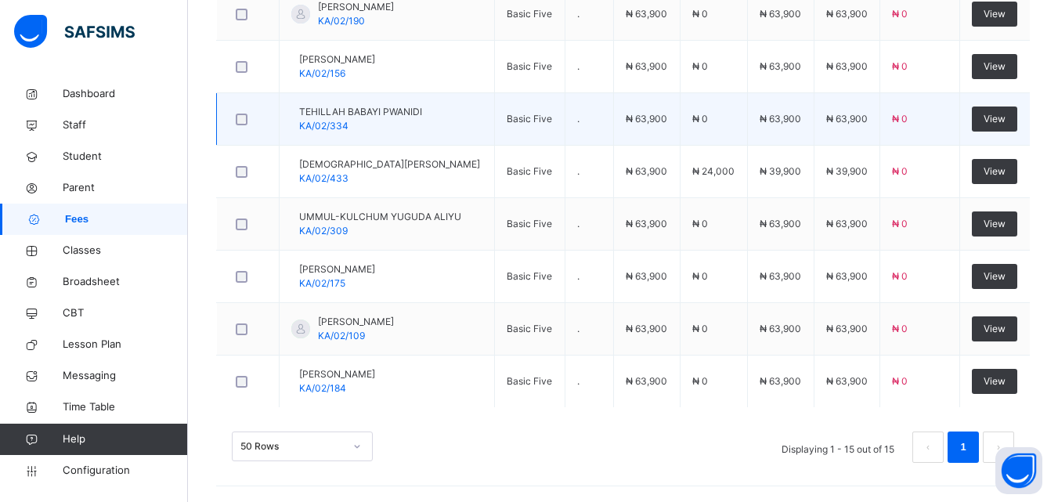
click at [1030, 136] on td "View" at bounding box center [995, 119] width 70 height 52
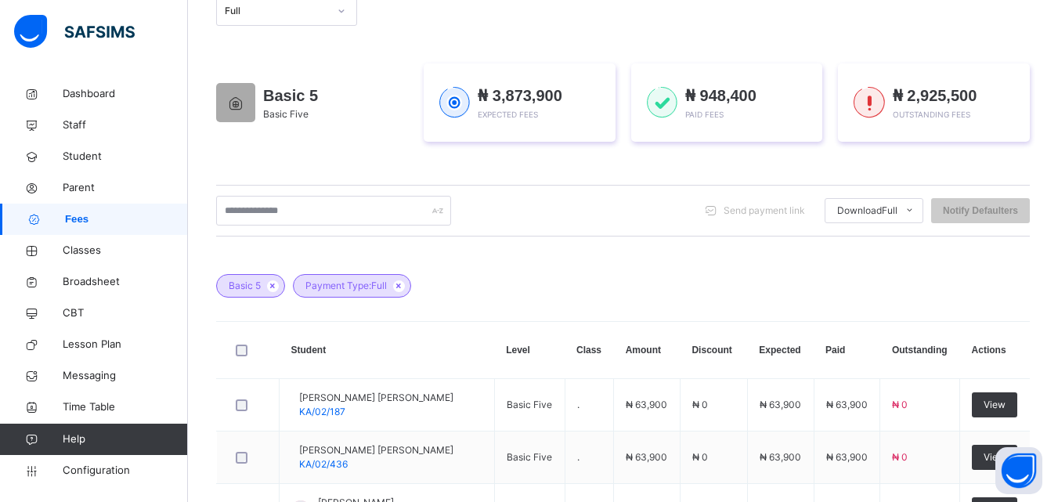
scroll to position [208, 0]
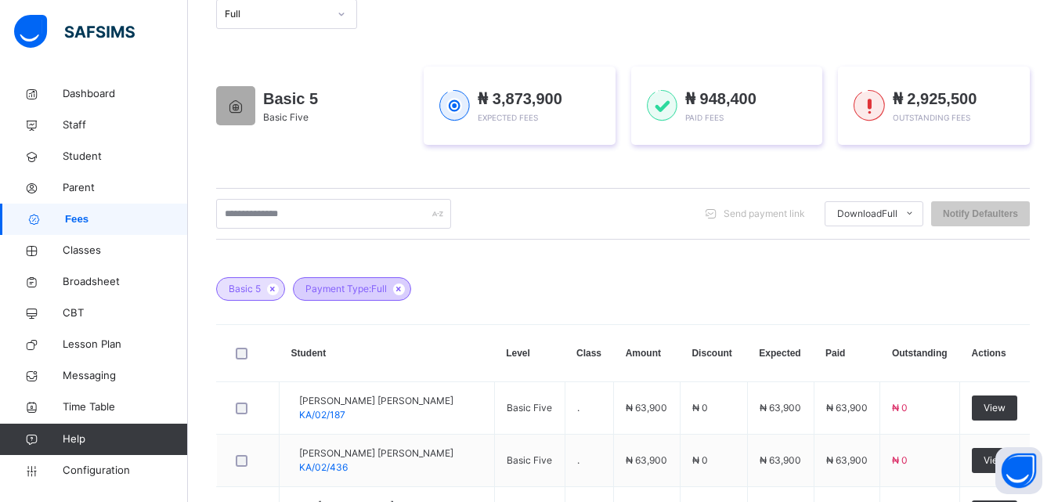
click at [381, 285] on span "Payment Type: Full" at bounding box center [345, 289] width 81 height 14
click at [401, 286] on icon at bounding box center [398, 288] width 13 height 9
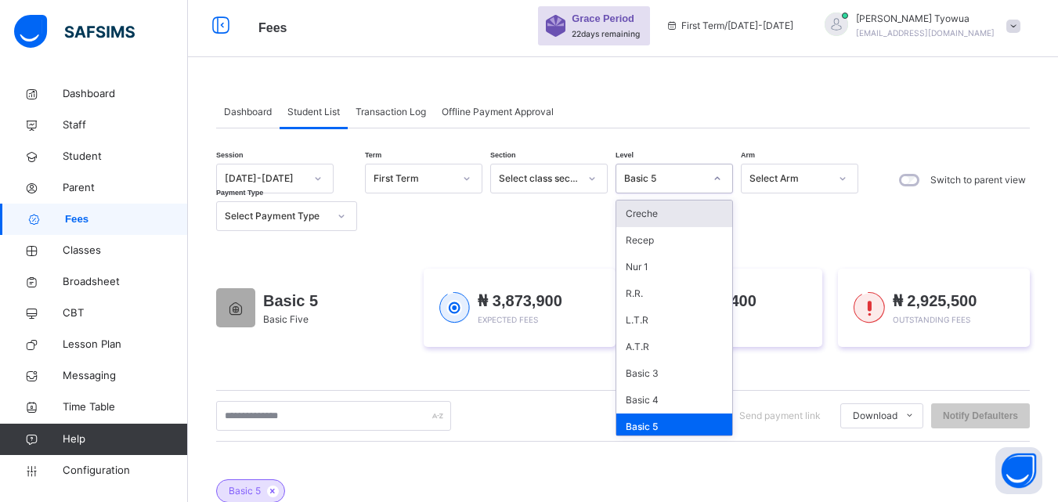
scroll to position [104, 0]
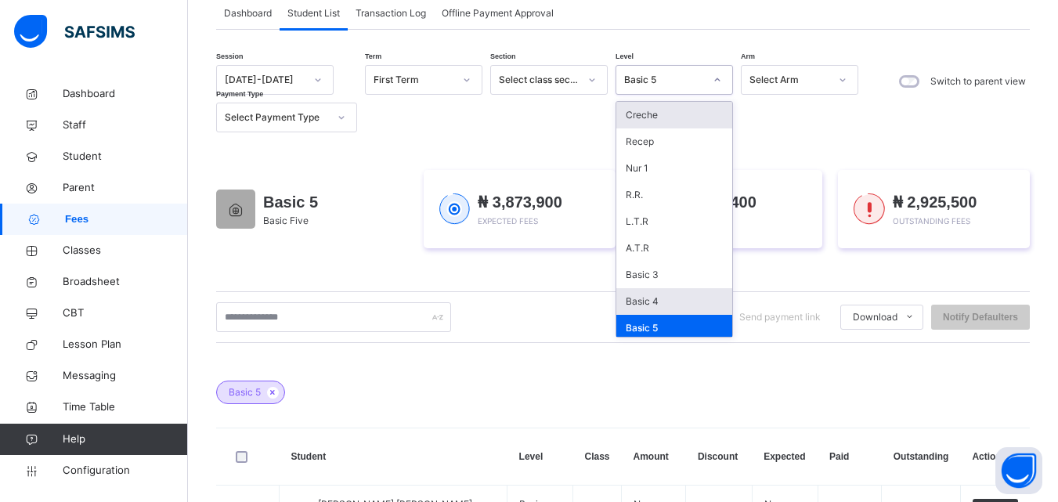
click at [701, 305] on div "Basic 4" at bounding box center [674, 301] width 116 height 27
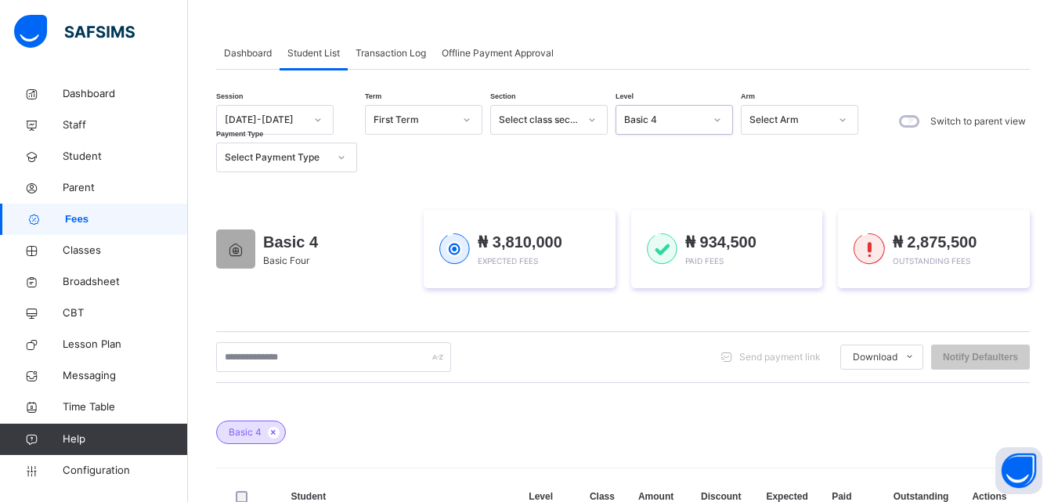
scroll to position [74, 0]
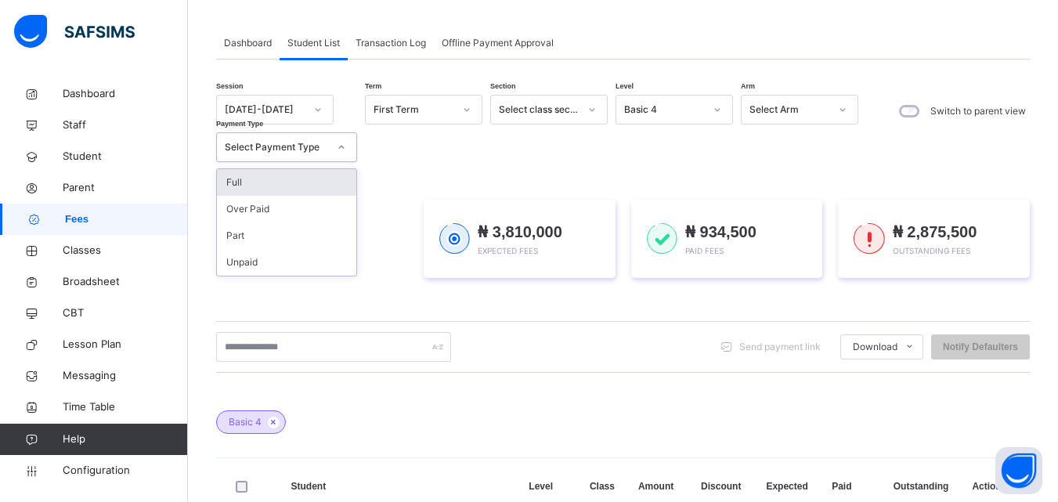
click at [304, 180] on div "Full" at bounding box center [286, 182] width 139 height 27
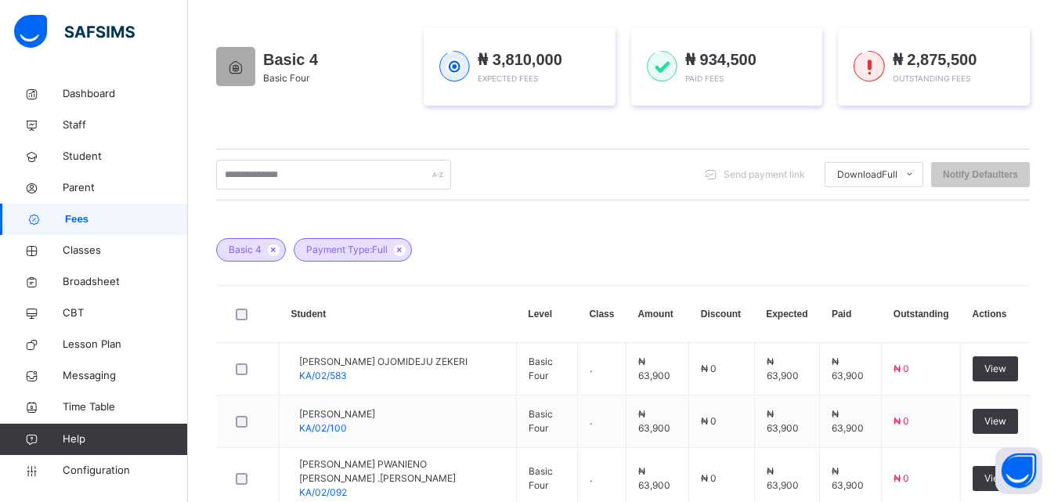
scroll to position [0, 0]
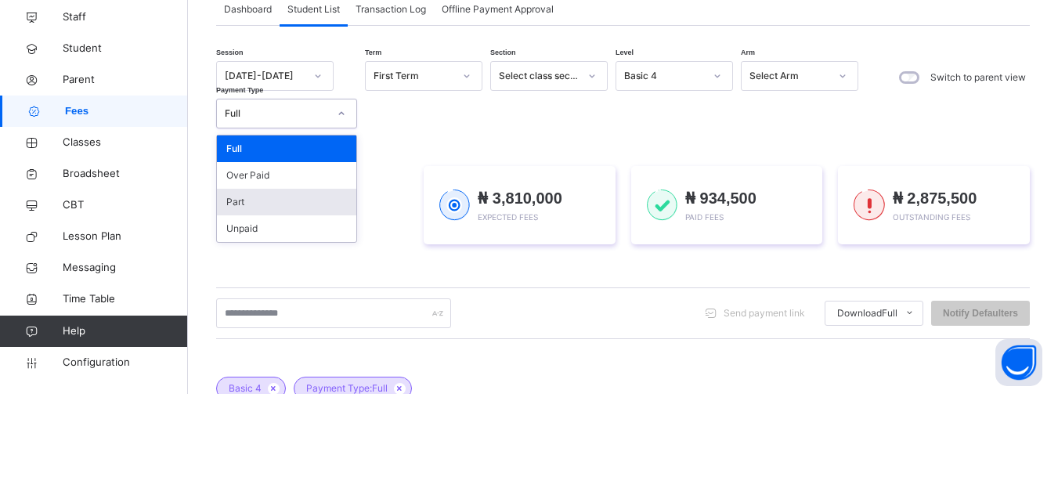
click at [255, 319] on div "Part" at bounding box center [286, 310] width 139 height 27
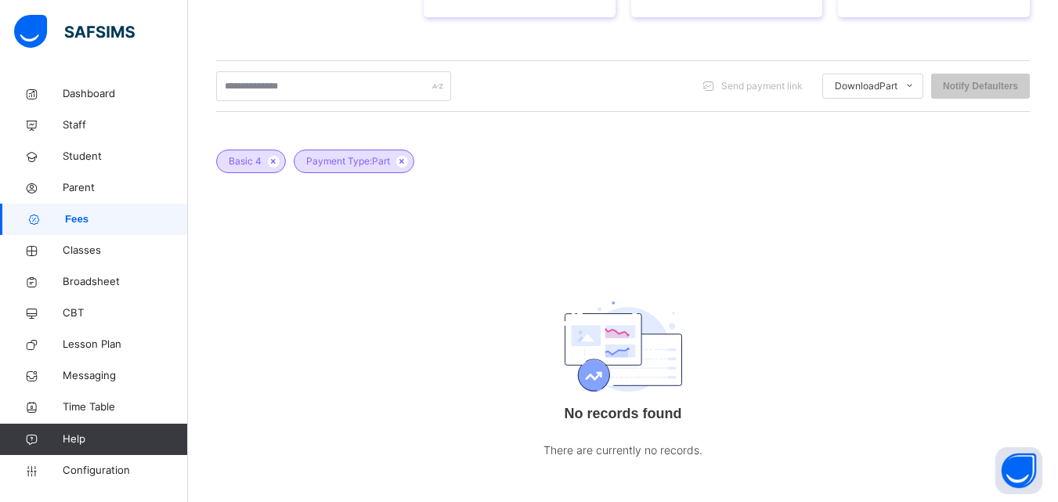
scroll to position [349, 0]
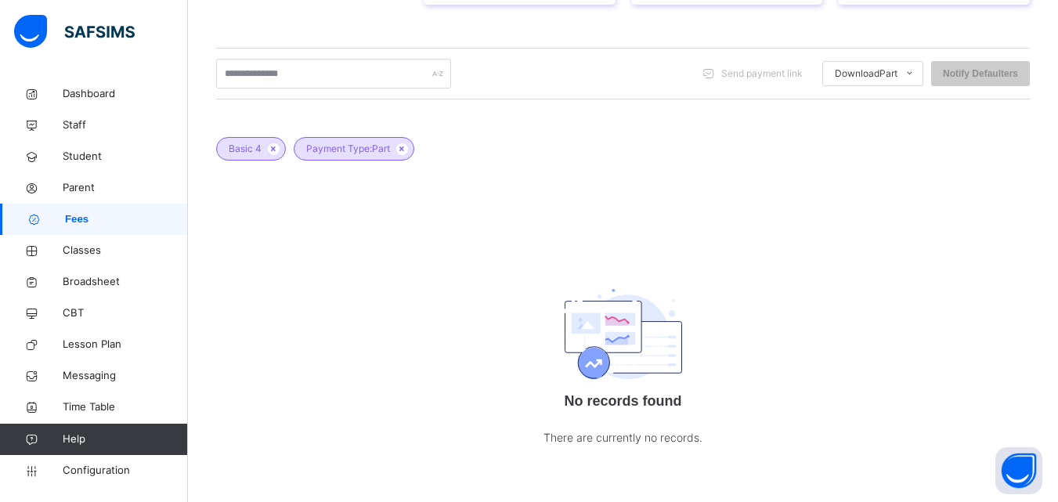
click at [988, 252] on div "Basic 4 Payment Type: Part No records found There are currently no records." at bounding box center [623, 296] width 814 height 365
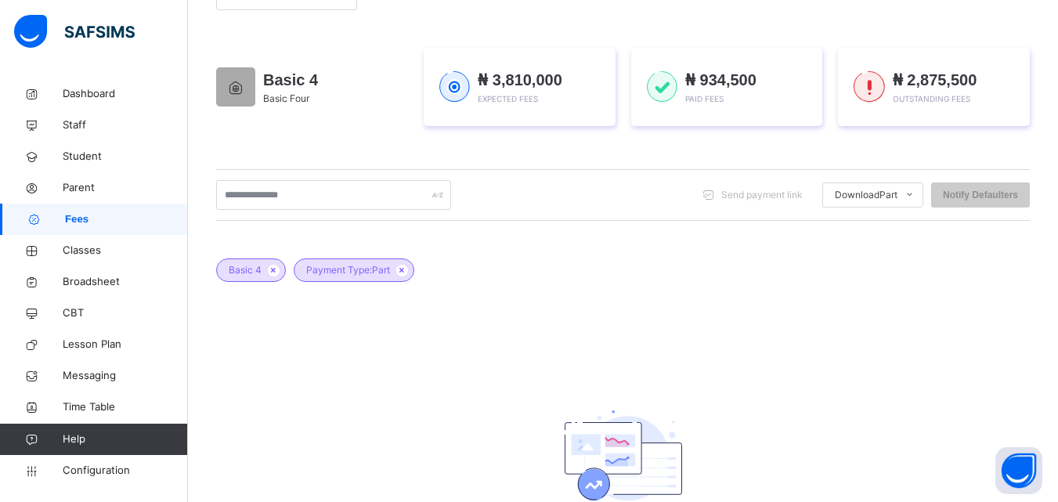
scroll to position [226, 0]
click at [404, 271] on icon at bounding box center [402, 270] width 13 height 9
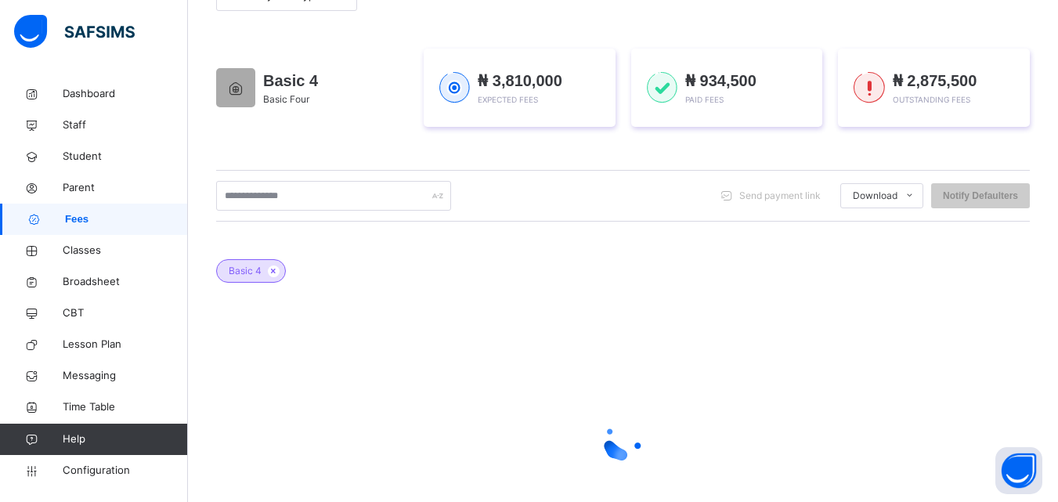
click at [401, 270] on div "Basic 4" at bounding box center [623, 263] width 814 height 55
click at [276, 266] on icon at bounding box center [273, 270] width 13 height 9
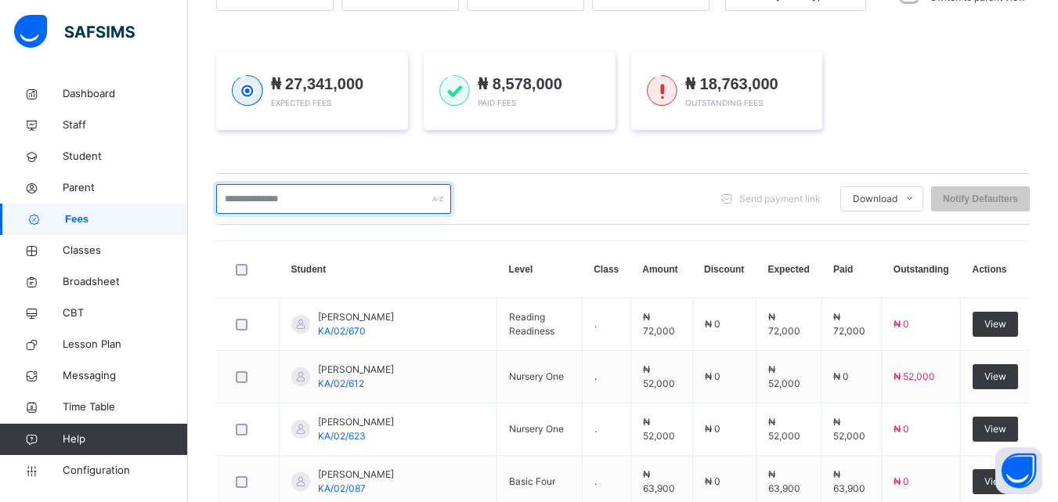
click at [259, 204] on input "text" at bounding box center [333, 199] width 235 height 30
click at [255, 204] on input "text" at bounding box center [333, 199] width 235 height 30
type input "*"
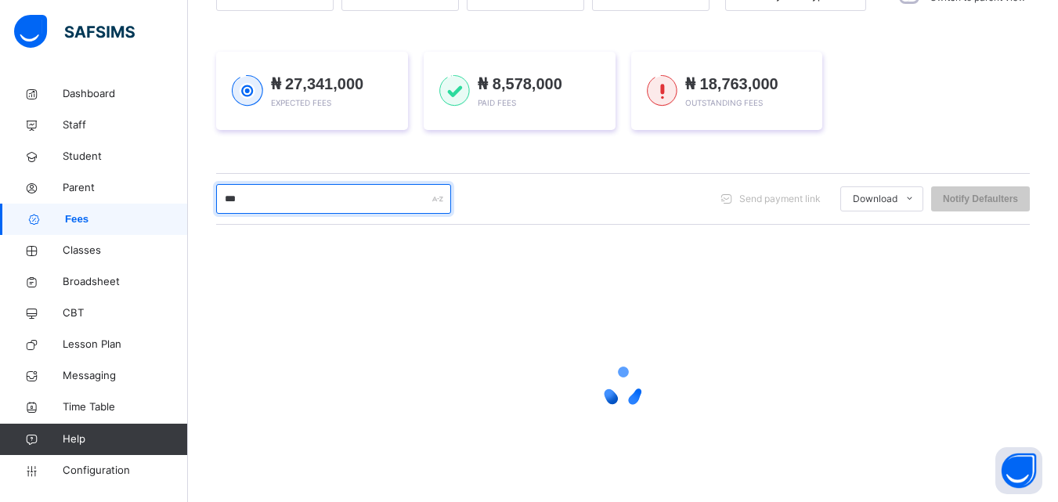
type input "*****"
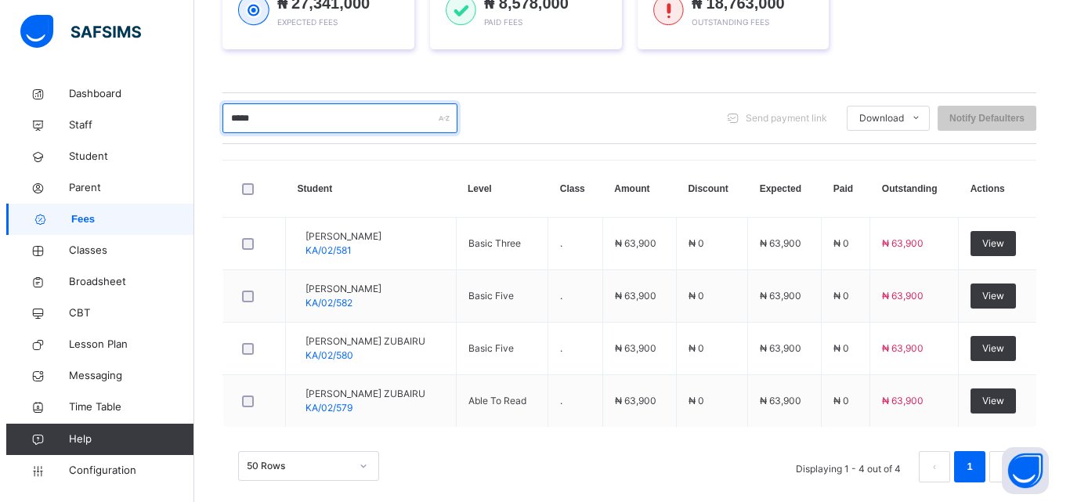
scroll to position [288, 0]
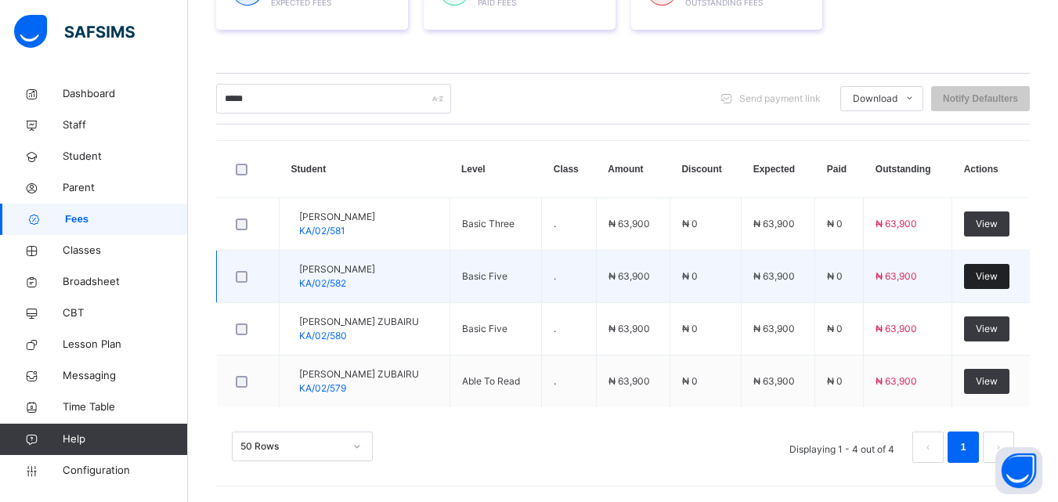
click at [998, 276] on span "View" at bounding box center [987, 276] width 22 height 14
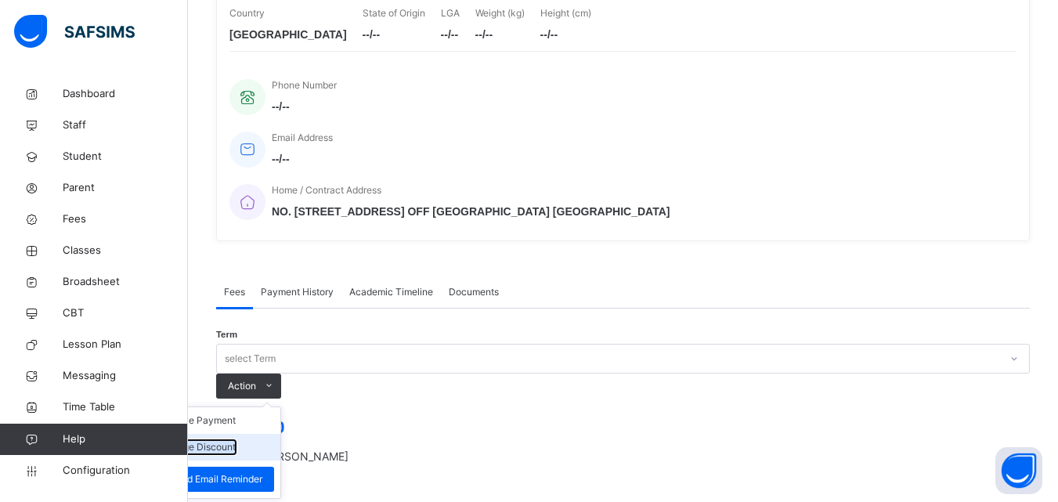
click at [236, 440] on button "Manage Discount" at bounding box center [197, 447] width 78 height 14
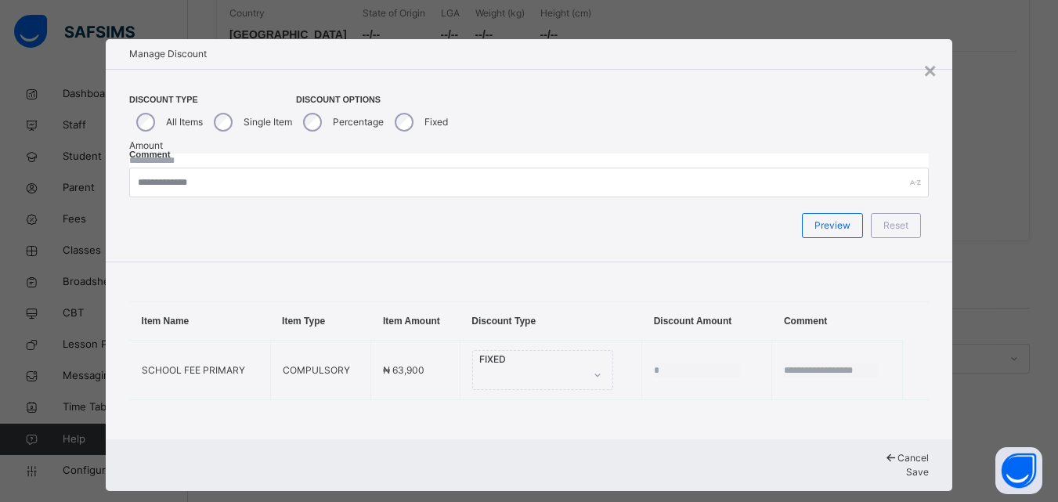
click at [495, 154] on input "*" at bounding box center [529, 161] width 800 height 14
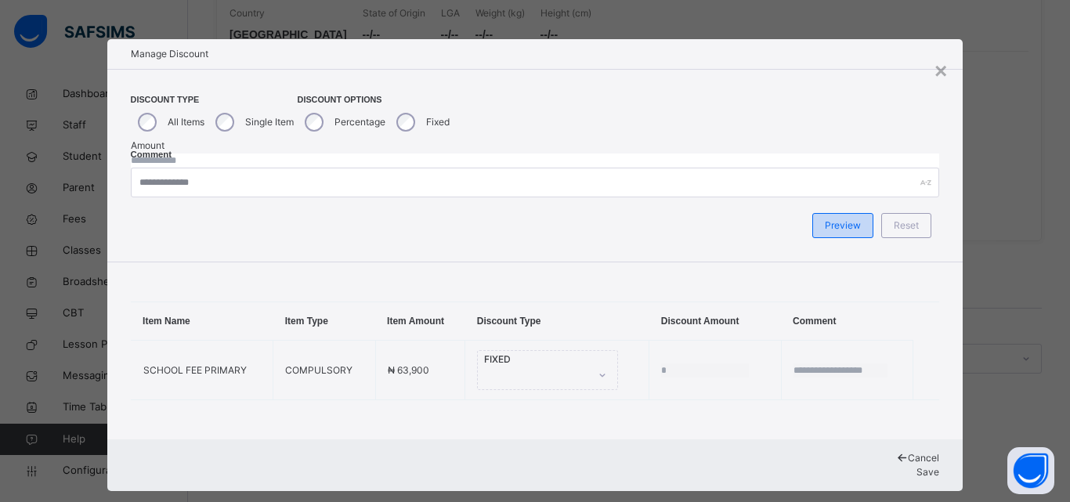
type input "*****"
click at [855, 219] on span "Preview" at bounding box center [843, 226] width 36 height 14
type input "*****"
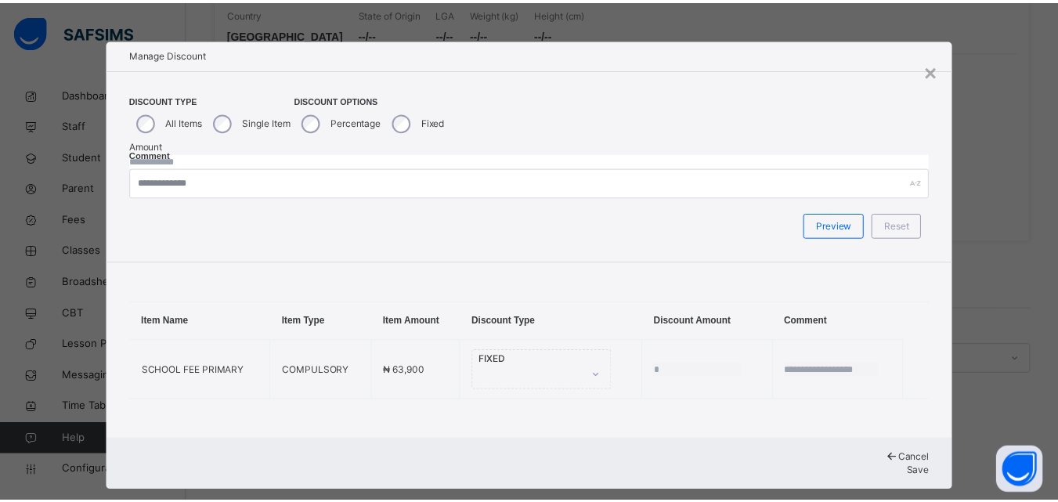
scroll to position [83, 0]
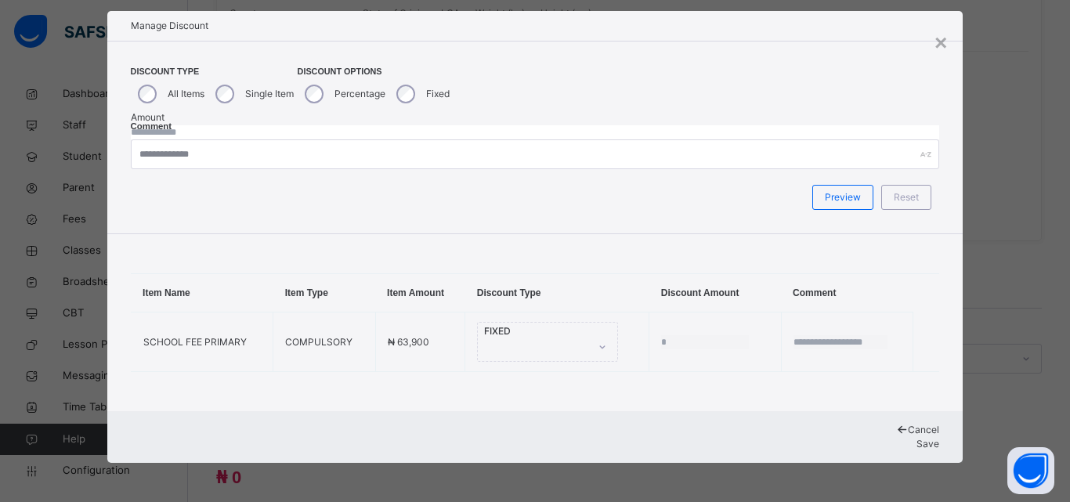
click at [916, 443] on span "Save" at bounding box center [927, 444] width 23 height 12
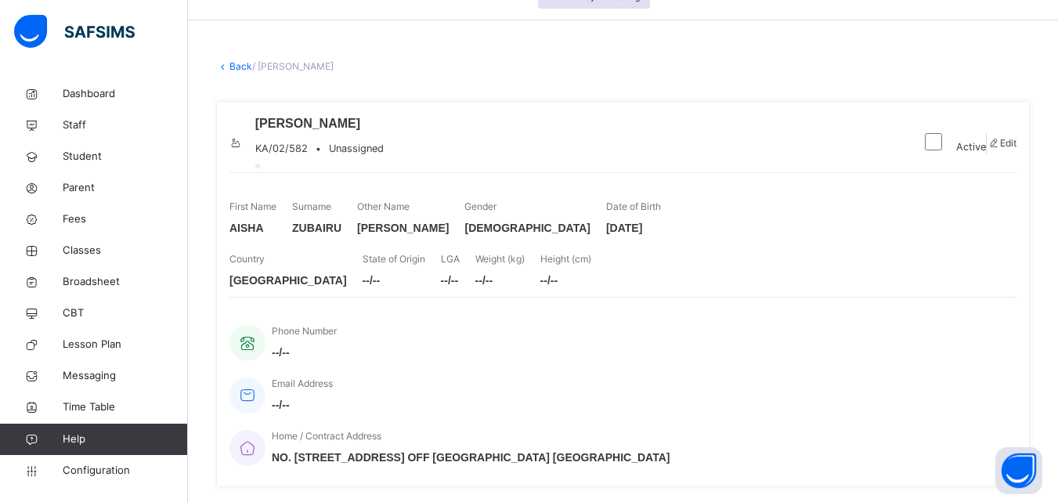
scroll to position [0, 0]
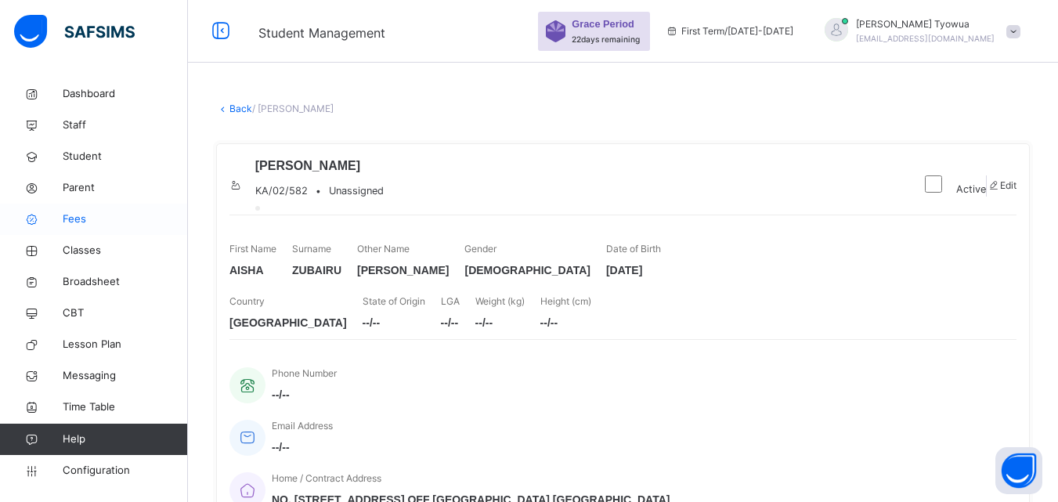
click at [59, 223] on icon at bounding box center [31, 220] width 63 height 12
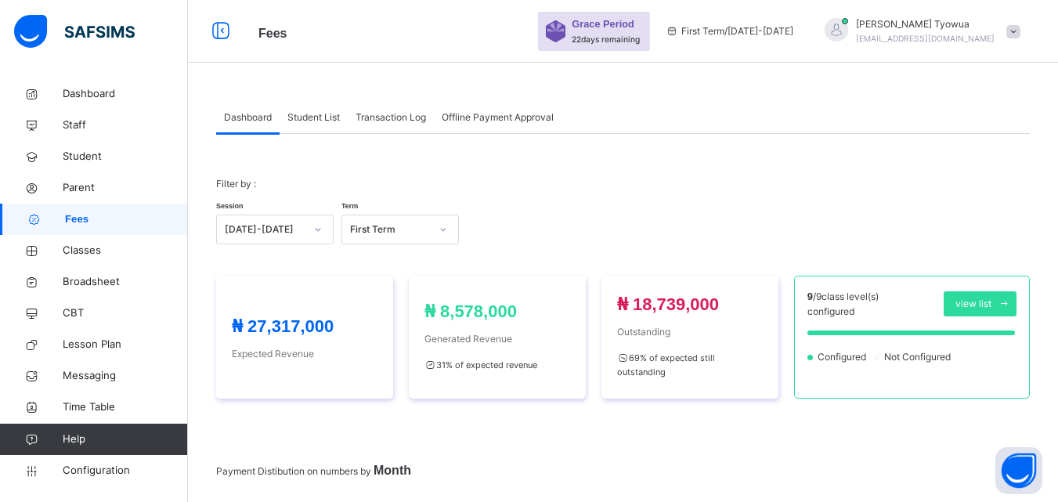
click at [309, 122] on span "Student List" at bounding box center [313, 117] width 52 height 14
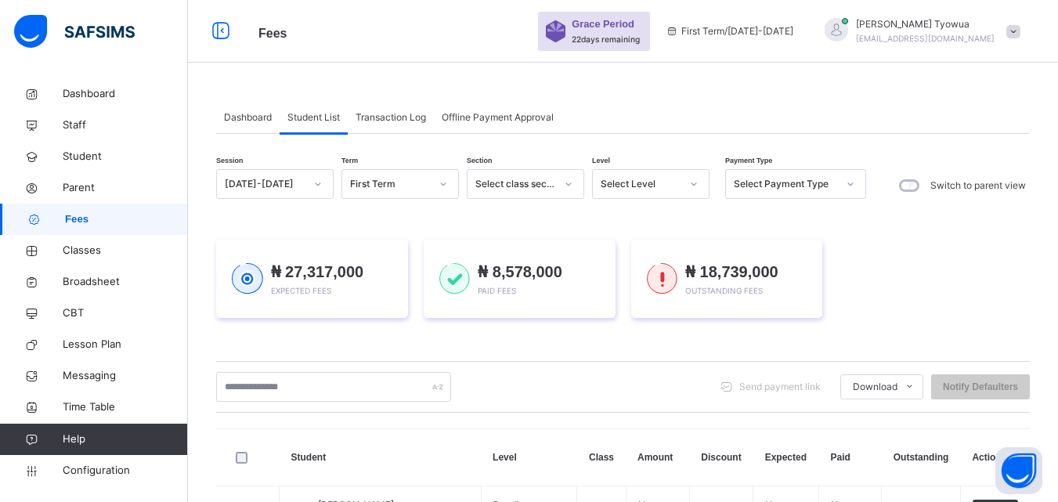
click at [568, 186] on icon at bounding box center [568, 184] width 9 height 16
click at [692, 189] on icon at bounding box center [693, 184] width 9 height 16
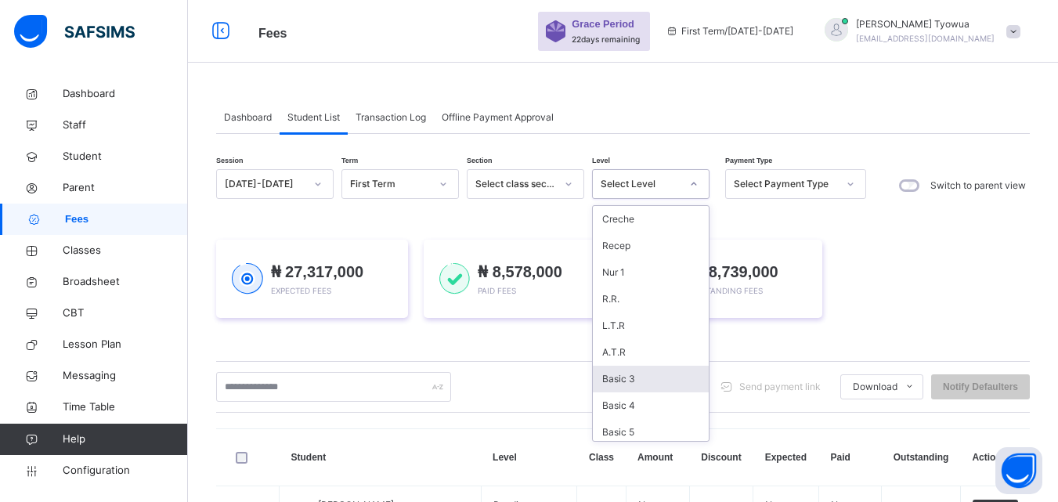
click at [623, 376] on div "Basic 3" at bounding box center [651, 379] width 116 height 27
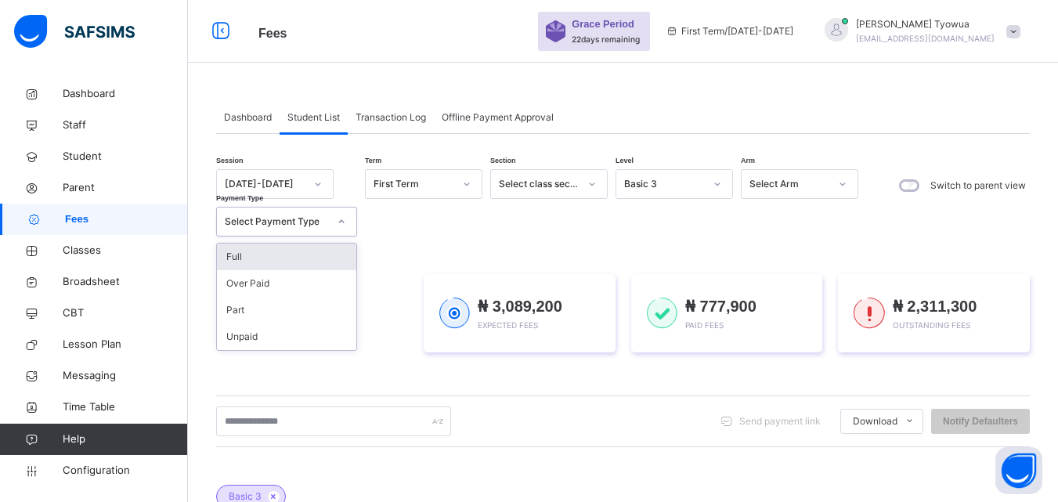
click at [294, 229] on div "Select Payment Type" at bounding box center [272, 222] width 110 height 24
click at [249, 265] on div "Full" at bounding box center [286, 257] width 139 height 27
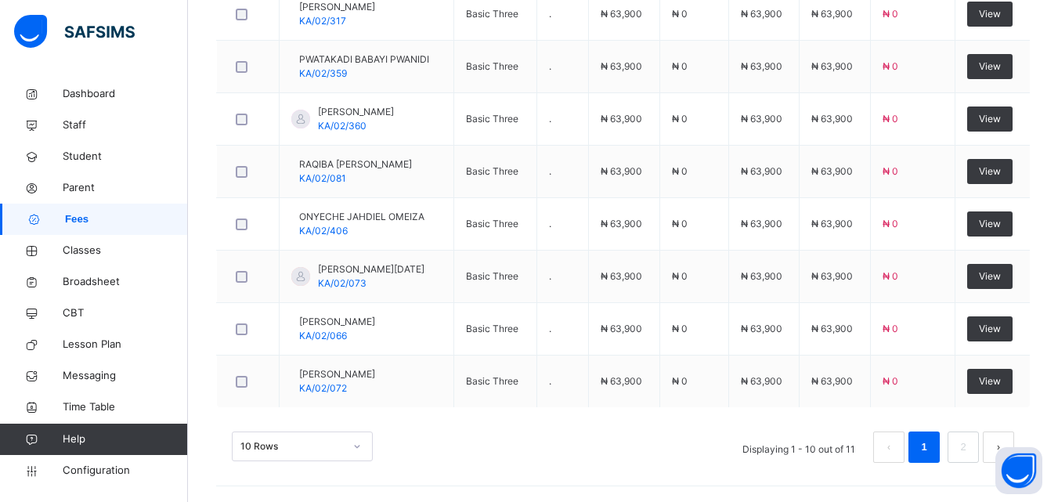
scroll to position [753, 0]
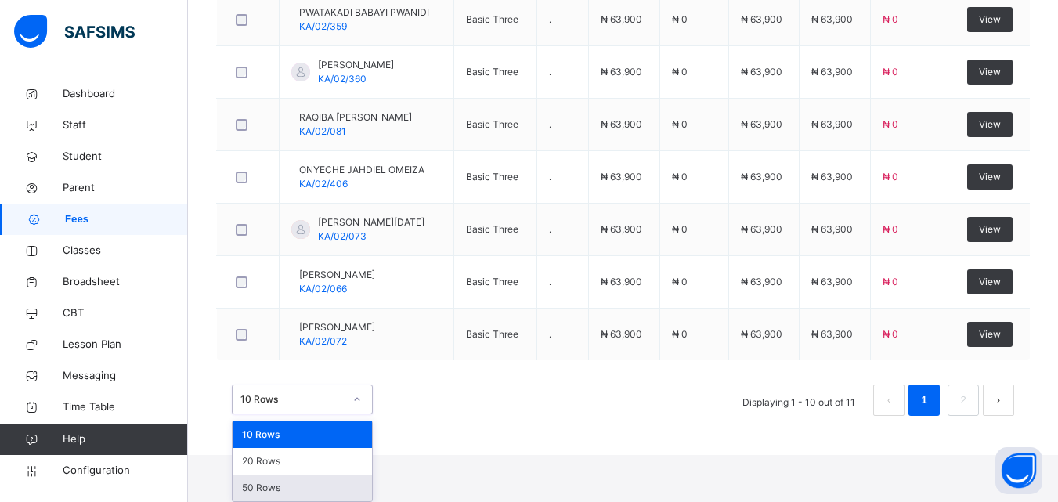
click at [244, 479] on div "50 Rows" at bounding box center [302, 488] width 139 height 27
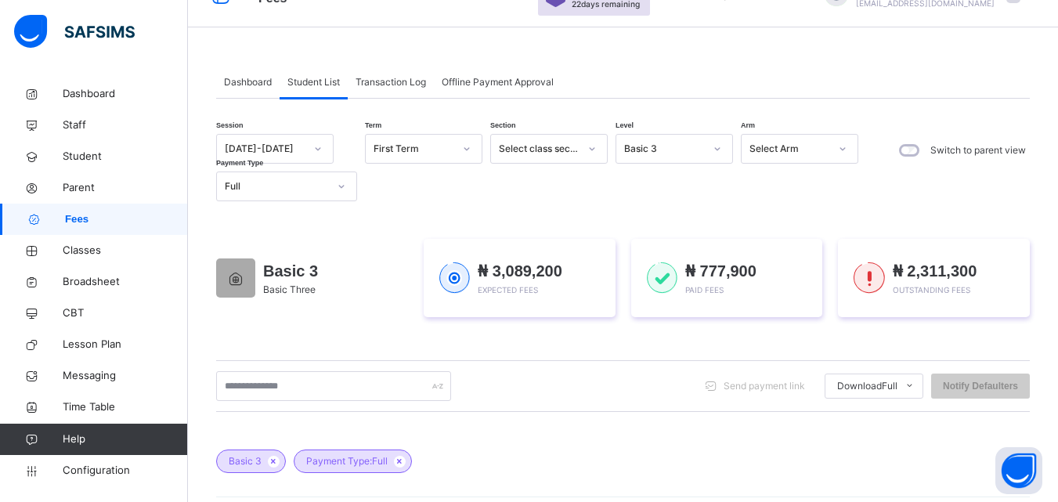
scroll to position [0, 0]
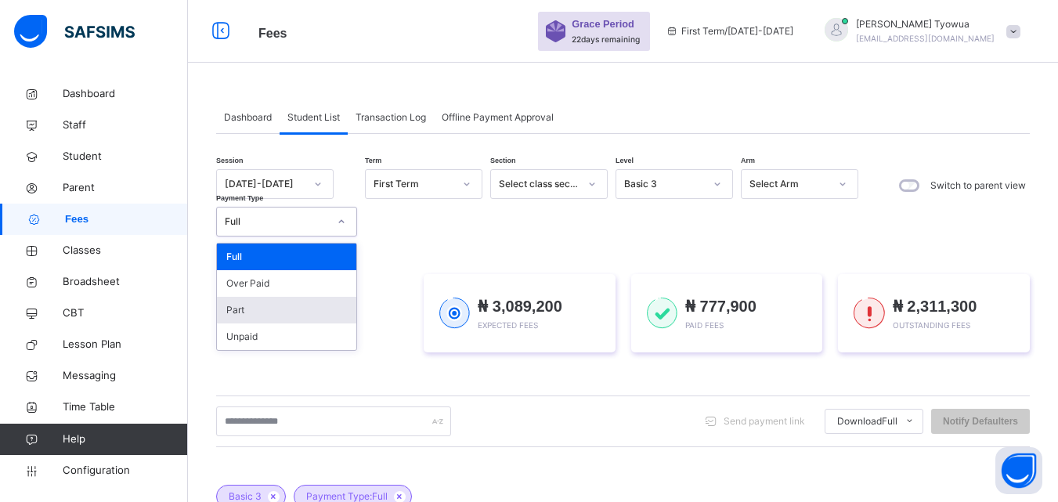
click at [221, 305] on div "Part" at bounding box center [286, 310] width 139 height 27
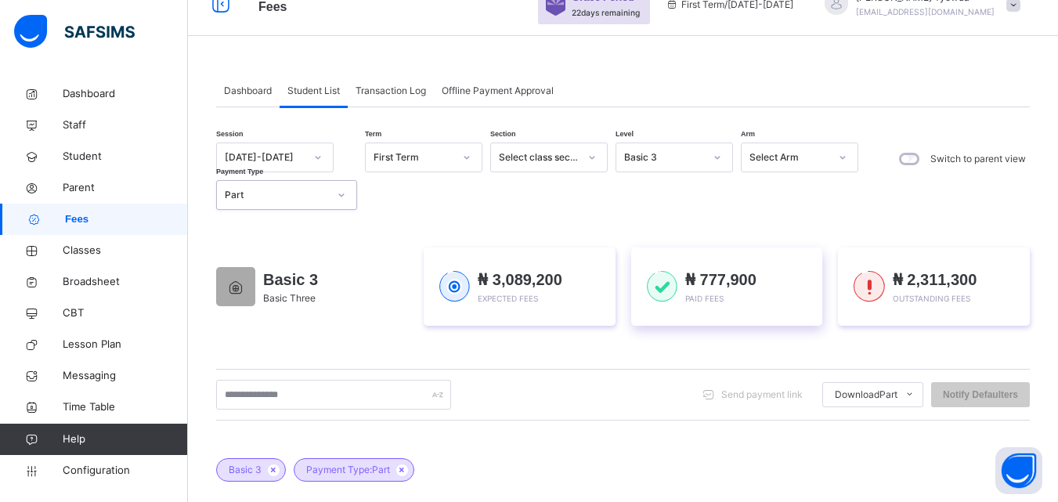
scroll to position [22, 0]
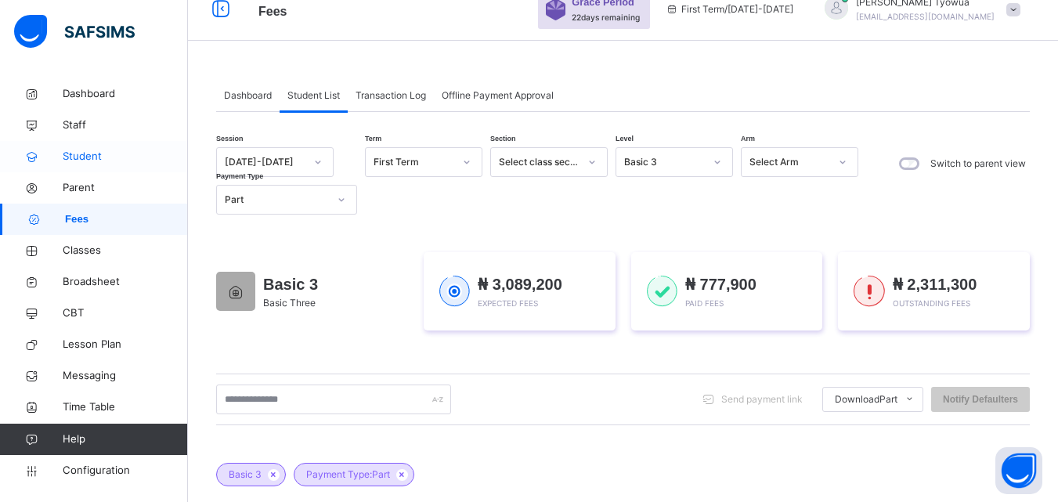
click at [91, 156] on span "Student" at bounding box center [125, 157] width 125 height 16
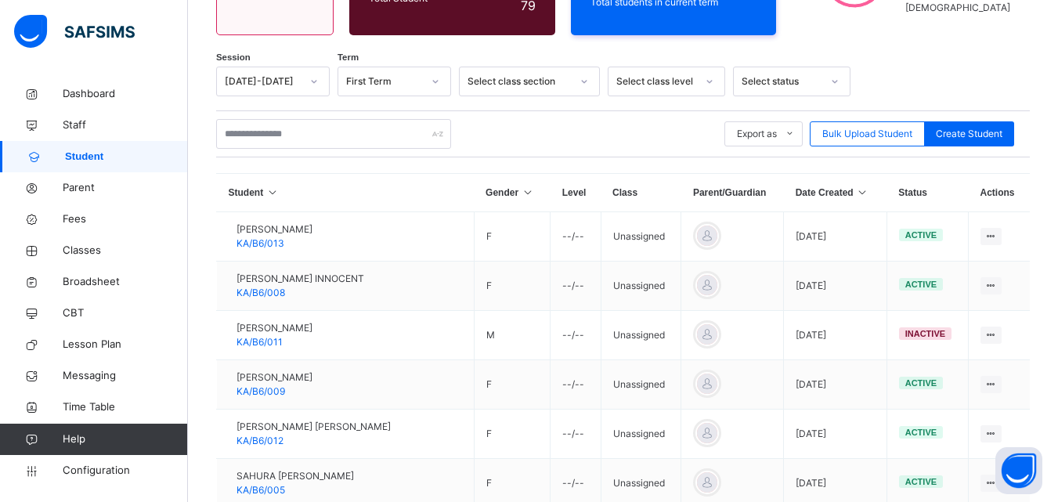
scroll to position [220, 0]
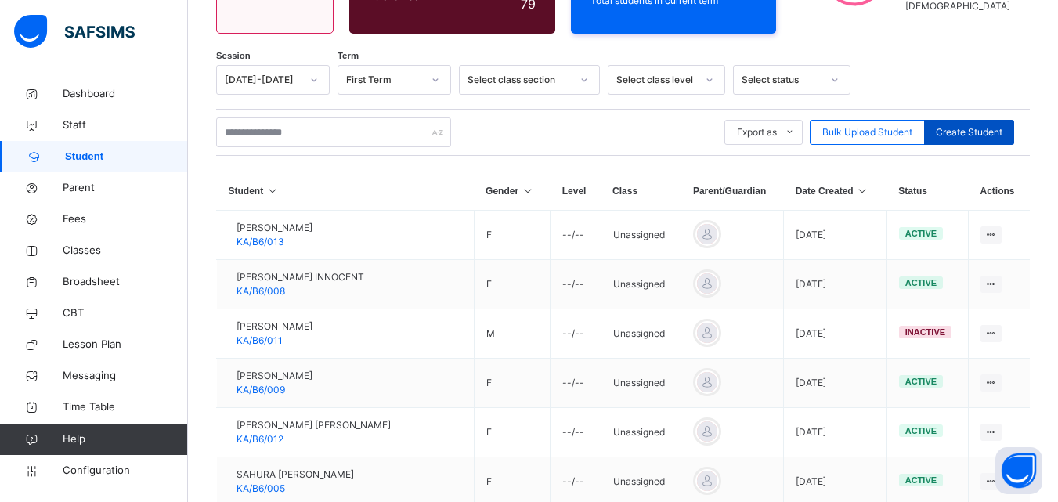
click at [985, 129] on span "Create Student" at bounding box center [969, 132] width 67 height 14
select select "**"
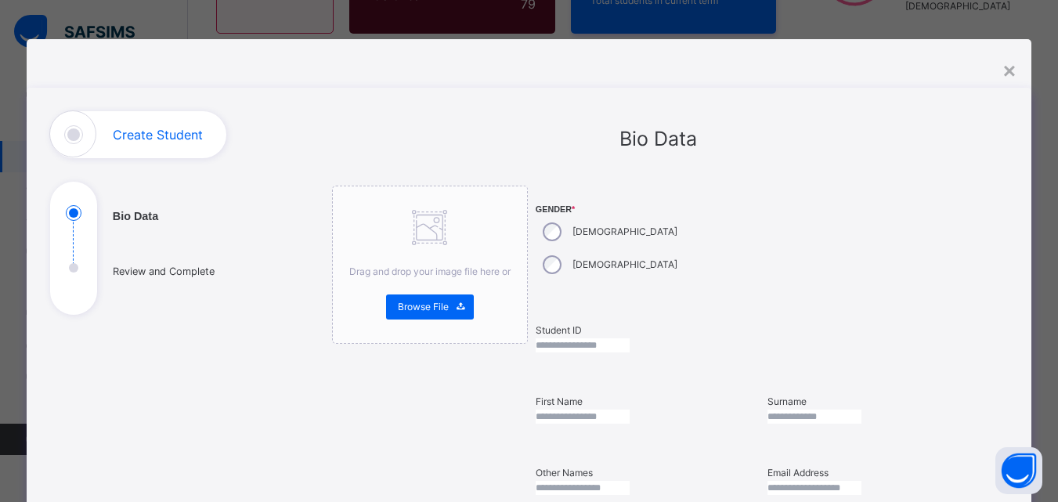
click at [612, 338] on input "text" at bounding box center [583, 345] width 94 height 14
type input "*********"
type input "********"
type input "*******"
click at [630, 481] on input "text" at bounding box center [583, 488] width 94 height 14
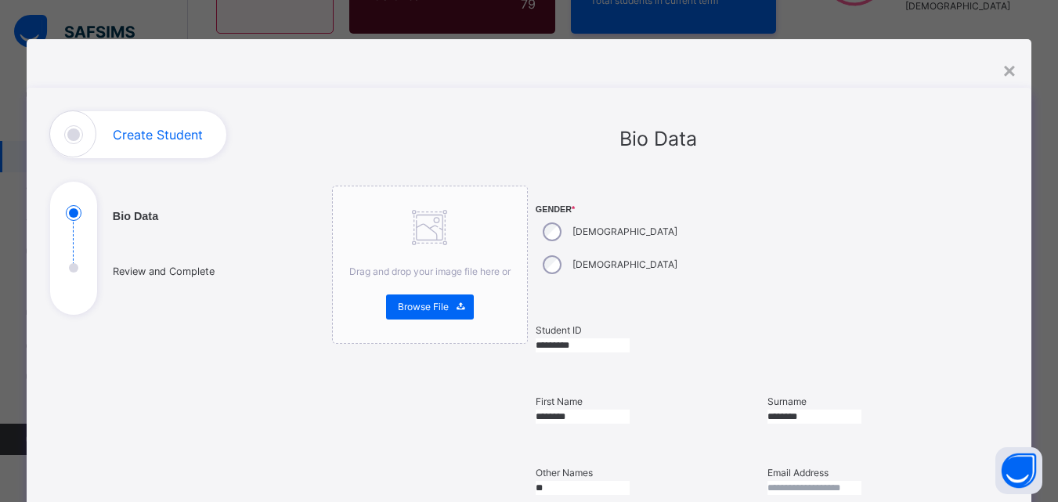
type input "*"
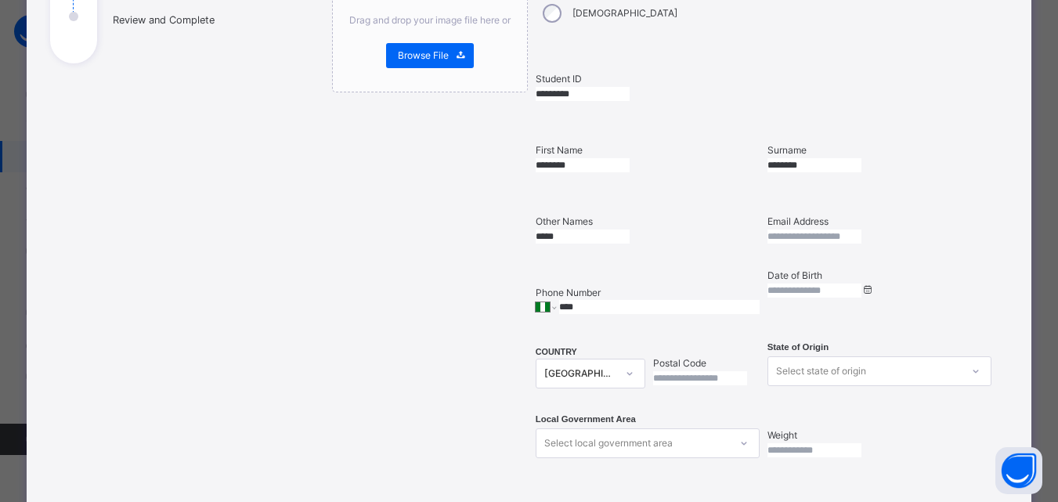
scroll to position [286, 0]
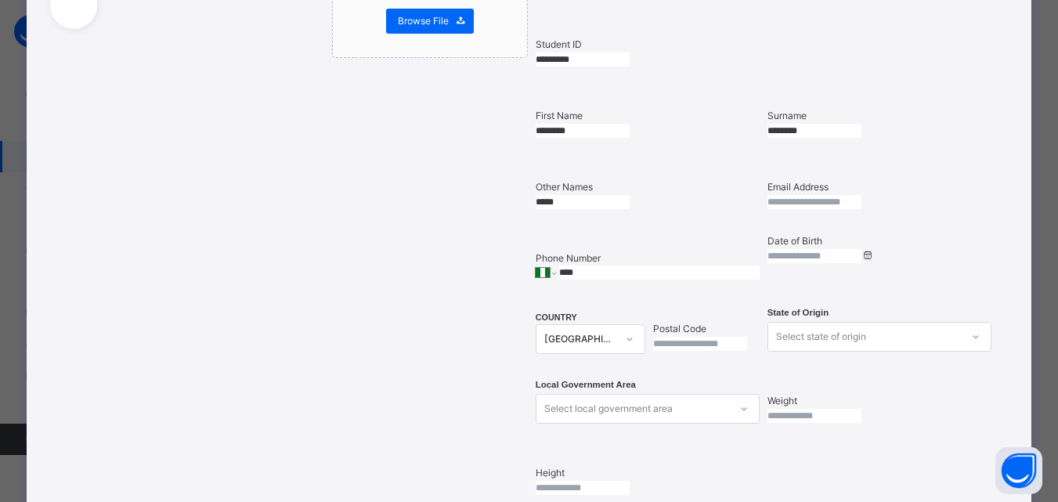
type input "*****"
click at [790, 249] on input at bounding box center [815, 256] width 94 height 14
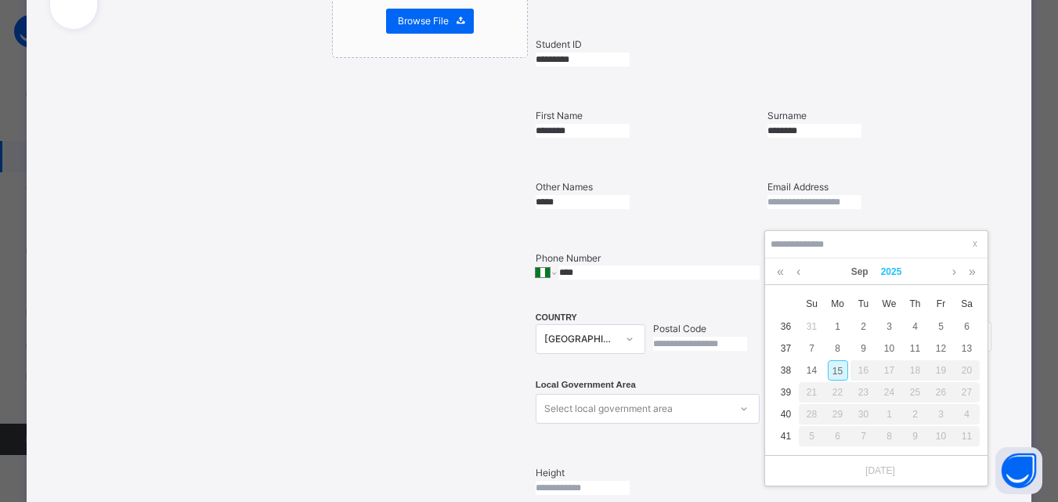
click at [896, 274] on link "2025" at bounding box center [892, 271] width 34 height 27
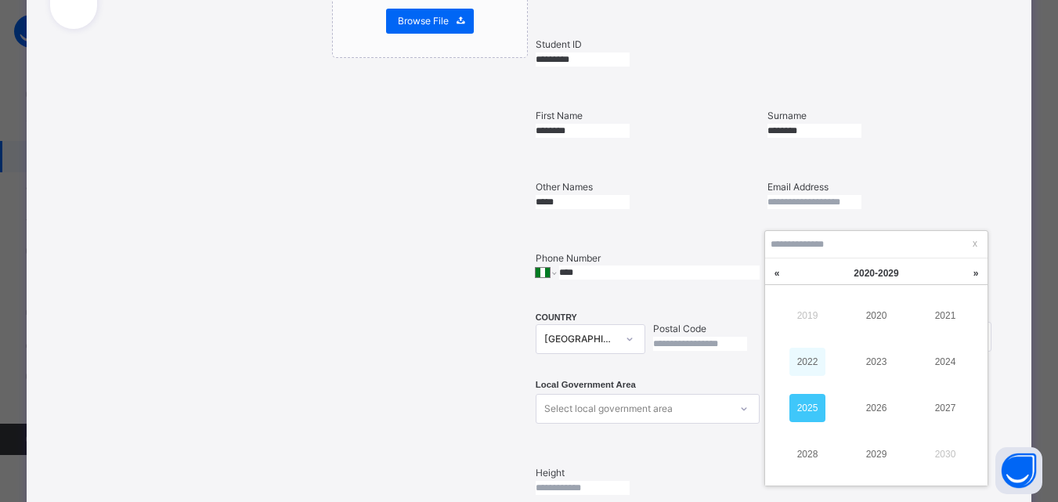
click at [815, 363] on link "2022" at bounding box center [807, 362] width 36 height 28
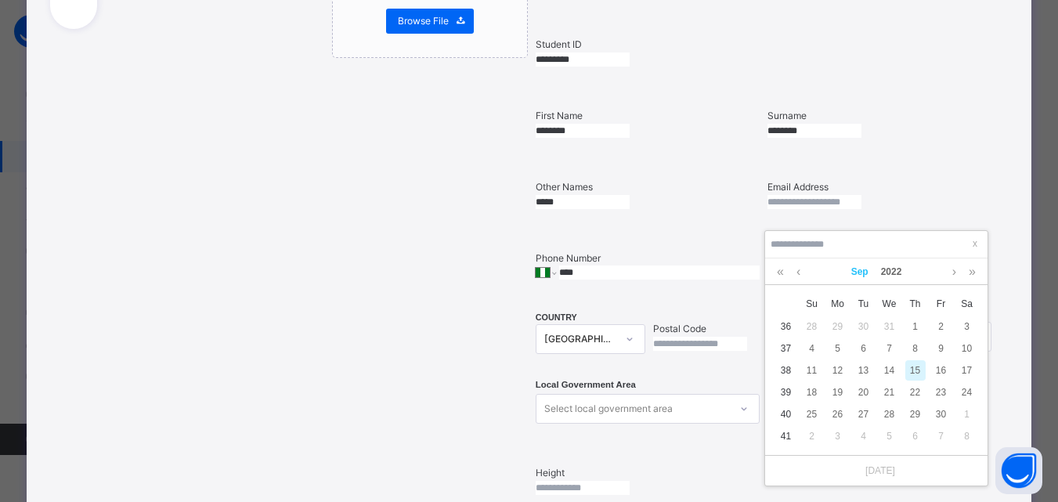
click at [862, 270] on link "Sep" at bounding box center [860, 271] width 30 height 27
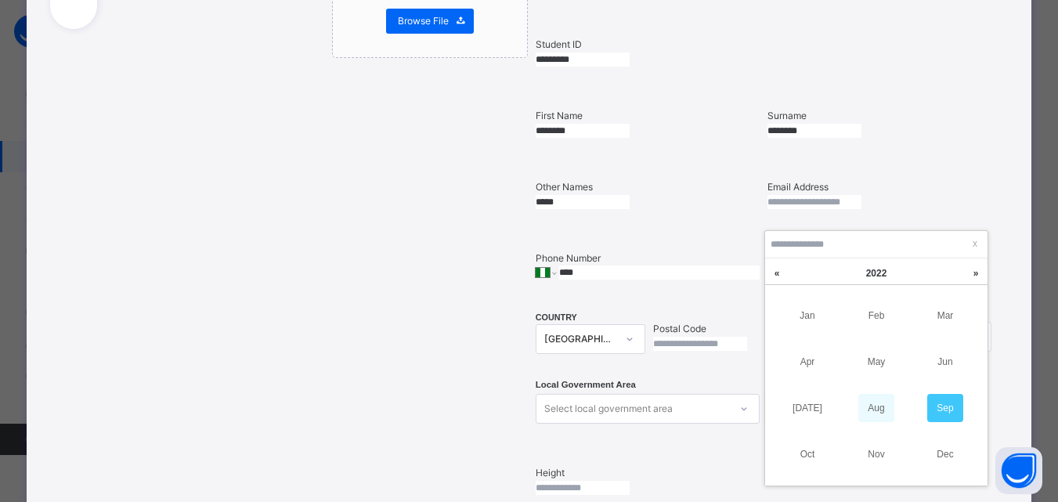
click at [878, 414] on link "Aug" at bounding box center [876, 408] width 36 height 28
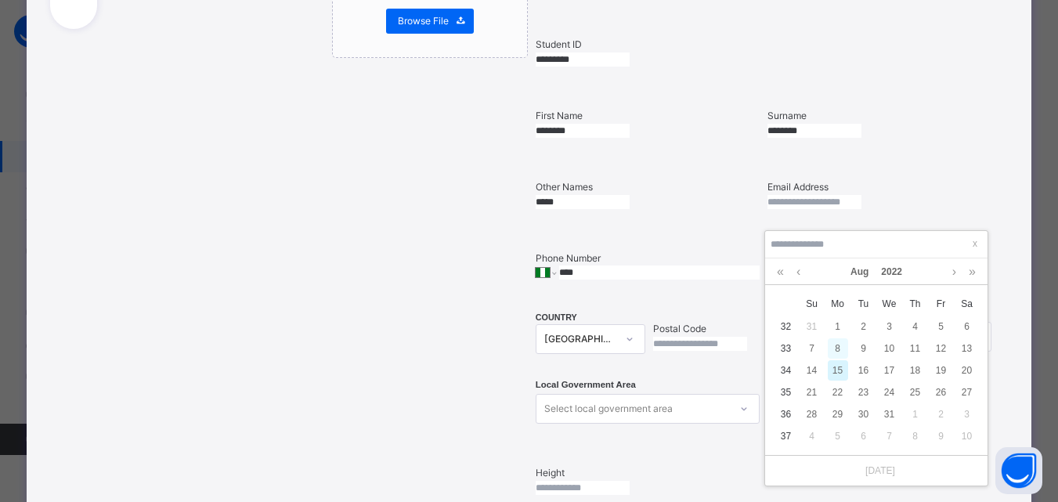
click at [840, 350] on div "8" at bounding box center [838, 348] width 20 height 20
type input "**********"
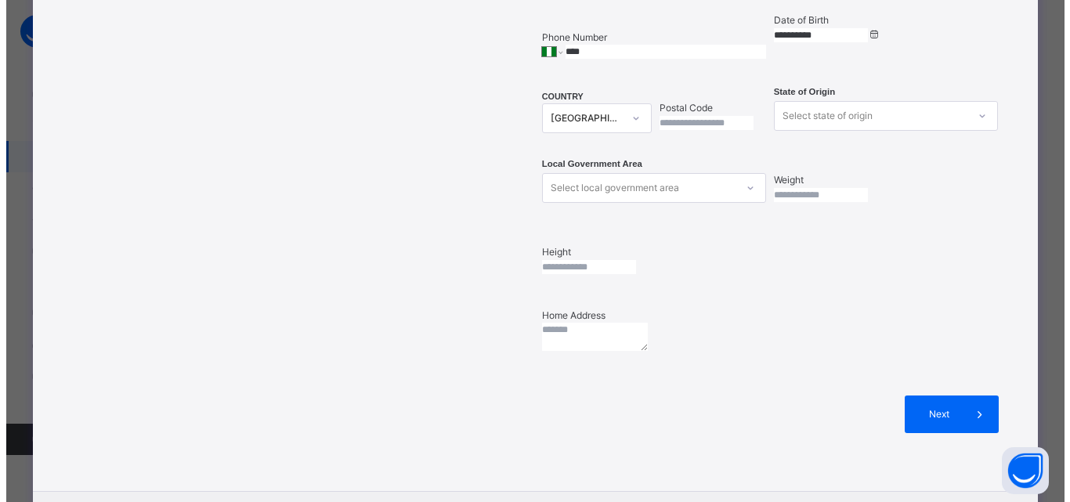
scroll to position [647, 0]
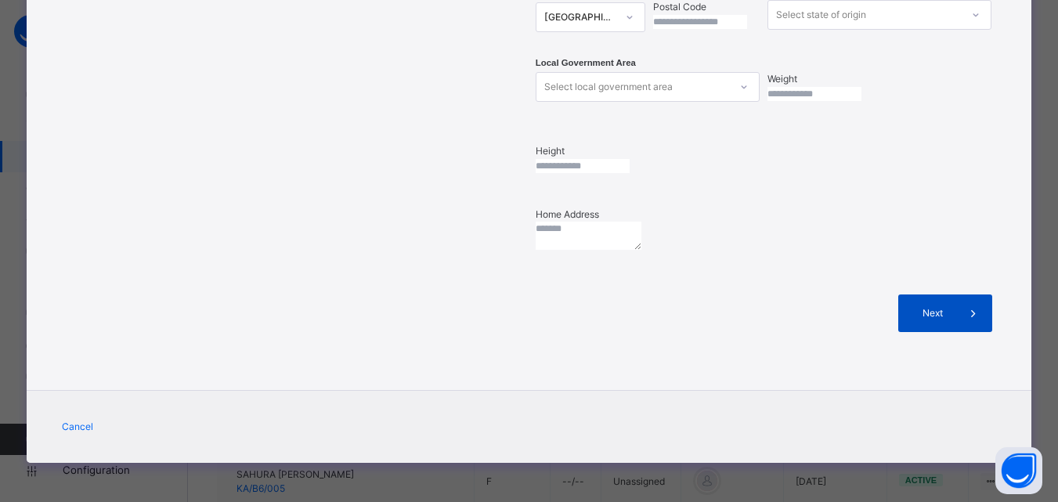
click at [962, 332] on span at bounding box center [974, 313] width 38 height 38
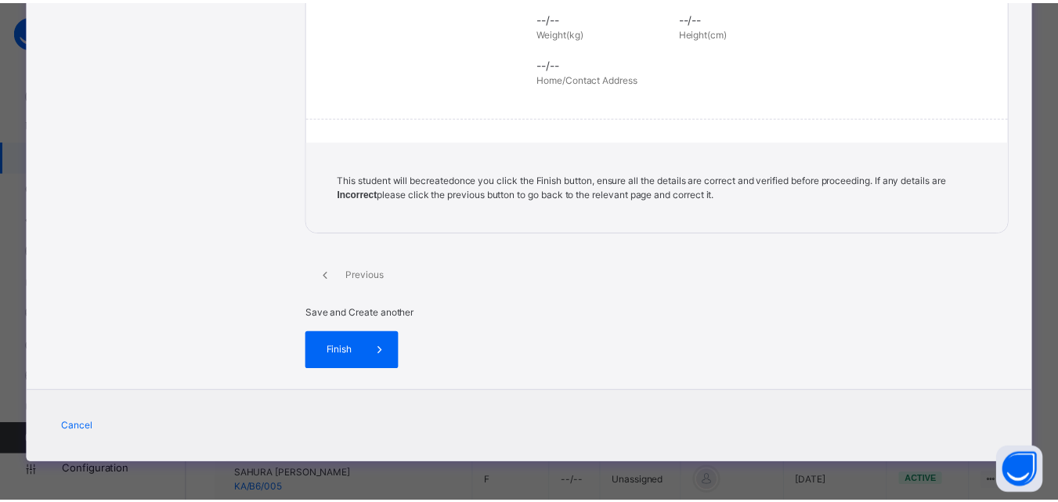
scroll to position [359, 0]
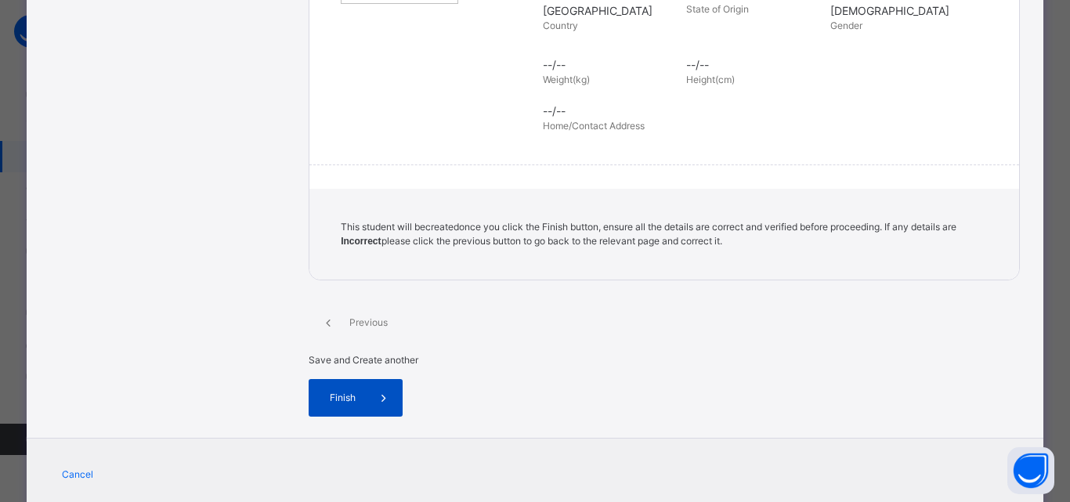
click at [392, 388] on icon at bounding box center [383, 397] width 17 height 19
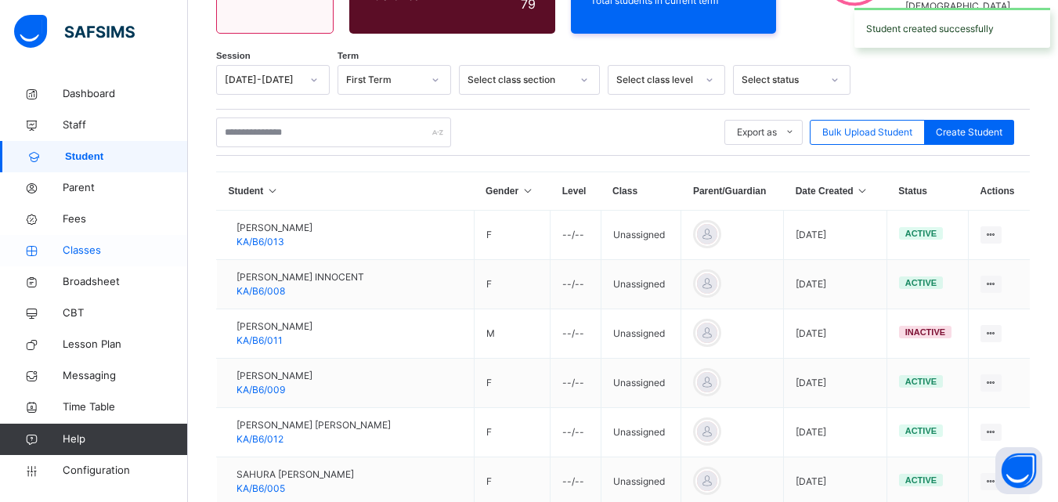
click at [79, 247] on span "Classes" at bounding box center [125, 251] width 125 height 16
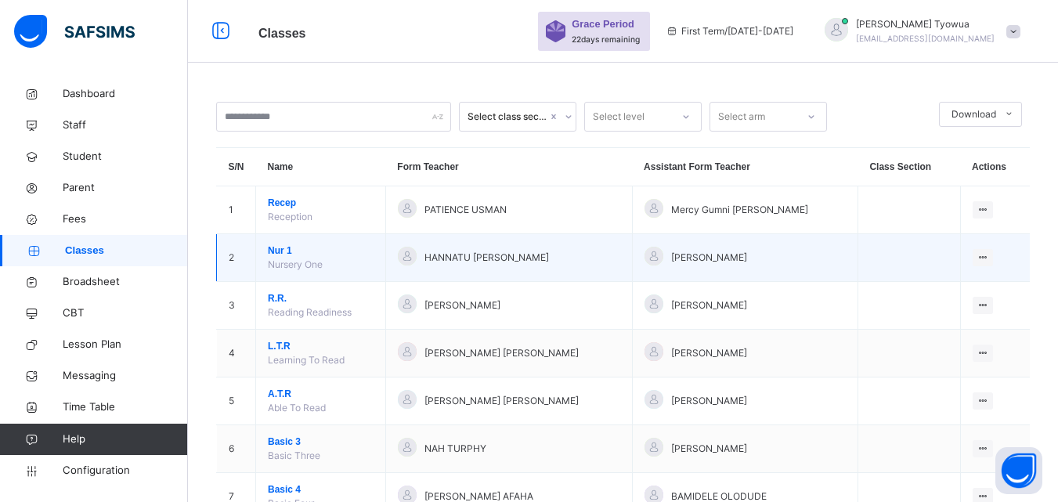
click at [280, 250] on span "Nur 1" at bounding box center [321, 251] width 106 height 14
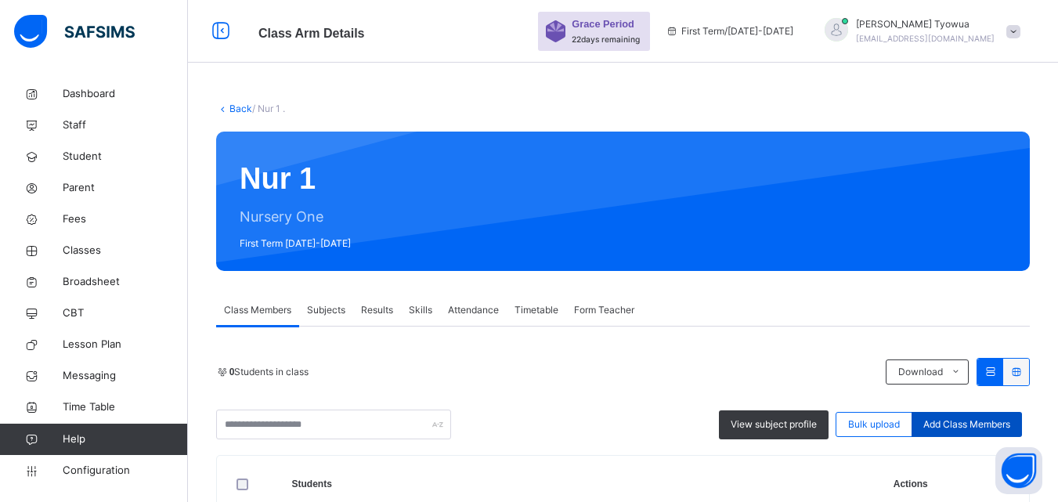
click at [971, 426] on span "Add Class Members" at bounding box center [966, 424] width 87 height 14
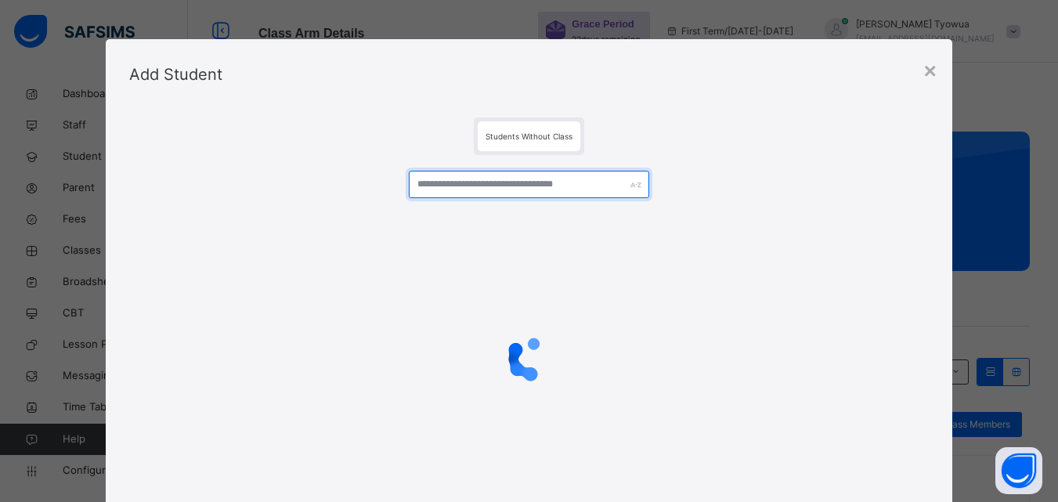
click at [580, 192] on input "text" at bounding box center [529, 184] width 240 height 27
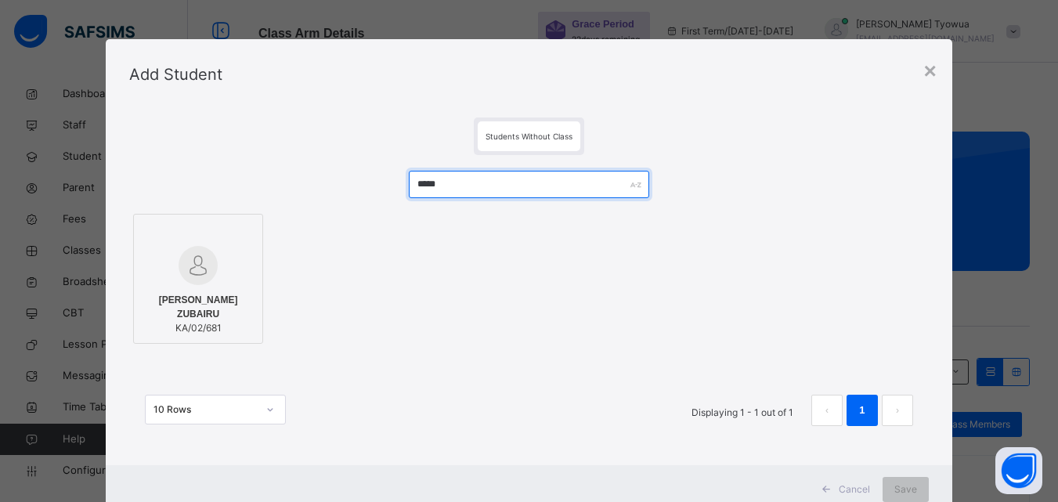
type input "*****"
click at [186, 283] on img at bounding box center [198, 265] width 39 height 39
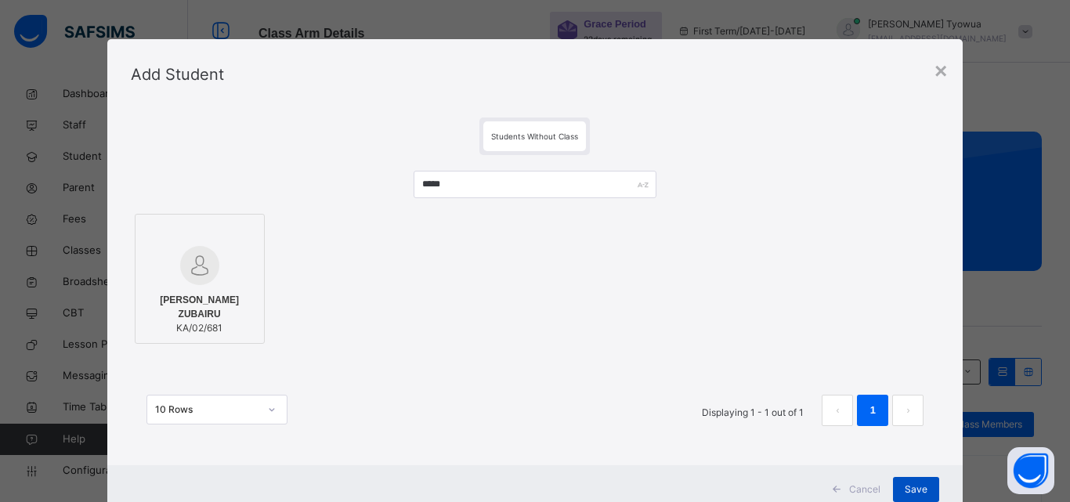
click at [910, 489] on span "Save" at bounding box center [916, 489] width 23 height 14
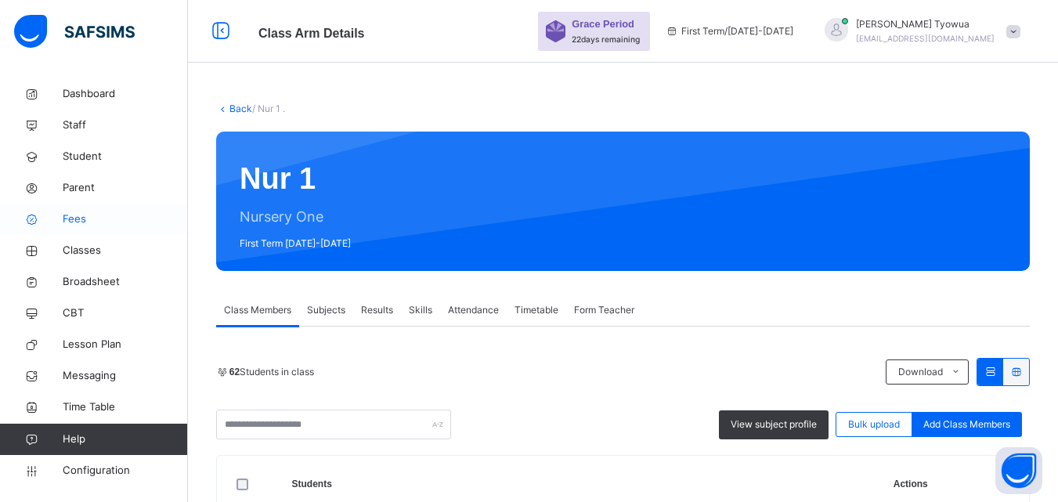
click at [63, 214] on span "Fees" at bounding box center [125, 219] width 125 height 16
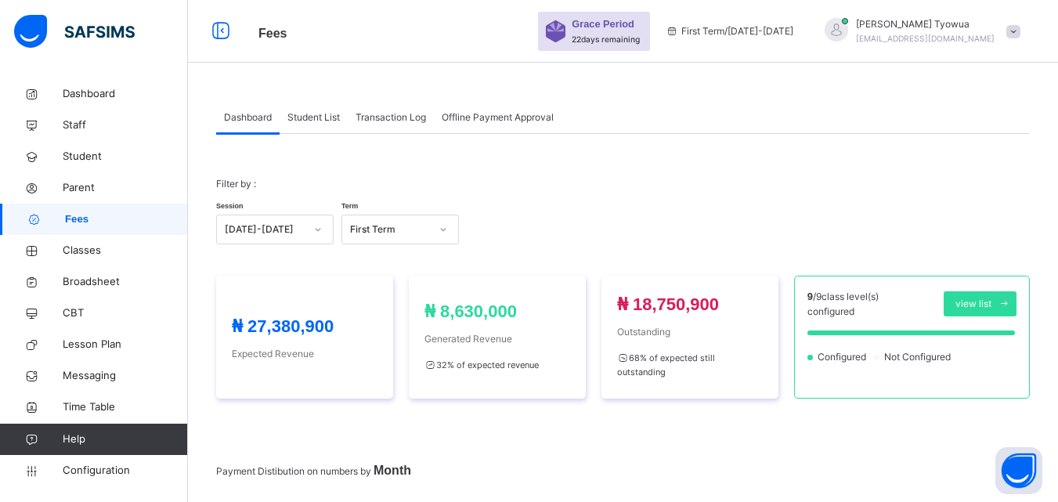
click at [313, 121] on span "Student List" at bounding box center [313, 117] width 52 height 14
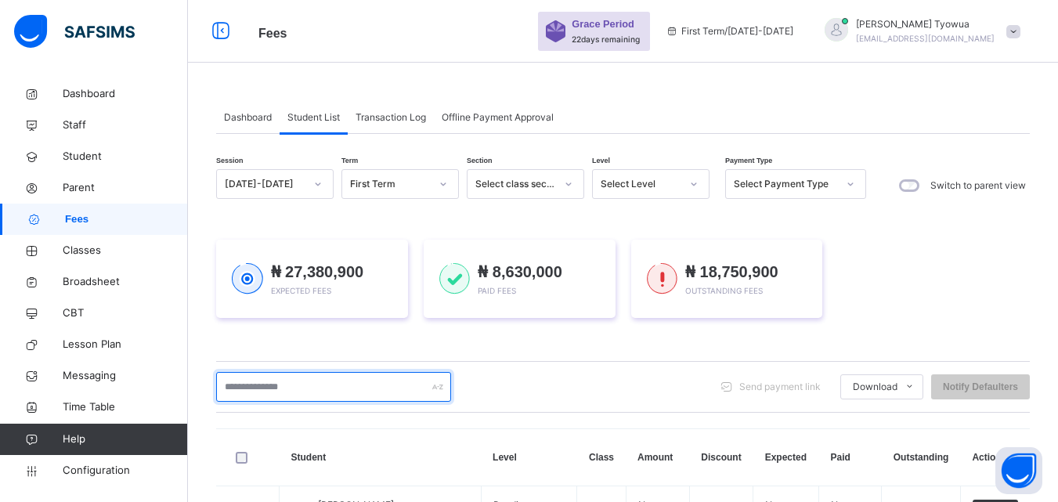
click at [340, 393] on input "text" at bounding box center [333, 387] width 235 height 30
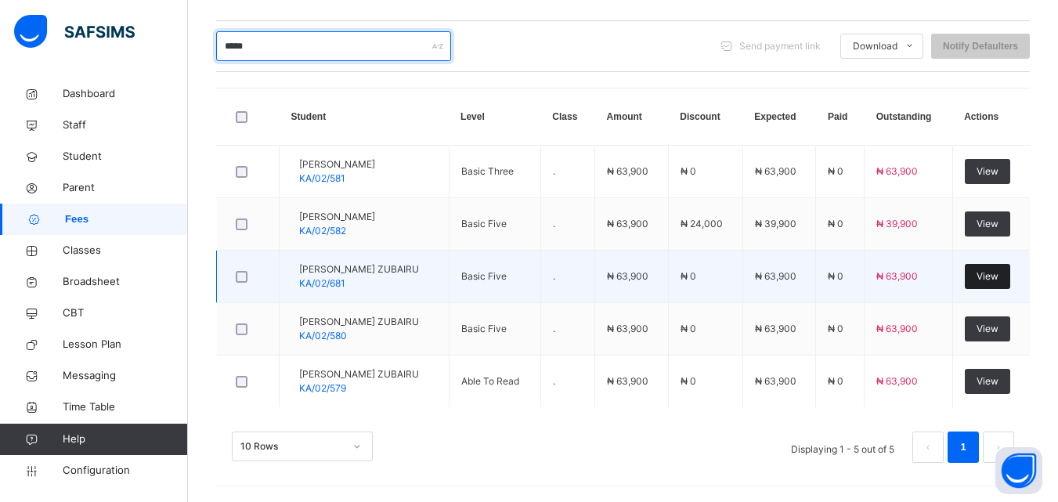
type input "*****"
click at [999, 280] on span "View" at bounding box center [988, 276] width 22 height 14
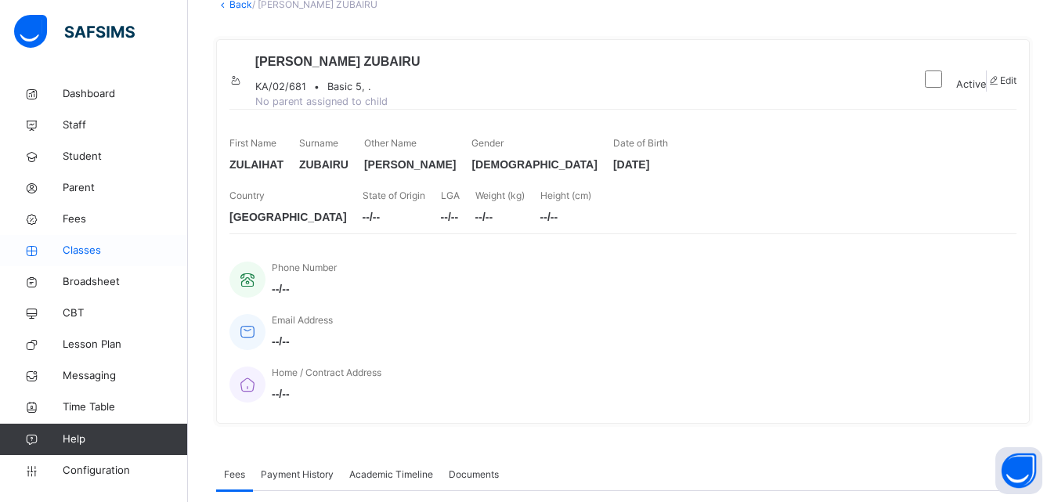
scroll to position [92, 0]
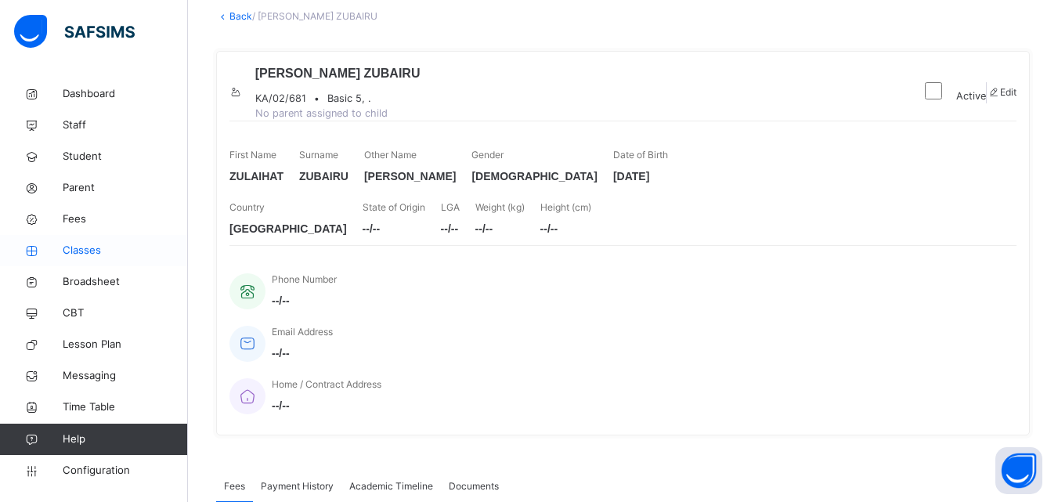
click at [85, 247] on span "Classes" at bounding box center [125, 251] width 125 height 16
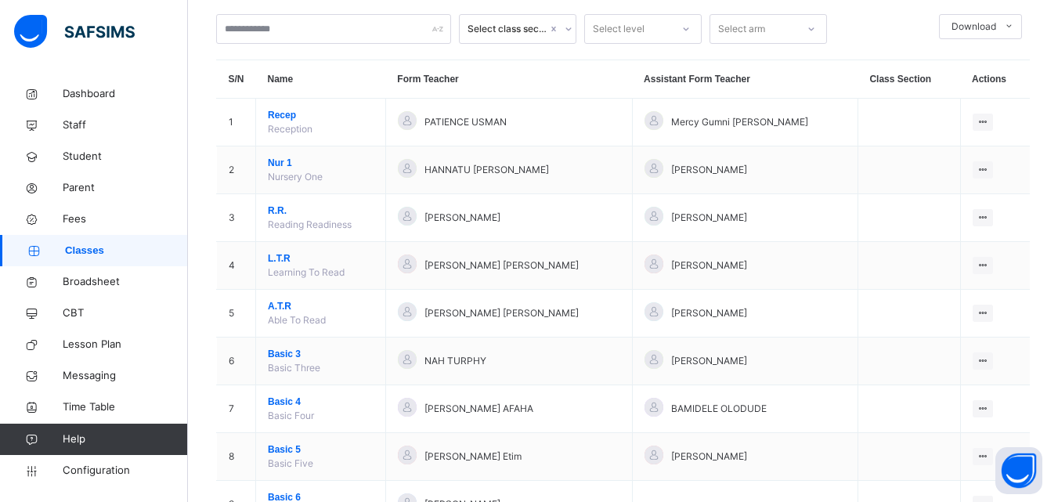
scroll to position [102, 0]
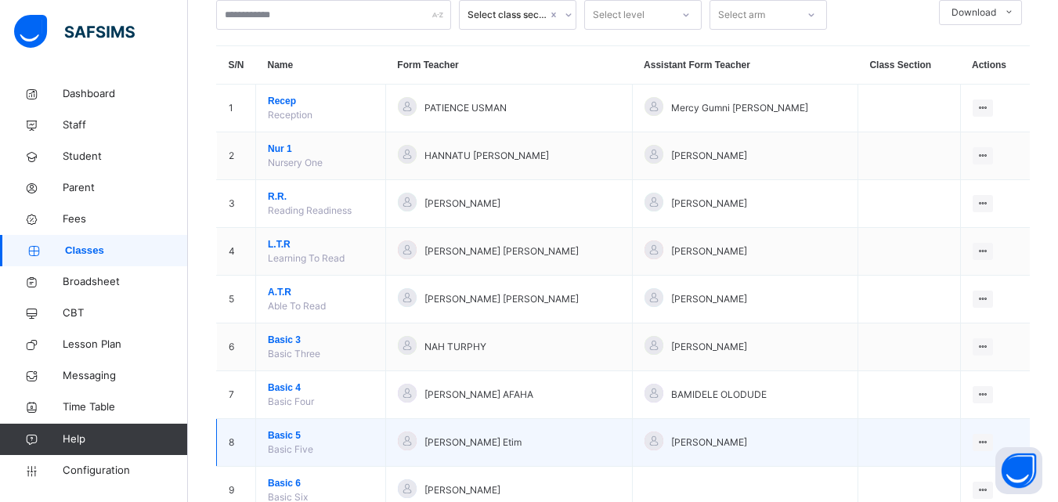
click at [275, 432] on span "Basic 5" at bounding box center [321, 435] width 106 height 14
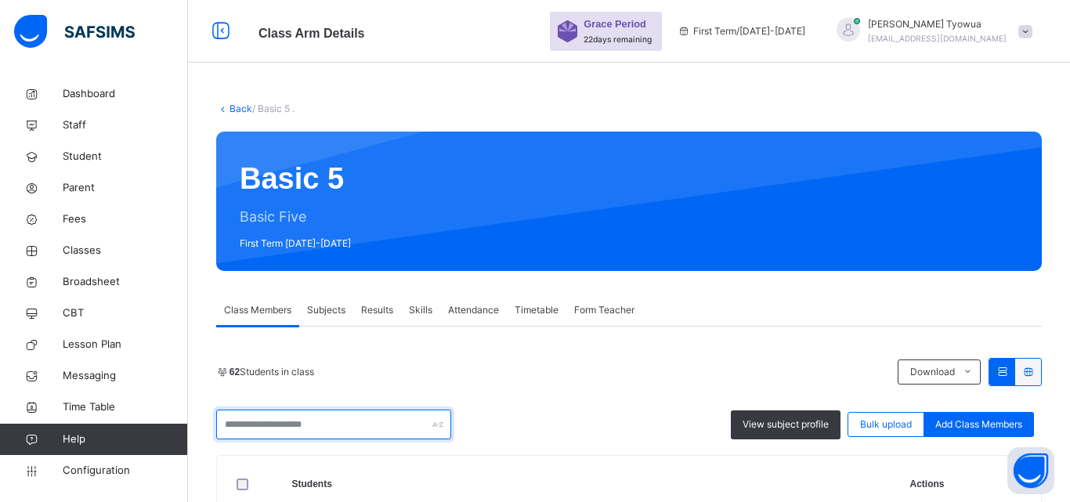
click at [328, 424] on input "text" at bounding box center [333, 425] width 235 height 30
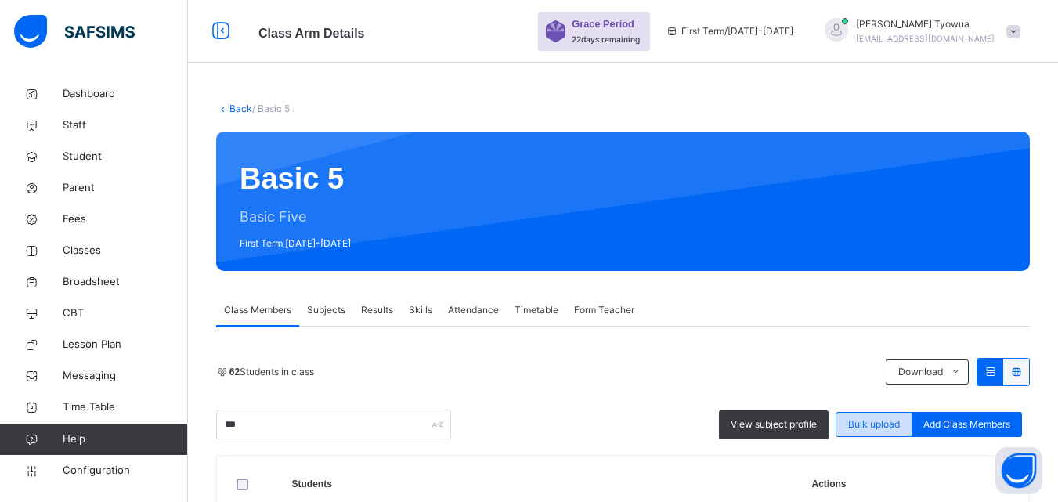
click at [852, 415] on div "Bulk upload" at bounding box center [874, 424] width 77 height 25
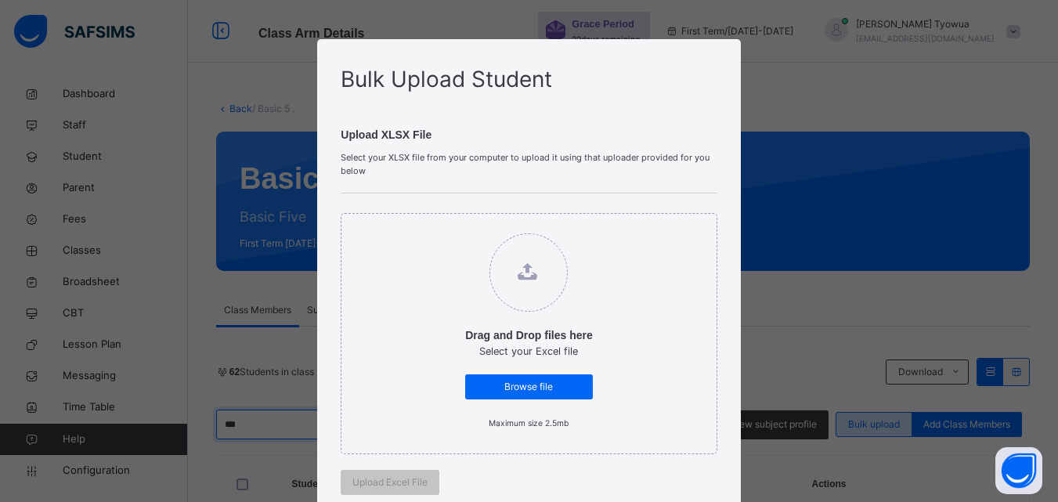
type input "*****"
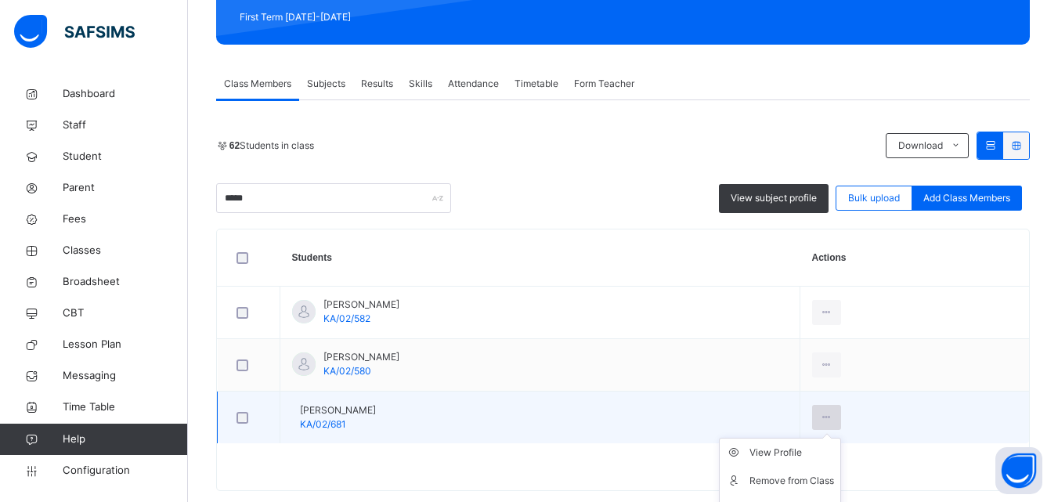
scroll to position [0, 0]
click at [807, 477] on div "Remove from Class" at bounding box center [792, 481] width 85 height 16
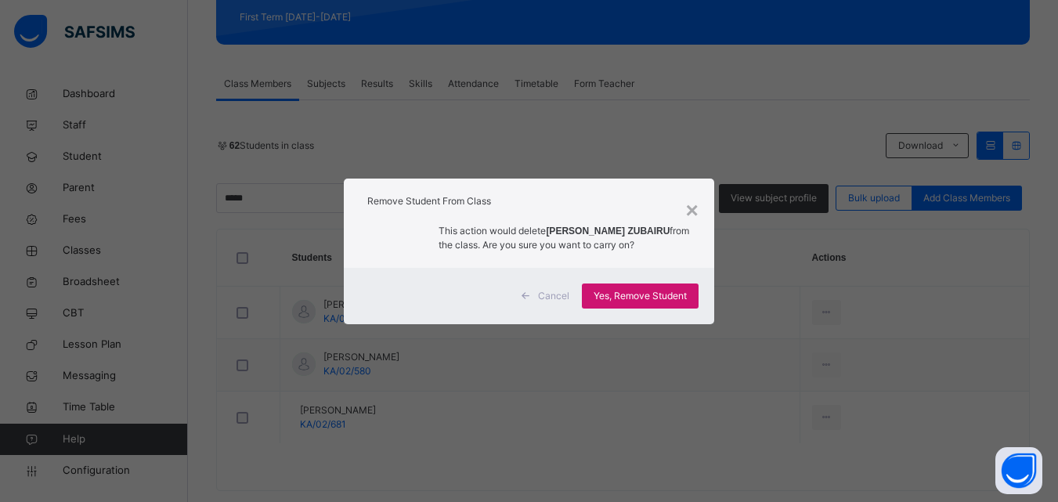
click at [627, 294] on span "Yes, Remove Student" at bounding box center [640, 296] width 93 height 14
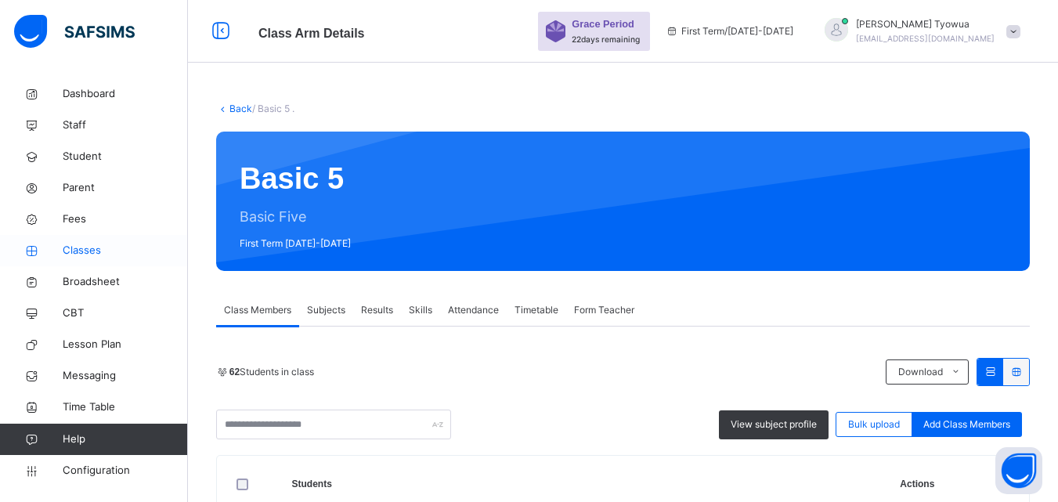
click at [92, 257] on span "Classes" at bounding box center [125, 251] width 125 height 16
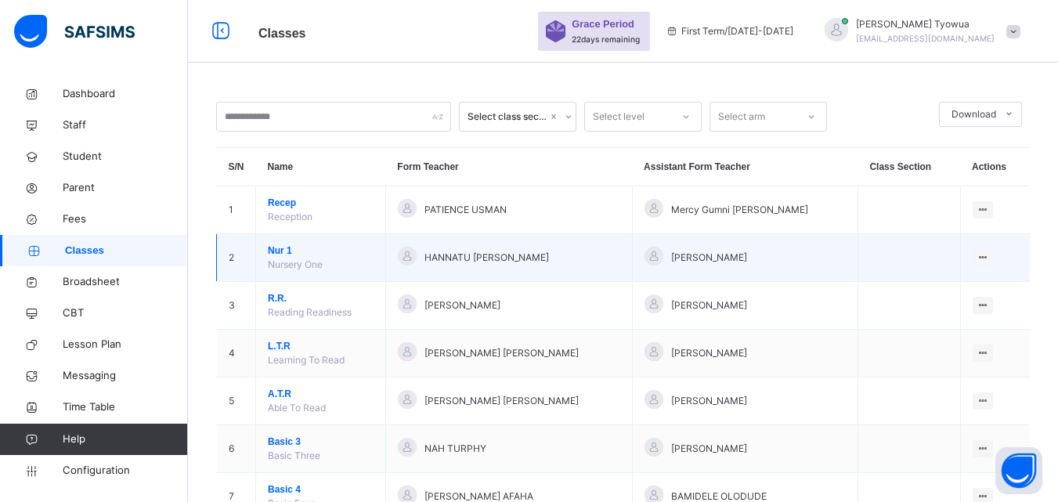
click at [275, 248] on span "Nur 1" at bounding box center [321, 251] width 106 height 14
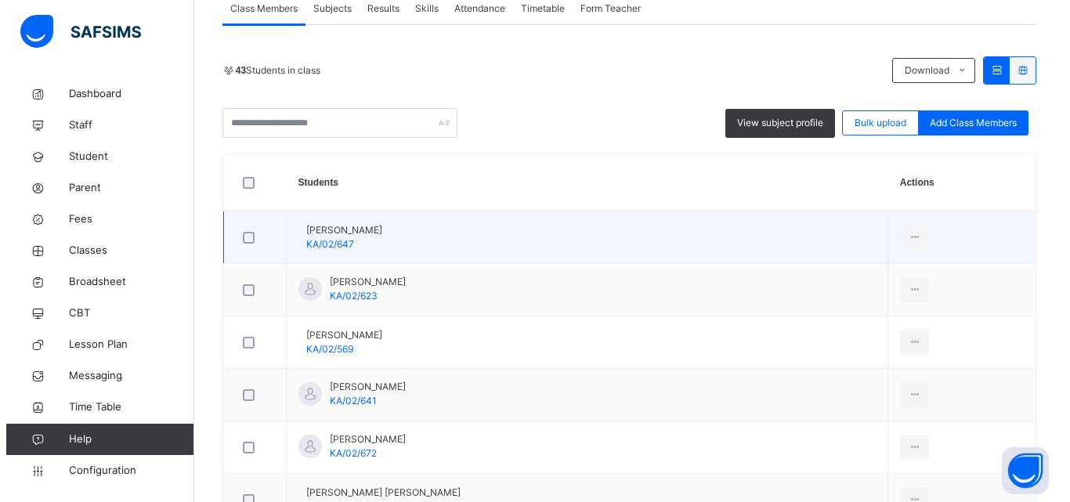
scroll to position [323, 0]
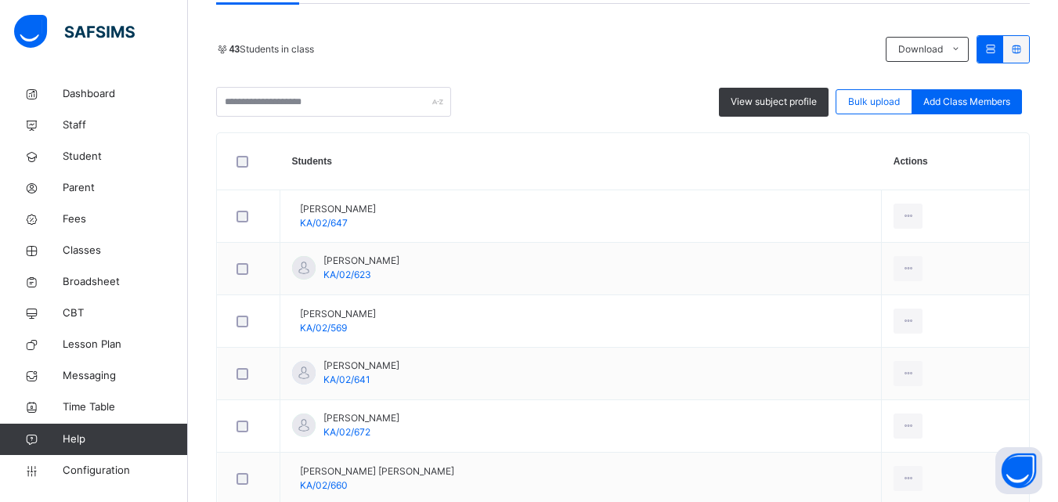
click at [956, 94] on div "Add Class Members" at bounding box center [967, 101] width 110 height 25
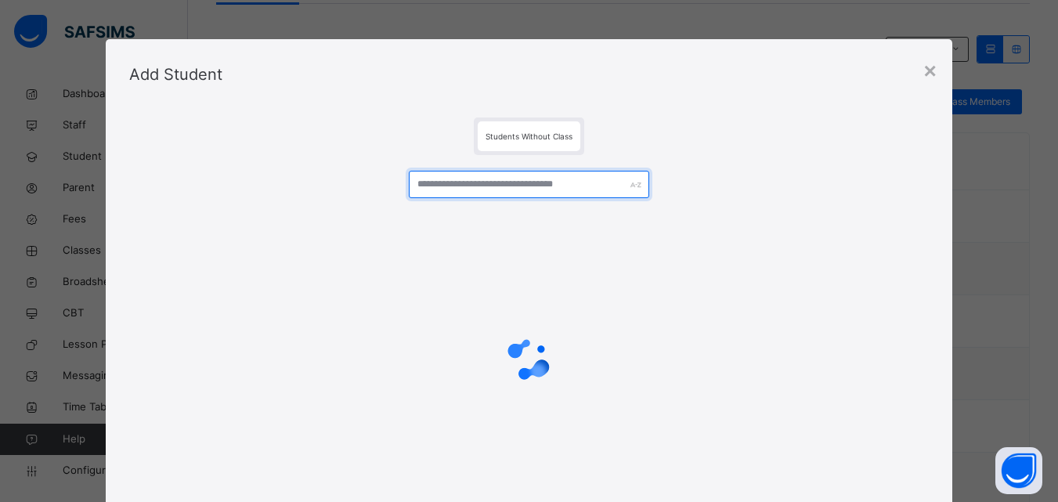
click at [457, 189] on input "text" at bounding box center [529, 184] width 240 height 27
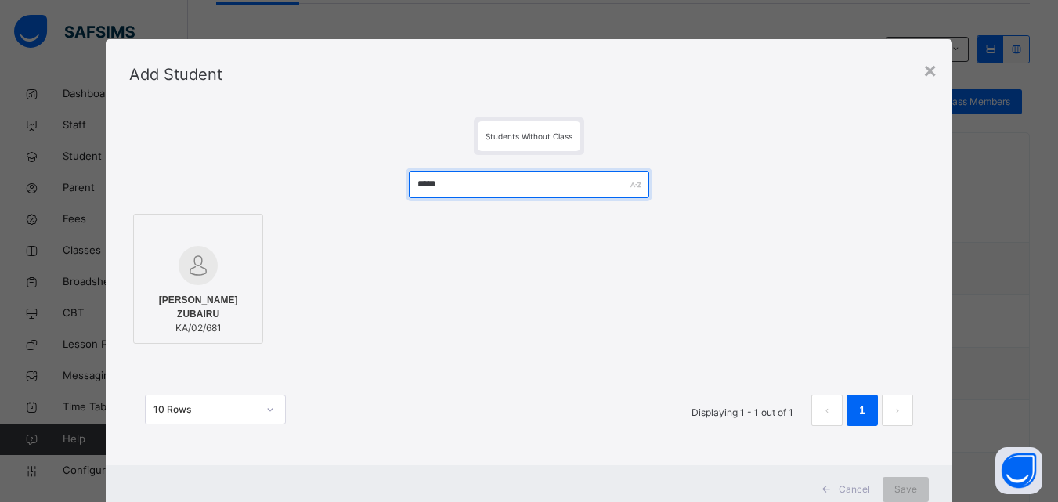
type input "*****"
click at [215, 253] on div at bounding box center [198, 265] width 113 height 39
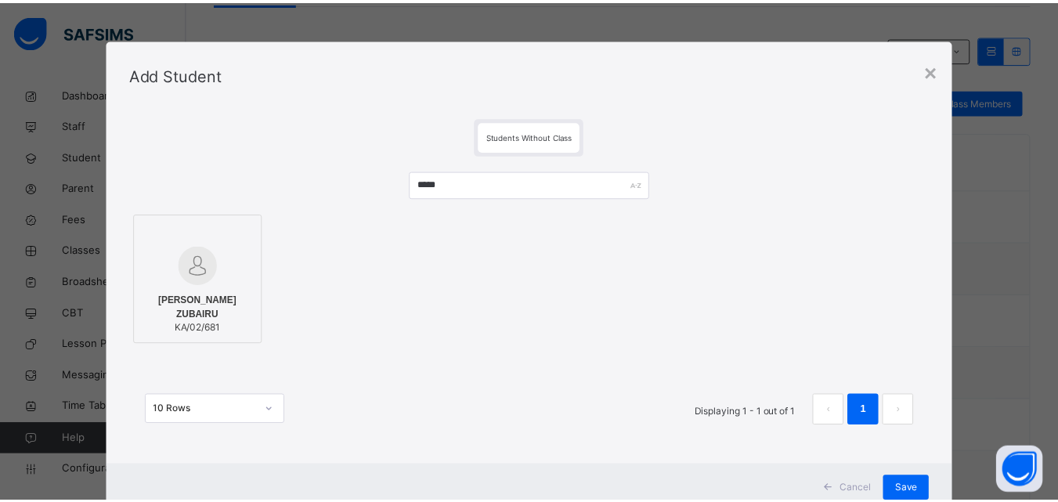
scroll to position [51, 0]
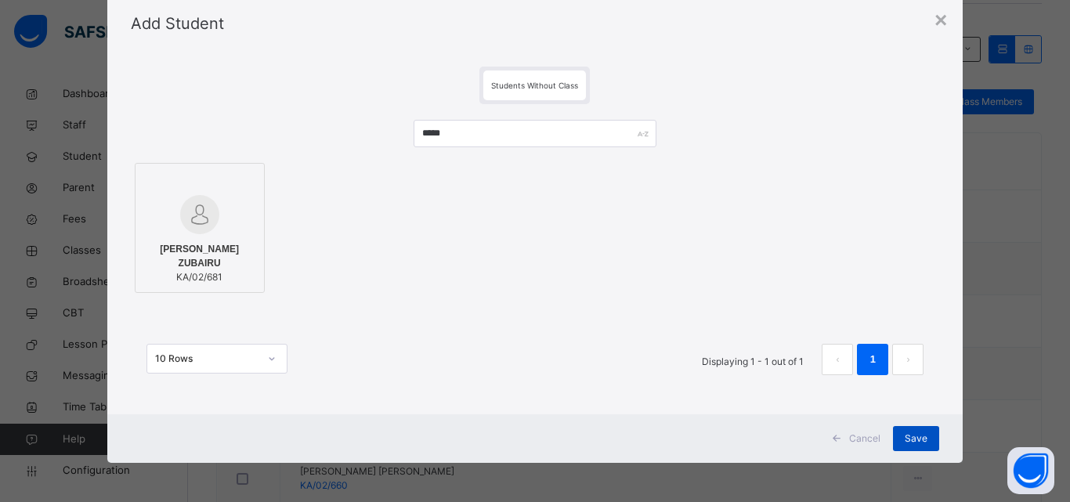
click at [905, 441] on span "Save" at bounding box center [916, 439] width 23 height 14
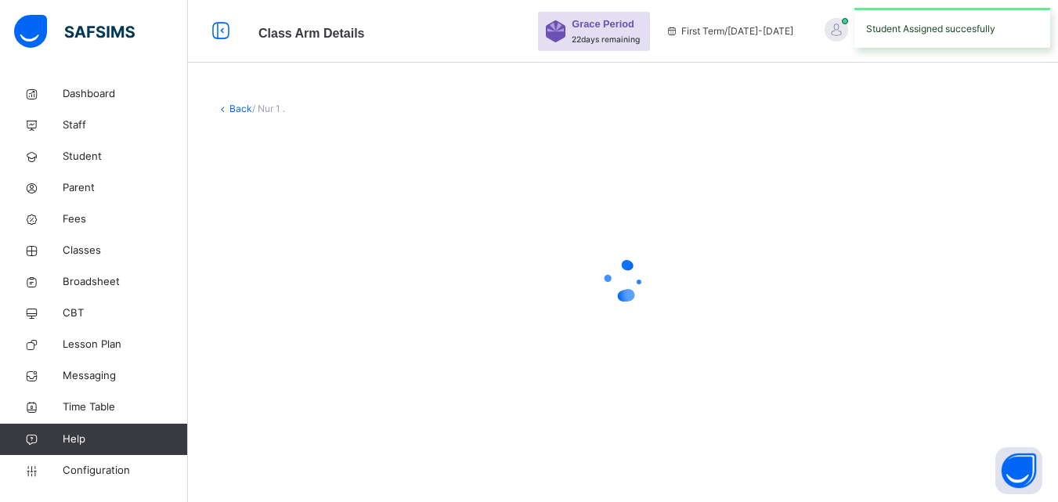
scroll to position [0, 0]
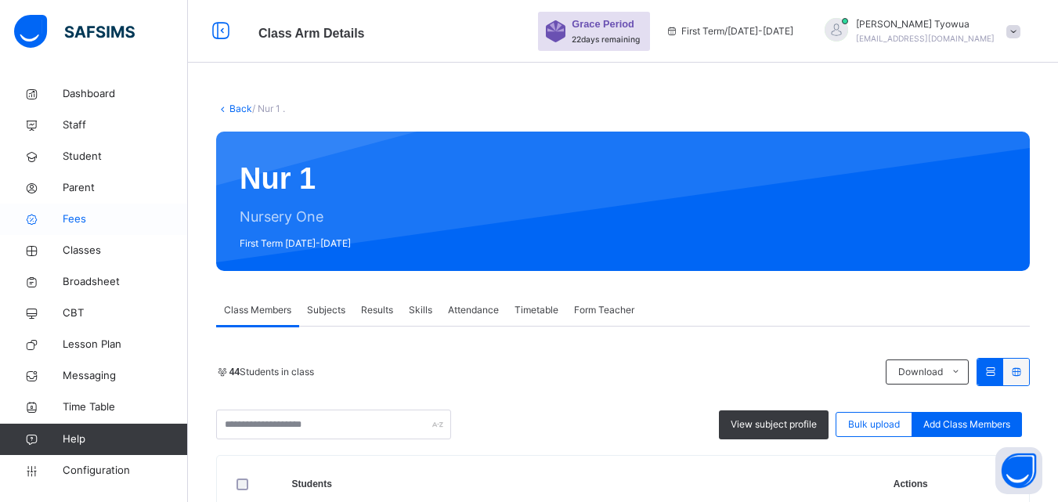
click at [65, 222] on span "Fees" at bounding box center [125, 219] width 125 height 16
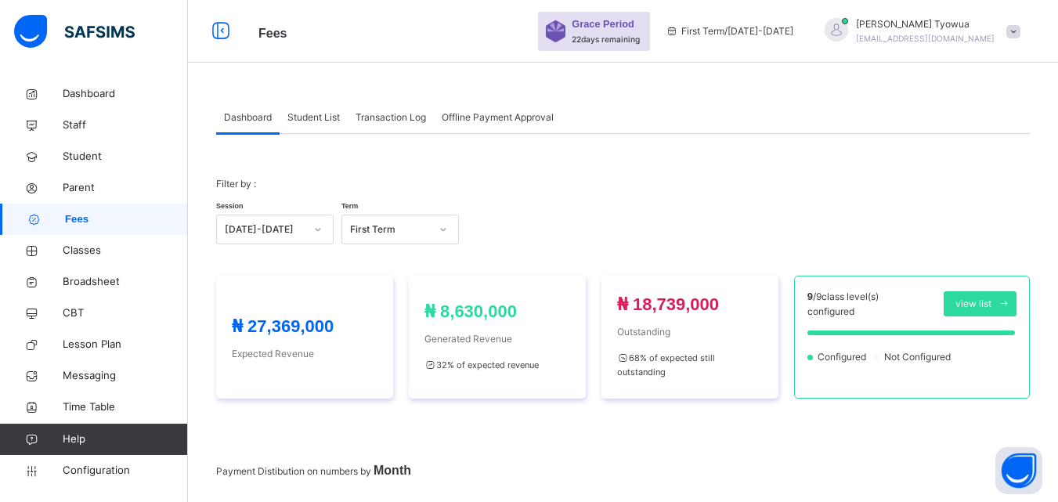
click at [314, 115] on span "Student List" at bounding box center [313, 117] width 52 height 14
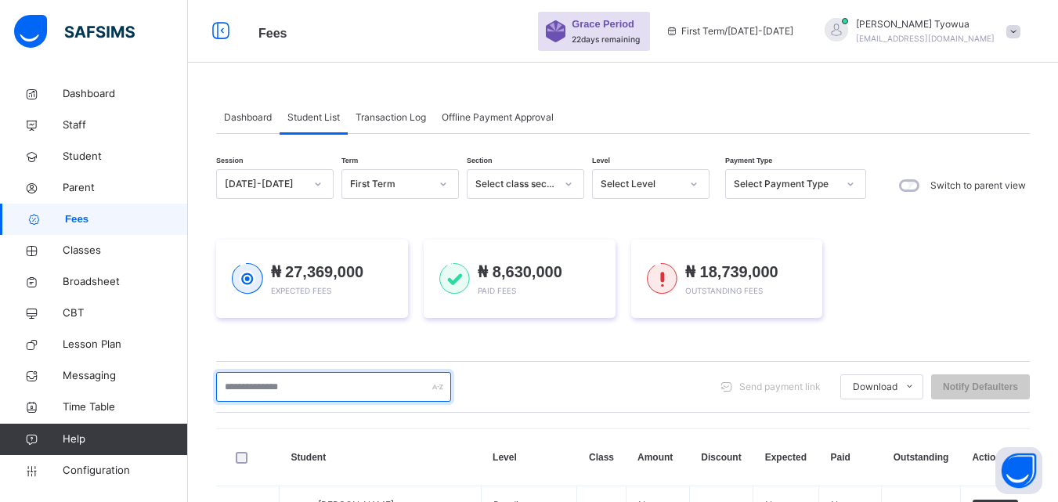
click at [335, 381] on input "text" at bounding box center [333, 387] width 235 height 30
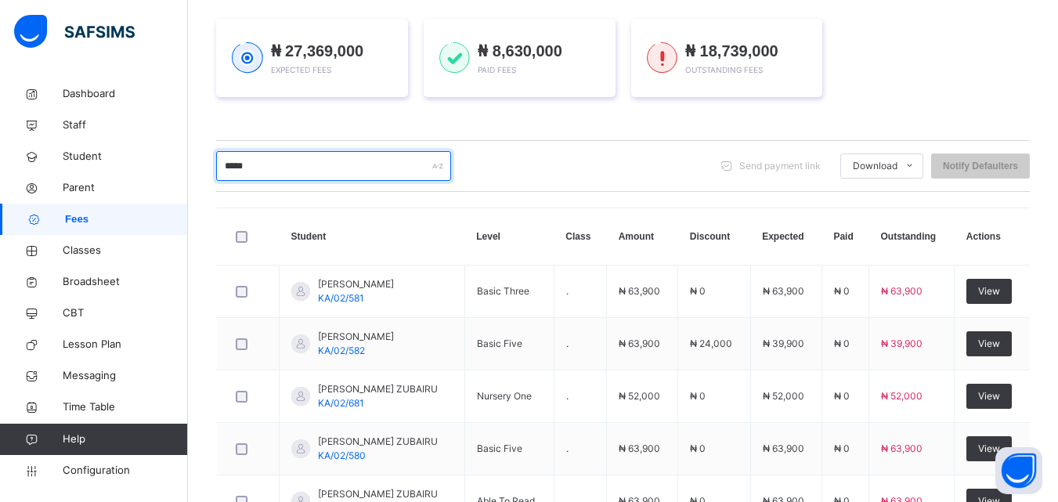
scroll to position [341, 0]
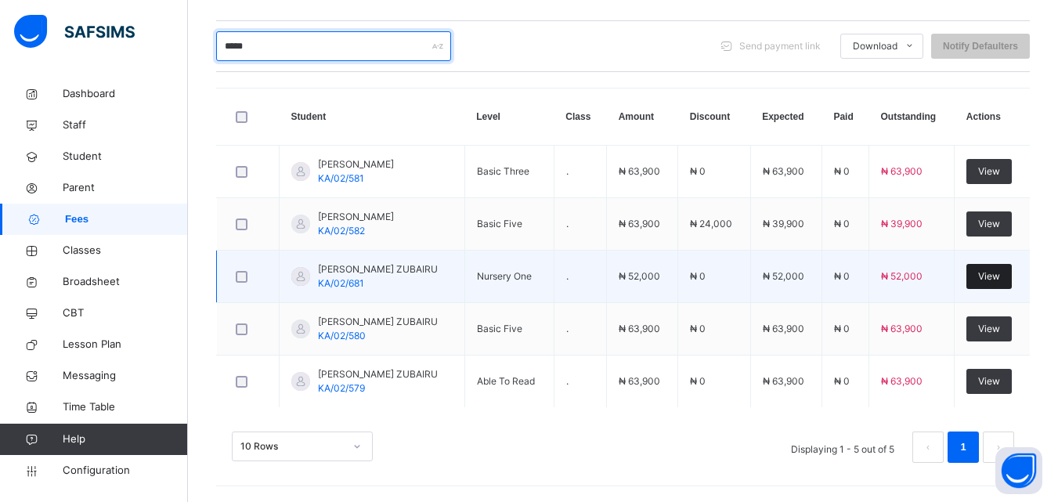
type input "*****"
click at [1000, 277] on span "View" at bounding box center [989, 276] width 22 height 14
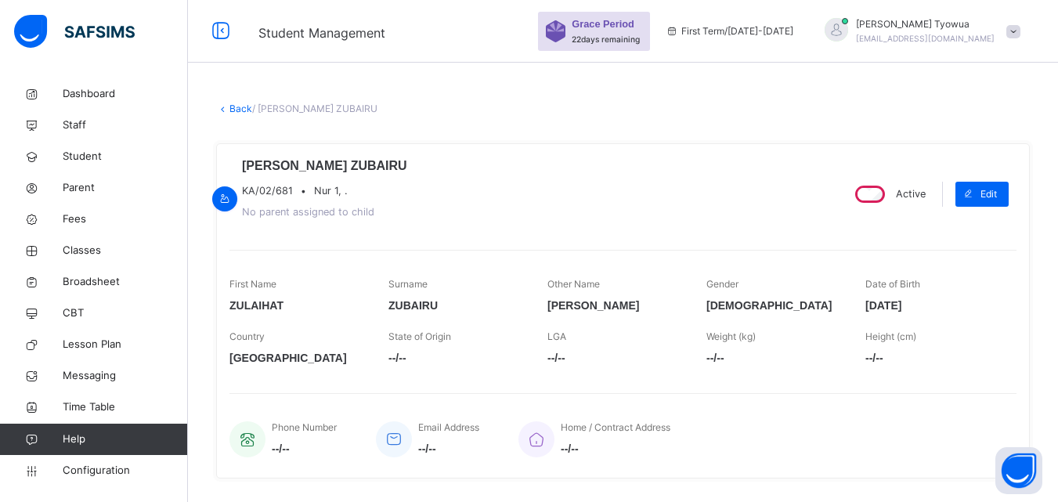
scroll to position [518, 0]
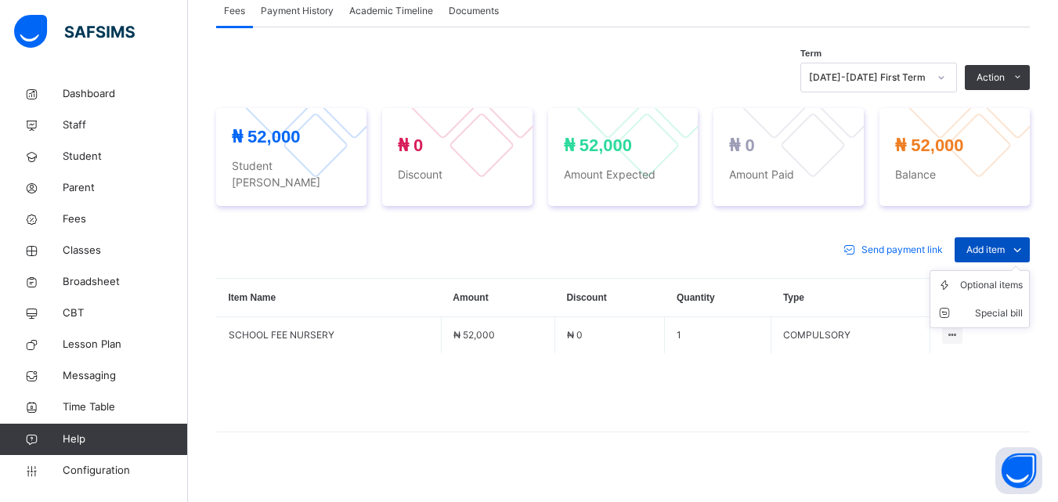
click at [1005, 243] on span "Add item" at bounding box center [985, 250] width 38 height 14
click at [988, 270] on ul "Optional items Special bill" at bounding box center [980, 299] width 100 height 58
click at [995, 277] on div "Optional items" at bounding box center [991, 285] width 63 height 16
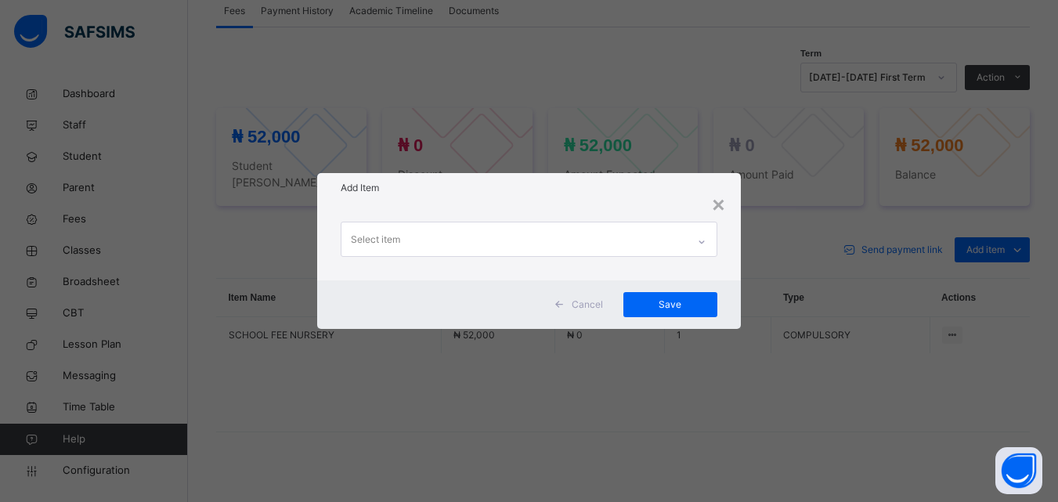
click at [548, 241] on div "Select item" at bounding box center [513, 238] width 345 height 33
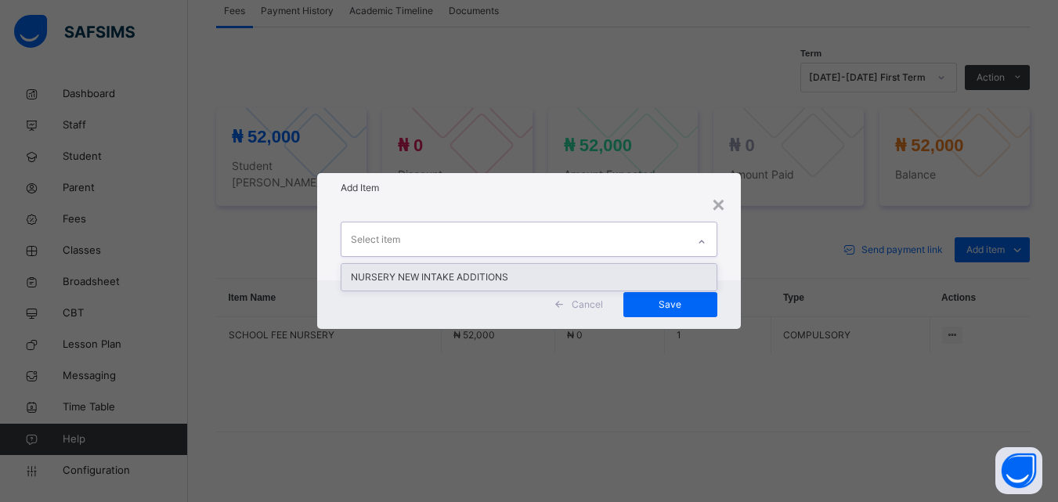
click at [506, 286] on div "NURSERY NEW INTAKE ADDITIONS" at bounding box center [528, 277] width 374 height 27
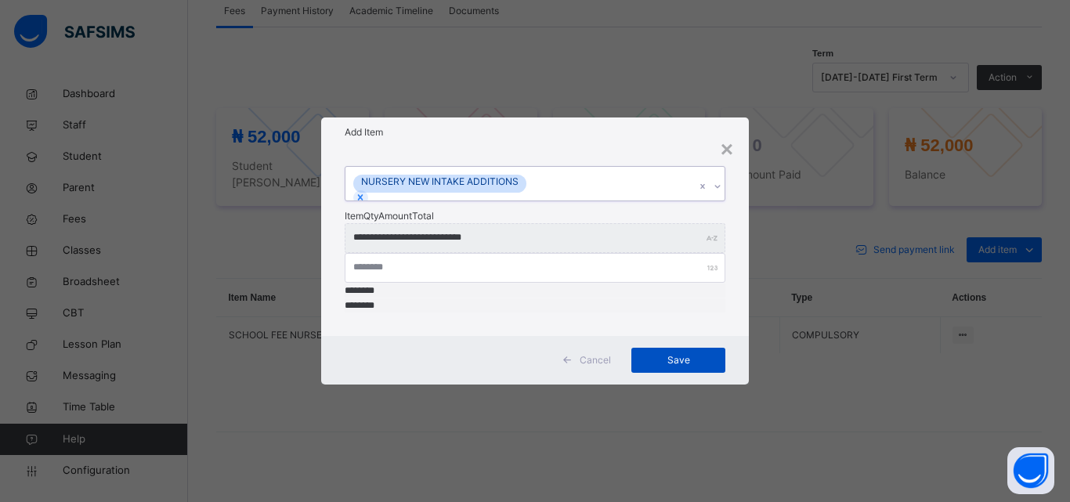
click at [670, 353] on span "Save" at bounding box center [678, 360] width 70 height 14
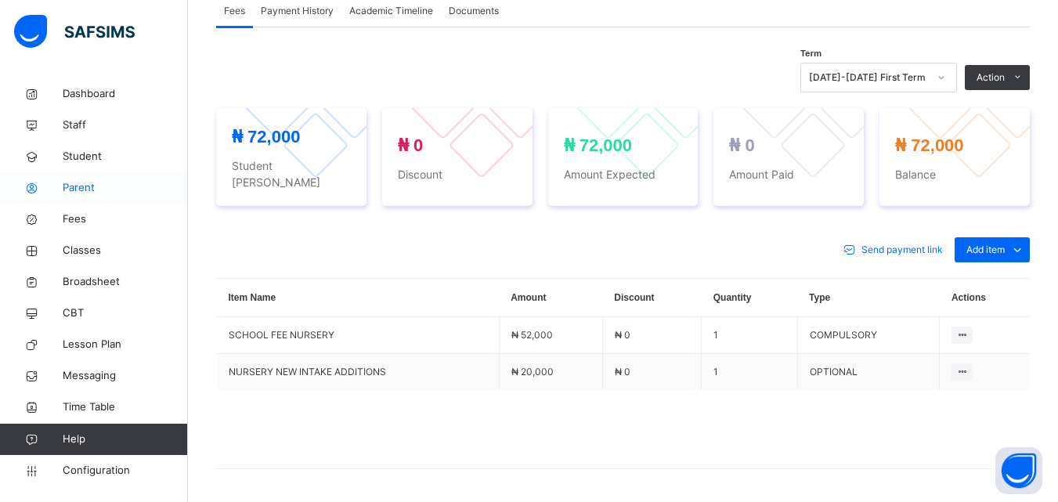
click at [81, 192] on span "Parent" at bounding box center [125, 188] width 125 height 16
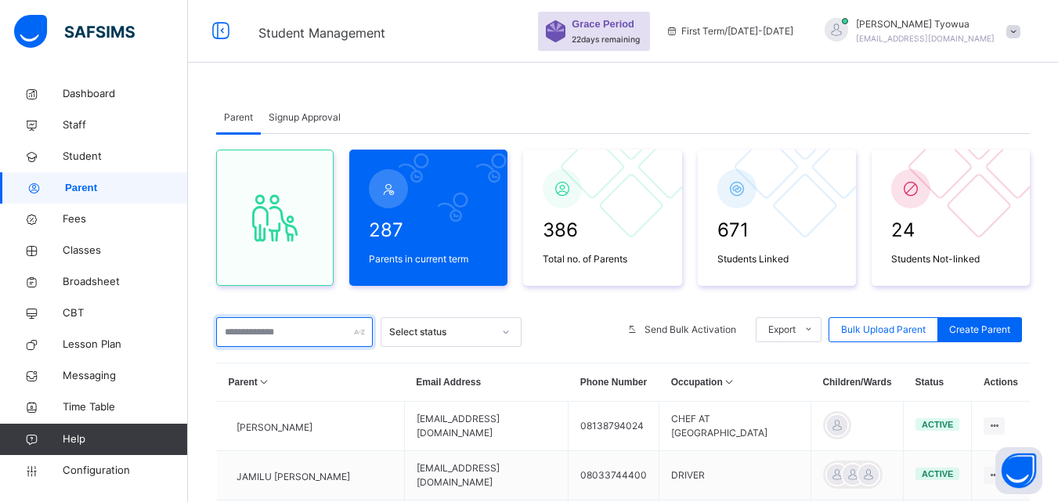
click at [279, 332] on input "text" at bounding box center [294, 332] width 157 height 30
type input "*****"
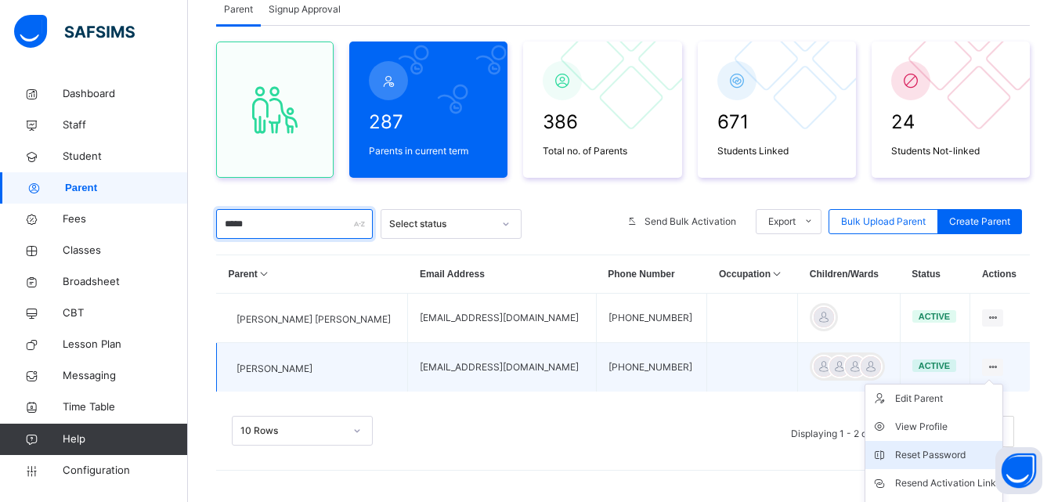
scroll to position [189, 0]
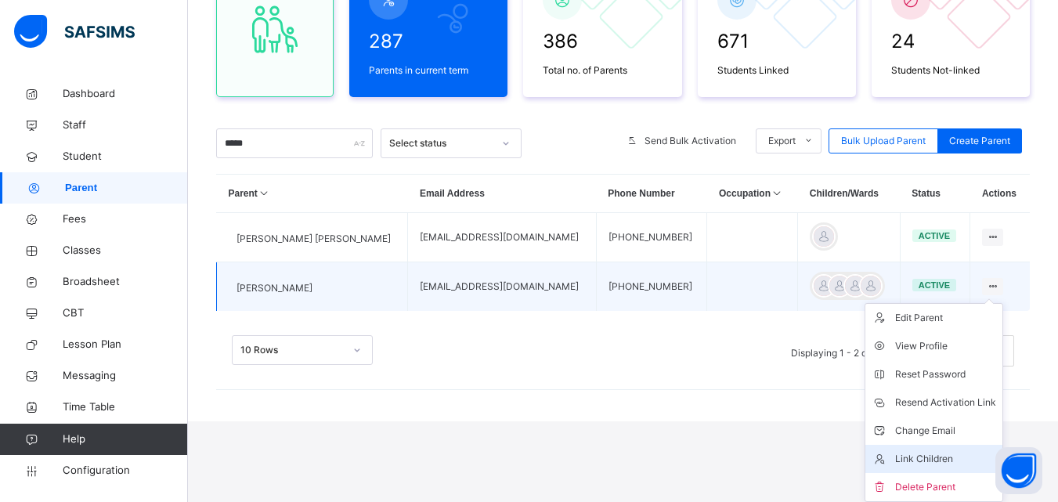
click at [924, 447] on li "Link Children" at bounding box center [933, 459] width 137 height 28
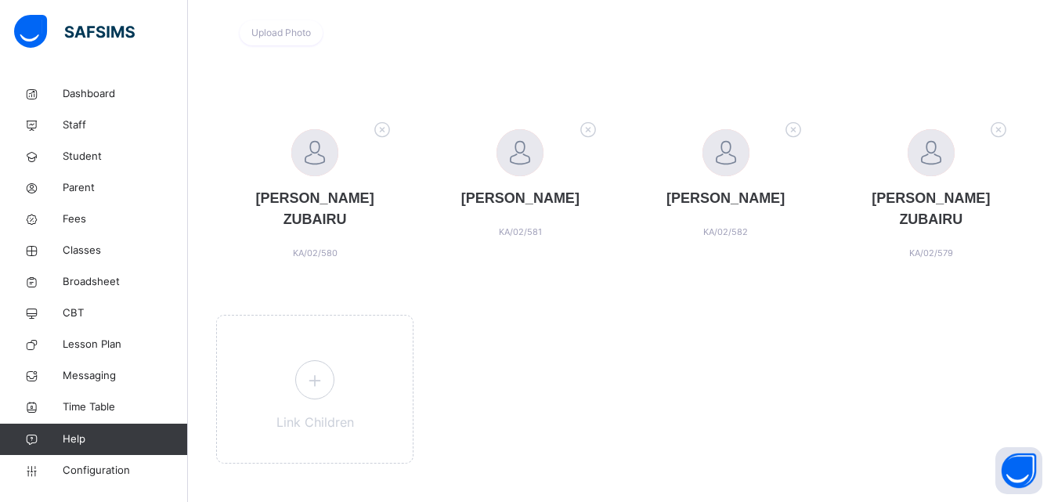
scroll to position [292, 0]
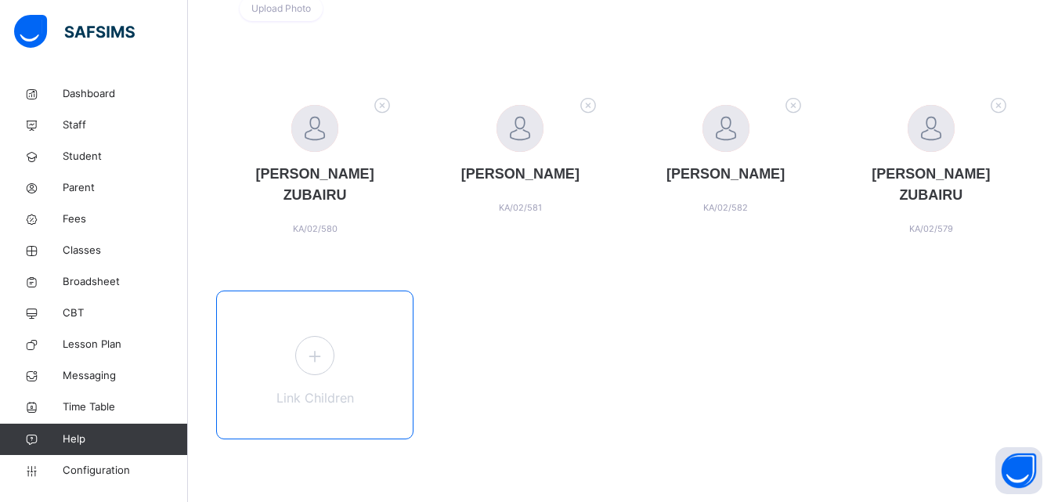
click at [313, 363] on icon at bounding box center [315, 356] width 28 height 31
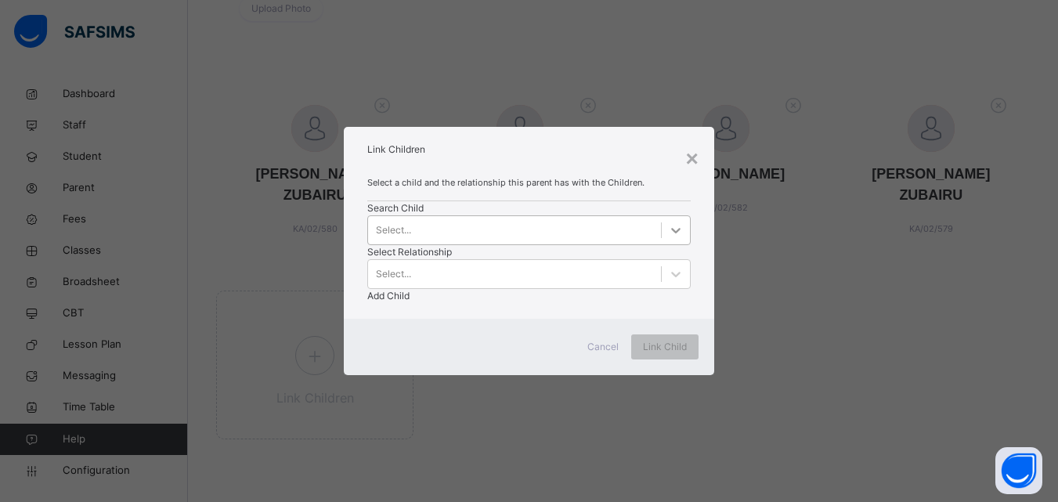
click at [662, 244] on div at bounding box center [676, 230] width 28 height 28
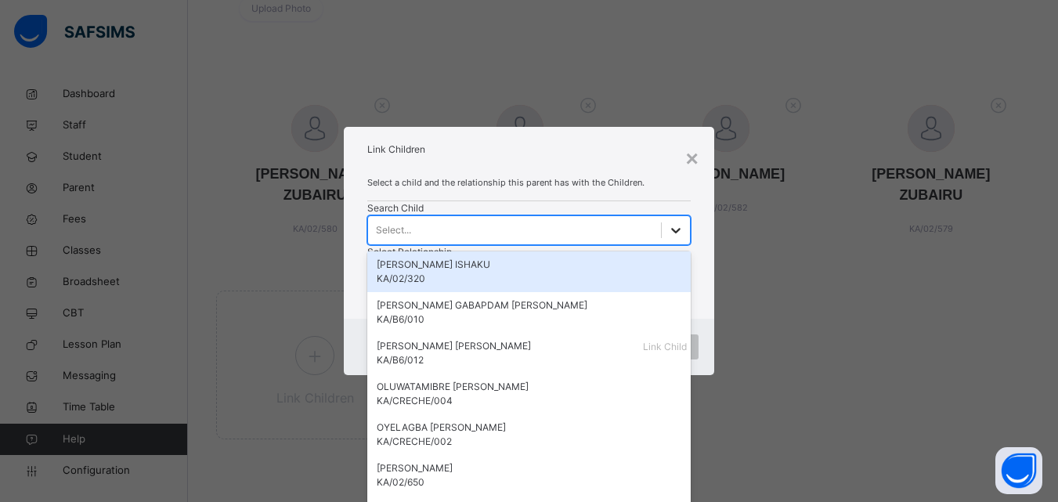
scroll to position [0, 0]
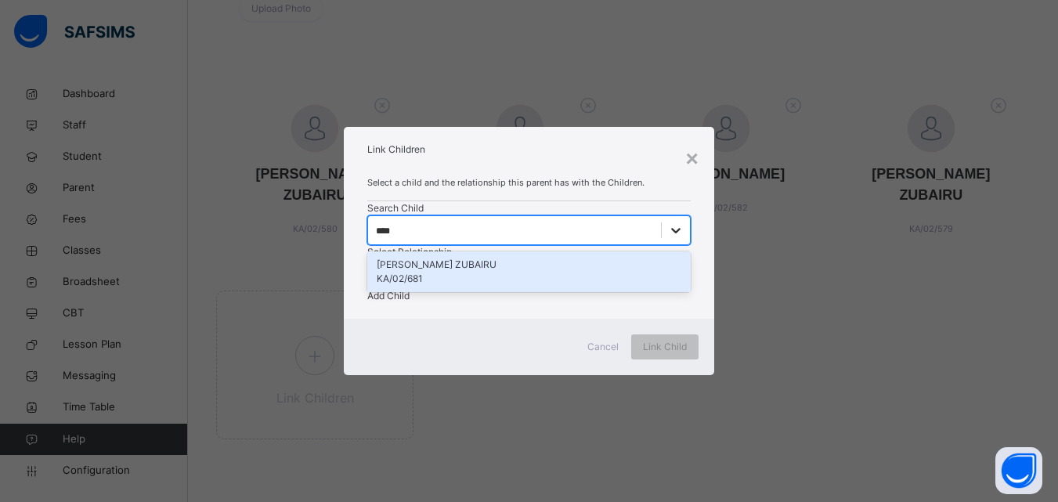
type input "*****"
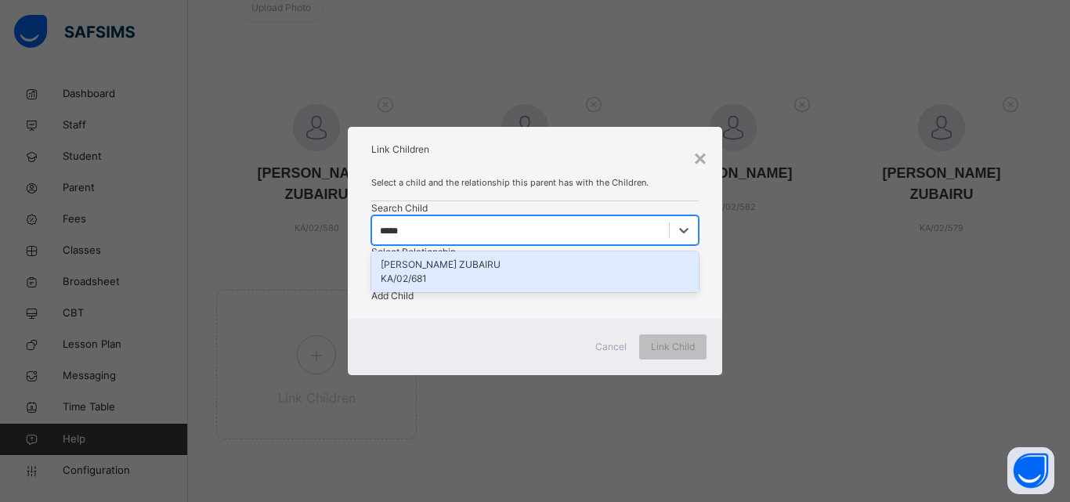
click at [447, 286] on div "KA/02/681" at bounding box center [535, 279] width 309 height 14
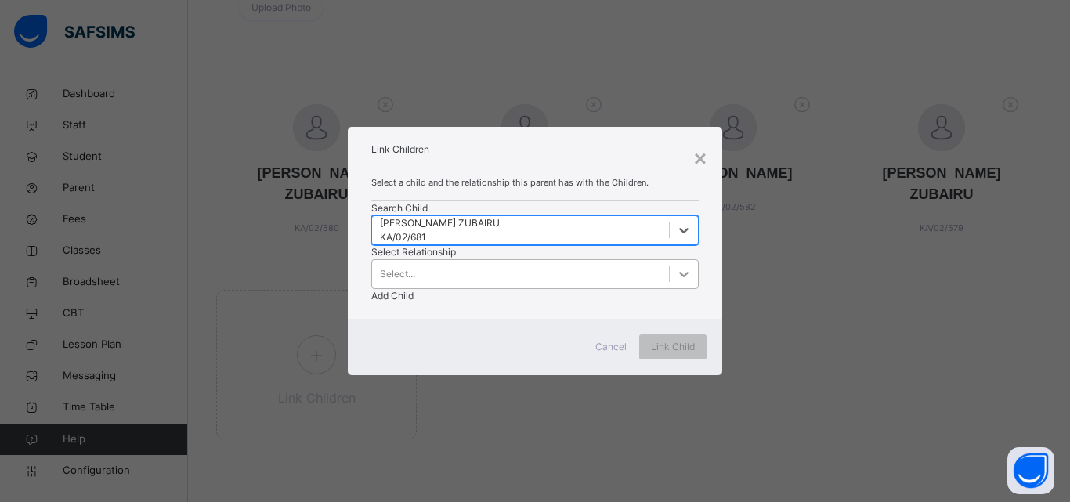
click at [676, 266] on icon at bounding box center [684, 274] width 16 height 16
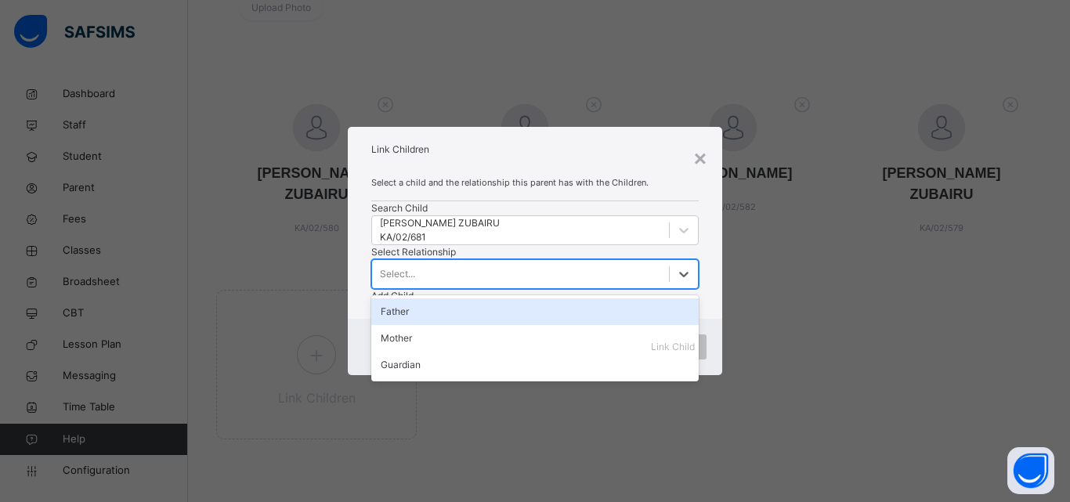
click at [536, 298] on div "Father" at bounding box center [534, 311] width 327 height 27
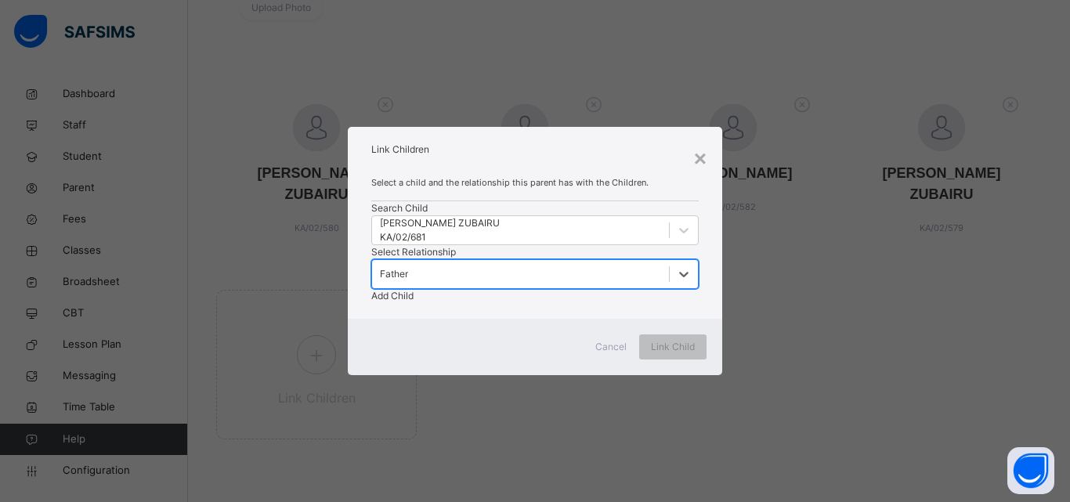
click at [414, 290] on span "Add Child" at bounding box center [392, 296] width 42 height 12
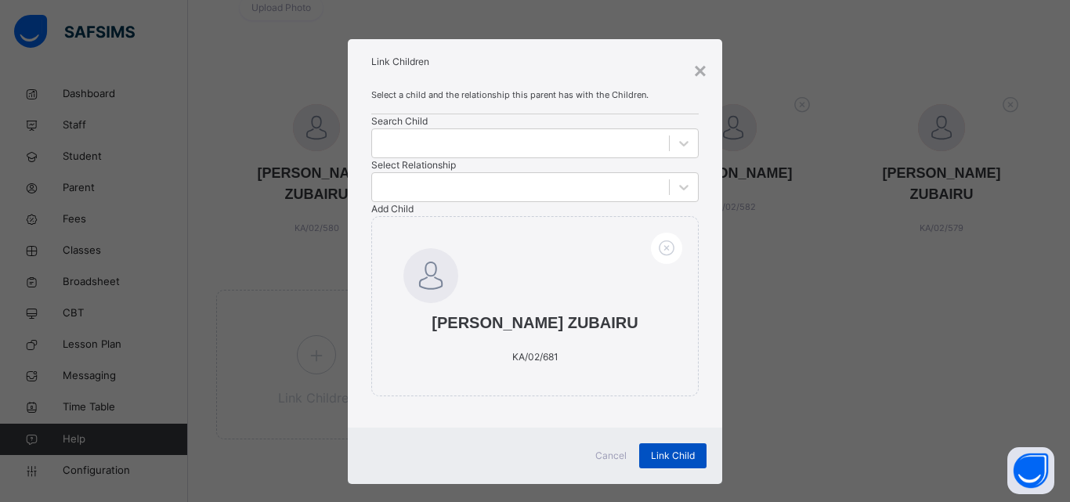
click at [677, 463] on span "Link Child" at bounding box center [673, 456] width 44 height 14
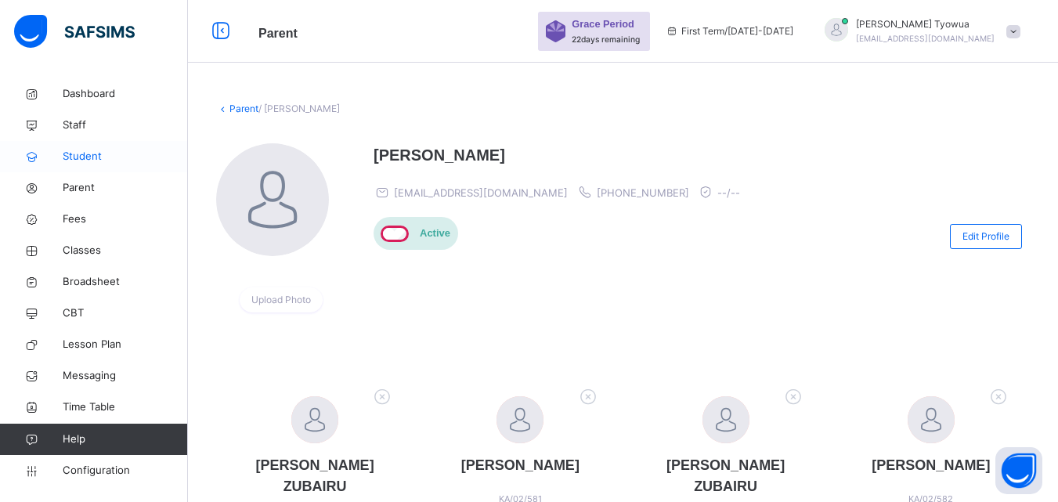
click at [93, 158] on span "Student" at bounding box center [125, 157] width 125 height 16
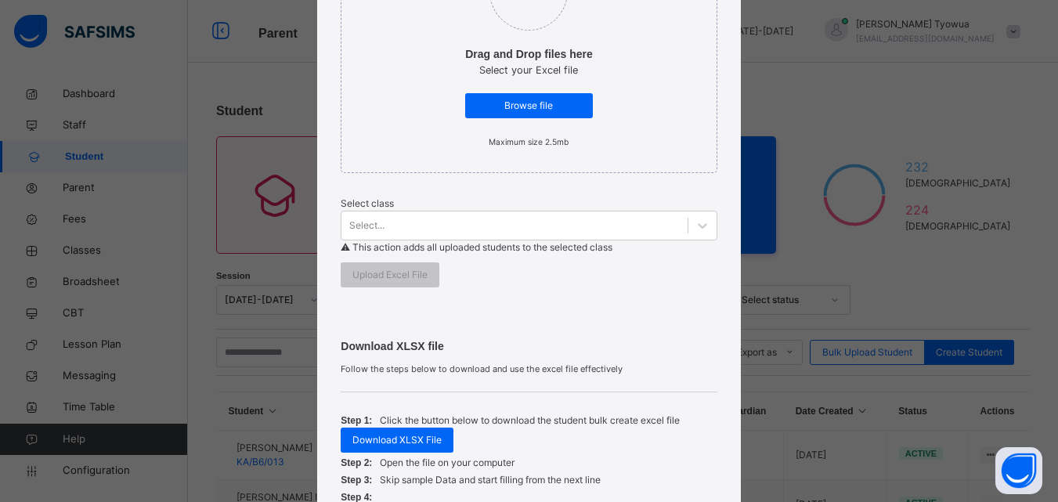
scroll to position [547, 0]
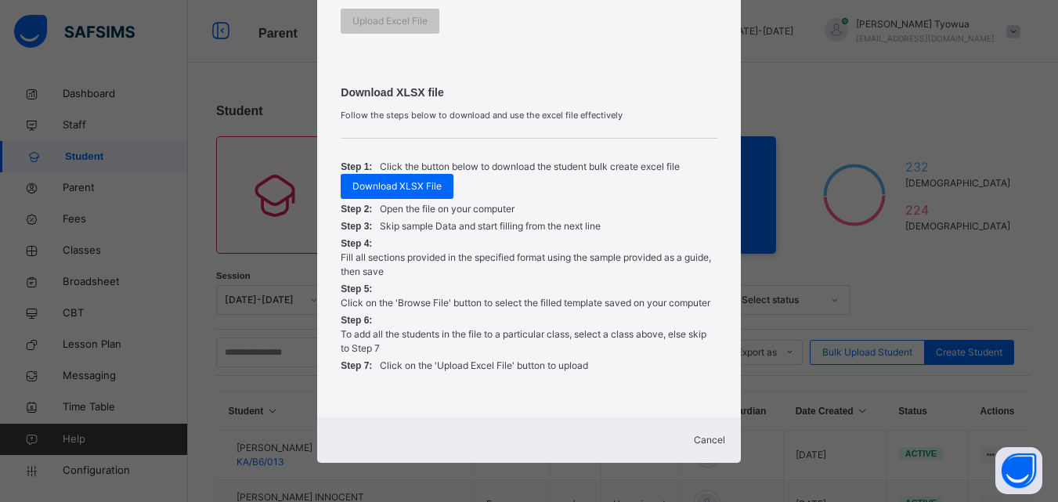
click at [695, 434] on span "Cancel" at bounding box center [709, 440] width 31 height 12
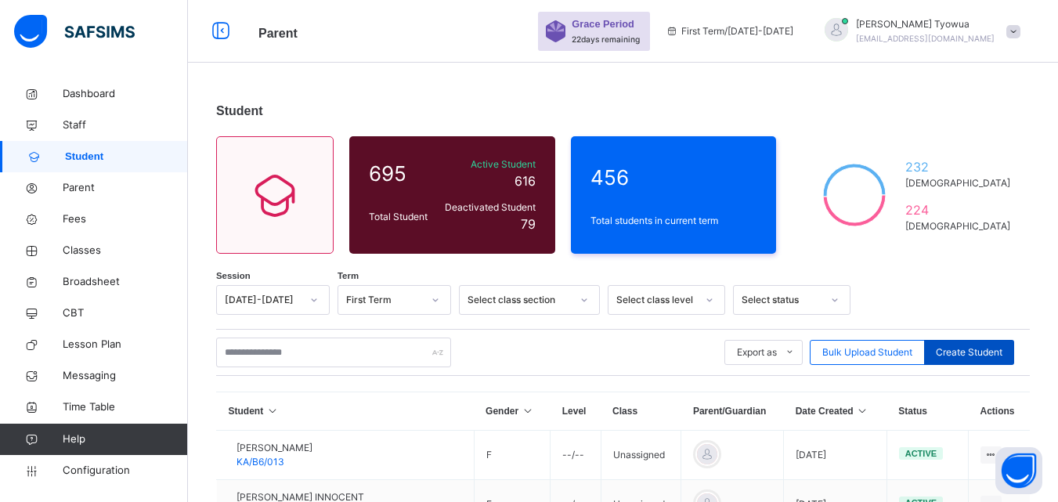
click at [986, 348] on span "Create Student" at bounding box center [969, 352] width 67 height 14
select select "**"
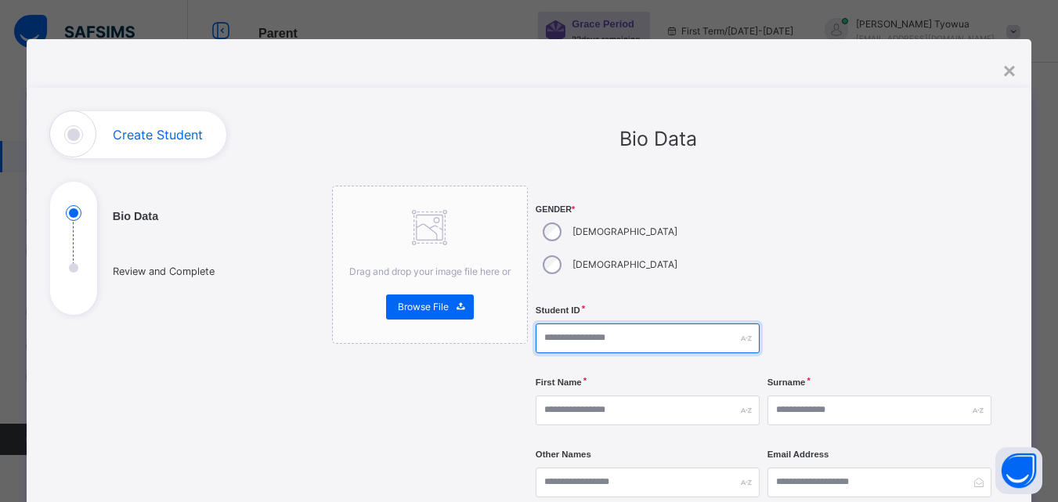
click at [608, 323] on input "text" at bounding box center [648, 338] width 224 height 30
type input "*********"
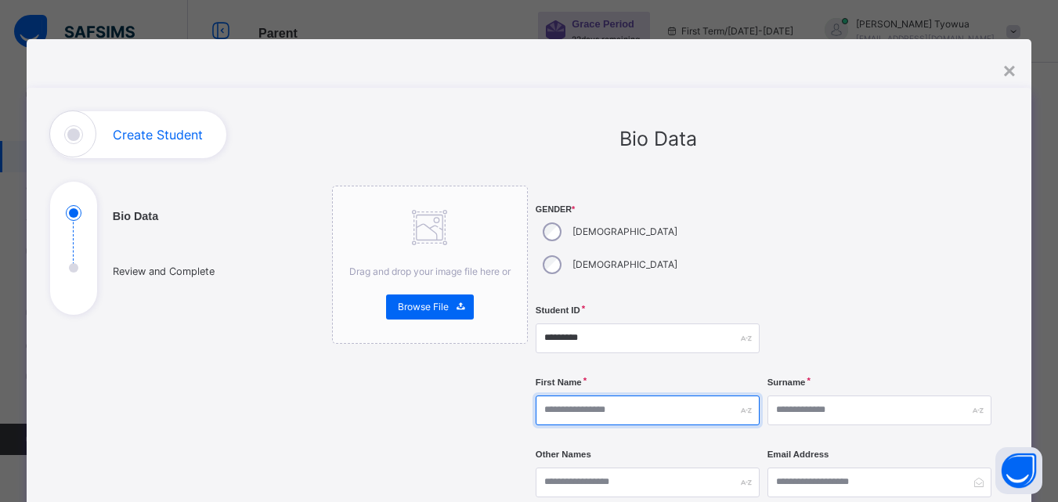
type input "*"
type input "******"
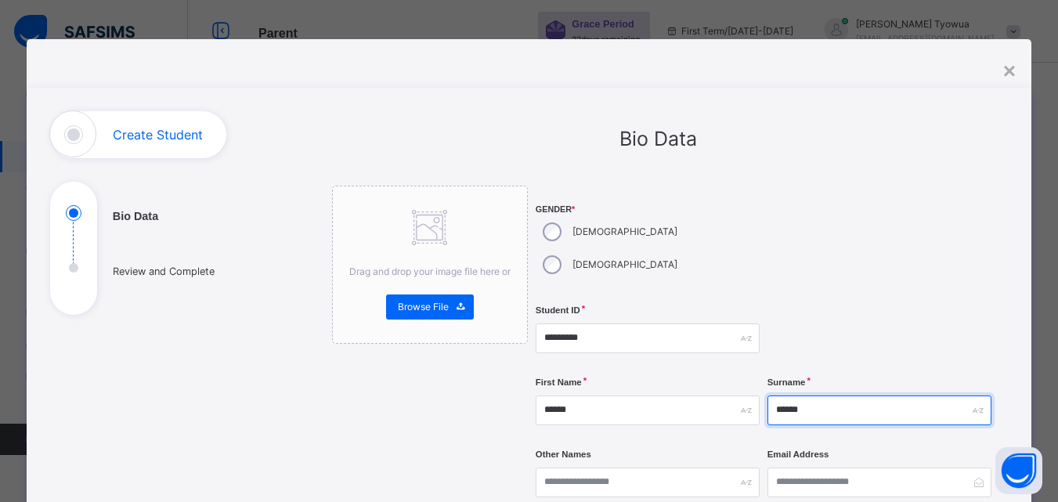
type input "******"
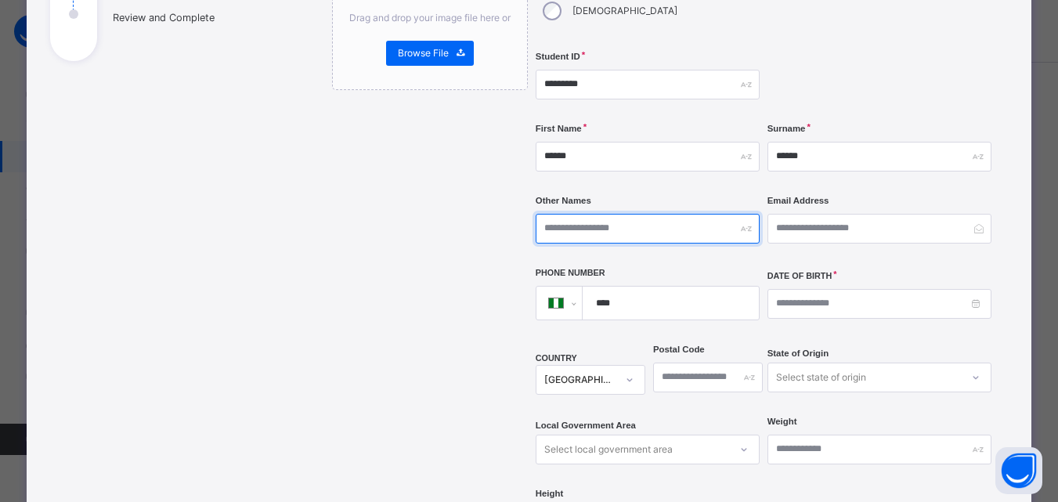
scroll to position [291, 0]
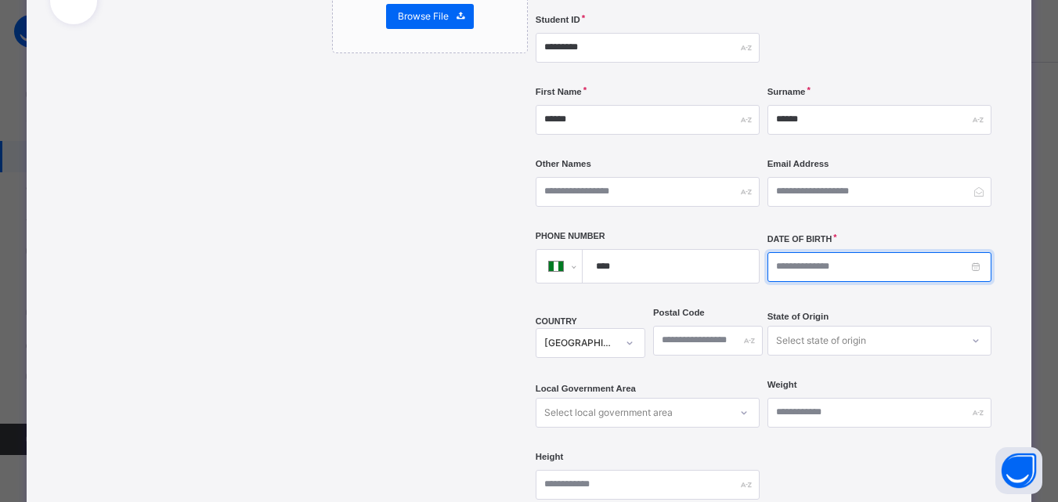
click at [823, 252] on input at bounding box center [880, 267] width 224 height 30
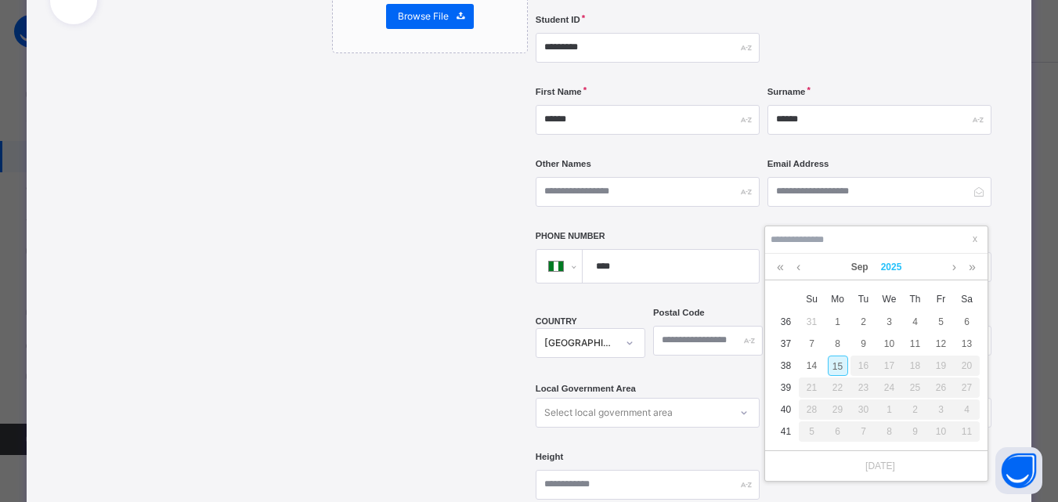
click at [894, 272] on link "2025" at bounding box center [892, 267] width 34 height 27
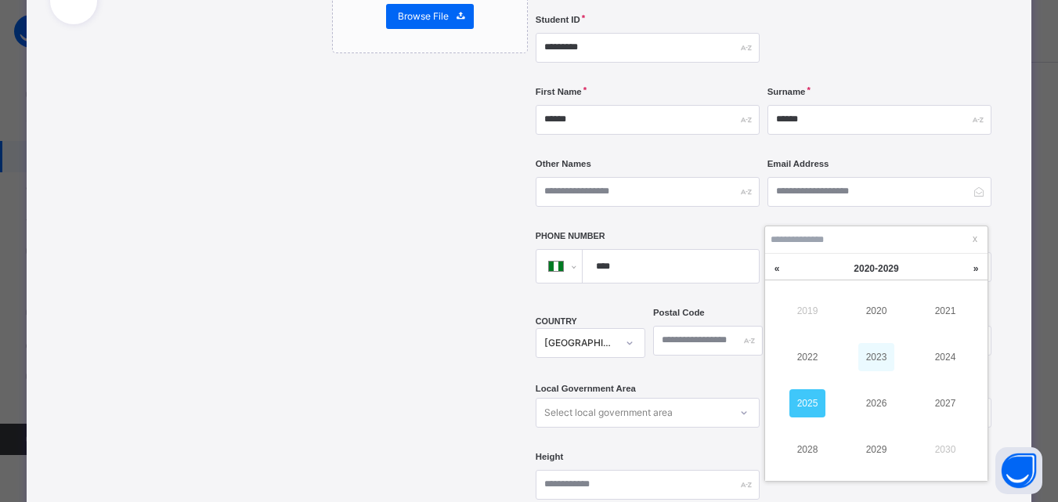
click at [889, 355] on link "2023" at bounding box center [876, 357] width 36 height 28
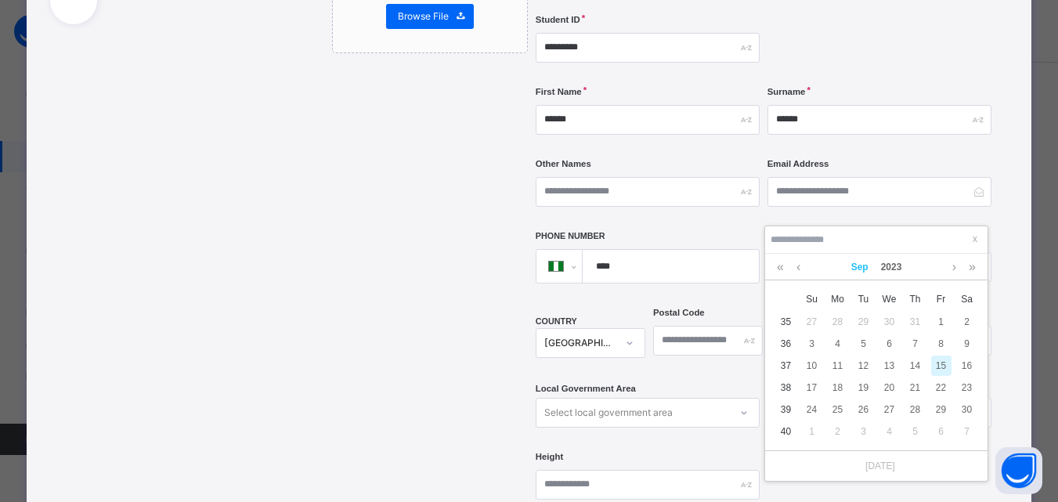
click at [857, 272] on link "Sep" at bounding box center [860, 267] width 30 height 27
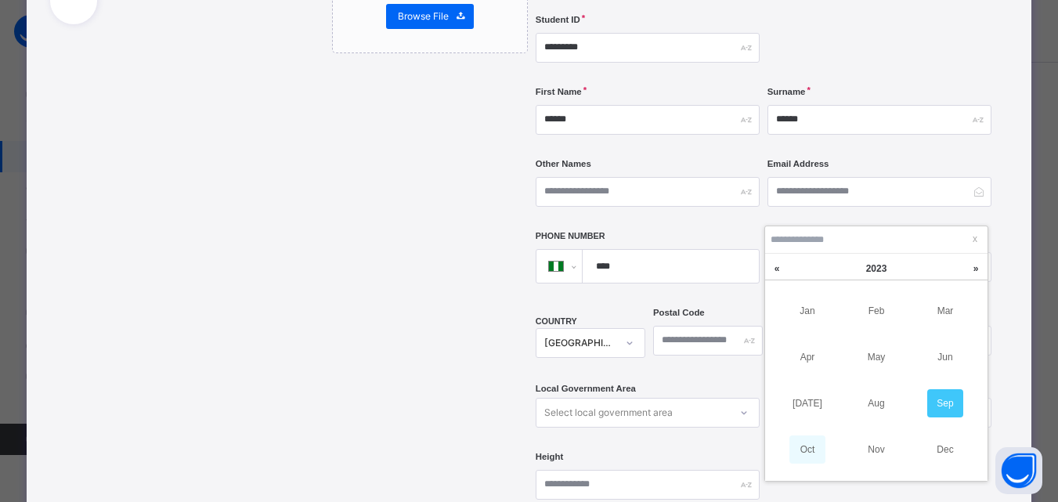
click at [805, 452] on link "Oct" at bounding box center [807, 449] width 36 height 28
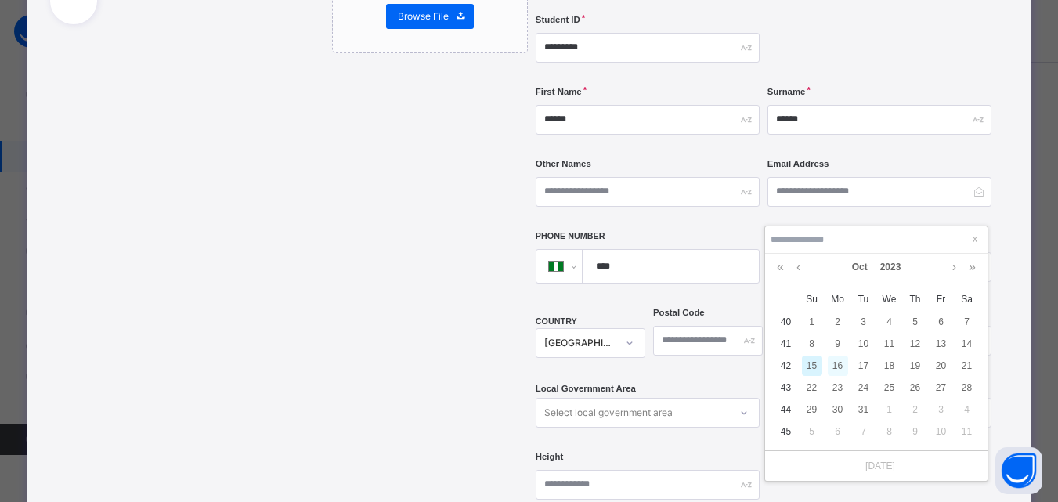
click at [837, 366] on div "16" at bounding box center [838, 366] width 20 height 20
type input "**********"
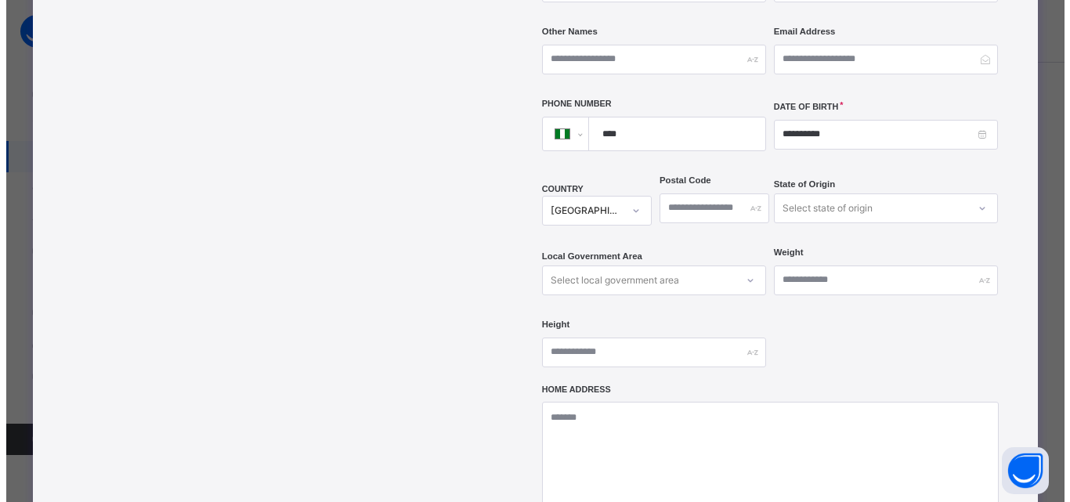
scroll to position [699, 0]
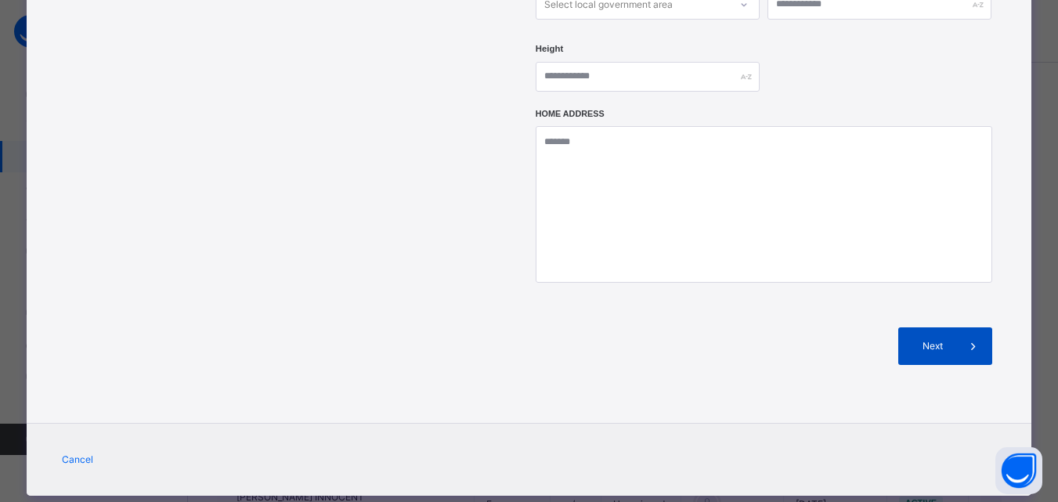
click at [948, 327] on div "Next" at bounding box center [945, 346] width 94 height 38
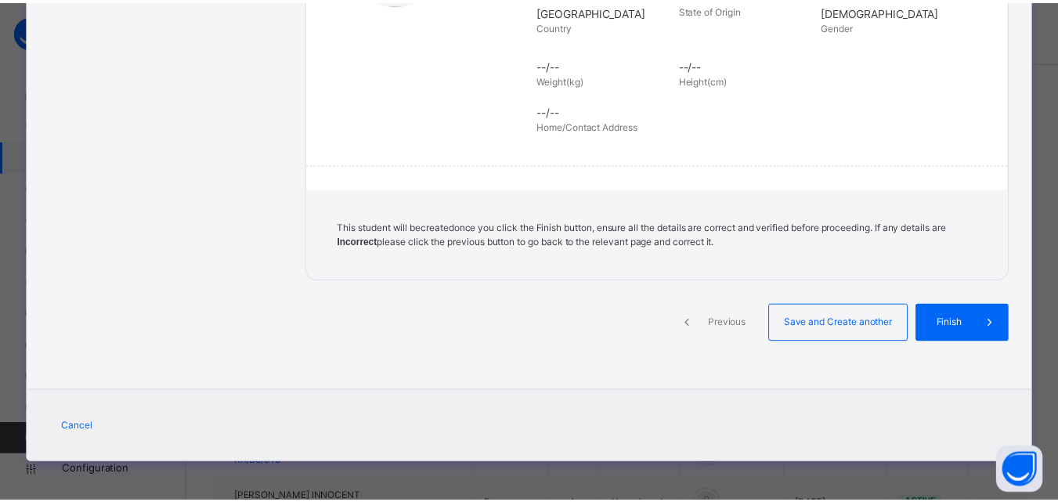
scroll to position [359, 0]
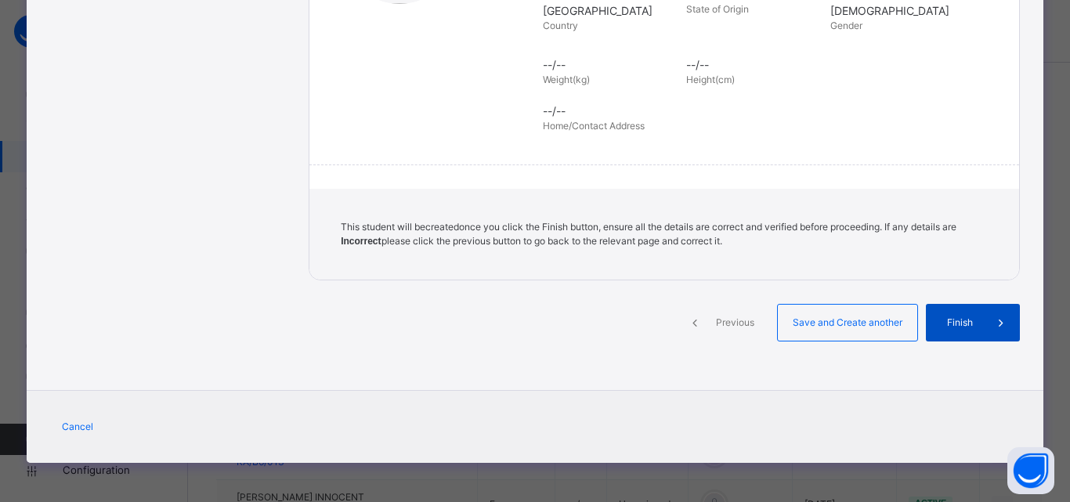
click at [959, 327] on span "Finish" at bounding box center [959, 323] width 45 height 14
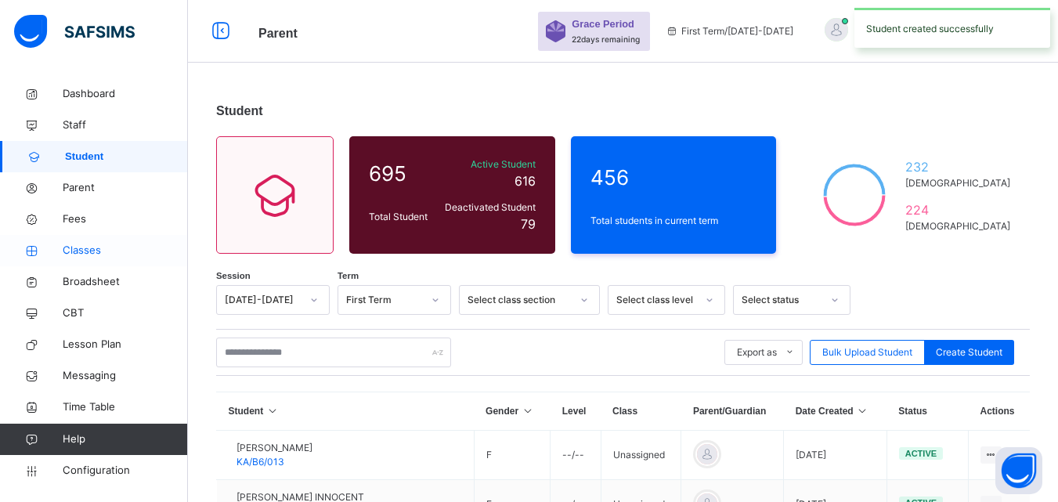
click at [89, 250] on span "Classes" at bounding box center [125, 251] width 125 height 16
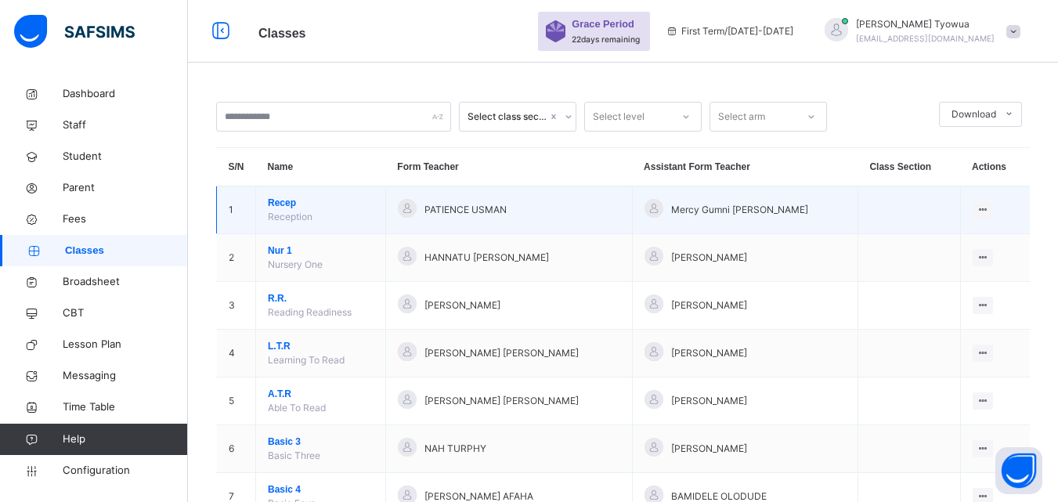
click at [281, 206] on span "Recep" at bounding box center [321, 203] width 106 height 14
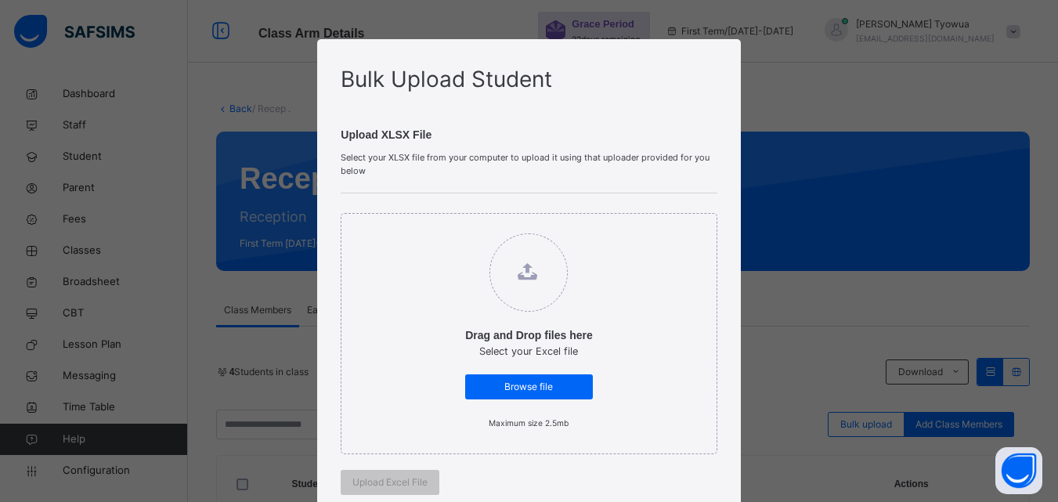
scroll to position [427, 0]
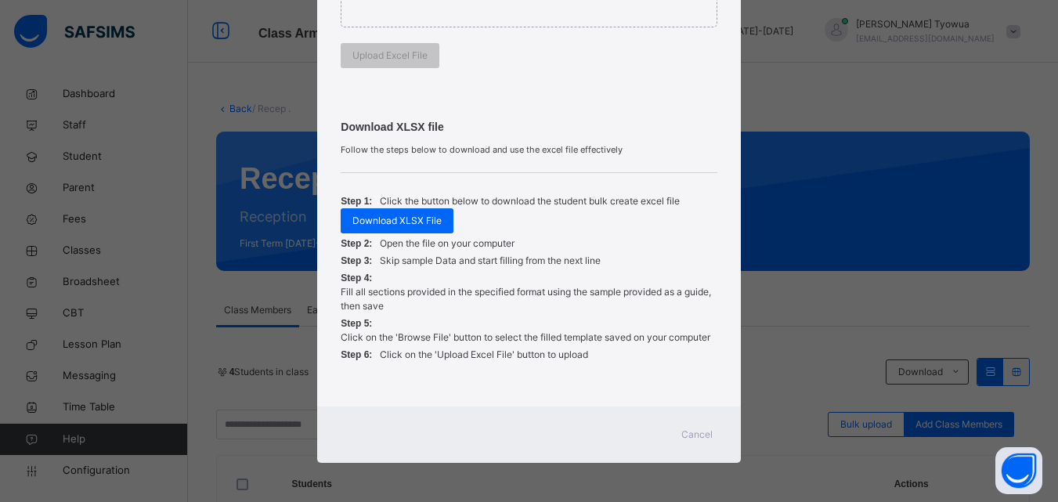
click at [709, 439] on span "Cancel" at bounding box center [696, 435] width 31 height 14
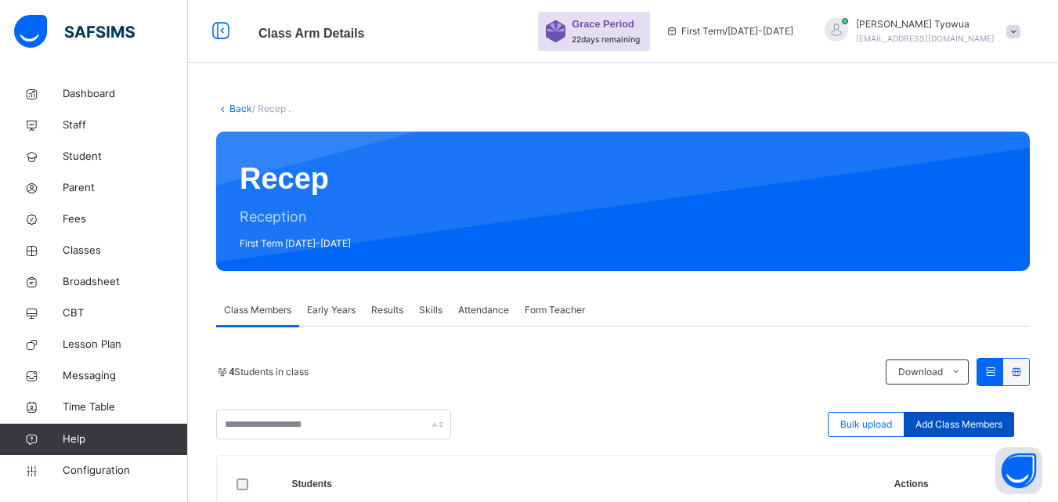
click at [942, 424] on span "Add Class Members" at bounding box center [959, 424] width 87 height 14
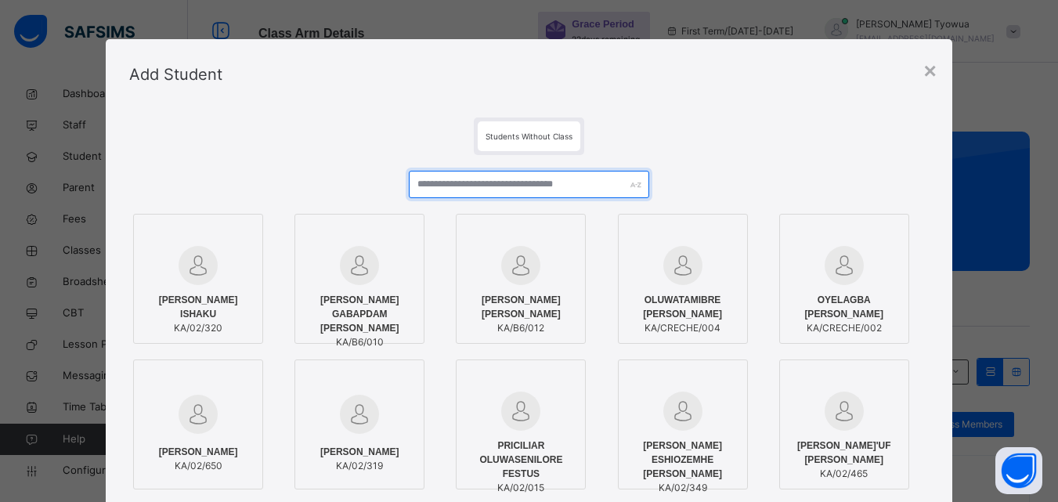
click at [480, 175] on input "text" at bounding box center [529, 184] width 240 height 27
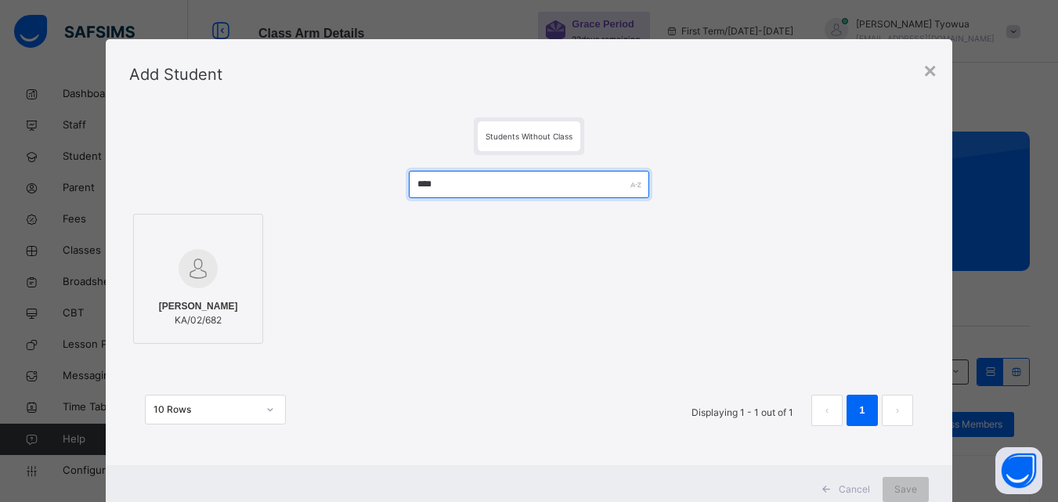
type input "****"
click at [185, 272] on img at bounding box center [198, 268] width 39 height 39
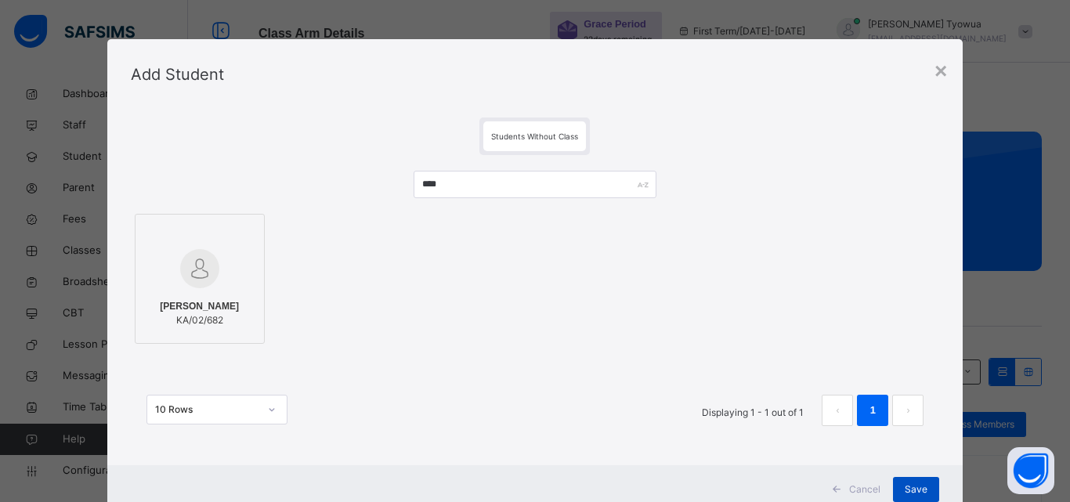
click at [905, 485] on span "Save" at bounding box center [916, 489] width 23 height 14
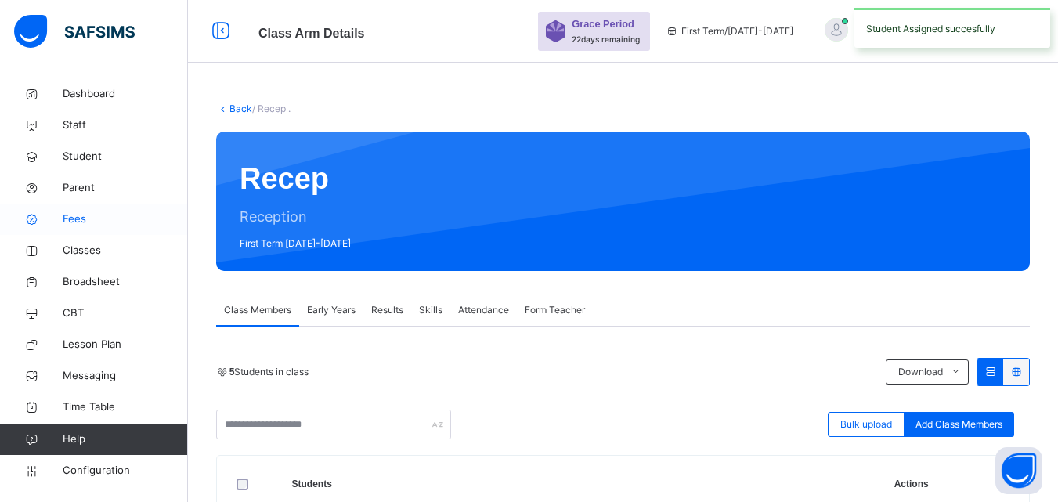
click at [71, 216] on span "Fees" at bounding box center [125, 219] width 125 height 16
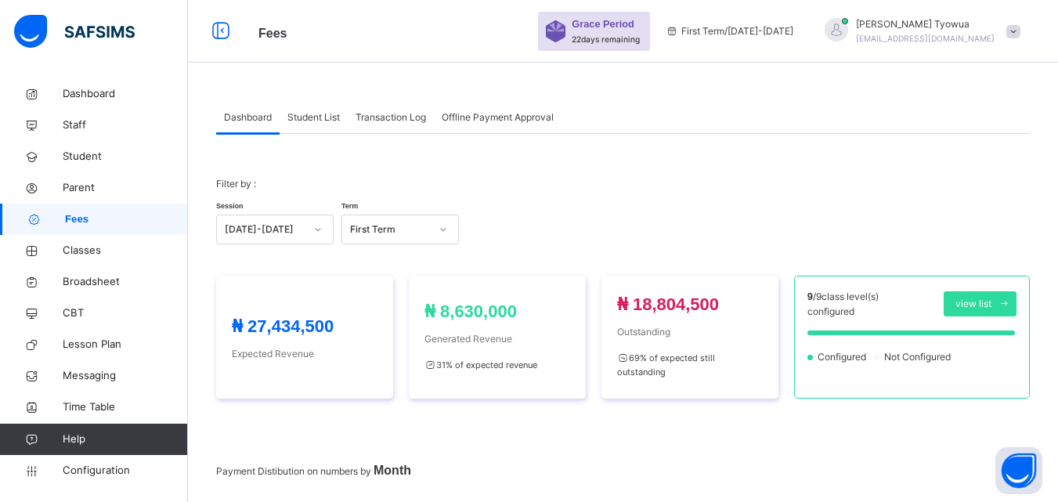
click at [312, 119] on span "Student List" at bounding box center [313, 117] width 52 height 14
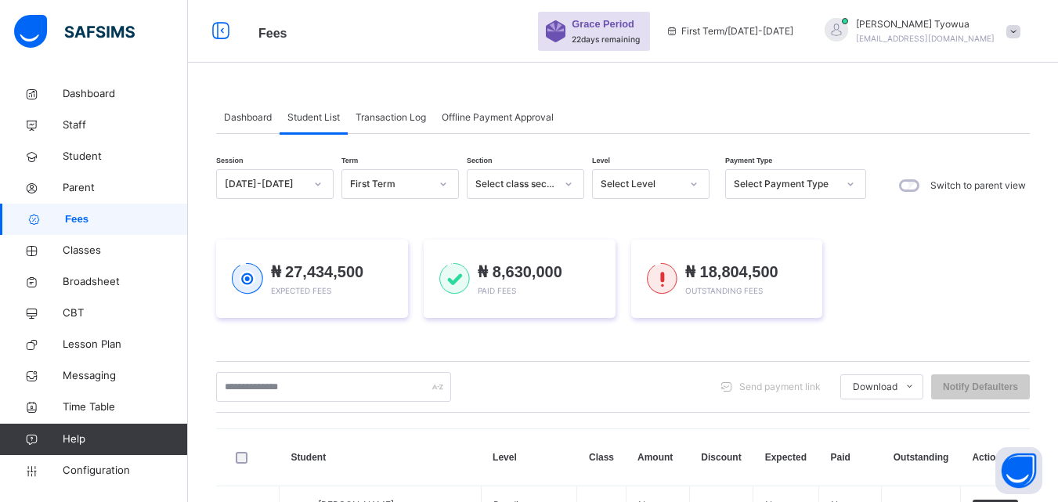
click at [307, 318] on div "₦ 27,434,500 Expected Fees ₦ 8,630,000 Paid Fees ₦ 18,804,500 Outstanding Fees" at bounding box center [623, 279] width 814 height 78
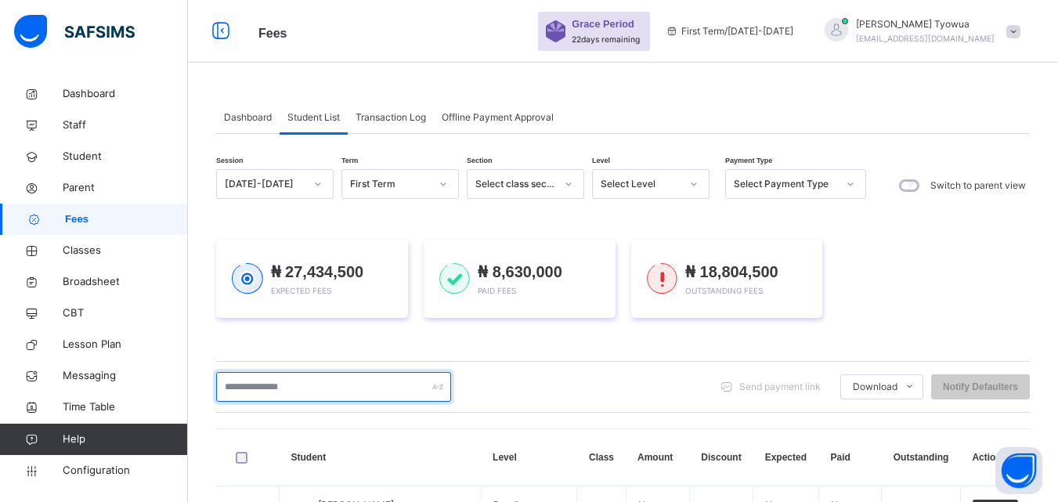
click at [307, 385] on input "text" at bounding box center [333, 387] width 235 height 30
type input "****"
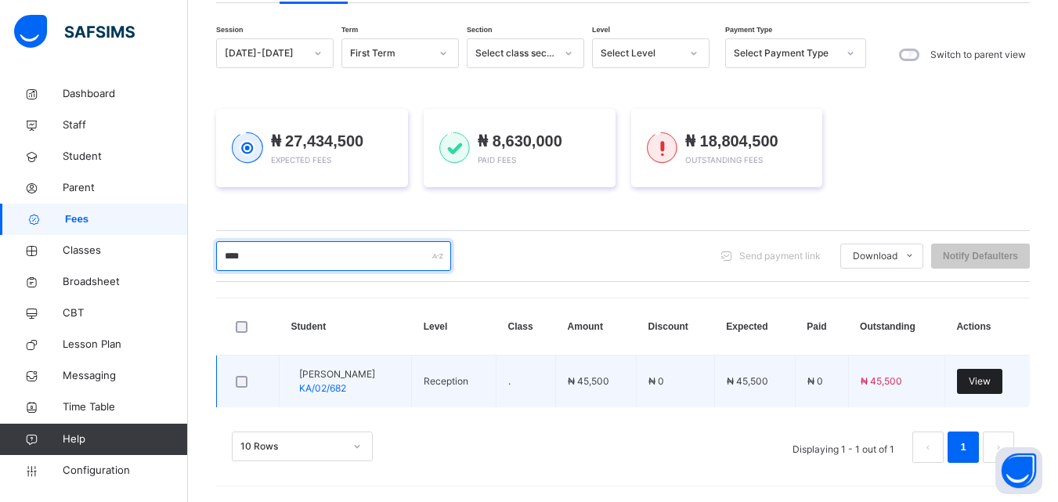
scroll to position [131, 0]
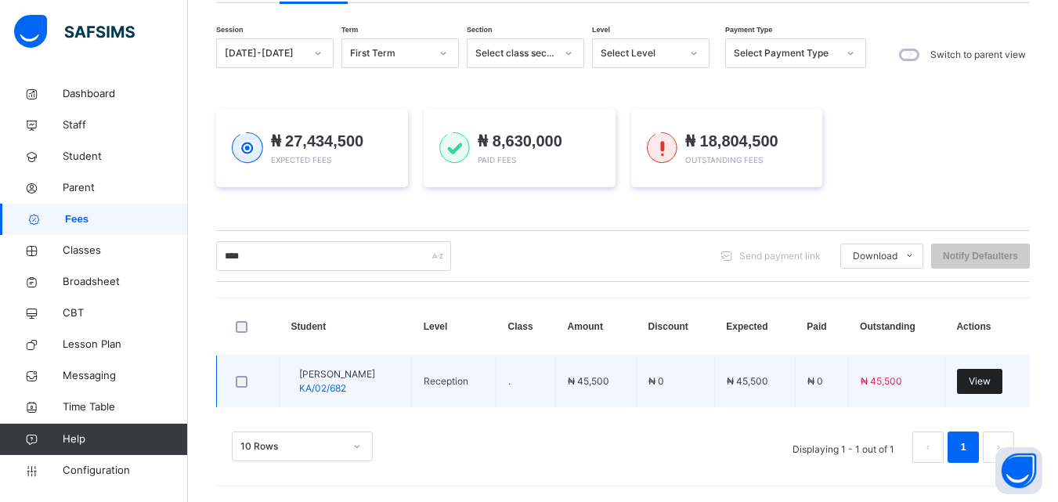
click at [991, 387] on span "View" at bounding box center [980, 381] width 22 height 14
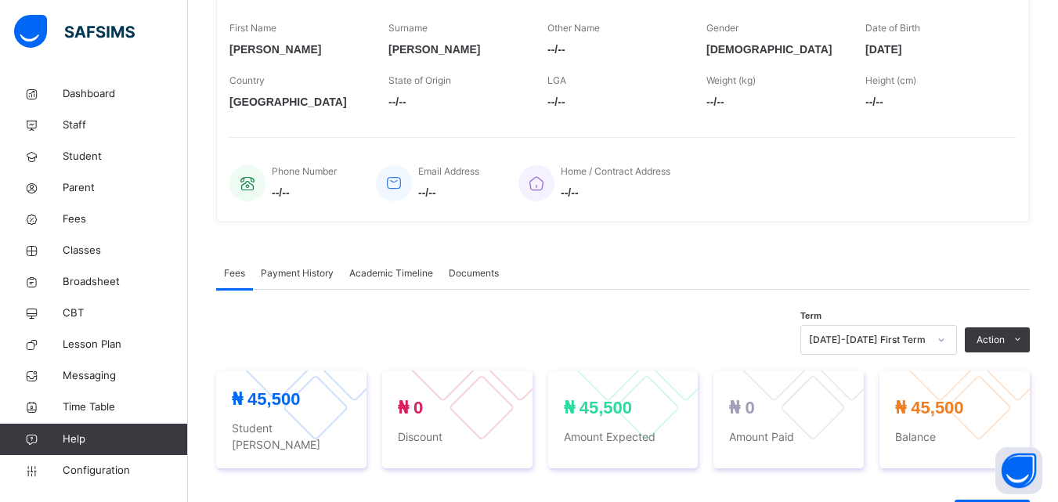
scroll to position [507, 0]
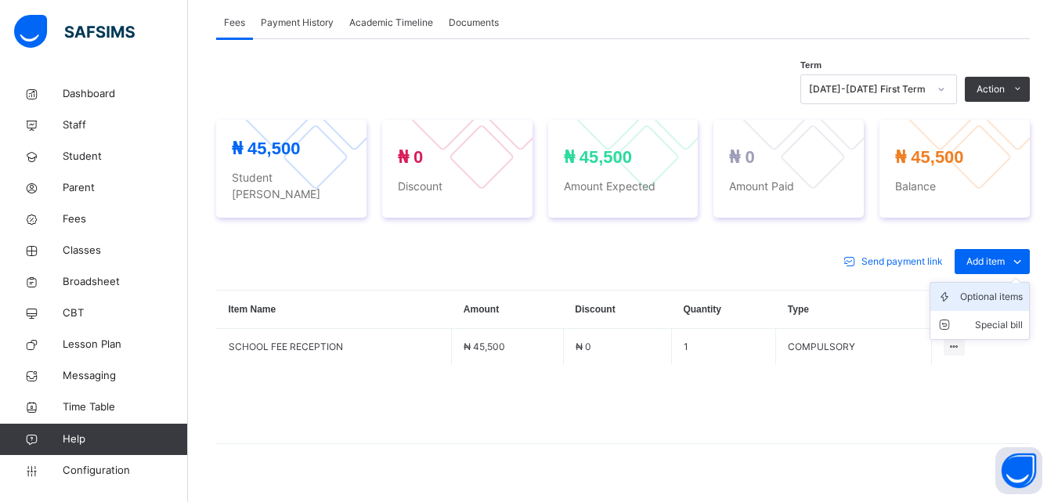
click at [974, 291] on li "Optional items" at bounding box center [979, 297] width 99 height 28
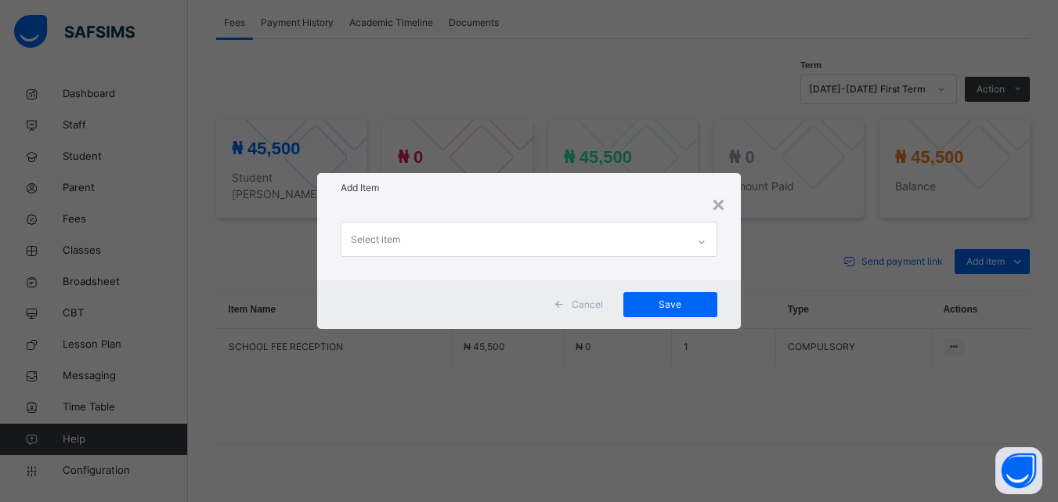
click at [492, 233] on div "Select item" at bounding box center [513, 238] width 345 height 33
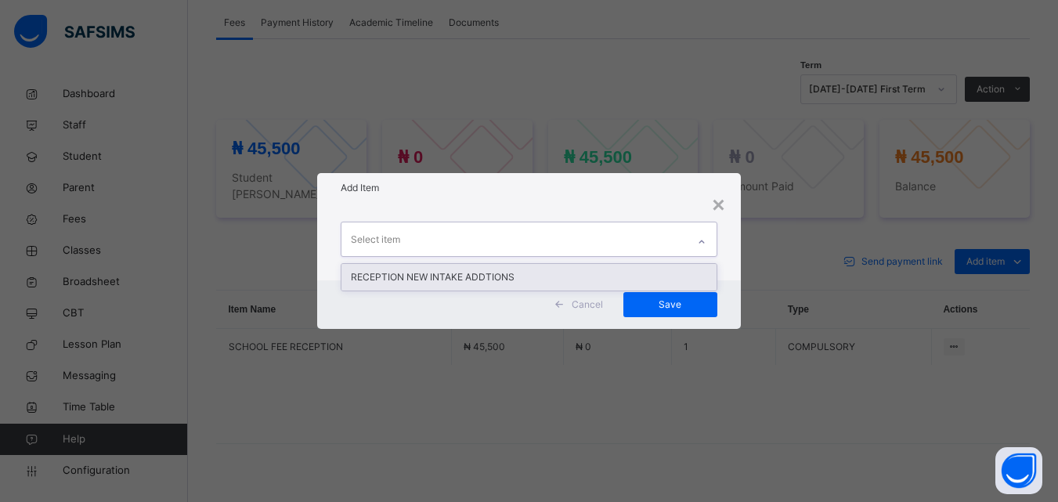
click at [423, 276] on div "RECEPTION NEW INTAKE ADDTIONS" at bounding box center [528, 277] width 374 height 27
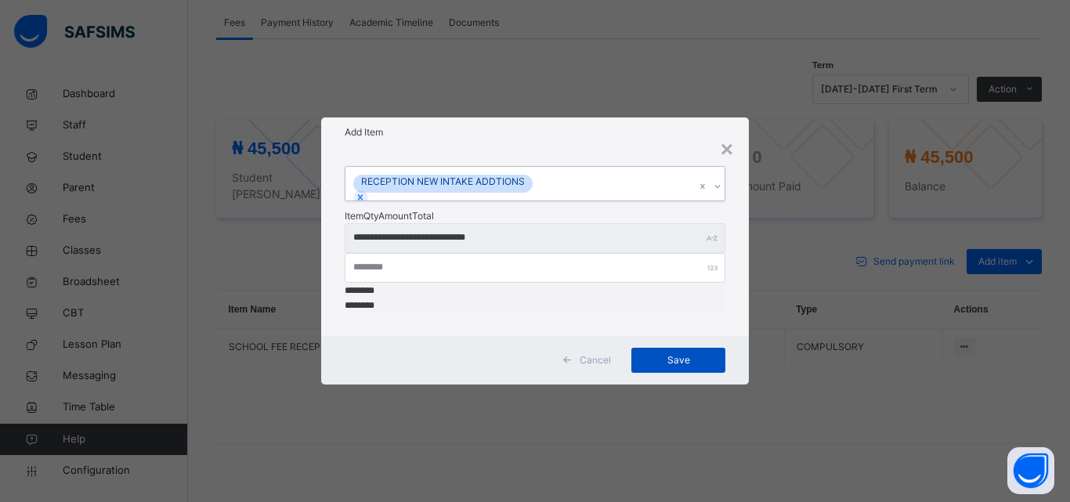
click at [673, 353] on span "Save" at bounding box center [678, 360] width 70 height 14
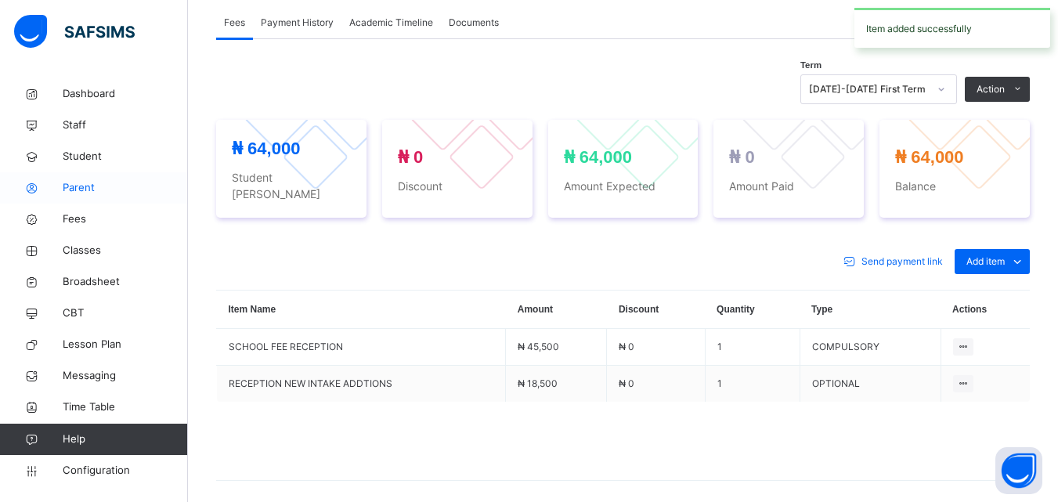
click at [87, 191] on span "Parent" at bounding box center [125, 188] width 125 height 16
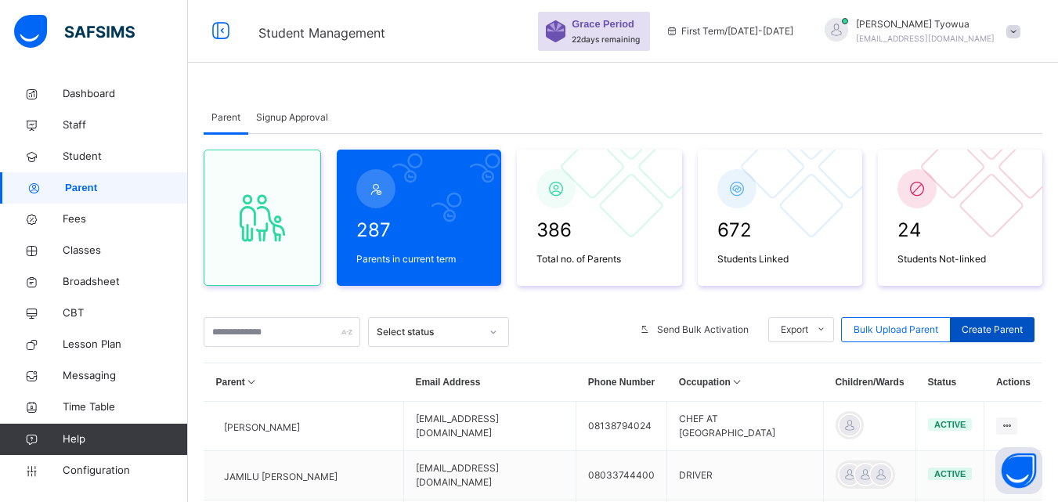
click at [991, 335] on span "Create Parent" at bounding box center [992, 330] width 61 height 14
select select "**"
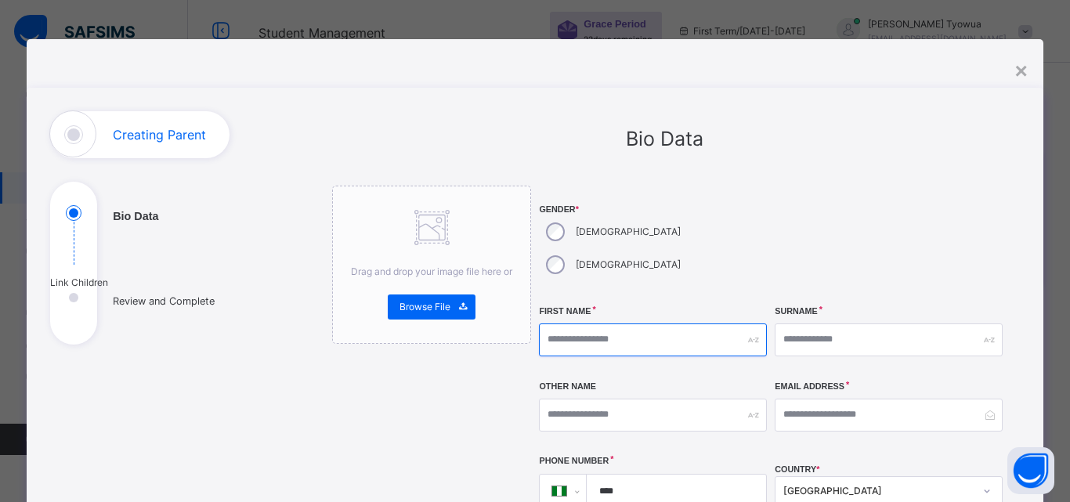
click at [605, 323] on input "text" at bounding box center [653, 339] width 228 height 33
type input "*****"
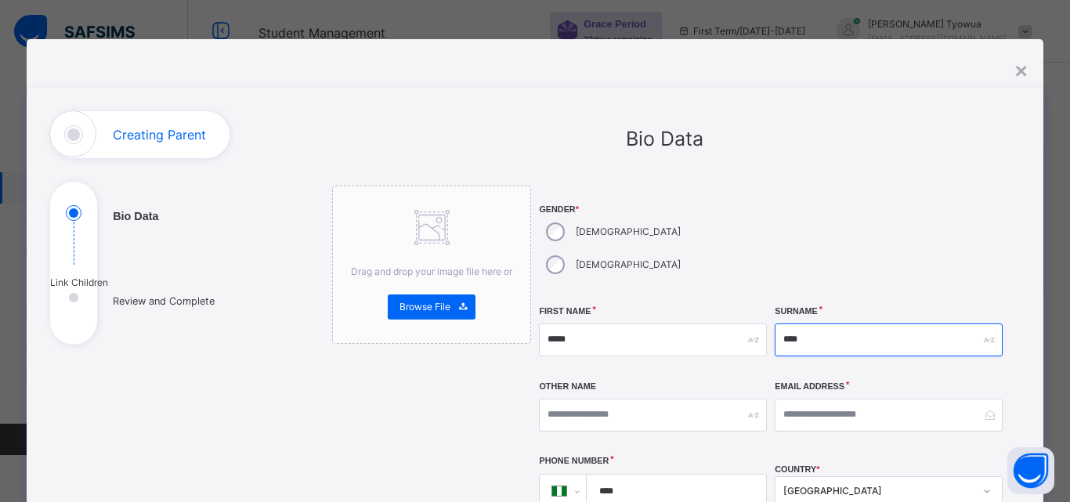
type input "****"
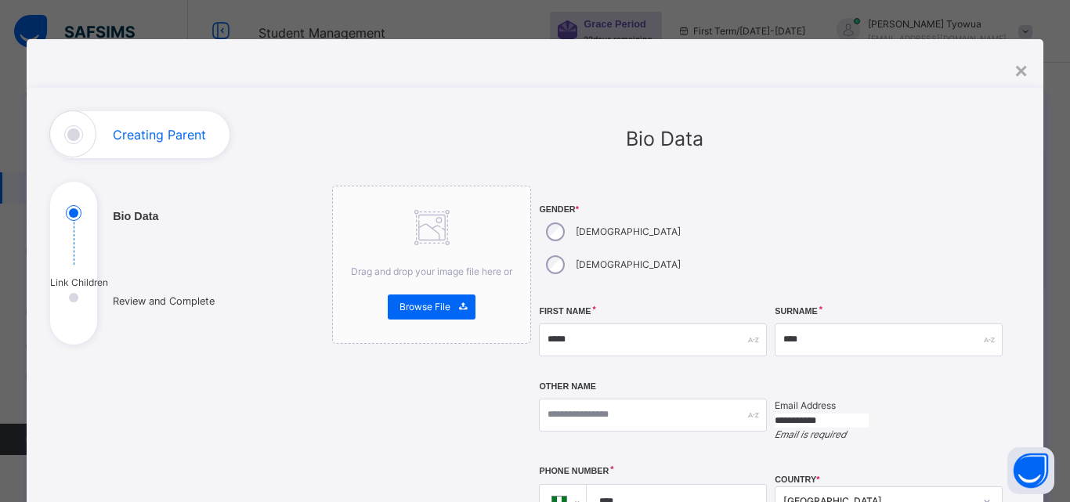
type input "**********"
click at [592, 323] on input "*****" at bounding box center [653, 339] width 228 height 33
type input "*****"
click at [863, 414] on input "**********" at bounding box center [822, 421] width 94 height 14
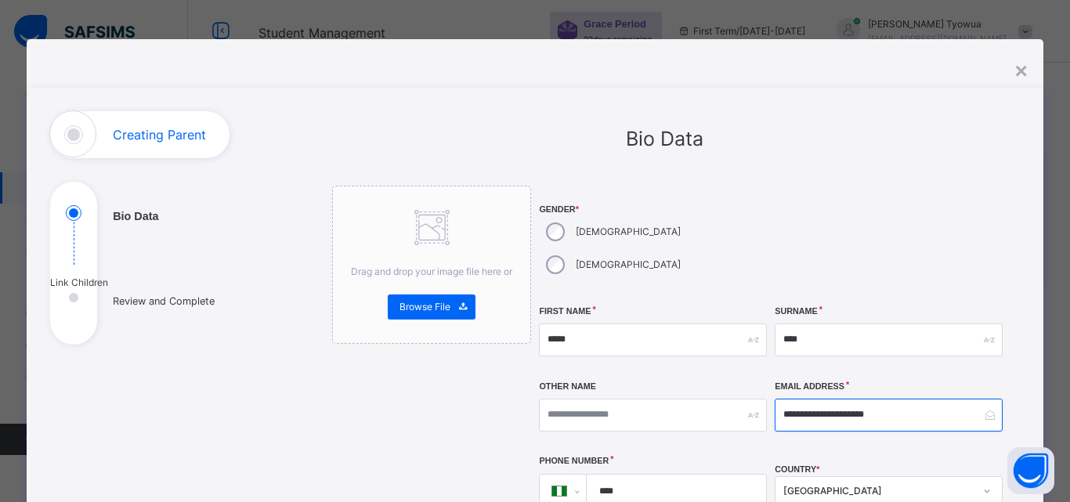
scroll to position [147, 0]
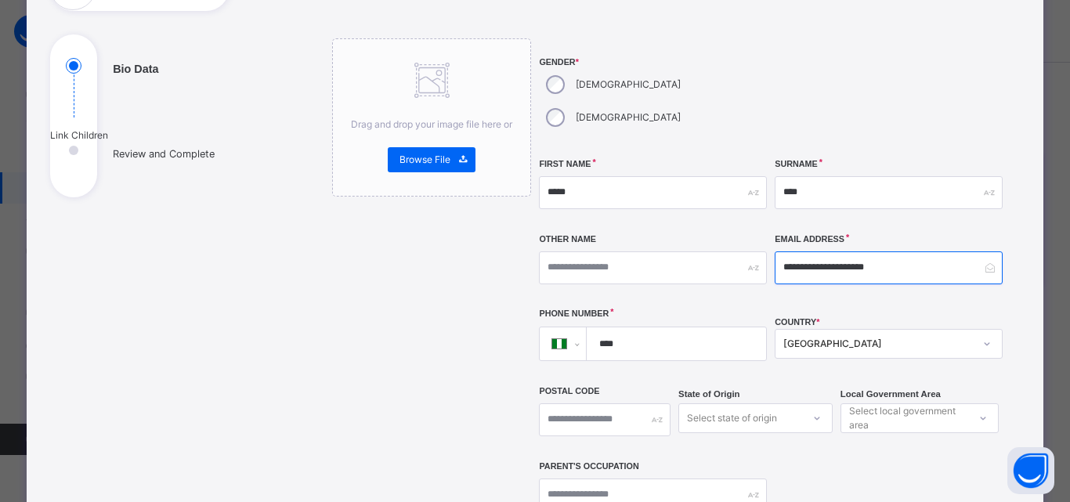
type input "**********"
click at [667, 327] on input "****" at bounding box center [673, 343] width 167 height 33
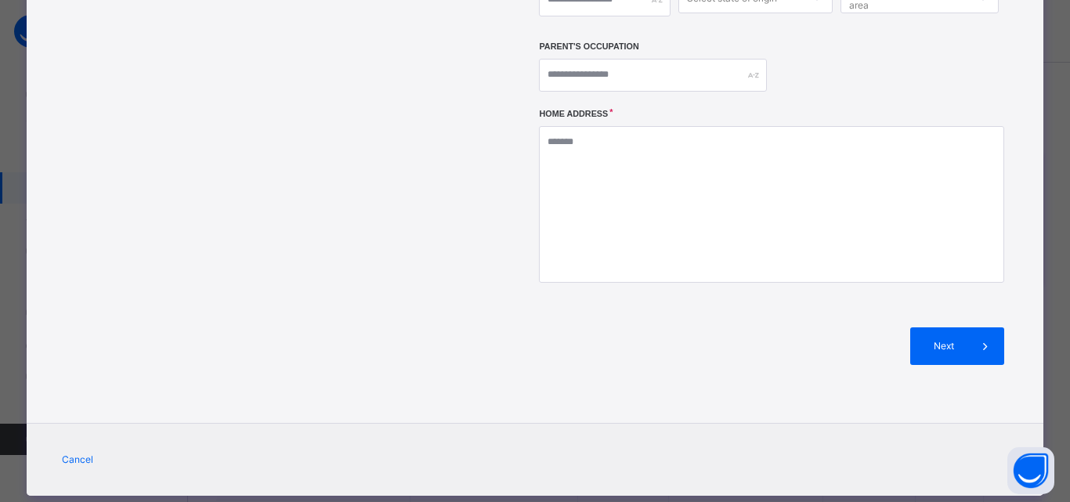
type input "**********"
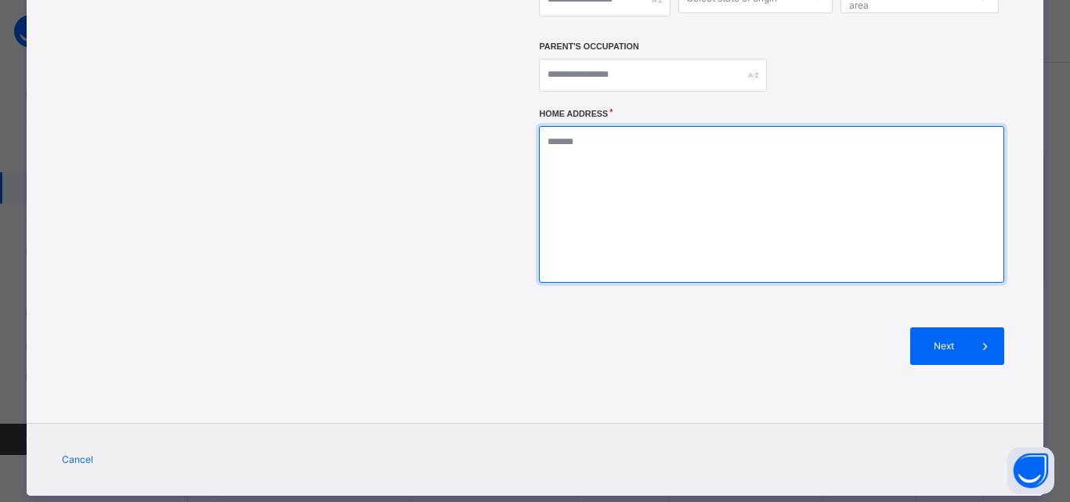
click at [738, 161] on textarea at bounding box center [771, 204] width 464 height 157
type textarea "**********"
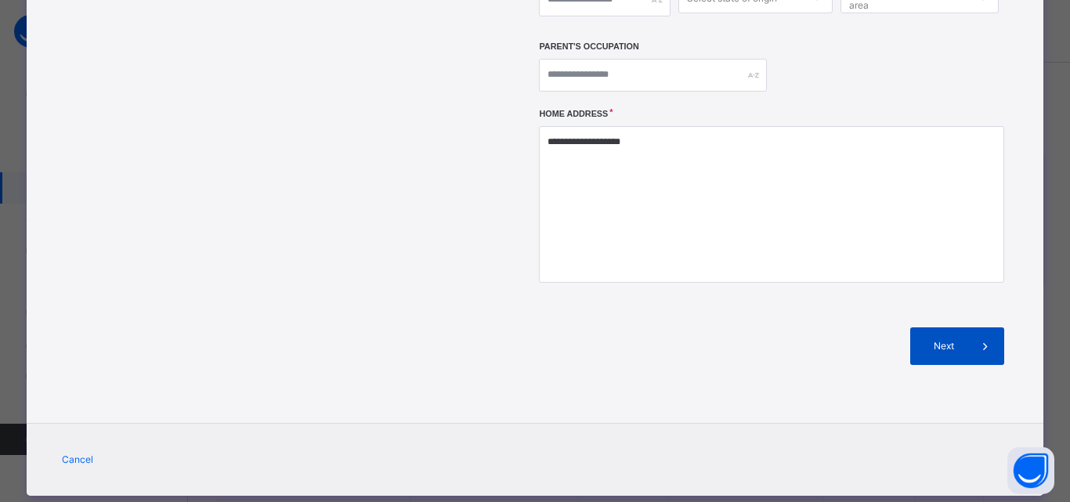
click at [951, 327] on div "Next" at bounding box center [957, 346] width 94 height 38
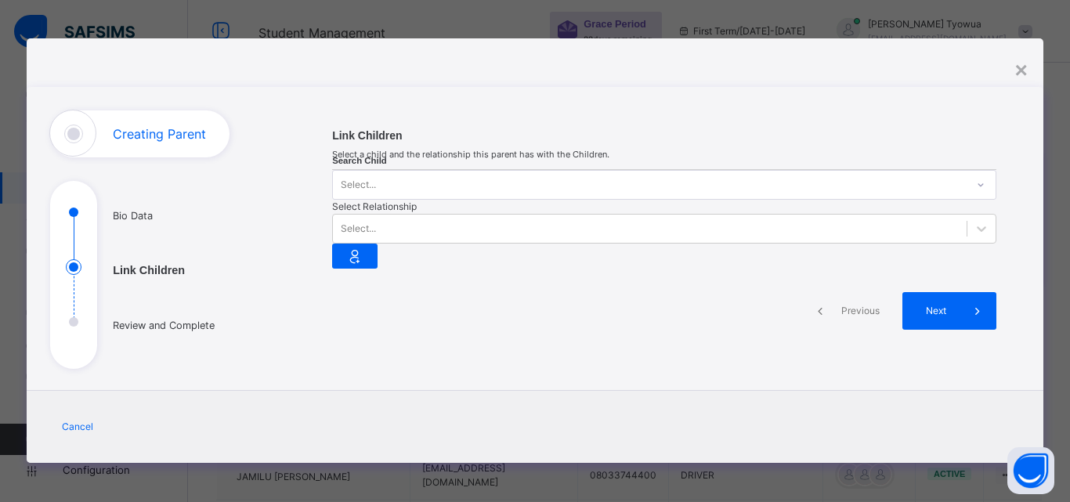
scroll to position [97, 0]
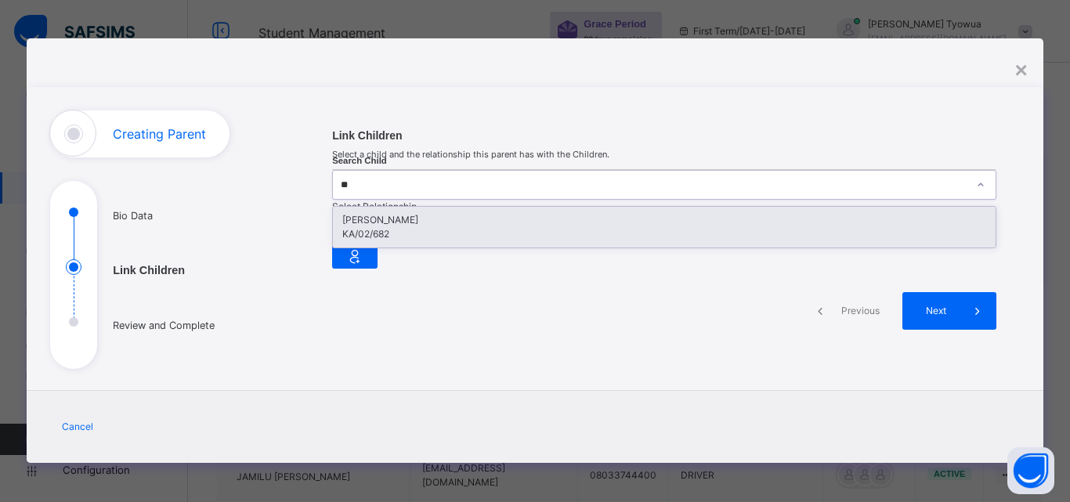
type input "***"
click at [437, 227] on div "KA/02/682" at bounding box center [664, 234] width 644 height 14
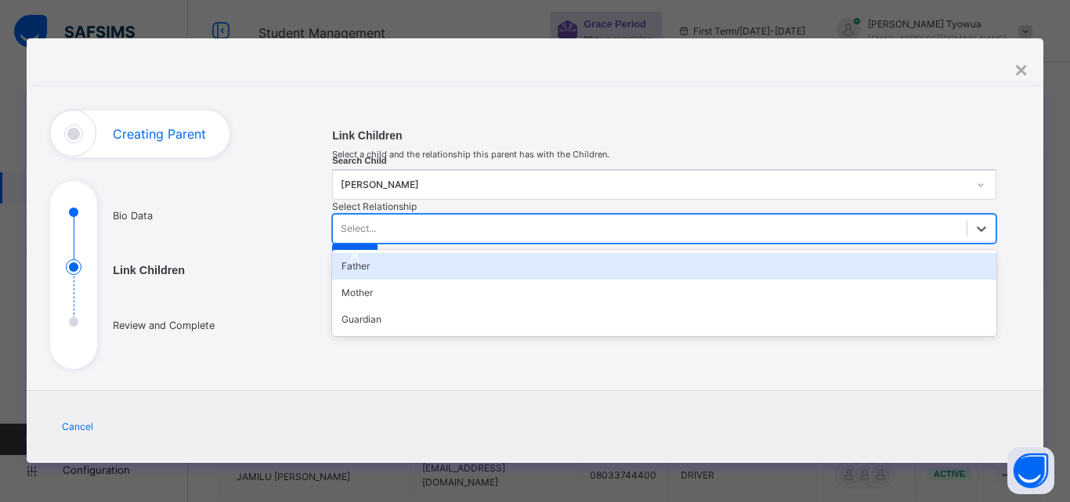
click at [604, 280] on div "Mother" at bounding box center [664, 293] width 664 height 27
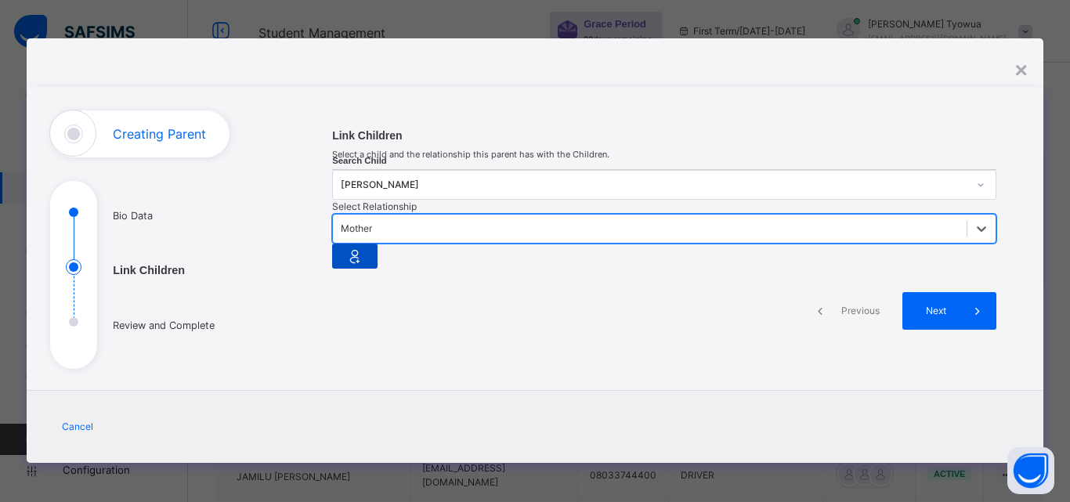
click at [378, 244] on div at bounding box center [354, 256] width 45 height 25
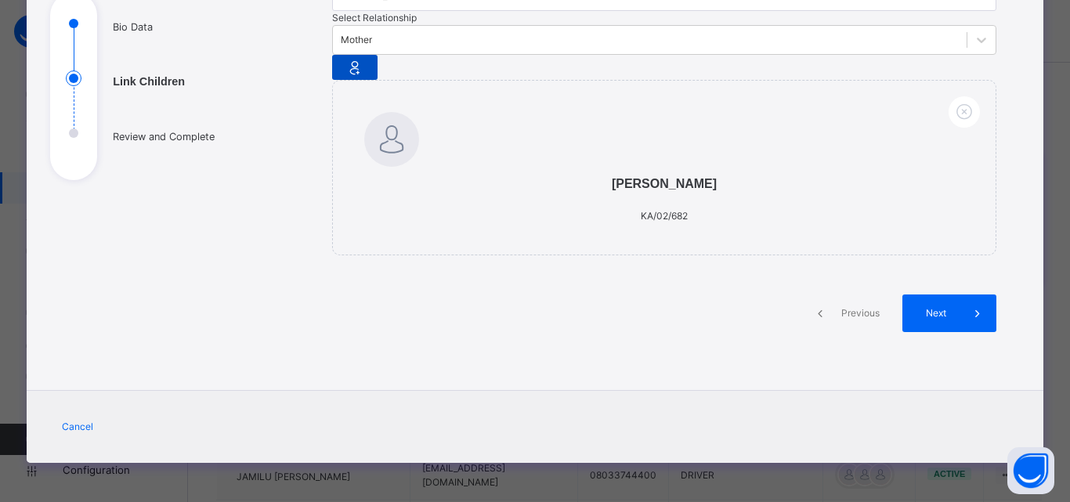
scroll to position [213, 0]
click at [932, 332] on div "Next" at bounding box center [949, 313] width 94 height 38
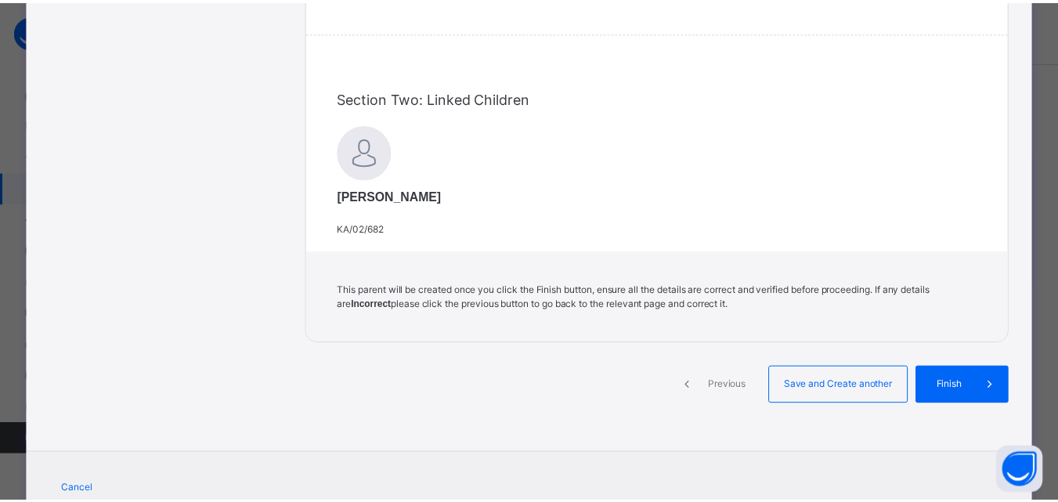
scroll to position [439, 0]
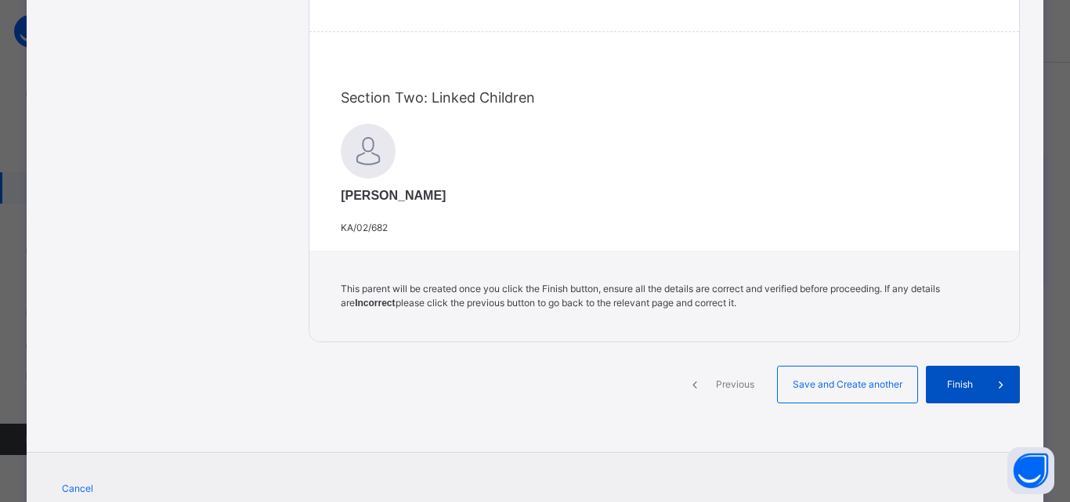
click at [966, 403] on div "Finish" at bounding box center [973, 385] width 94 height 38
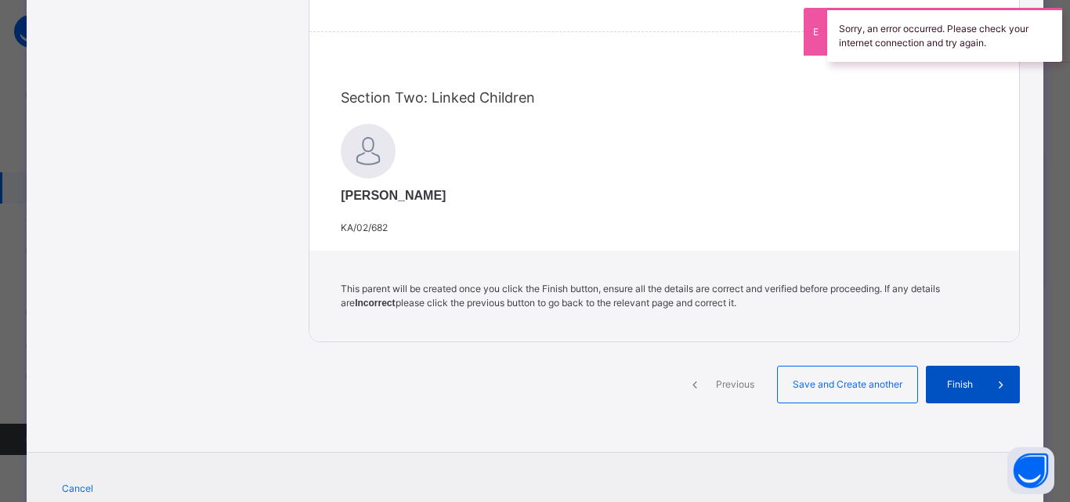
click at [965, 392] on span "Finish" at bounding box center [959, 385] width 45 height 14
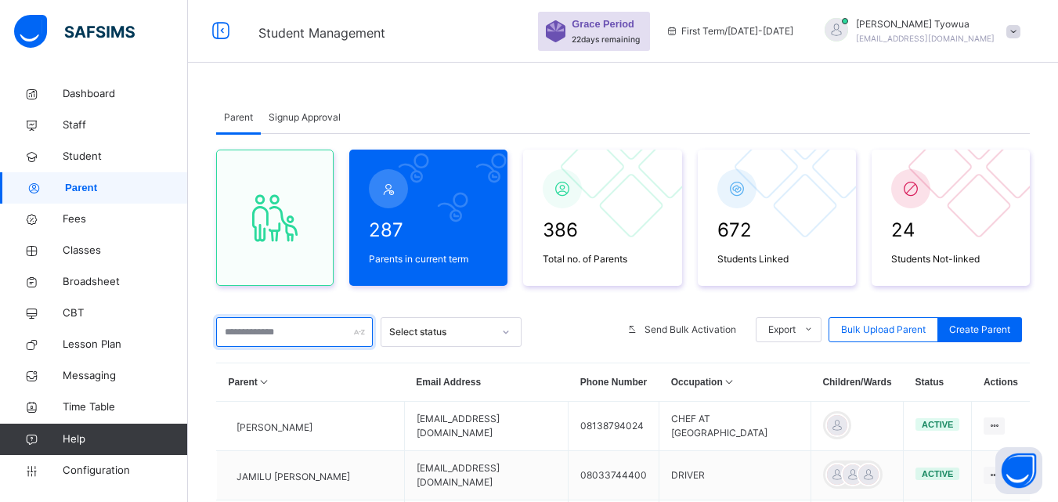
click at [269, 327] on input "text" at bounding box center [294, 332] width 157 height 30
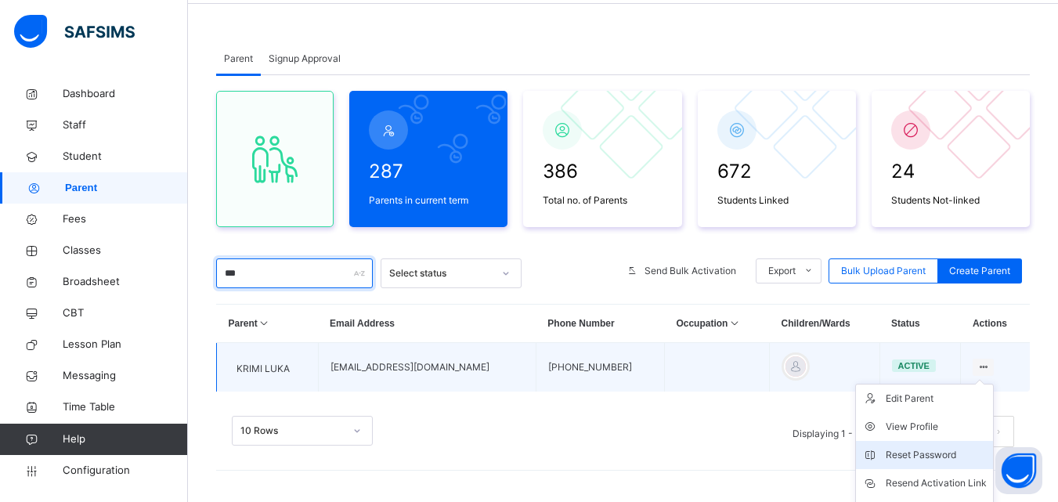
scroll to position [139, 0]
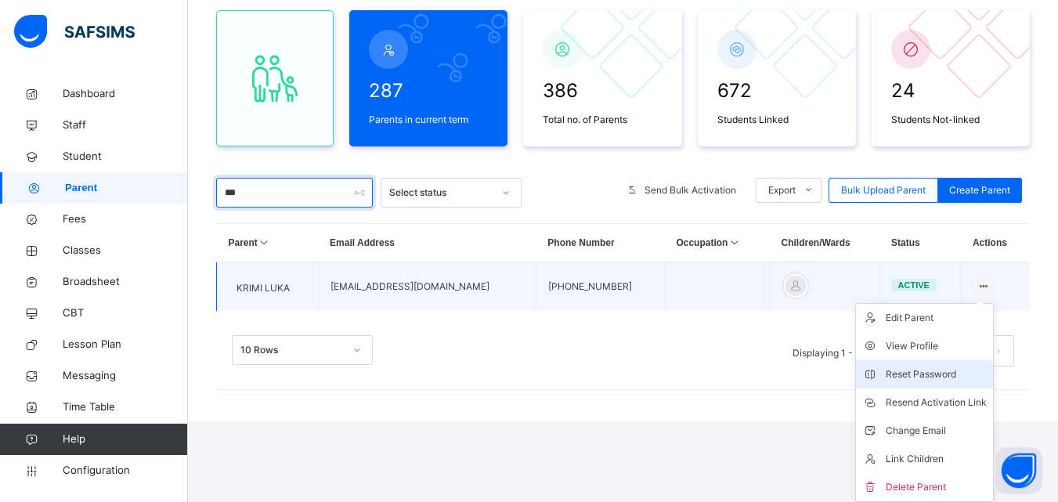
type input "***"
click at [898, 368] on div "Reset Password" at bounding box center [936, 375] width 101 height 16
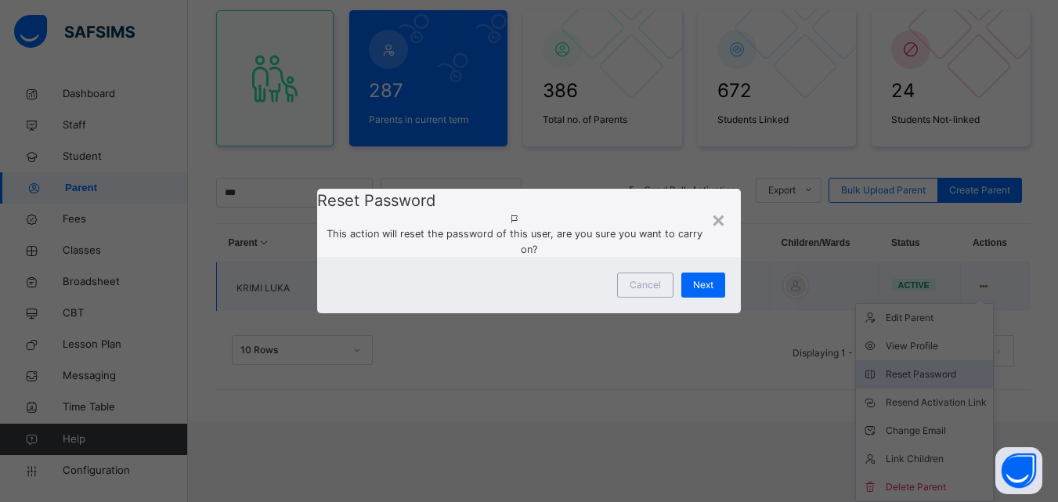
scroll to position [59, 0]
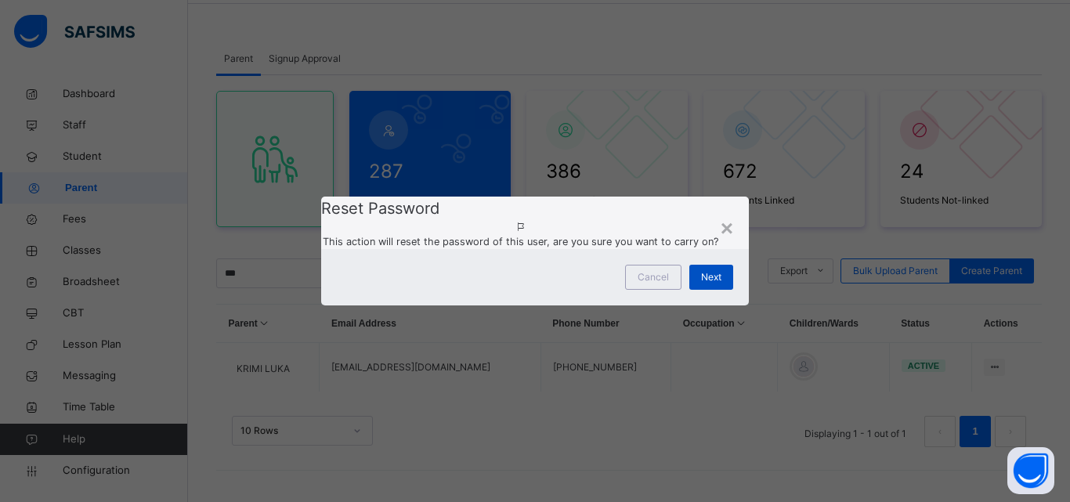
click at [699, 290] on div "Next" at bounding box center [711, 277] width 44 height 25
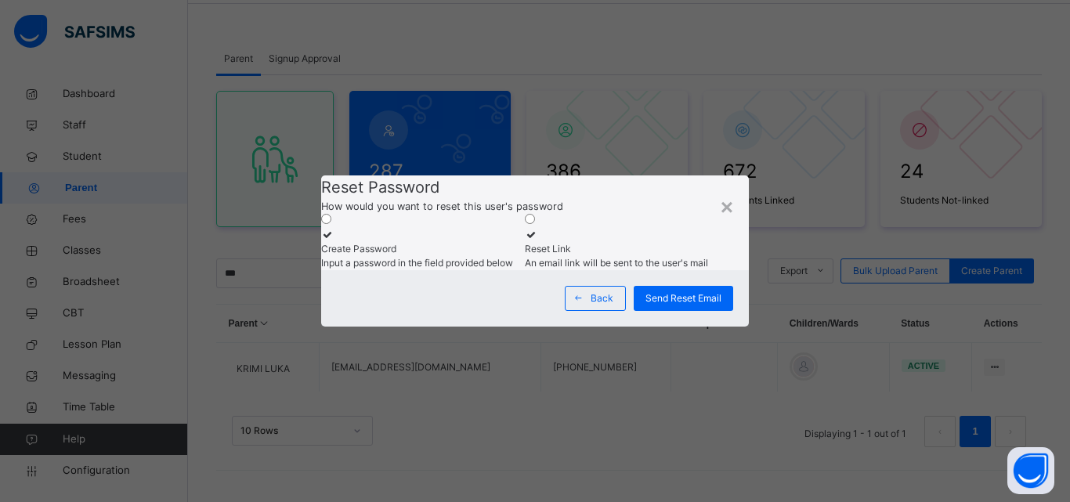
click at [441, 256] on div "Input a password in the field provided below" at bounding box center [419, 263] width 196 height 14
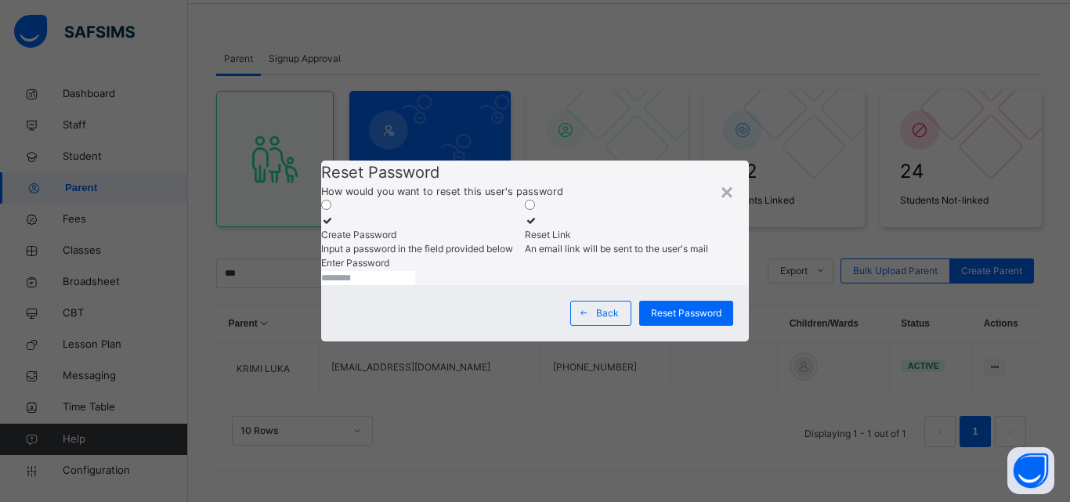
click at [415, 285] on input "text" at bounding box center [368, 278] width 94 height 14
type input "*"
type input "*********"
click at [704, 320] on span "Reset Password" at bounding box center [686, 313] width 70 height 14
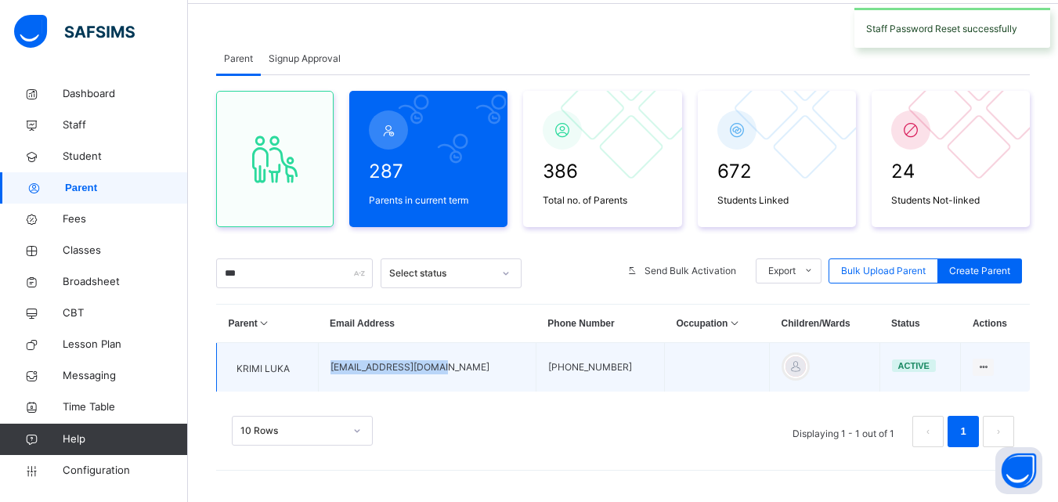
drag, startPoint x: 356, startPoint y: 367, endPoint x: 484, endPoint y: 370, distance: 128.5
click at [484, 370] on td "[EMAIL_ADDRESS][DOMAIN_NAME]" at bounding box center [427, 367] width 218 height 49
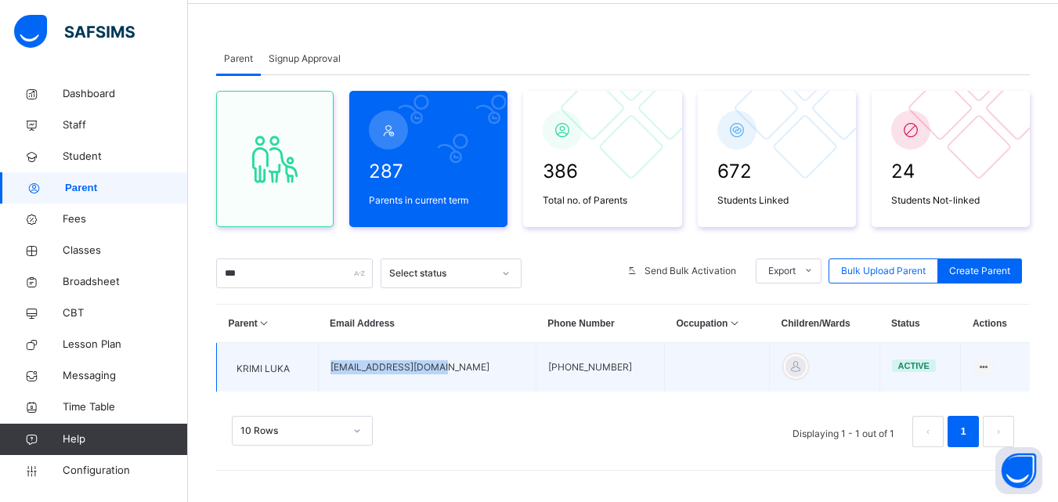
copy td "[EMAIL_ADDRESS][DOMAIN_NAME]"
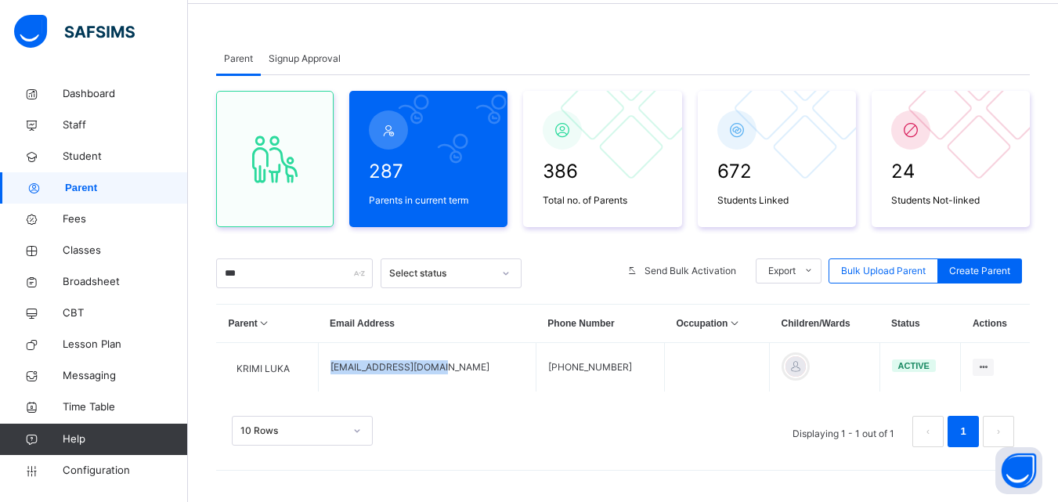
scroll to position [0, 0]
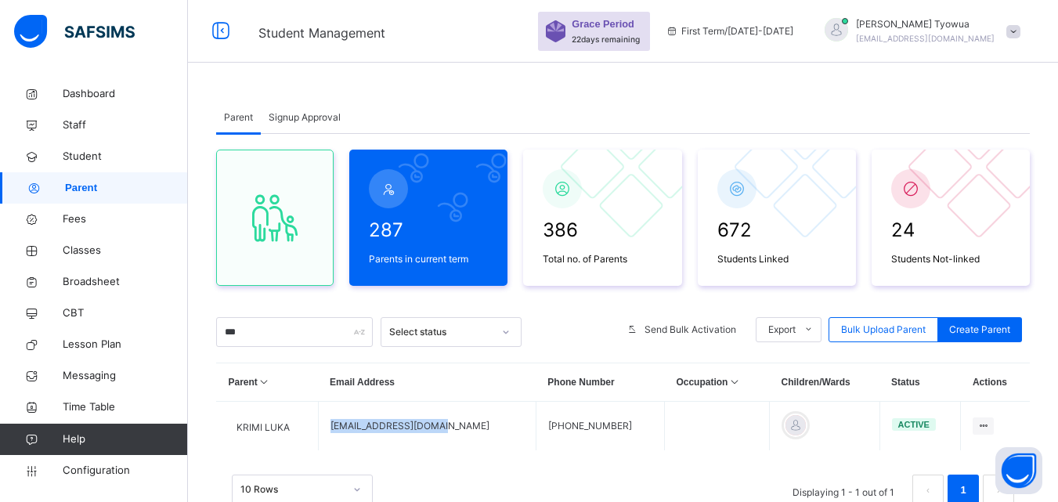
click at [848, 31] on div at bounding box center [836, 29] width 23 height 23
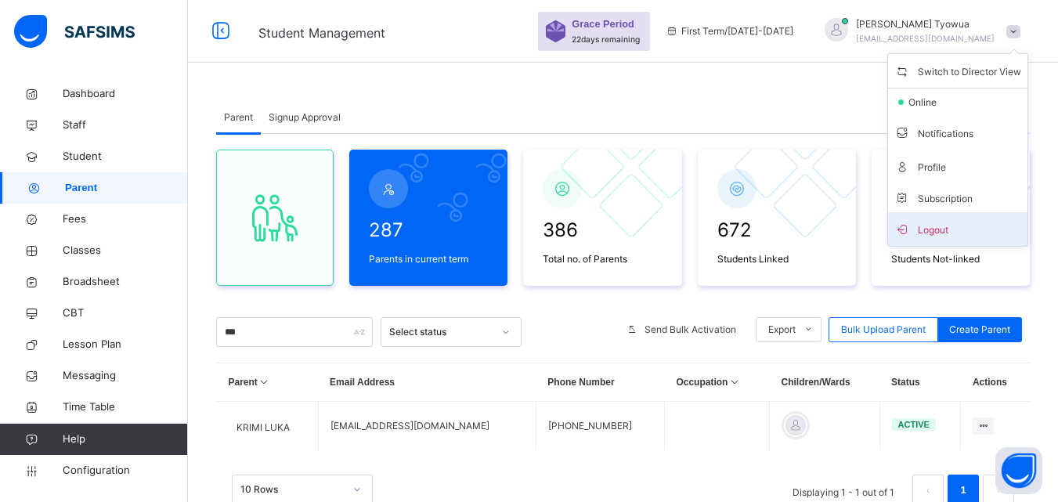
click at [939, 230] on span "Logout" at bounding box center [957, 229] width 127 height 21
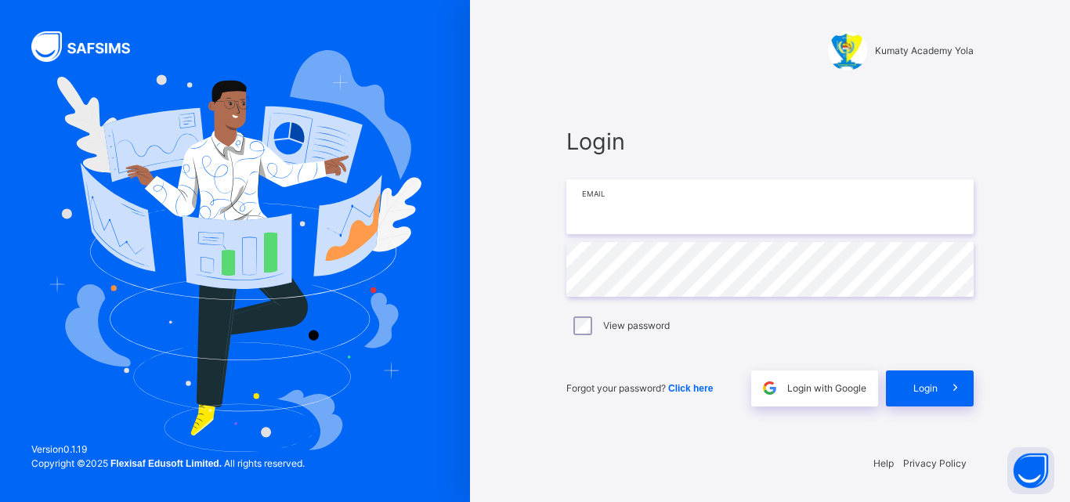
click at [689, 206] on input "email" at bounding box center [769, 206] width 407 height 55
paste input "**********"
type input "**********"
click at [939, 394] on span at bounding box center [955, 388] width 36 height 36
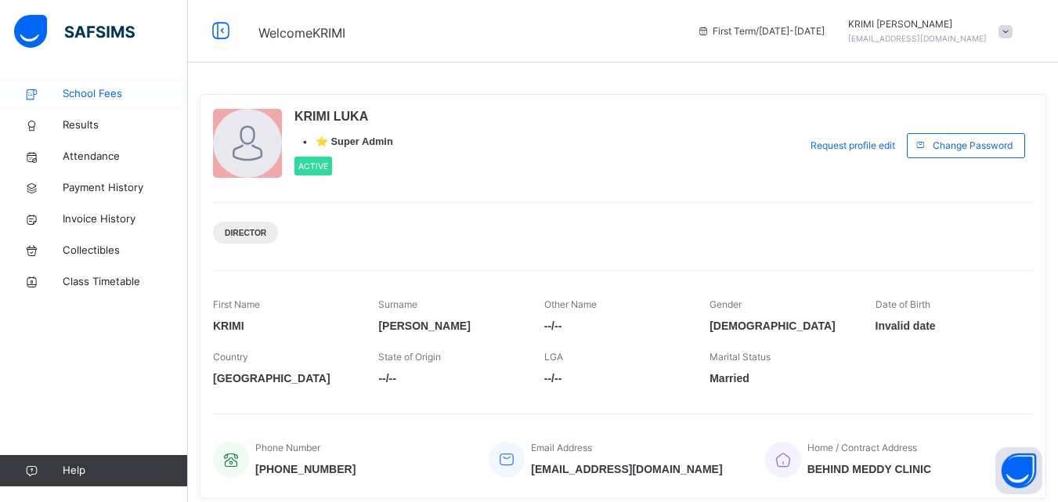
click at [74, 95] on span "School Fees" at bounding box center [125, 94] width 125 height 16
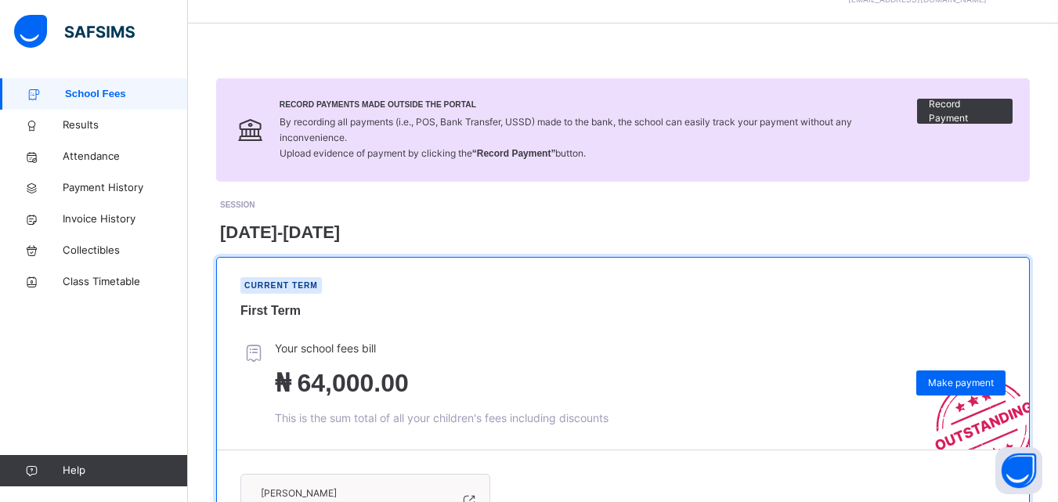
scroll to position [222, 0]
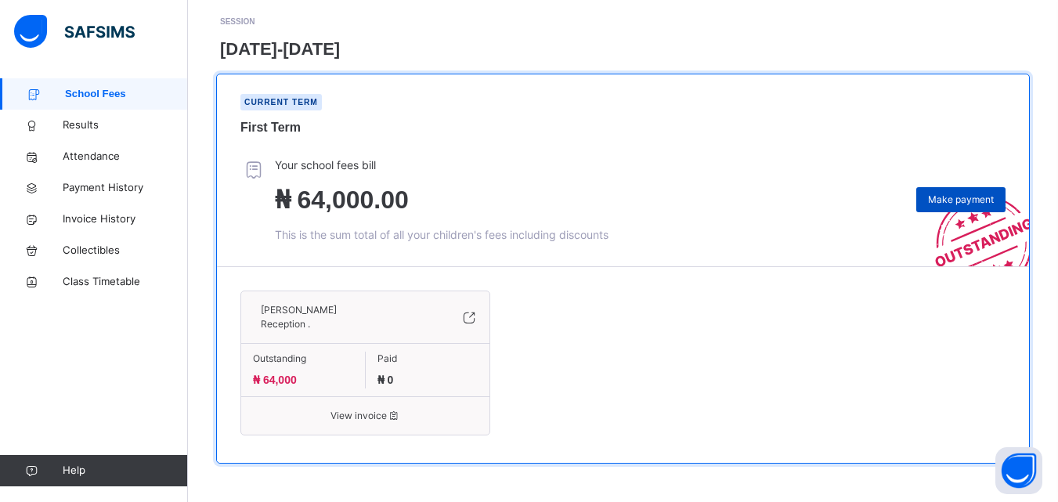
click at [961, 197] on span "Make payment" at bounding box center [961, 200] width 66 height 14
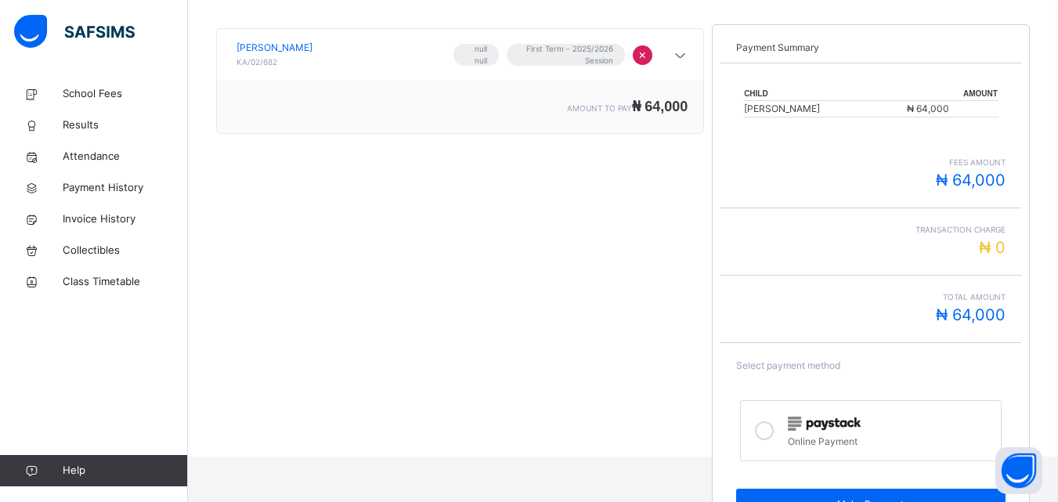
scroll to position [327, 0]
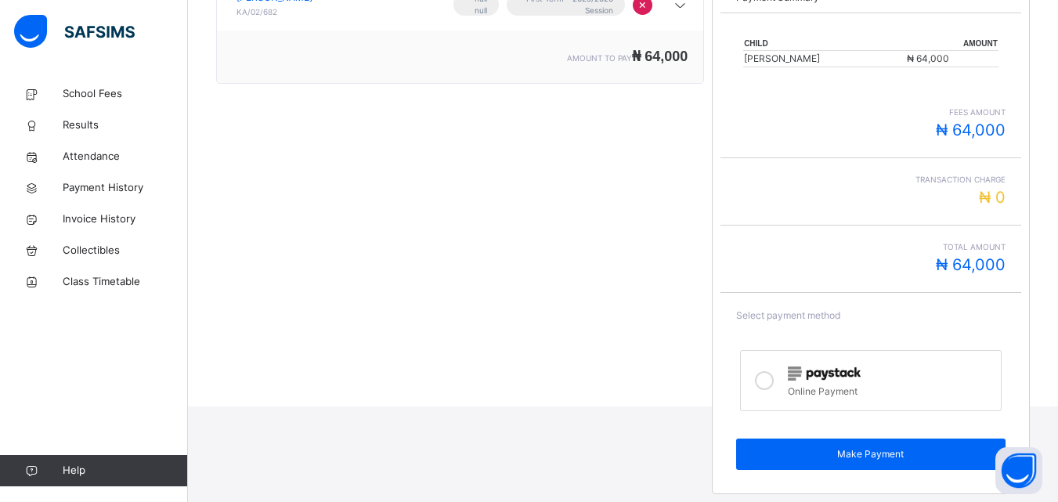
click at [836, 379] on img at bounding box center [824, 374] width 73 height 14
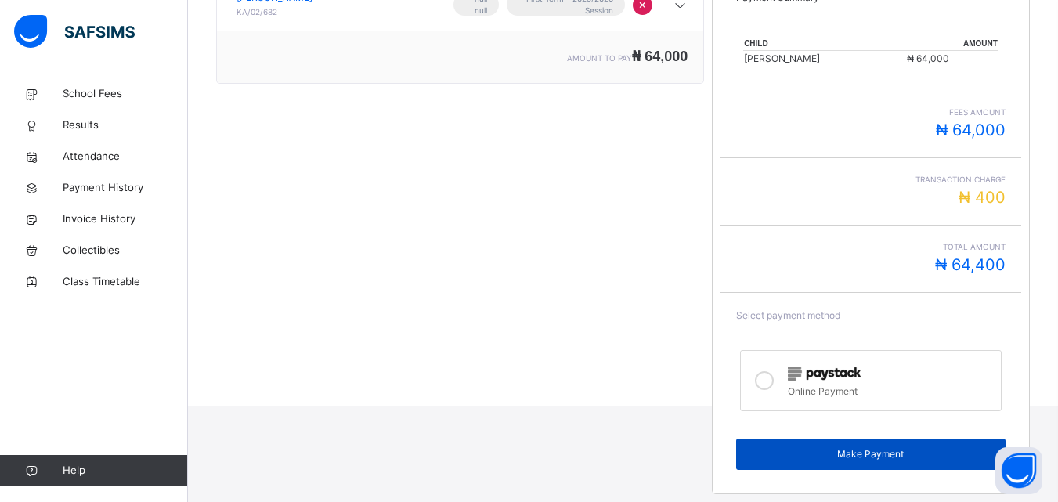
click at [855, 458] on span "Make Payment" at bounding box center [870, 454] width 245 height 14
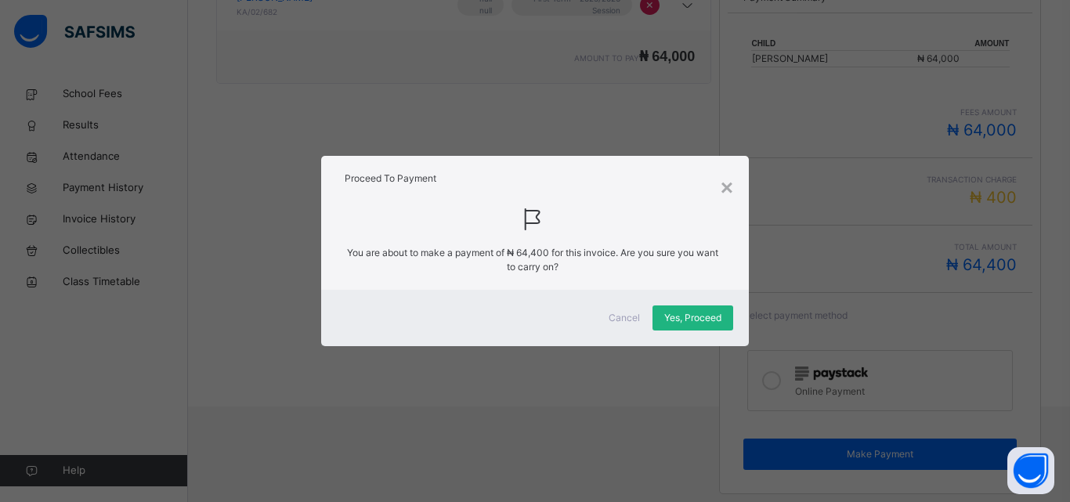
click at [681, 312] on span "Yes, Proceed" at bounding box center [692, 318] width 57 height 14
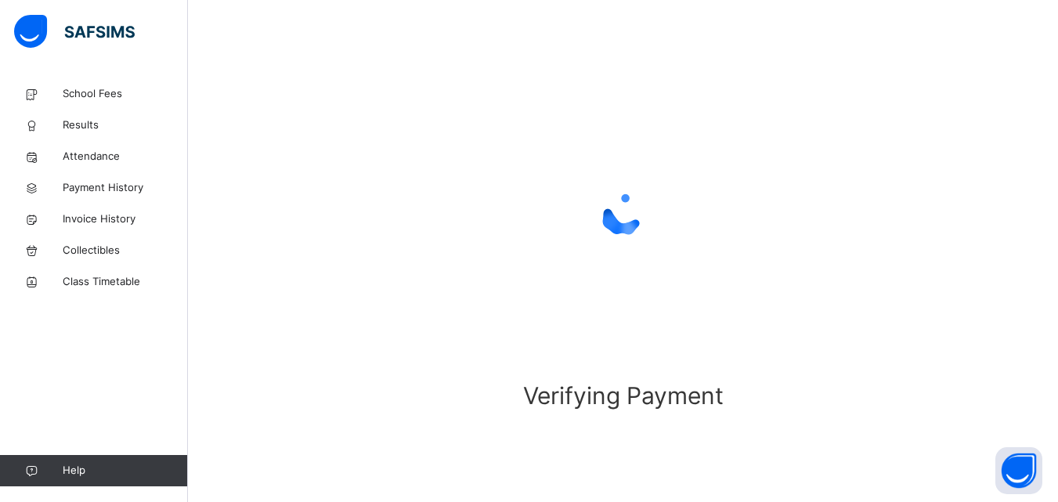
scroll to position [104, 0]
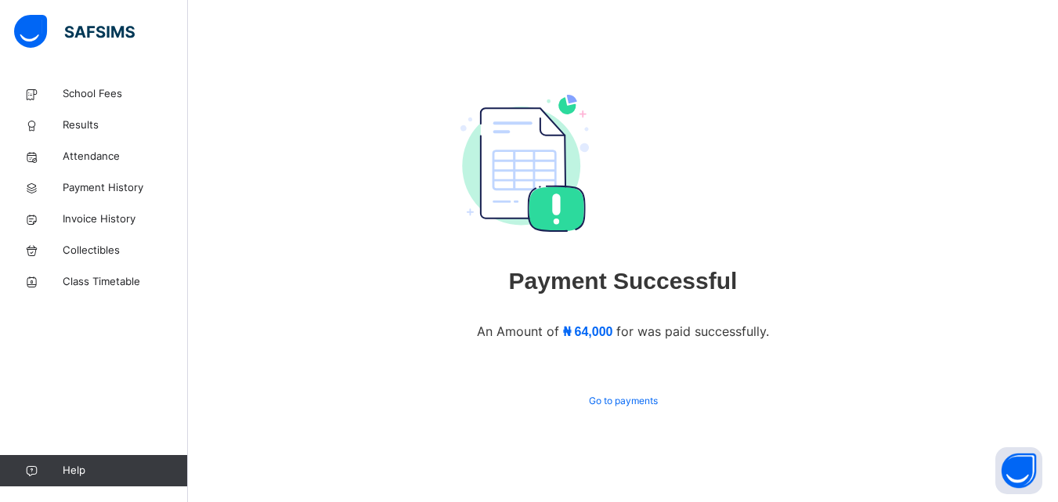
scroll to position [74, 0]
click at [658, 406] on span "Go to payments" at bounding box center [623, 401] width 69 height 14
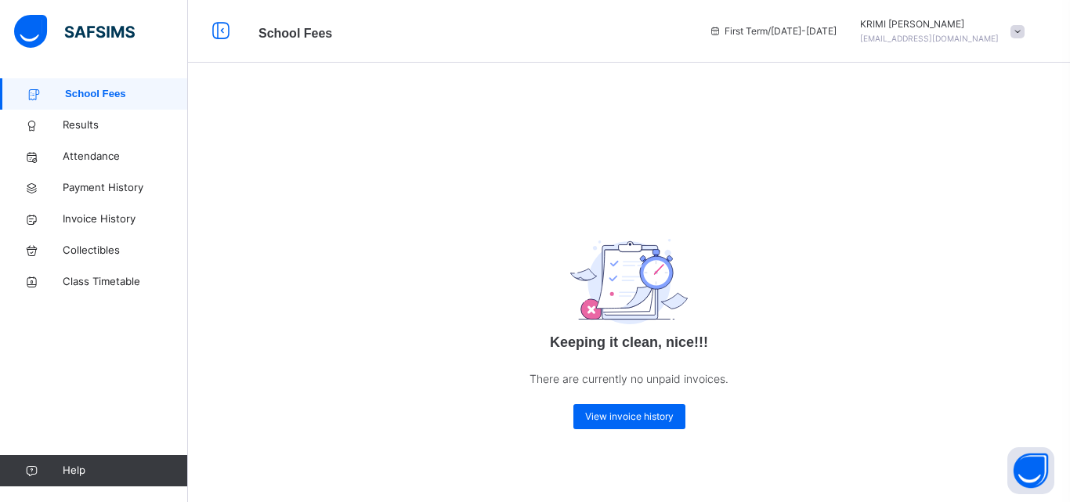
click at [860, 31] on div at bounding box center [860, 31] width 0 height 0
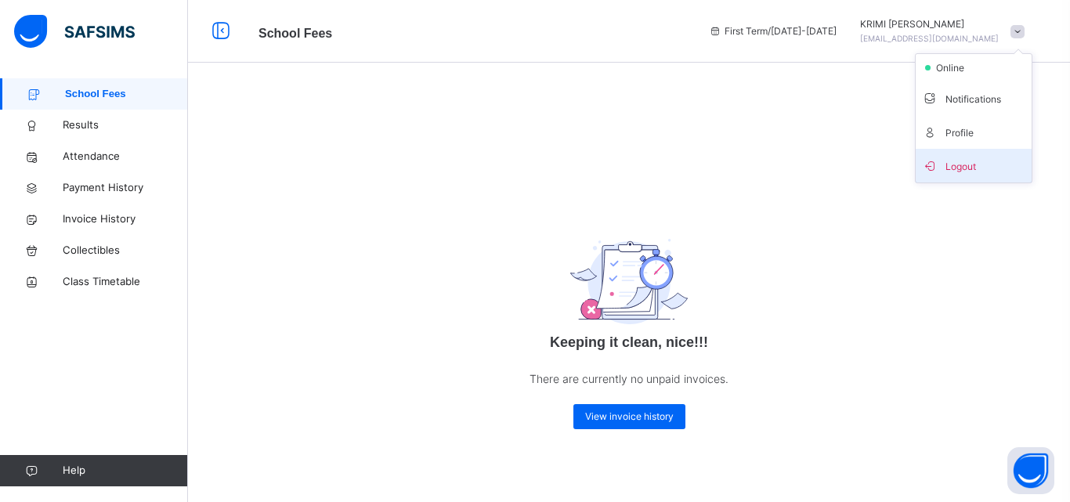
click at [968, 175] on span "Logout" at bounding box center [973, 165] width 103 height 21
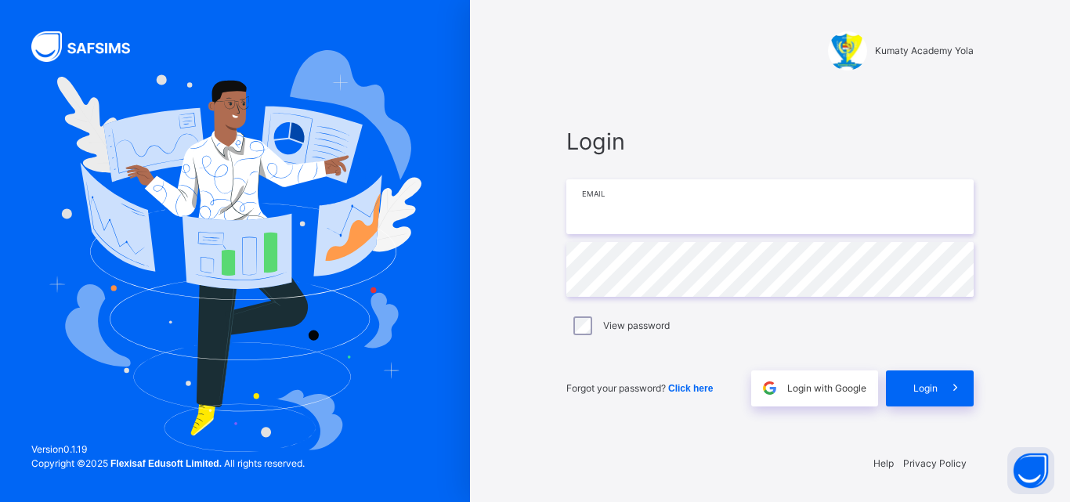
click at [722, 212] on input "email" at bounding box center [769, 206] width 407 height 55
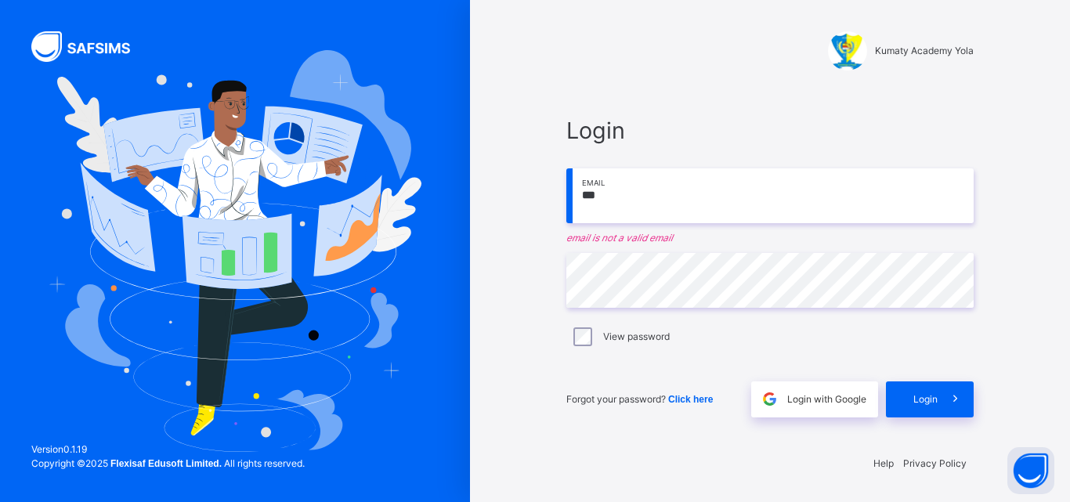
click at [679, 190] on input "***" at bounding box center [769, 195] width 407 height 55
click at [653, 193] on input "****" at bounding box center [769, 195] width 407 height 55
type input "**********"
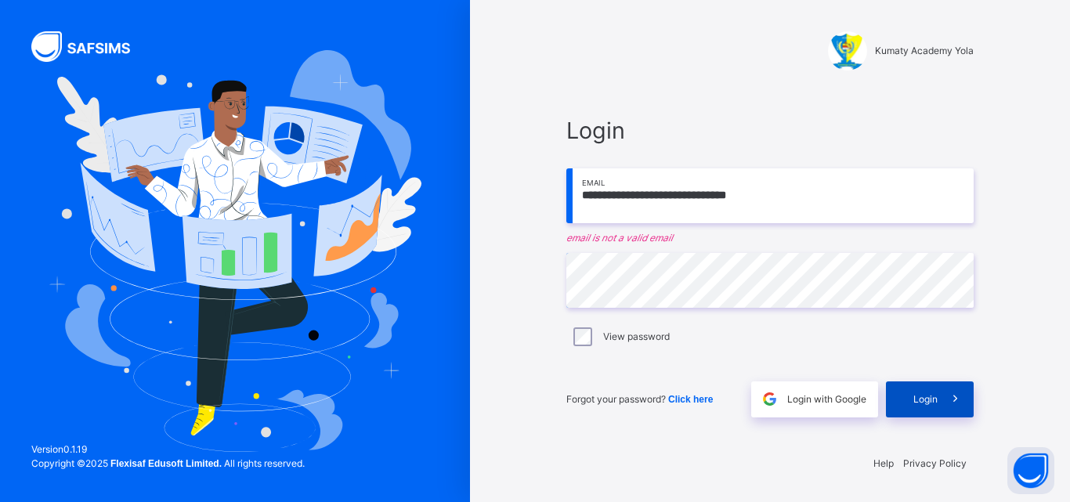
click at [916, 399] on span "Login" at bounding box center [925, 399] width 24 height 14
click at [937, 398] on span "Login" at bounding box center [925, 399] width 24 height 14
click at [812, 204] on input "**********" at bounding box center [769, 195] width 407 height 55
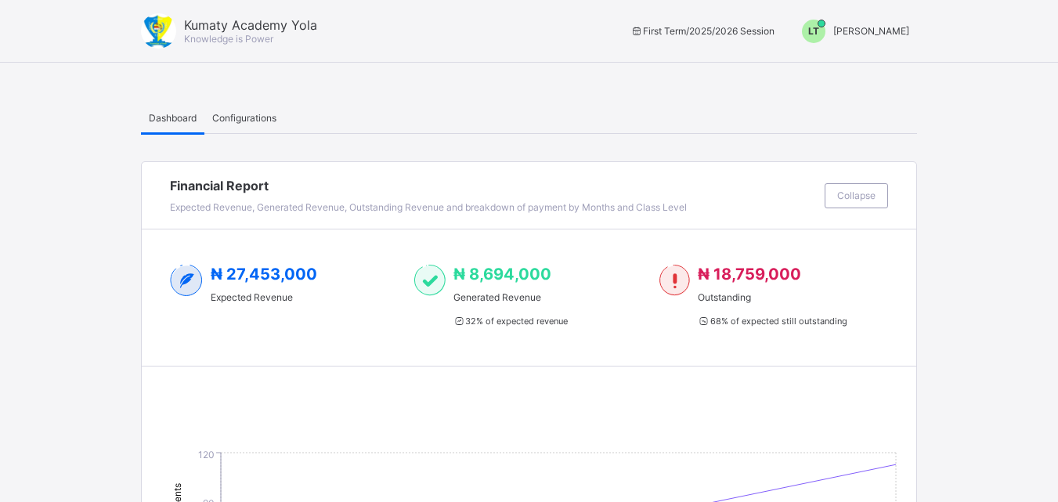
click at [825, 37] on div "LT" at bounding box center [813, 31] width 23 height 23
click at [842, 67] on span "Switch to Admin View" at bounding box center [850, 67] width 119 height 18
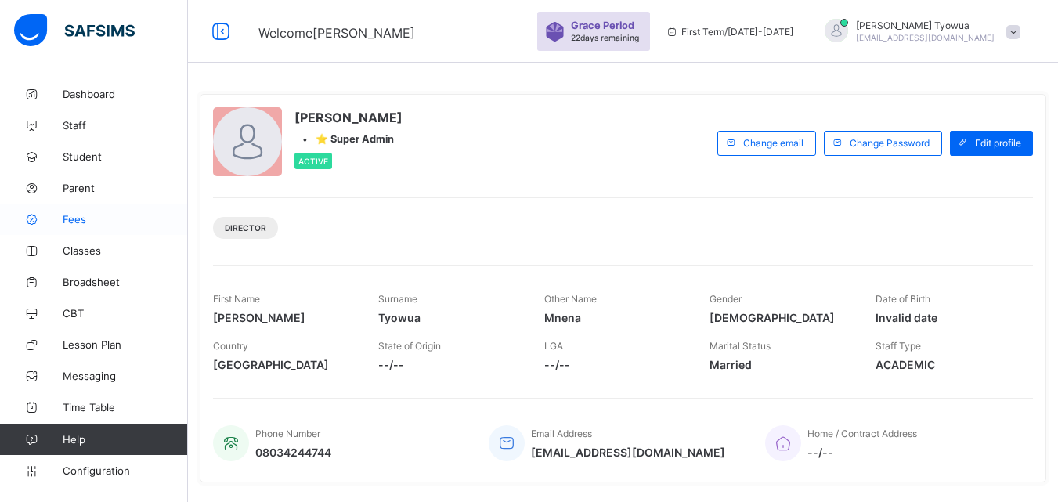
click at [68, 219] on span "Fees" at bounding box center [125, 219] width 125 height 13
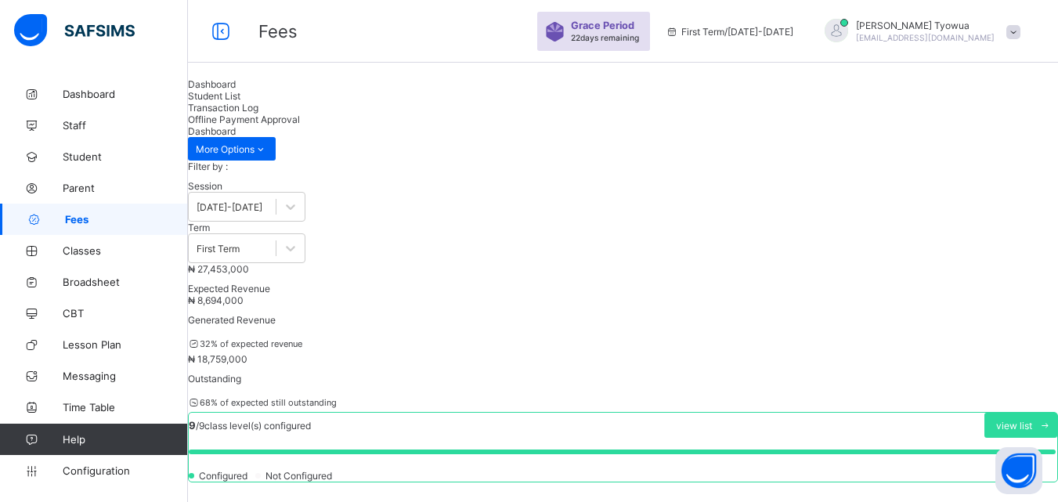
click at [320, 102] on div "Student List" at bounding box center [623, 96] width 870 height 12
click at [838, 42] on div "[PERSON_NAME] [EMAIL_ADDRESS][DOMAIN_NAME]" at bounding box center [918, 32] width 219 height 26
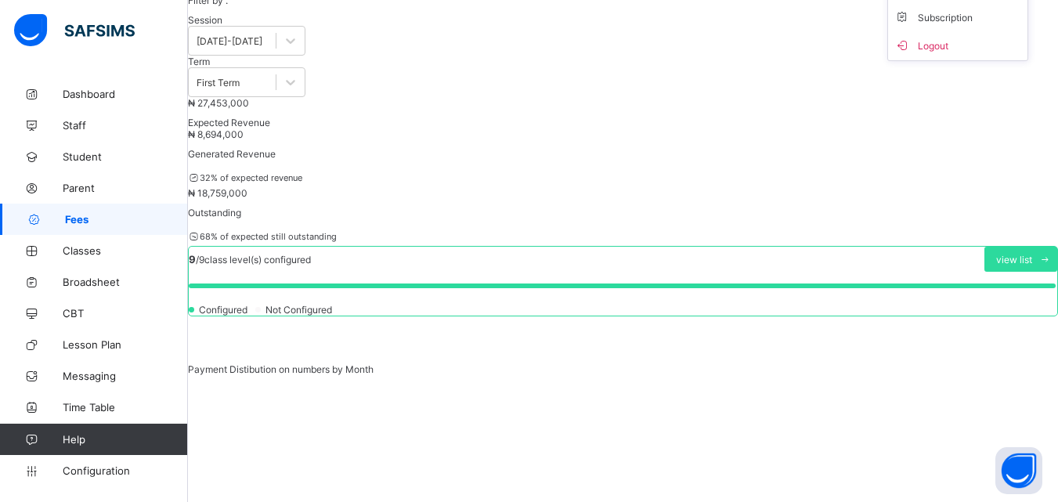
scroll to position [162, 0]
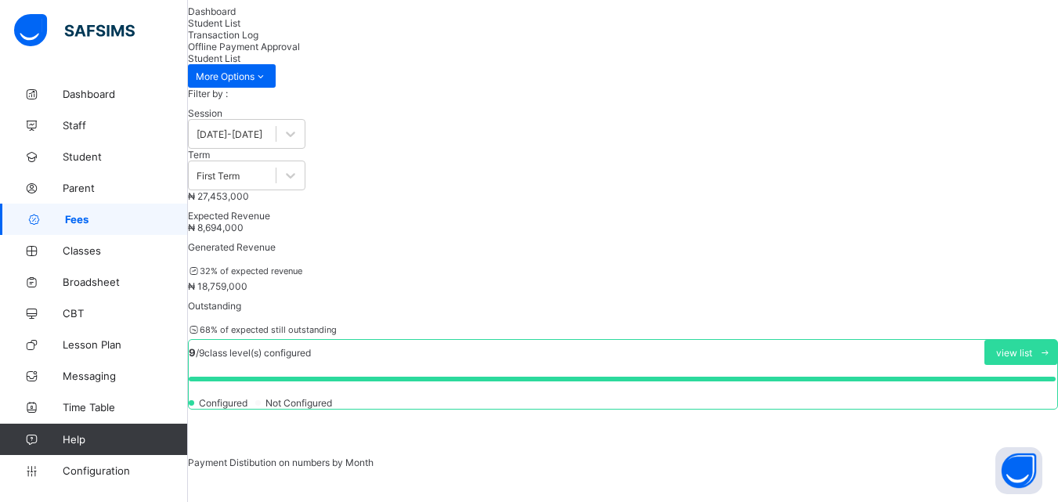
scroll to position [19, 0]
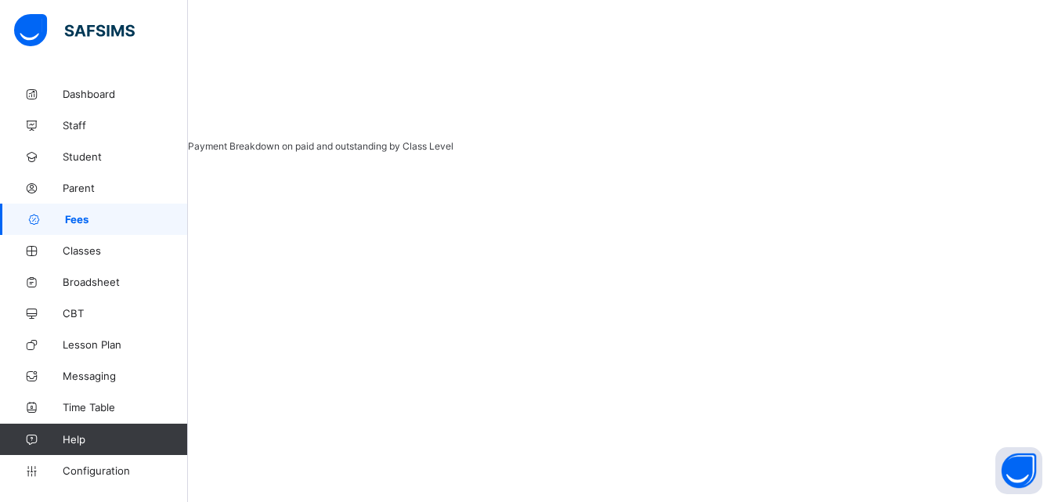
scroll to position [746, 0]
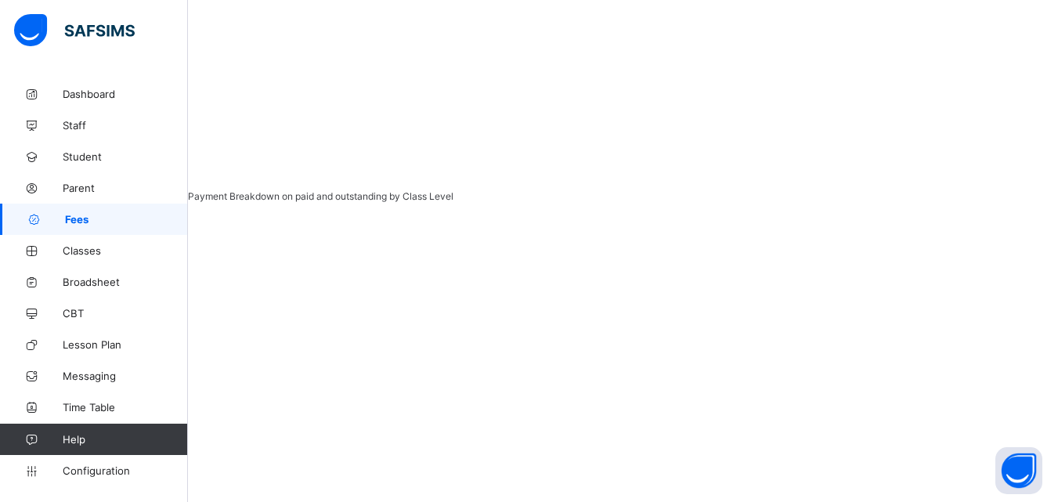
scroll to position [634, 0]
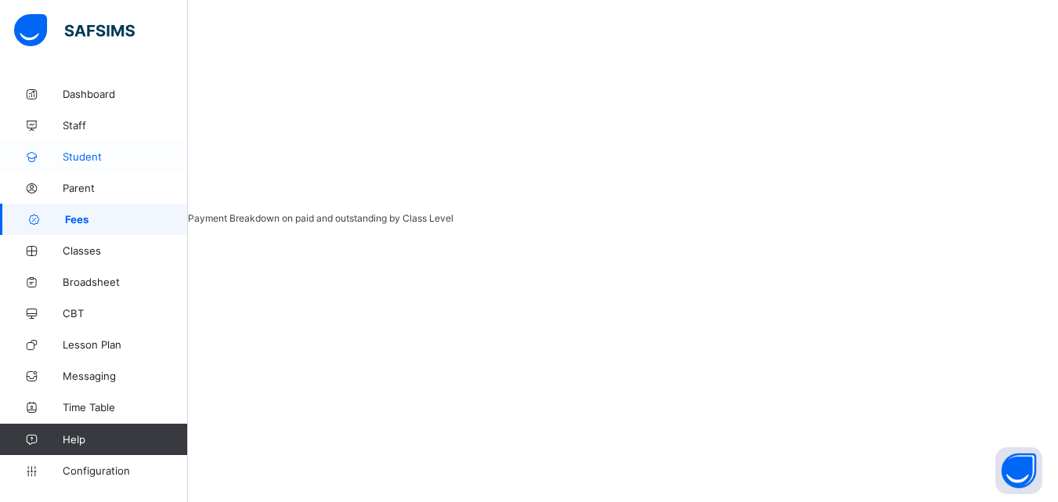
click at [78, 155] on span "Student" at bounding box center [125, 156] width 125 height 13
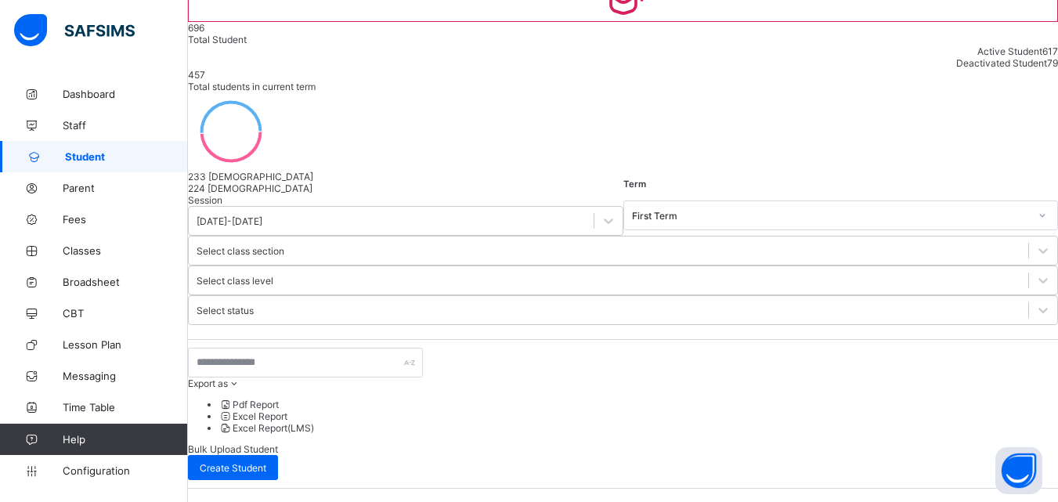
scroll to position [150, 0]
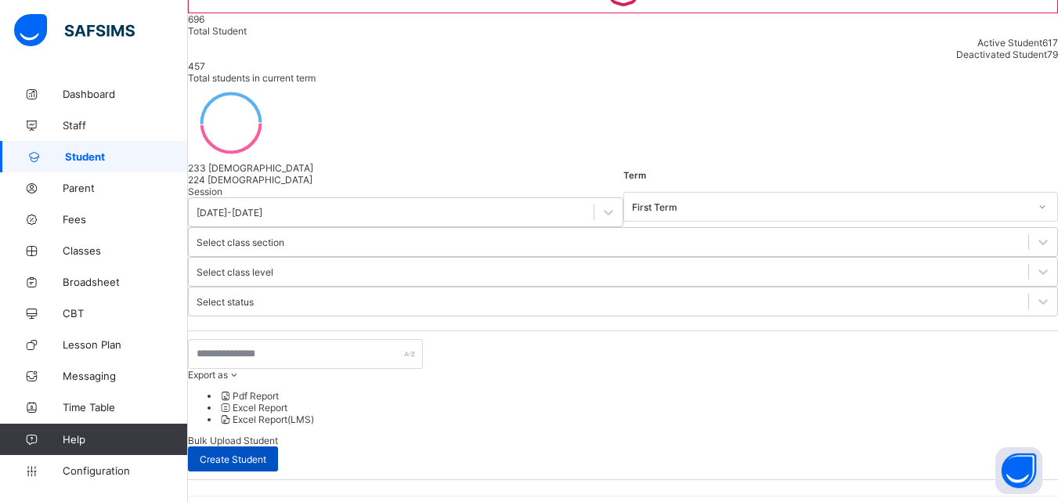
click at [266, 453] on span "Create Student" at bounding box center [233, 459] width 67 height 12
select select "**"
type input "*********"
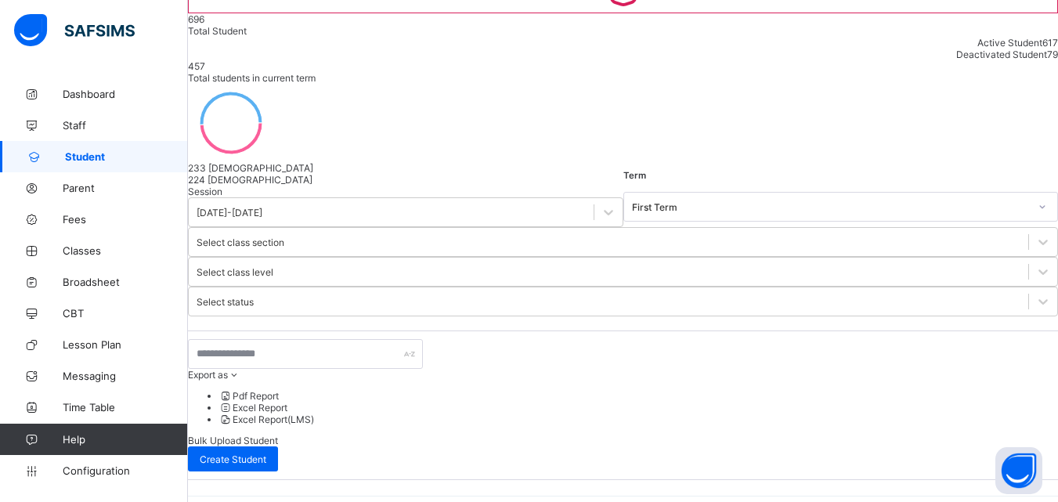
type input "******"
type input "********"
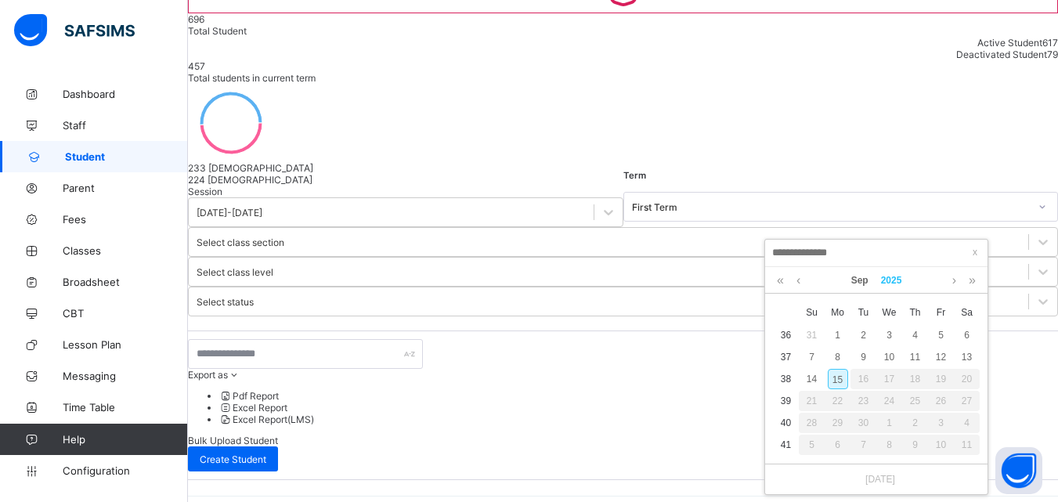
click at [892, 280] on link "2025" at bounding box center [892, 280] width 34 height 27
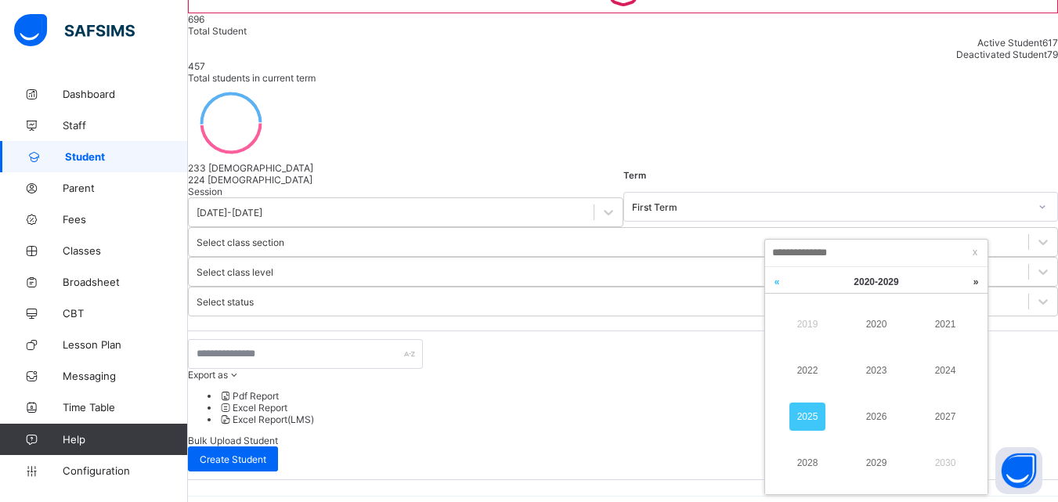
click at [777, 285] on link at bounding box center [776, 282] width 23 height 30
click at [812, 414] on link "2015" at bounding box center [807, 417] width 36 height 28
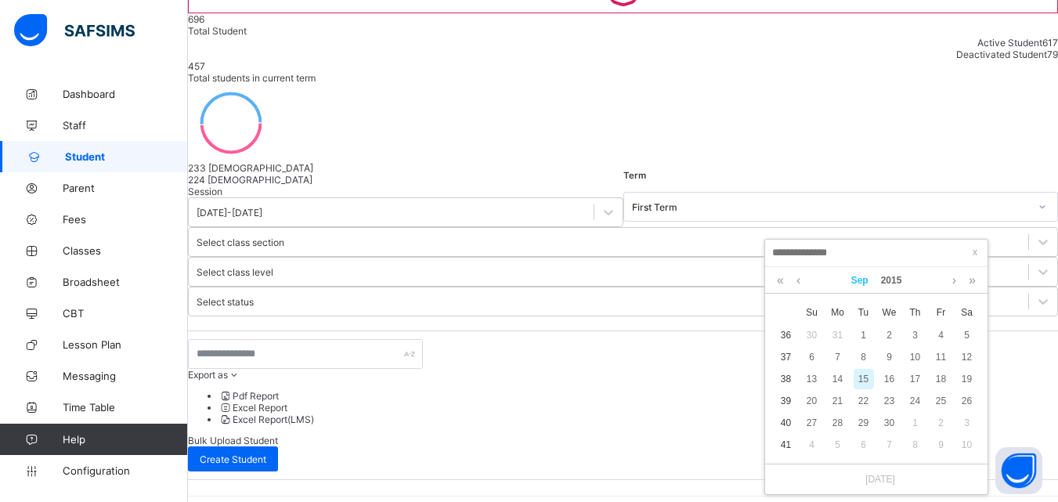
click at [865, 277] on link "Sep" at bounding box center [860, 280] width 30 height 27
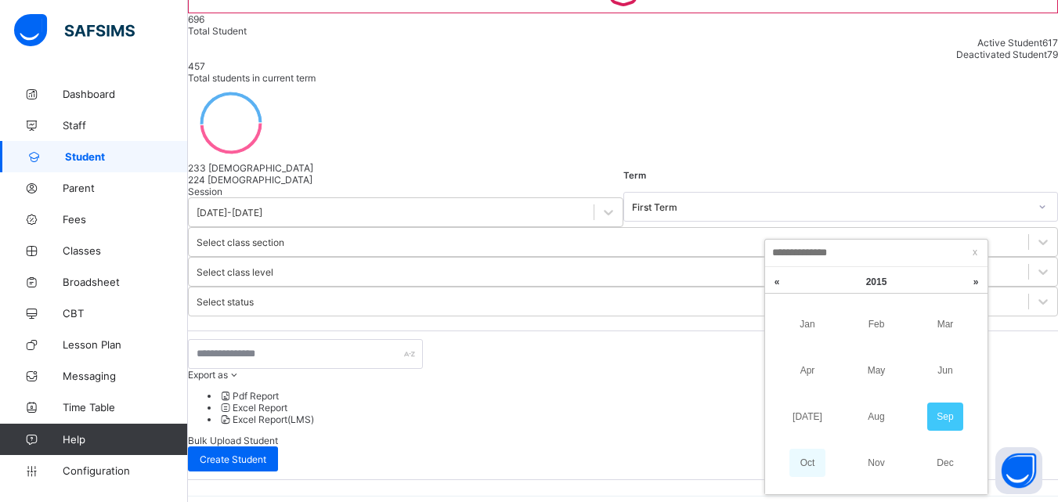
click at [817, 460] on link "Oct" at bounding box center [807, 463] width 36 height 28
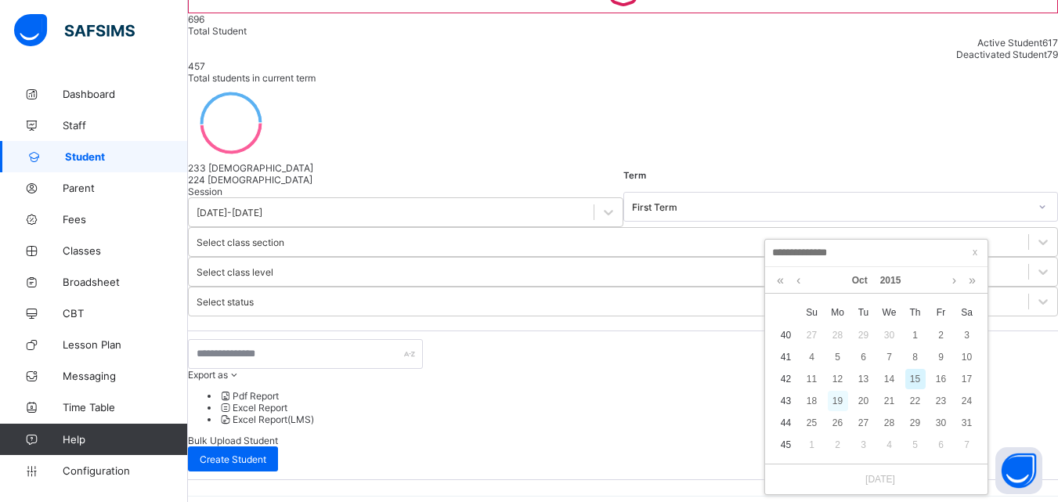
click at [837, 403] on div "19" at bounding box center [838, 401] width 20 height 20
type input "**********"
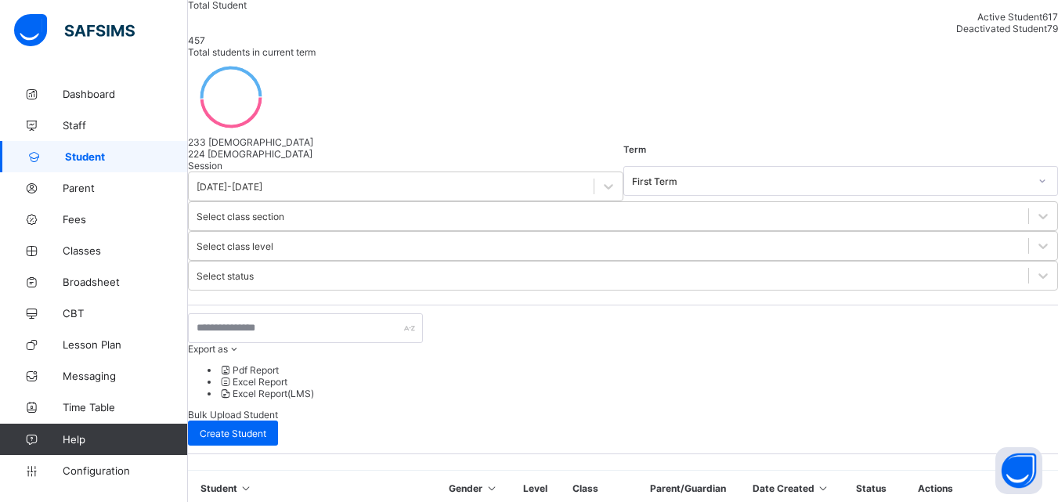
scroll to position [244, 0]
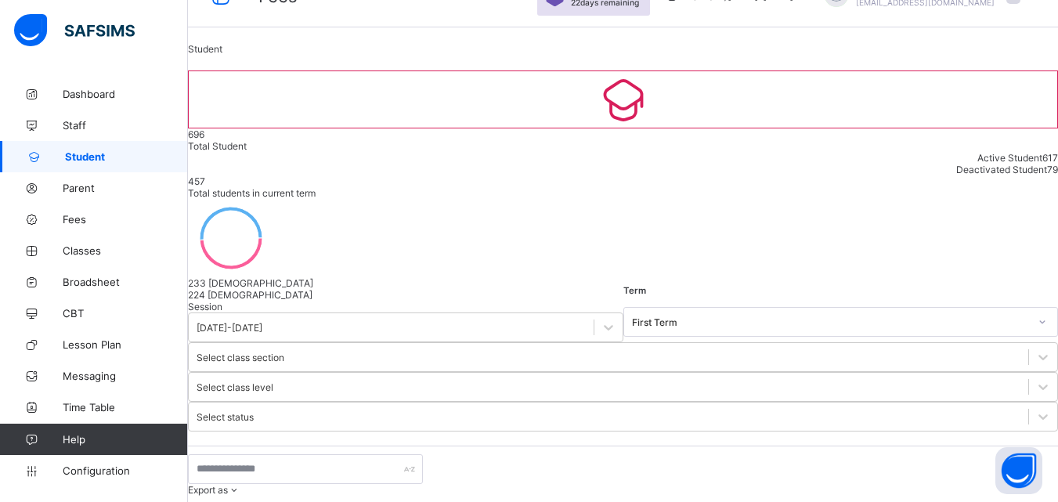
scroll to position [33, 0]
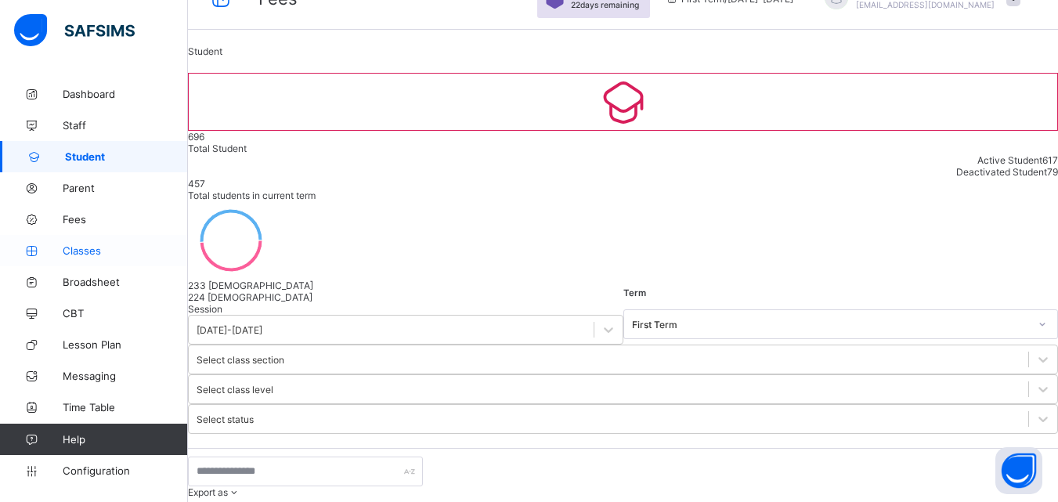
click at [107, 255] on span "Classes" at bounding box center [125, 250] width 125 height 13
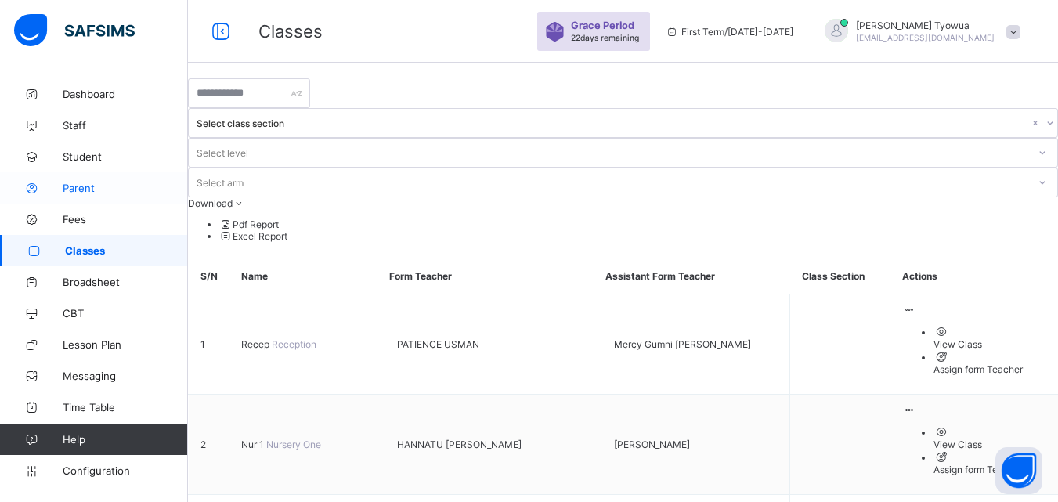
click at [74, 186] on span "Parent" at bounding box center [125, 188] width 125 height 13
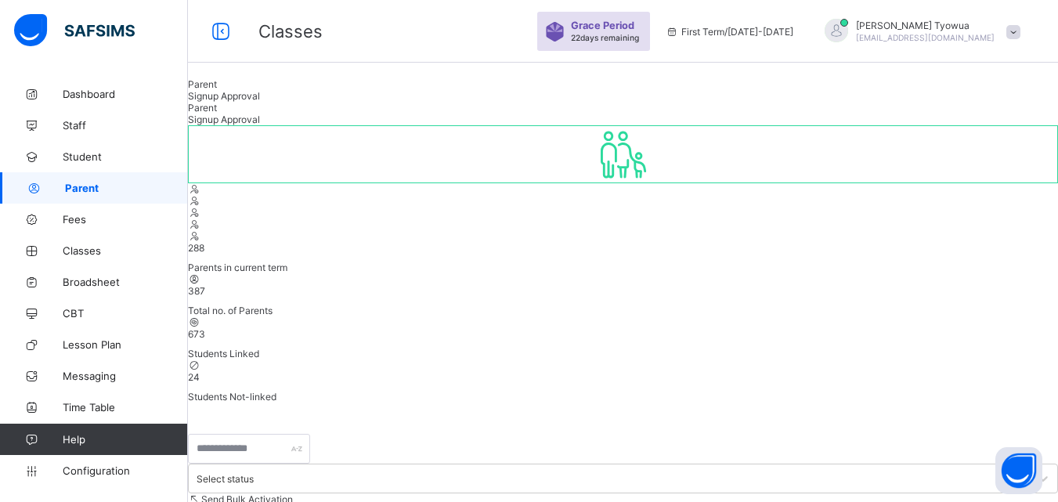
select select "**"
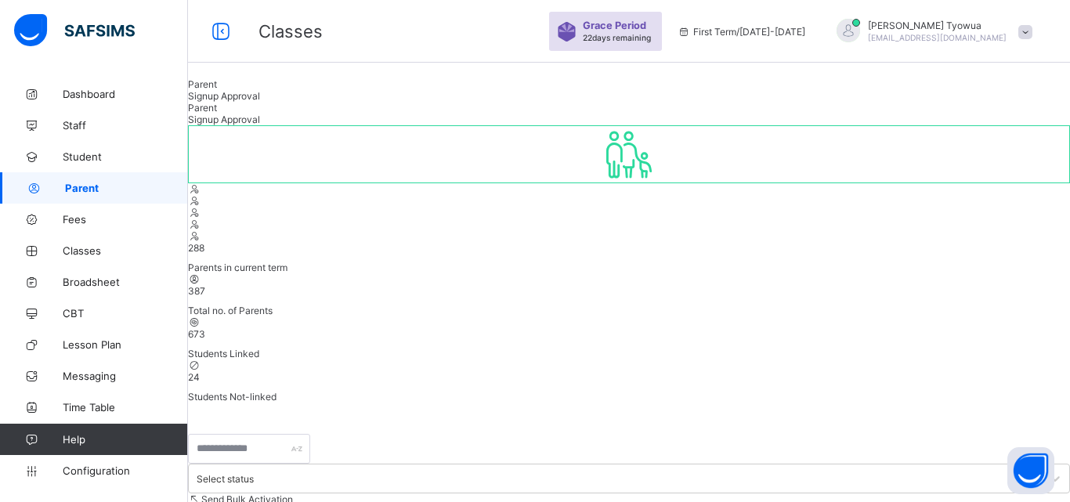
type input "******"
type input "****"
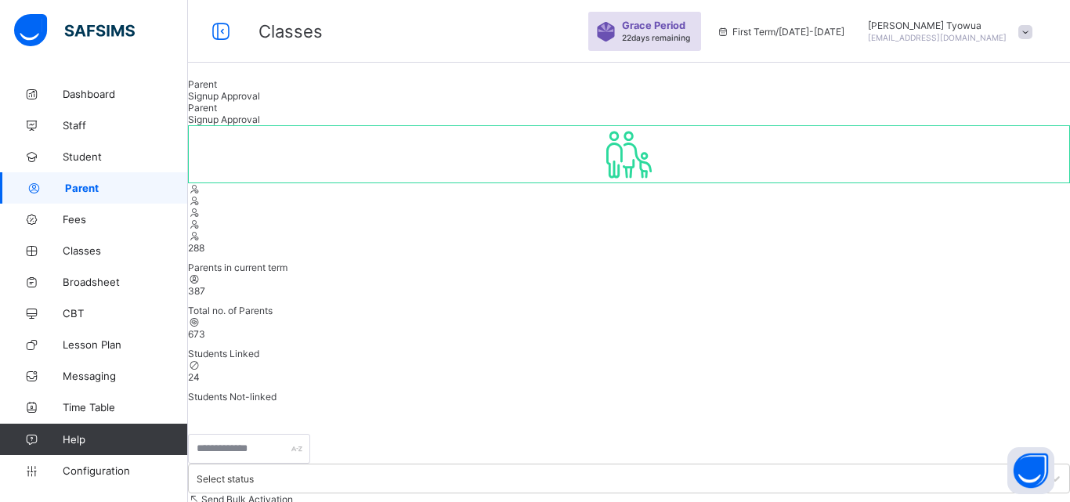
type input "**********"
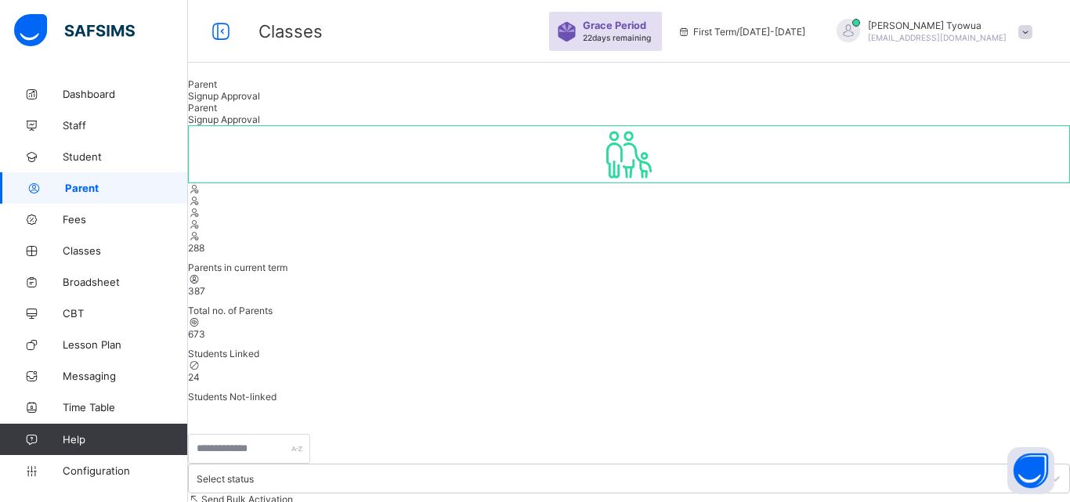
type textarea "**********"
type input "******"
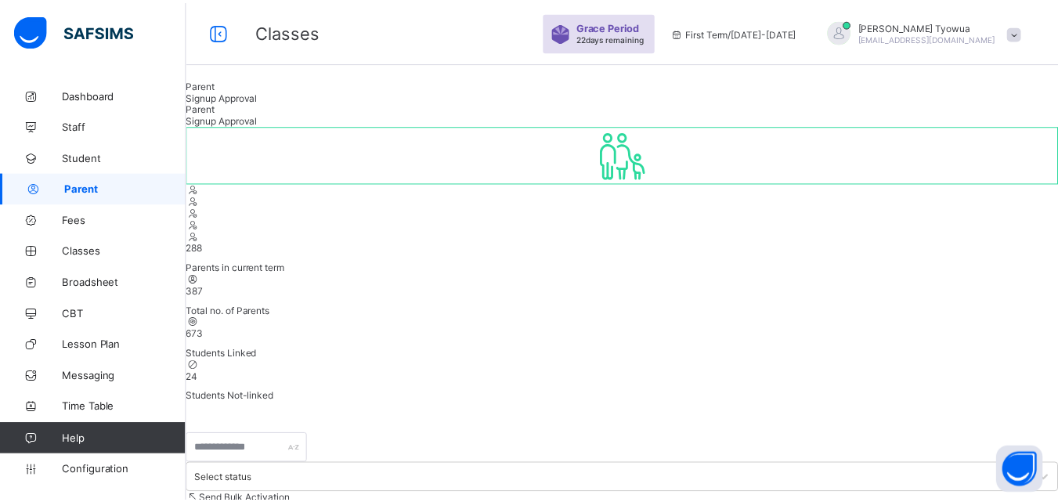
scroll to position [526, 0]
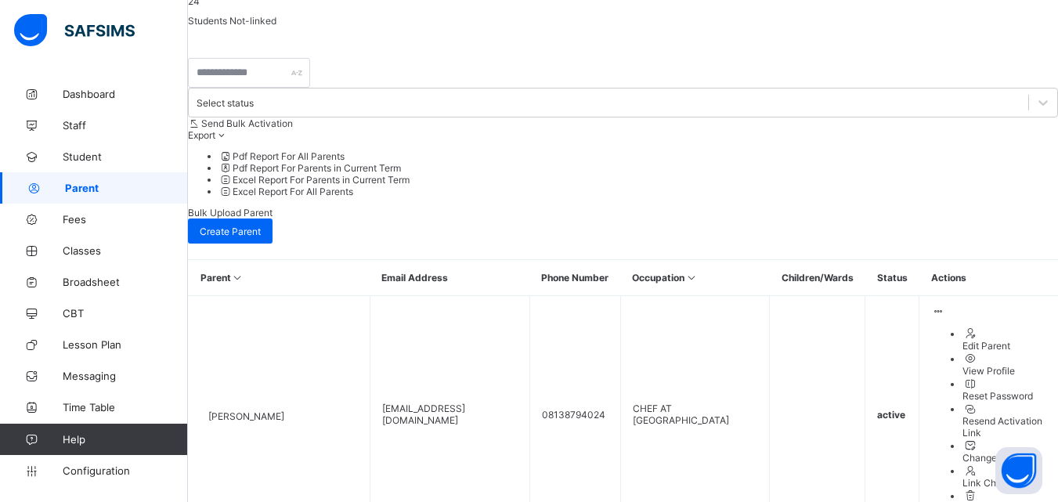
scroll to position [489, 0]
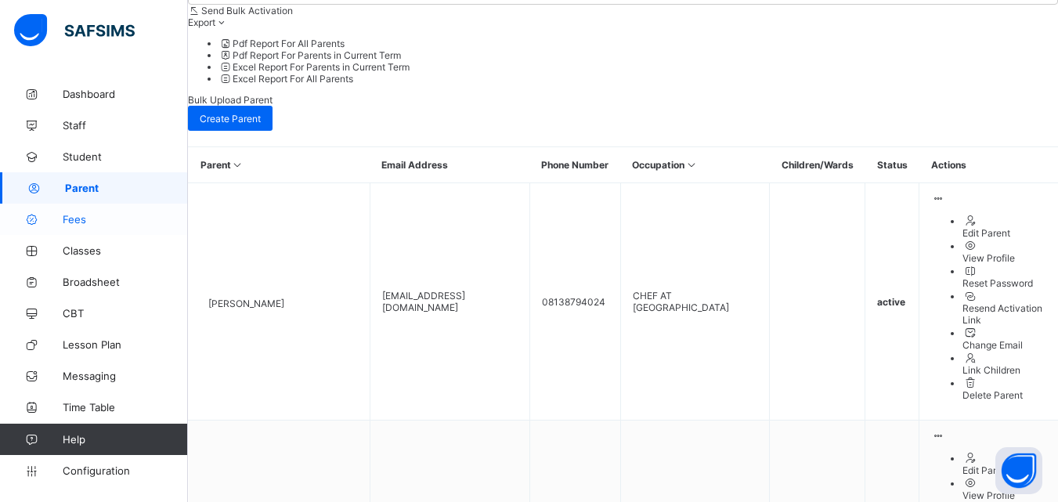
click at [60, 218] on icon at bounding box center [31, 220] width 63 height 12
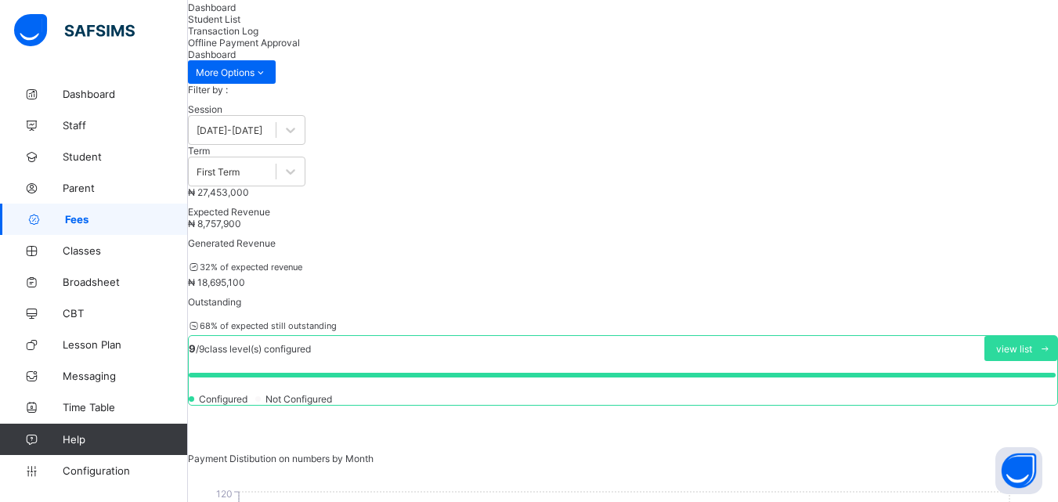
scroll to position [489, 0]
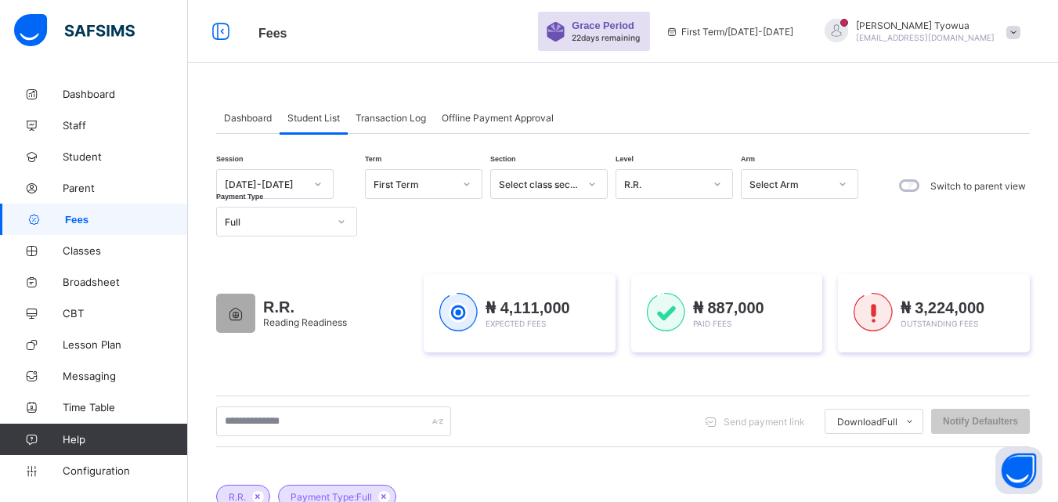
scroll to position [439, 0]
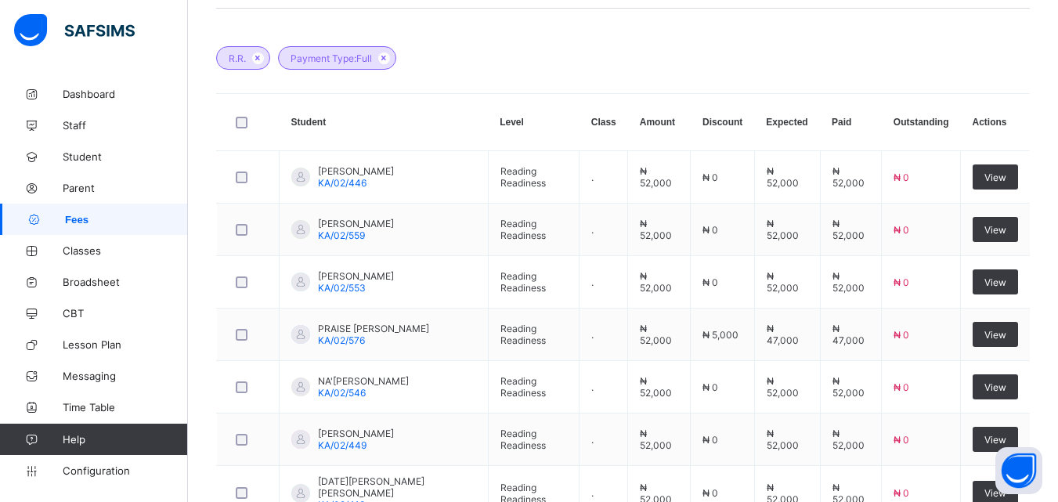
click at [81, 219] on span "Fees" at bounding box center [126, 220] width 123 height 12
click at [70, 258] on link "Classes" at bounding box center [94, 250] width 188 height 31
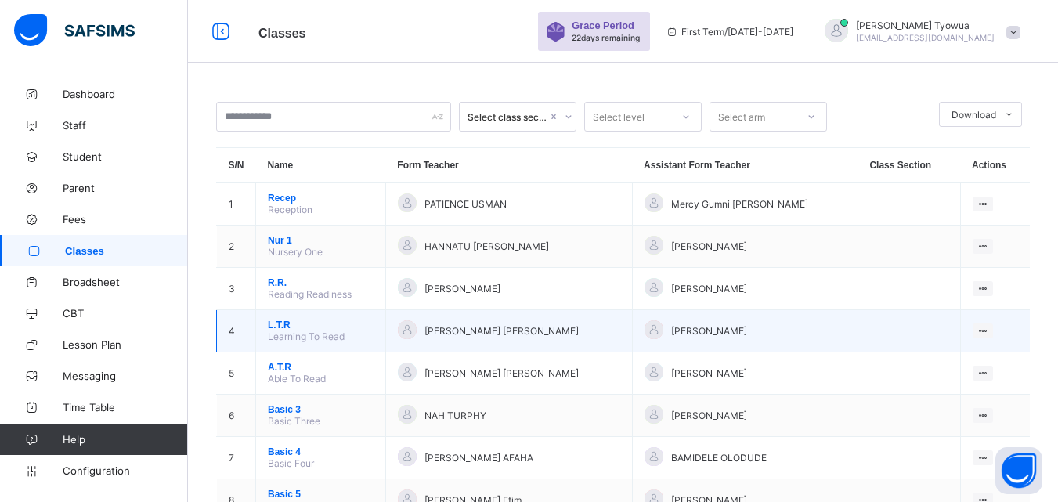
click at [279, 331] on span "L.T.R" at bounding box center [321, 325] width 106 height 11
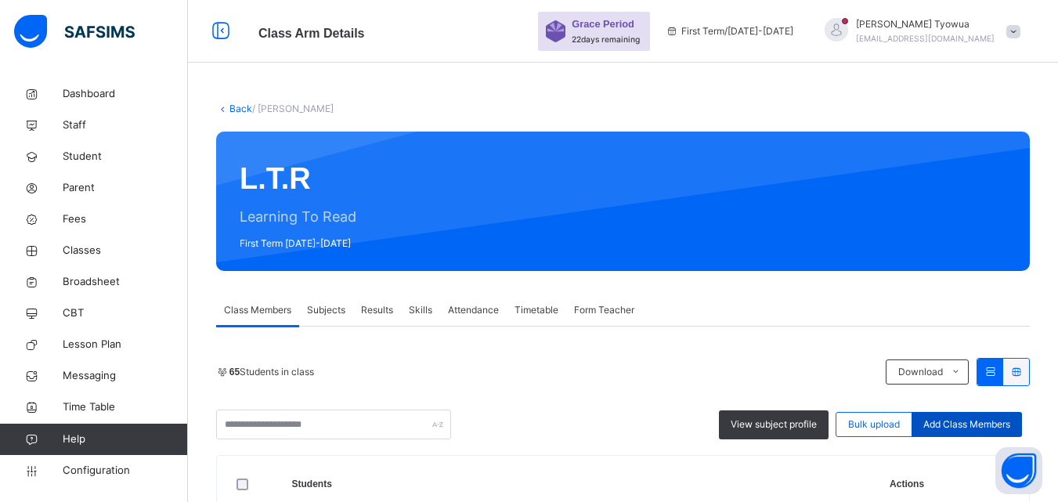
click at [974, 425] on span "Add Class Members" at bounding box center [966, 424] width 87 height 14
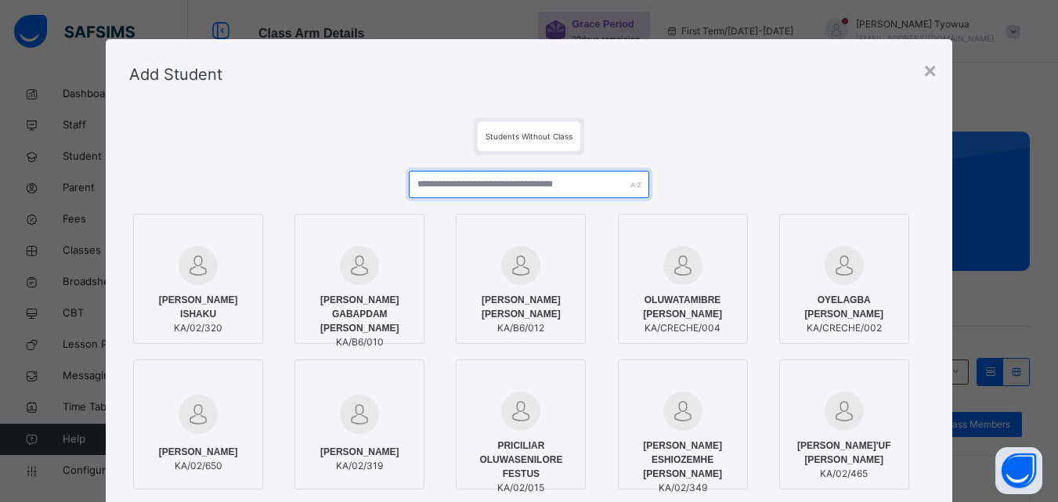
click at [484, 182] on input "text" at bounding box center [529, 184] width 240 height 27
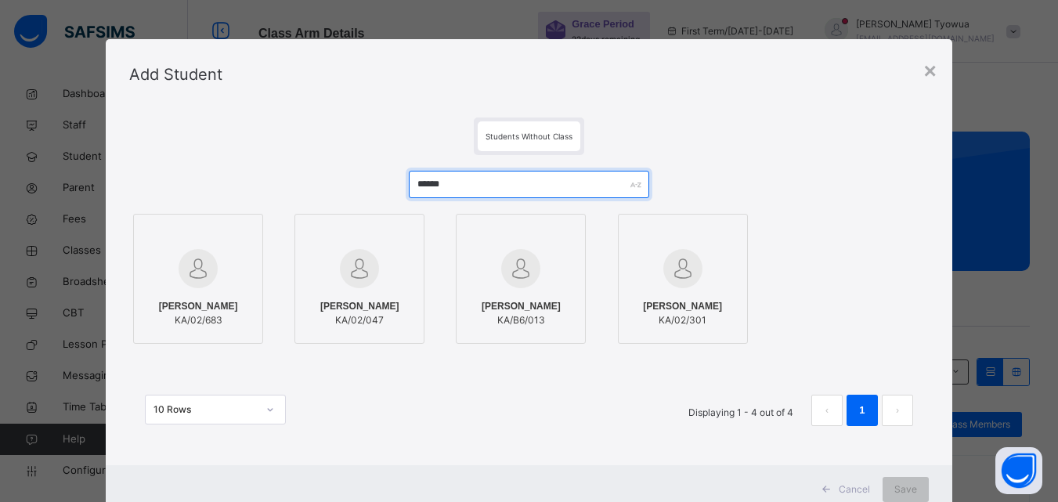
type input "******"
click at [188, 298] on div "[PERSON_NAME]/02/683" at bounding box center [198, 313] width 113 height 44
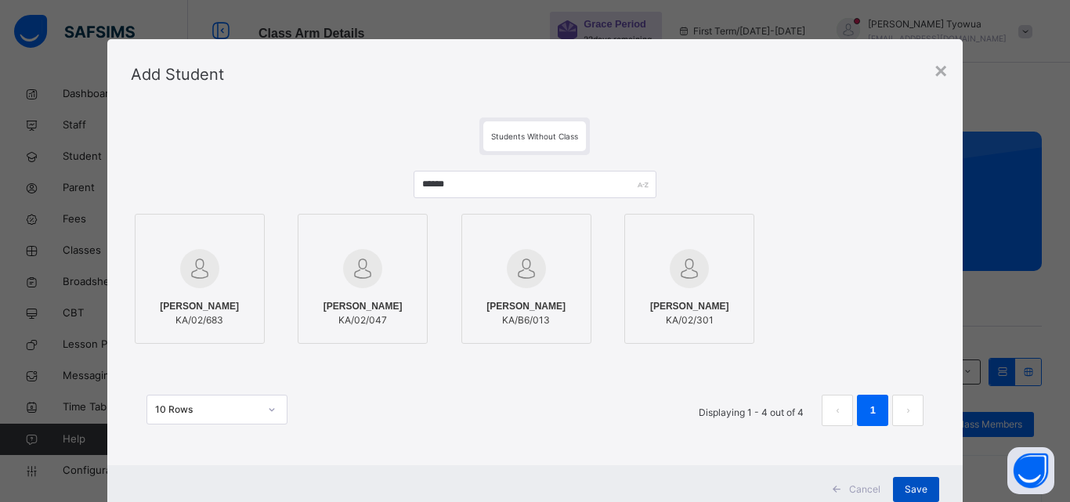
click at [916, 493] on span "Save" at bounding box center [916, 489] width 23 height 14
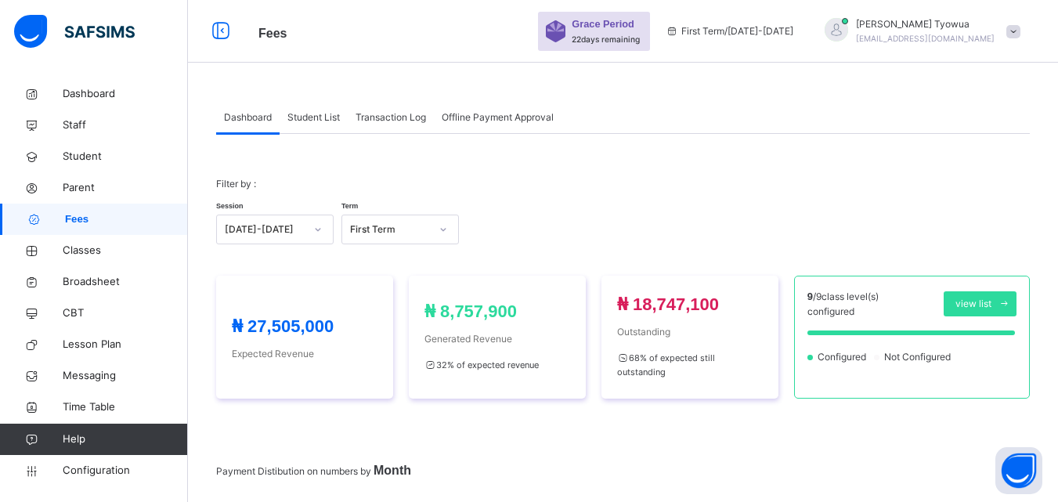
click at [316, 122] on span "Student List" at bounding box center [313, 117] width 52 height 14
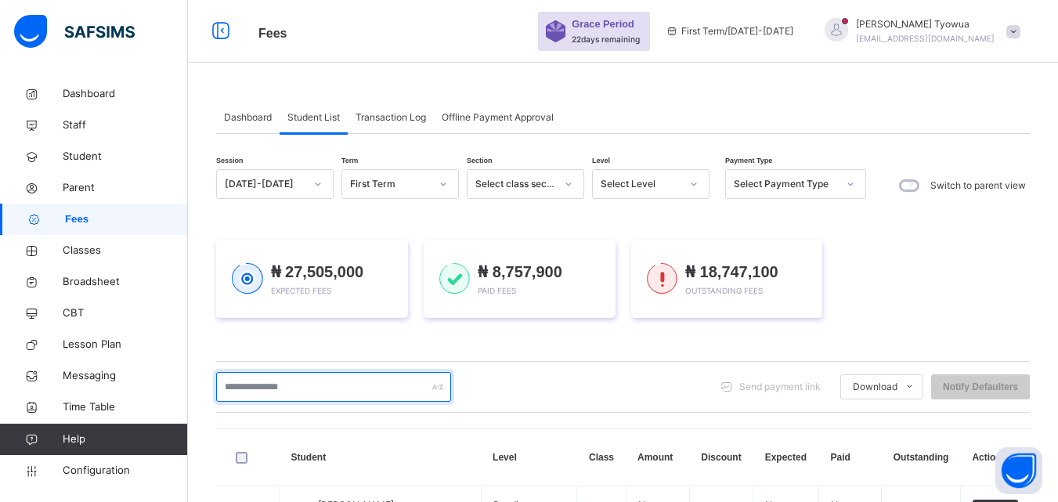
click at [280, 382] on input "text" at bounding box center [333, 387] width 235 height 30
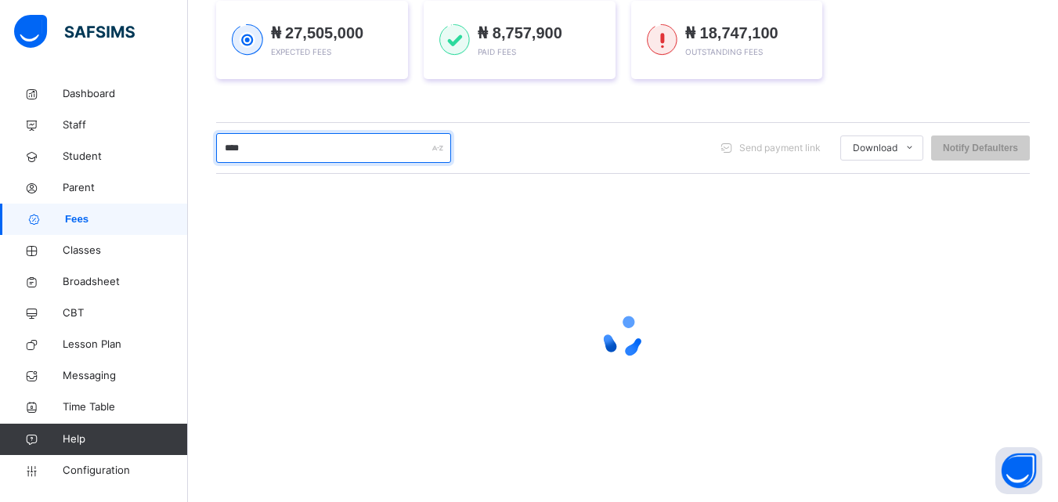
scroll to position [246, 0]
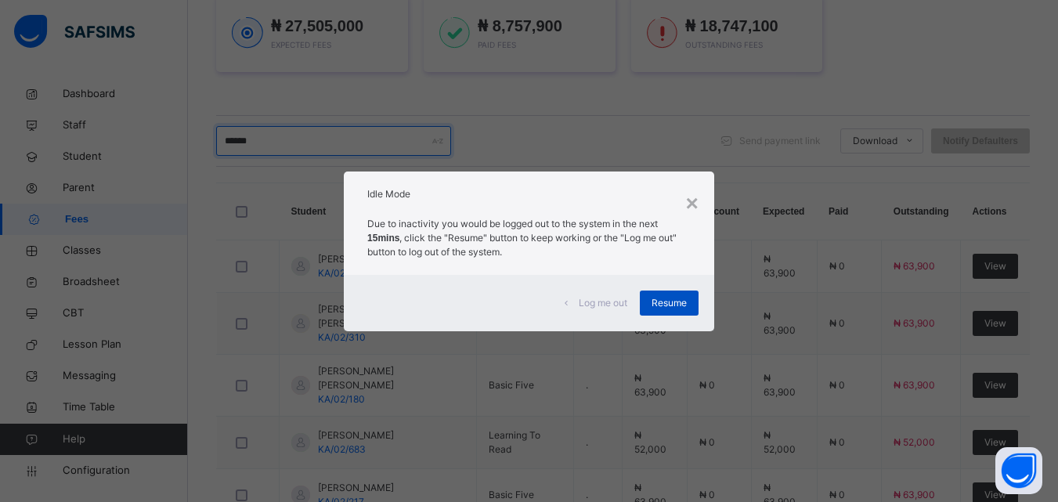
type input "******"
click at [680, 308] on span "Resume" at bounding box center [669, 303] width 35 height 14
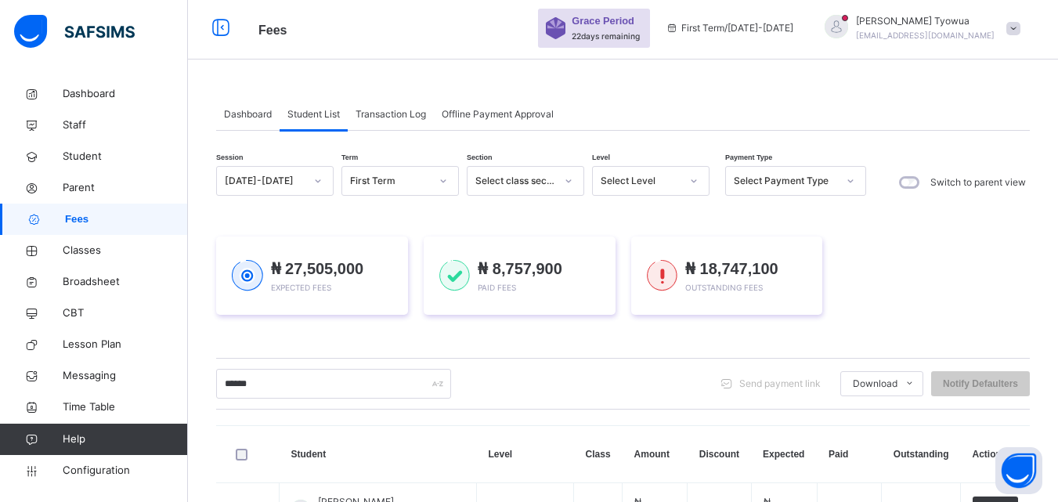
scroll to position [103, 0]
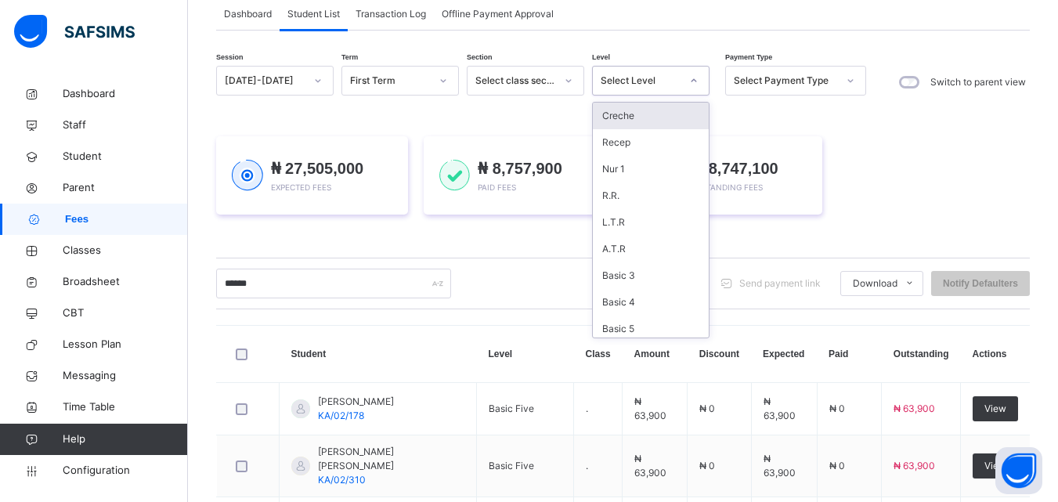
click at [693, 75] on icon at bounding box center [693, 81] width 9 height 16
click at [634, 251] on div "A.T.R" at bounding box center [651, 249] width 116 height 27
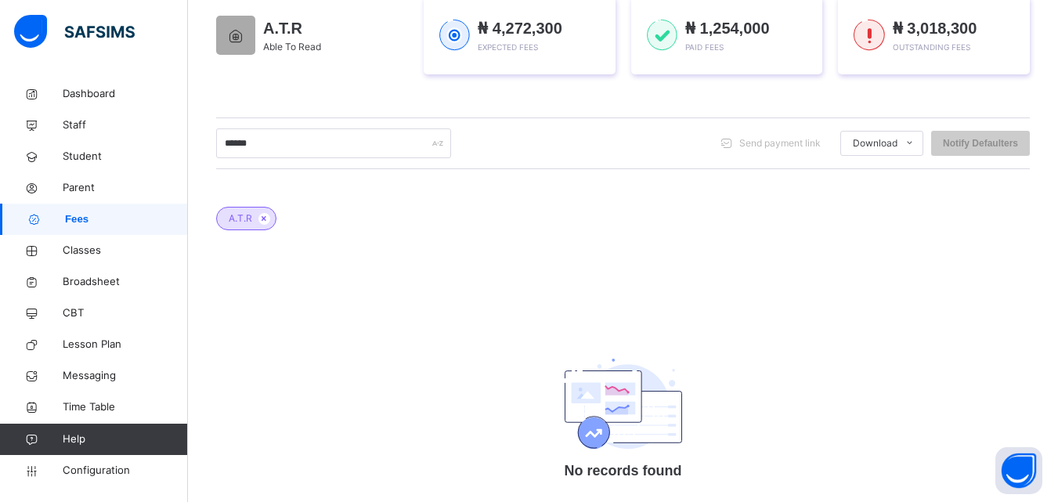
scroll to position [0, 0]
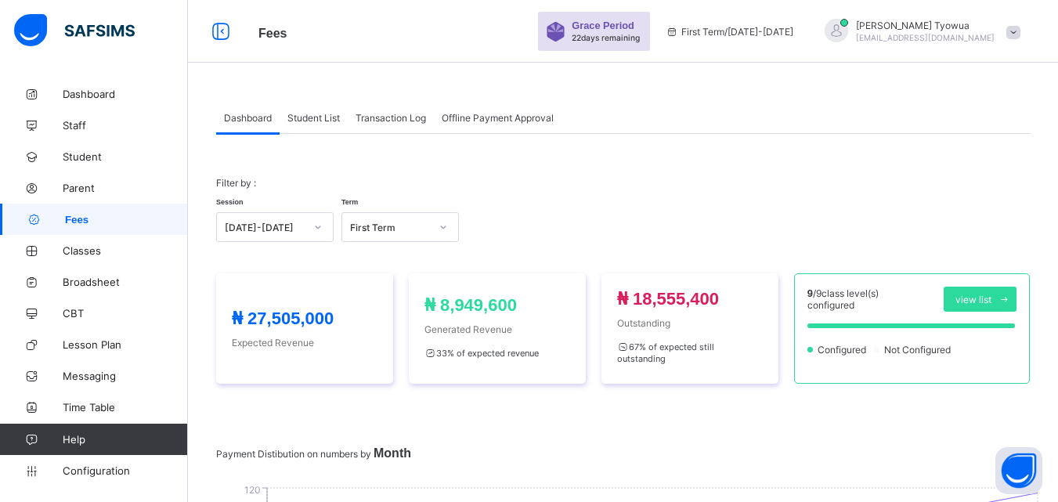
click at [325, 118] on span "Student List" at bounding box center [313, 118] width 52 height 12
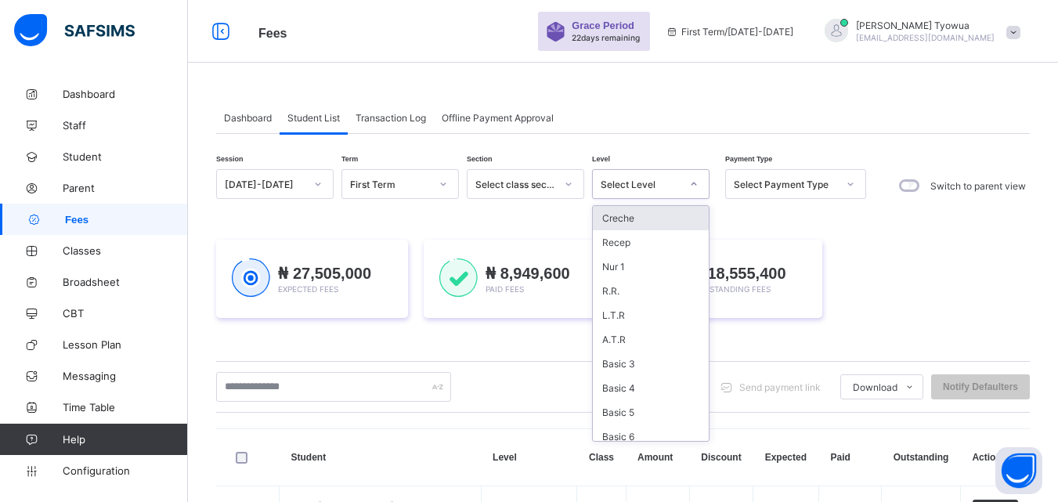
click at [687, 195] on div at bounding box center [694, 184] width 27 height 25
click at [620, 334] on div "A.T.R" at bounding box center [651, 339] width 116 height 24
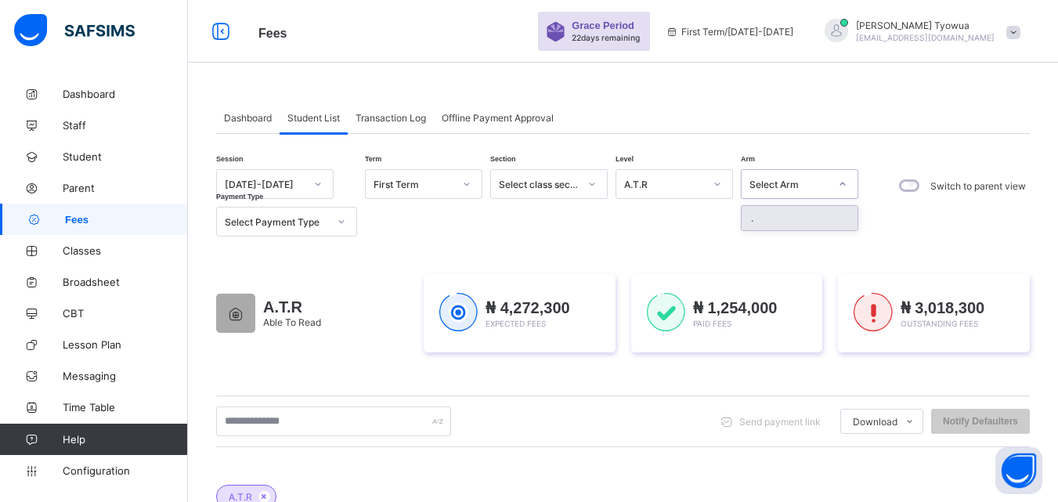
click at [834, 191] on div at bounding box center [842, 184] width 27 height 25
click at [321, 217] on div "Select Payment Type" at bounding box center [276, 222] width 103 height 12
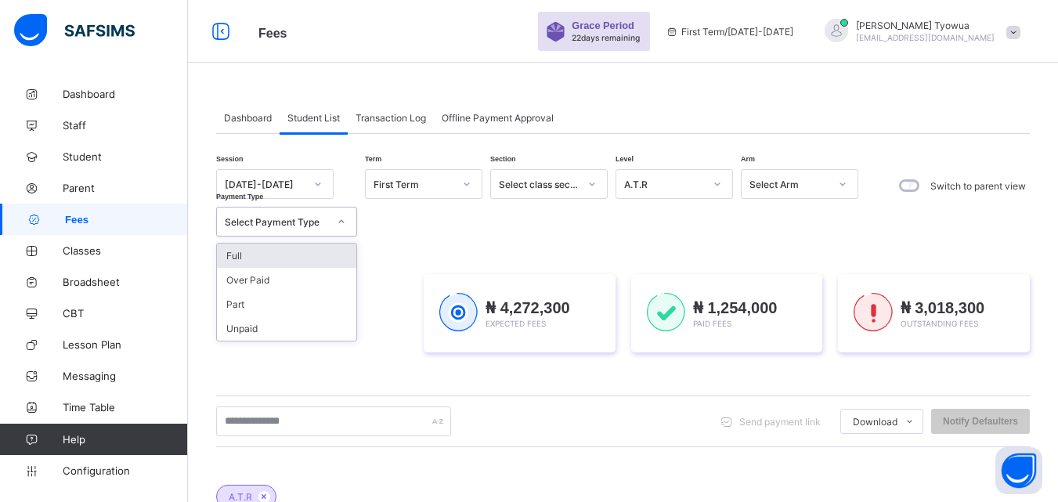
click at [245, 256] on div "Full" at bounding box center [286, 256] width 139 height 24
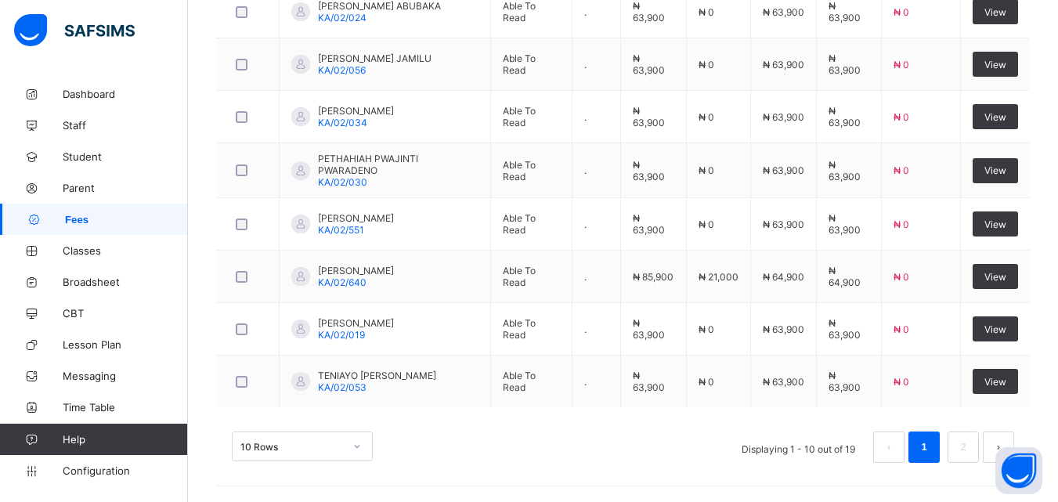
scroll to position [751, 0]
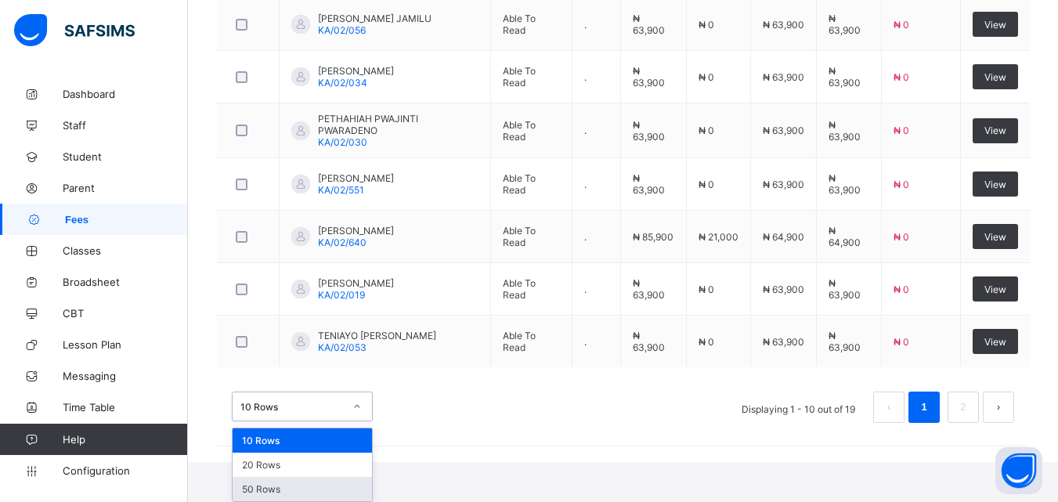
click at [296, 492] on div "50 Rows" at bounding box center [302, 489] width 139 height 24
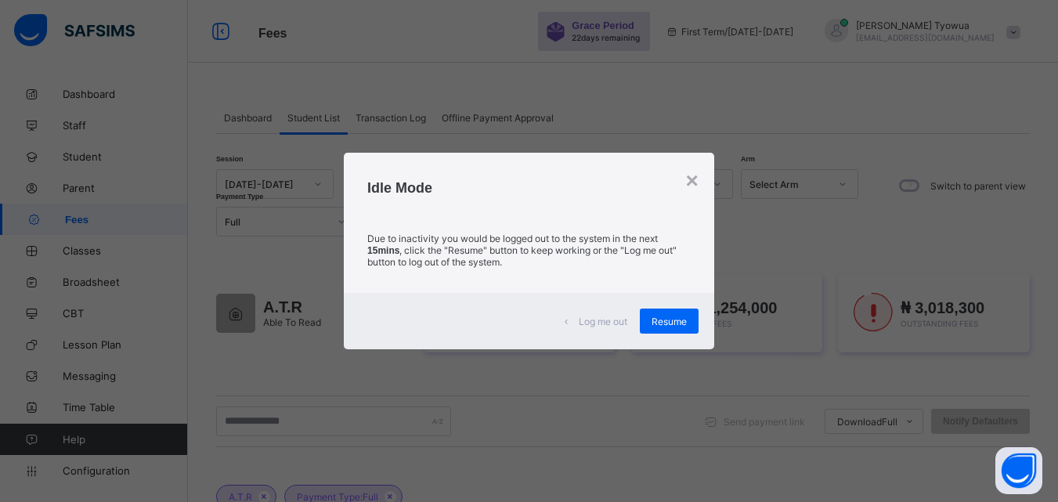
scroll to position [439, 0]
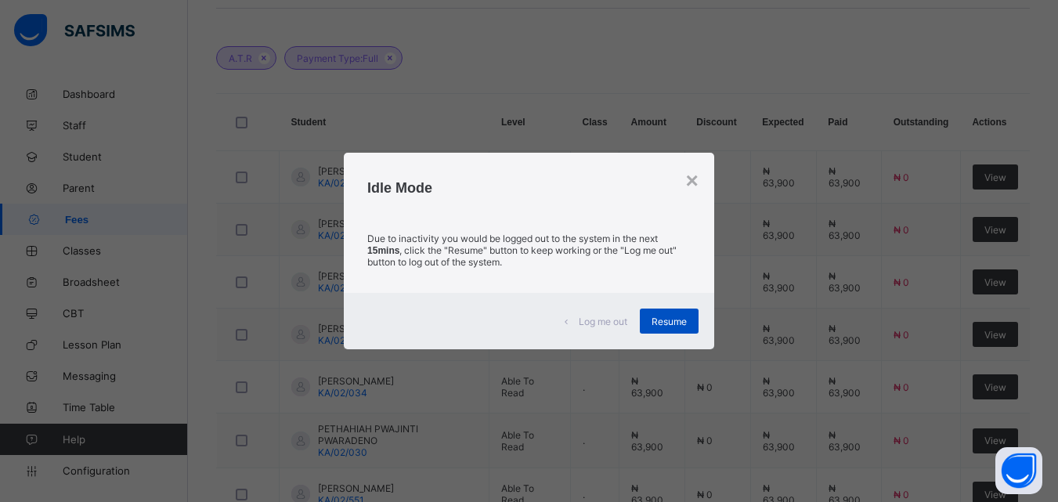
click at [675, 327] on div "Resume" at bounding box center [669, 321] width 59 height 25
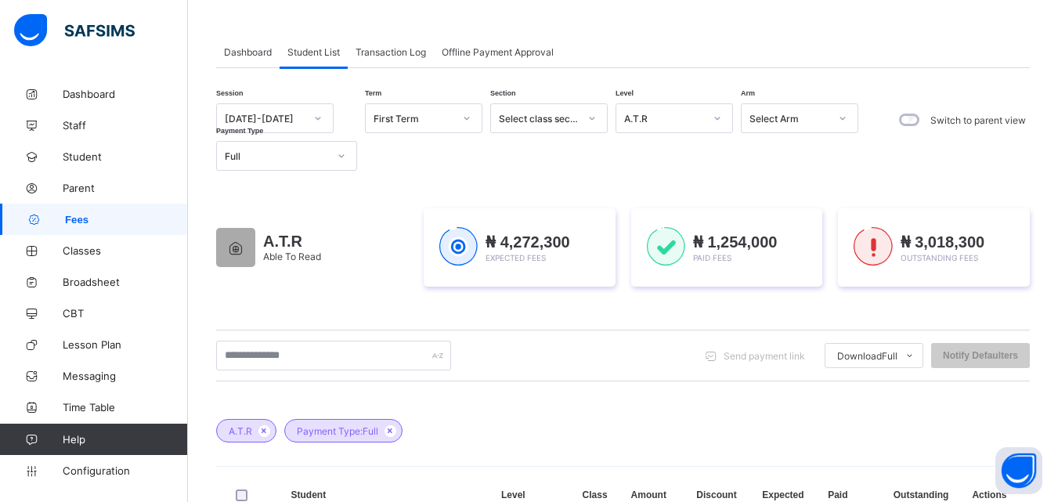
scroll to position [52, 0]
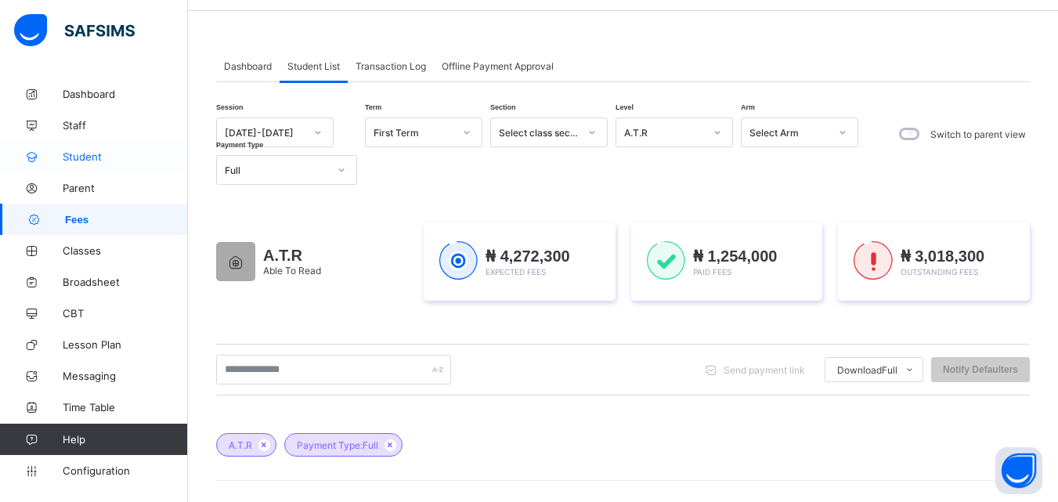
click at [105, 161] on span "Student" at bounding box center [125, 156] width 125 height 13
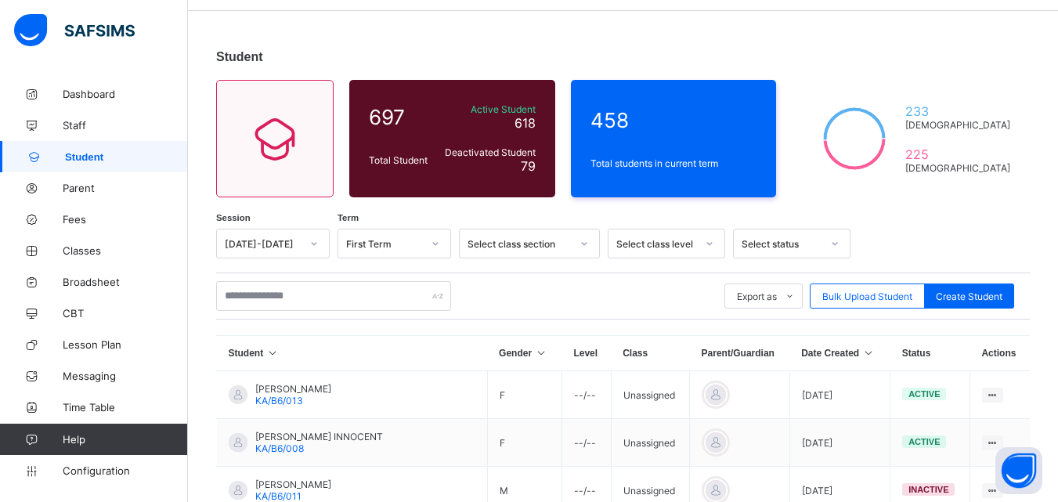
click at [847, 356] on th "Date Created" at bounding box center [839, 353] width 100 height 35
click at [862, 359] on icon at bounding box center [868, 353] width 13 height 11
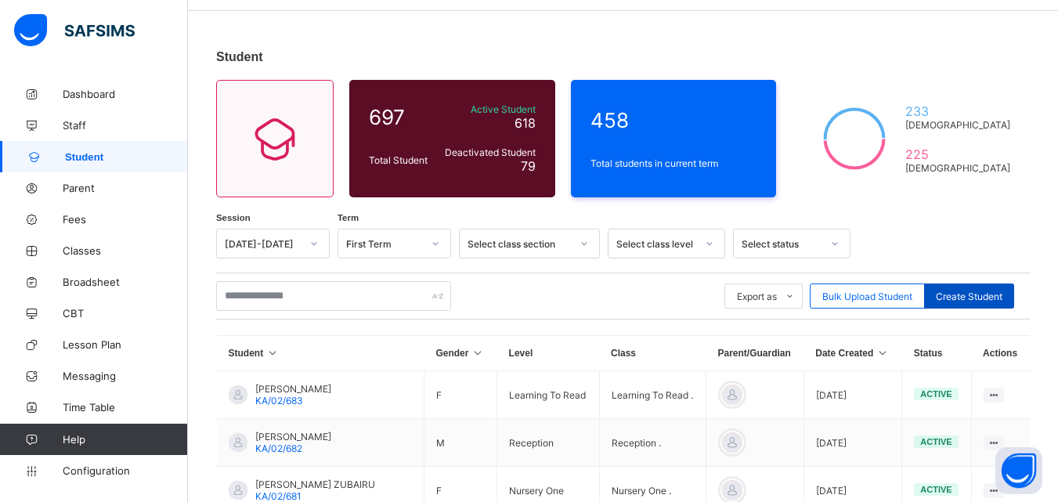
click at [966, 287] on div "Create Student" at bounding box center [969, 296] width 90 height 25
select select "**"
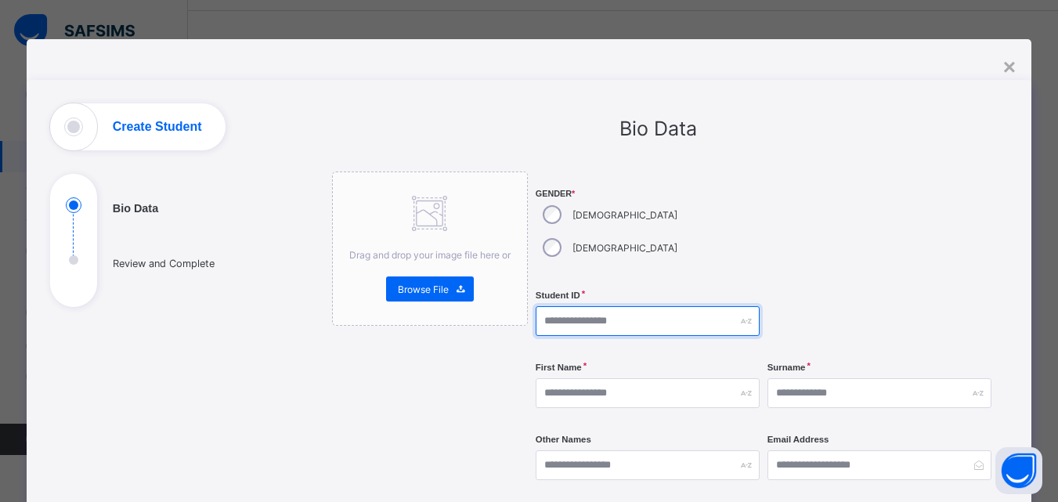
click at [612, 306] on input "text" at bounding box center [648, 321] width 224 height 30
type input "*********"
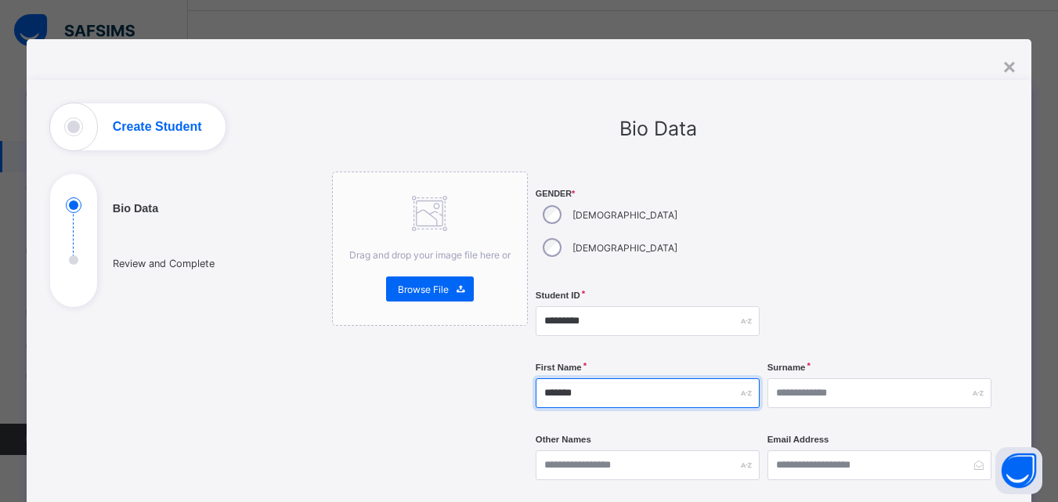
type input "*******"
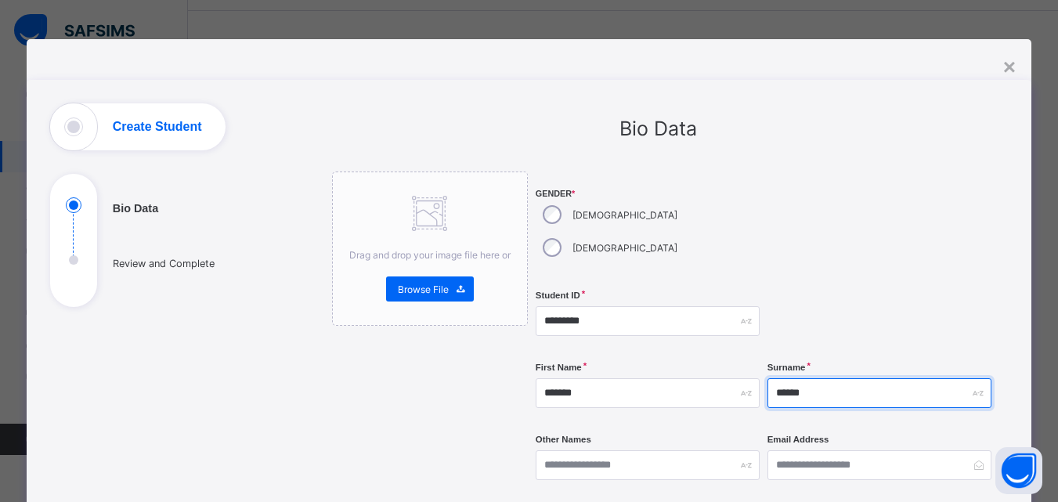
type input "******"
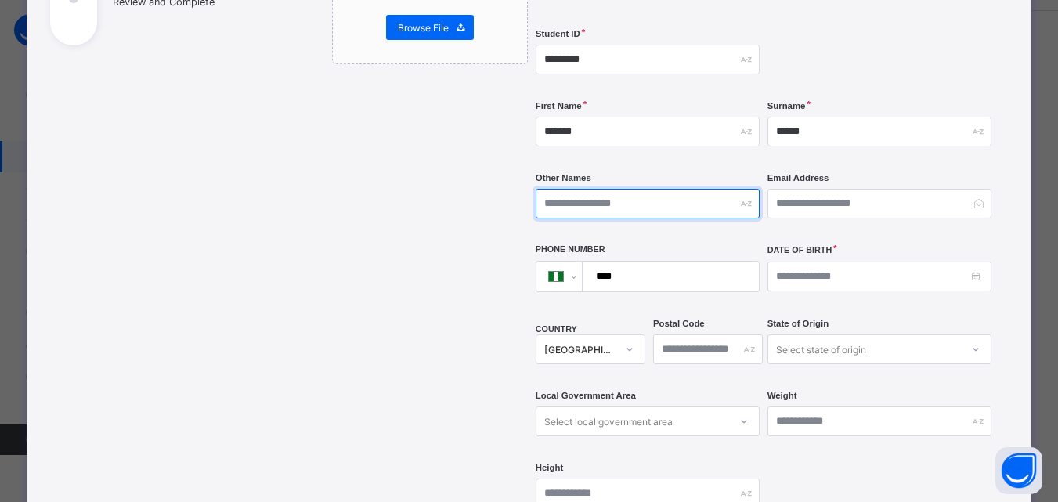
scroll to position [269, 0]
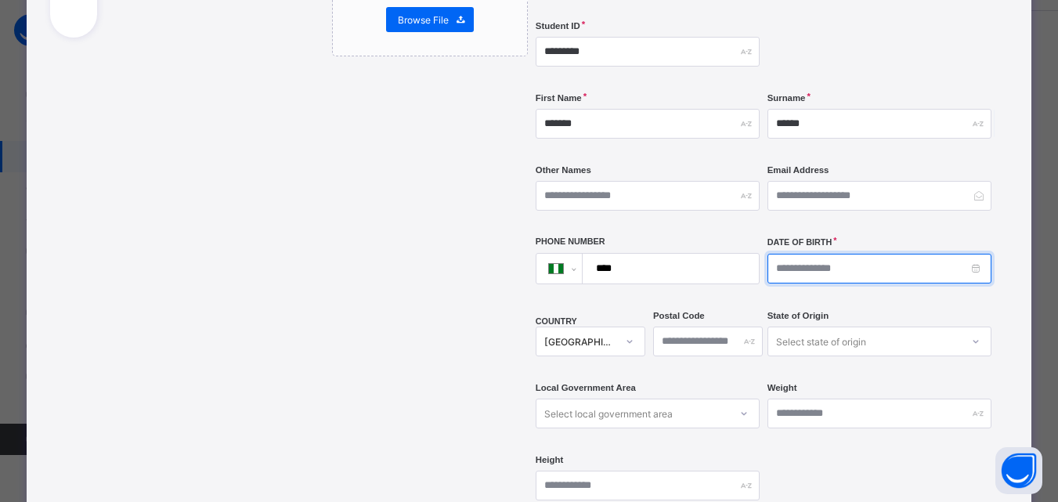
click at [806, 254] on input at bounding box center [880, 269] width 224 height 30
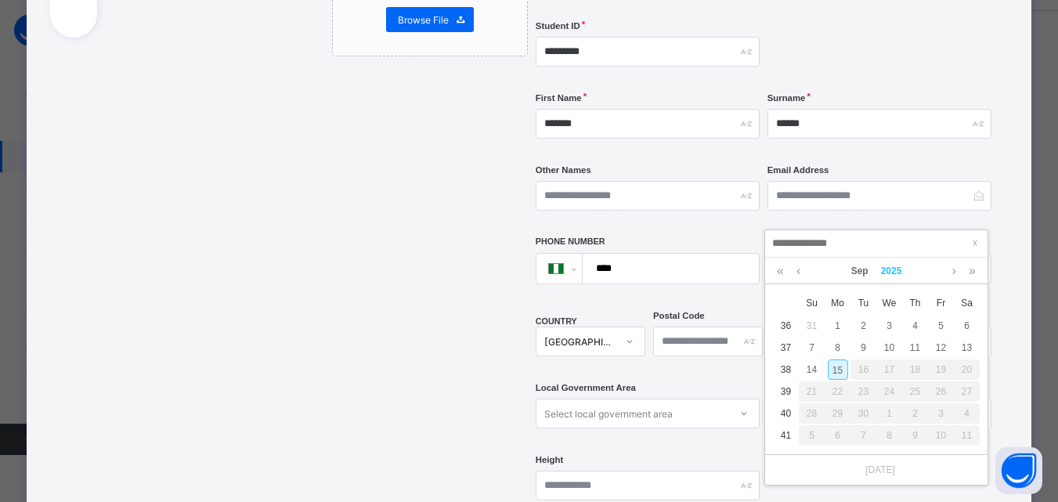
click at [885, 267] on link "2025" at bounding box center [892, 271] width 34 height 27
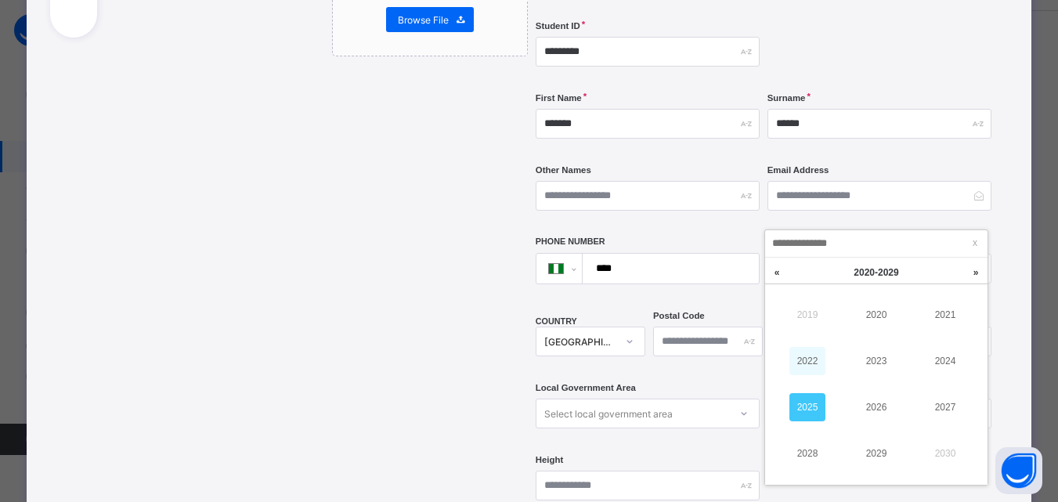
click at [794, 366] on link "2022" at bounding box center [807, 361] width 36 height 28
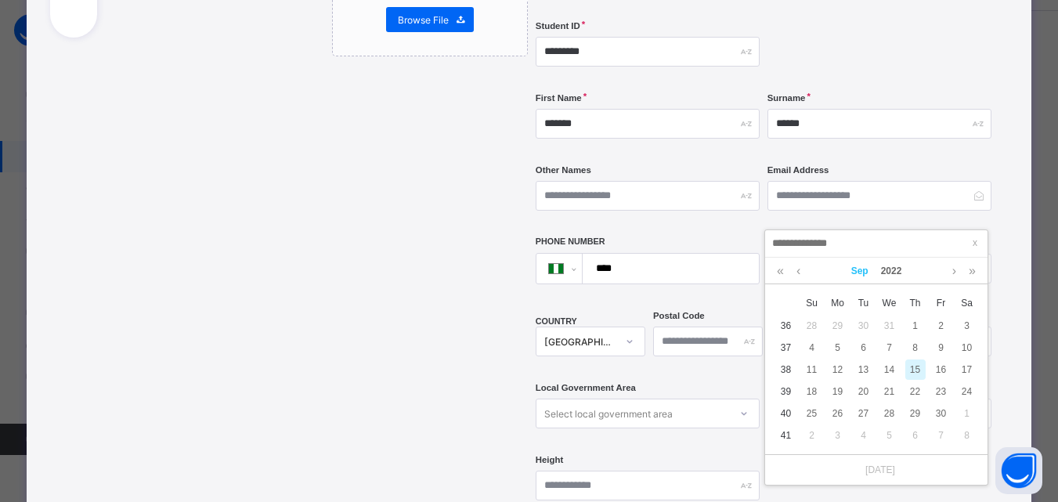
click at [862, 280] on link "Sep" at bounding box center [860, 271] width 30 height 27
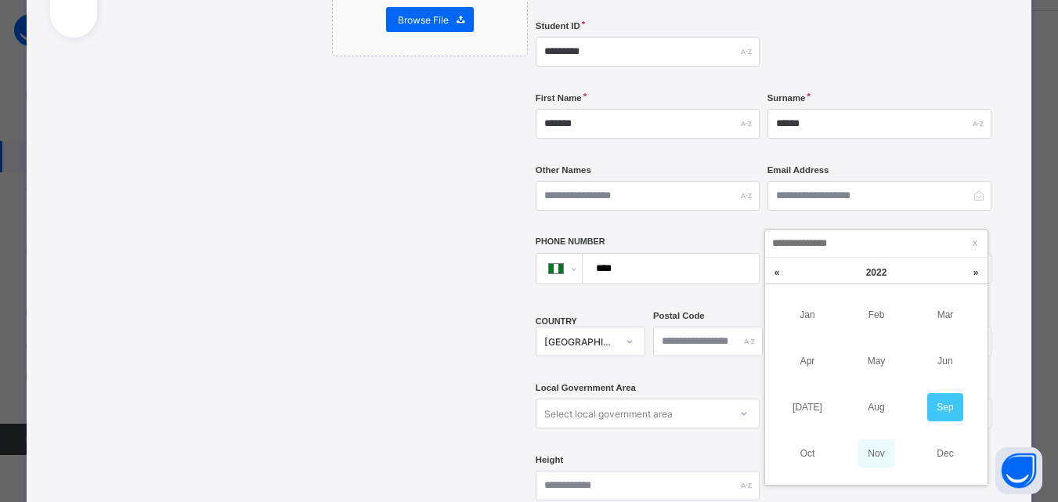
click at [878, 455] on link "Nov" at bounding box center [876, 453] width 36 height 28
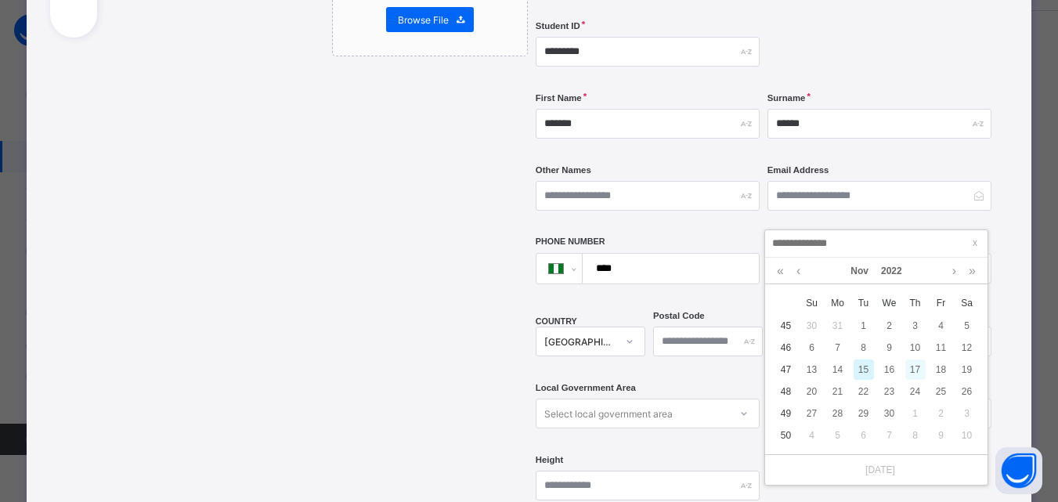
click at [916, 367] on div "17" at bounding box center [915, 369] width 20 height 20
type input "**********"
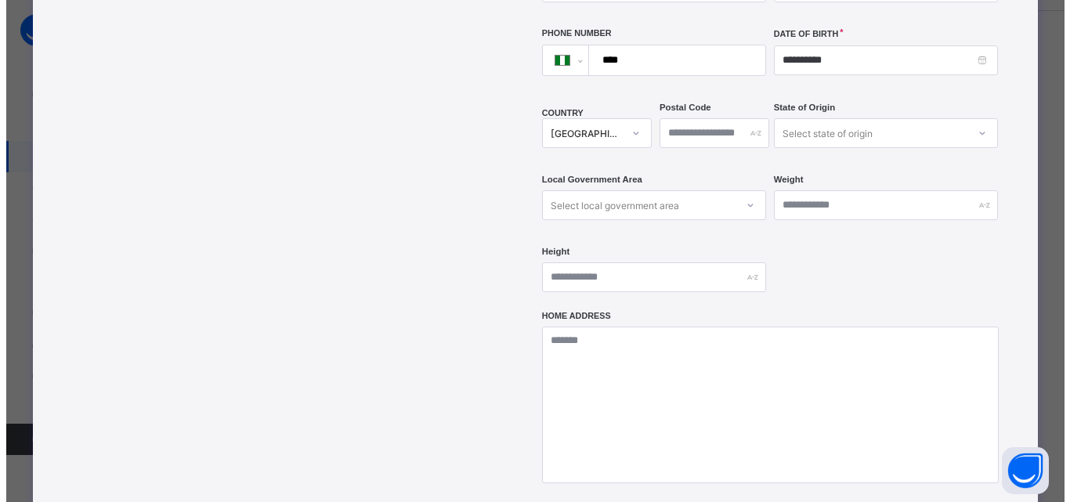
scroll to position [680, 0]
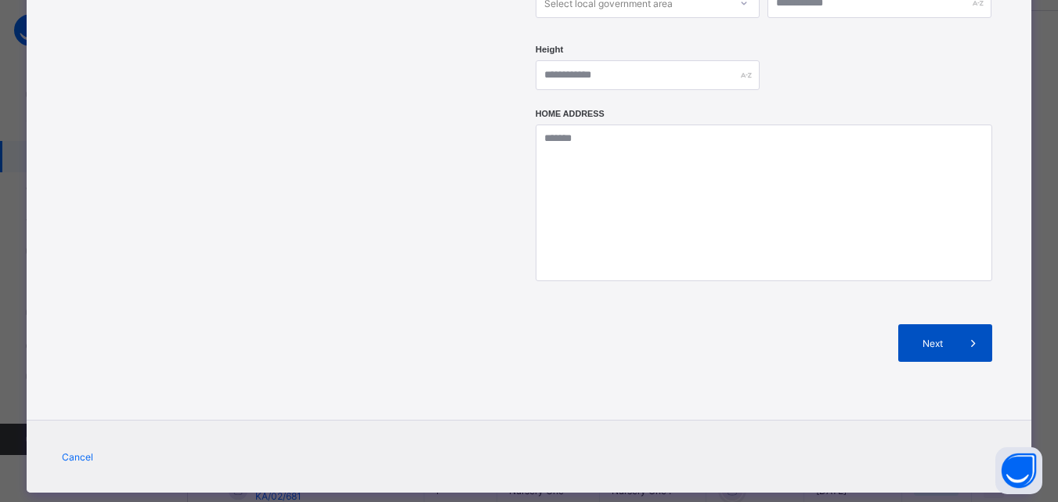
click at [942, 338] on span "Next" at bounding box center [932, 344] width 45 height 12
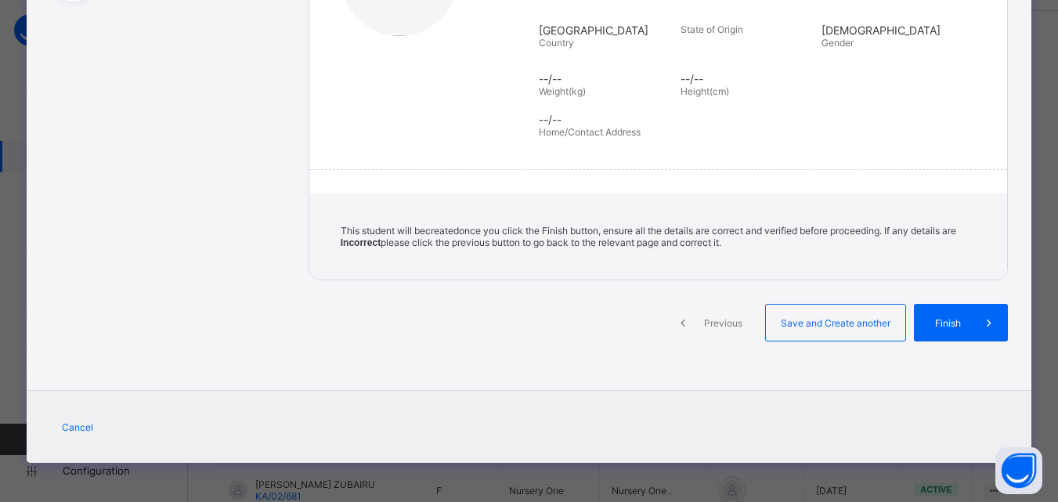
scroll to position [307, 0]
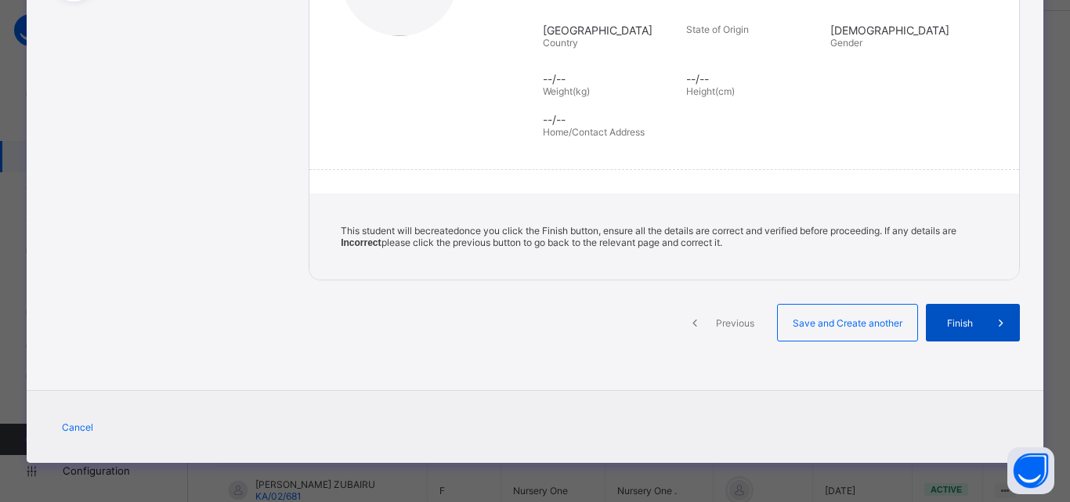
click at [953, 316] on div "Finish" at bounding box center [973, 323] width 94 height 38
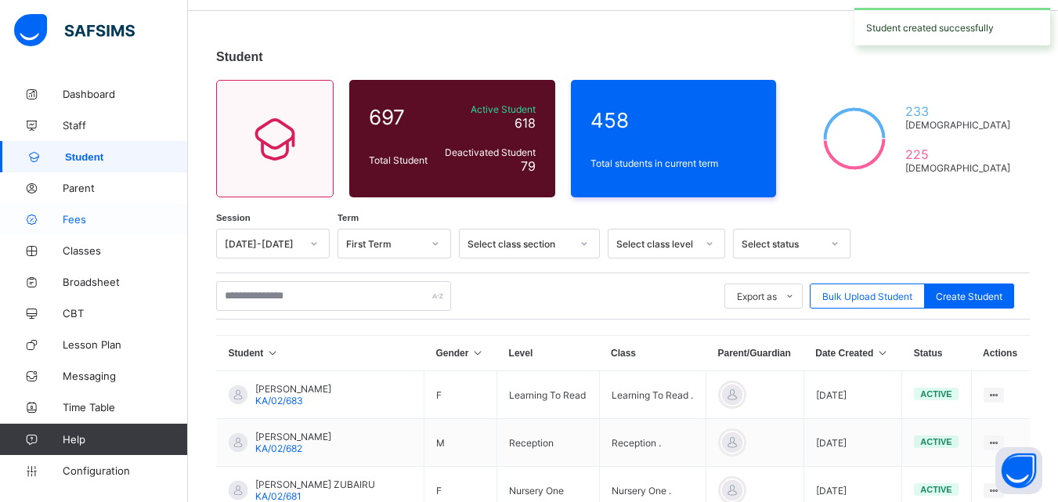
click at [75, 221] on span "Fees" at bounding box center [125, 219] width 125 height 13
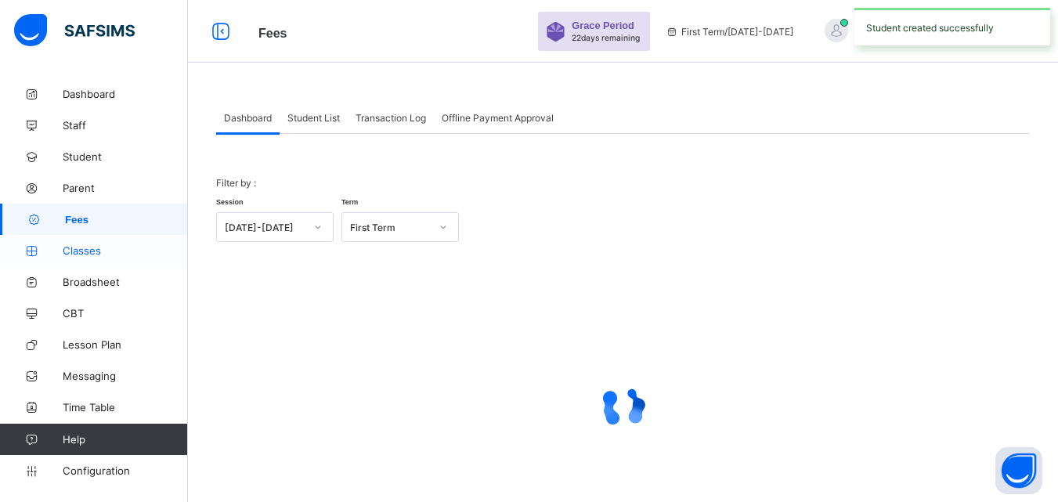
click at [69, 252] on span "Classes" at bounding box center [125, 250] width 125 height 13
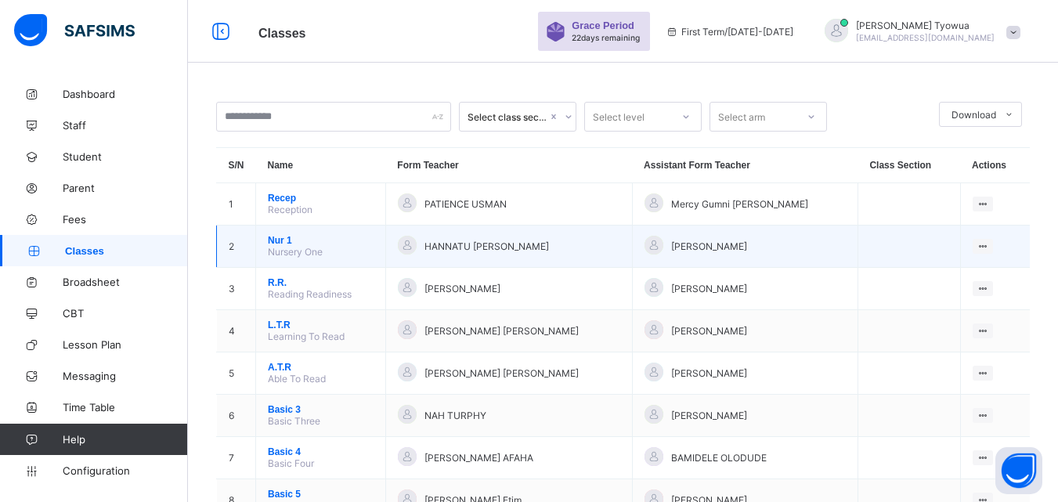
click at [270, 241] on span "Nur 1" at bounding box center [321, 240] width 106 height 11
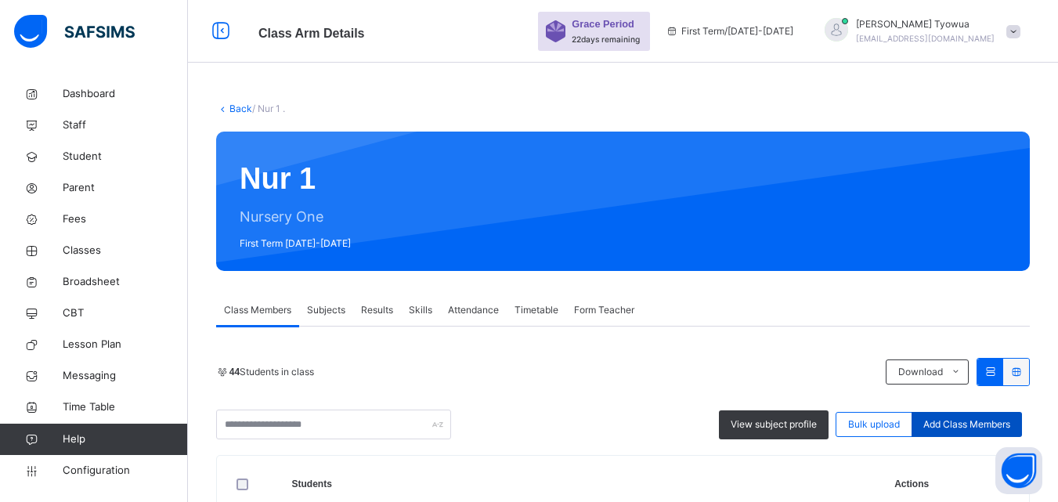
click at [971, 433] on div "Add Class Members" at bounding box center [967, 424] width 110 height 25
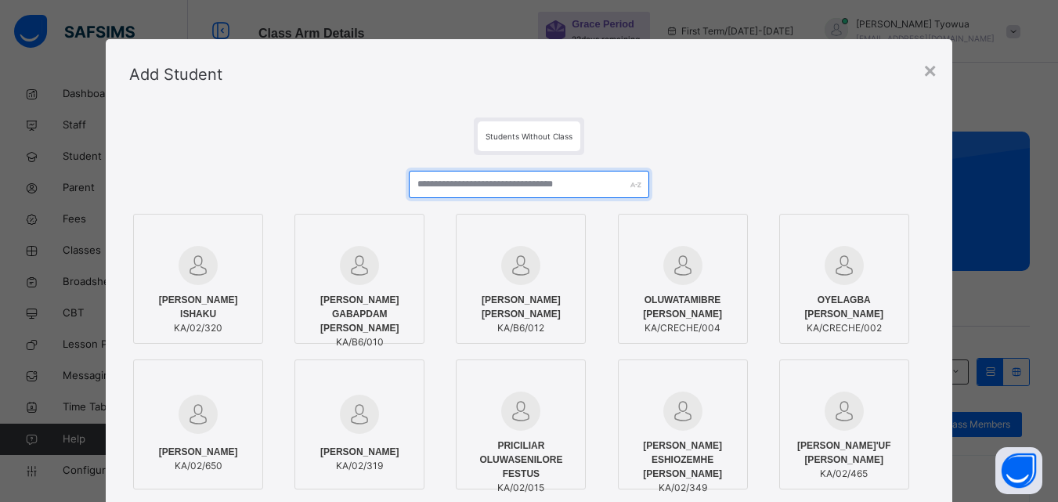
click at [470, 186] on input "text" at bounding box center [529, 184] width 240 height 27
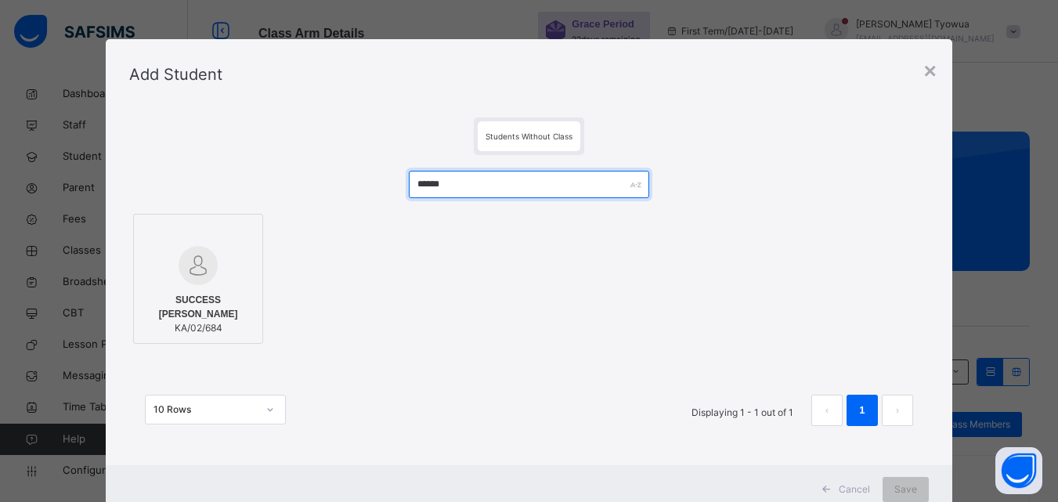
type input "******"
click at [161, 309] on span "SUCCESS [PERSON_NAME]" at bounding box center [198, 307] width 113 height 28
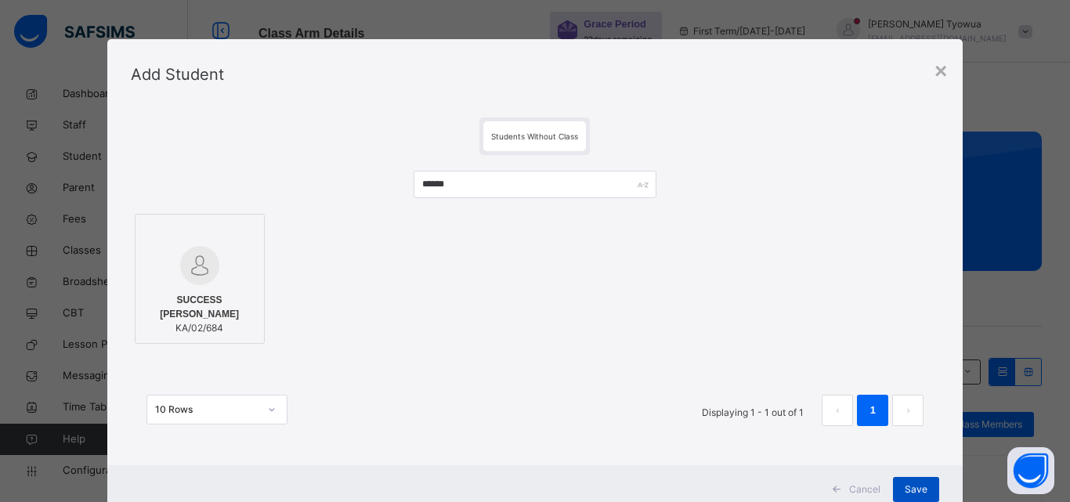
click at [923, 492] on span "Save" at bounding box center [916, 489] width 23 height 14
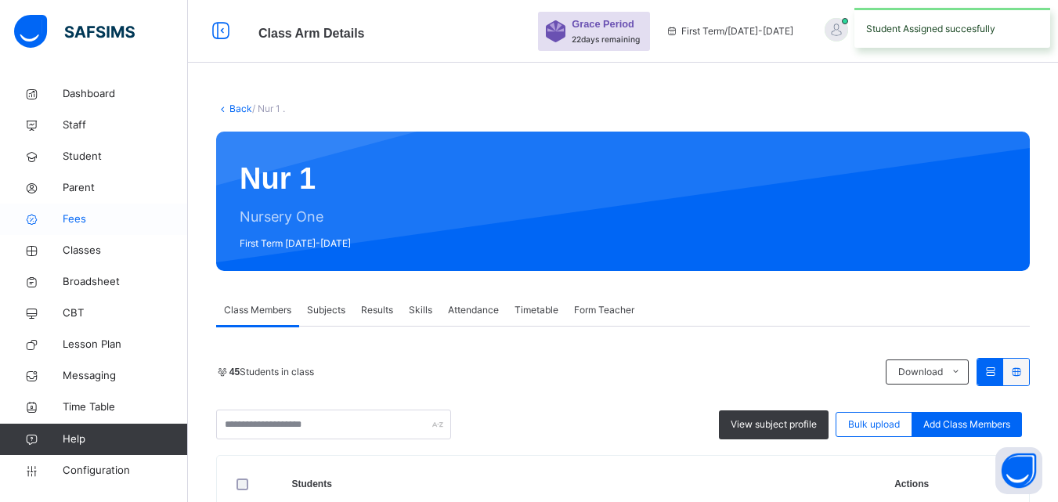
click at [65, 207] on link "Fees" at bounding box center [94, 219] width 188 height 31
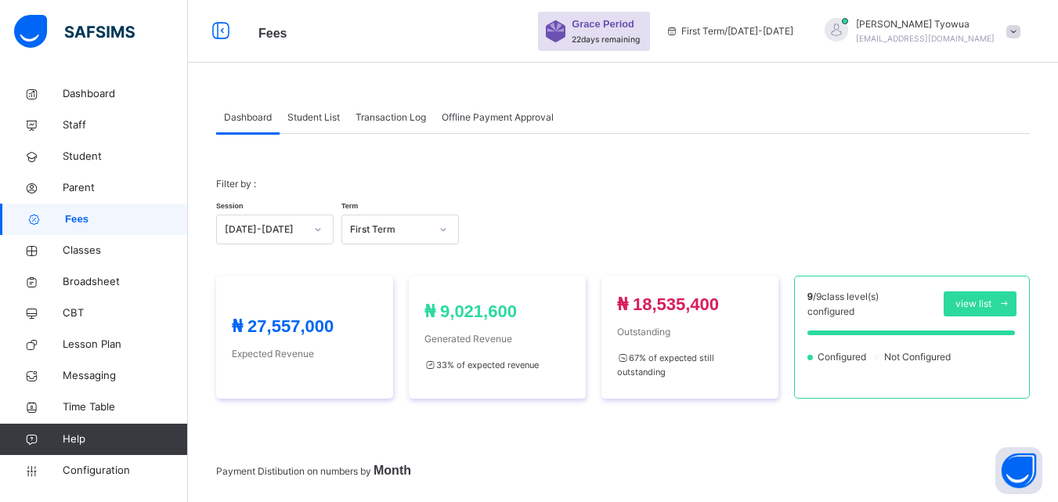
click at [316, 128] on div "Student List" at bounding box center [314, 117] width 68 height 31
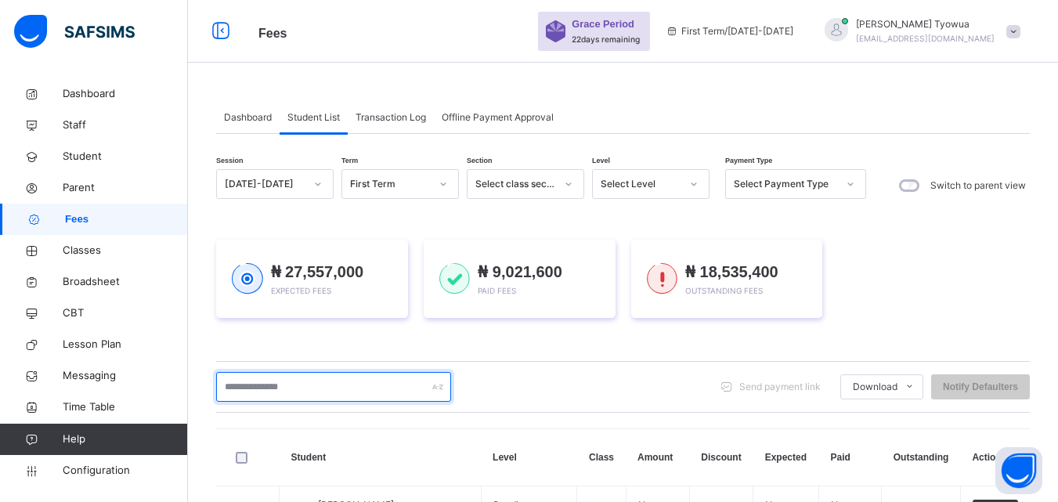
click at [332, 391] on input "text" at bounding box center [333, 387] width 235 height 30
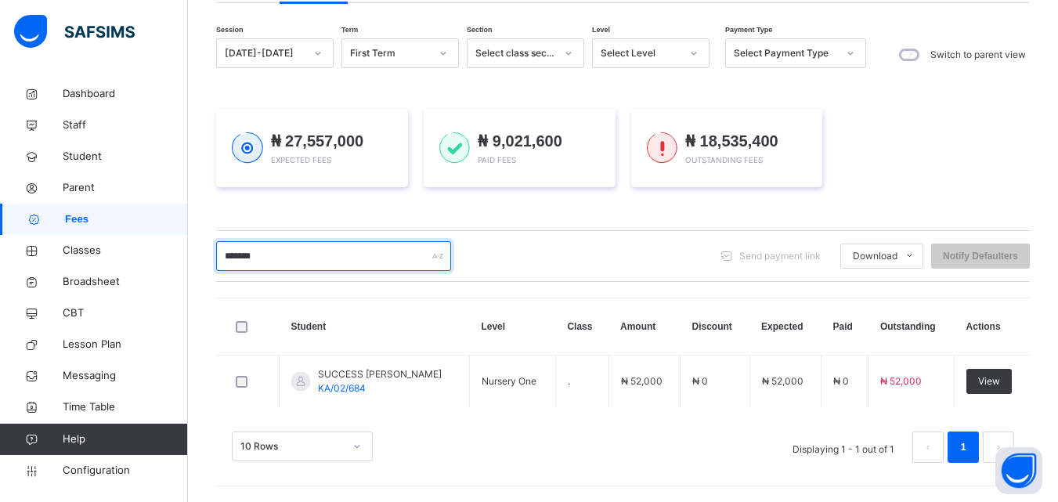
scroll to position [131, 0]
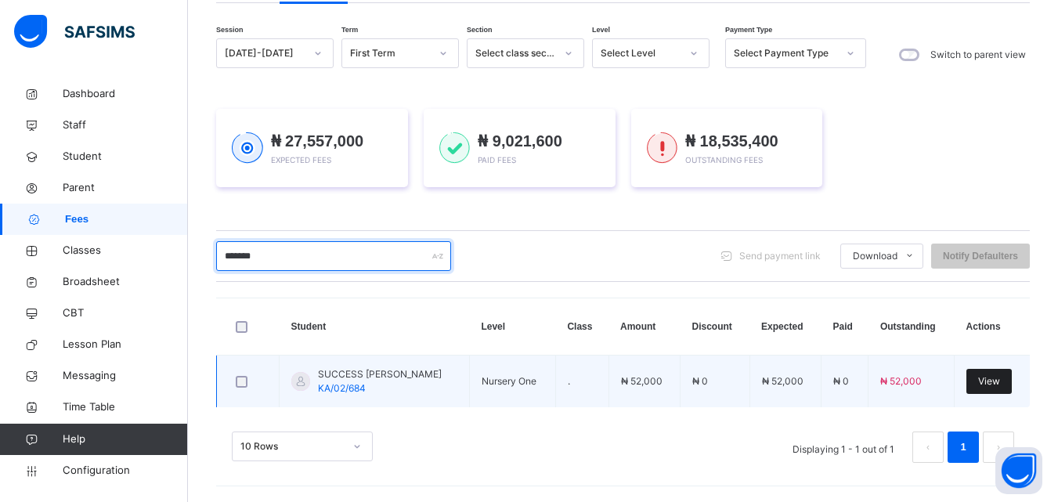
type input "*******"
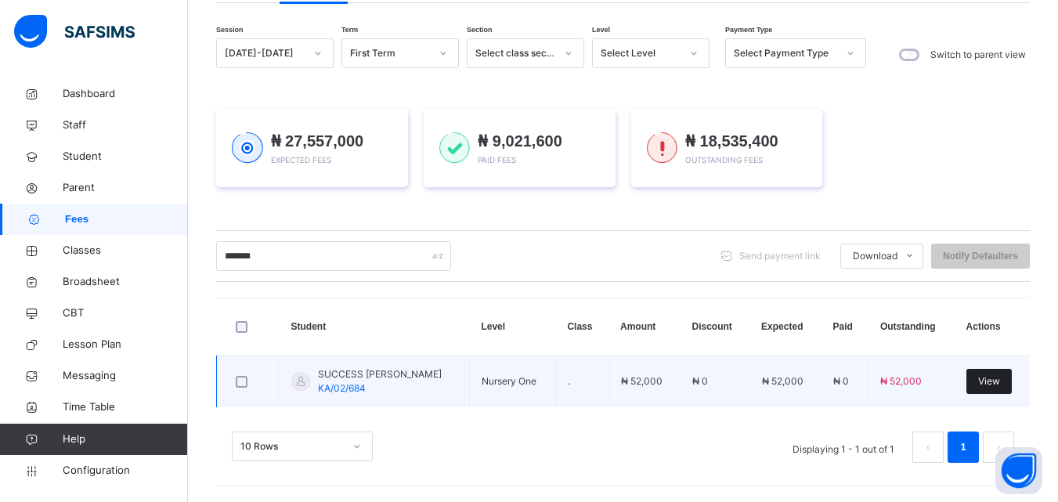
click at [994, 372] on div "View" at bounding box center [988, 381] width 45 height 25
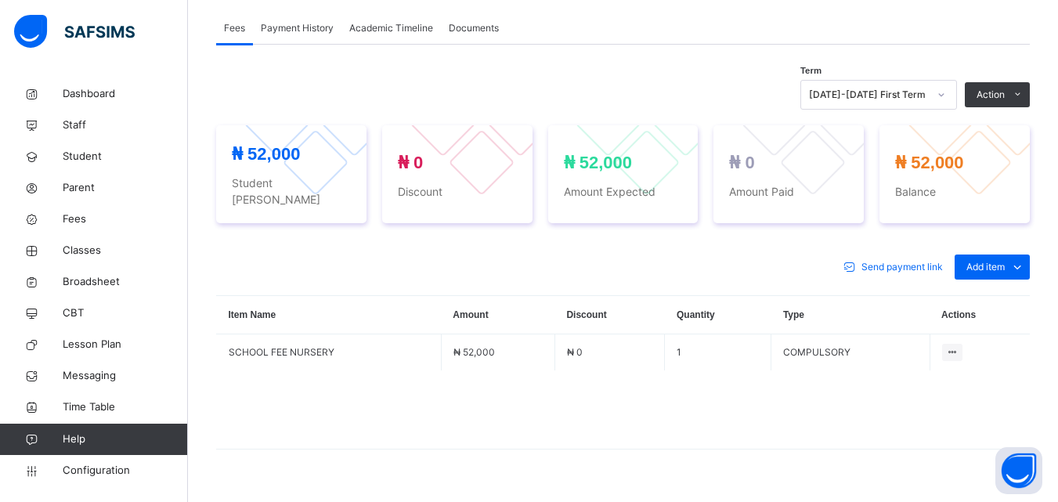
scroll to position [518, 0]
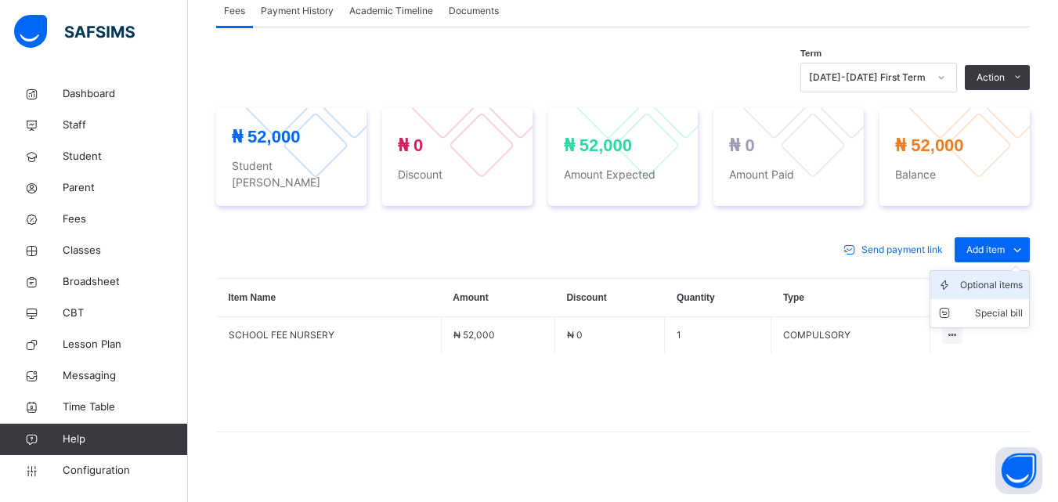
click at [999, 277] on div "Optional items" at bounding box center [991, 285] width 63 height 16
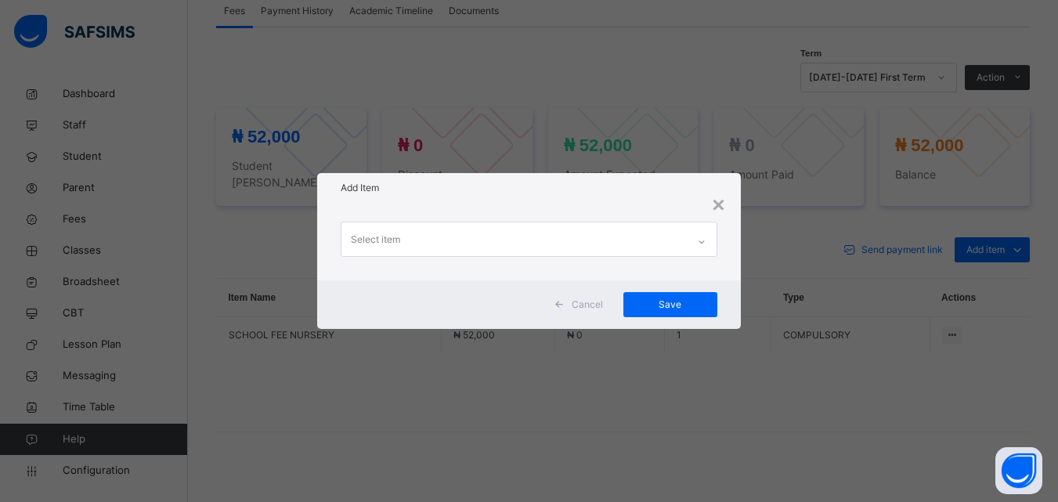
click at [624, 247] on div "Select item" at bounding box center [513, 238] width 345 height 33
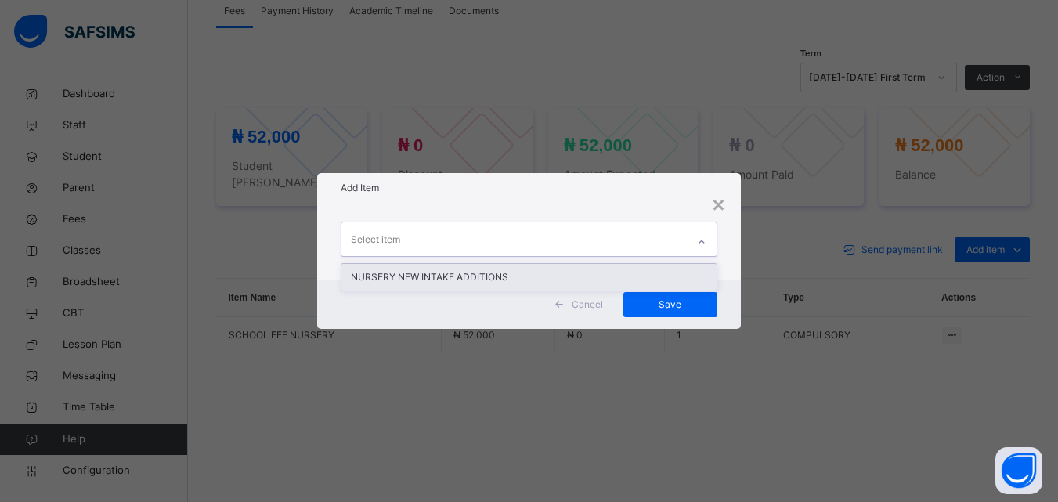
click at [540, 281] on div "NURSERY NEW INTAKE ADDITIONS" at bounding box center [528, 277] width 374 height 27
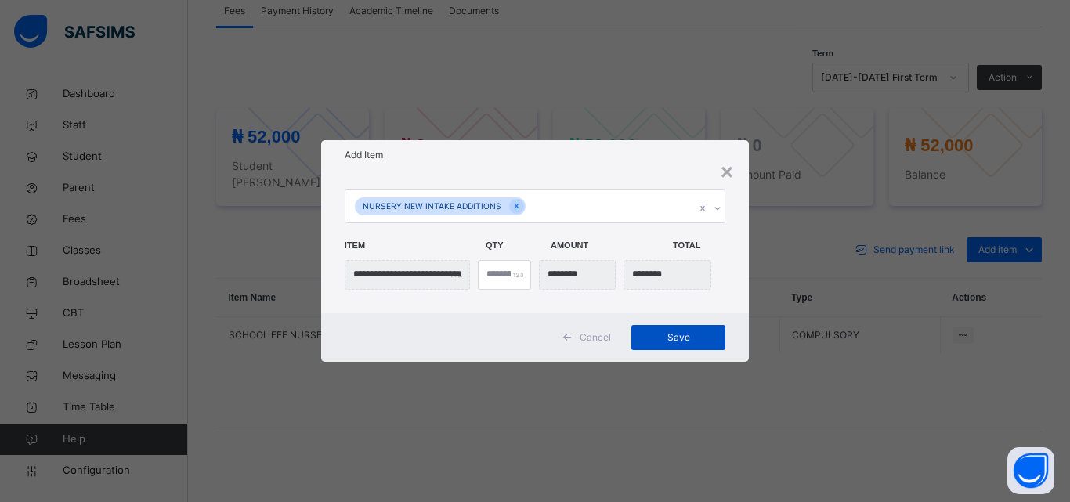
click at [690, 334] on span "Save" at bounding box center [678, 338] width 70 height 14
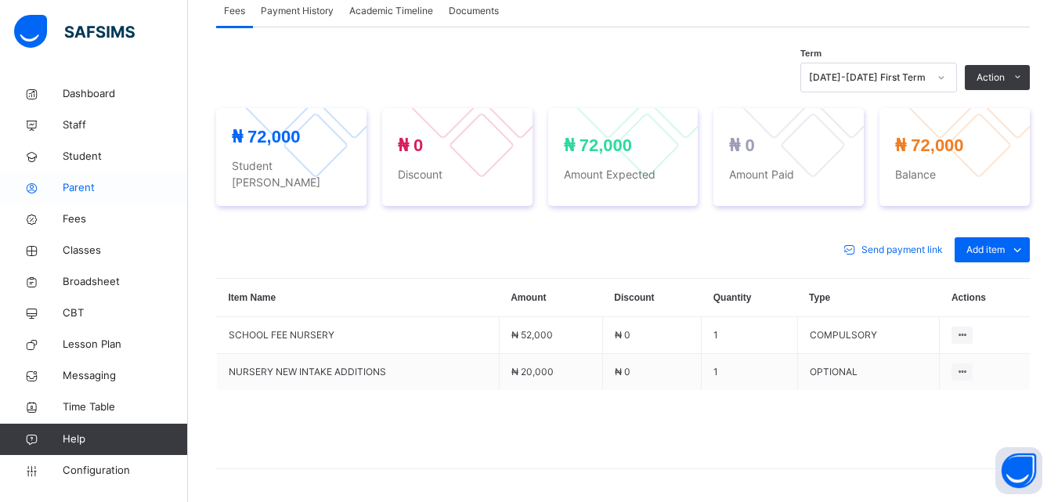
click at [82, 186] on span "Parent" at bounding box center [125, 188] width 125 height 16
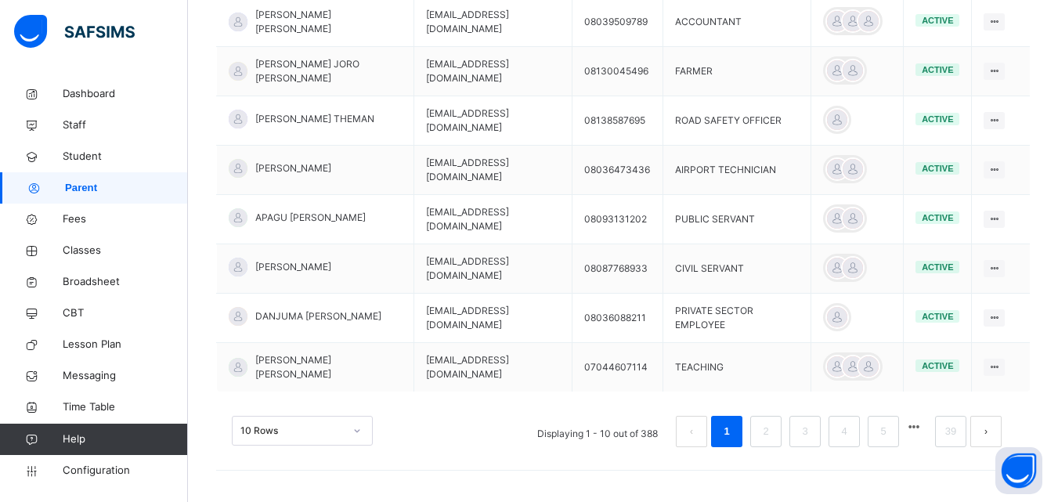
scroll to position [78, 0]
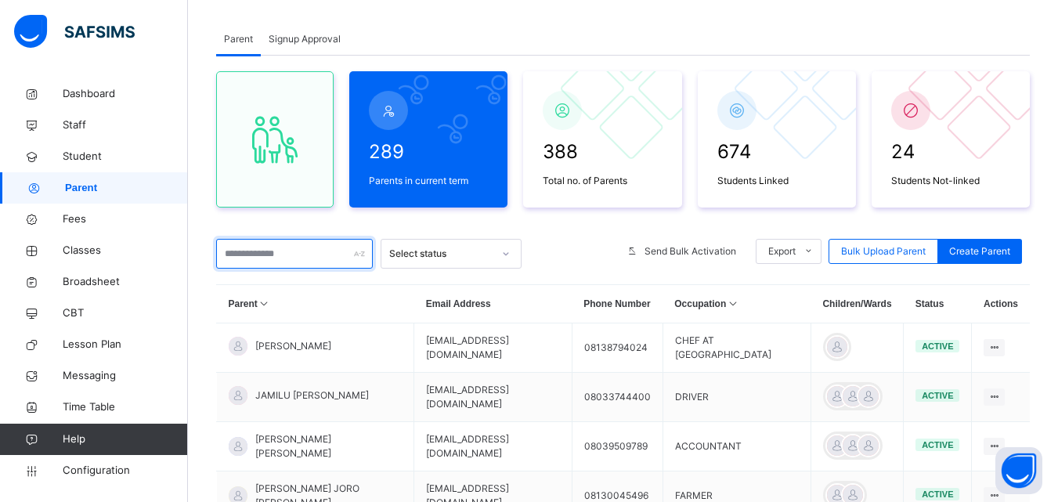
click at [281, 256] on input "text" at bounding box center [294, 254] width 157 height 30
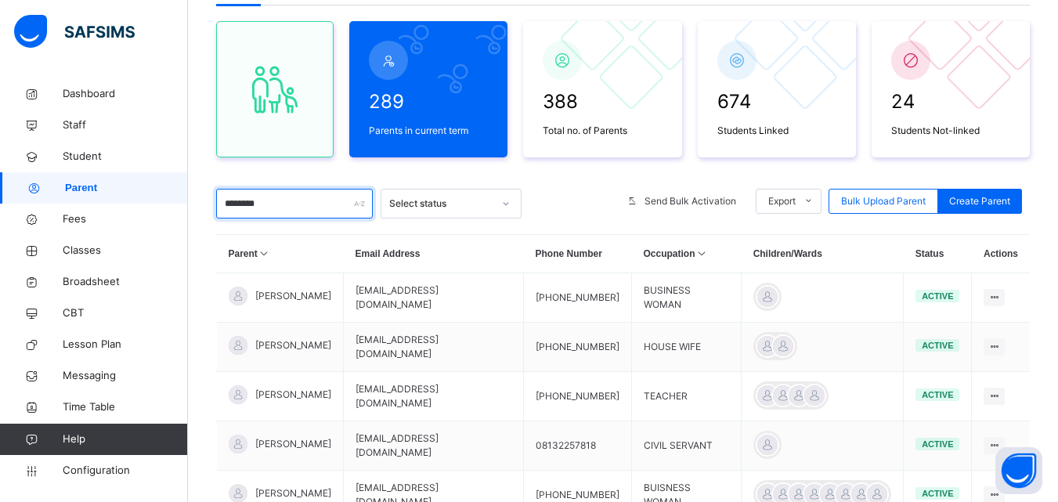
scroll to position [141, 0]
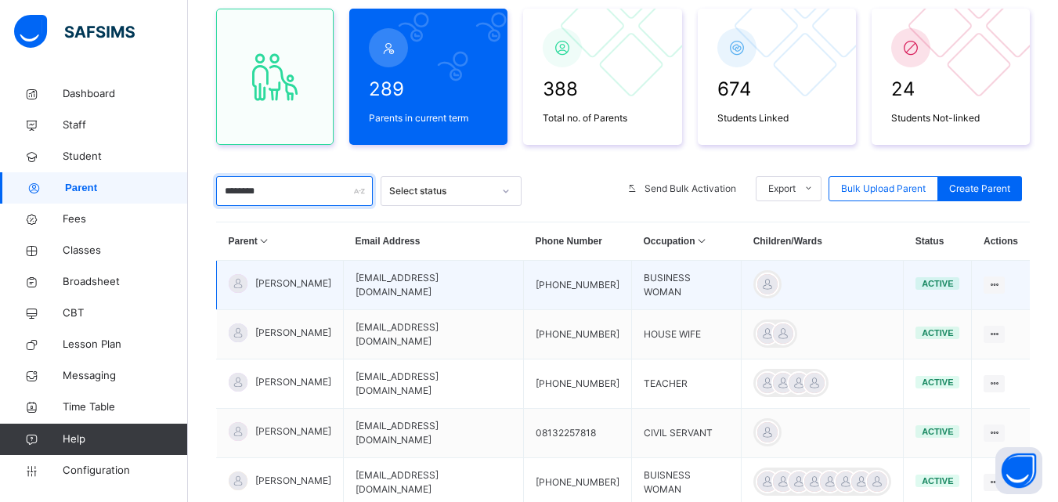
type input "********"
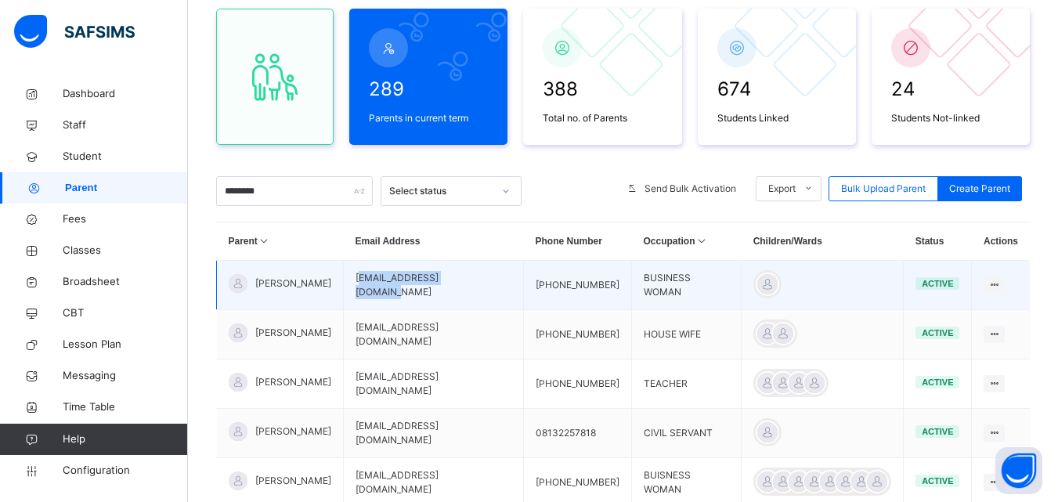
drag, startPoint x: 382, startPoint y: 286, endPoint x: 496, endPoint y: 287, distance: 113.6
click at [496, 287] on td "[EMAIL_ADDRESS][DOMAIN_NAME]" at bounding box center [434, 285] width 180 height 49
click at [385, 298] on td "[EMAIL_ADDRESS][DOMAIN_NAME]" at bounding box center [434, 285] width 180 height 49
drag, startPoint x: 378, startPoint y: 278, endPoint x: 524, endPoint y: 278, distance: 145.7
click at [524, 278] on td "[EMAIL_ADDRESS][DOMAIN_NAME]" at bounding box center [434, 285] width 180 height 49
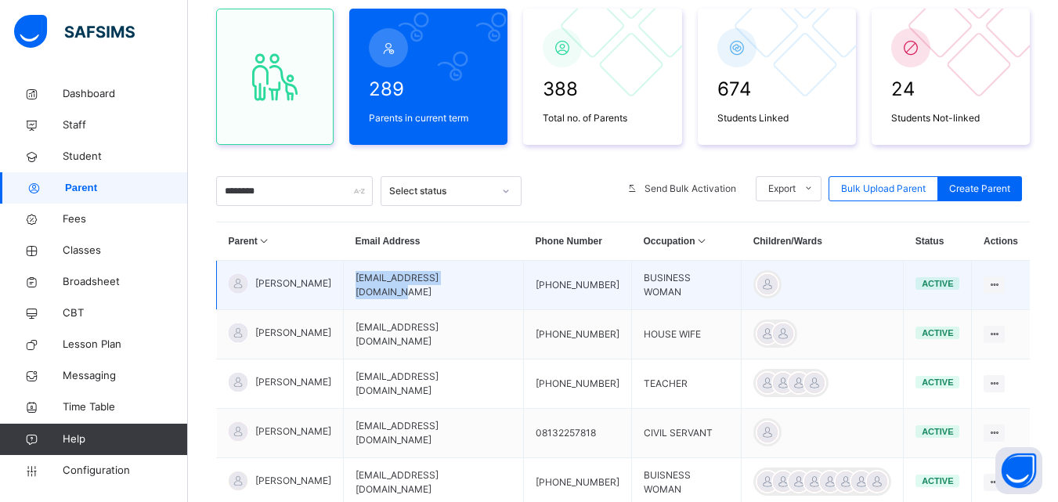
copy td "[EMAIL_ADDRESS][DOMAIN_NAME]"
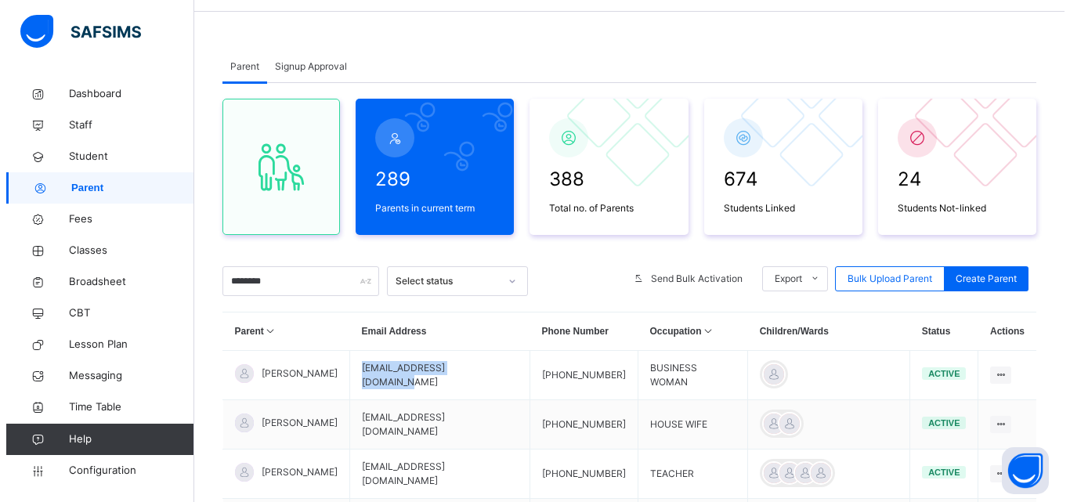
scroll to position [0, 0]
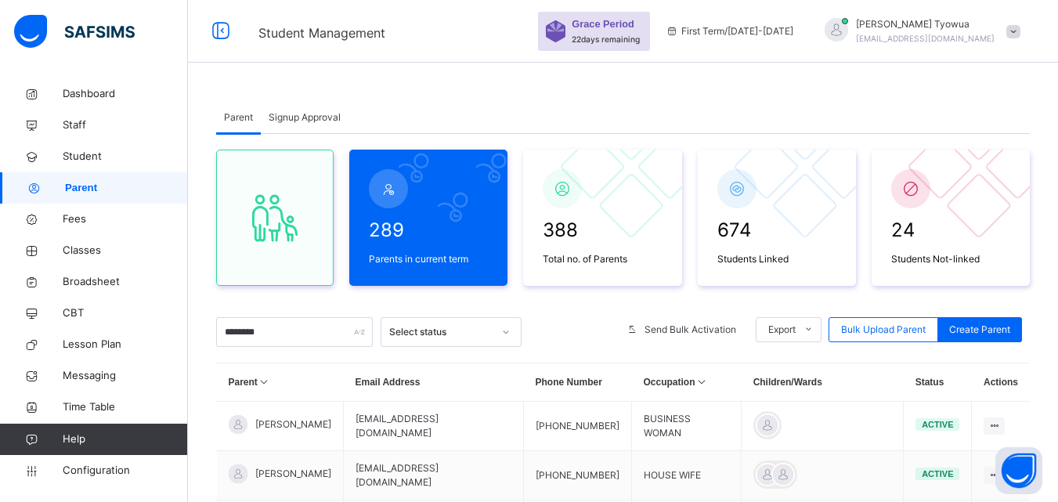
click at [847, 27] on div at bounding box center [836, 31] width 39 height 27
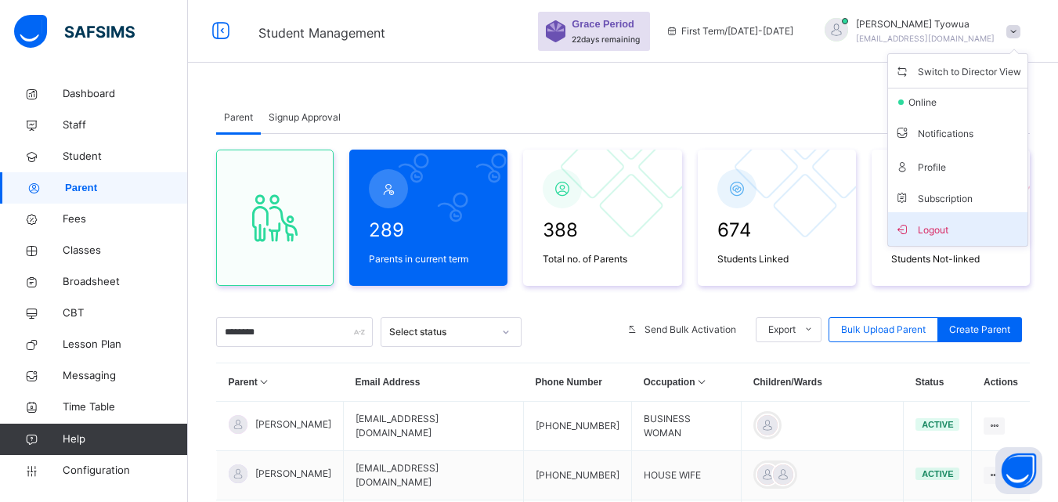
click at [955, 234] on span "Logout" at bounding box center [957, 229] width 127 height 21
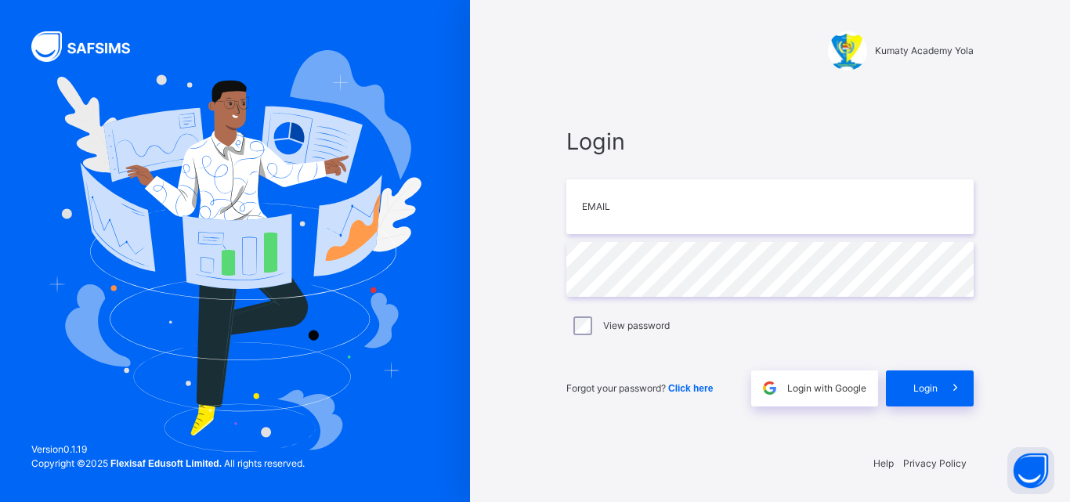
click at [757, 163] on div at bounding box center [769, 165] width 407 height 13
click at [723, 200] on input "email" at bounding box center [769, 206] width 407 height 55
paste input "**********"
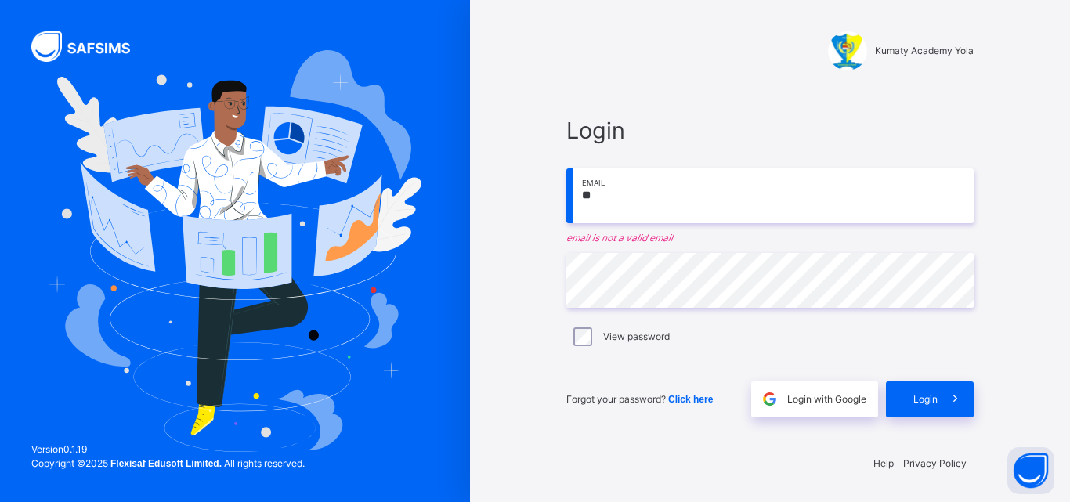
type input "**"
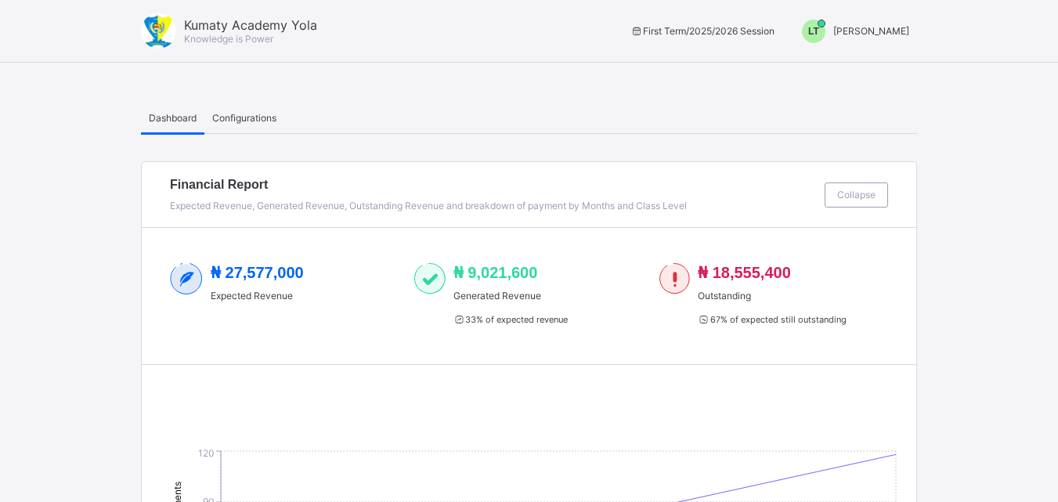
click at [819, 34] on span "LT" at bounding box center [813, 31] width 11 height 11
click at [860, 69] on span "Switch to Admin View" at bounding box center [850, 67] width 119 height 18
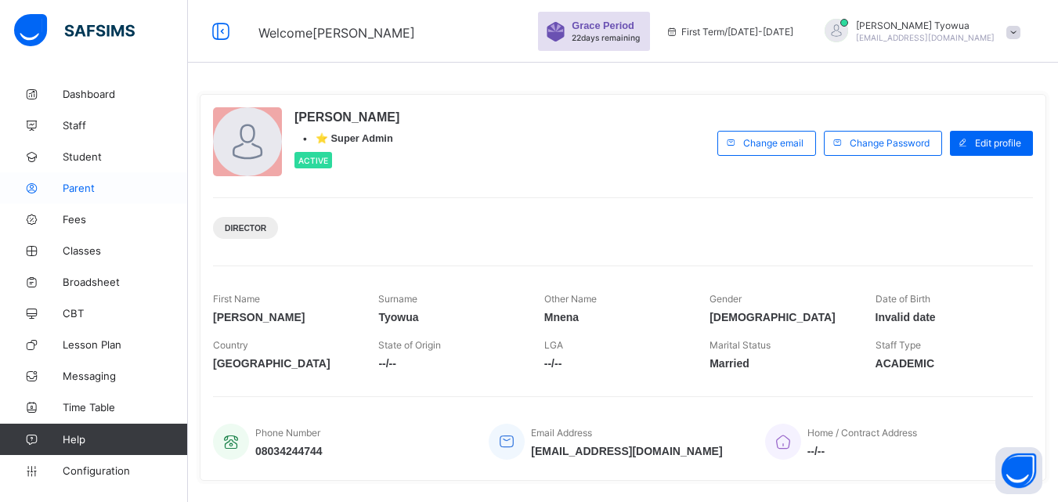
click at [76, 190] on span "Parent" at bounding box center [125, 188] width 125 height 13
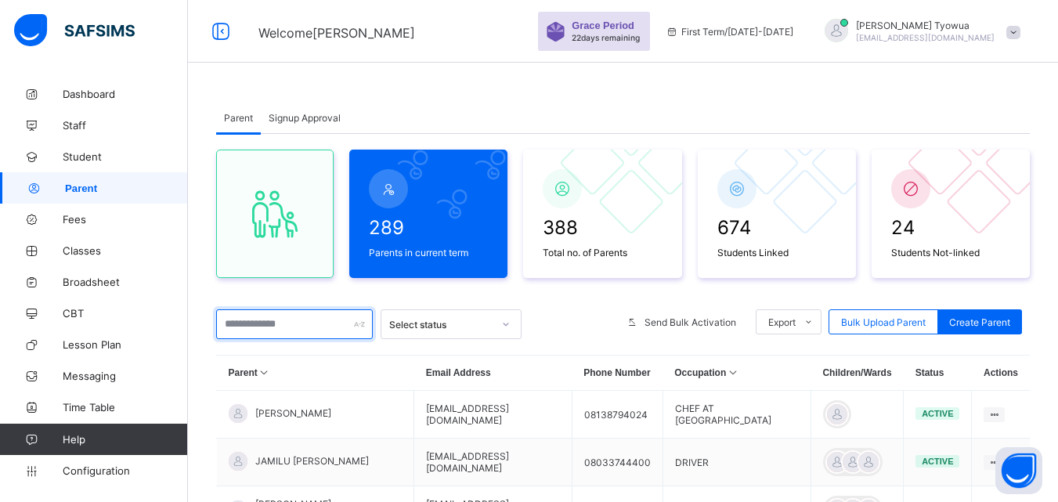
click at [298, 338] on input "text" at bounding box center [294, 324] width 157 height 30
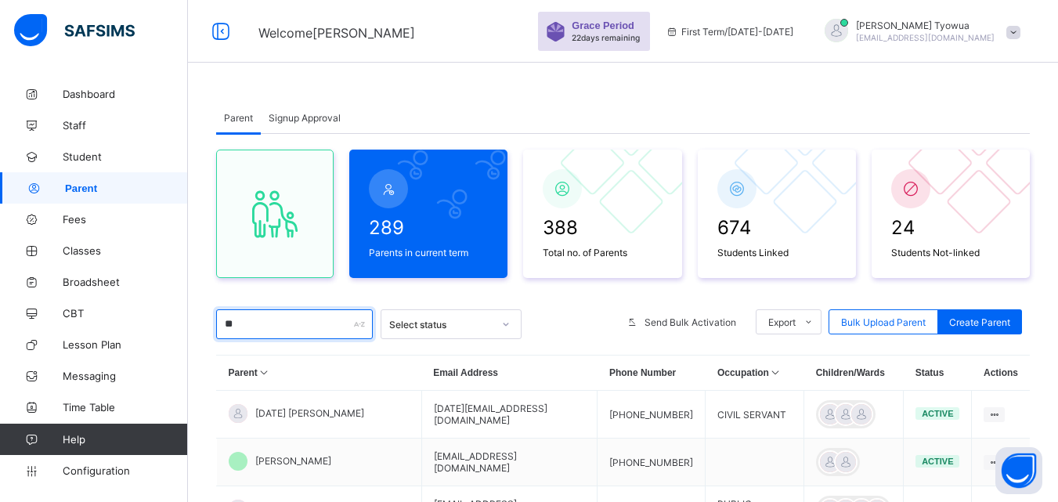
type input "*"
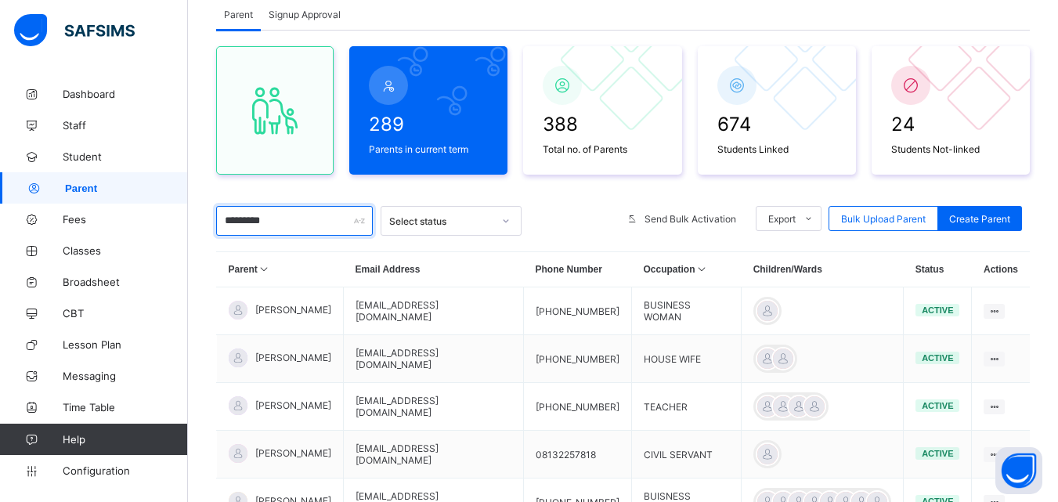
scroll to position [139, 0]
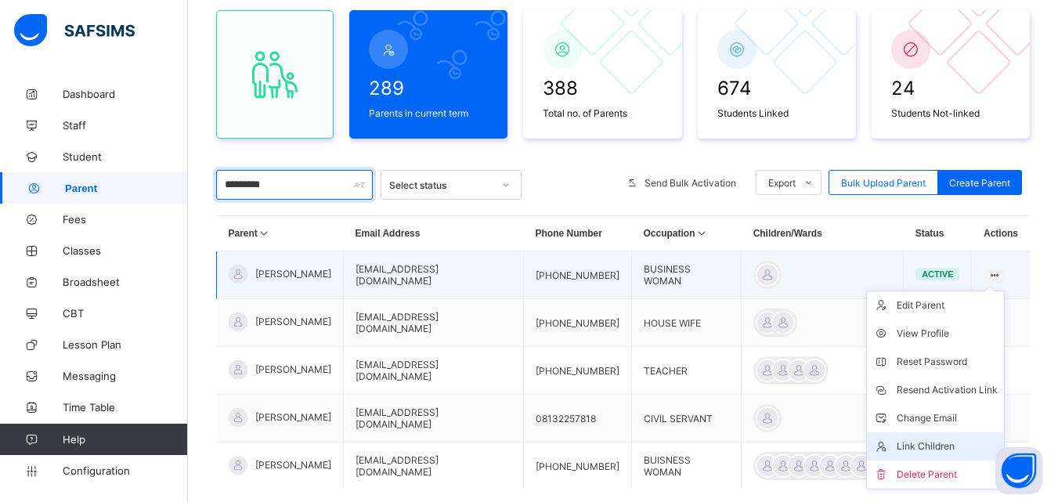
type input "*********"
click at [924, 442] on div "Link Children" at bounding box center [947, 447] width 101 height 16
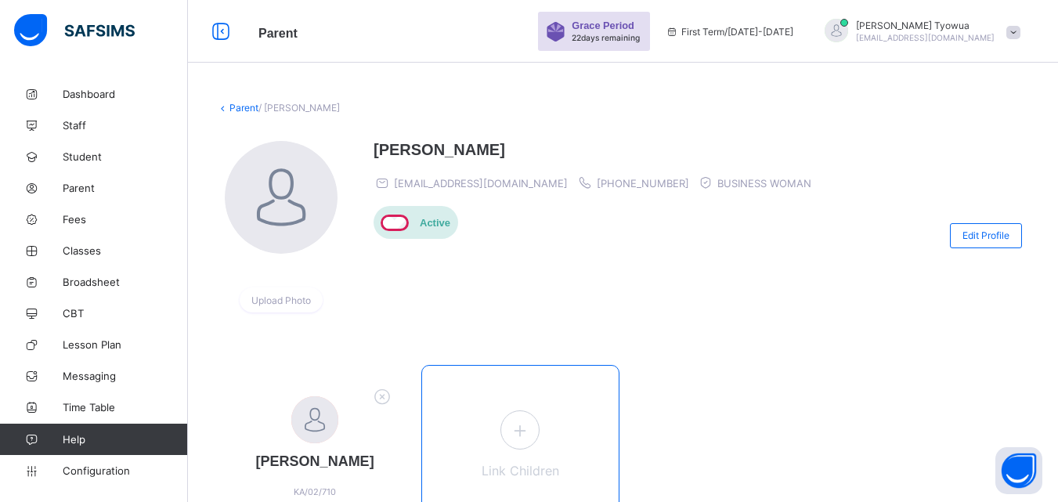
click at [507, 432] on span at bounding box center [519, 429] width 39 height 39
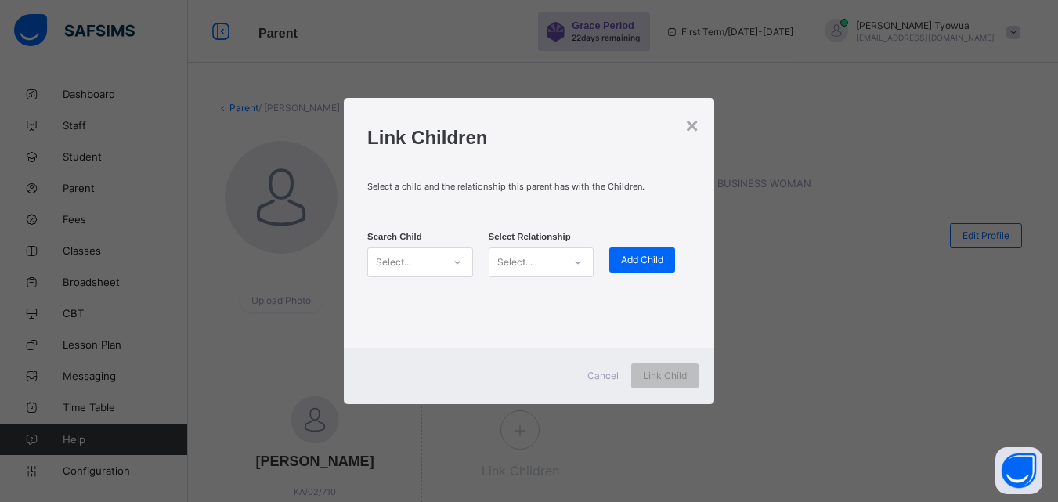
click at [445, 263] on div at bounding box center [457, 262] width 27 height 25
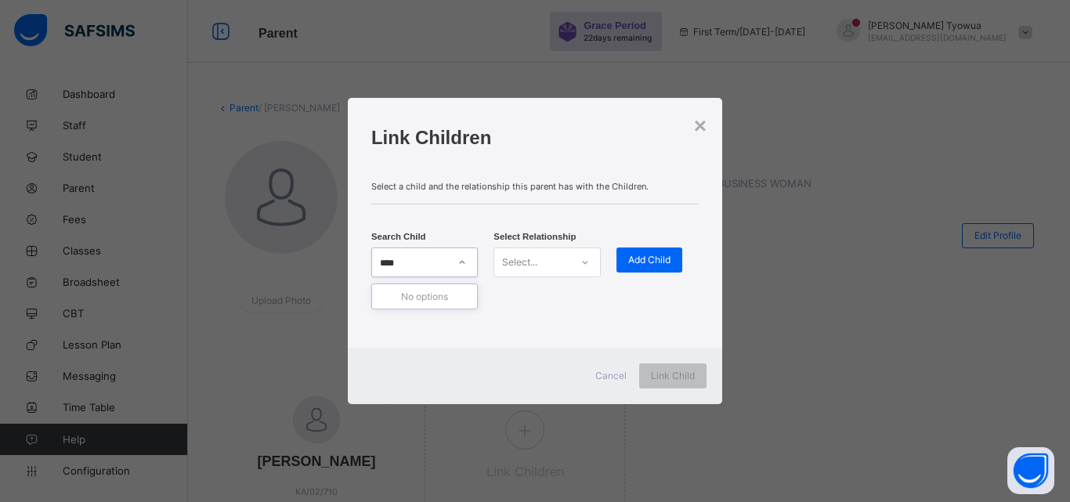
type input "***"
click at [424, 301] on div "SUCCESS [PERSON_NAME]" at bounding box center [424, 299] width 86 height 16
click at [551, 260] on div "Select..." at bounding box center [531, 262] width 75 height 22
click at [528, 323] on div "Mother" at bounding box center [546, 321] width 105 height 24
click at [660, 269] on div "Add Child" at bounding box center [649, 259] width 66 height 25
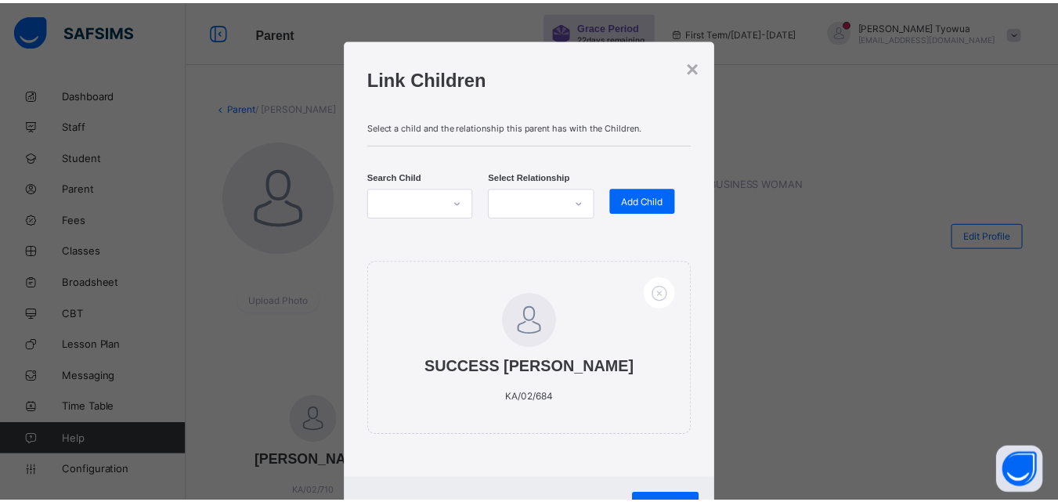
scroll to position [74, 0]
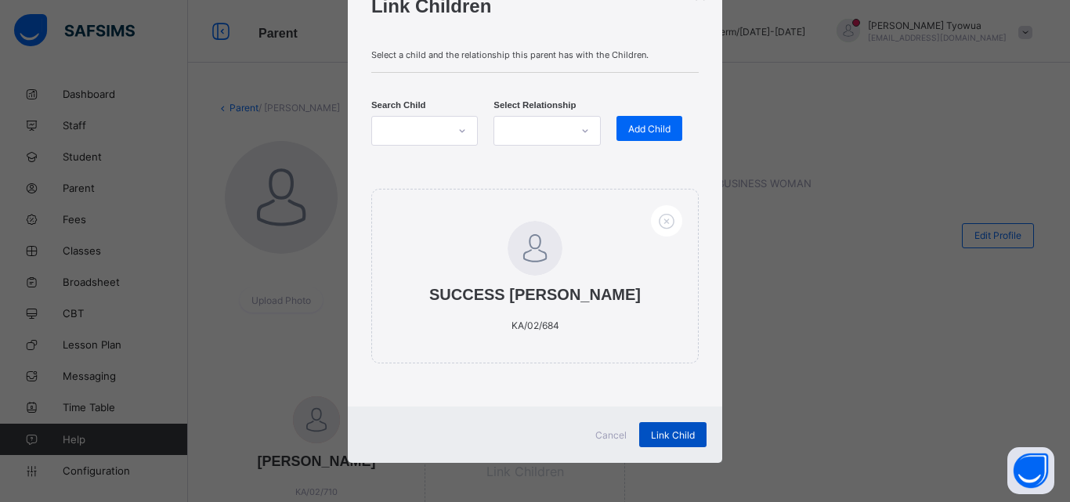
click at [668, 428] on div "Link Child" at bounding box center [672, 434] width 67 height 25
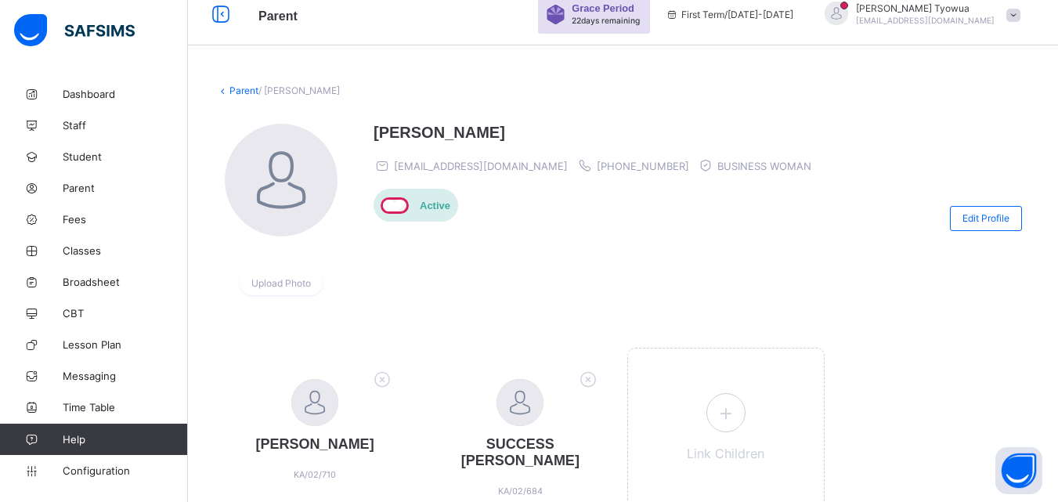
scroll to position [0, 0]
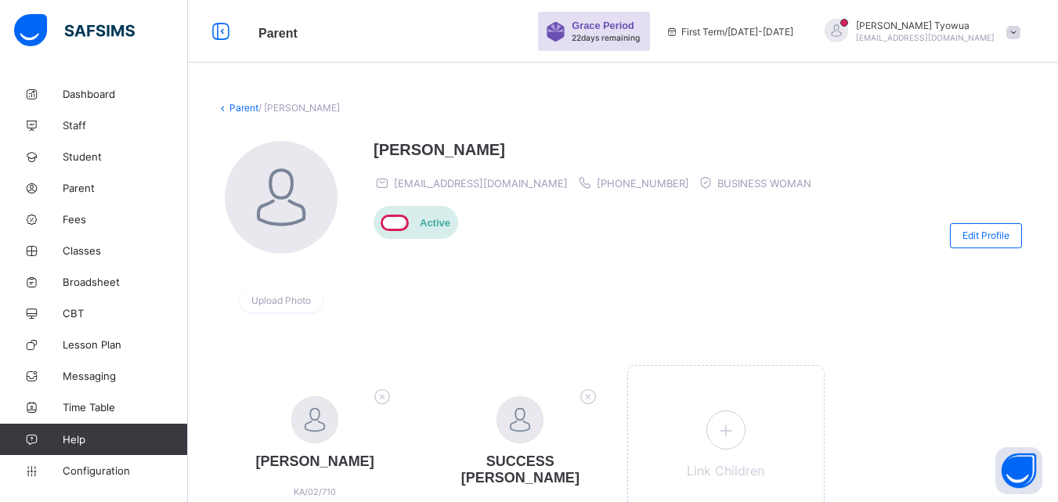
click at [856, 22] on div at bounding box center [836, 32] width 39 height 26
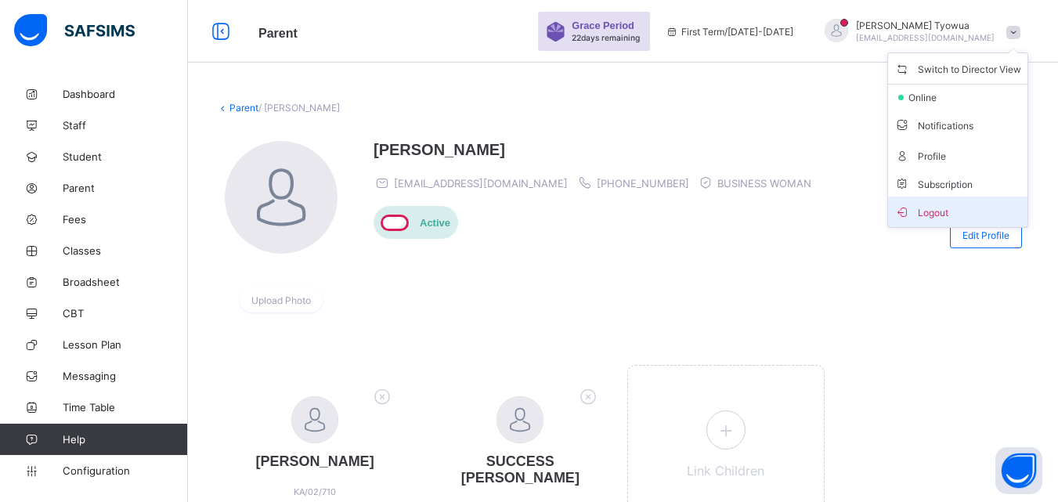
click at [961, 211] on span "Logout" at bounding box center [957, 212] width 127 height 18
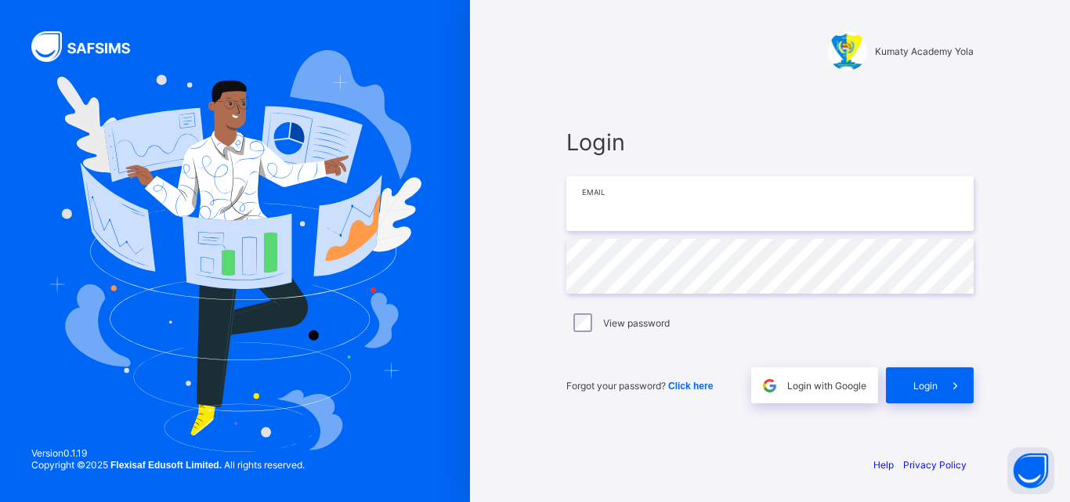
click at [690, 188] on input "email" at bounding box center [769, 203] width 407 height 55
paste input "**********"
type input "**********"
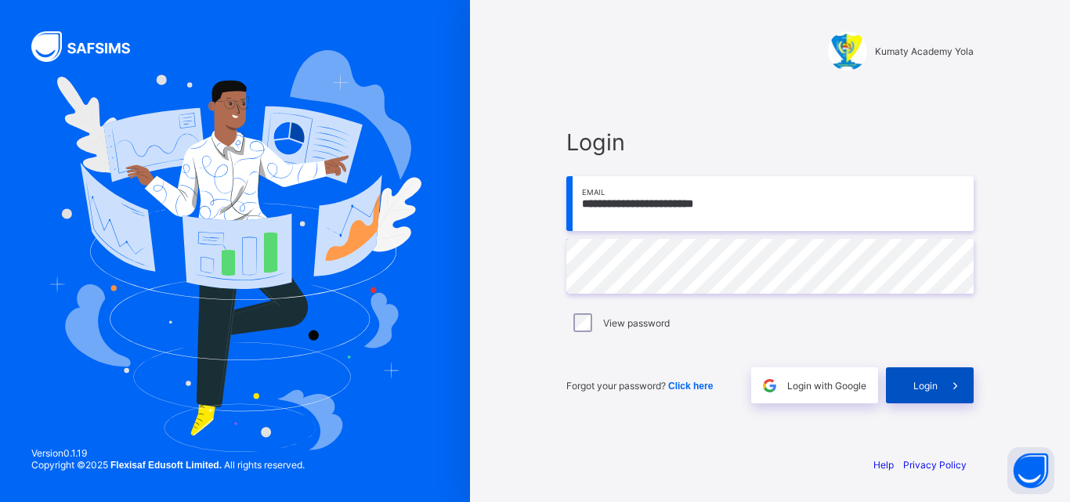
click at [948, 393] on span at bounding box center [955, 385] width 36 height 36
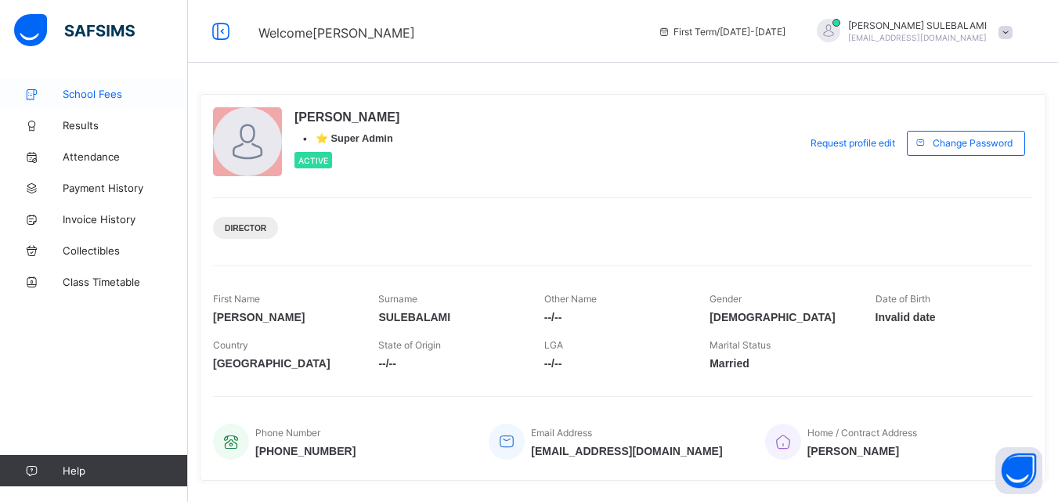
click at [110, 84] on link "School Fees" at bounding box center [94, 93] width 188 height 31
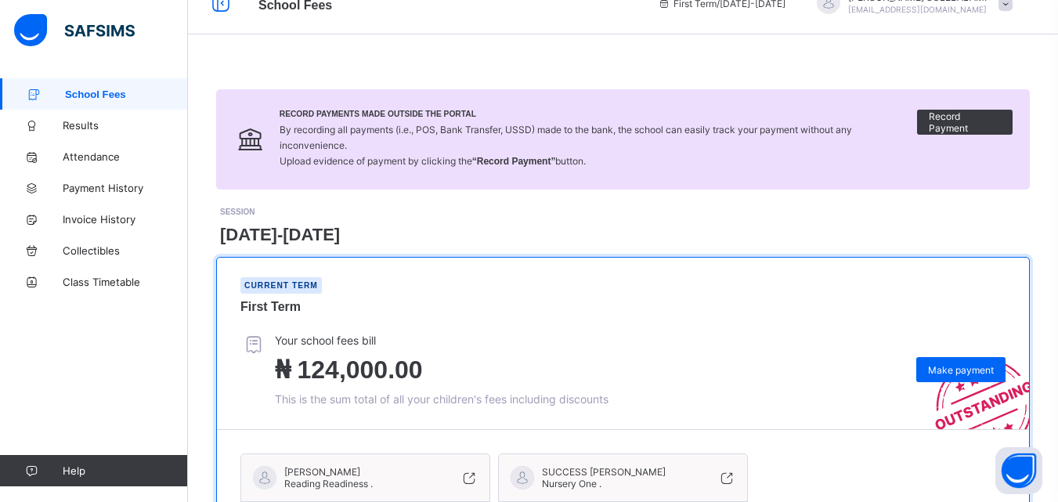
scroll to position [182, 0]
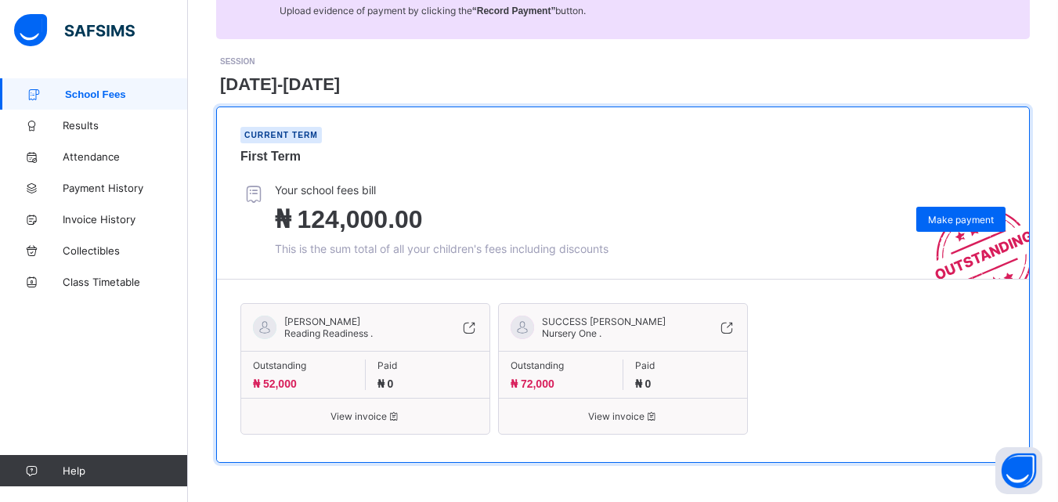
click at [567, 384] on div "Outstanding ₦ 72,000" at bounding box center [561, 374] width 125 height 31
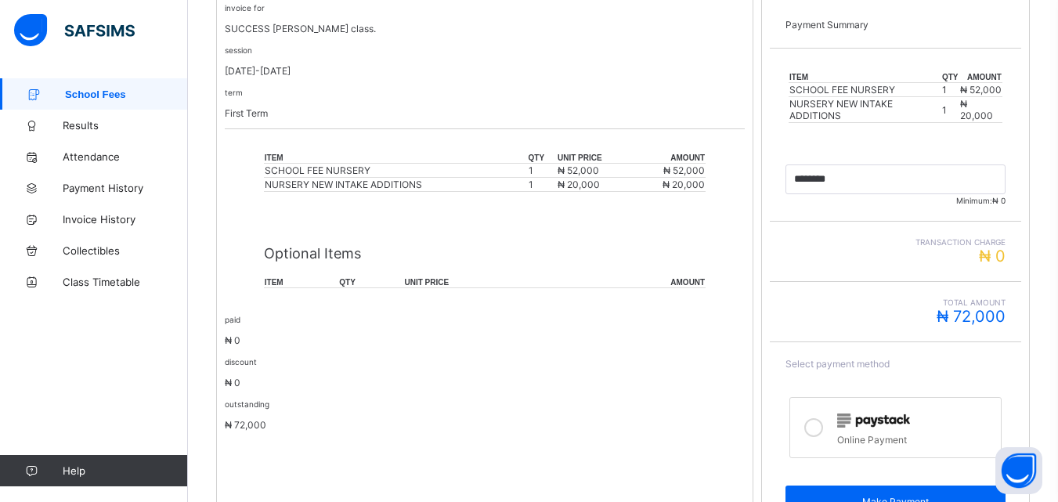
scroll to position [428, 0]
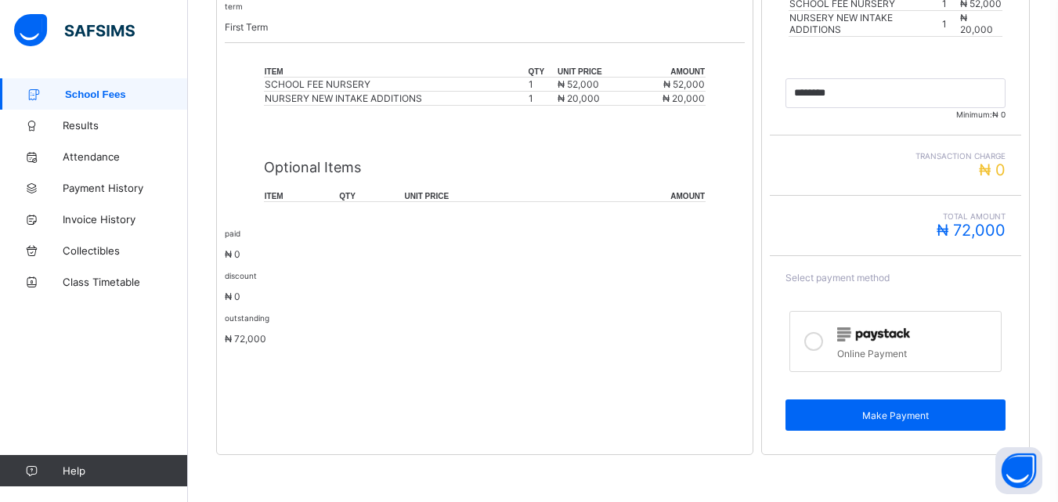
click at [896, 335] on img at bounding box center [873, 334] width 73 height 14
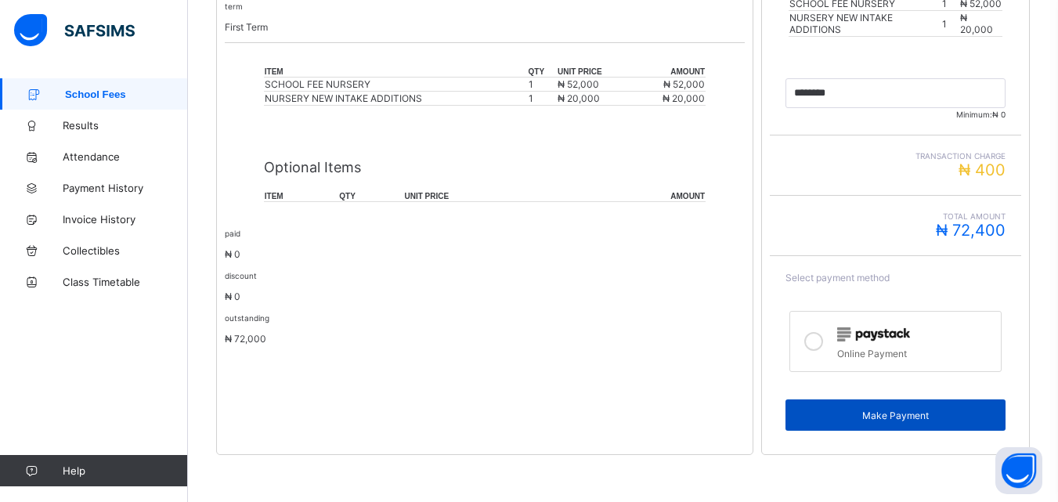
click at [922, 412] on span "Make Payment" at bounding box center [895, 416] width 197 height 12
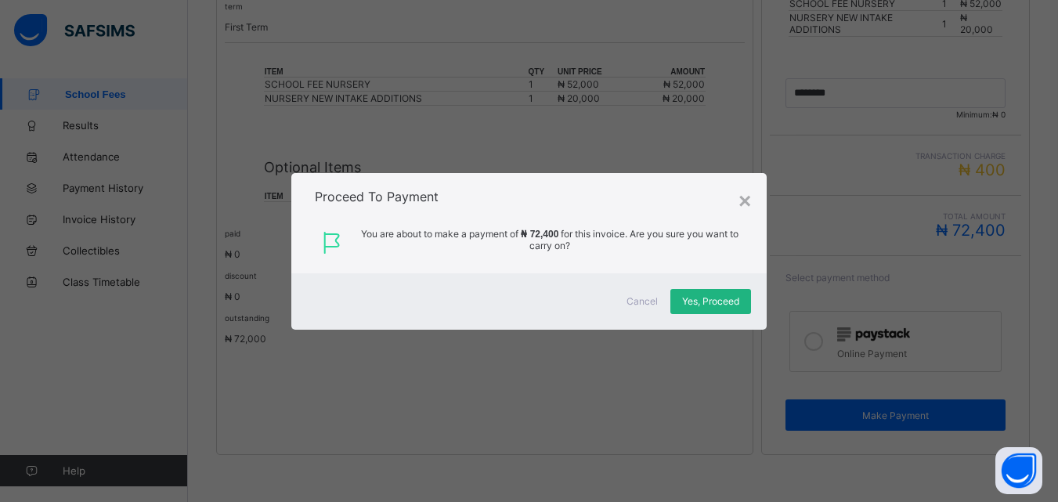
click at [724, 305] on span "Yes, Proceed" at bounding box center [710, 301] width 57 height 12
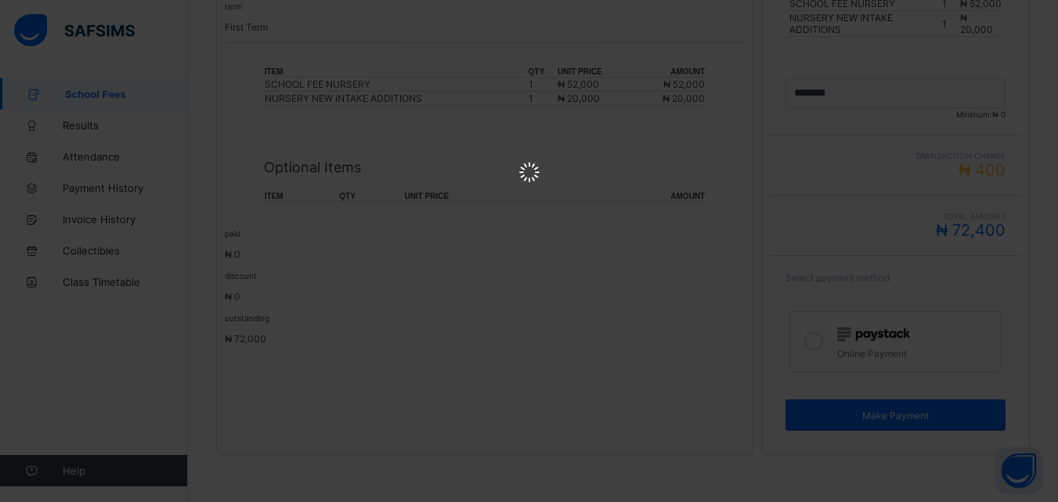
scroll to position [0, 0]
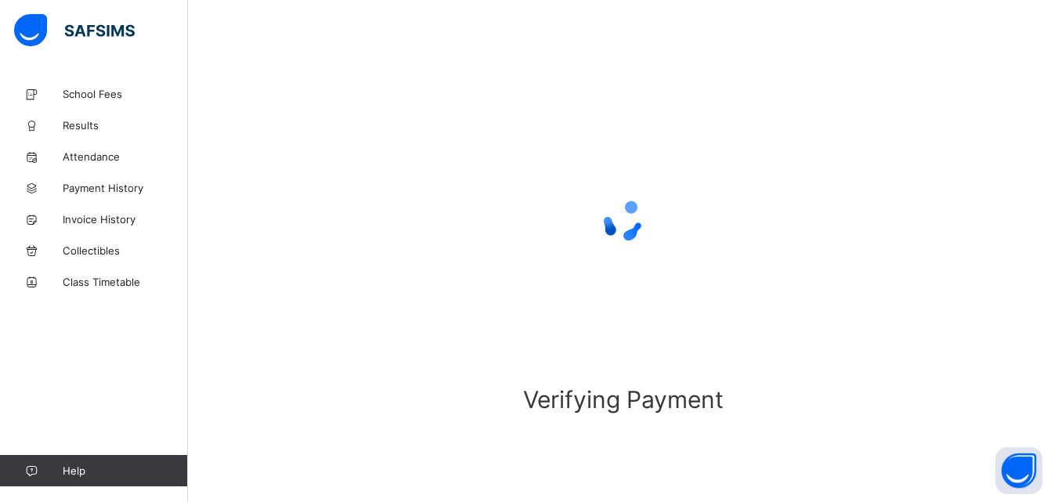
scroll to position [97, 0]
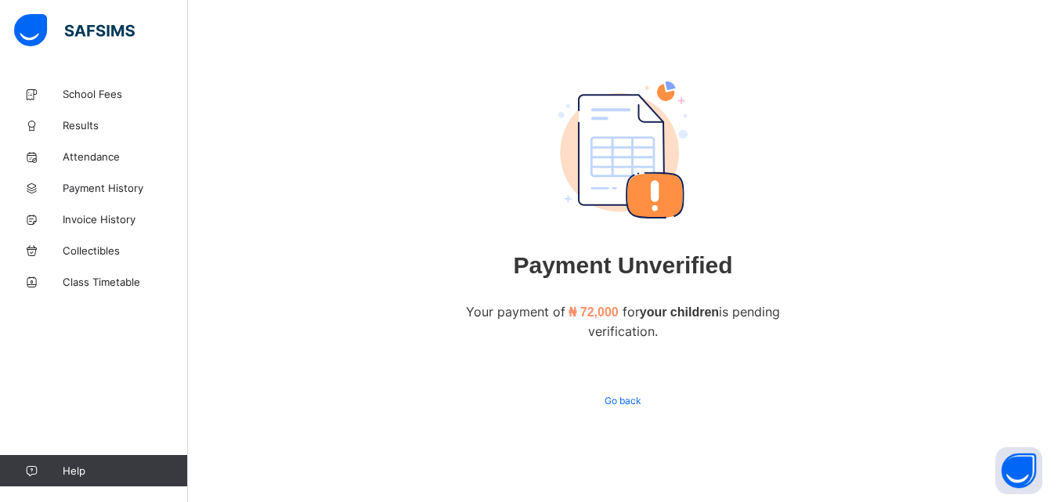
scroll to position [89, 0]
click at [638, 410] on div "Go back" at bounding box center [623, 400] width 60 height 25
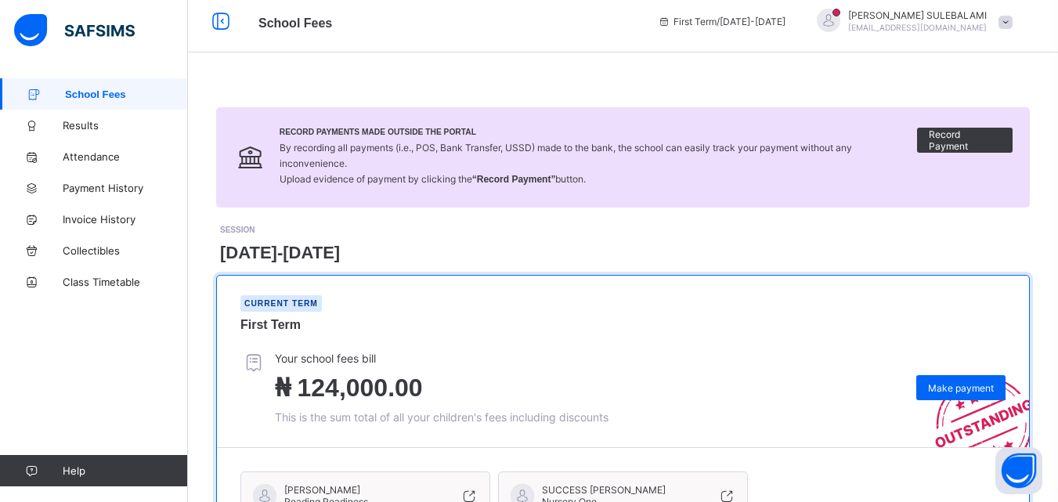
scroll to position [182, 0]
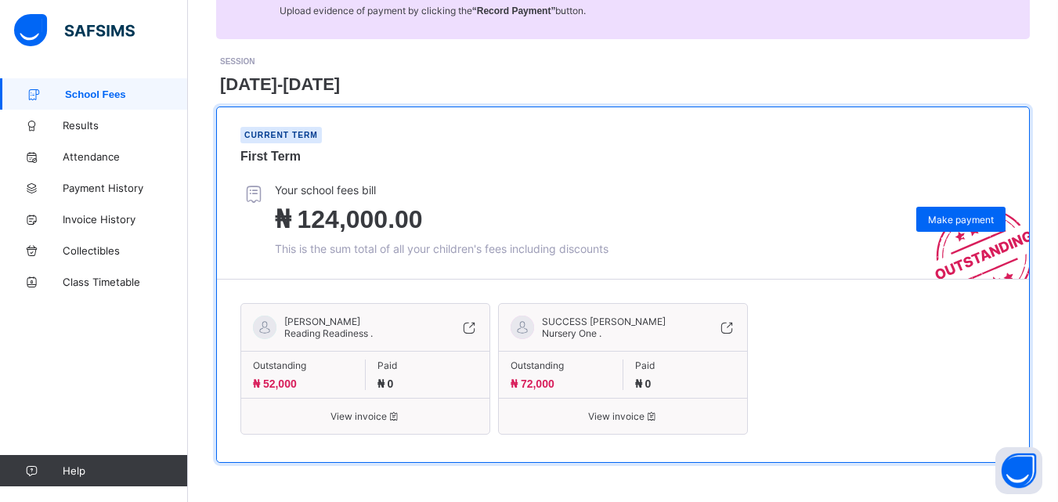
click at [599, 375] on span at bounding box center [561, 374] width 100 height 6
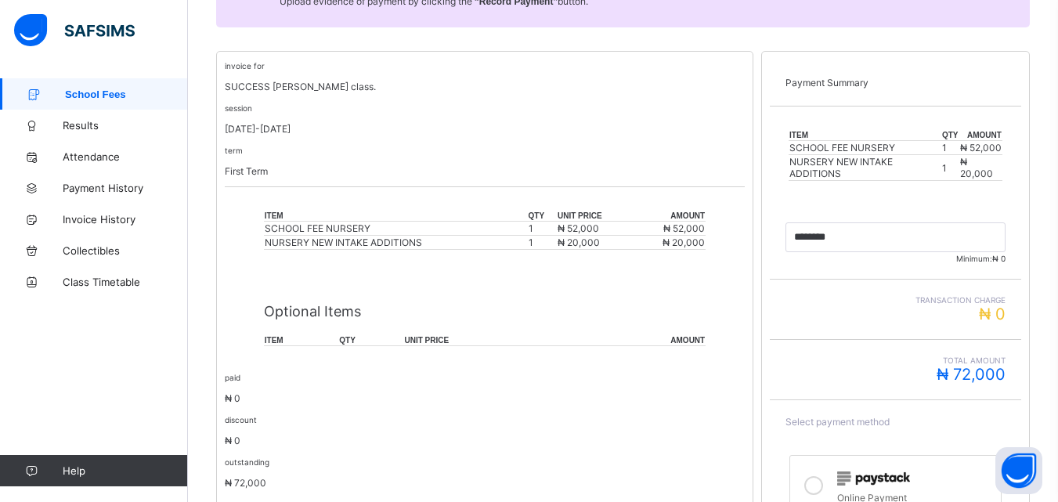
scroll to position [428, 0]
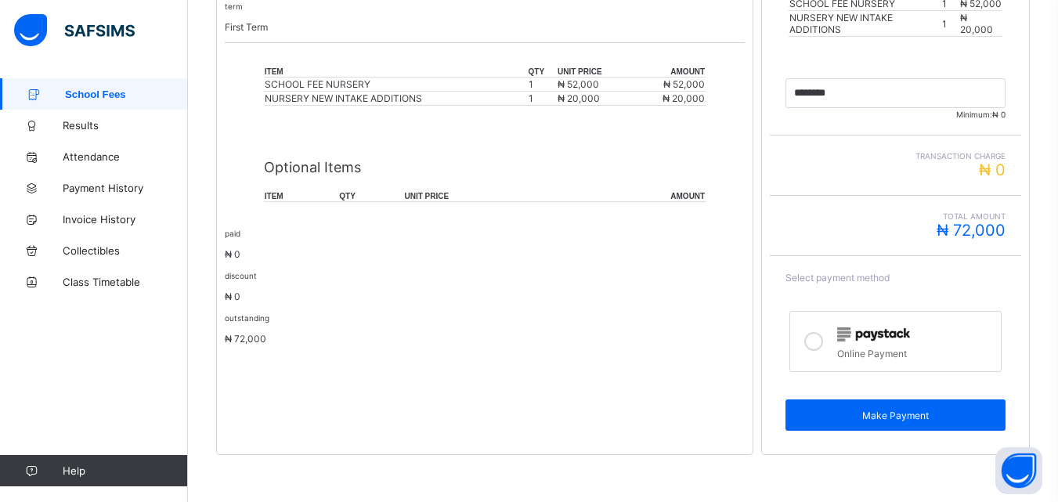
click at [906, 336] on img at bounding box center [873, 334] width 73 height 14
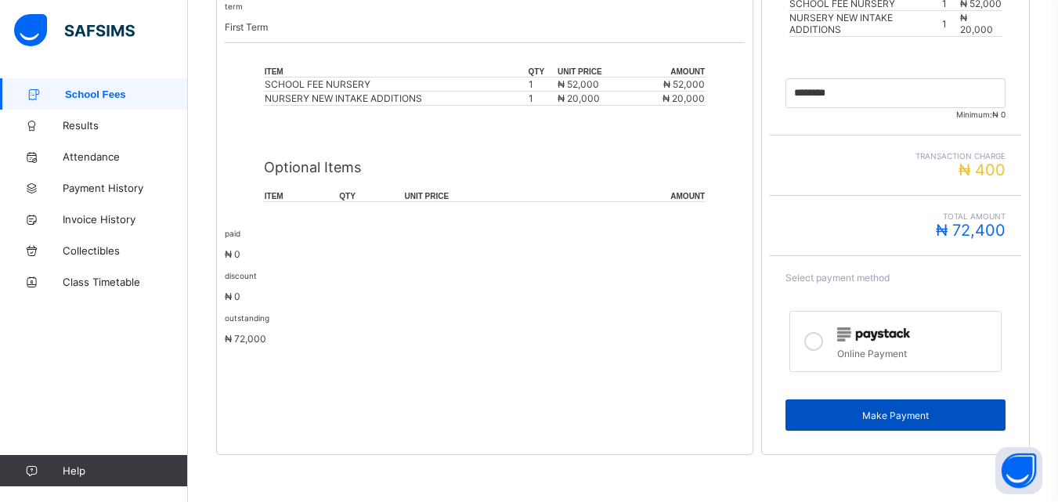
click at [949, 416] on span "Make Payment" at bounding box center [895, 416] width 197 height 12
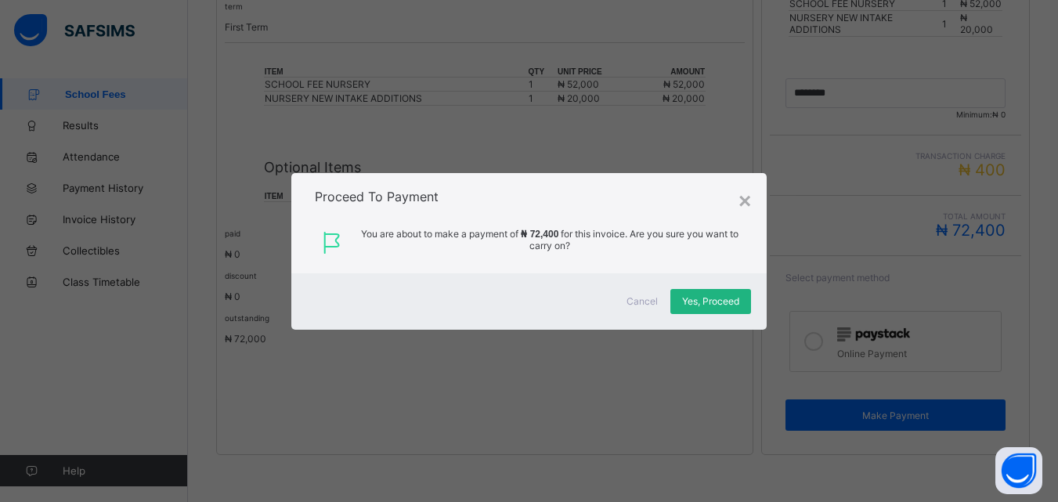
click at [730, 295] on span "Yes, Proceed" at bounding box center [710, 301] width 57 height 12
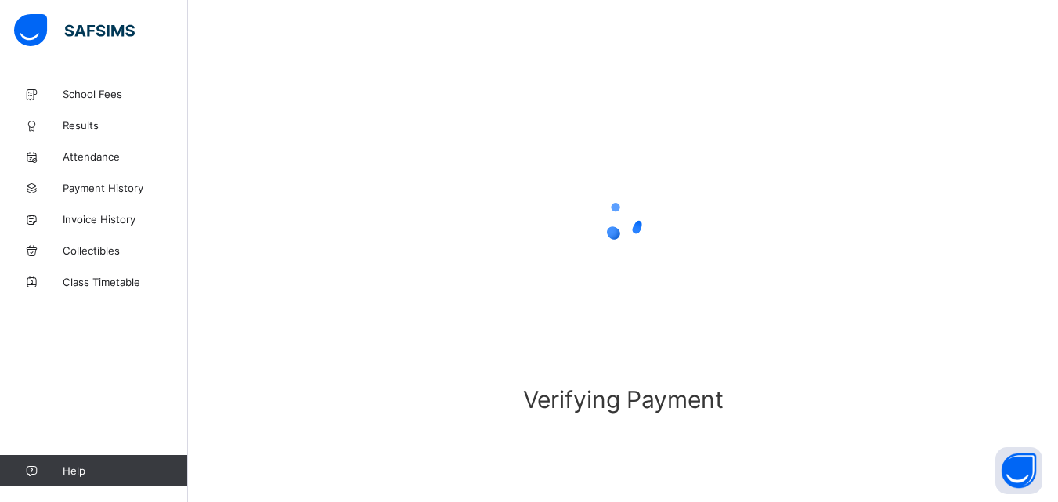
scroll to position [97, 0]
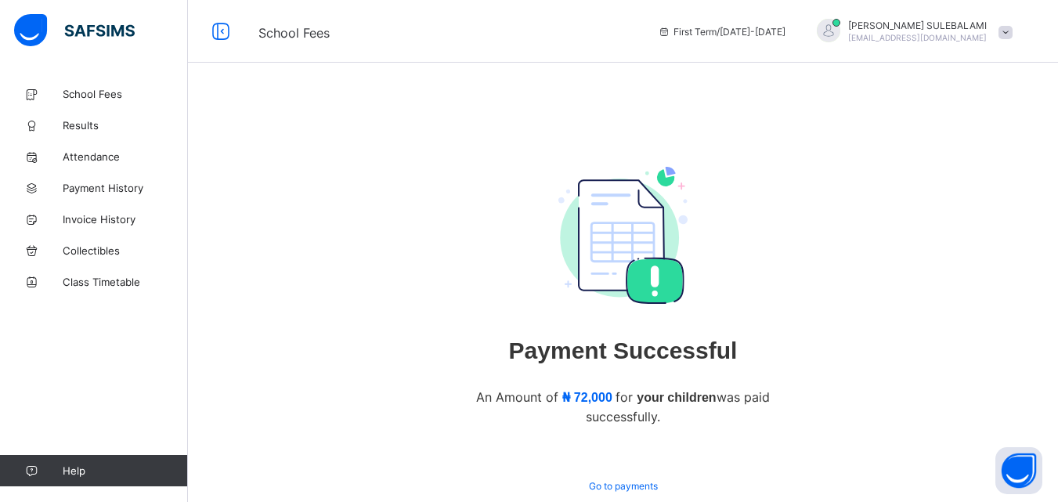
scroll to position [89, 0]
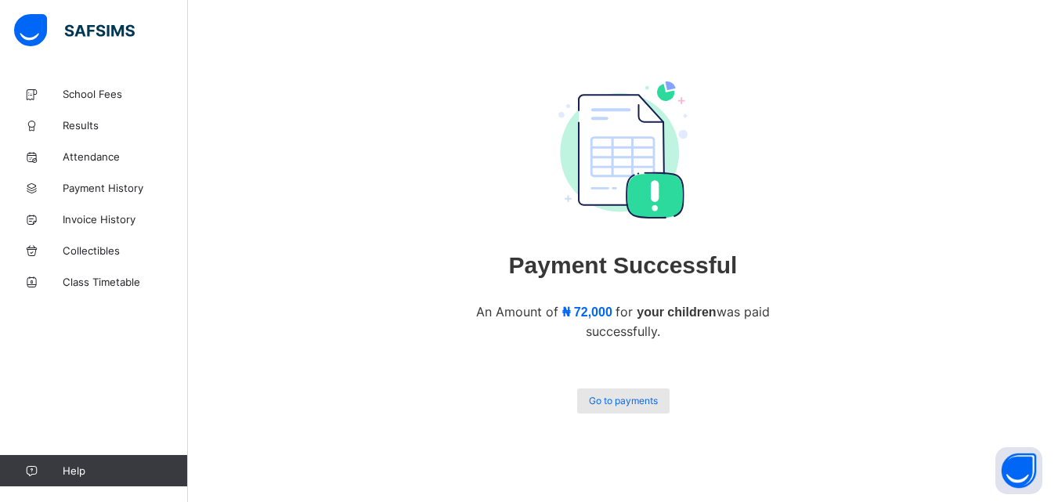
click at [635, 388] on div "Go to payments" at bounding box center [623, 400] width 92 height 25
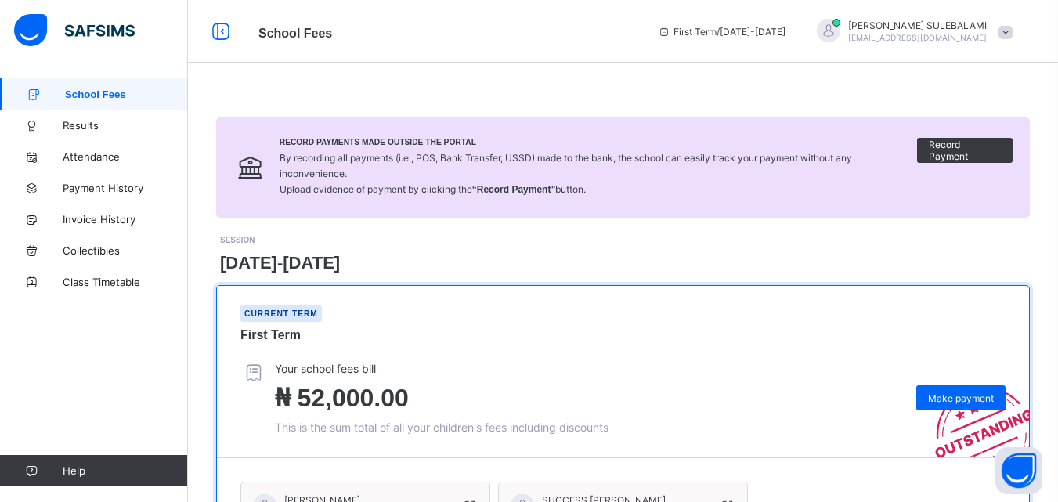
click at [848, 34] on div at bounding box center [828, 32] width 39 height 26
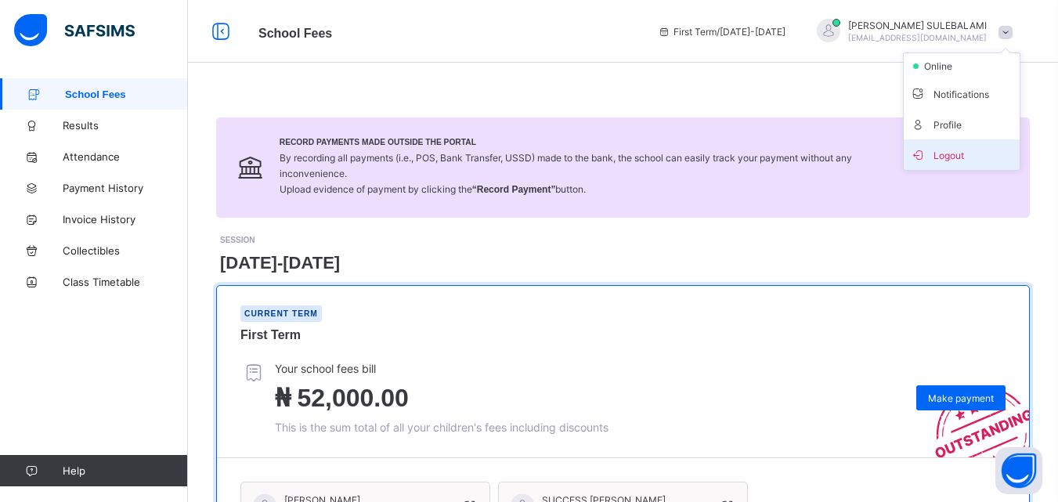
click at [959, 156] on span "Logout" at bounding box center [961, 155] width 103 height 18
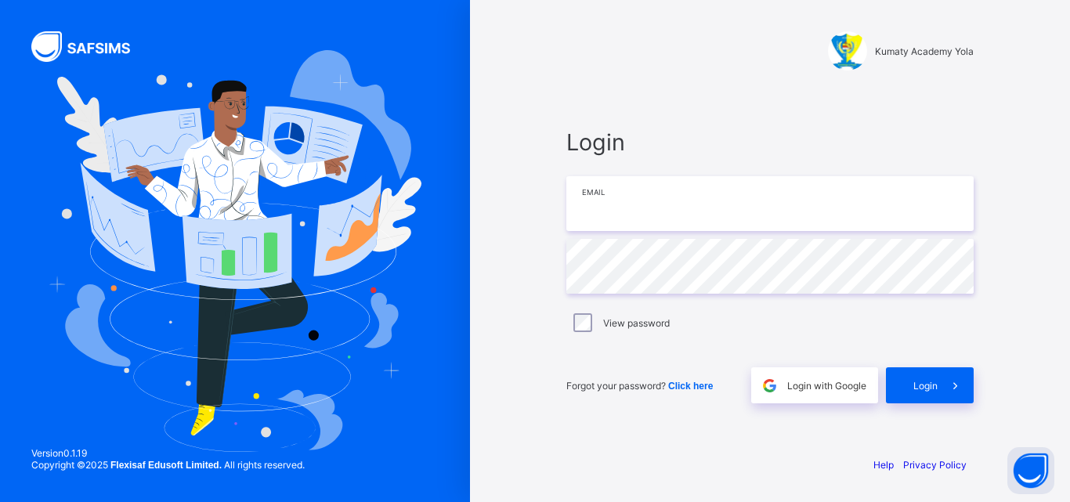
click at [673, 195] on input "email" at bounding box center [769, 203] width 407 height 55
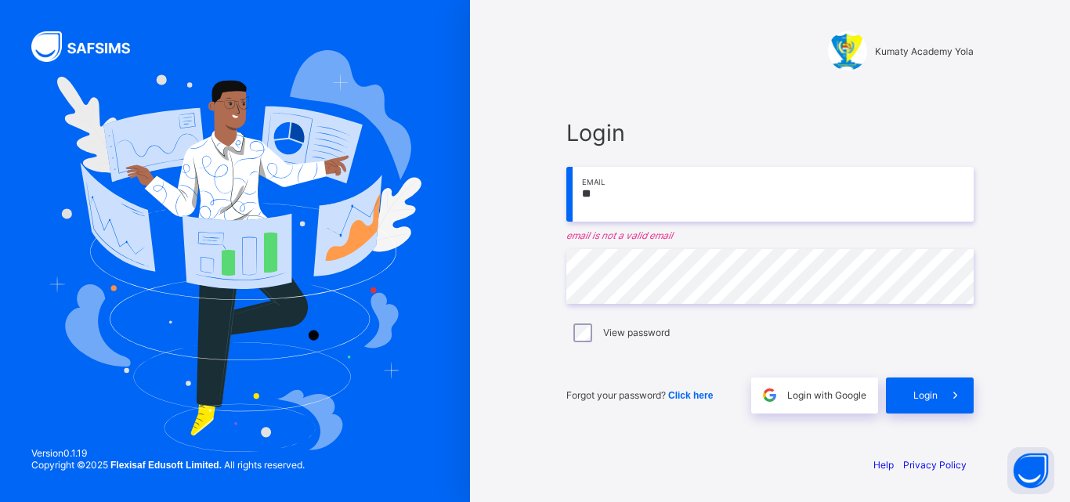
type input "**********"
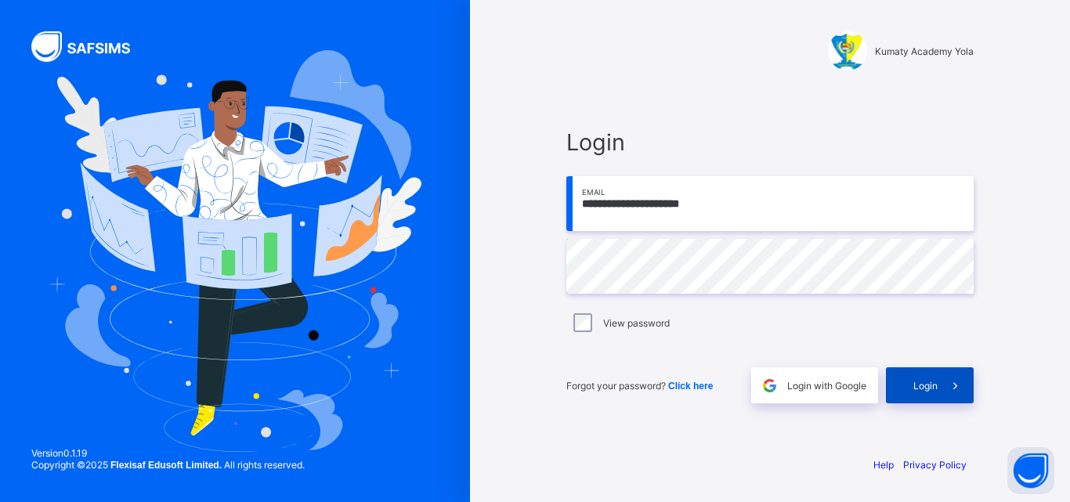
click at [951, 383] on icon at bounding box center [955, 385] width 16 height 15
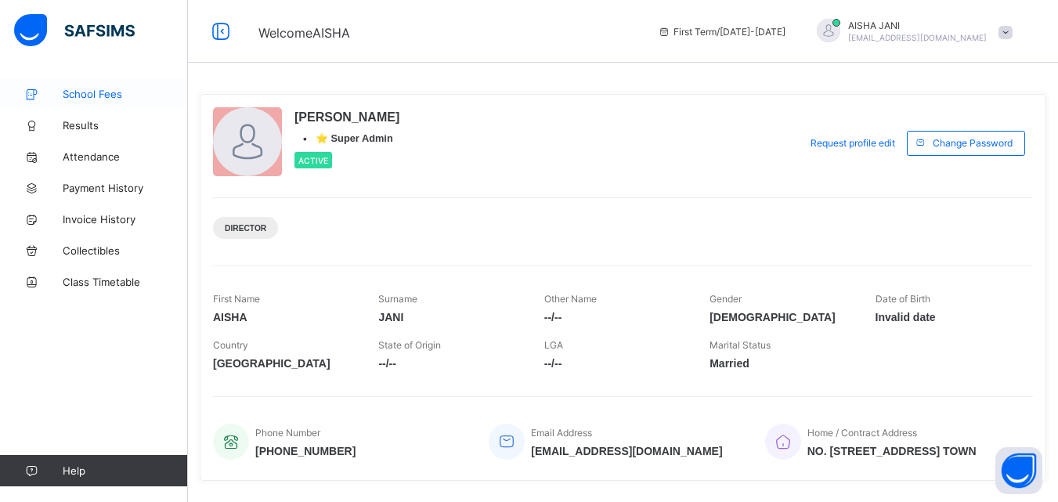
click at [96, 91] on span "School Fees" at bounding box center [125, 94] width 125 height 13
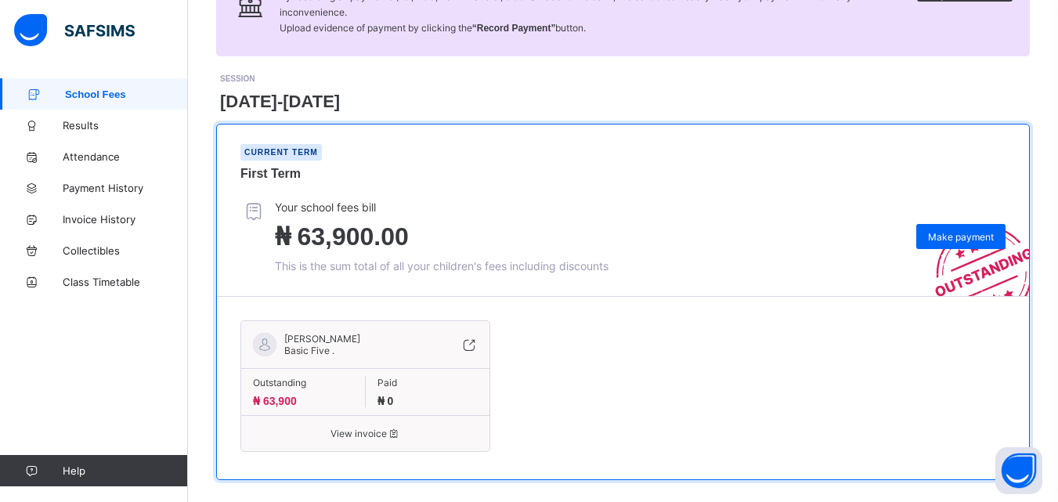
scroll to position [182, 0]
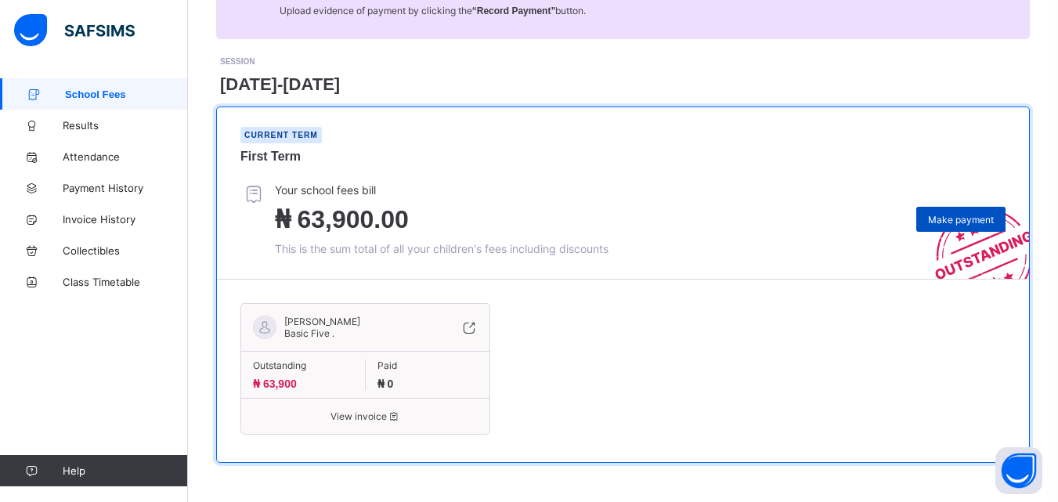
click at [965, 219] on span "Make payment" at bounding box center [961, 220] width 66 height 12
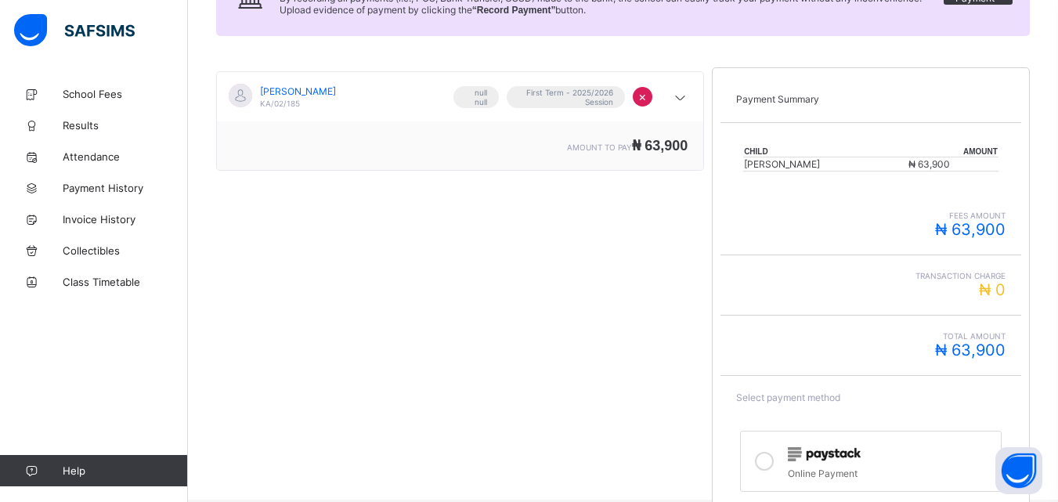
scroll to position [302, 0]
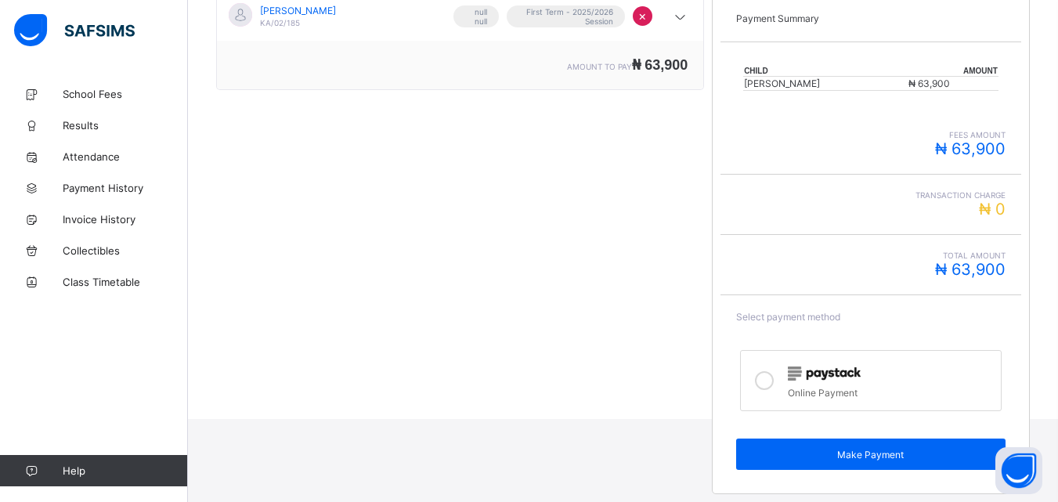
click at [874, 377] on div at bounding box center [890, 373] width 204 height 20
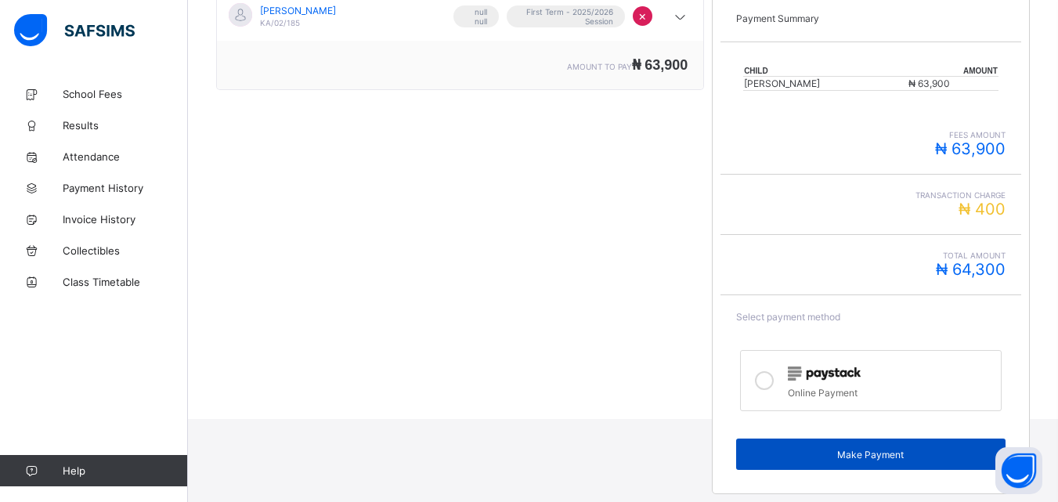
click at [896, 453] on span "Make Payment" at bounding box center [870, 455] width 245 height 12
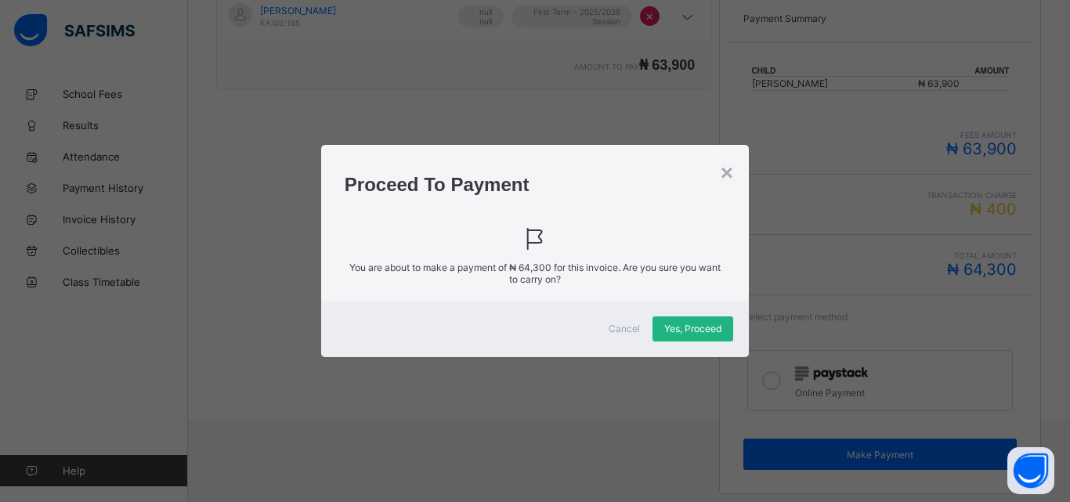
click at [696, 327] on span "Yes, Proceed" at bounding box center [692, 329] width 57 height 12
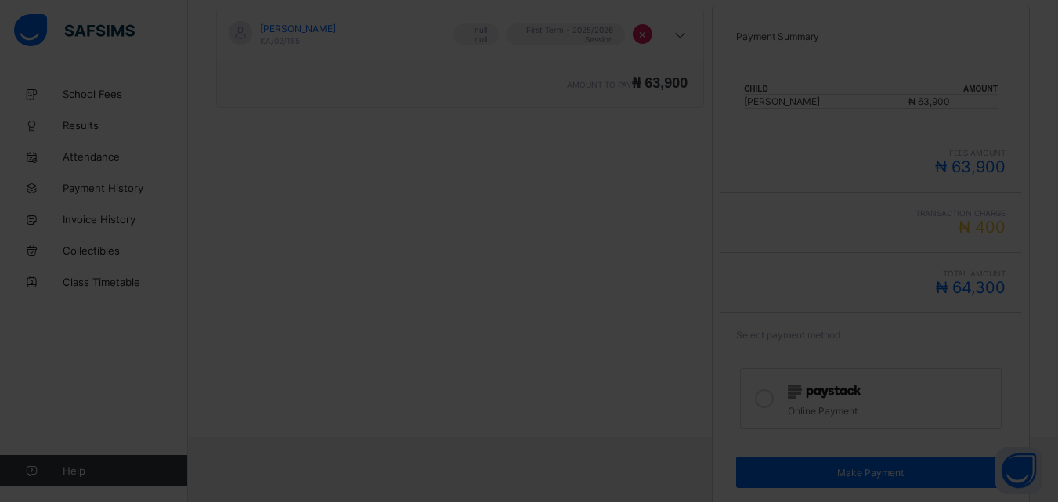
scroll to position [282, 0]
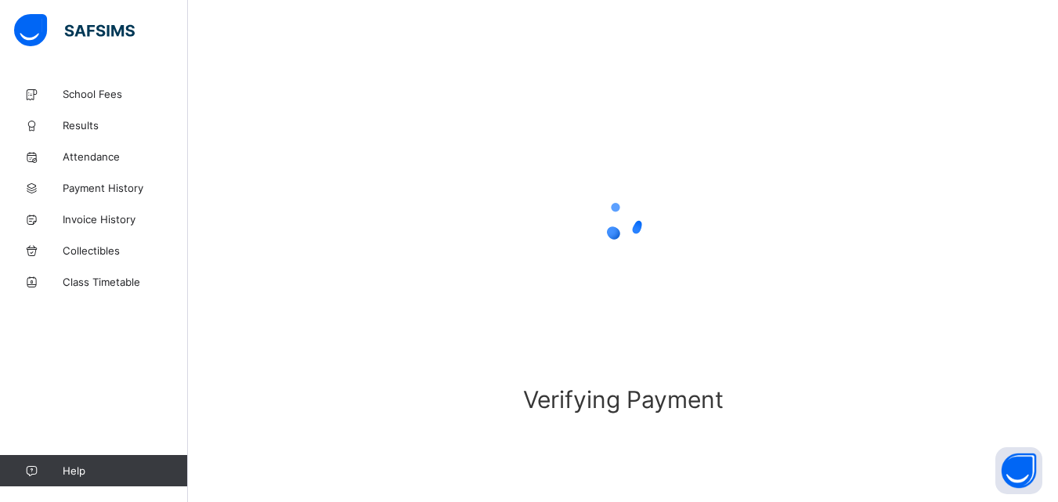
scroll to position [97, 0]
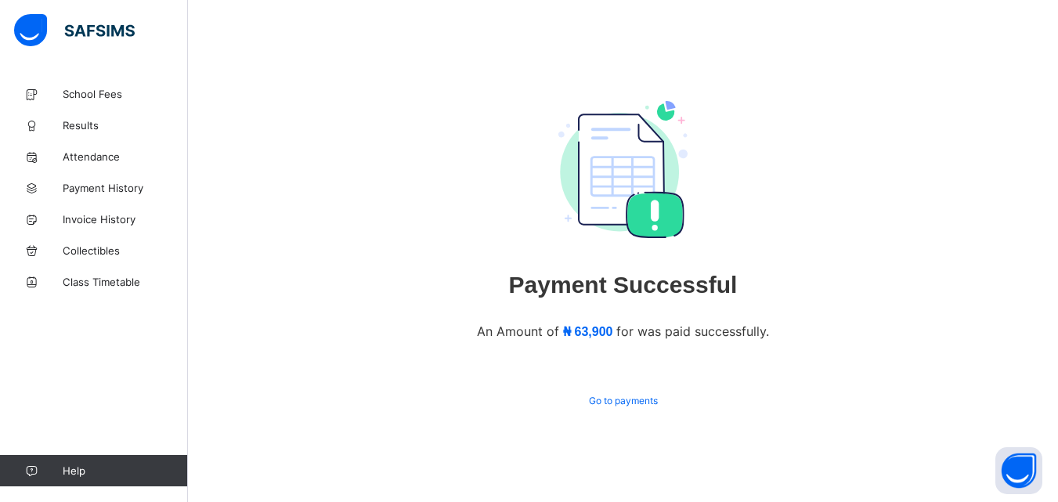
scroll to position [69, 0]
click at [615, 396] on span "Go to payments" at bounding box center [623, 401] width 69 height 12
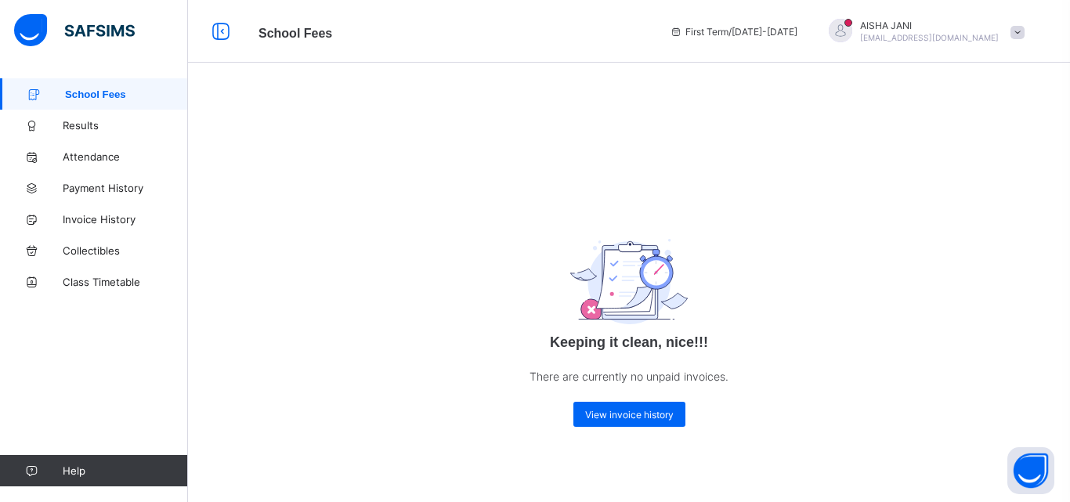
click at [852, 22] on div at bounding box center [840, 30] width 23 height 23
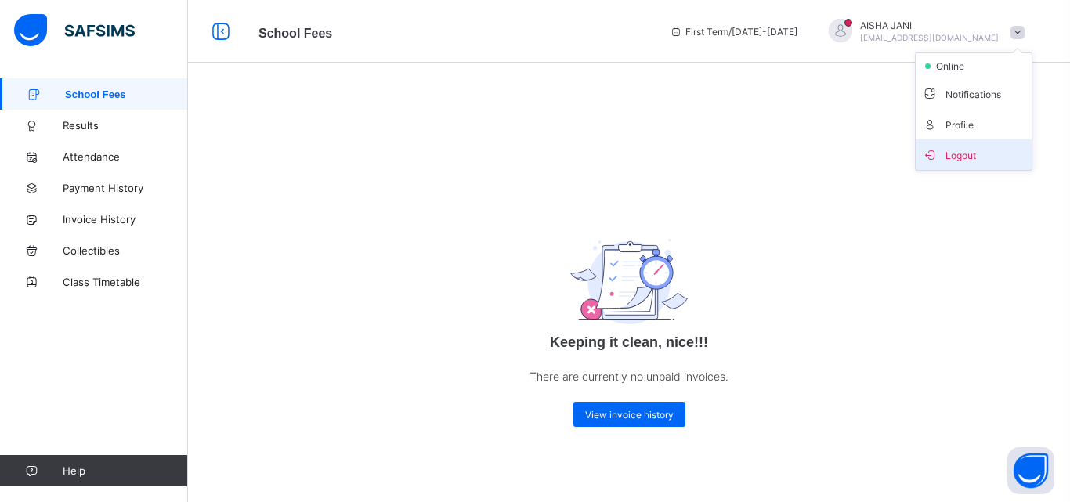
click at [973, 156] on span "Logout" at bounding box center [973, 155] width 103 height 18
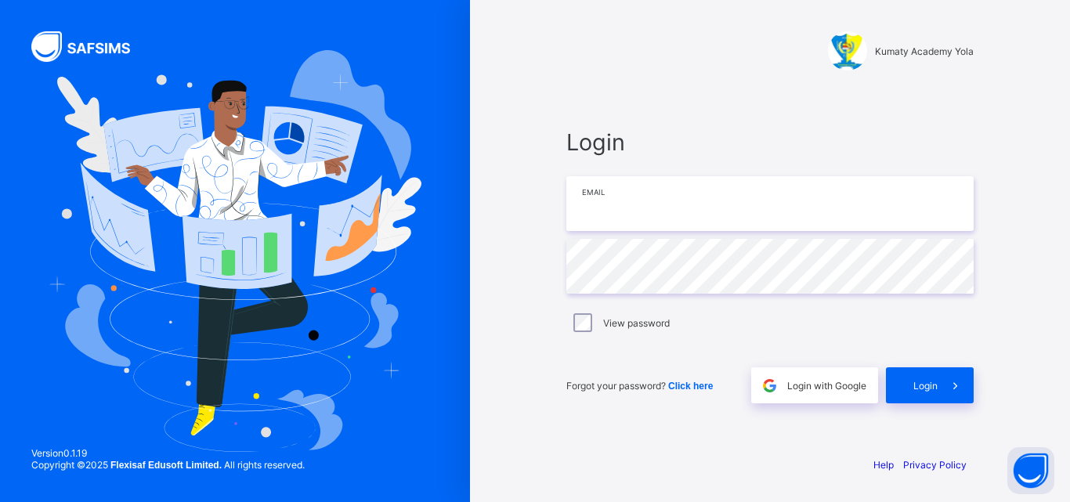
click at [662, 204] on input "email" at bounding box center [769, 203] width 407 height 55
type input "*"
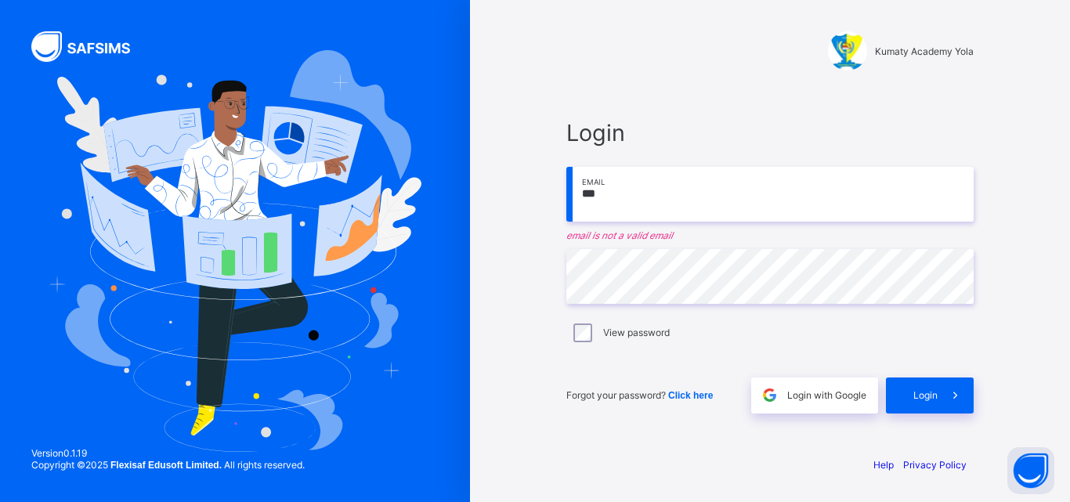
type input "**********"
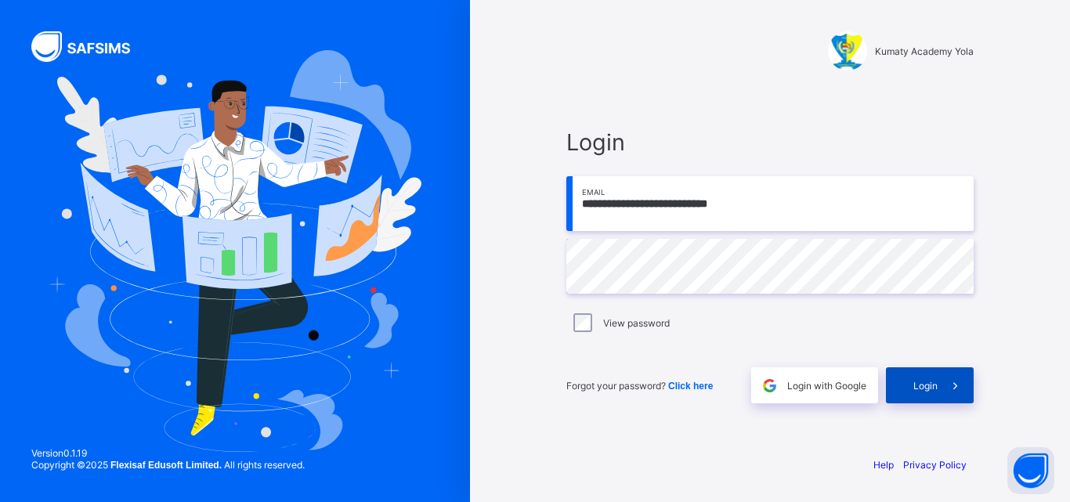
click at [941, 391] on span at bounding box center [955, 385] width 36 height 36
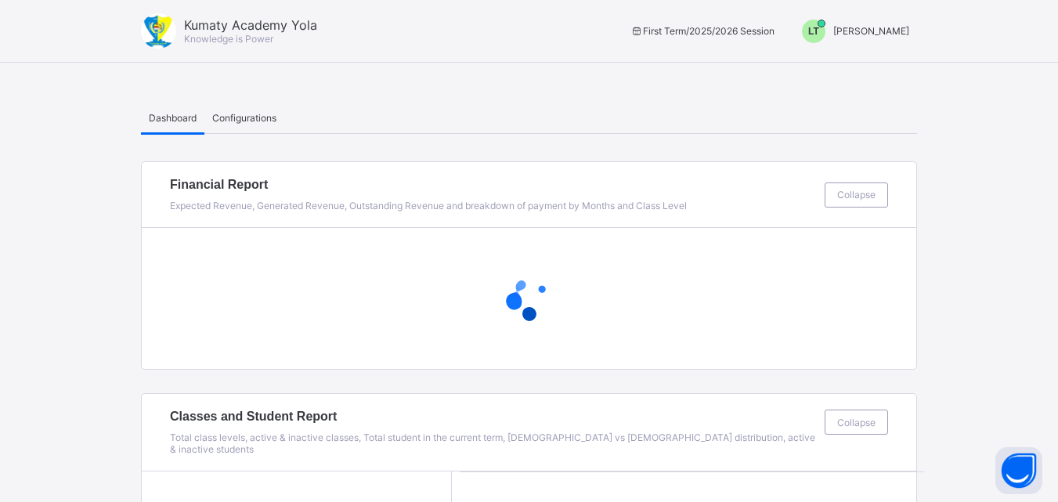
click at [825, 23] on div "LT" at bounding box center [813, 31] width 23 height 23
click at [890, 65] on span "Switch to Admin View" at bounding box center [850, 67] width 119 height 18
